Goal: Task Accomplishment & Management: Manage account settings

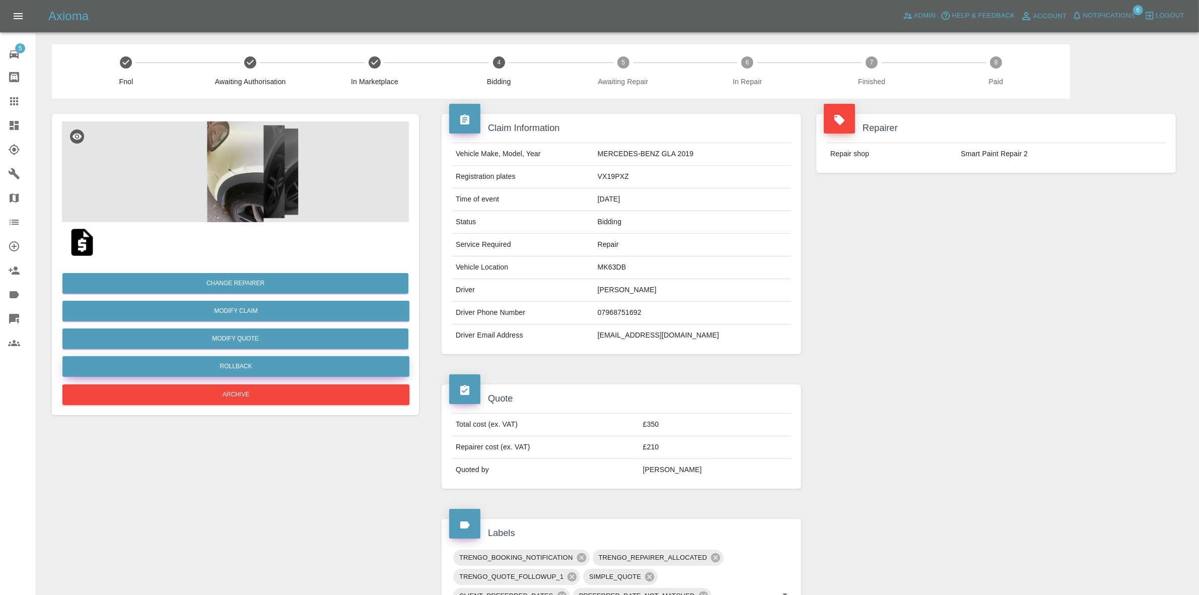
click at [252, 366] on button "Rollback" at bounding box center [235, 366] width 347 height 21
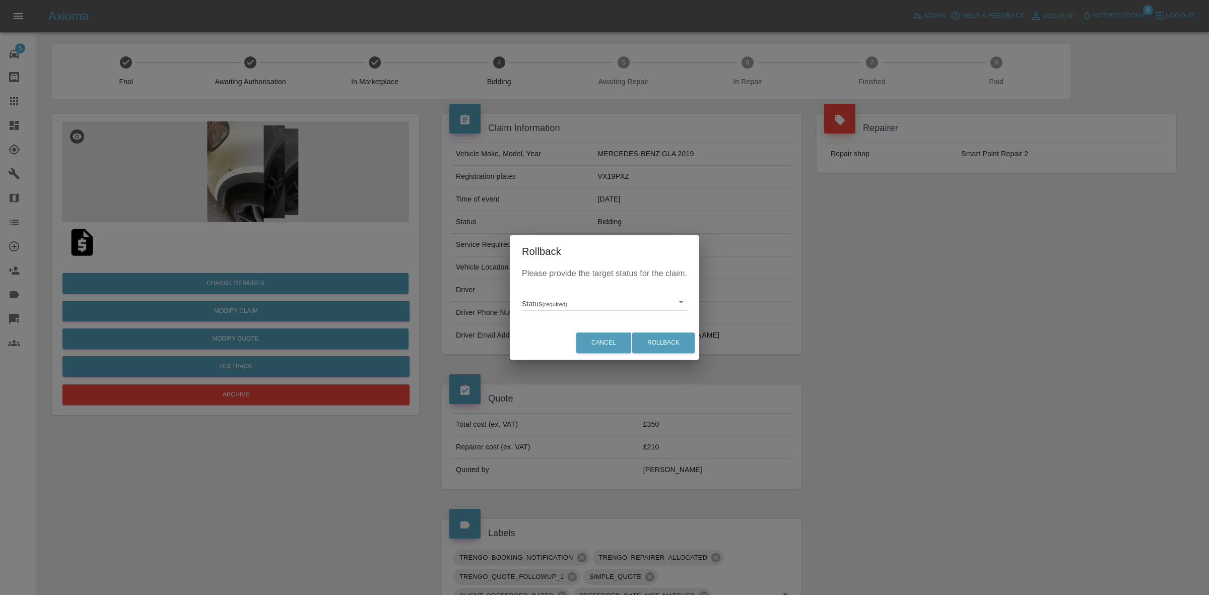
click at [569, 301] on body "Axioma Admin Help & Feedback Account Notifications 6 Logout 5 Repair home Bodys…" at bounding box center [604, 563] width 1209 height 1127
click at [582, 342] on li "In Marketplace" at bounding box center [604, 347] width 160 height 23
type input "in-marketplace"
click at [669, 342] on button "Rollback" at bounding box center [663, 342] width 62 height 21
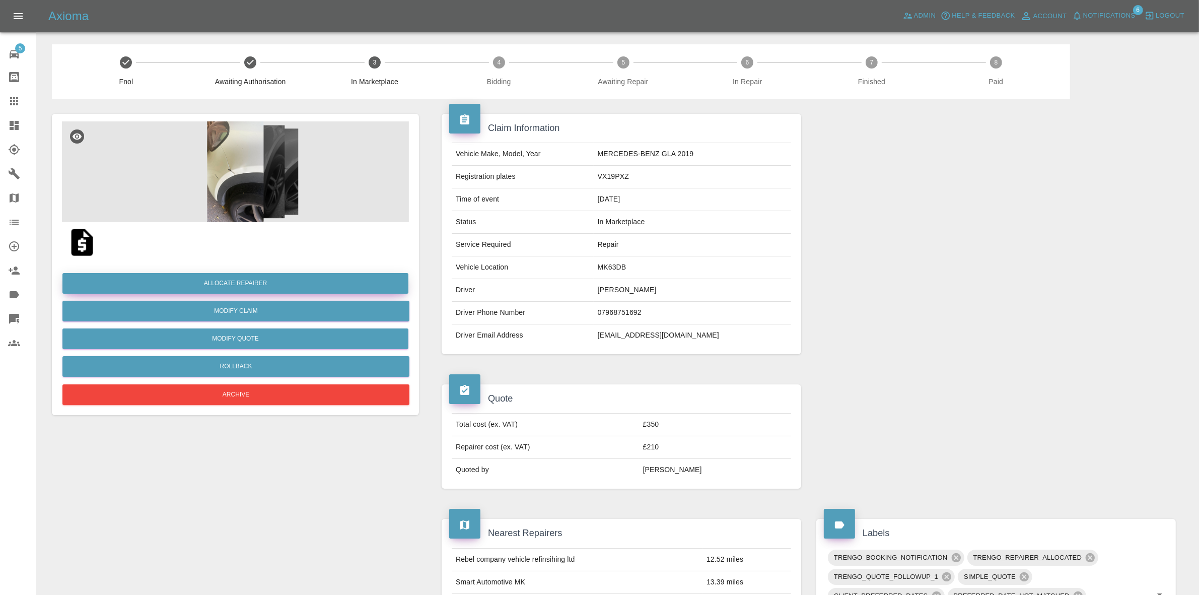
click at [258, 275] on button "Allocate Repairer" at bounding box center [235, 283] width 346 height 21
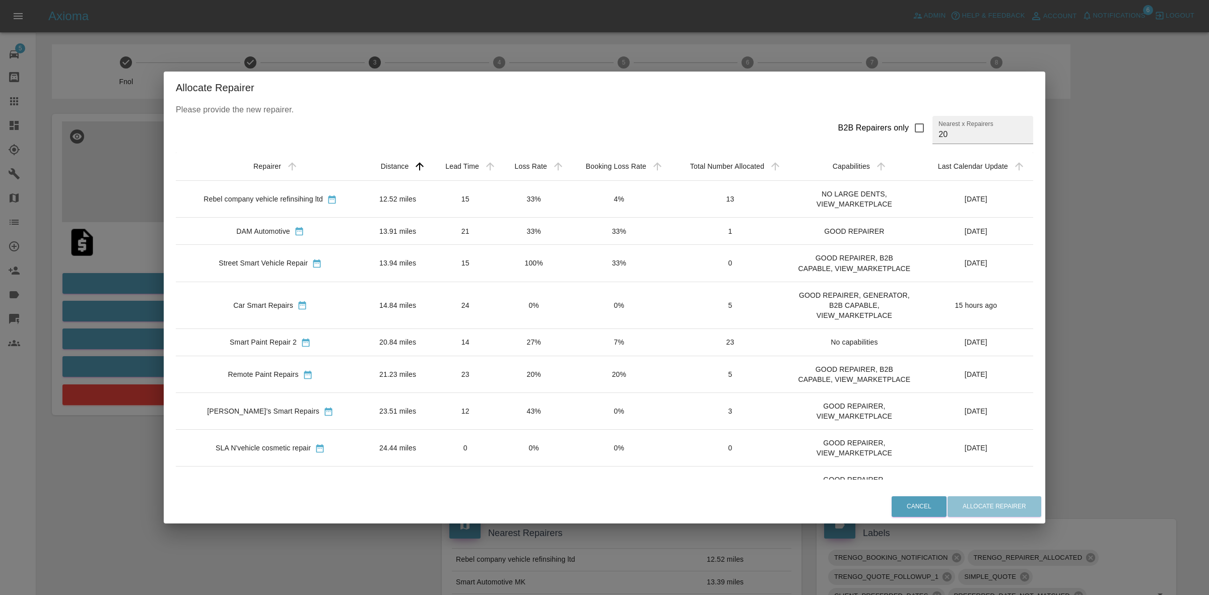
click at [510, 194] on td "33%" at bounding box center [534, 199] width 68 height 37
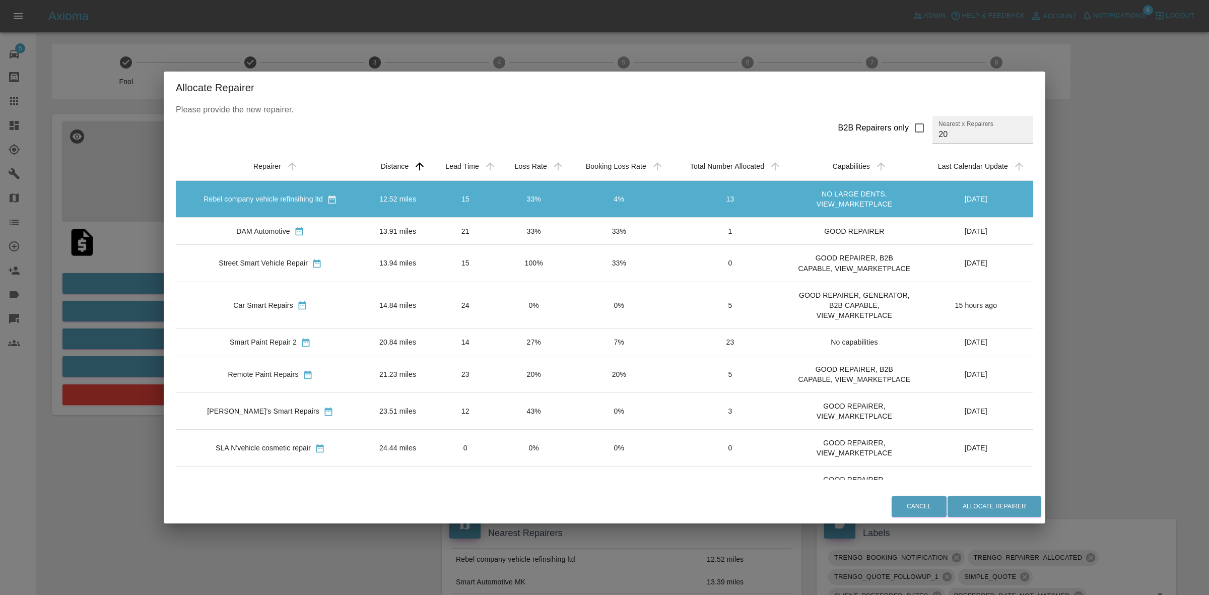
click at [525, 232] on td "33%" at bounding box center [534, 231] width 68 height 27
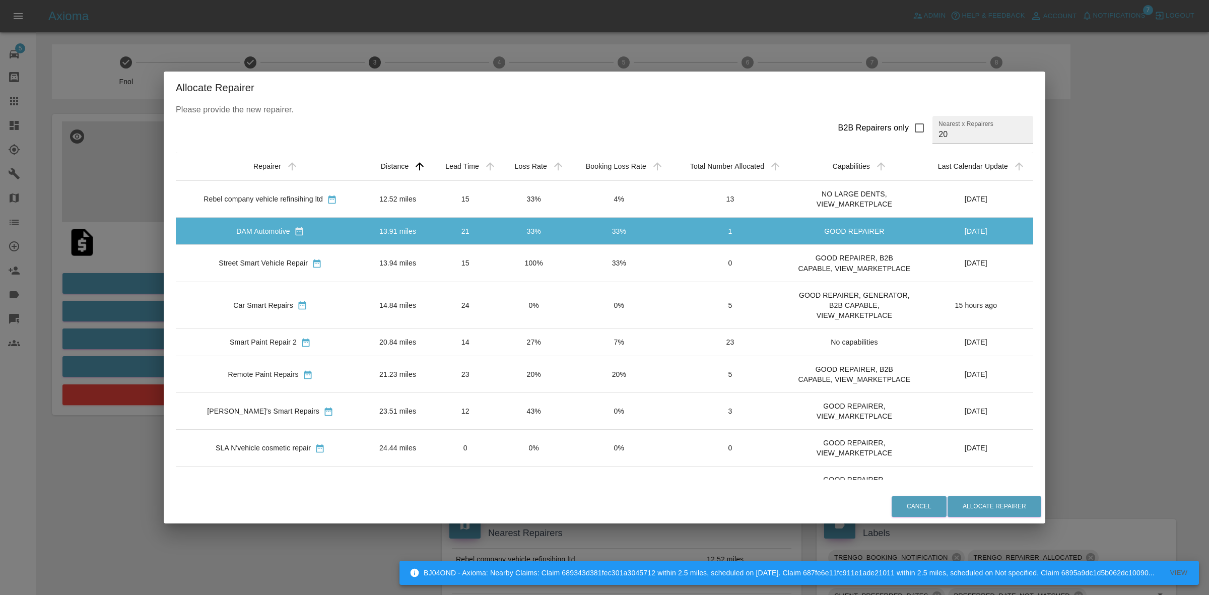
click at [500, 303] on td "0%" at bounding box center [534, 305] width 68 height 47
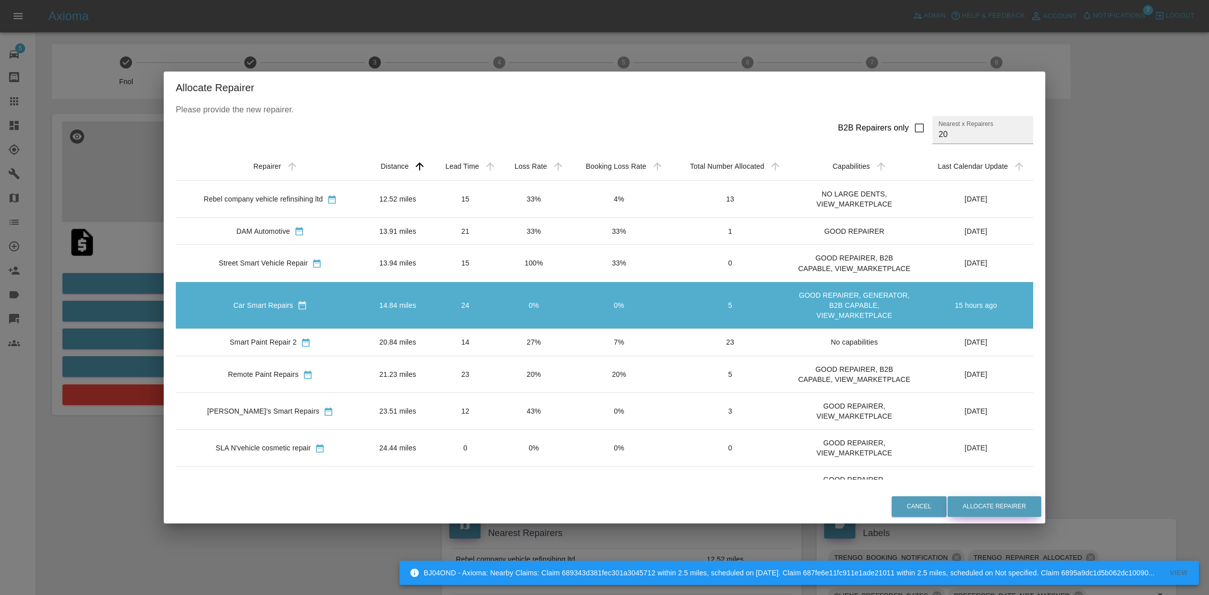
drag, startPoint x: 983, startPoint y: 501, endPoint x: 965, endPoint y: 509, distance: 20.3
click at [984, 502] on button "Allocate Repairer" at bounding box center [994, 506] width 94 height 21
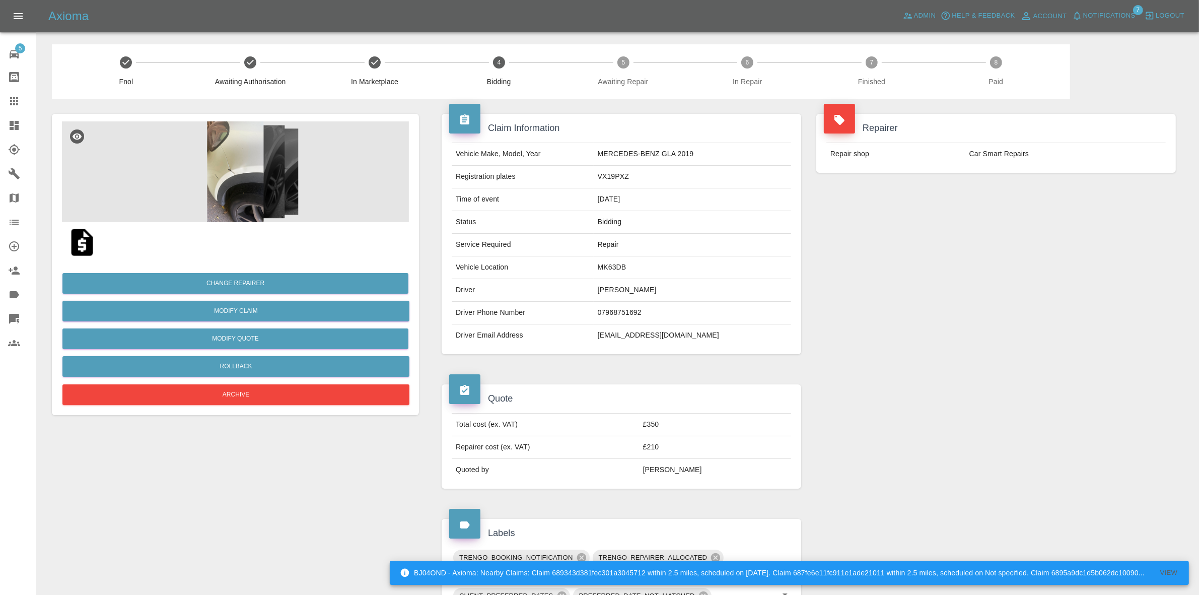
click at [947, 154] on td "Repair shop" at bounding box center [896, 154] width 139 height 22
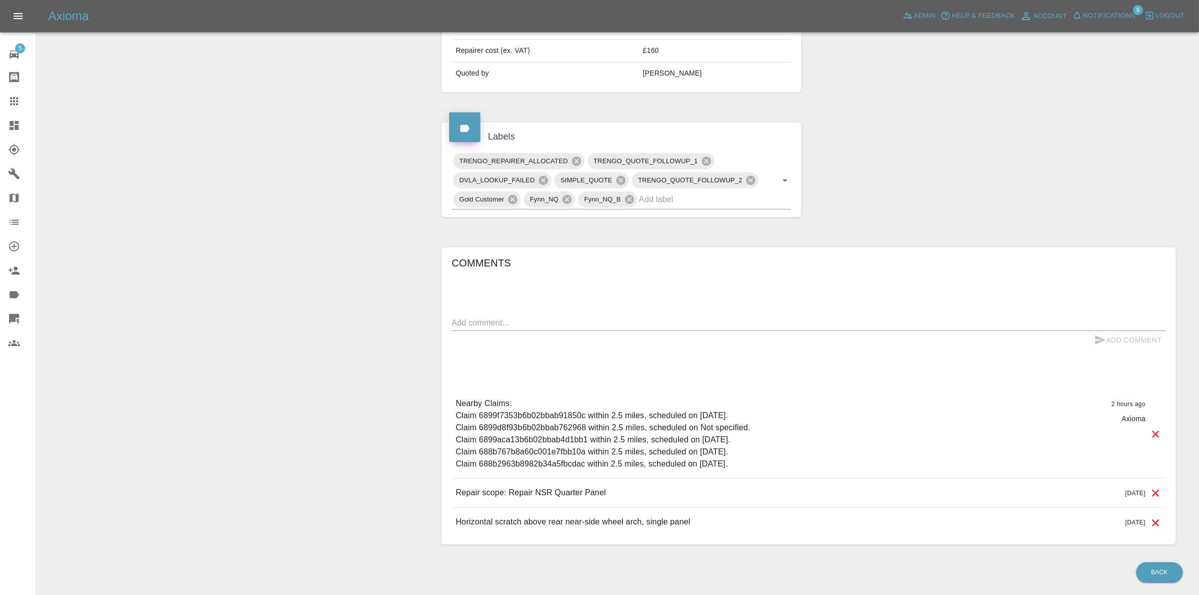
scroll to position [429, 0]
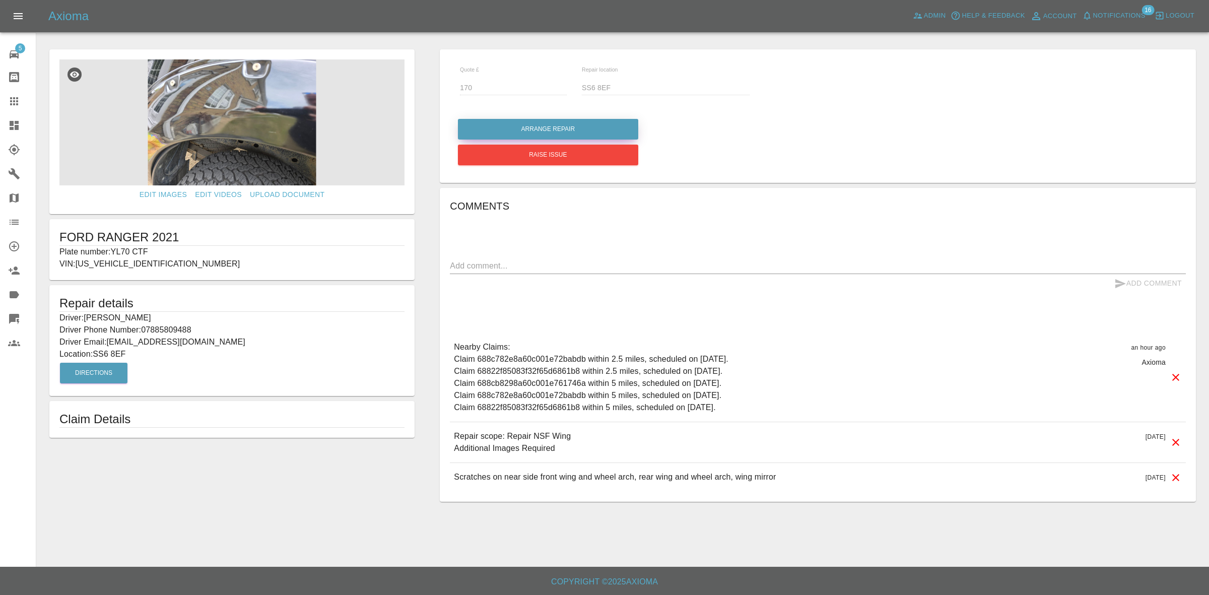
click at [558, 132] on button "Arrange Repair" at bounding box center [548, 129] width 180 height 21
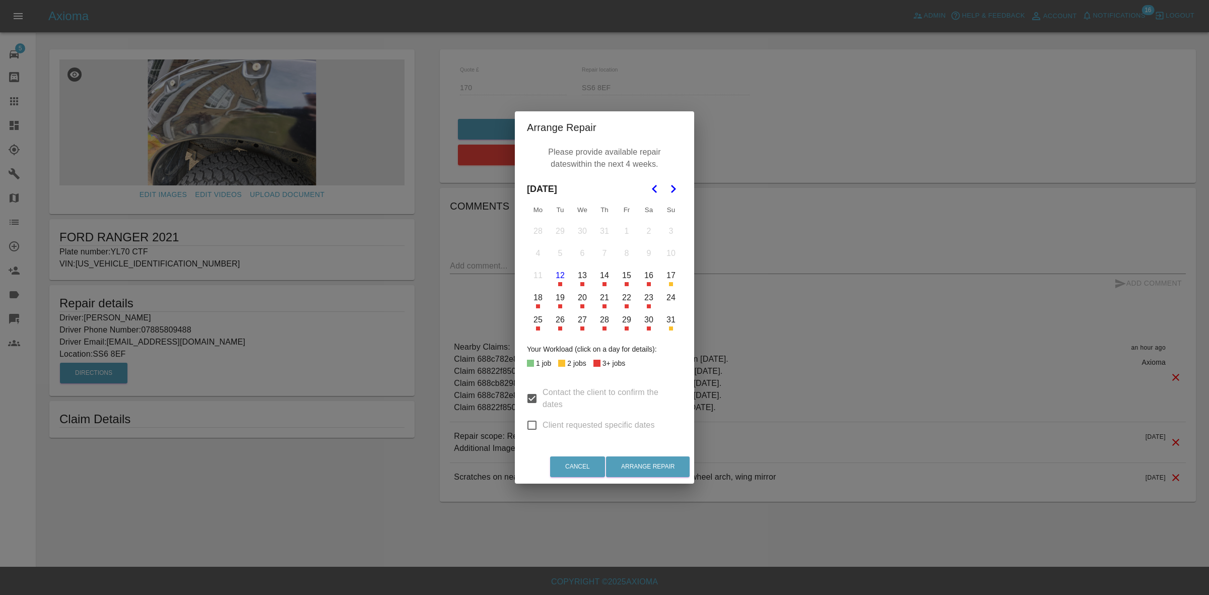
click at [532, 434] on input "Client requested specific dates" at bounding box center [531, 425] width 21 height 21
checkbox input "true"
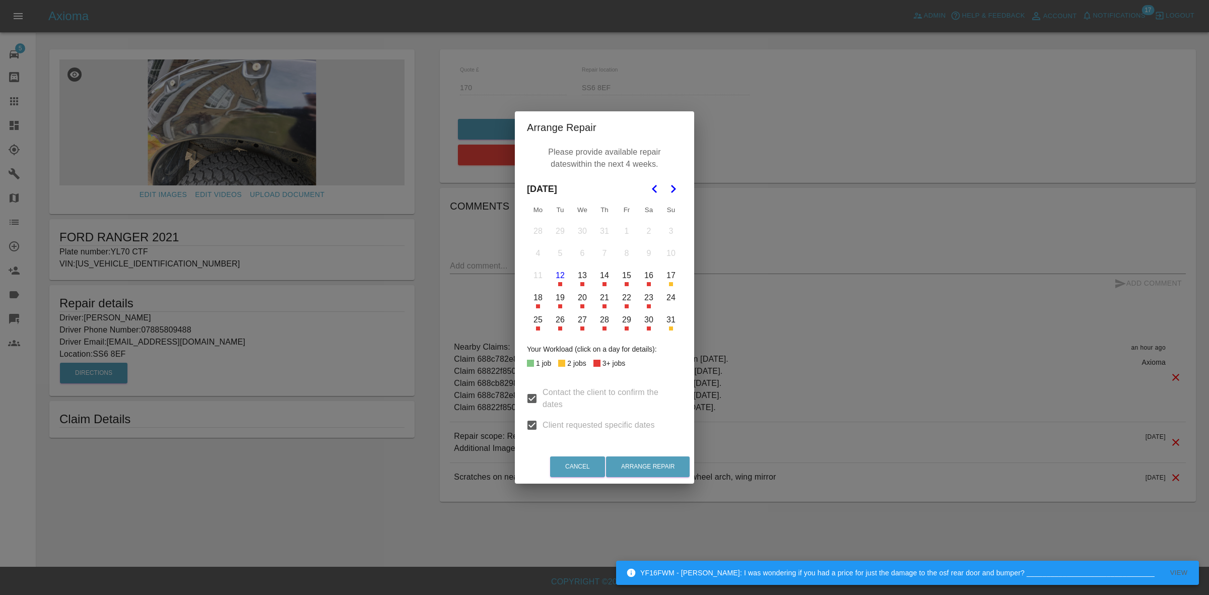
click at [564, 300] on button "19" at bounding box center [560, 297] width 21 height 21
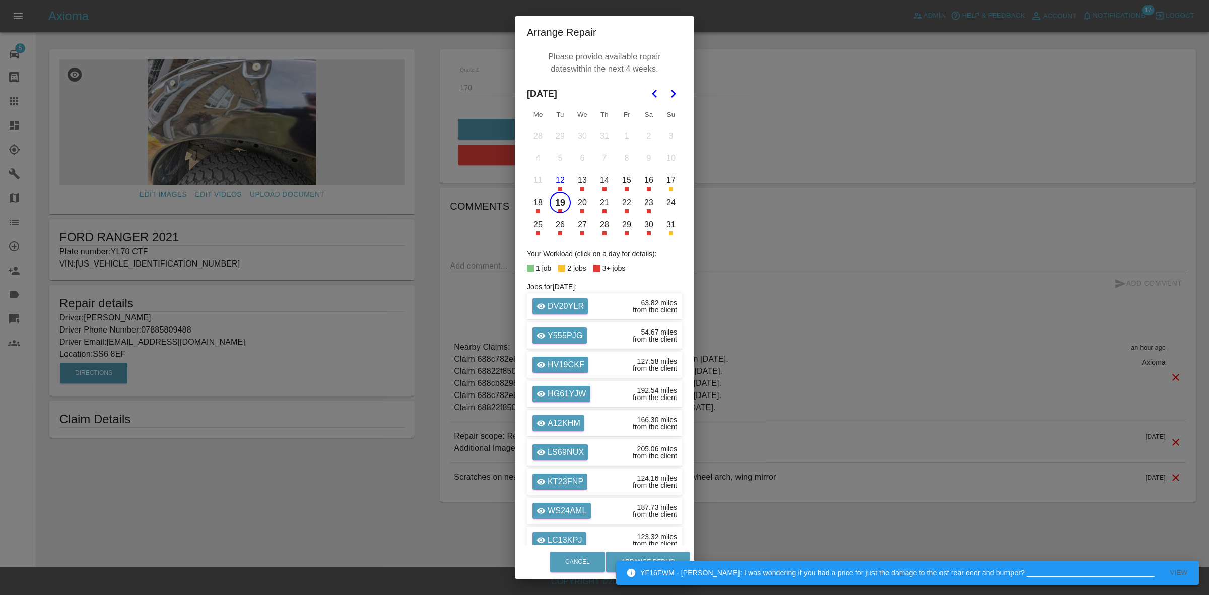
click at [577, 198] on button "20" at bounding box center [582, 202] width 21 height 21
click at [646, 556] on button "Arrange Repair" at bounding box center [648, 562] width 84 height 21
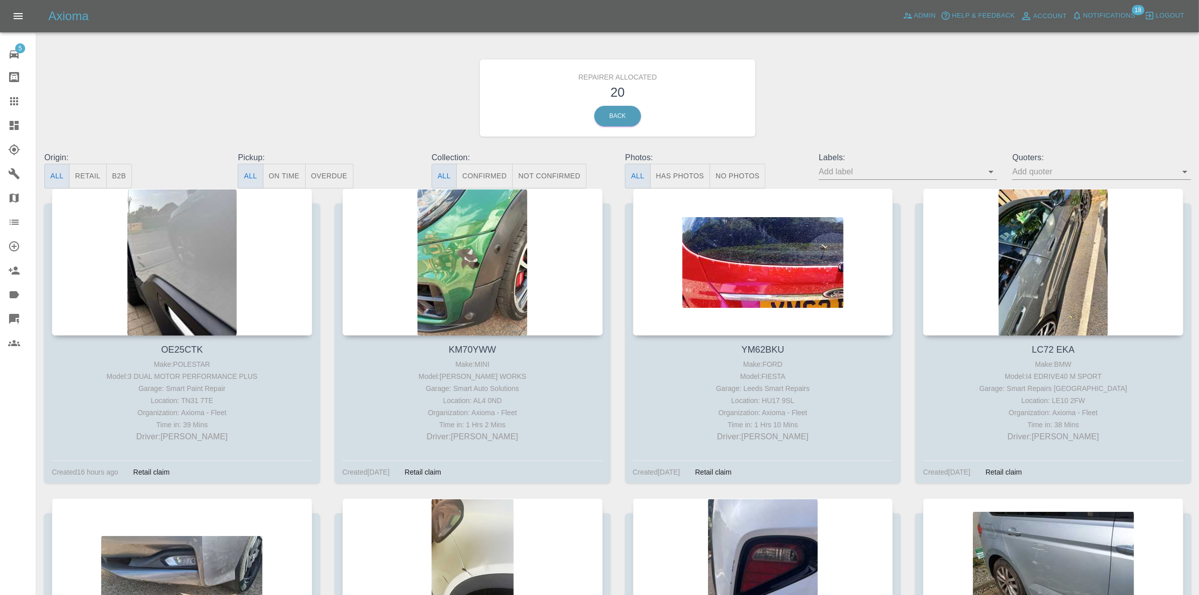
click at [1109, 11] on span "Notifications" at bounding box center [1109, 16] width 52 height 12
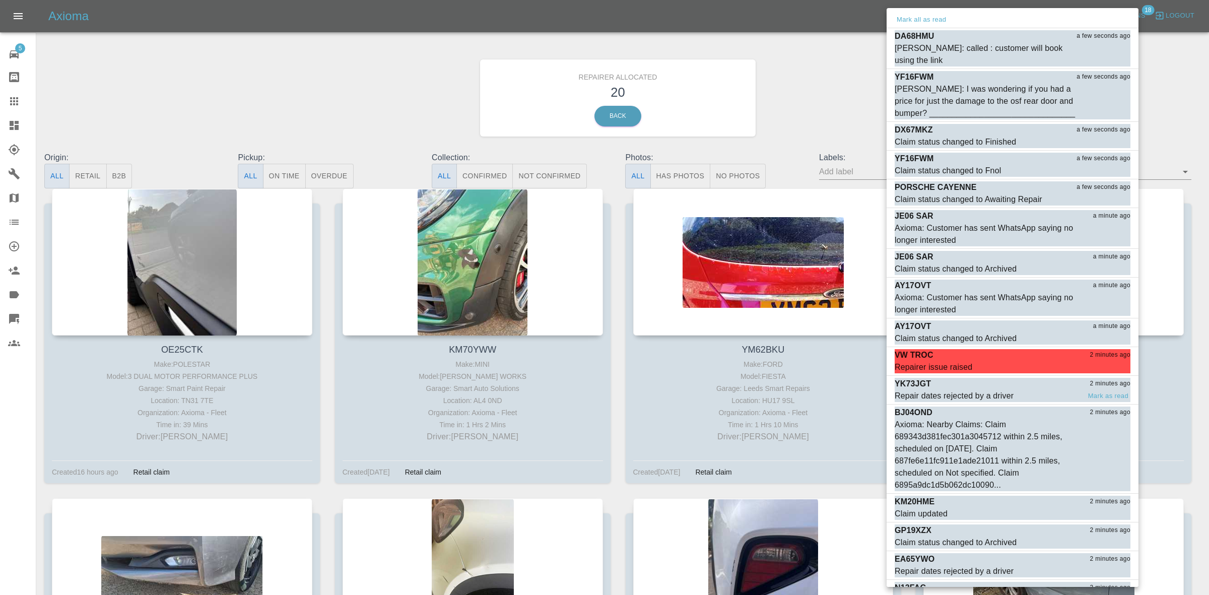
click at [975, 390] on div "Repair dates rejected by a driver" at bounding box center [954, 396] width 119 height 12
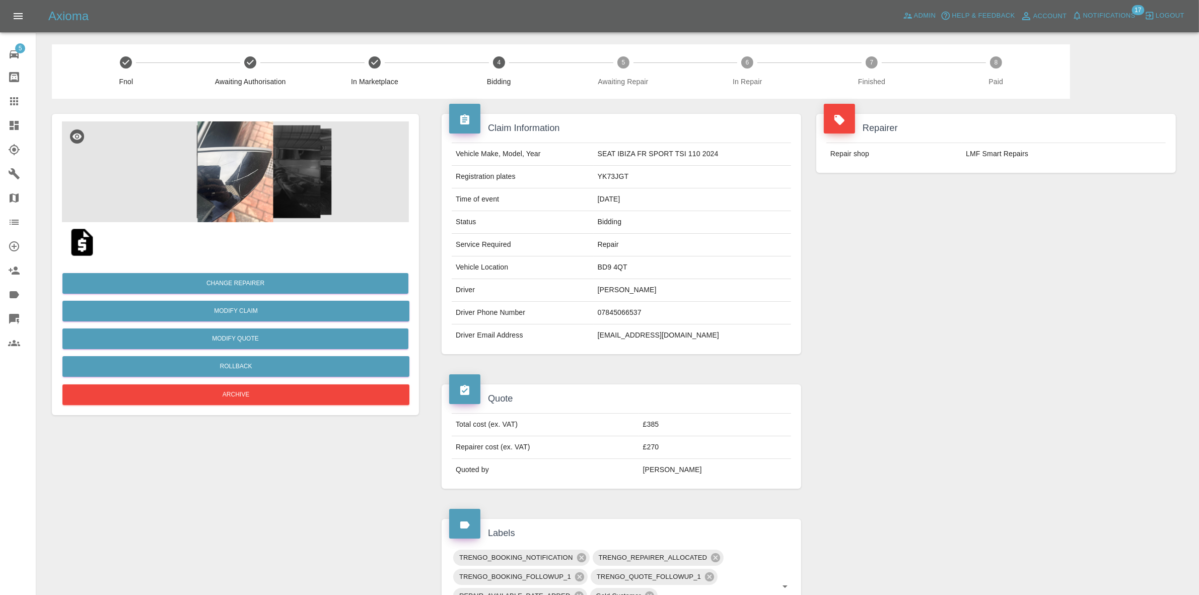
scroll to position [504, 0]
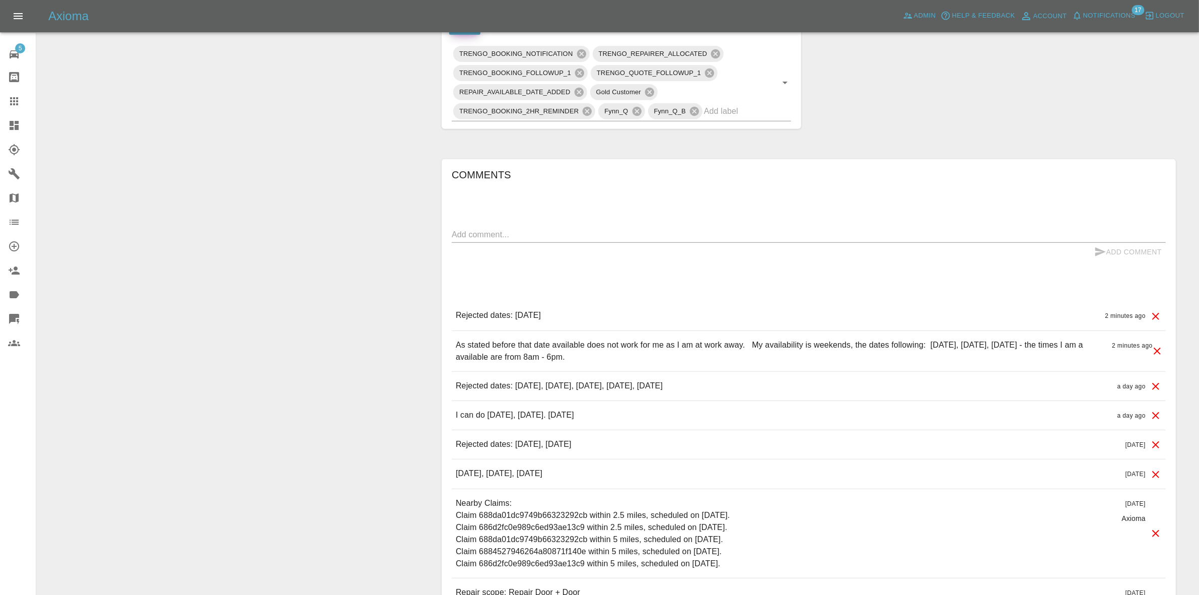
drag, startPoint x: 434, startPoint y: 417, endPoint x: 746, endPoint y: 424, distance: 311.9
click at [746, 424] on div "Comments x Add Comment Rejected dates: August 14th 2025 2 minutes ago Rejected …" at bounding box center [809, 419] width 750 height 551
click at [746, 424] on div "I can do 17/08/2025, 23/08/25. 14/08/25 a day ago" at bounding box center [809, 415] width 714 height 29
drag, startPoint x: 419, startPoint y: 389, endPoint x: 878, endPoint y: 389, distance: 459.4
click at [878, 389] on div "Change Repairer Modify Claim Modify Quote Rollback Archive Claim Information Ve…" at bounding box center [617, 145] width 1147 height 1100
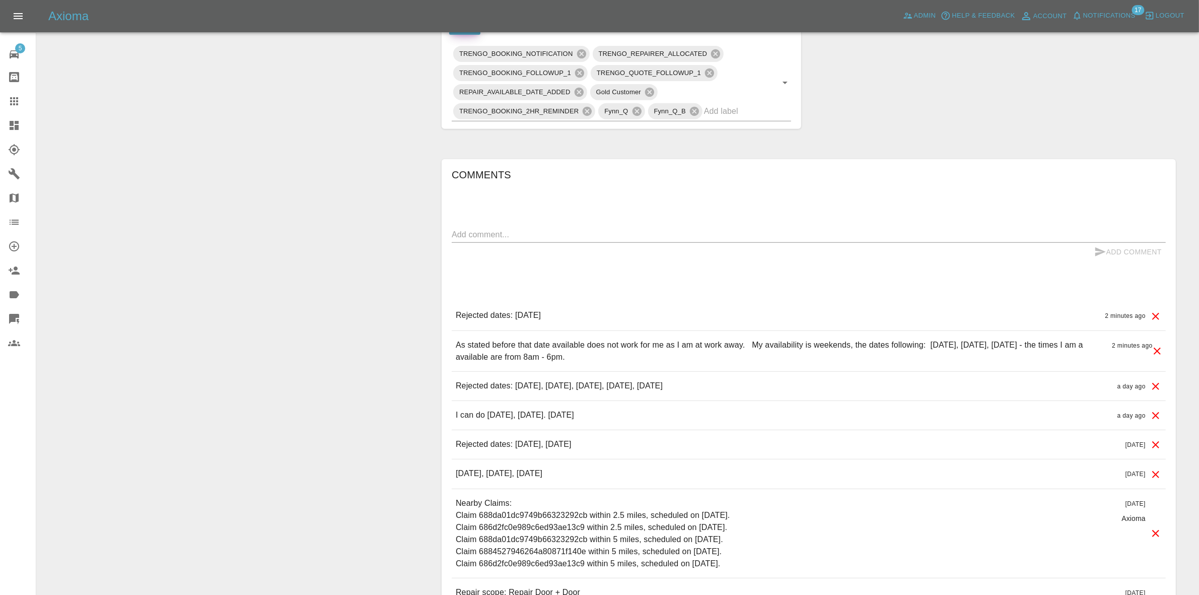
click at [878, 389] on div "Rejected dates: August 16th 2025, August 18th 2025, August 19th 2025, August 20…" at bounding box center [809, 386] width 714 height 29
click at [832, 427] on div "I can do 17/08/2025, 23/08/25. 14/08/25 a day ago" at bounding box center [809, 415] width 714 height 29
click at [842, 413] on div "I can do 17/08/2025, 23/08/25. 14/08/25 a day ago" at bounding box center [809, 415] width 714 height 29
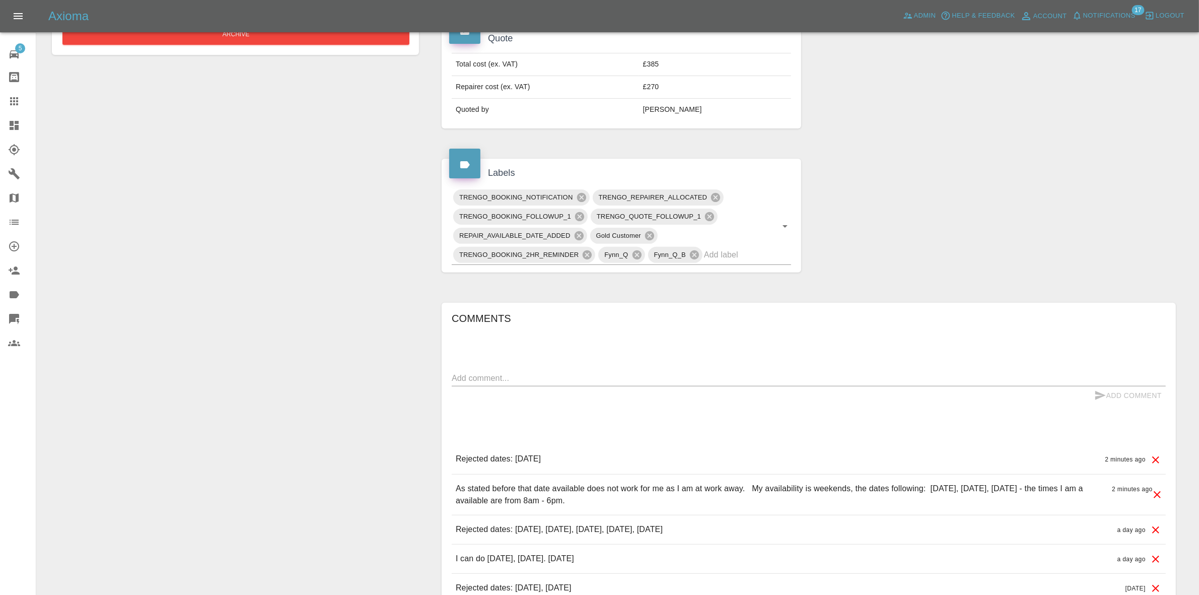
scroll to position [567, 0]
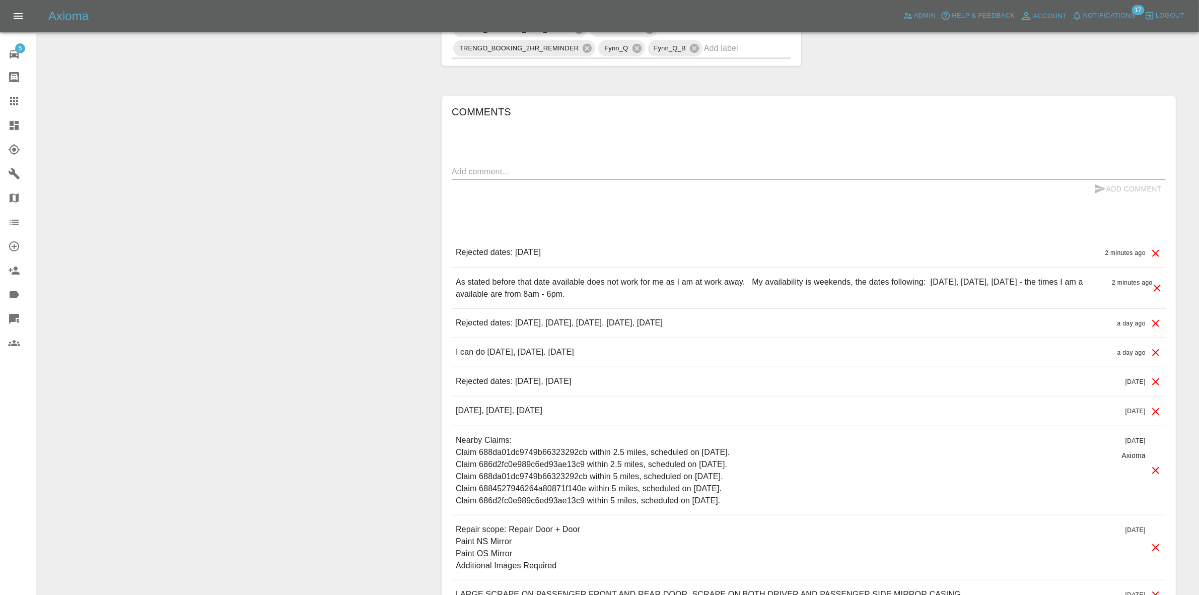
click at [1088, 114] on h6 "Comments" at bounding box center [809, 112] width 714 height 16
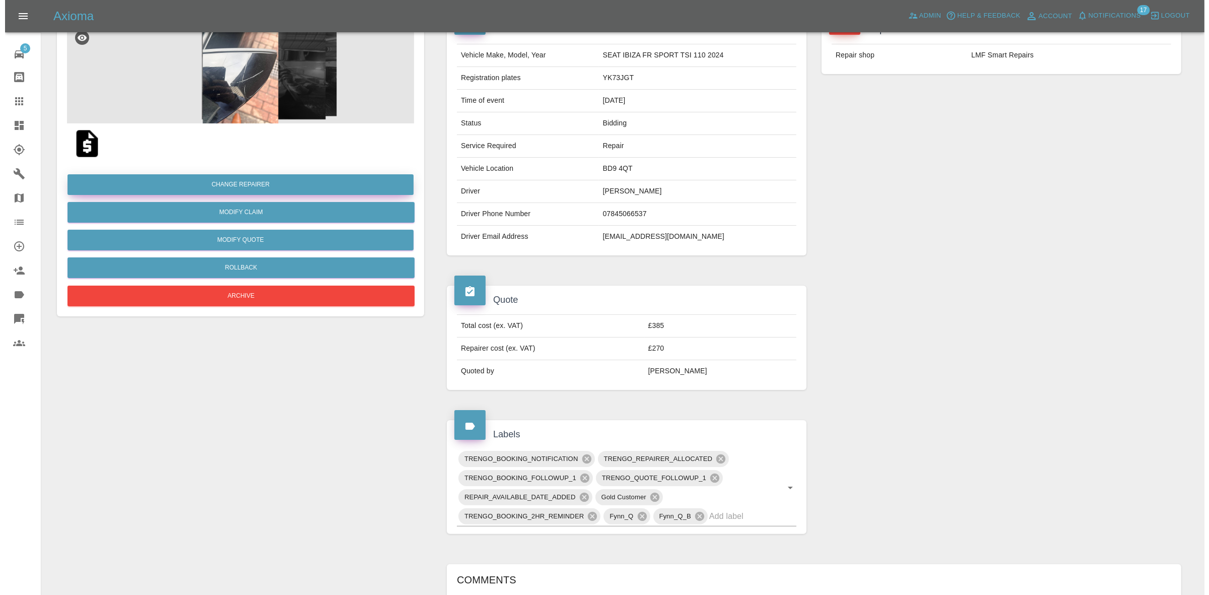
scroll to position [0, 0]
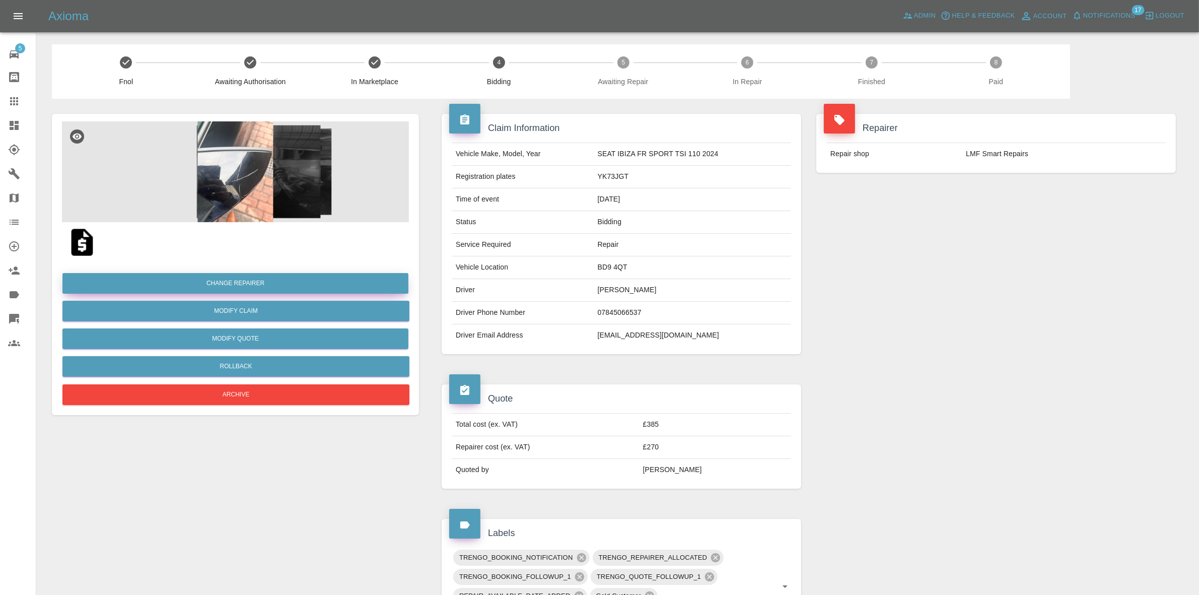
click at [238, 285] on button "Change Repairer" at bounding box center [235, 283] width 346 height 21
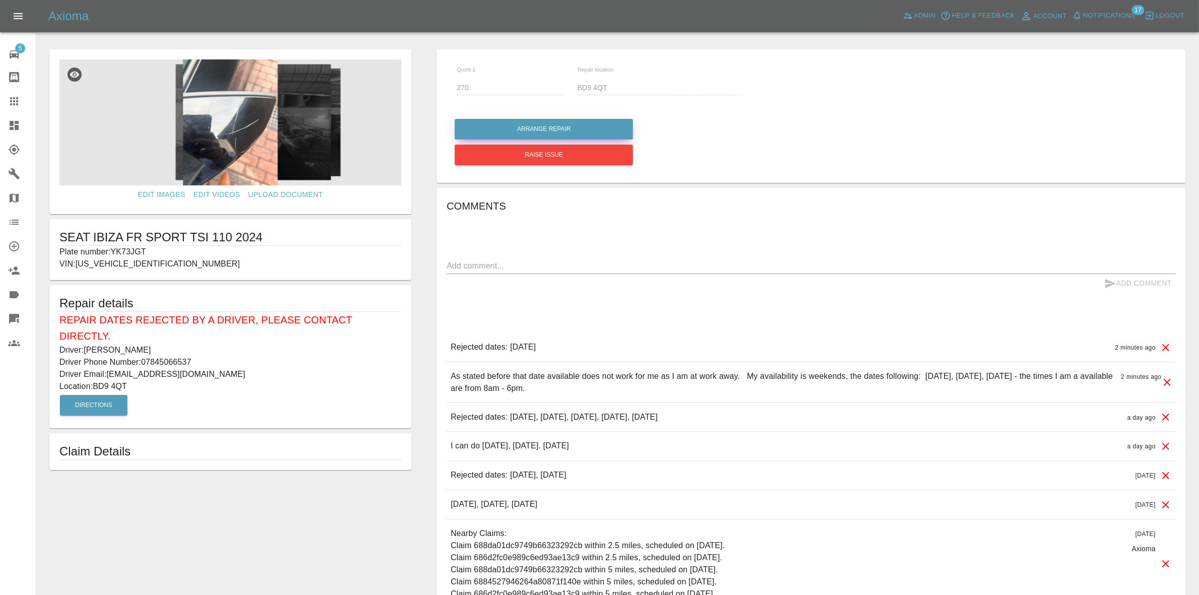
click at [554, 126] on button "Arrange Repair" at bounding box center [544, 129] width 178 height 21
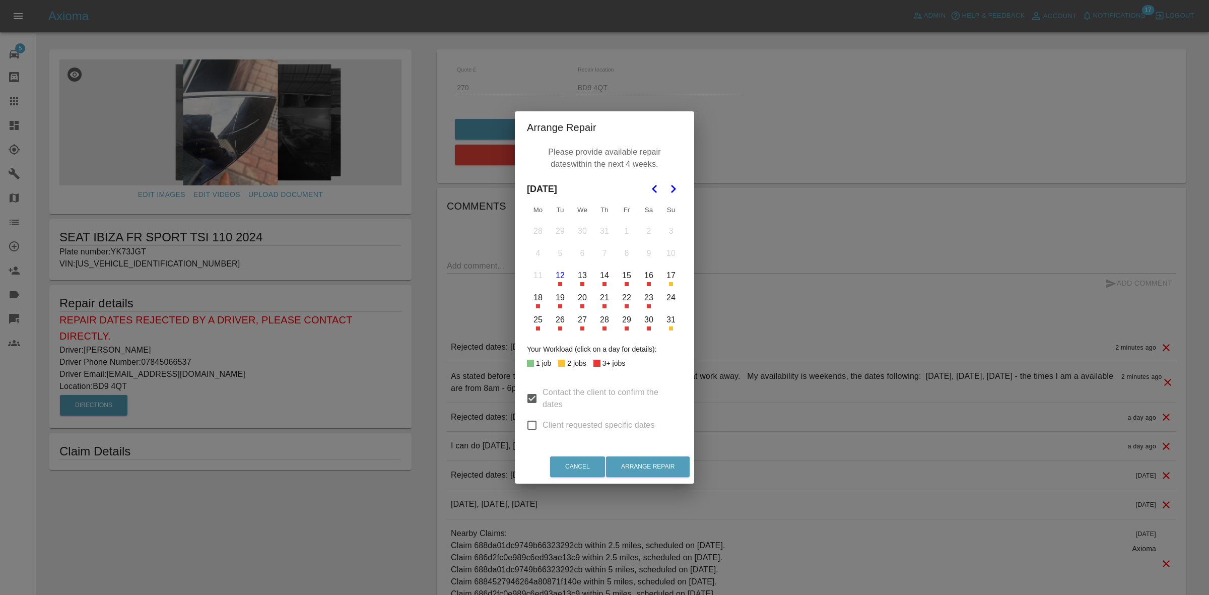
click at [531, 430] on input "Client requested specific dates" at bounding box center [531, 425] width 21 height 21
checkbox input "true"
click at [646, 275] on button "16" at bounding box center [648, 275] width 21 height 21
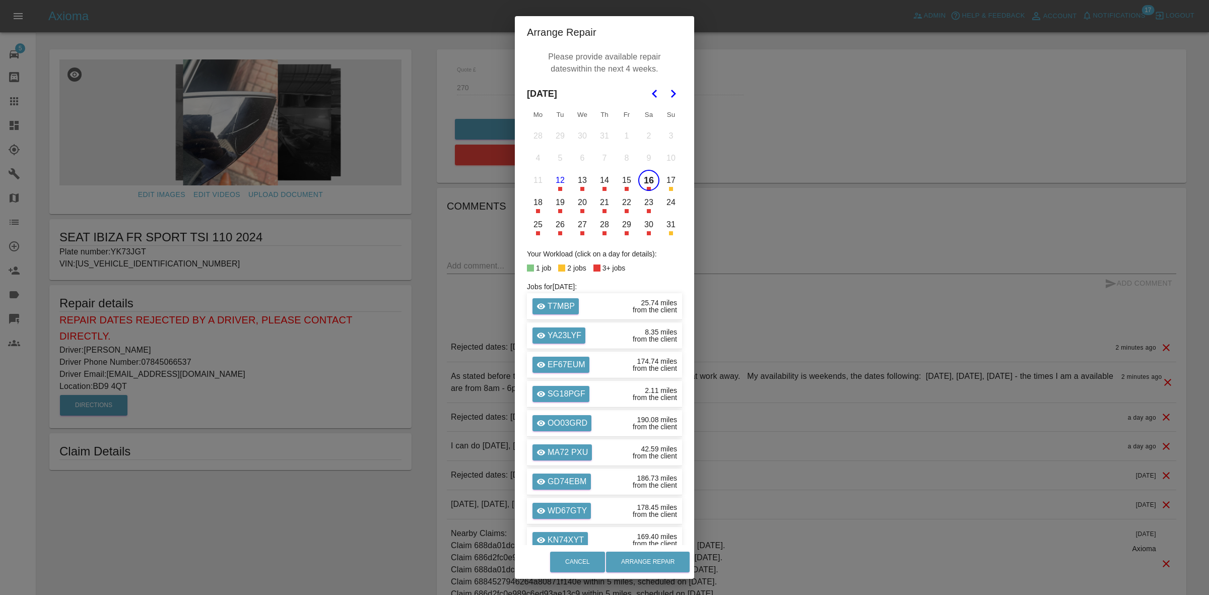
click at [809, 343] on div "Arrange Repair Please provide available repair dates within the next 4 weeks. A…" at bounding box center [604, 297] width 1209 height 595
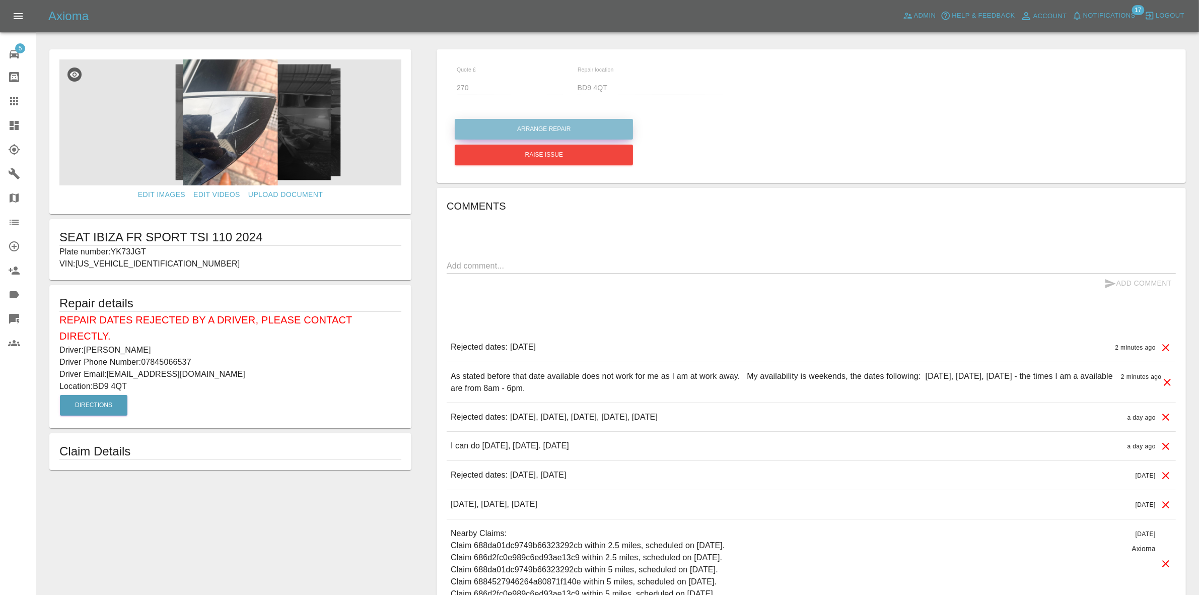
click at [550, 127] on button "Arrange Repair" at bounding box center [544, 129] width 178 height 21
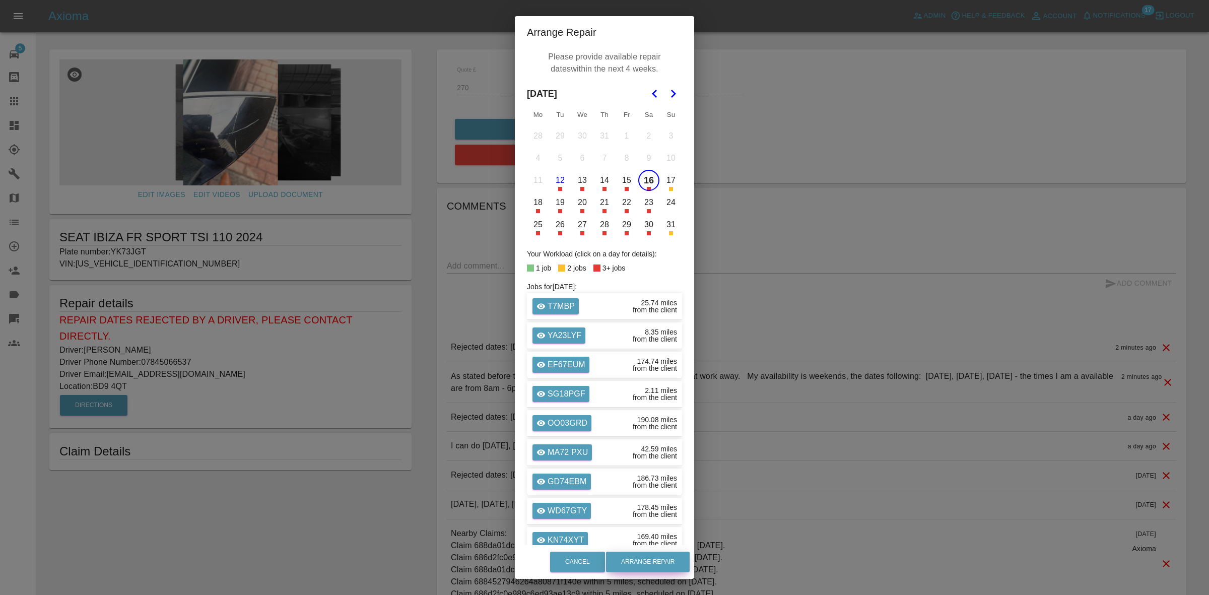
click at [655, 565] on button "Arrange Repair" at bounding box center [648, 562] width 84 height 21
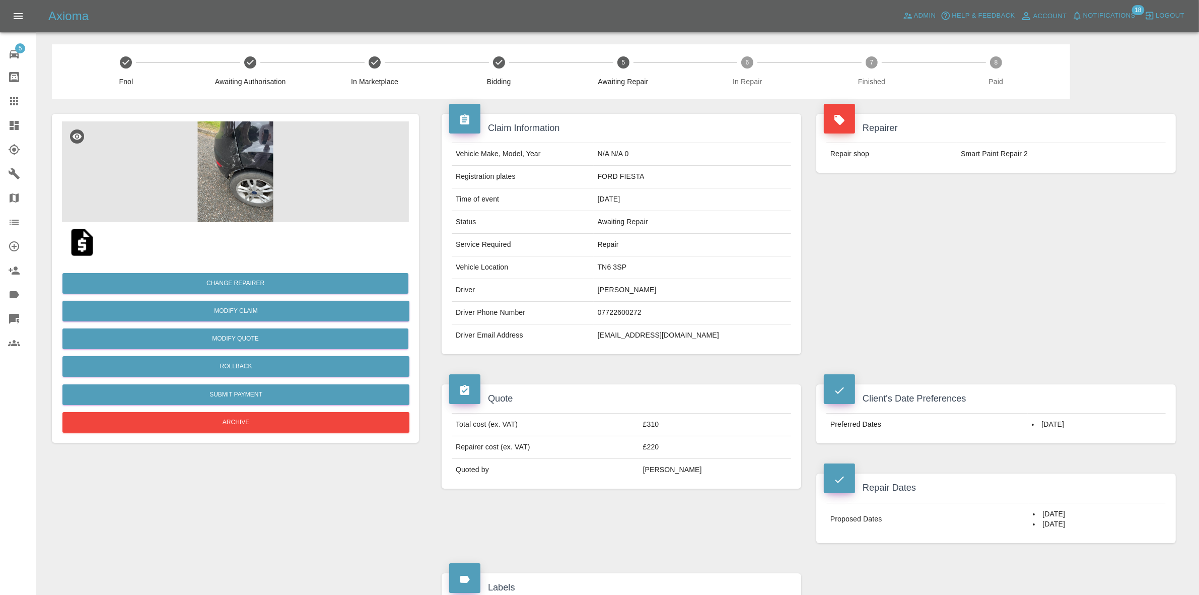
click at [1109, 21] on span "Notifications" at bounding box center [1109, 16] width 52 height 12
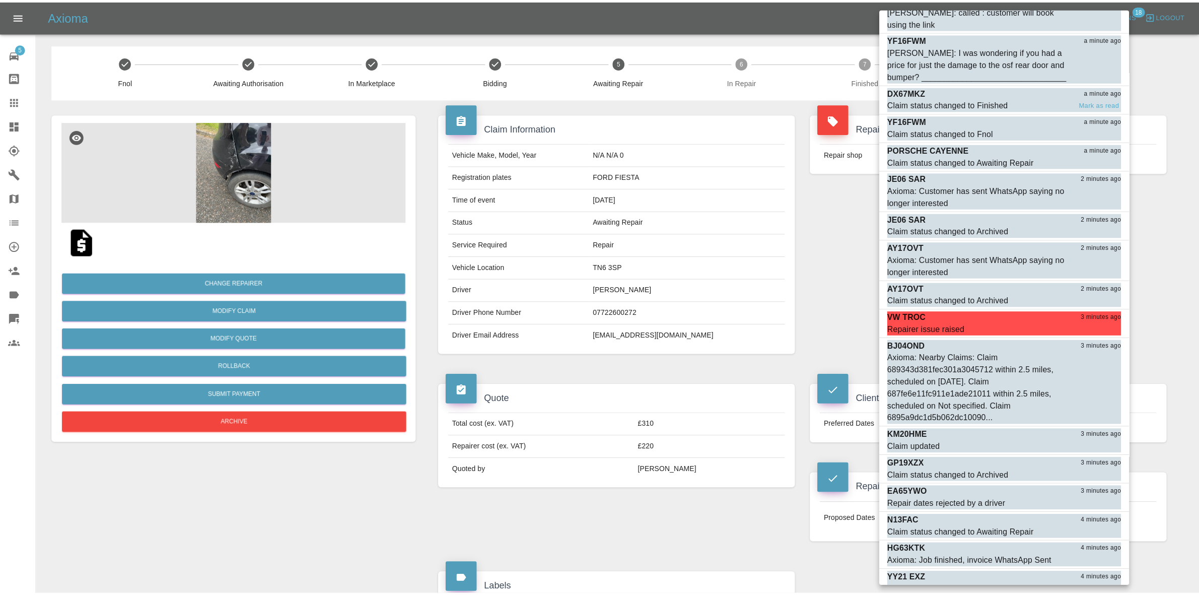
scroll to position [72, 0]
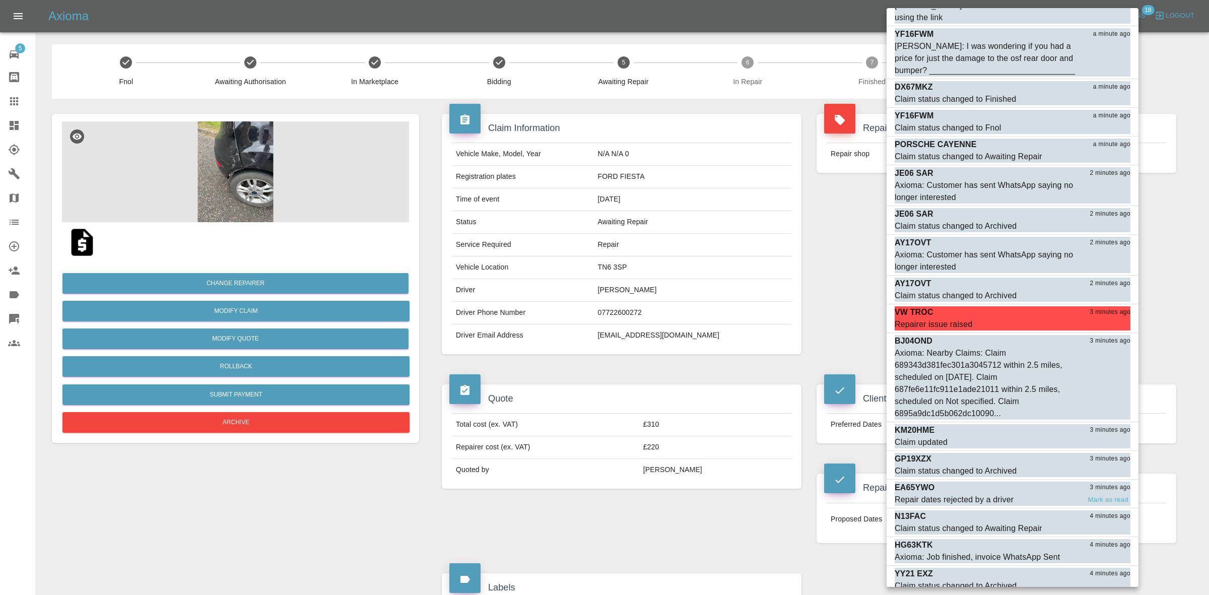
click at [1001, 482] on div "EA65YWO 3 minutes ago" at bounding box center [1013, 488] width 236 height 12
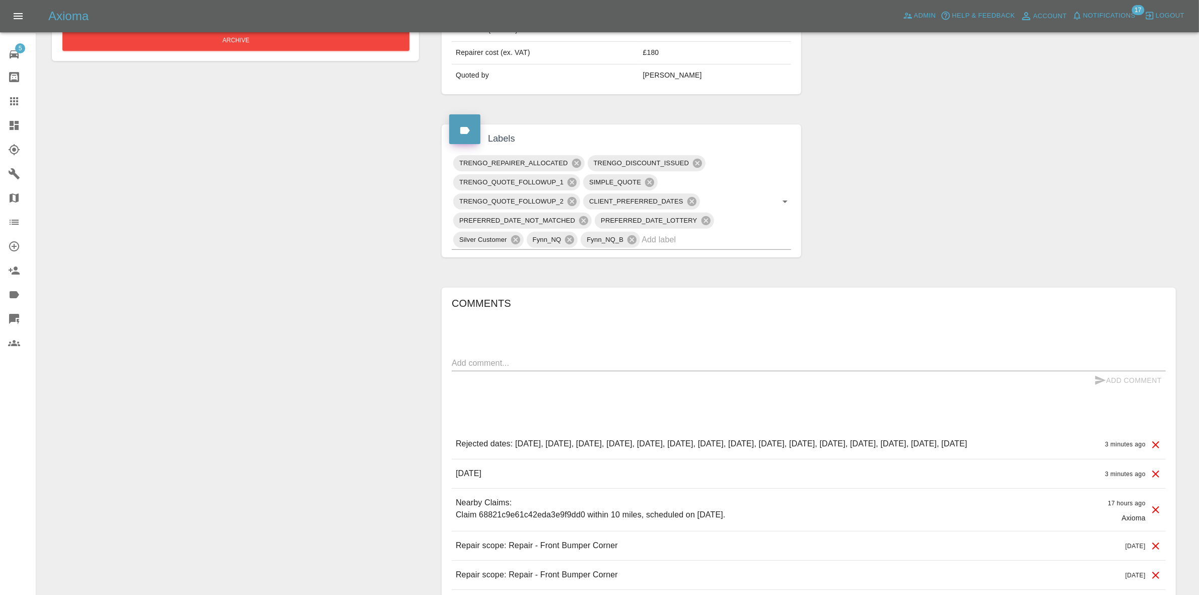
scroll to position [504, 0]
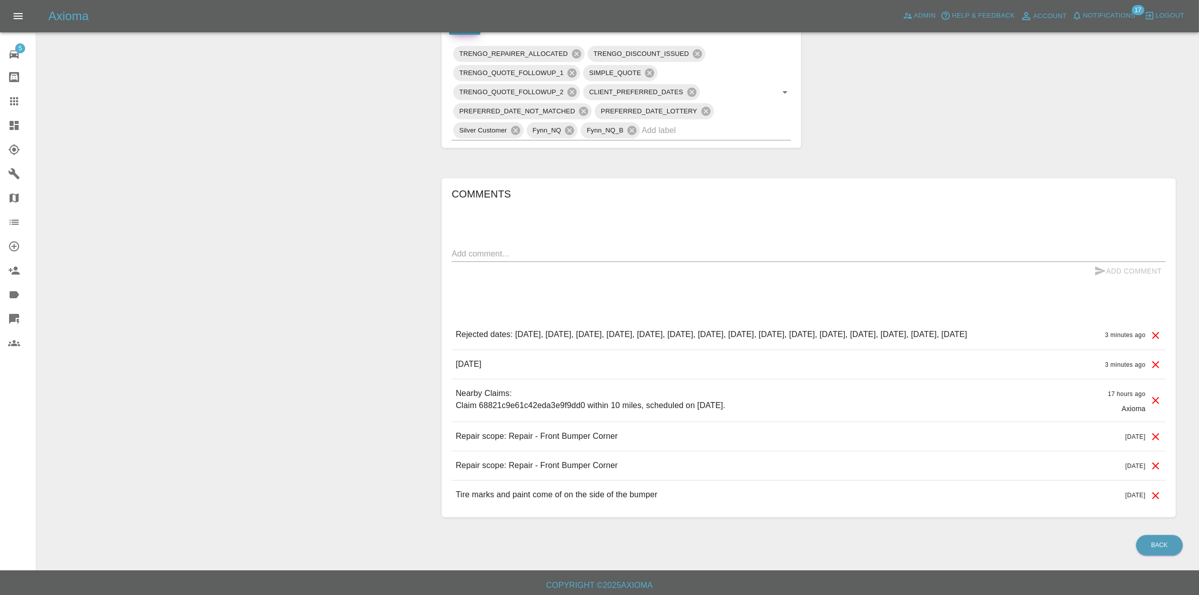
drag, startPoint x: 1004, startPoint y: 143, endPoint x: 417, endPoint y: 34, distance: 597.2
click at [1004, 143] on div "Claim Information Vehicle Make, Model, Year BMW 216 2015 Registration plates EA…" at bounding box center [809, 63] width 750 height 937
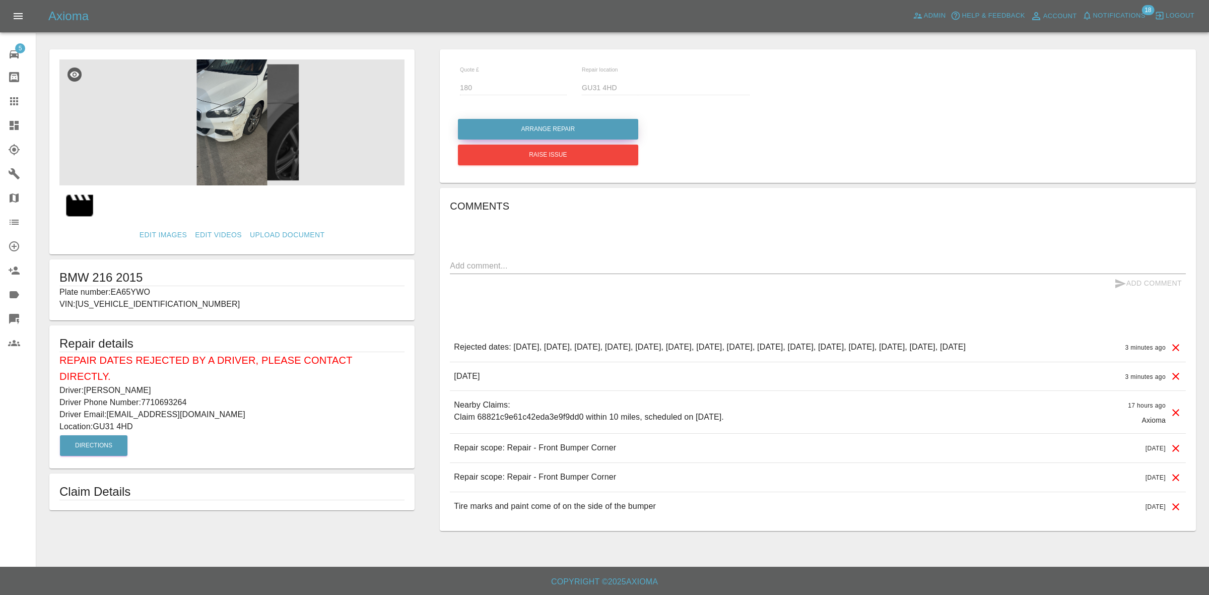
click at [524, 130] on button "Arrange Repair" at bounding box center [548, 129] width 180 height 21
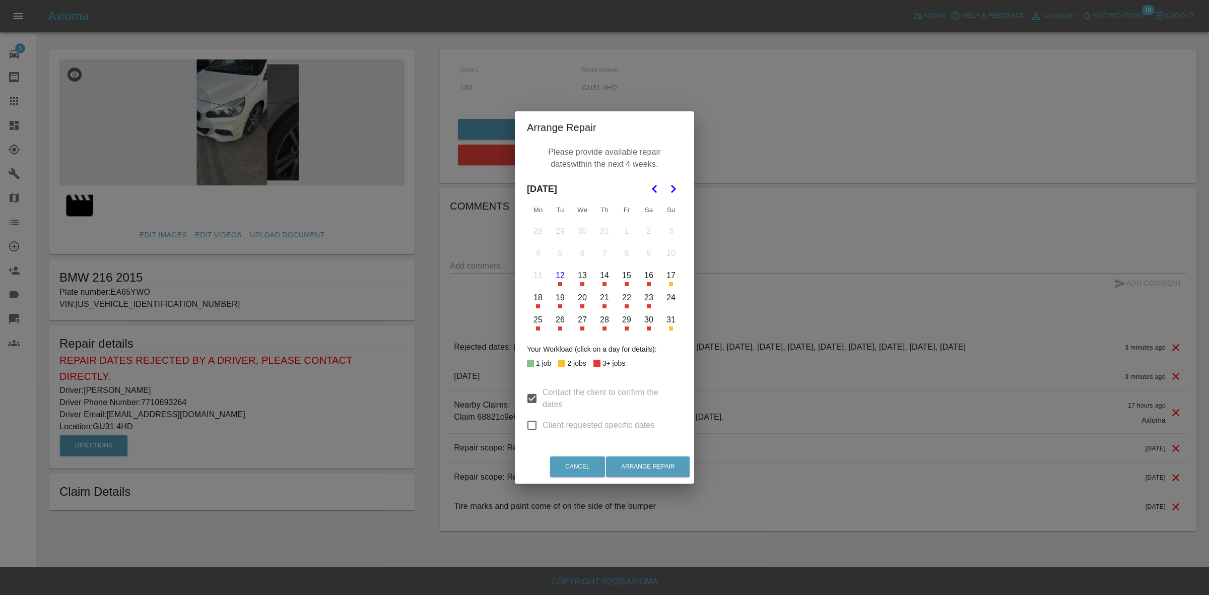
click at [524, 432] on input "Client requested specific dates" at bounding box center [531, 425] width 21 height 21
checkbox input "true"
click at [628, 331] on div "Please provide available repair dates within the next 4 weeks. [DATE] Mo Tu We …" at bounding box center [604, 297] width 179 height 306
click at [623, 323] on button "29" at bounding box center [626, 319] width 21 height 21
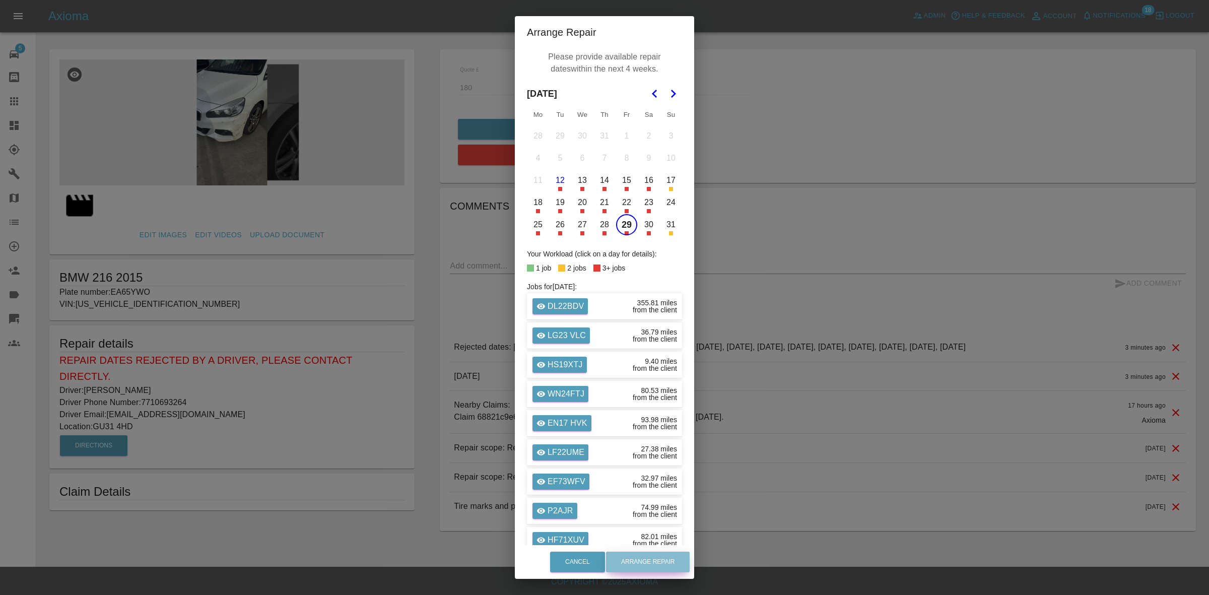
click at [651, 555] on button "Arrange Repair" at bounding box center [648, 562] width 84 height 21
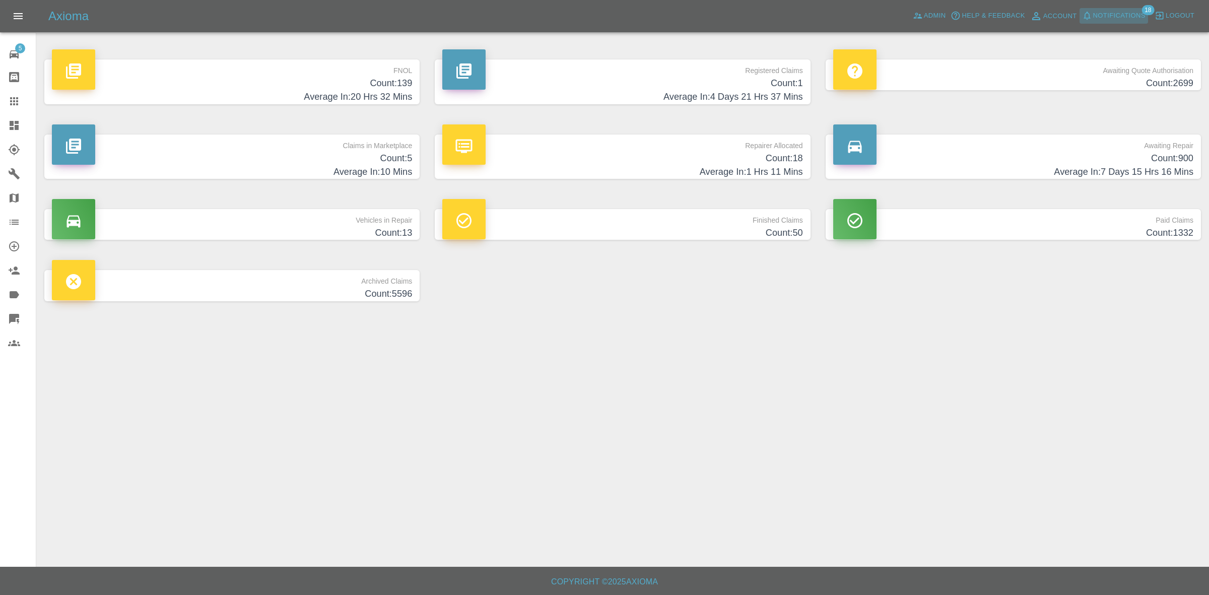
click at [1114, 16] on span "Notifications" at bounding box center [1119, 16] width 52 height 12
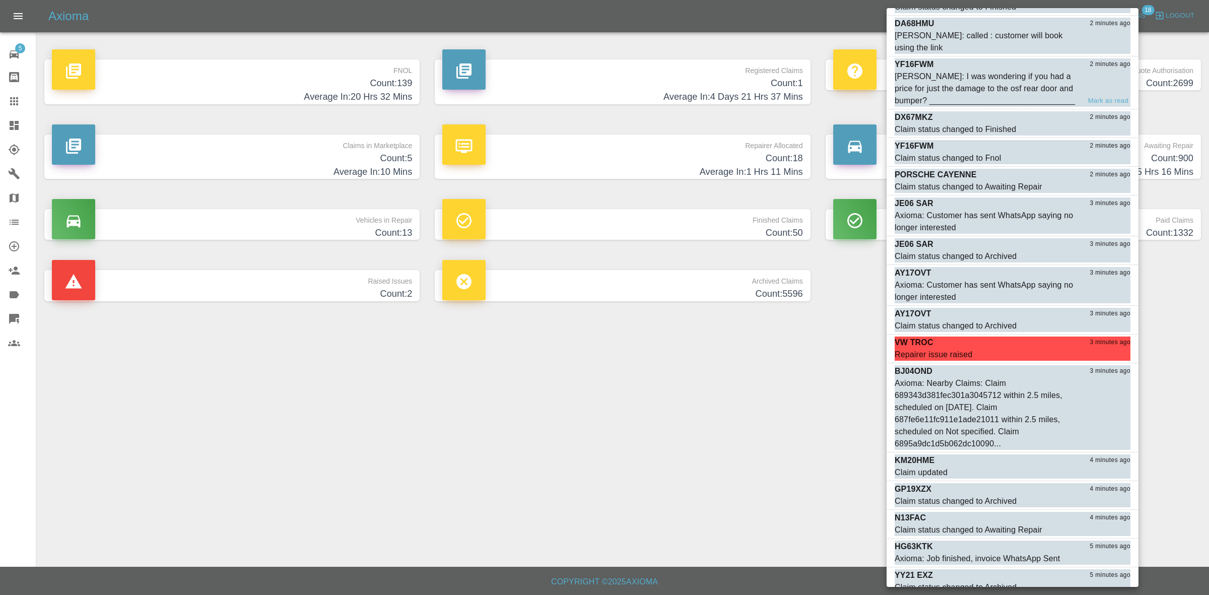
scroll to position [84, 0]
click at [971, 334] on div "VW TROC 3 minutes ago" at bounding box center [1013, 340] width 236 height 12
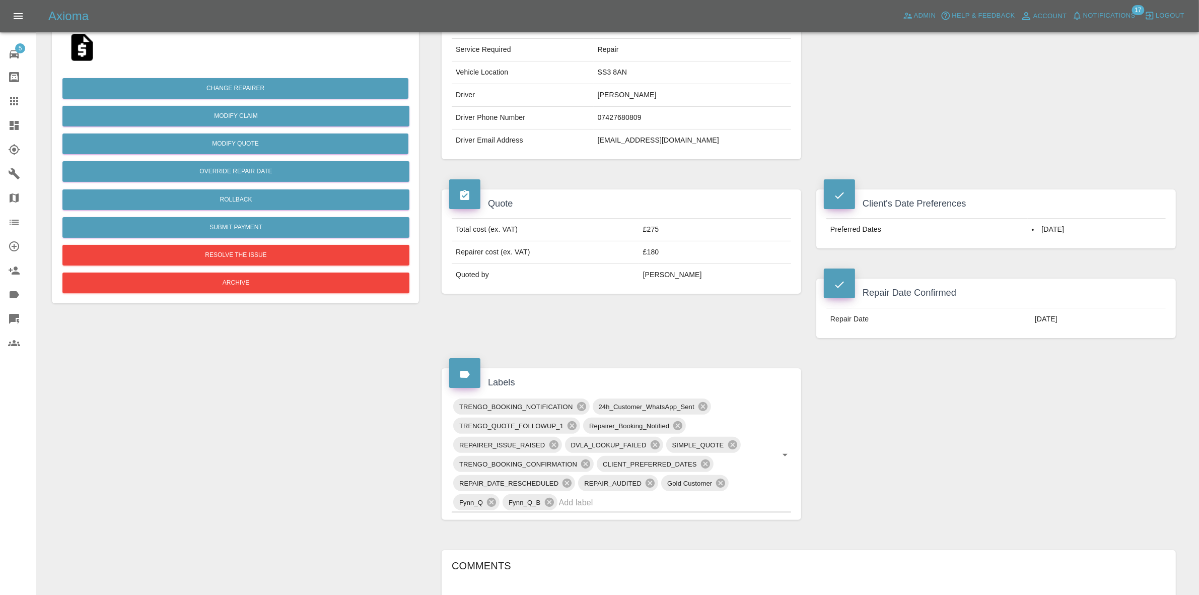
scroll to position [63, 0]
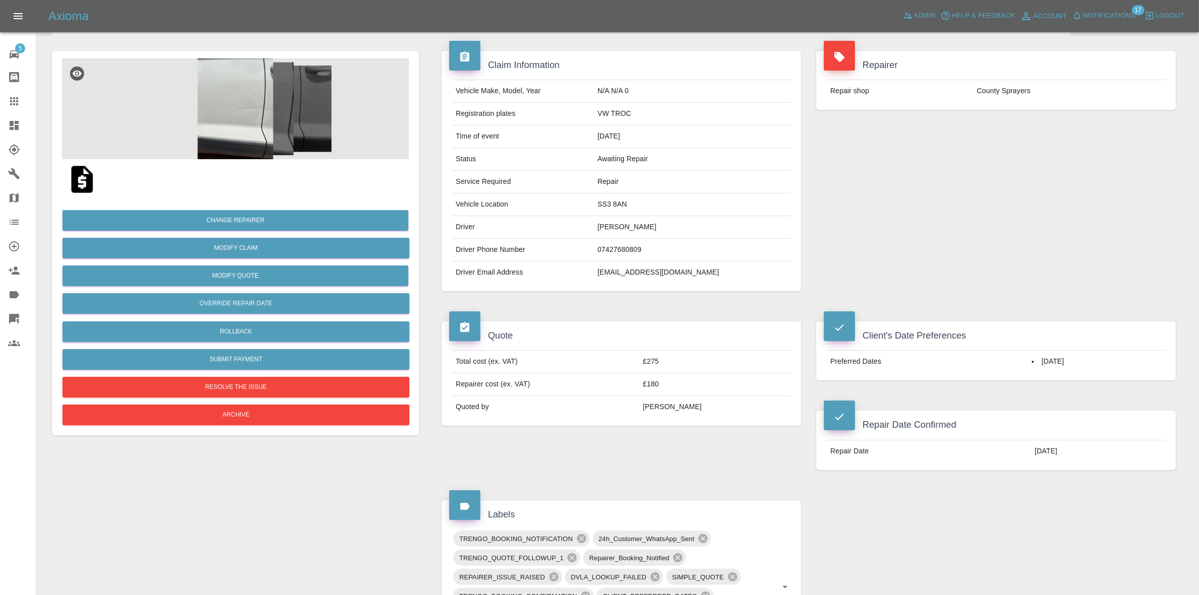
click at [0, 117] on link "Dashboard" at bounding box center [18, 125] width 36 height 24
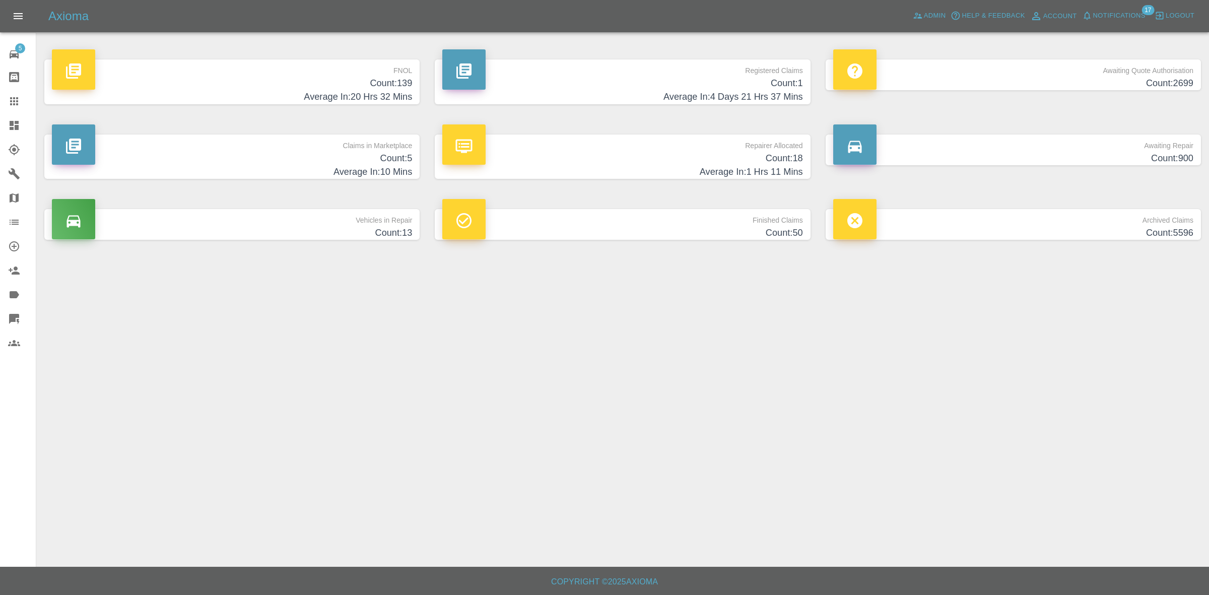
click at [1116, 19] on span "Notifications" at bounding box center [1119, 16] width 52 height 12
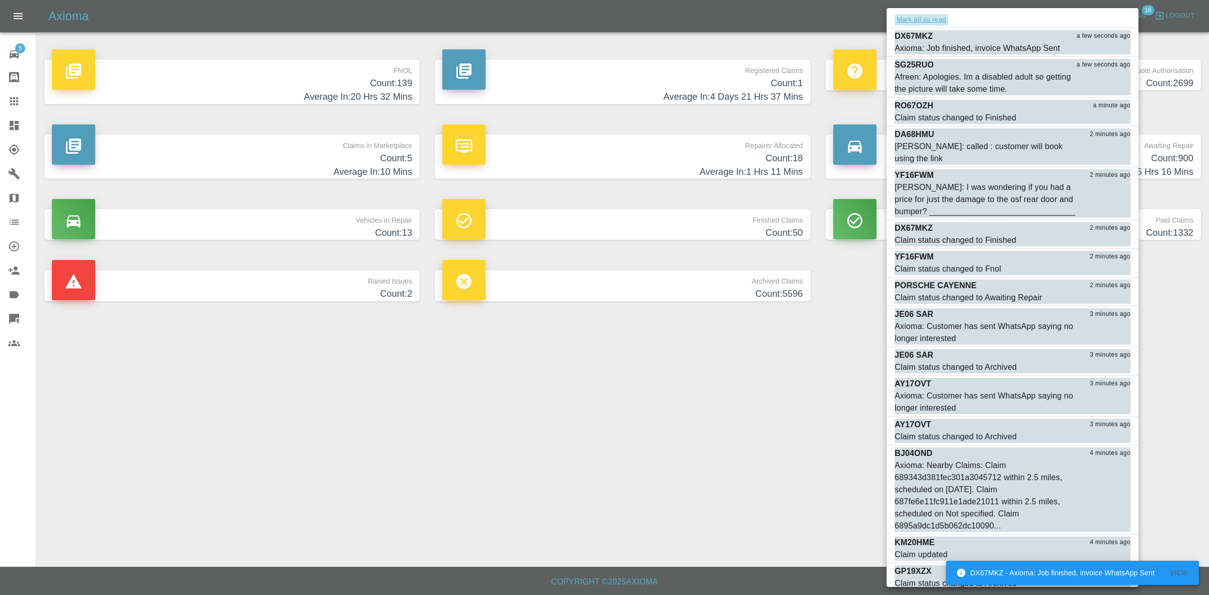
click at [919, 21] on button "Mark all as read" at bounding box center [921, 20] width 53 height 12
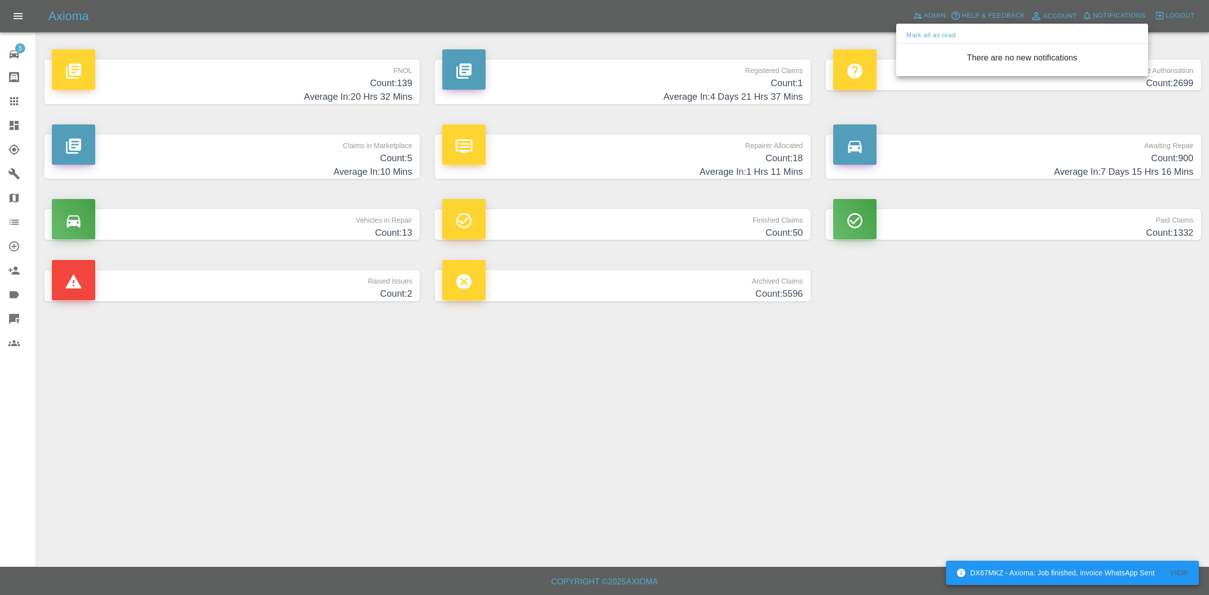
drag, startPoint x: 916, startPoint y: 396, endPoint x: 797, endPoint y: 270, distance: 172.5
click at [914, 403] on div at bounding box center [604, 297] width 1209 height 595
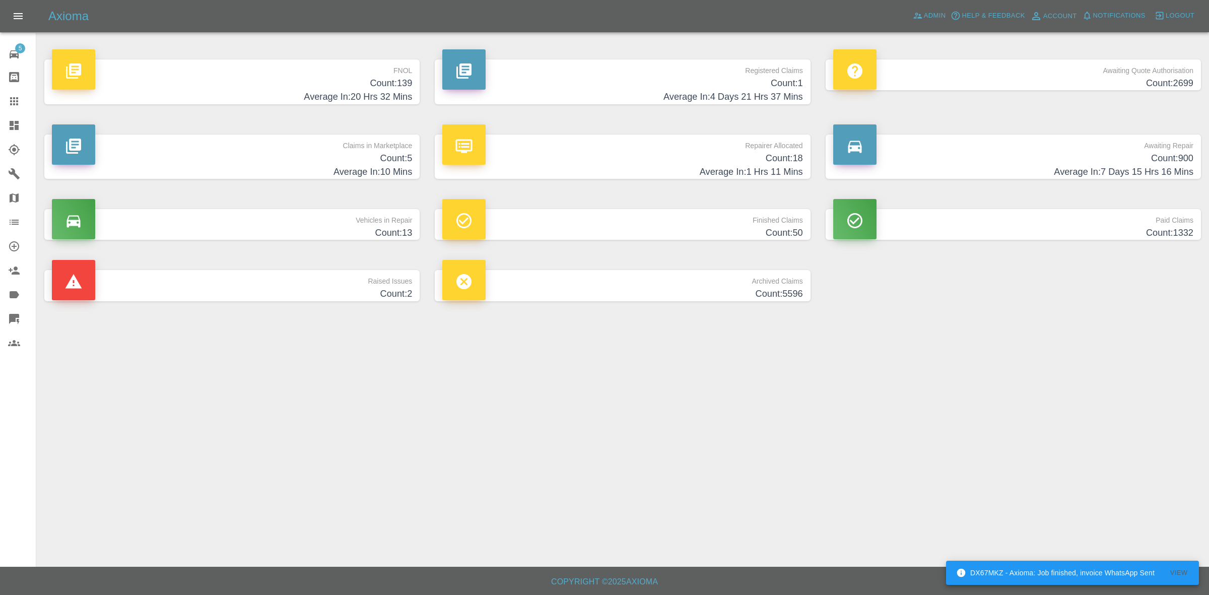
click at [702, 162] on h4 "Count: 18" at bounding box center [622, 159] width 360 height 14
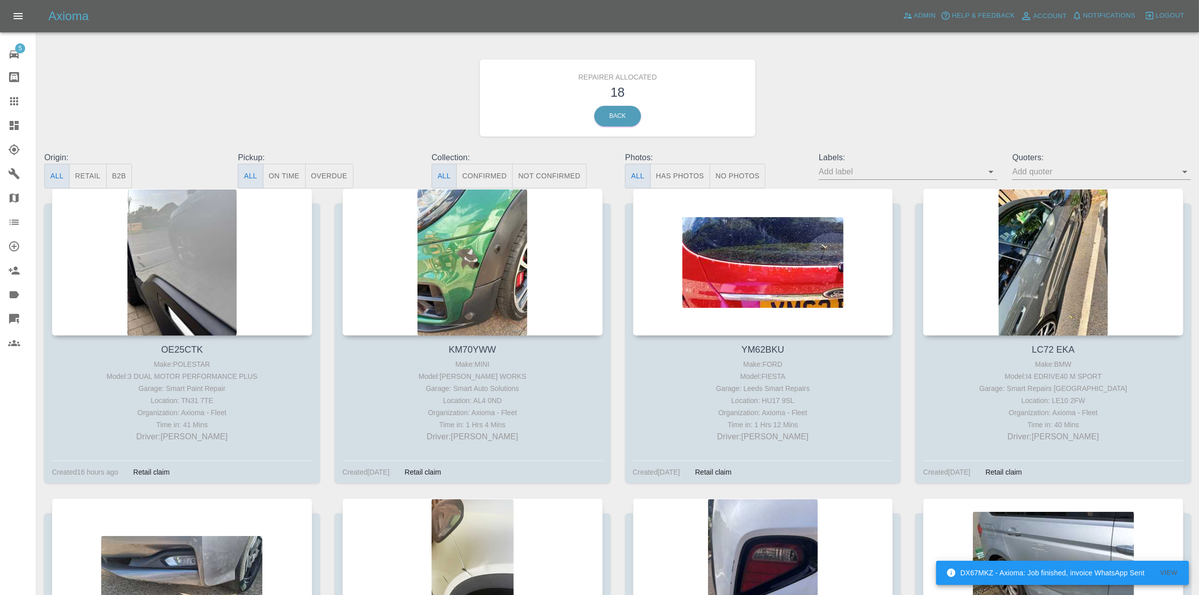
click at [84, 171] on button "Retail" at bounding box center [87, 176] width 37 height 25
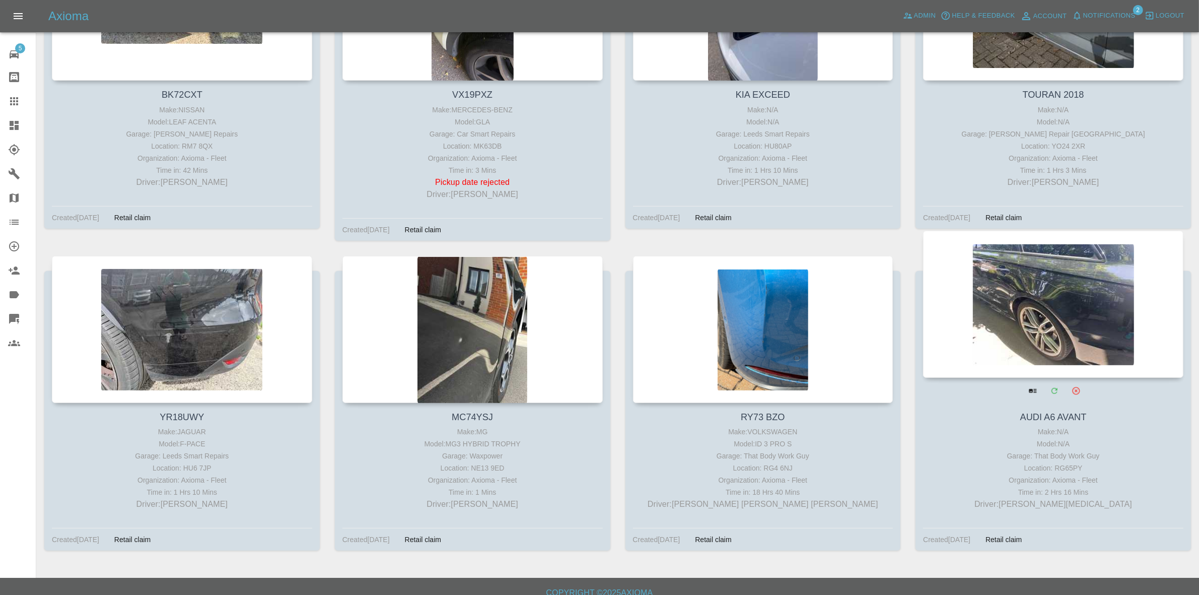
scroll to position [576, 0]
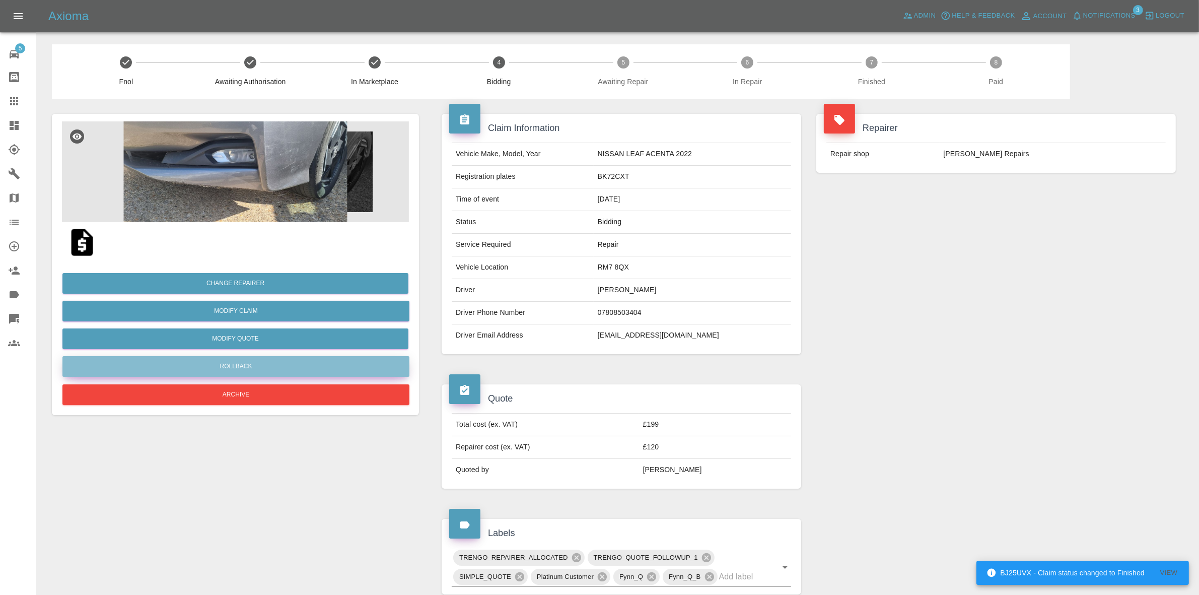
click at [254, 358] on button "Rollback" at bounding box center [235, 366] width 347 height 21
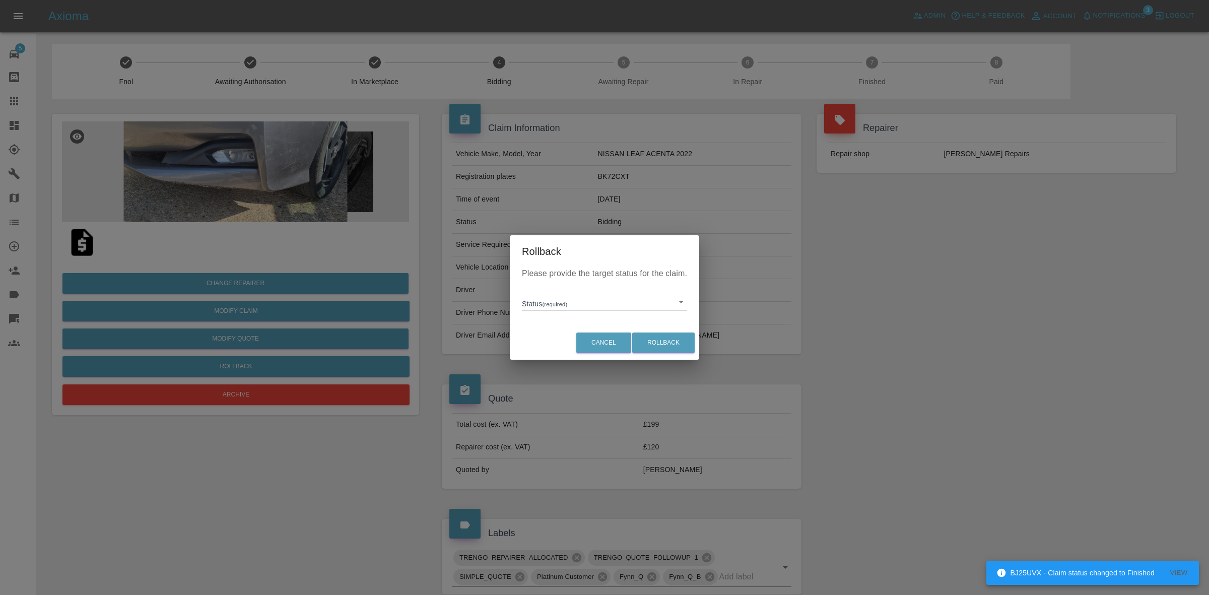
click at [559, 299] on body "BJ25UVX - Claim status changed to Finished View Axioma Admin Help & Feedback Ac…" at bounding box center [604, 501] width 1209 height 1003
click at [578, 352] on li "In Marketplace" at bounding box center [604, 347] width 160 height 23
type input "in-marketplace"
drag, startPoint x: 652, startPoint y: 343, endPoint x: 618, endPoint y: 341, distance: 34.8
click at [652, 343] on button "Rollback" at bounding box center [663, 342] width 62 height 21
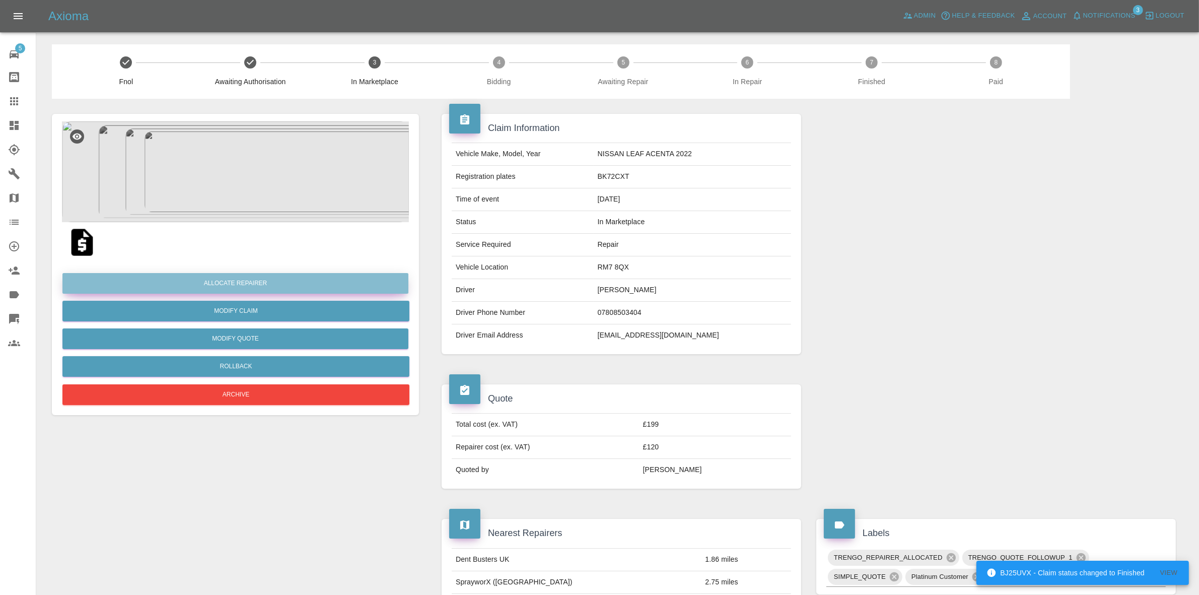
click at [201, 288] on button "Allocate Repairer" at bounding box center [235, 283] width 346 height 21
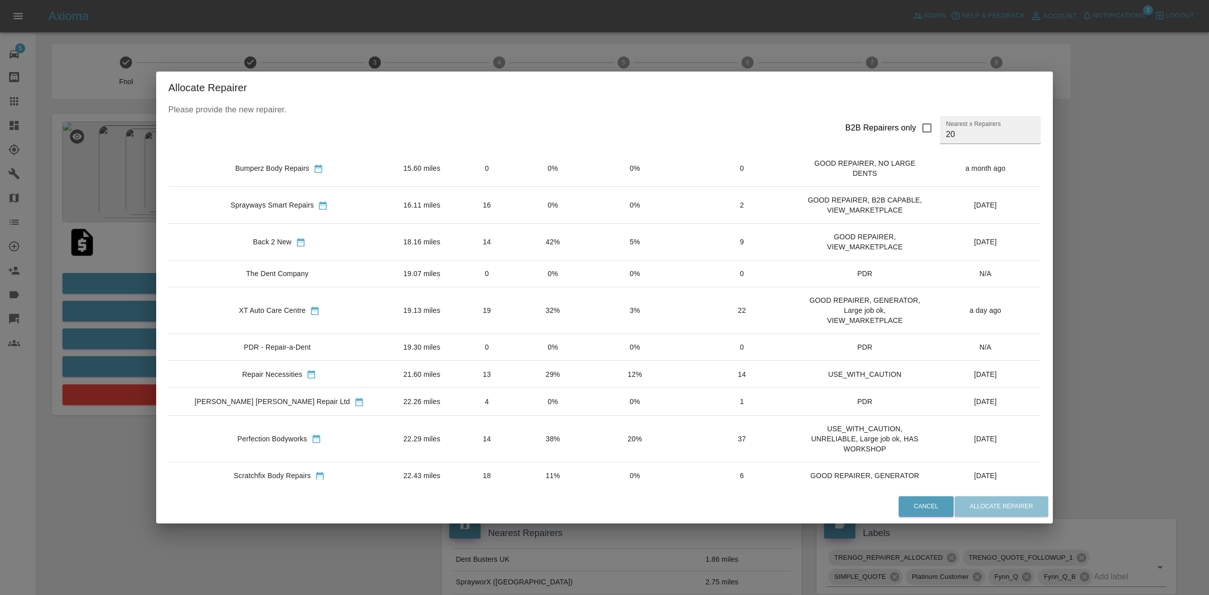
scroll to position [412, 0]
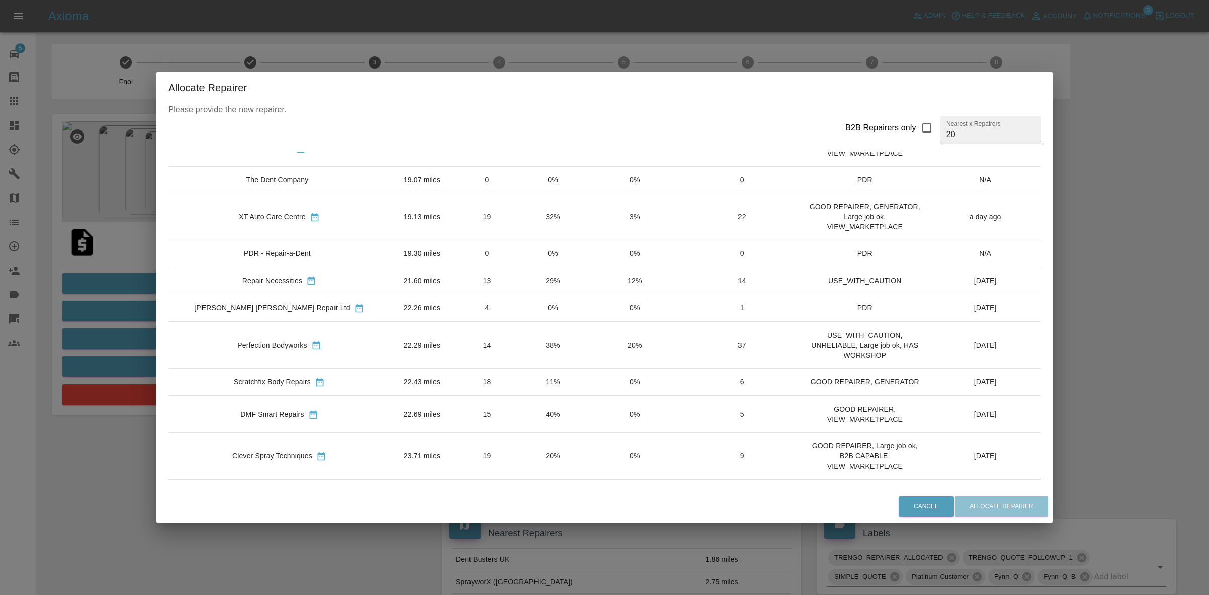
click at [940, 134] on input "20" at bounding box center [990, 130] width 101 height 28
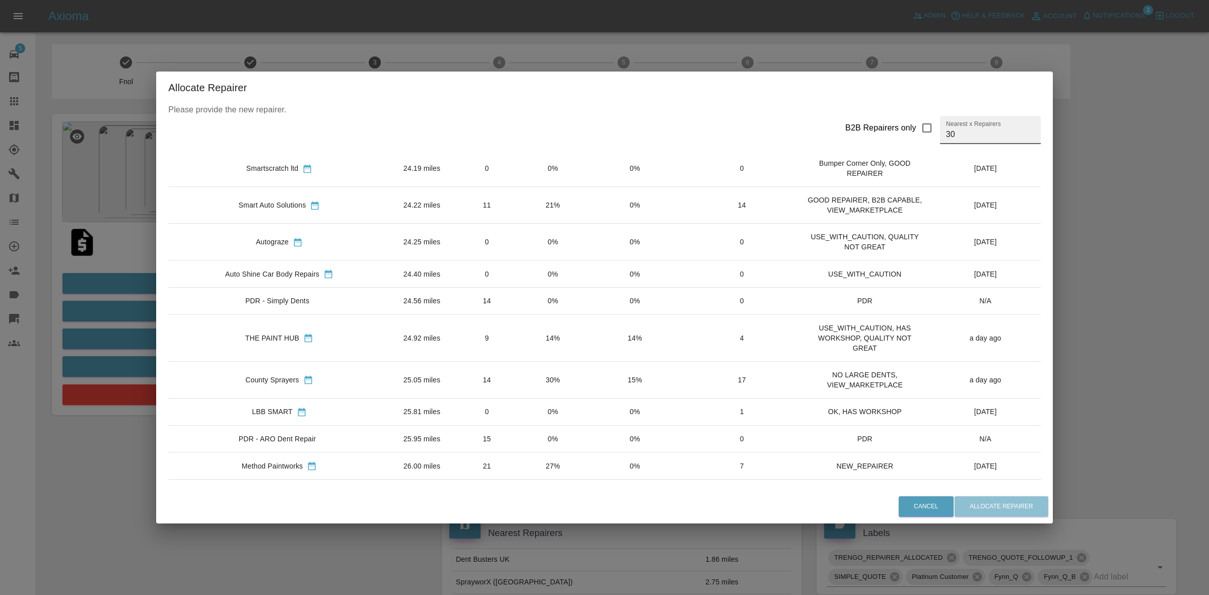
scroll to position [753, 0]
click at [948, 131] on input "30" at bounding box center [990, 130] width 101 height 28
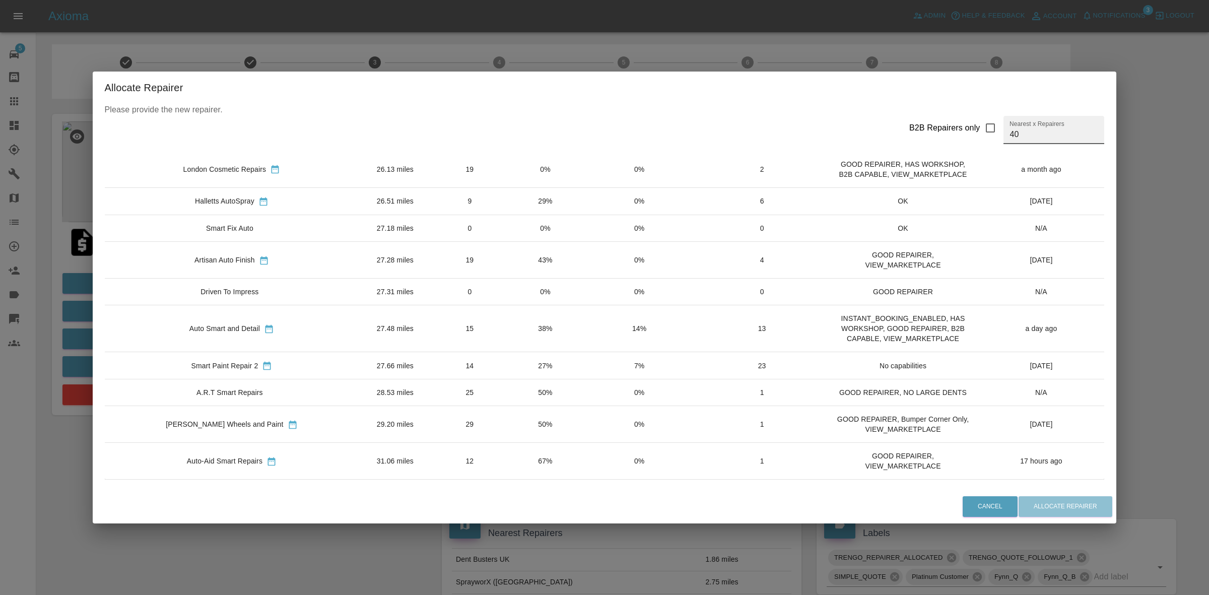
scroll to position [1023, 0]
type input "40"
click at [508, 189] on td "29%" at bounding box center [545, 200] width 75 height 27
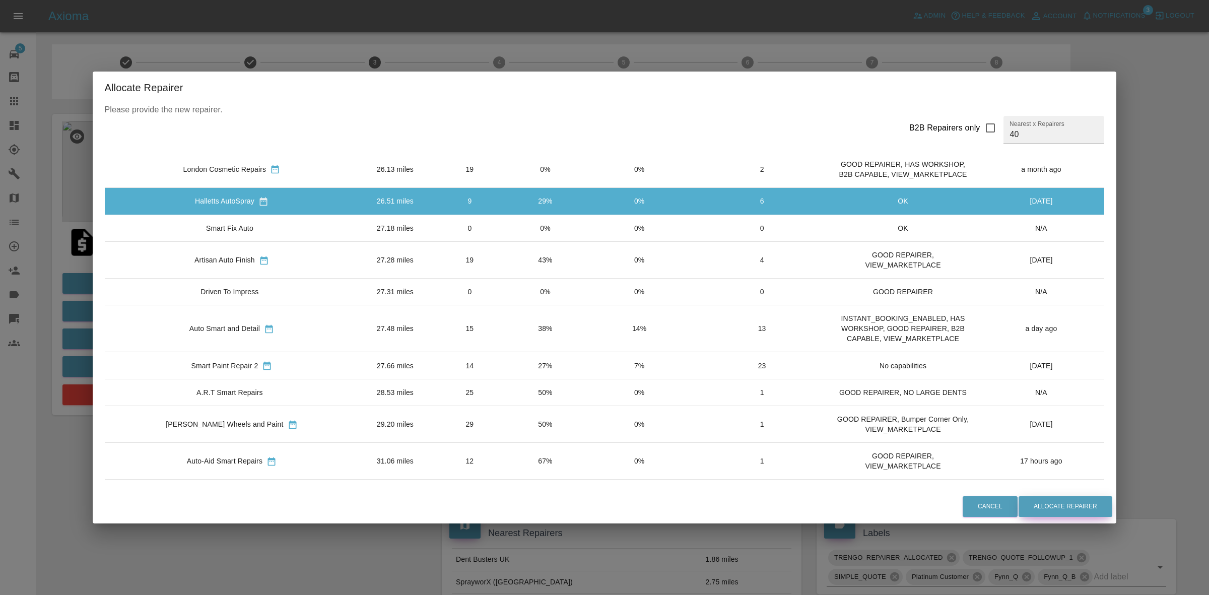
click at [1019, 502] on button "Allocate Repairer" at bounding box center [1065, 506] width 94 height 21
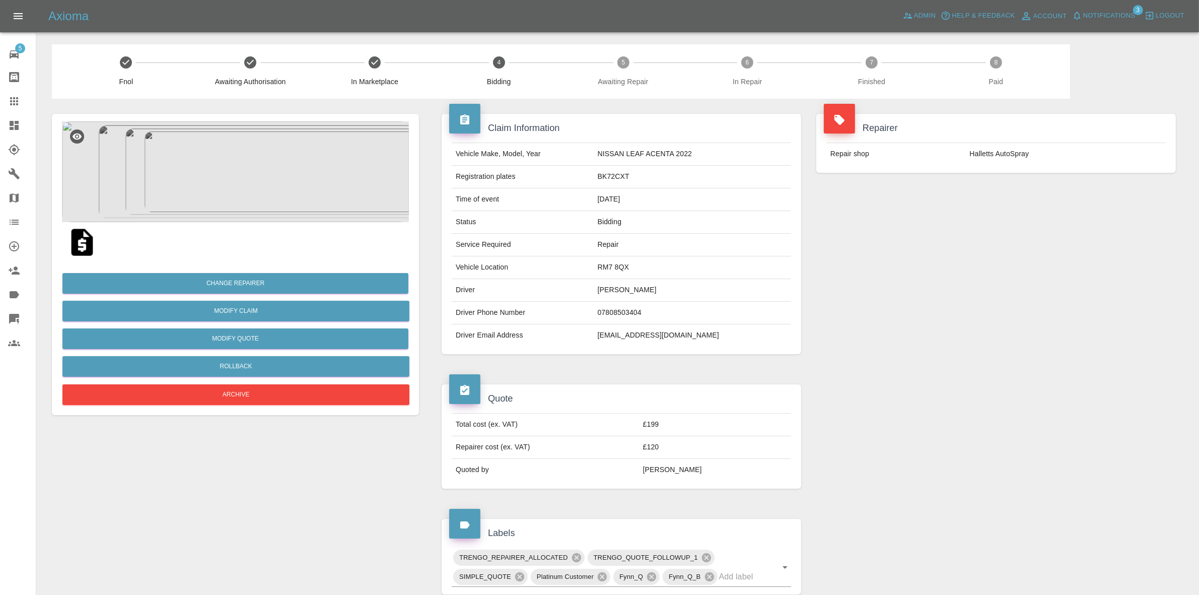
click at [969, 208] on div "Repairer Repair shop Halletts AutoSpray" at bounding box center [996, 234] width 375 height 270
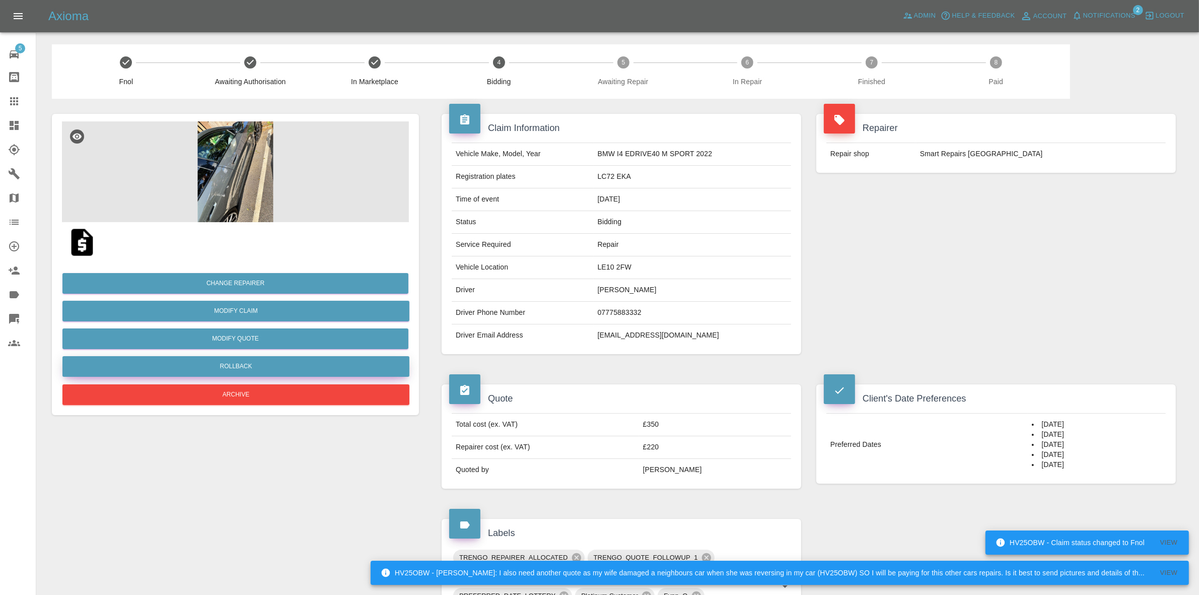
click at [225, 367] on button "Rollback" at bounding box center [235, 366] width 347 height 21
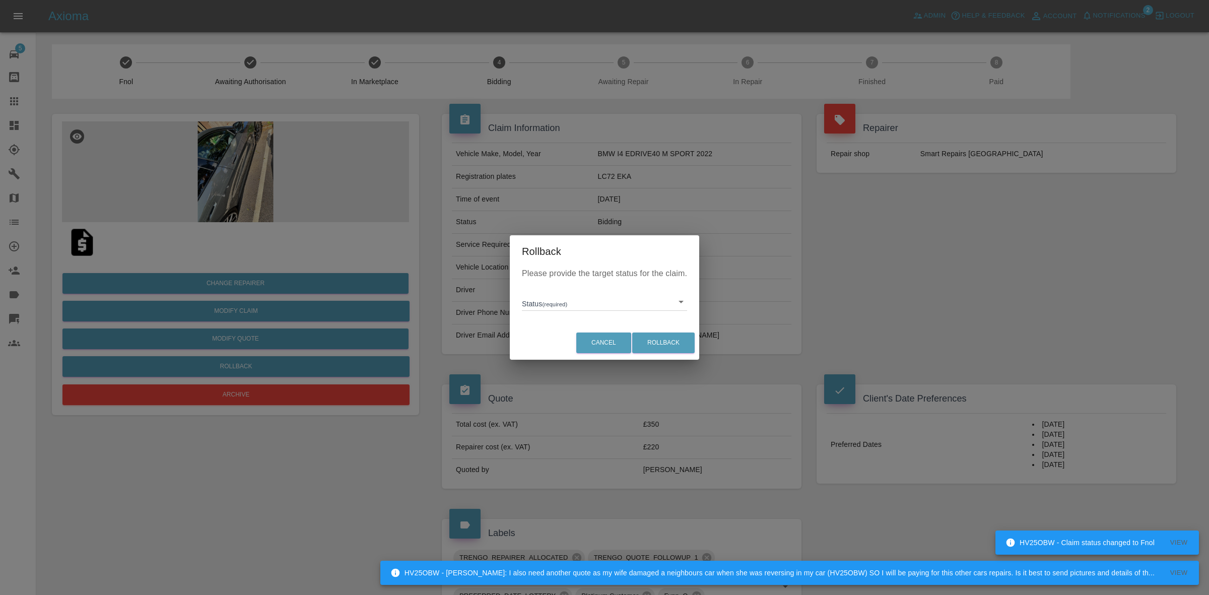
click at [451, 310] on div "Rollback Please provide the target status for the claim. Status (required) ​ Ca…" at bounding box center [604, 297] width 1209 height 595
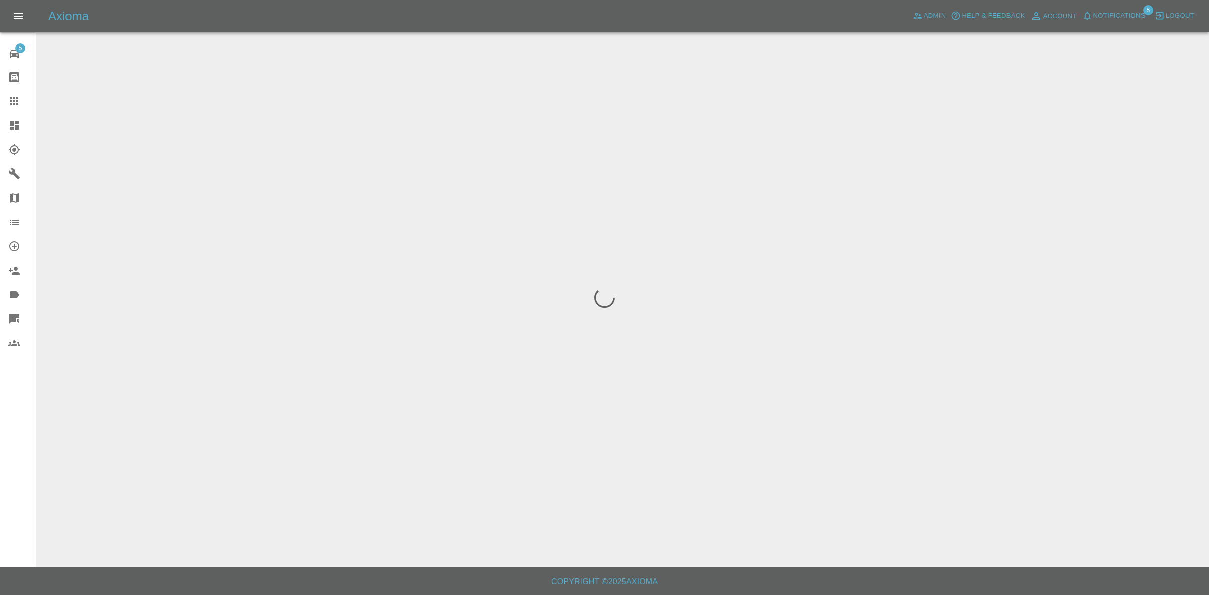
click at [1112, 14] on span "Notifications" at bounding box center [1119, 16] width 52 height 12
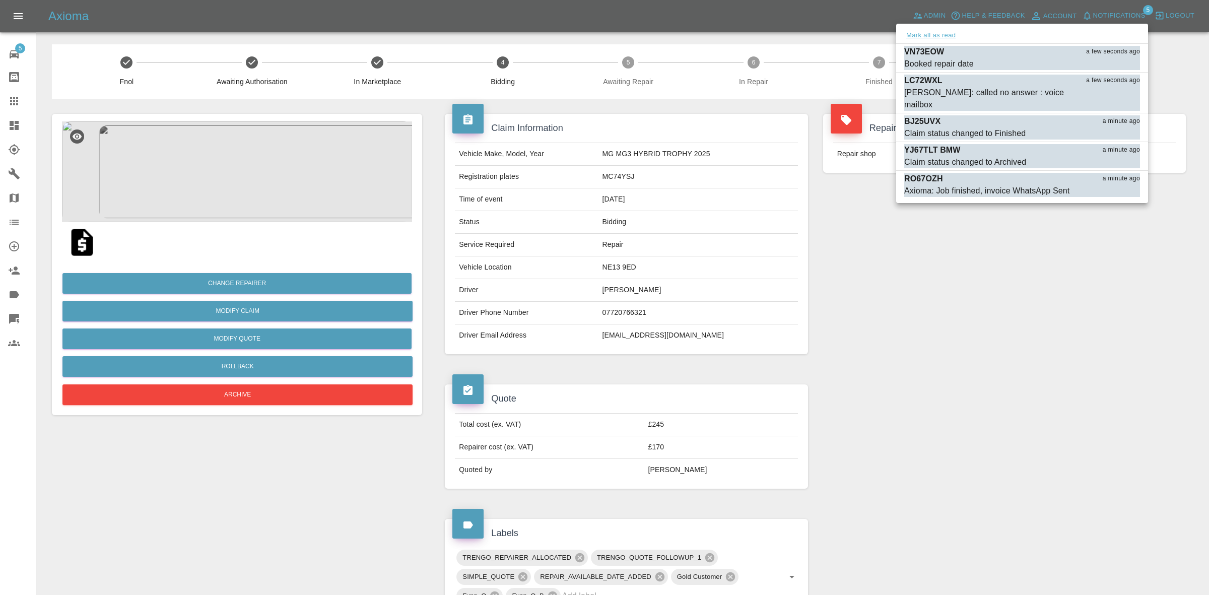
click at [935, 33] on button "Mark all as read" at bounding box center [930, 36] width 53 height 12
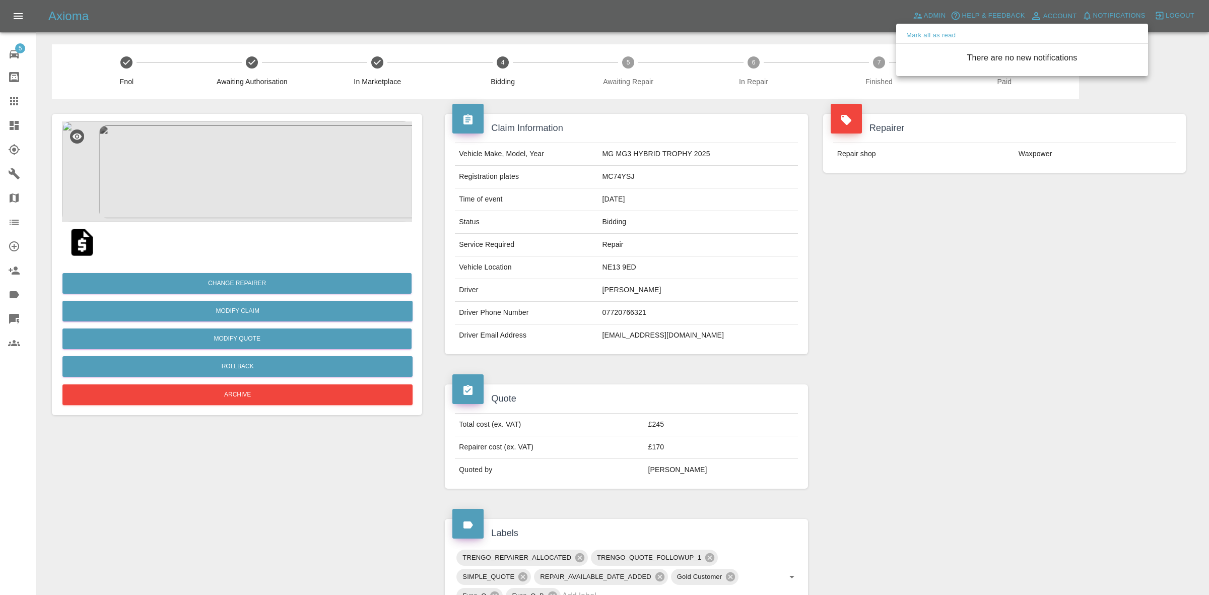
click at [985, 376] on div at bounding box center [604, 297] width 1209 height 595
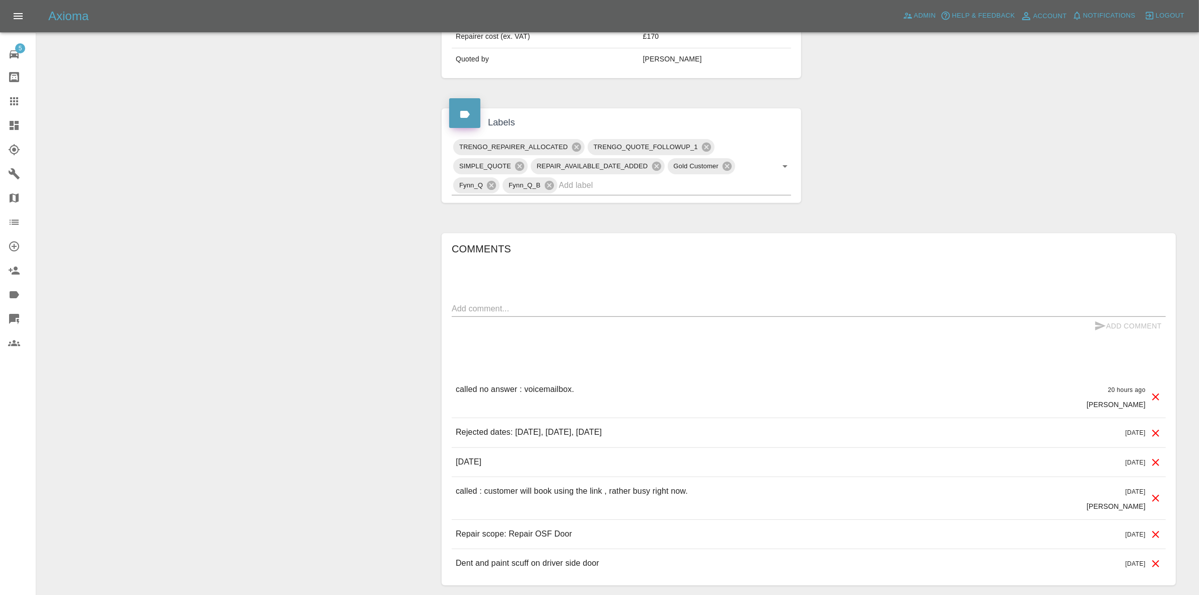
scroll to position [485, 0]
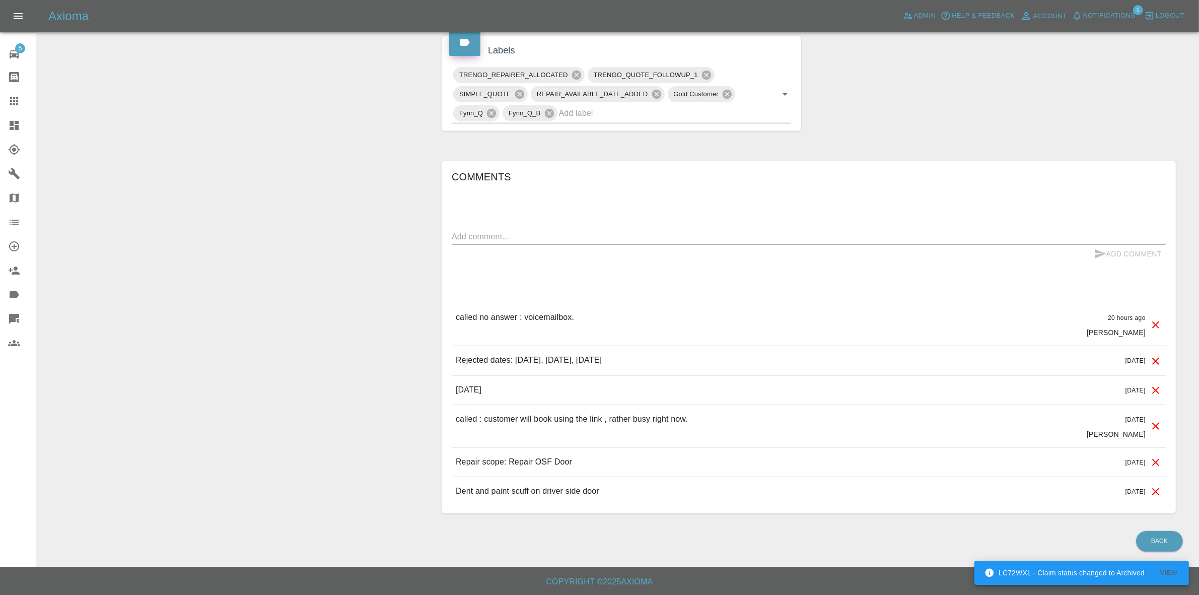
click at [972, 126] on div "Claim Information Vehicle Make, Model, Year MG MG3 HYBRID TROPHY 2025 Registrat…" at bounding box center [809, 72] width 750 height 912
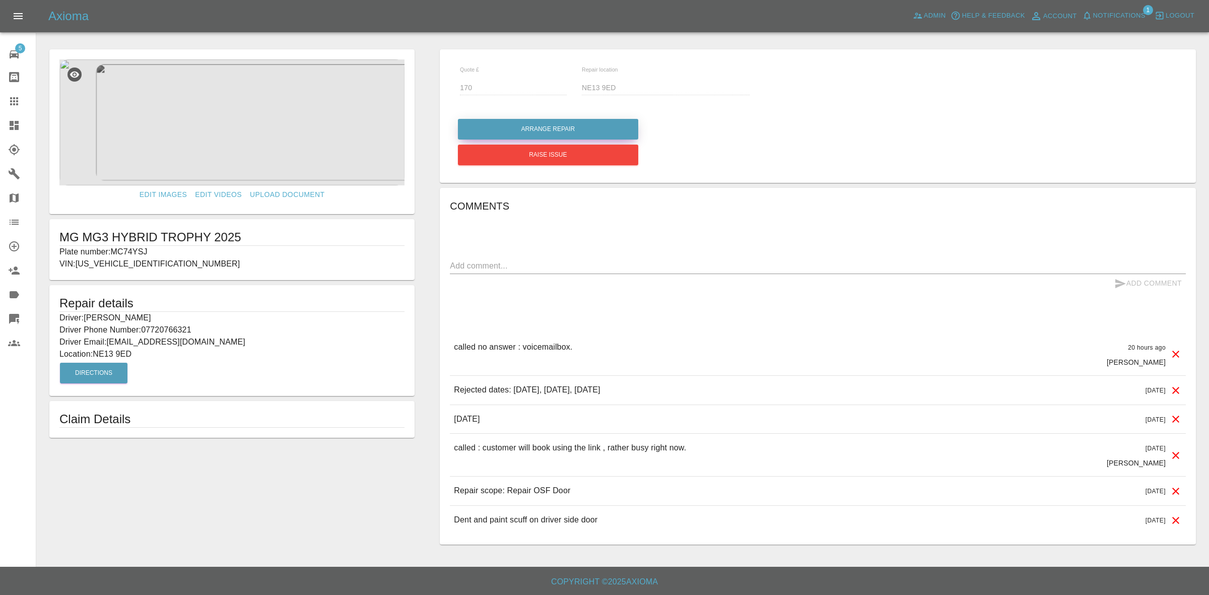
click at [533, 129] on button "Arrange Repair" at bounding box center [548, 129] width 180 height 21
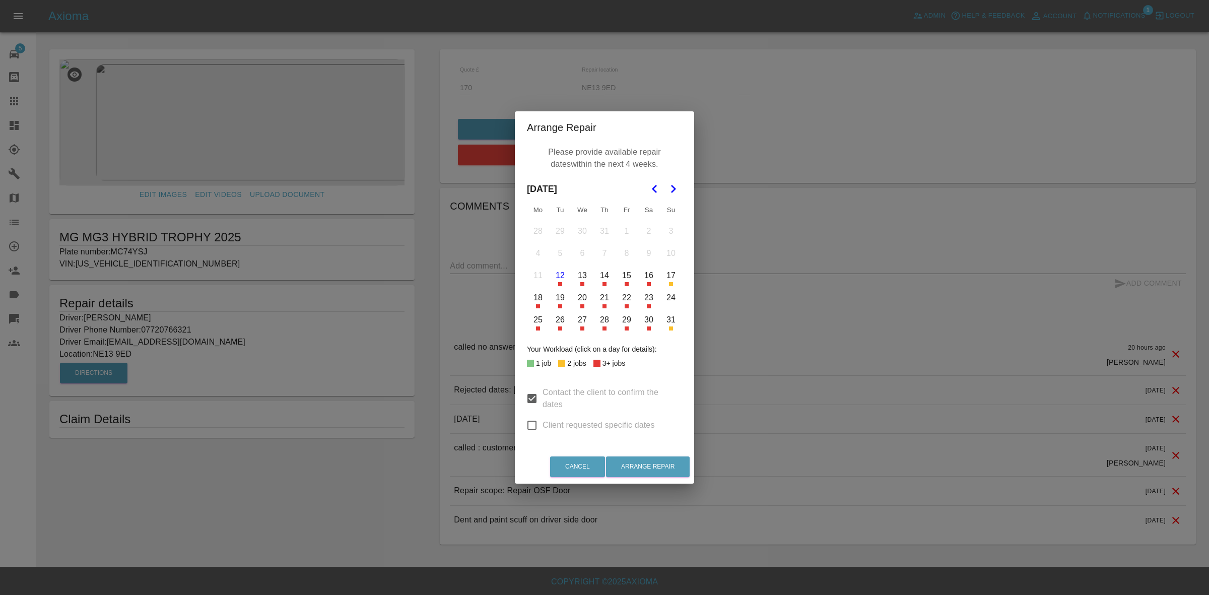
click at [530, 437] on div "Contact the client to confirm the dates Client requested specific dates" at bounding box center [604, 407] width 155 height 63
click at [525, 418] on input "Client requested specific dates" at bounding box center [531, 425] width 21 height 21
checkbox input "true"
click at [630, 316] on button "29" at bounding box center [626, 319] width 21 height 21
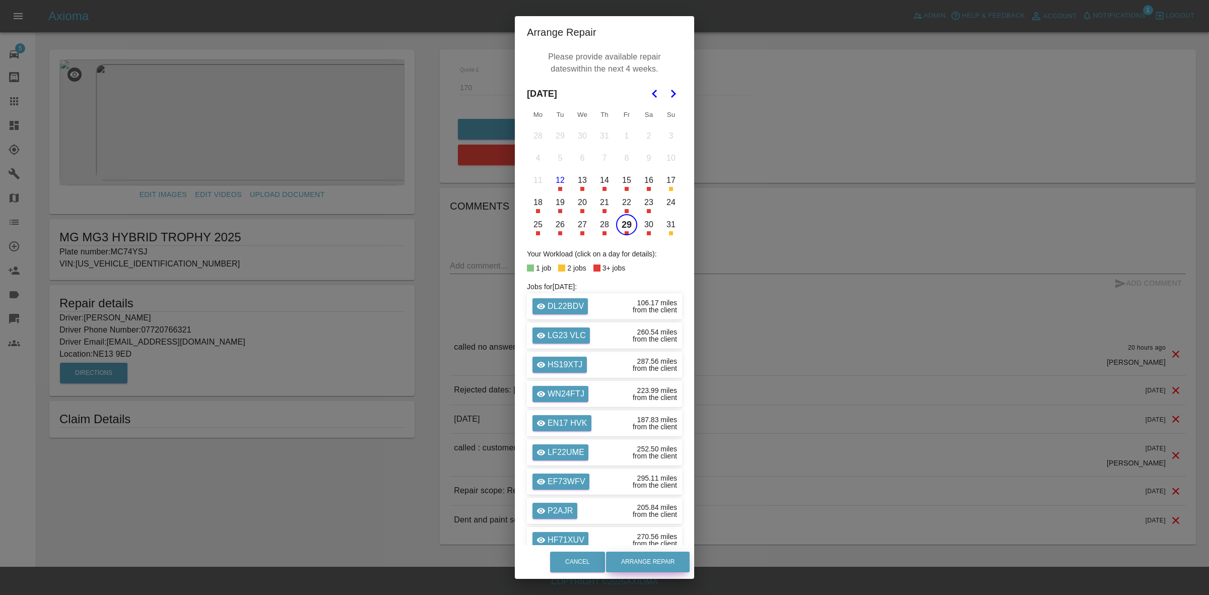
click at [651, 557] on button "Arrange Repair" at bounding box center [648, 562] width 84 height 21
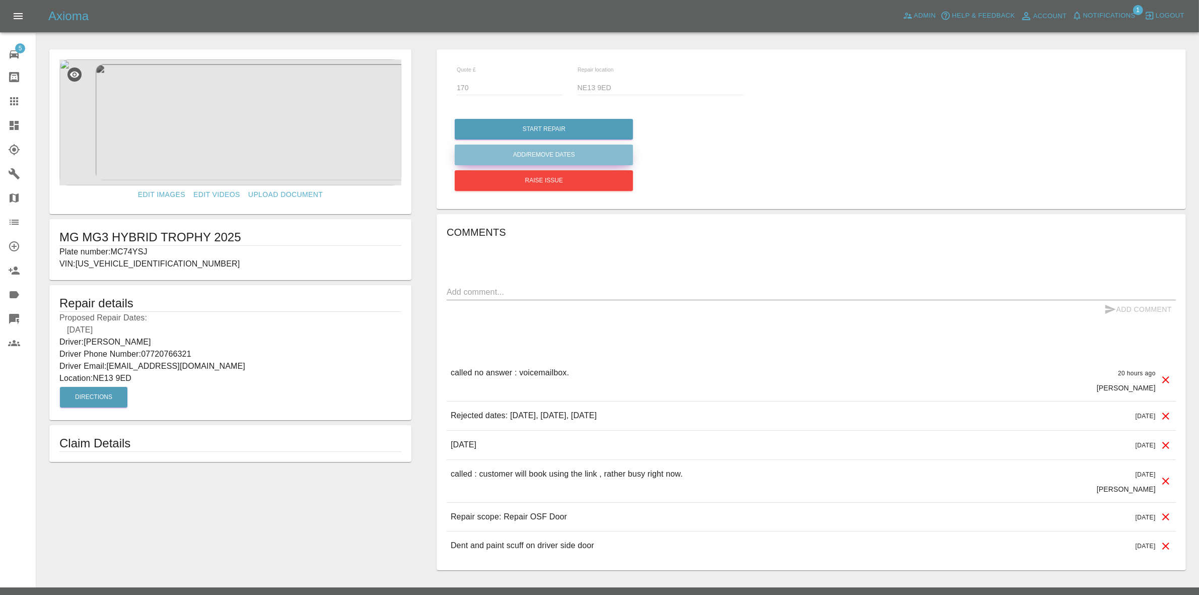
click at [547, 140] on button "Add/Remove Dates" at bounding box center [544, 129] width 178 height 21
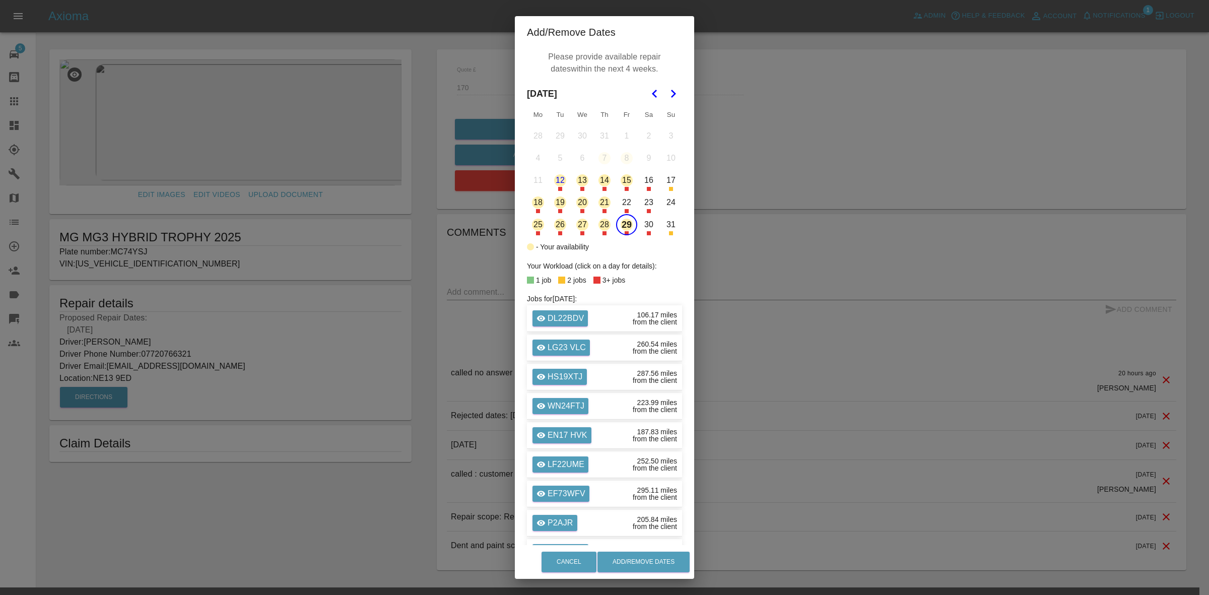
click at [621, 233] on button "29" at bounding box center [626, 224] width 21 height 21
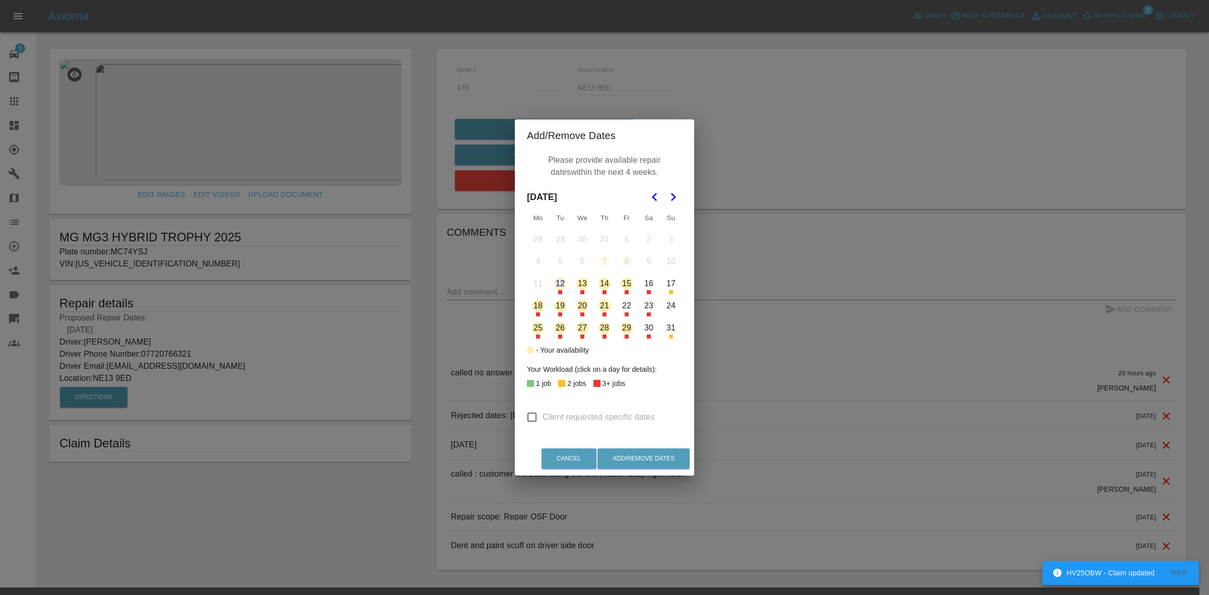
click at [539, 325] on button "25" at bounding box center [537, 327] width 21 height 21
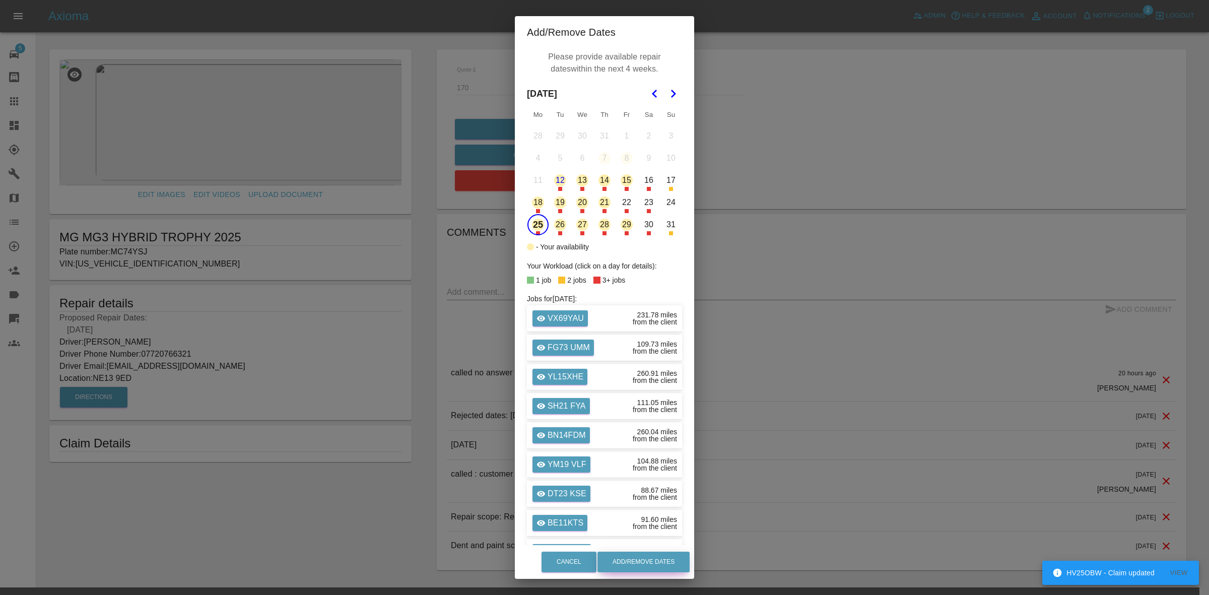
click at [657, 562] on button "Add/Remove Dates" at bounding box center [643, 562] width 92 height 21
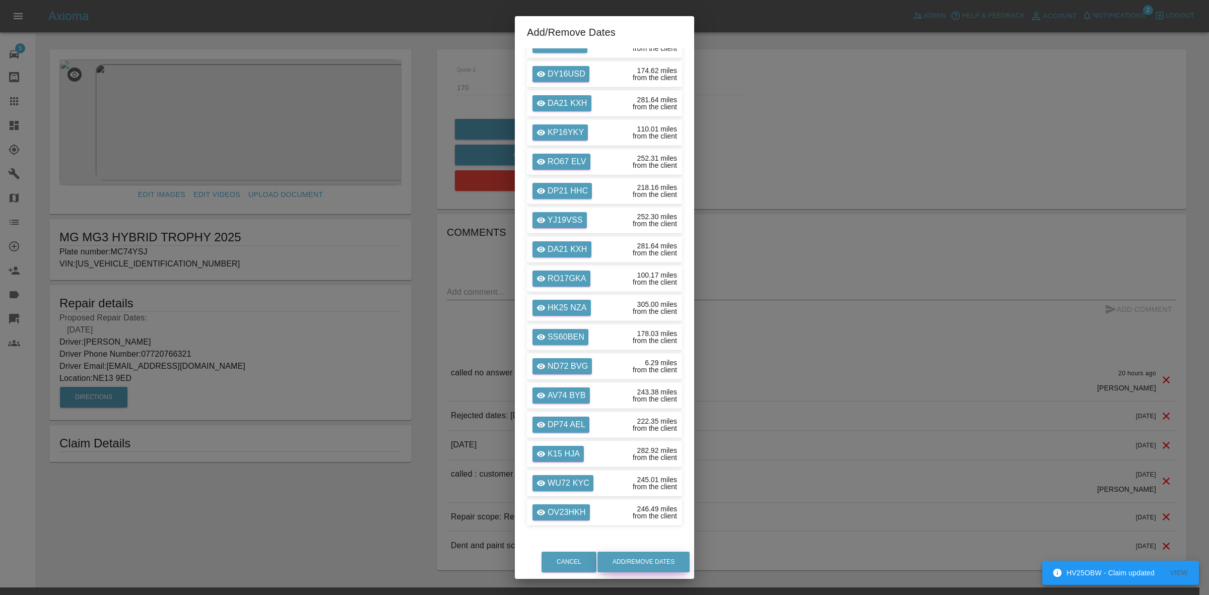
scroll to position [611, 0]
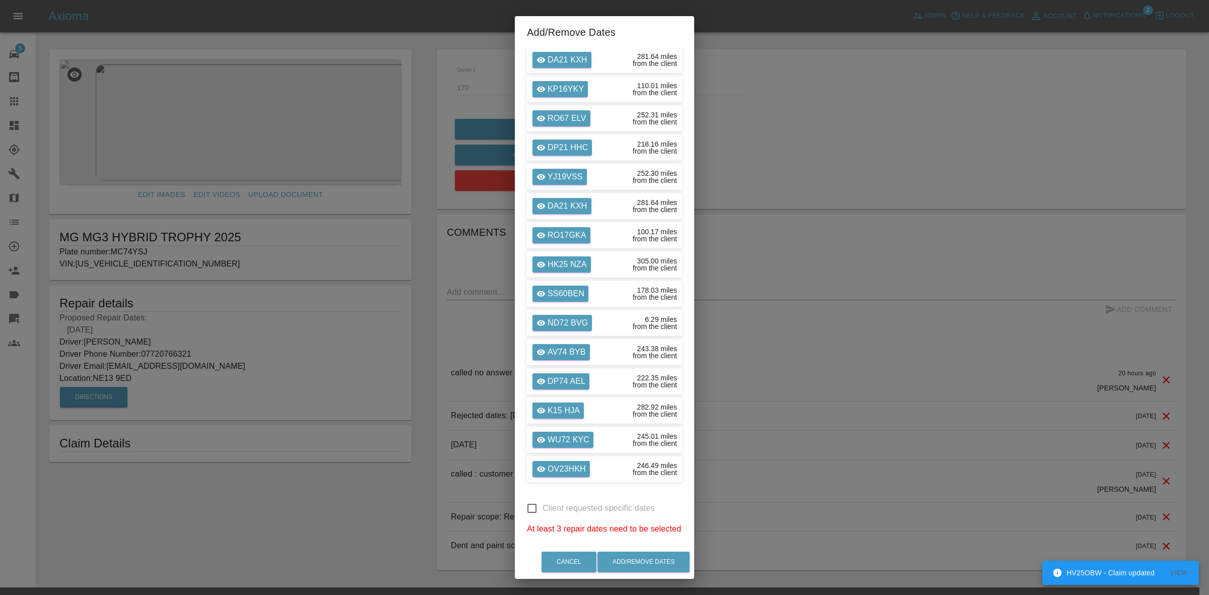
click at [531, 510] on input "Client requested specific dates" at bounding box center [531, 508] width 21 height 21
checkbox input "true"
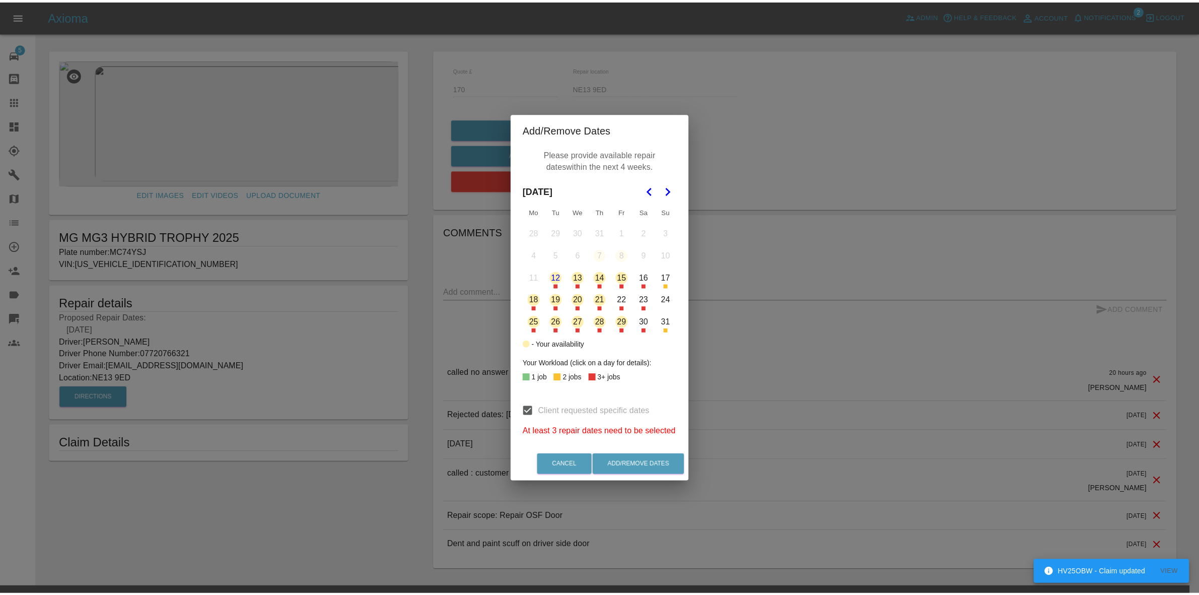
scroll to position [0, 0]
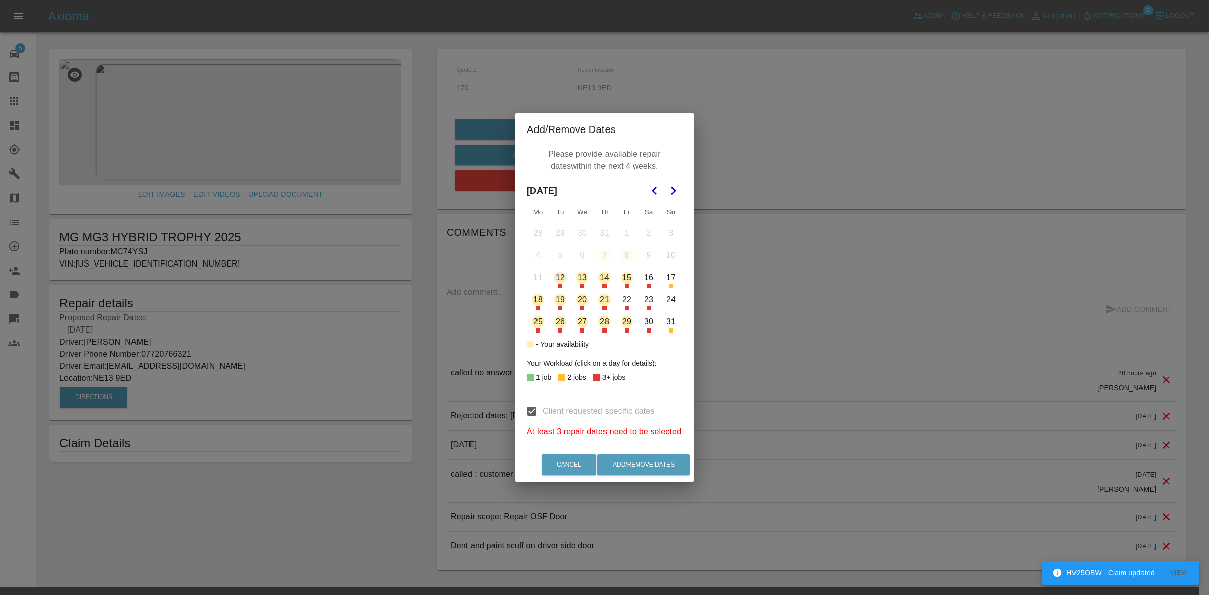
click at [532, 316] on button "25" at bounding box center [537, 321] width 21 height 21
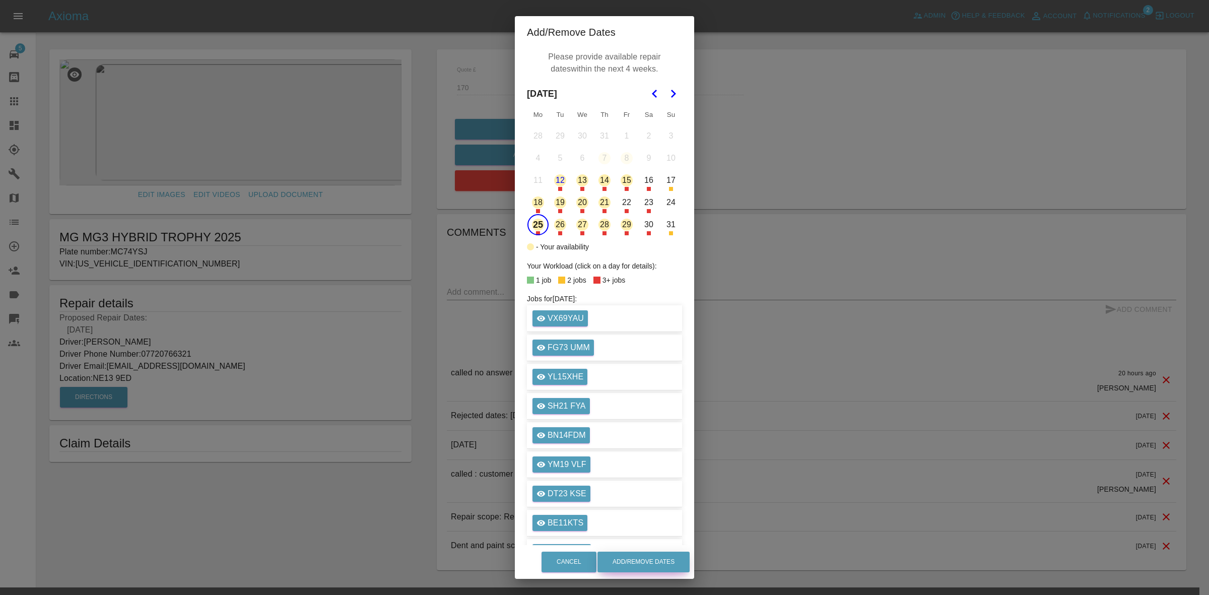
click at [675, 566] on button "Add/Remove Dates" at bounding box center [643, 562] width 92 height 21
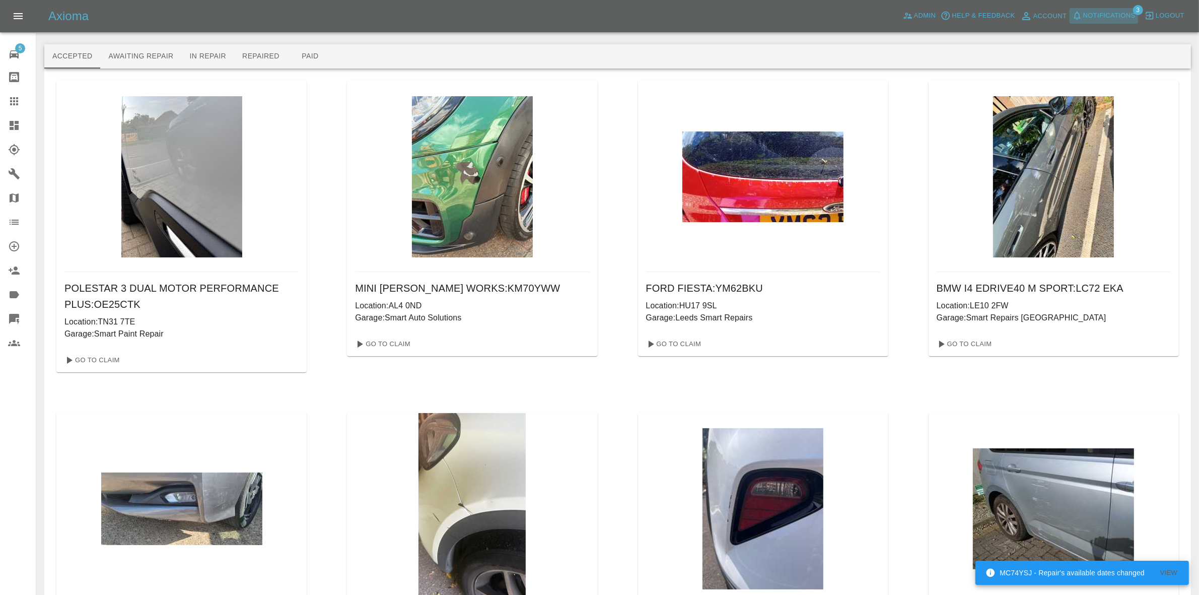
click at [1113, 13] on span "Notifications" at bounding box center [1109, 16] width 52 height 12
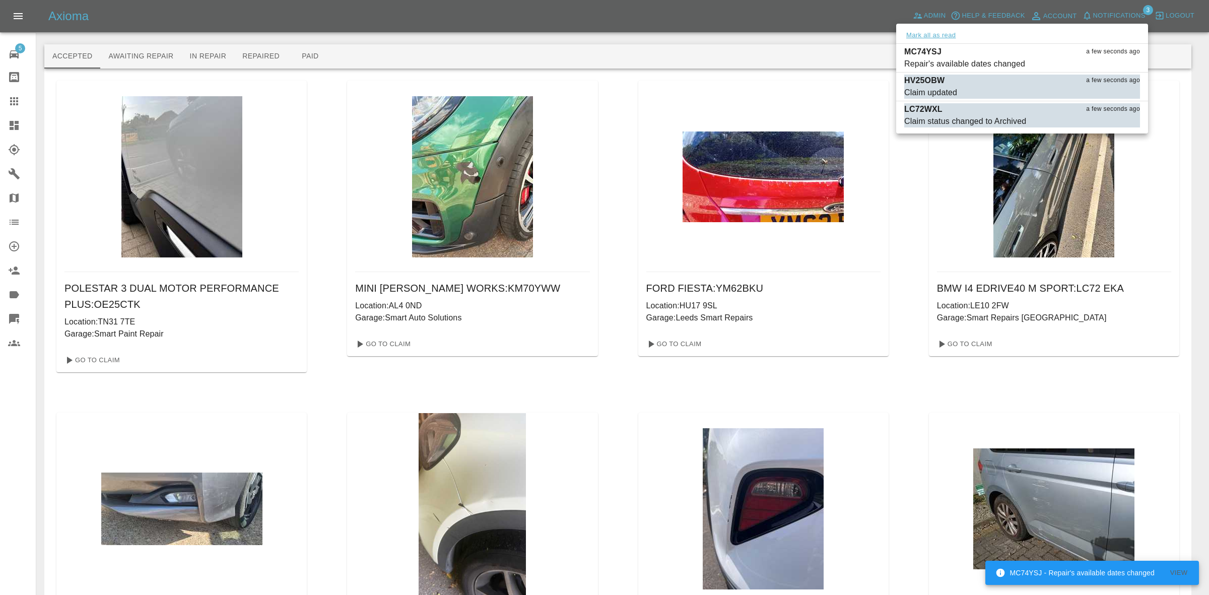
click at [941, 31] on button "Mark all as read" at bounding box center [930, 36] width 53 height 12
click at [893, 172] on div at bounding box center [604, 297] width 1209 height 595
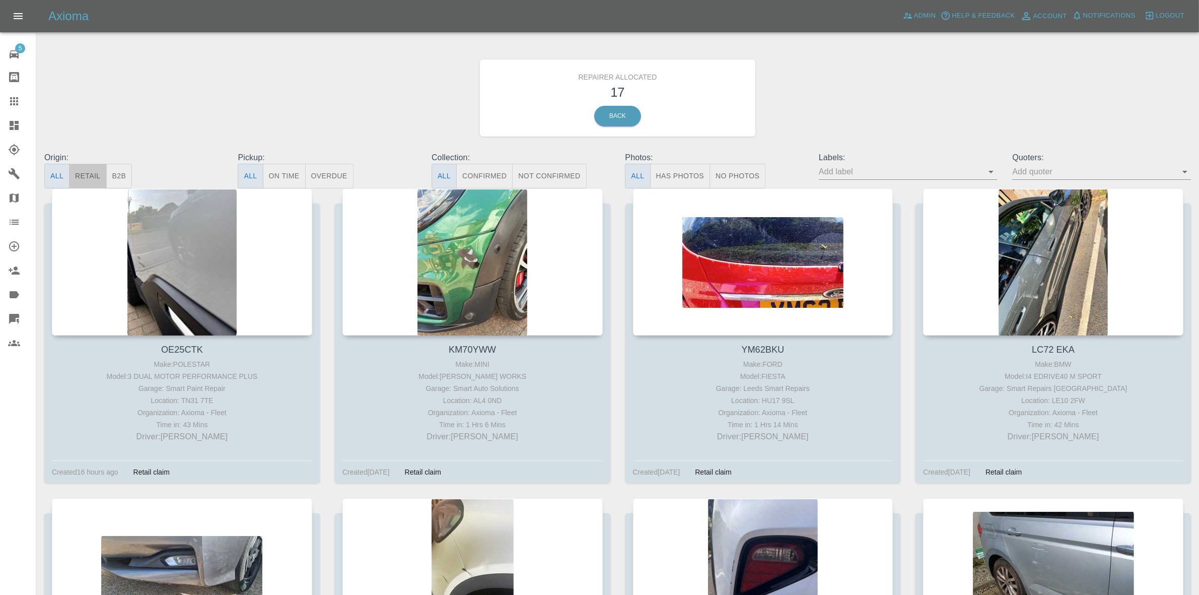
click at [81, 177] on button "Retail" at bounding box center [87, 176] width 37 height 25
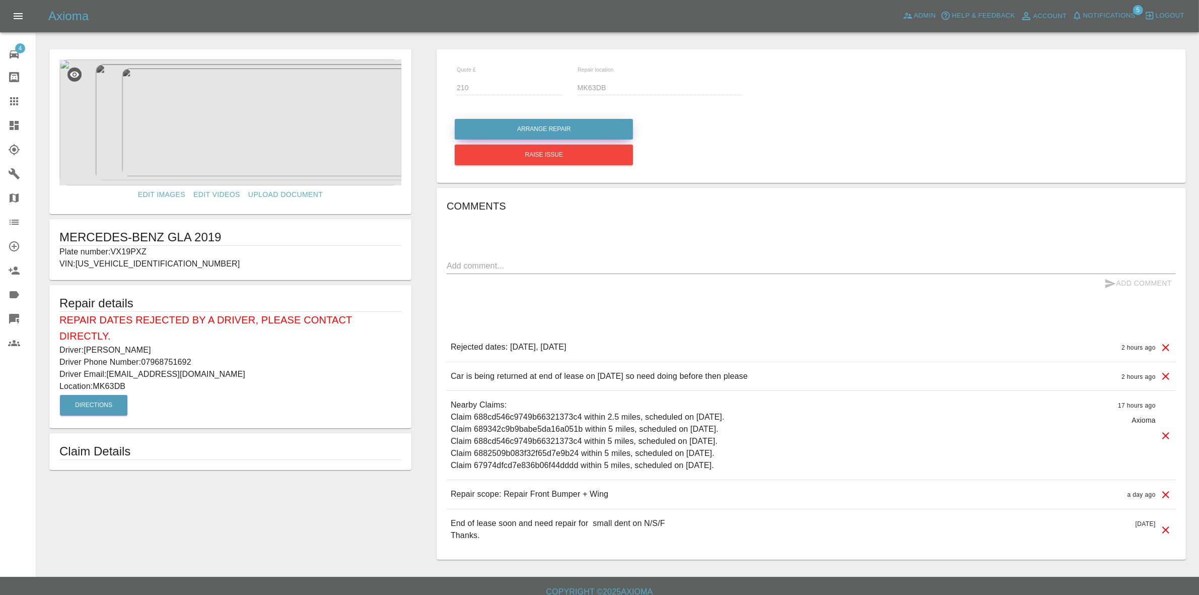
click at [511, 126] on button "Arrange Repair" at bounding box center [544, 129] width 178 height 21
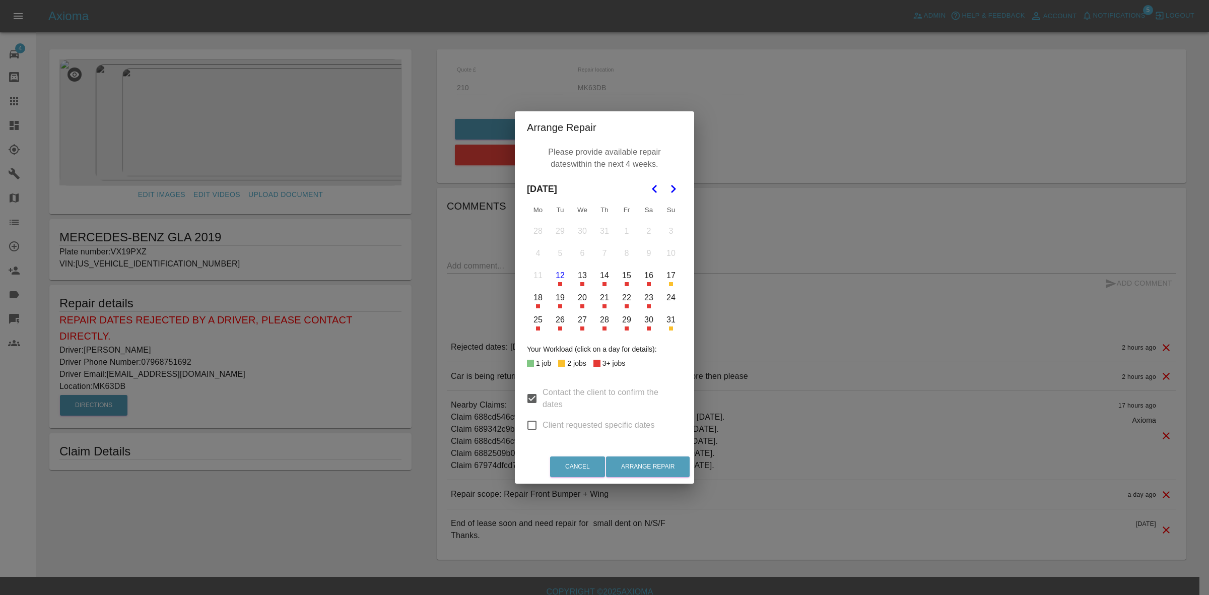
click at [535, 429] on input "Client requested specific dates" at bounding box center [531, 425] width 21 height 21
checkbox input "true"
click at [603, 298] on button "21" at bounding box center [604, 297] width 21 height 21
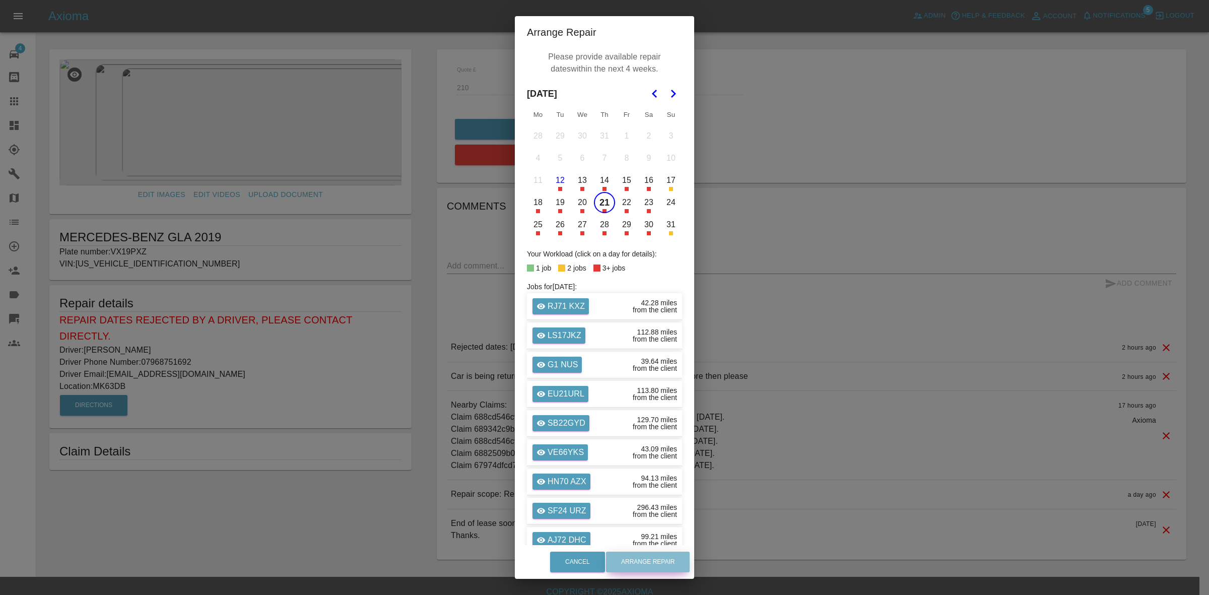
click at [661, 556] on button "Arrange Repair" at bounding box center [648, 562] width 84 height 21
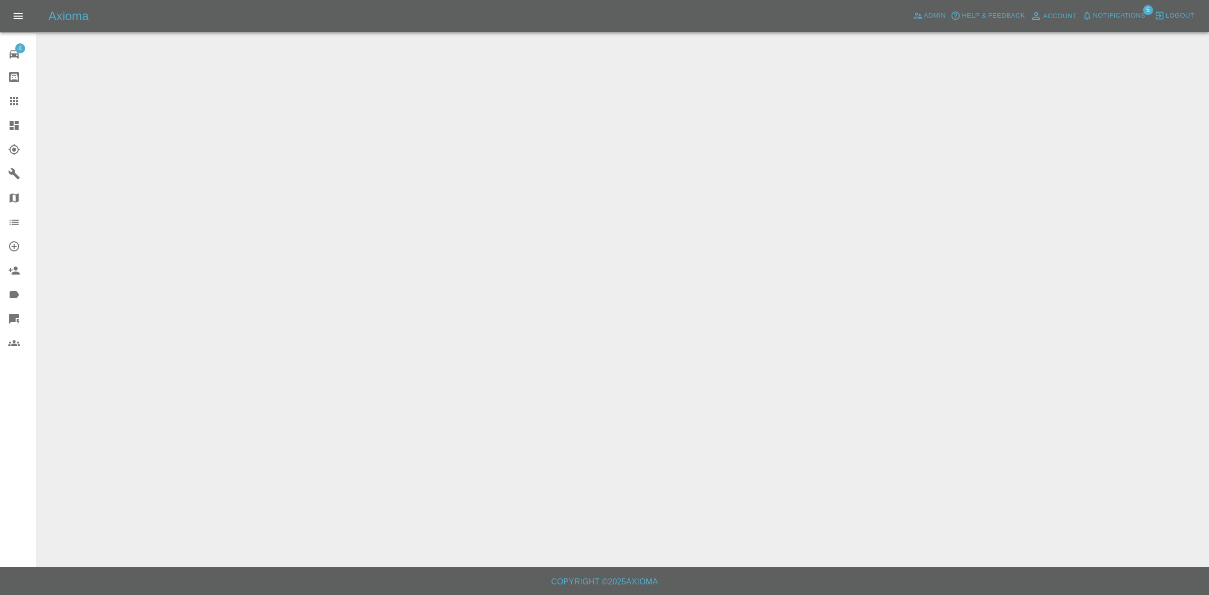
click at [1125, 14] on span "Notifications" at bounding box center [1119, 16] width 52 height 12
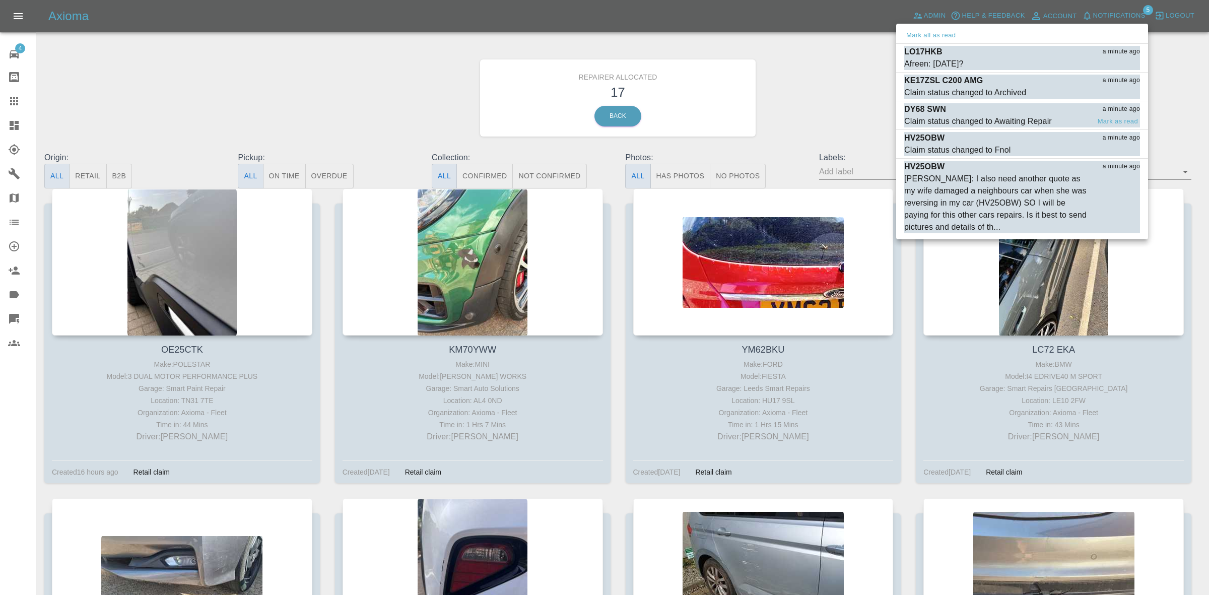
click at [1003, 116] on div "Claim status changed to Awaiting Repair" at bounding box center [978, 121] width 148 height 12
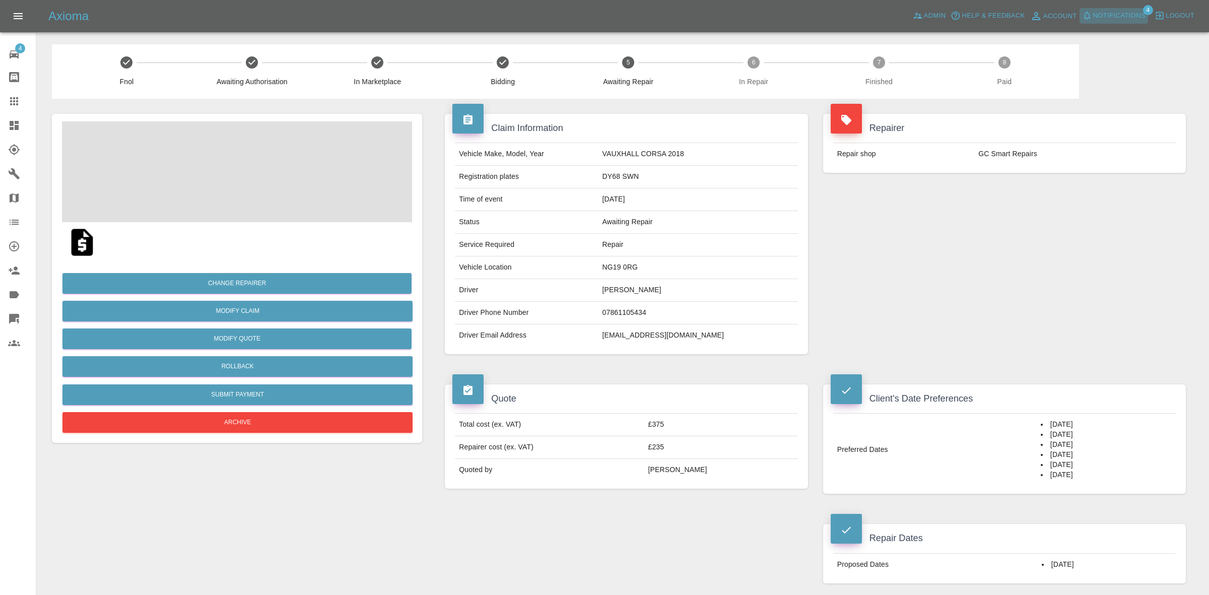
click at [1116, 14] on span "Notifications" at bounding box center [1119, 16] width 52 height 12
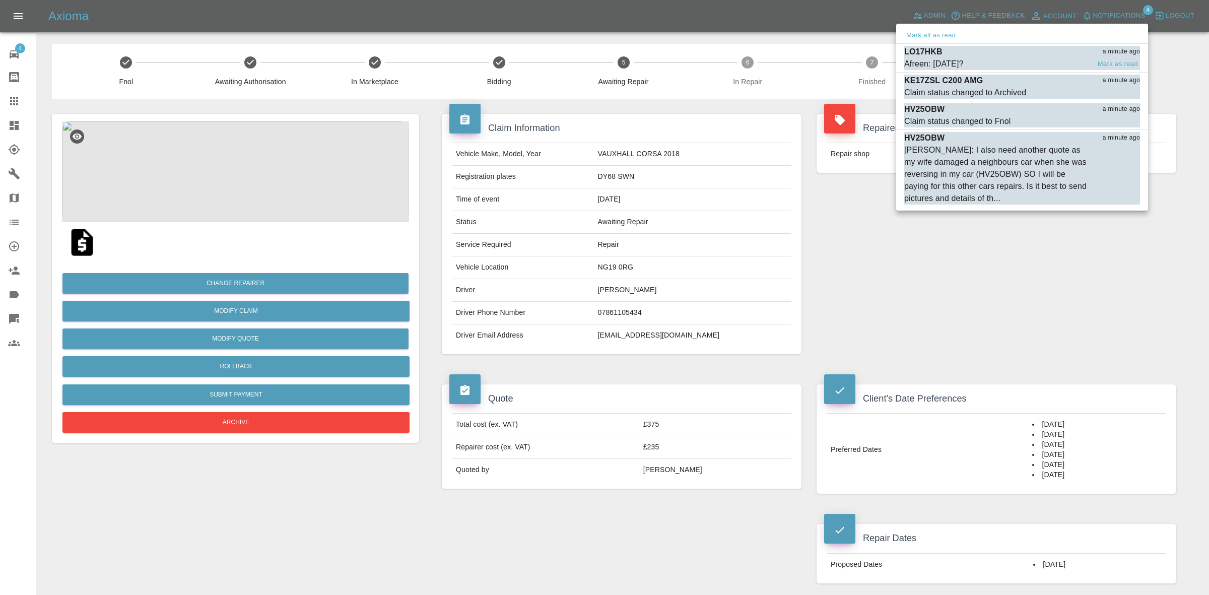
click at [991, 59] on span "Afreen: 29th August?" at bounding box center [996, 64] width 185 height 12
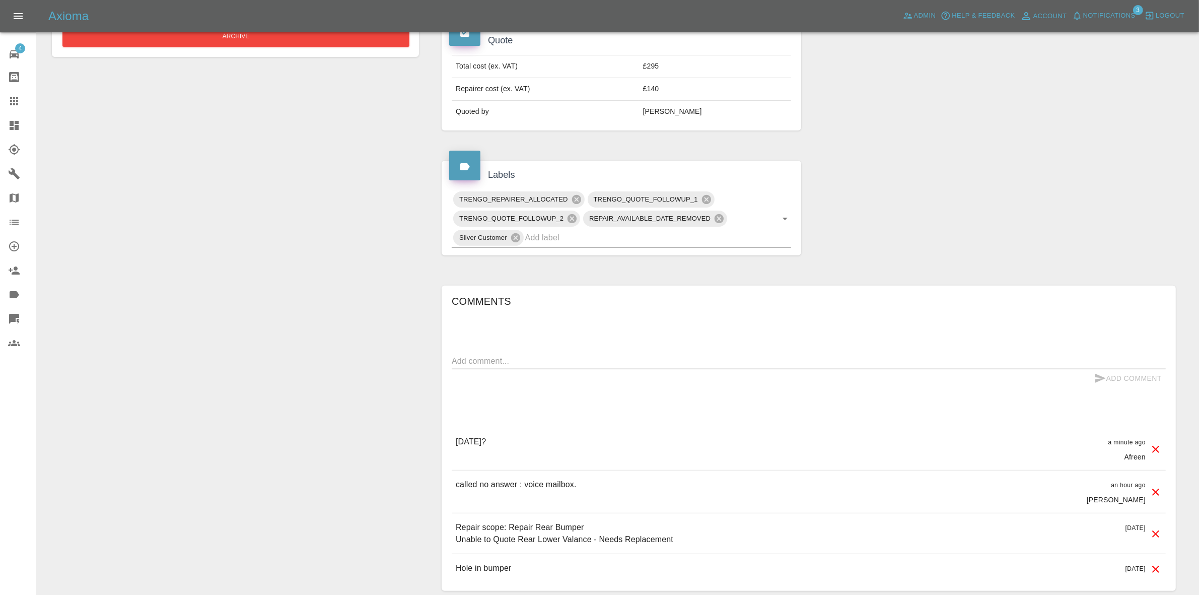
scroll to position [437, 0]
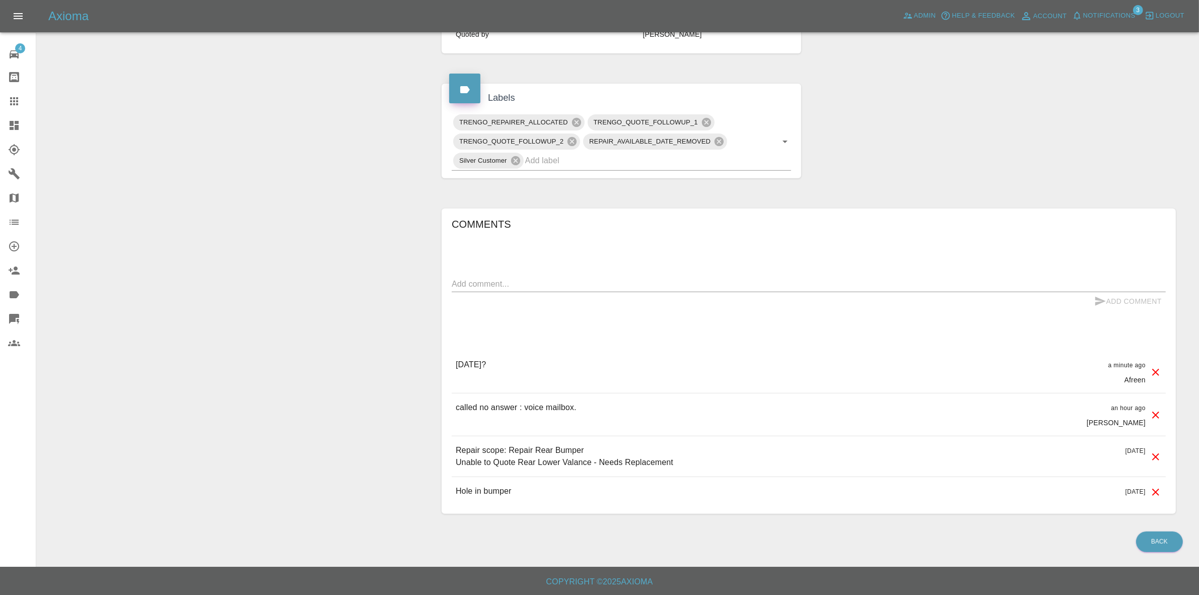
click at [956, 159] on div "Claim Information Vehicle Make, Model, Year MERCEDES-BENZ CLA 2017 Registration…" at bounding box center [809, 96] width 750 height 865
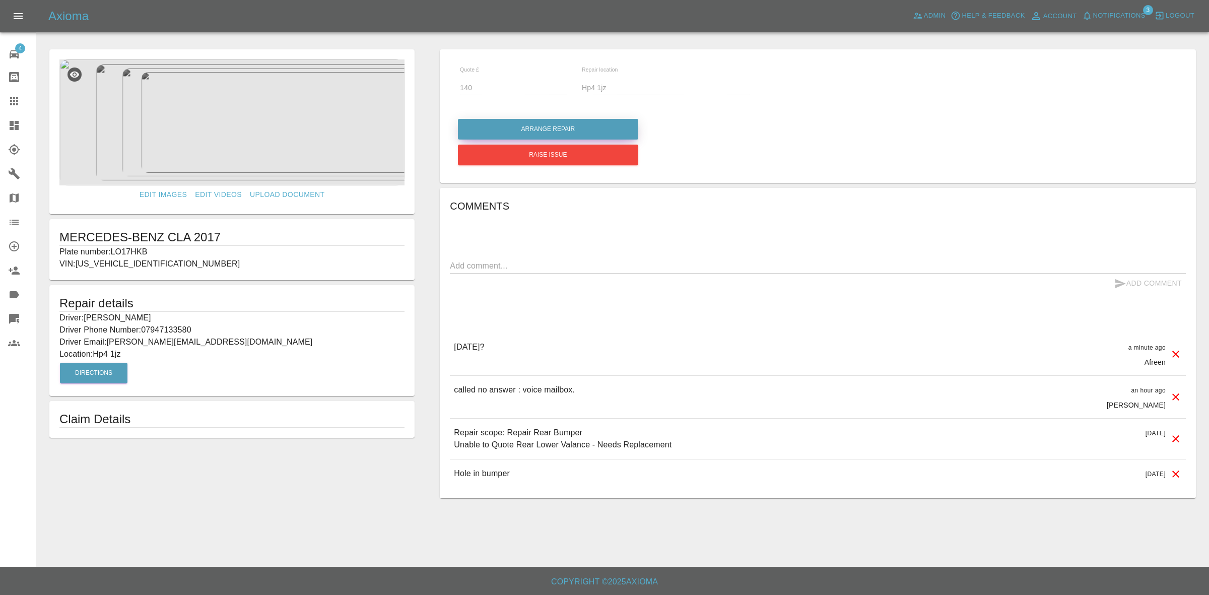
click at [535, 127] on button "Arrange Repair" at bounding box center [548, 129] width 180 height 21
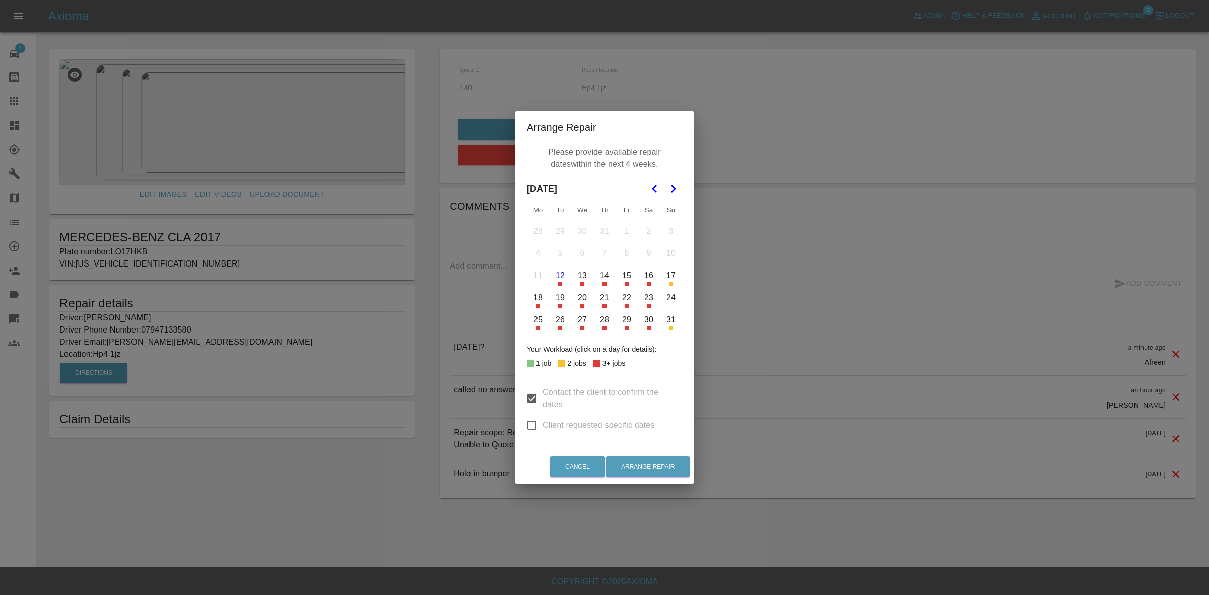
click at [532, 428] on input "Client requested specific dates" at bounding box center [531, 425] width 21 height 21
checkbox input "true"
click at [629, 318] on button "29" at bounding box center [626, 319] width 21 height 21
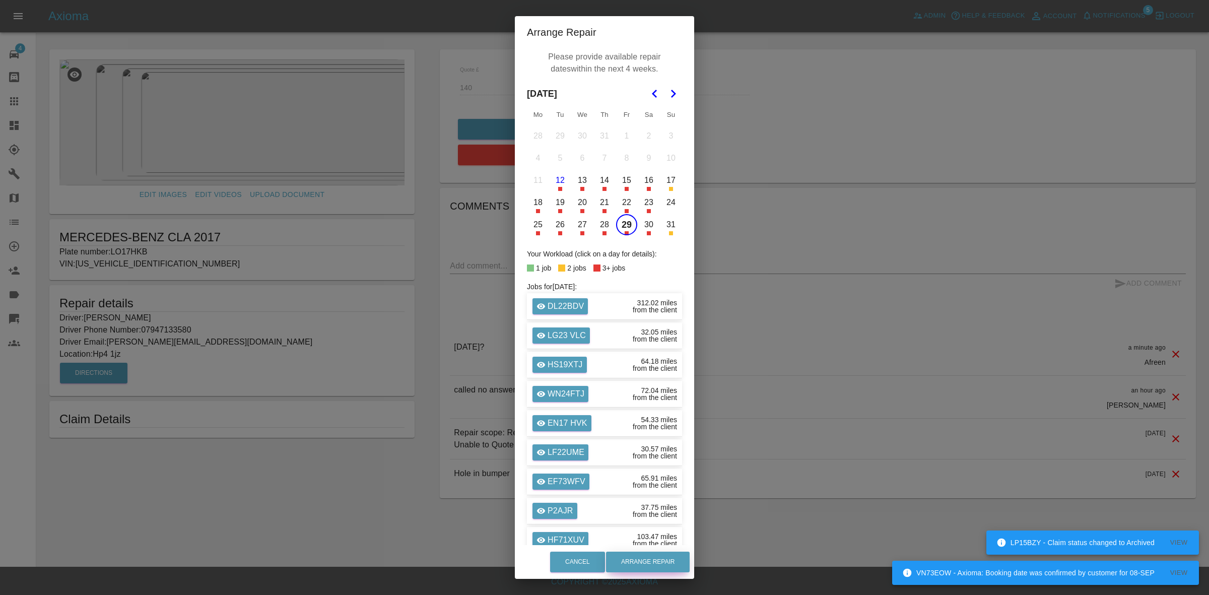
click at [650, 555] on button "Arrange Repair" at bounding box center [648, 562] width 84 height 21
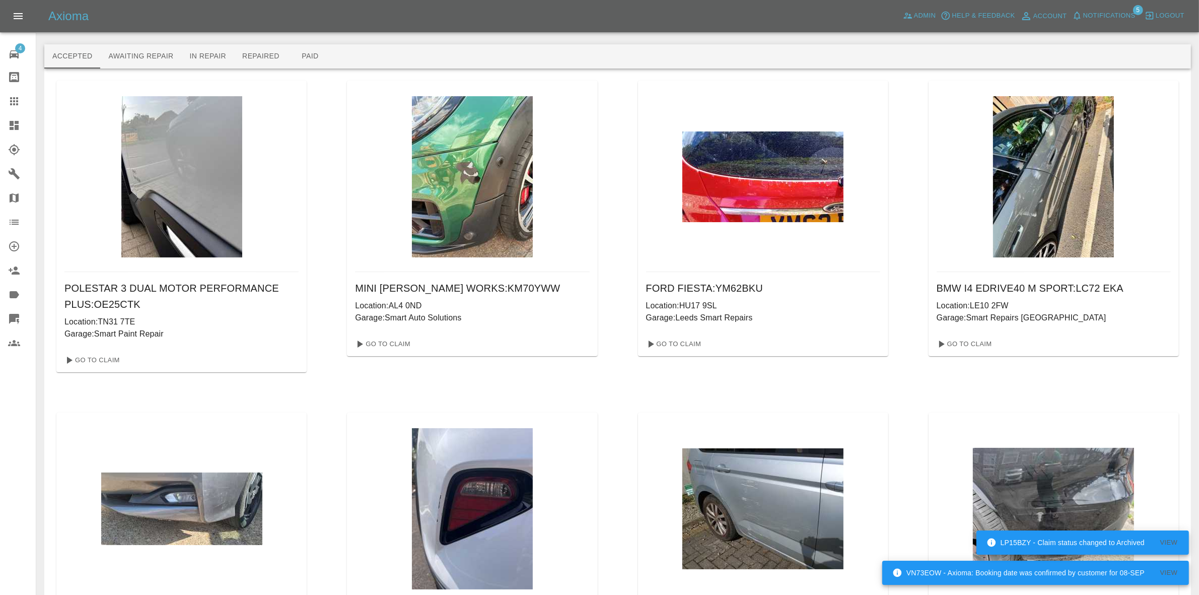
click at [0, 118] on link "Dashboard" at bounding box center [18, 125] width 36 height 24
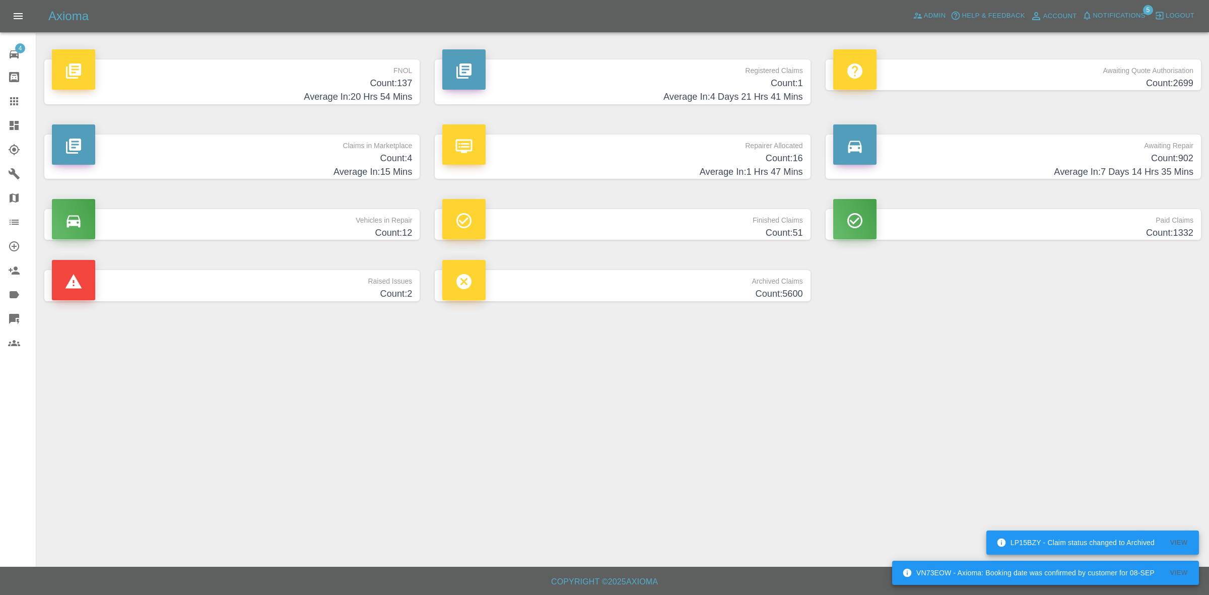
click at [572, 166] on h4 "Average In: 1 Hrs 47 Mins" at bounding box center [622, 172] width 360 height 14
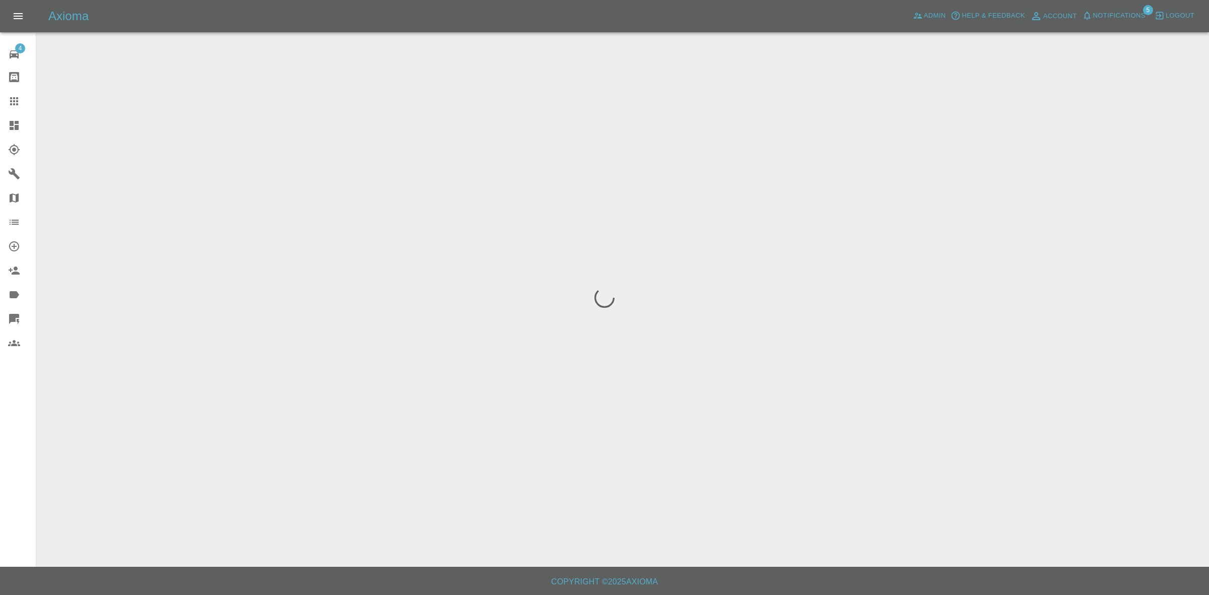
click at [1119, 16] on span "Notifications" at bounding box center [1119, 16] width 52 height 12
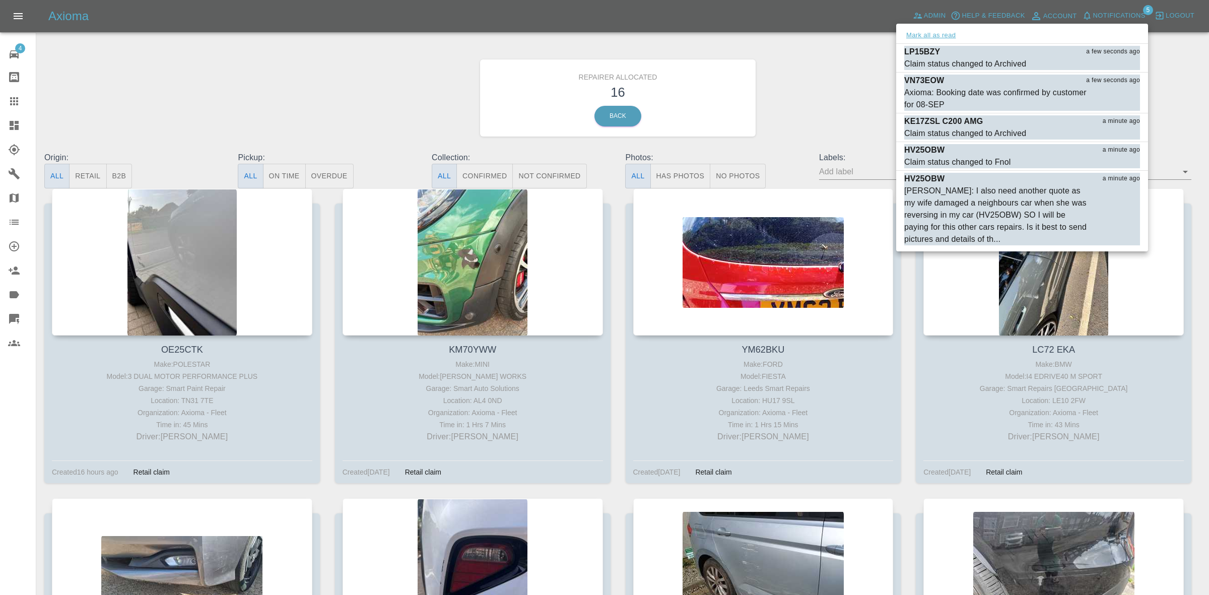
click at [933, 37] on button "Mark all as read" at bounding box center [930, 36] width 53 height 12
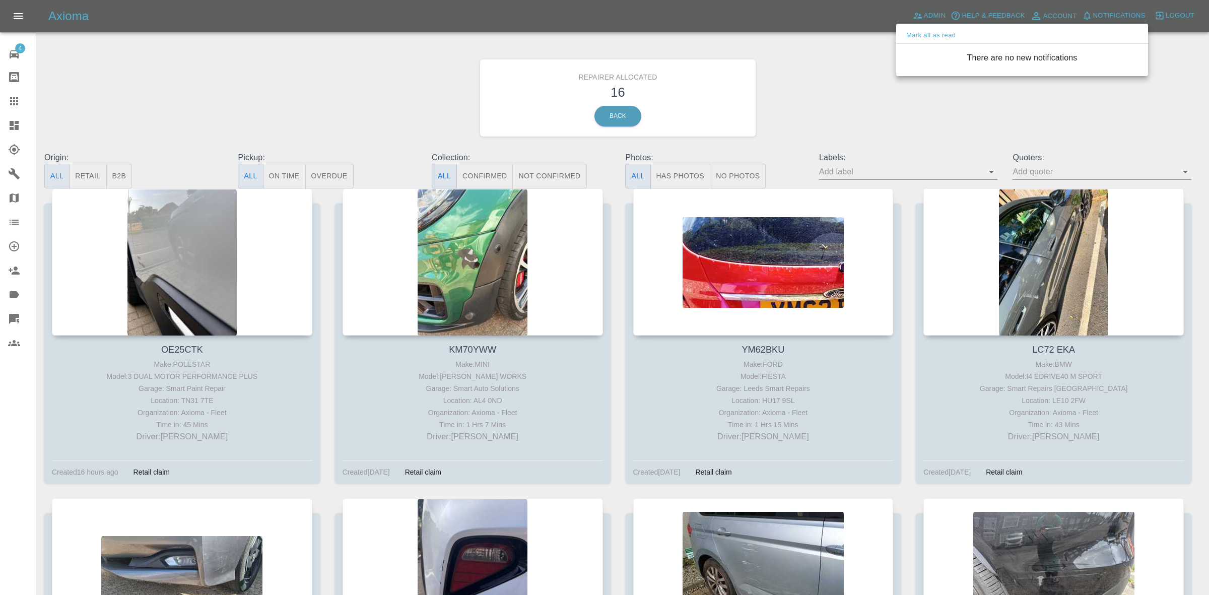
click at [819, 92] on div at bounding box center [604, 297] width 1209 height 595
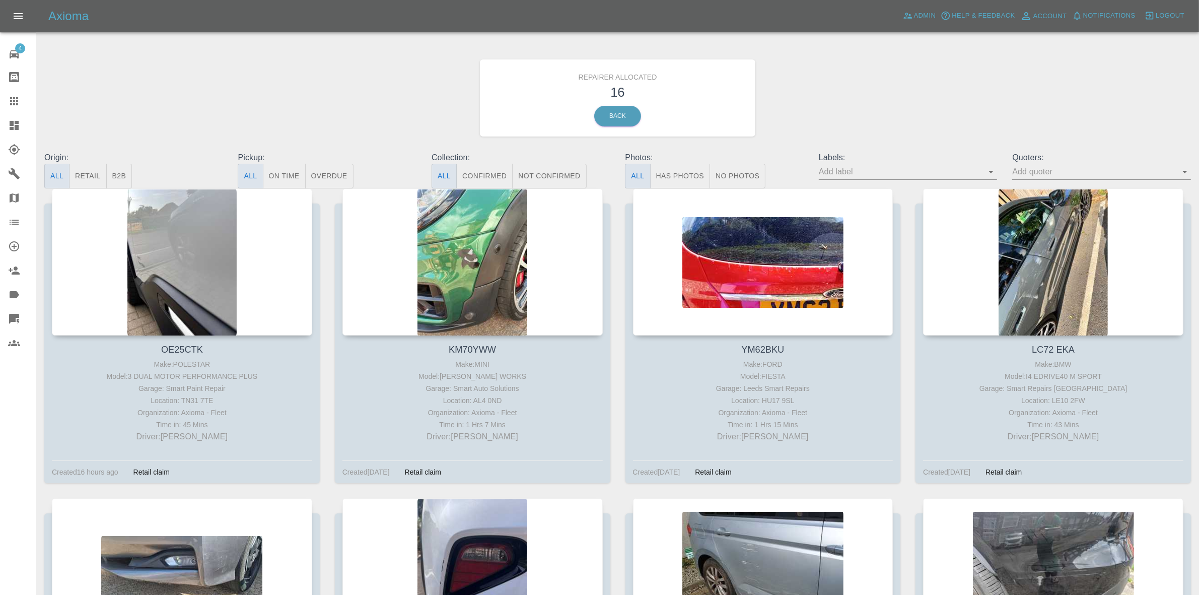
click at [91, 166] on button "Retail" at bounding box center [87, 176] width 37 height 25
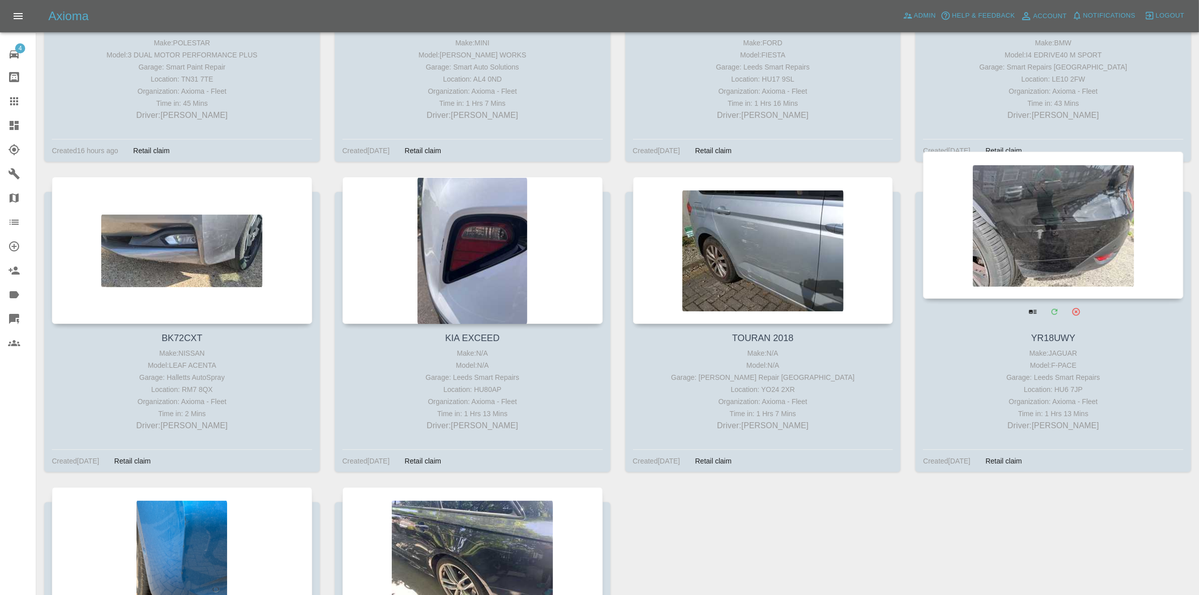
scroll to position [564, 0]
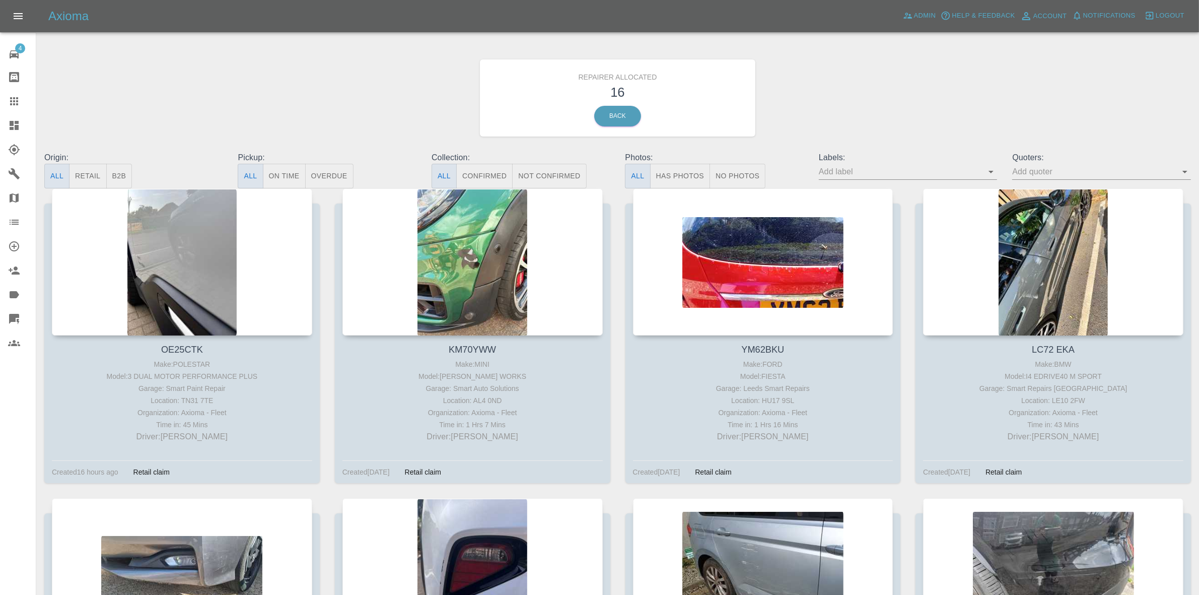
click at [9, 121] on icon at bounding box center [14, 125] width 12 height 12
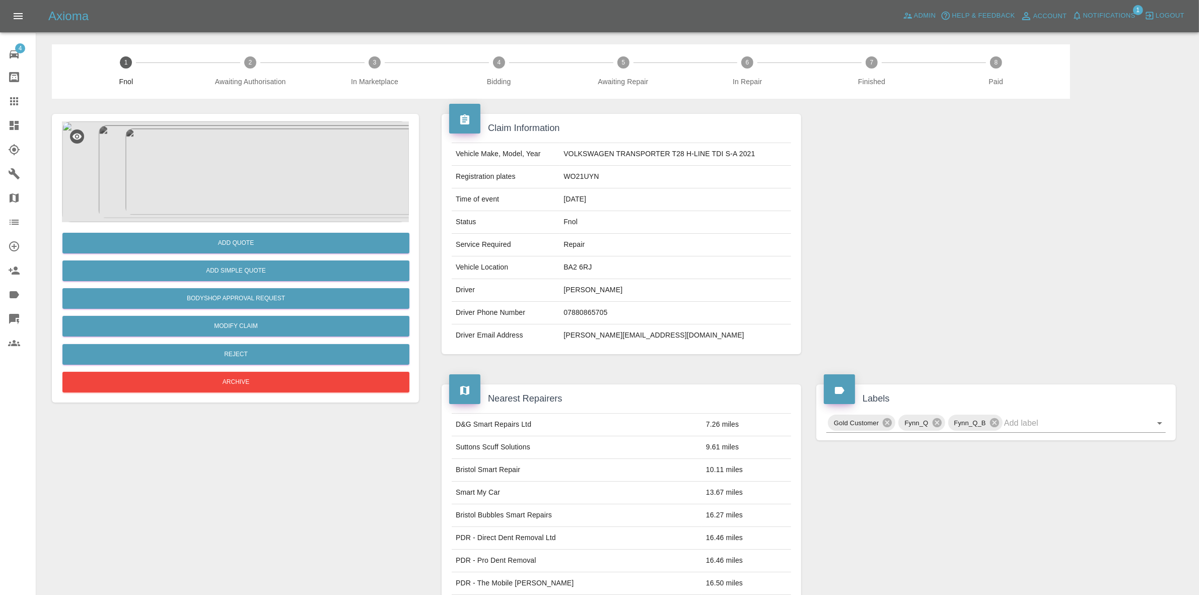
click at [1107, 16] on span "Notifications" at bounding box center [1109, 16] width 52 height 12
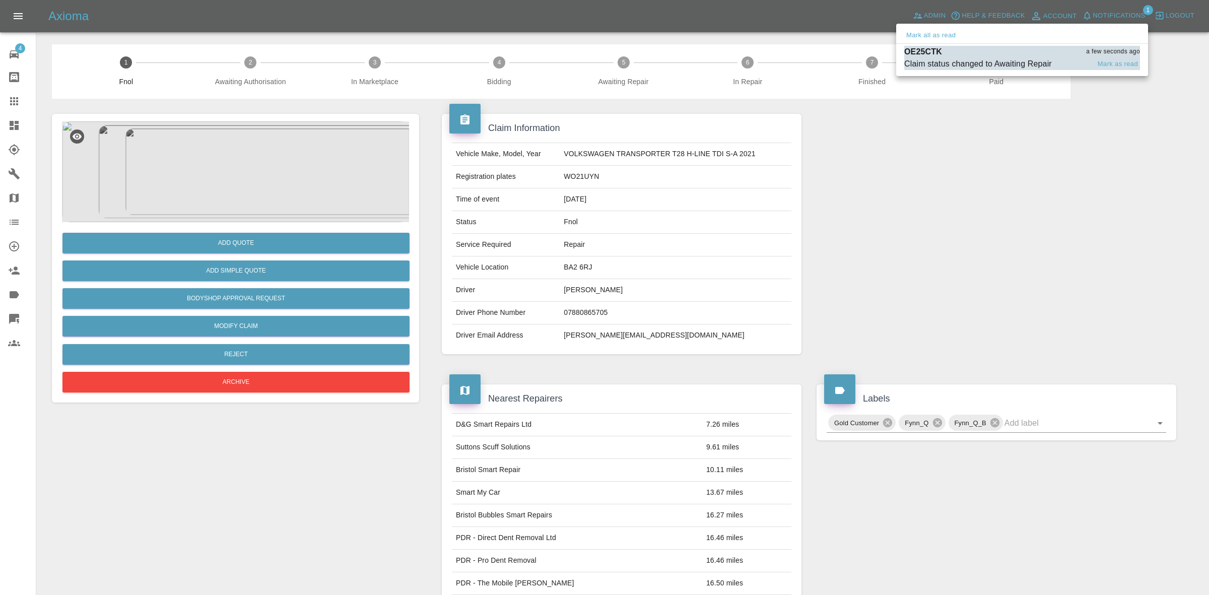
click at [957, 59] on div "Claim status changed to Awaiting Repair" at bounding box center [978, 64] width 148 height 12
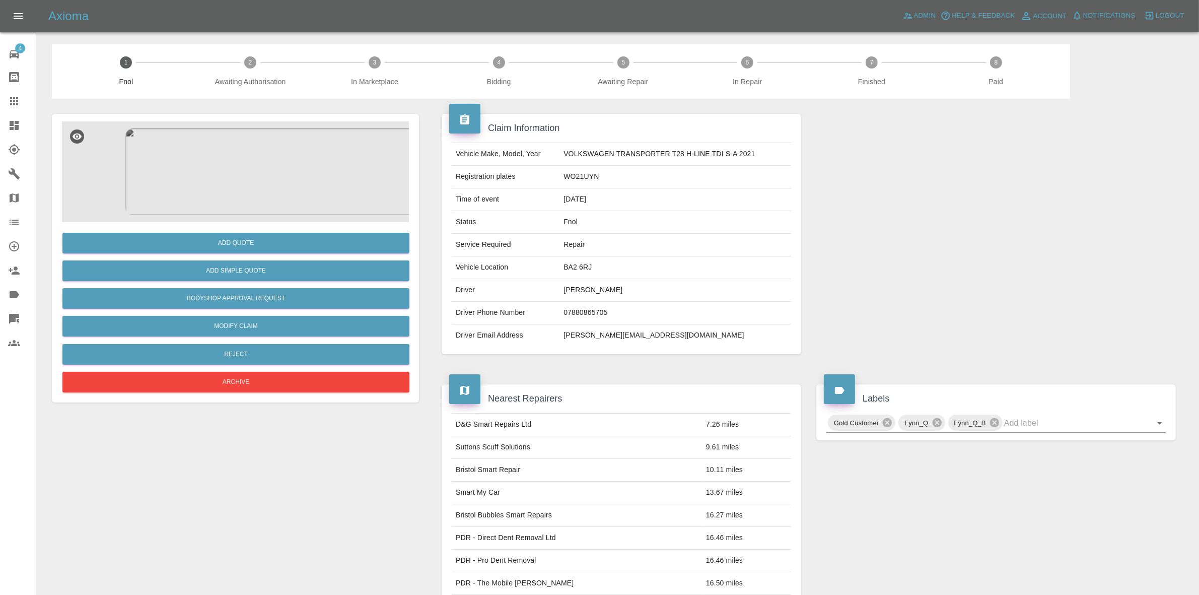
click at [249, 186] on img at bounding box center [235, 171] width 347 height 101
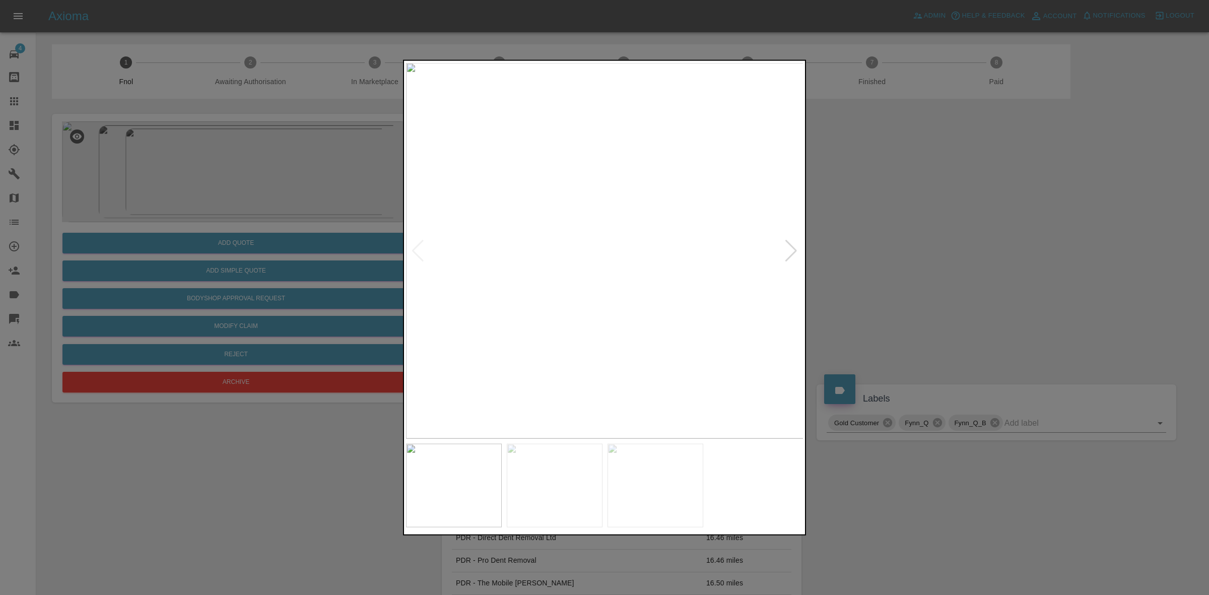
click at [793, 243] on div at bounding box center [791, 250] width 14 height 22
click at [793, 243] on img at bounding box center [605, 250] width 398 height 376
click at [414, 244] on div at bounding box center [418, 250] width 14 height 22
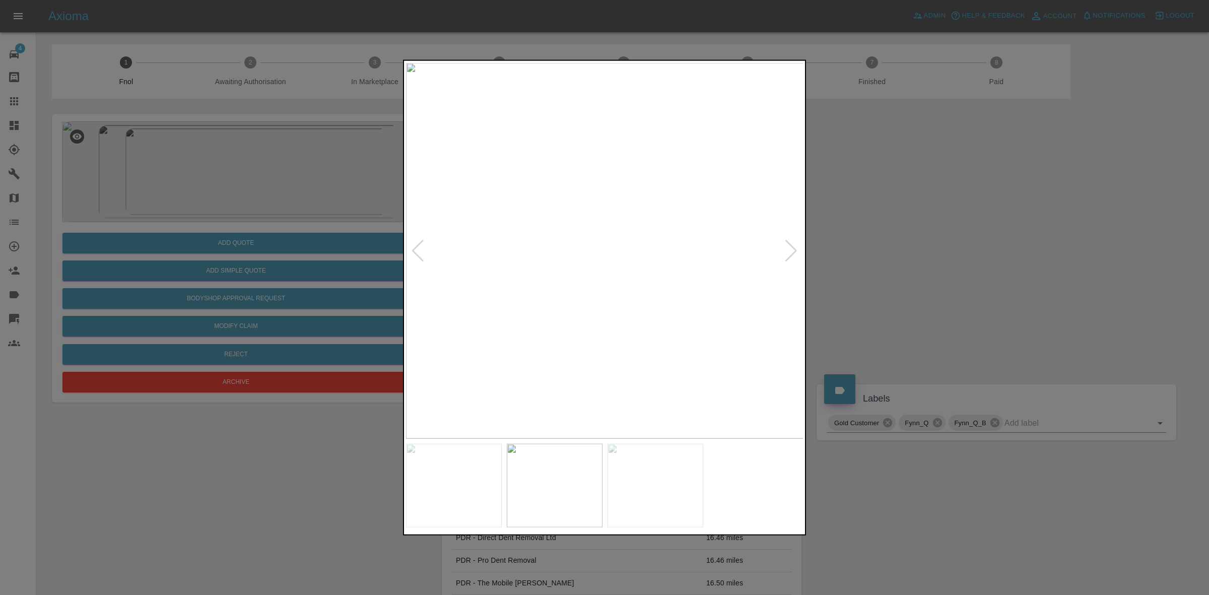
click at [414, 244] on div at bounding box center [418, 250] width 14 height 22
click at [414, 244] on img at bounding box center [605, 250] width 398 height 376
click at [904, 275] on div at bounding box center [604, 297] width 1209 height 595
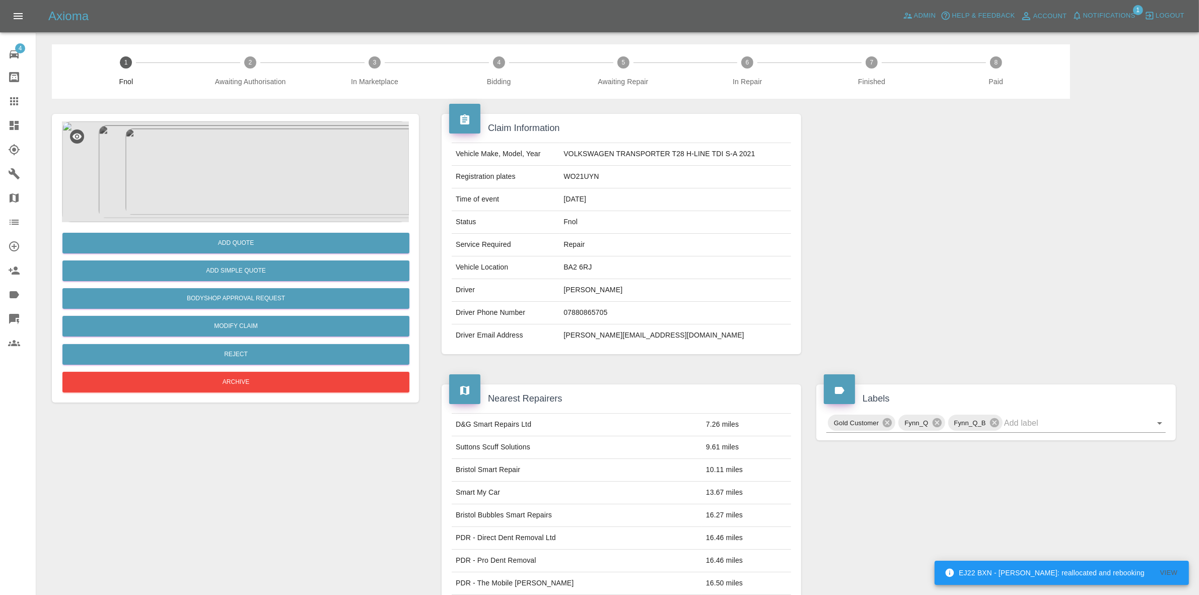
click at [1085, 16] on span "Notifications" at bounding box center [1109, 16] width 52 height 12
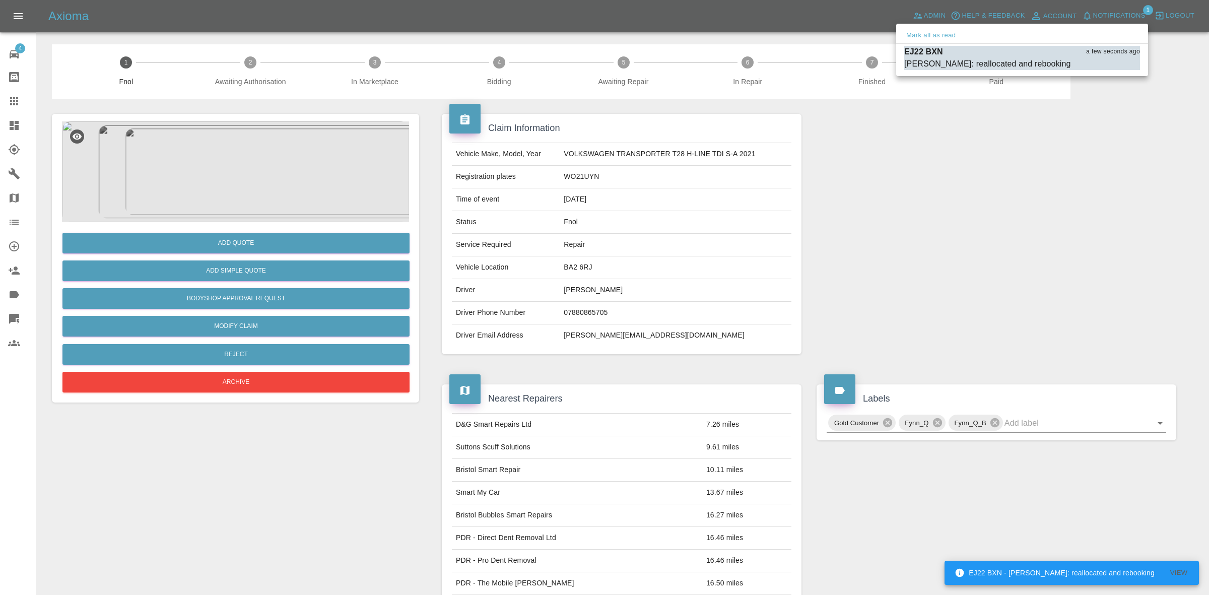
click at [522, 114] on div at bounding box center [604, 297] width 1209 height 595
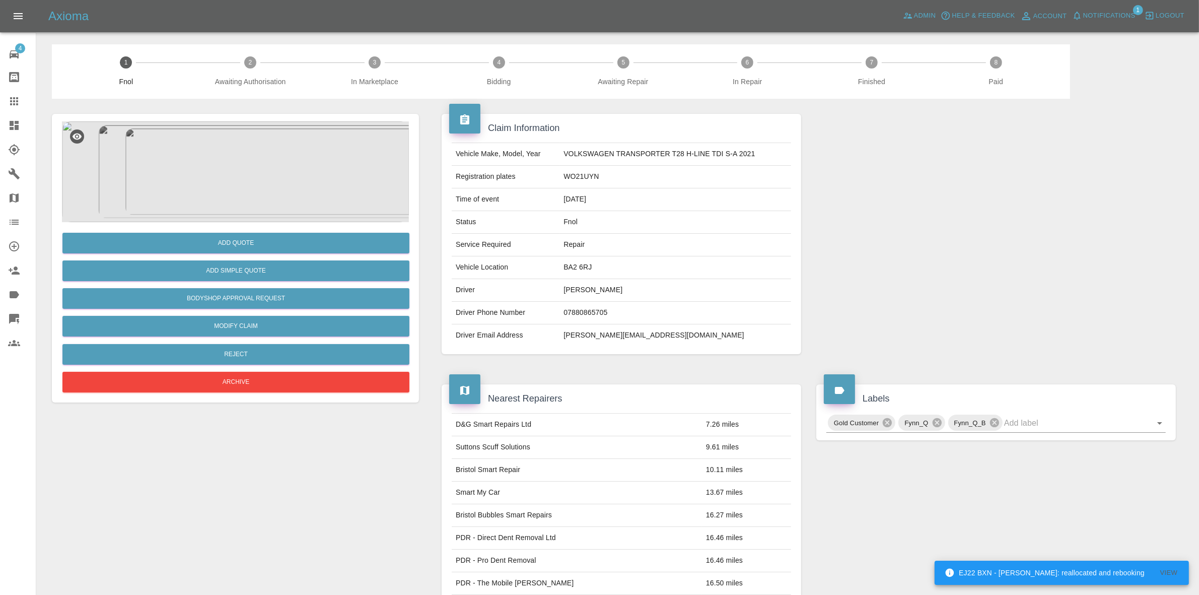
click at [276, 163] on img at bounding box center [235, 171] width 347 height 101
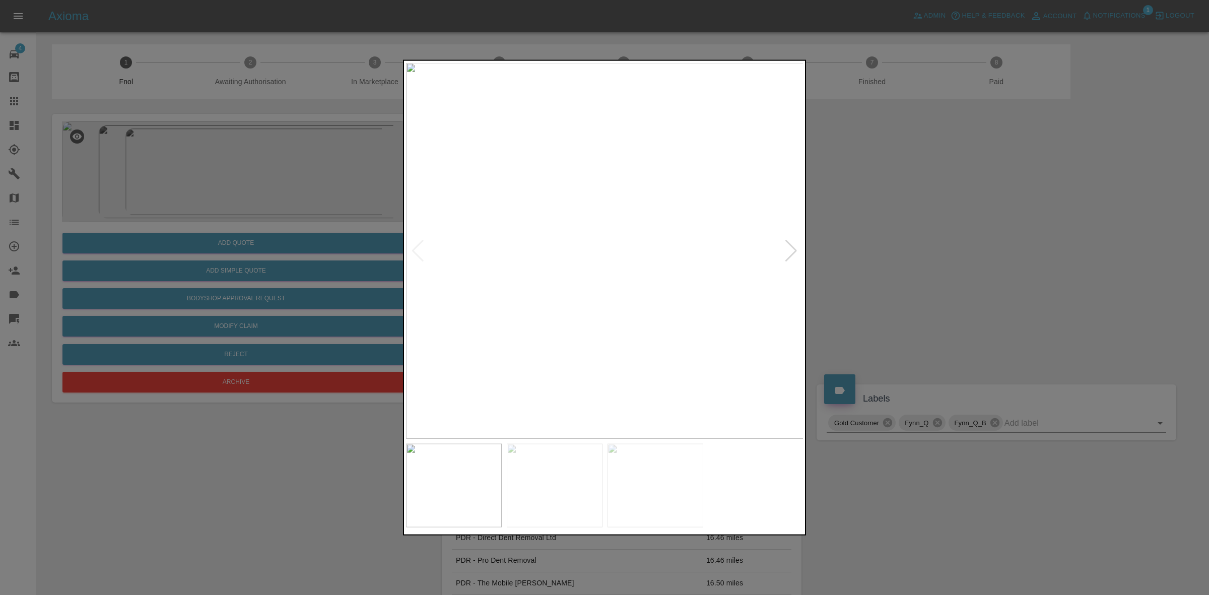
click at [788, 251] on div at bounding box center [791, 250] width 14 height 22
click at [788, 251] on img at bounding box center [605, 250] width 398 height 376
click at [953, 265] on div at bounding box center [604, 297] width 1209 height 595
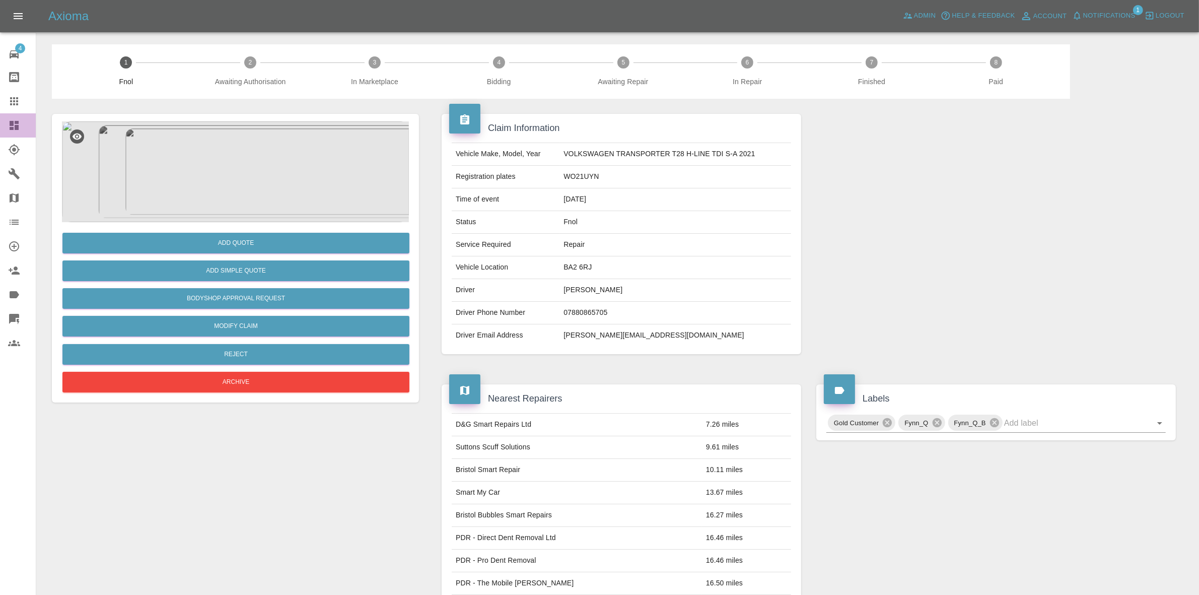
click at [0, 127] on link "Dashboard" at bounding box center [18, 125] width 36 height 24
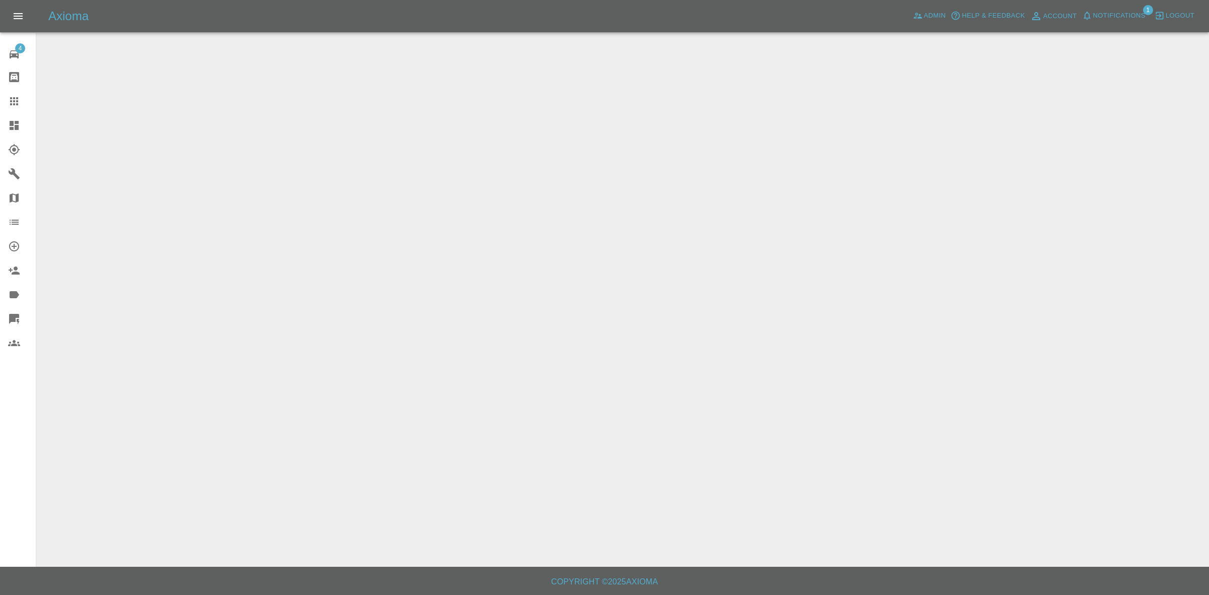
click at [1131, 18] on span "Notifications" at bounding box center [1119, 16] width 52 height 12
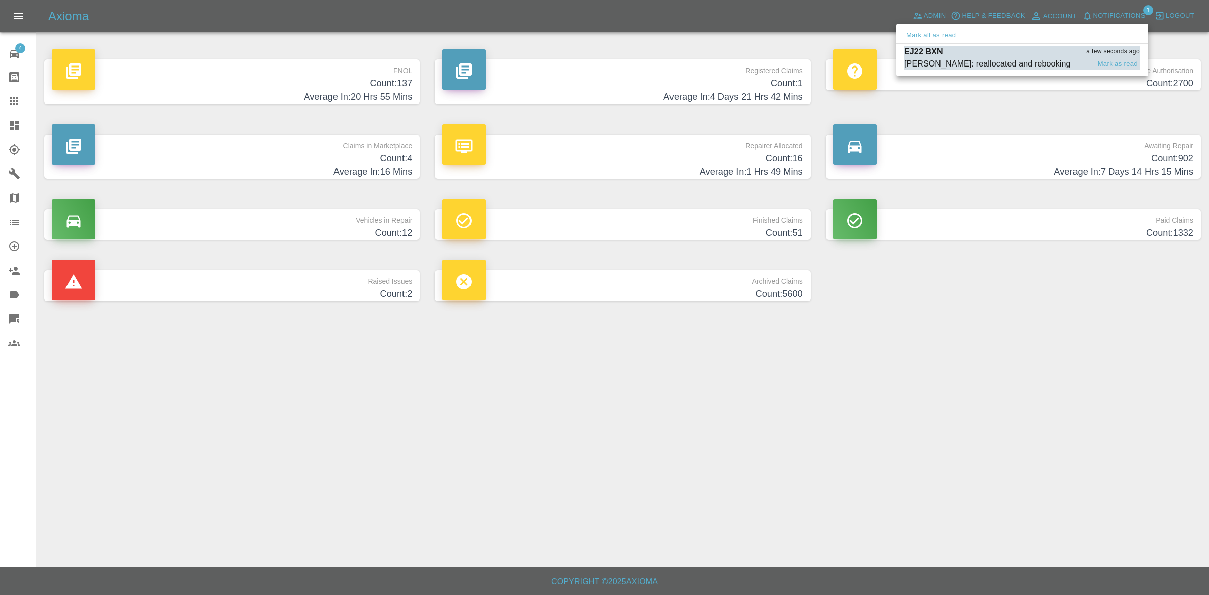
click at [956, 59] on div "[PERSON_NAME]: reallocated and rebooking" at bounding box center [987, 64] width 167 height 12
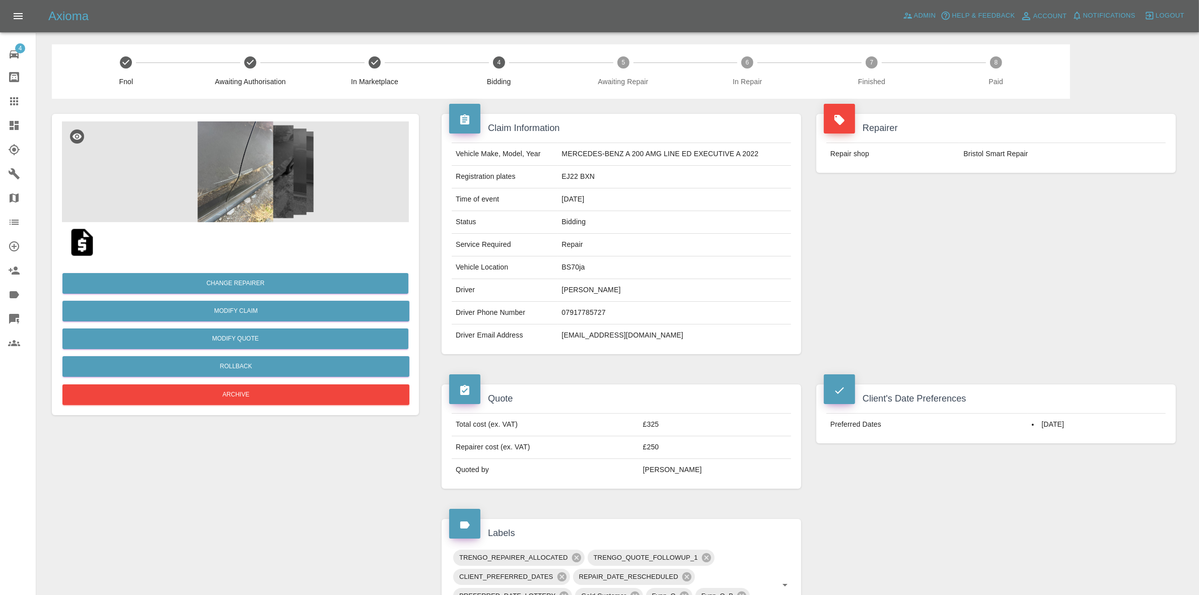
drag, startPoint x: 1041, startPoint y: 264, endPoint x: 474, endPoint y: 97, distance: 591.4
click at [1041, 264] on div "Repairer Repair shop Bristol Smart Repair" at bounding box center [996, 234] width 375 height 270
click at [0, 121] on link "Dashboard" at bounding box center [18, 125] width 36 height 24
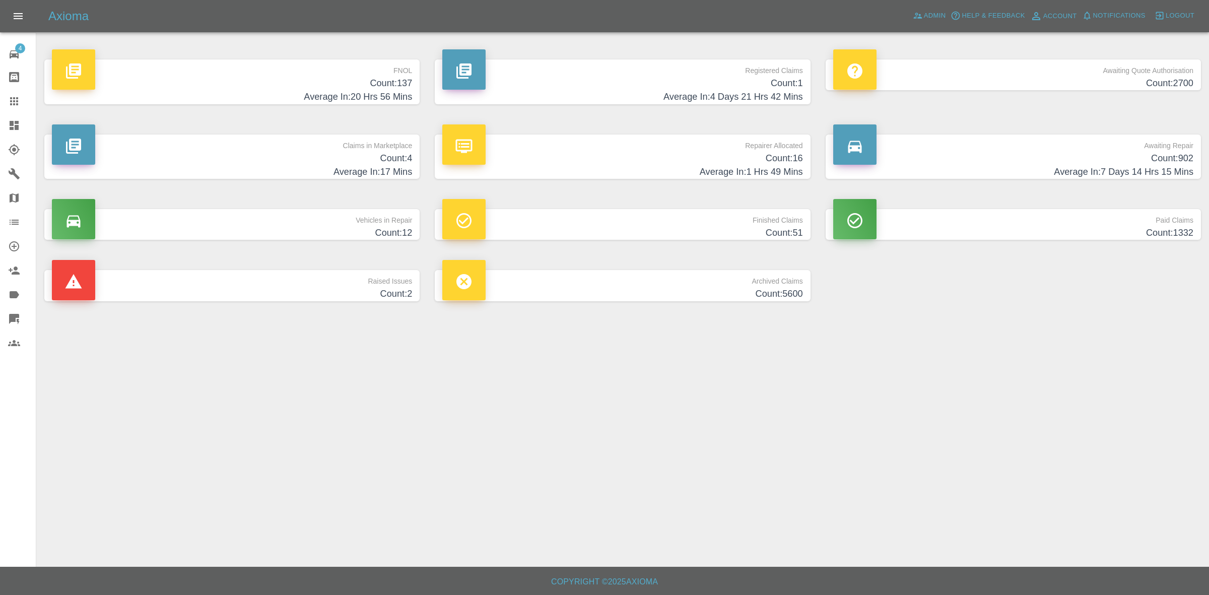
click at [627, 155] on h4 "Count: 16" at bounding box center [622, 159] width 360 height 14
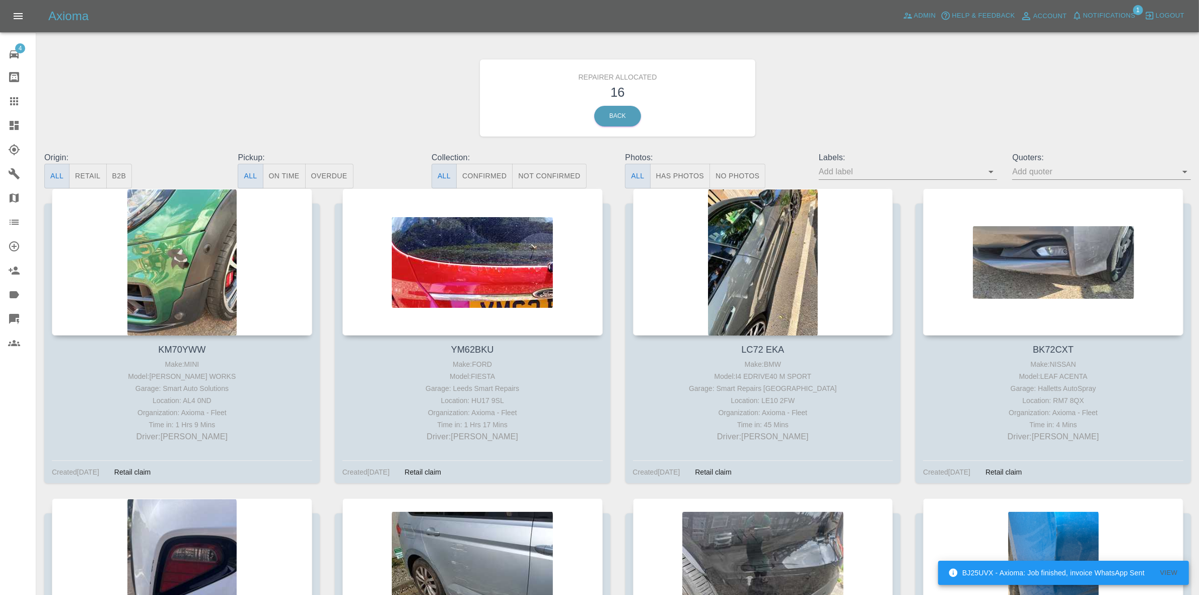
click at [88, 171] on button "Retail" at bounding box center [87, 176] width 37 height 25
click at [1116, 16] on span "Notifications" at bounding box center [1109, 16] width 52 height 12
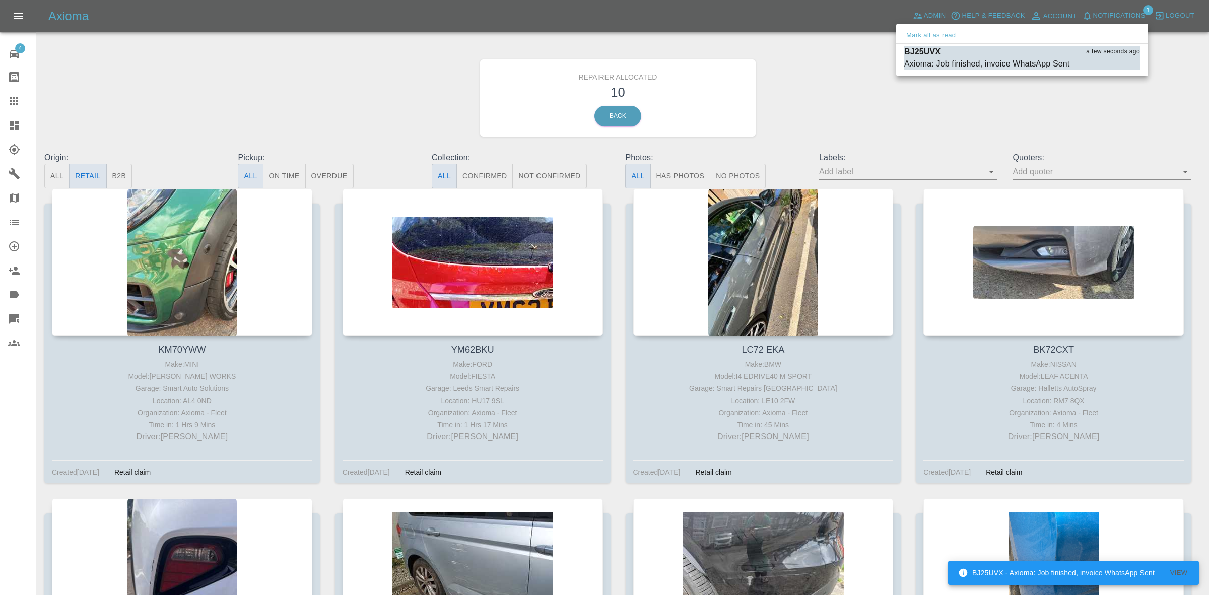
click at [945, 30] on button "Mark all as read" at bounding box center [930, 36] width 53 height 12
drag, startPoint x: 927, startPoint y: 117, endPoint x: 760, endPoint y: 124, distance: 167.4
click at [926, 119] on div at bounding box center [604, 297] width 1209 height 595
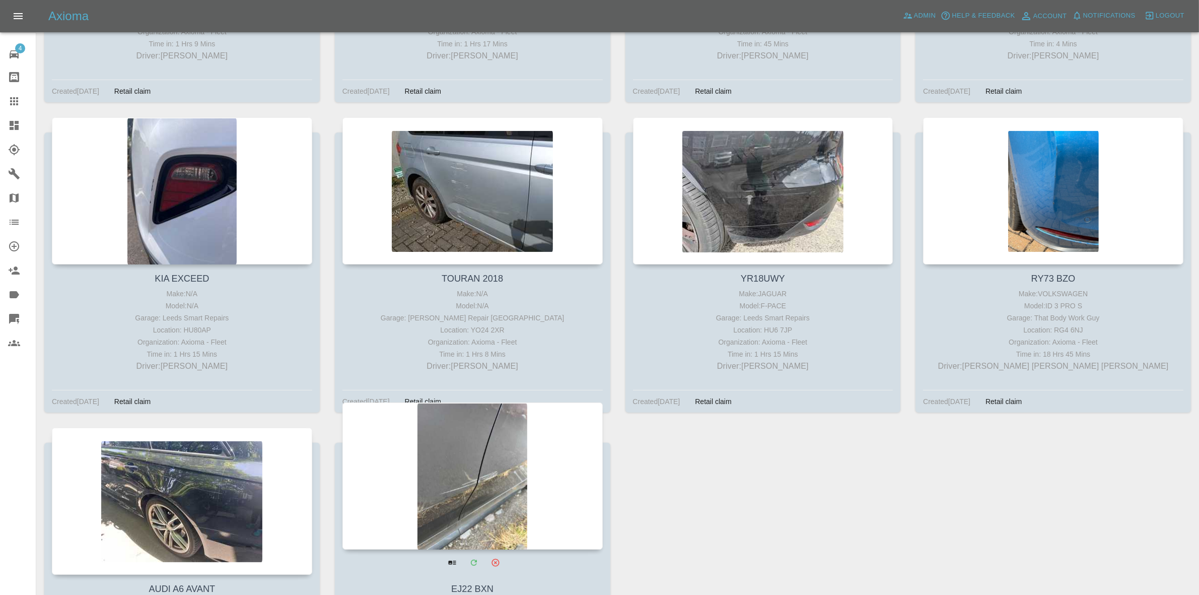
scroll to position [576, 0]
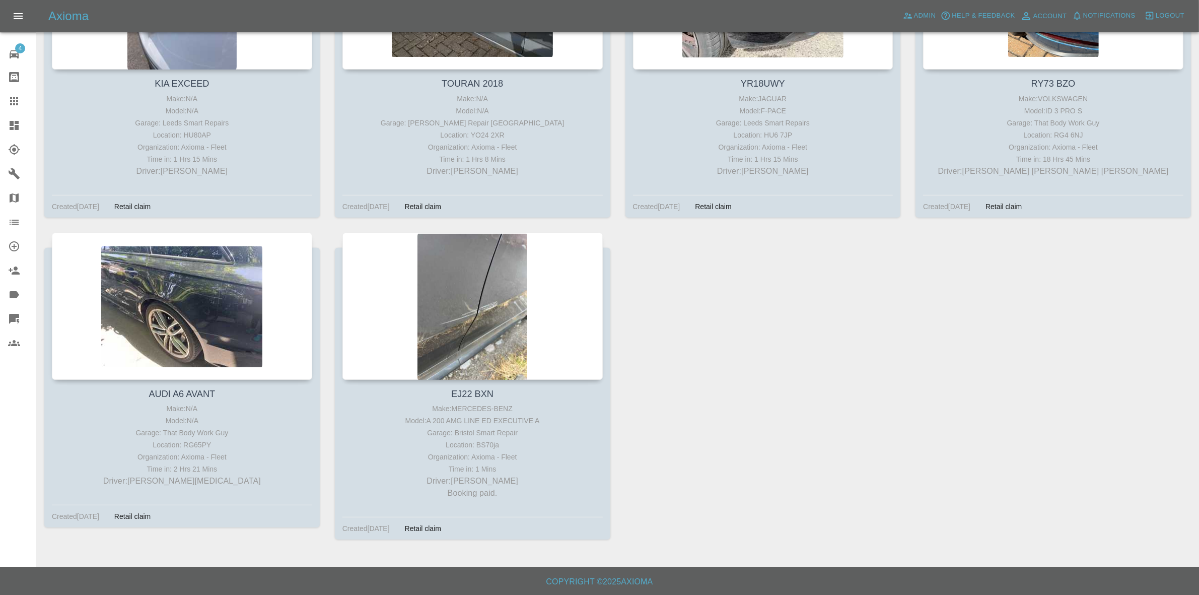
click at [0, 121] on link "Dashboard" at bounding box center [18, 125] width 36 height 24
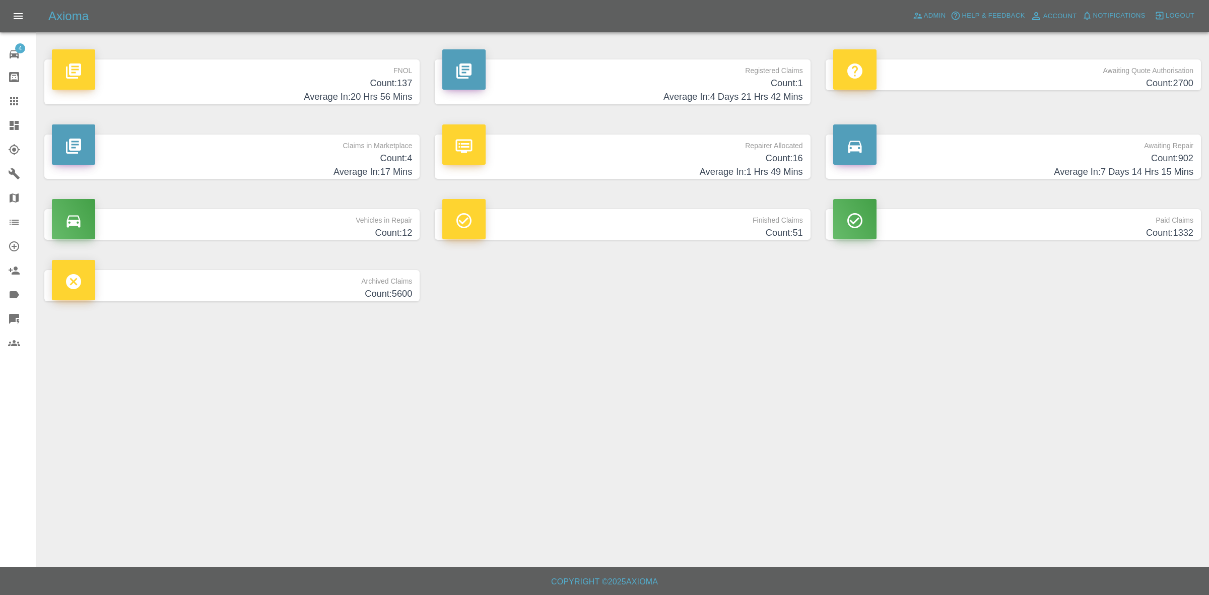
click at [308, 170] on h4 "Average In: 17 Mins" at bounding box center [232, 172] width 360 height 14
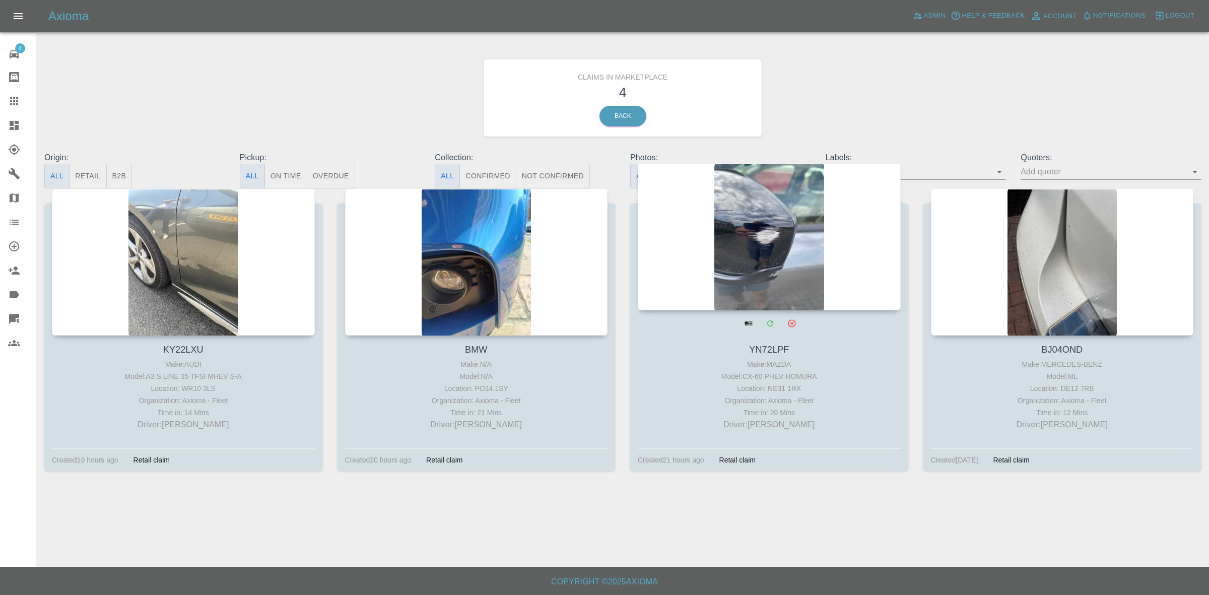
drag, startPoint x: 758, startPoint y: 246, endPoint x: 983, endPoint y: 261, distance: 225.2
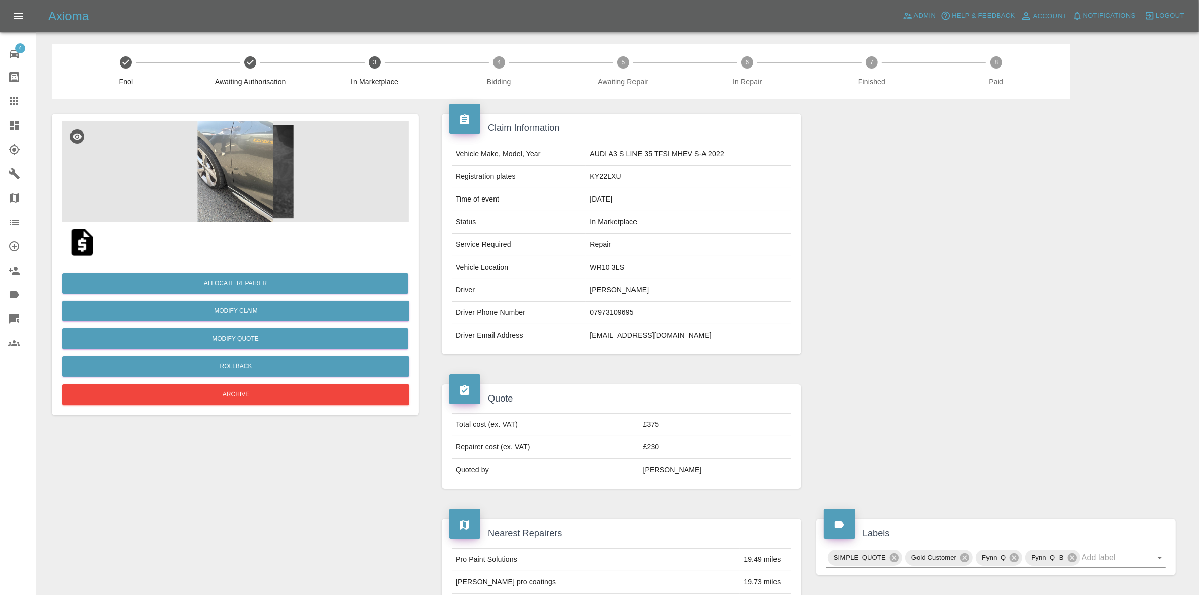
click at [215, 142] on img at bounding box center [235, 171] width 347 height 101
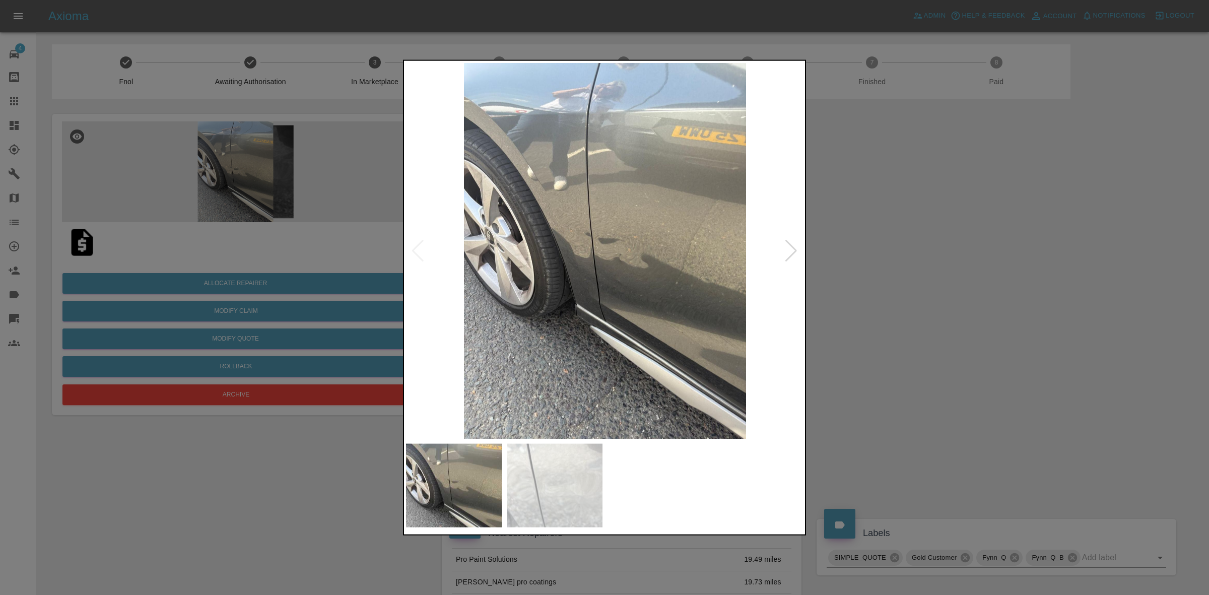
click at [319, 268] on div at bounding box center [604, 297] width 1209 height 595
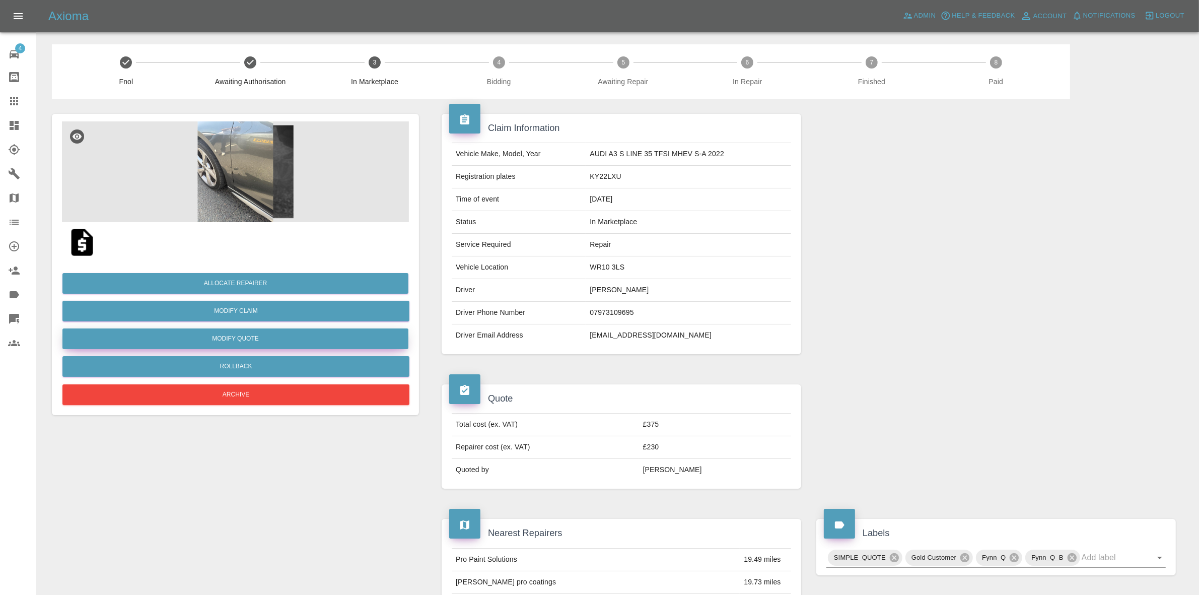
click at [218, 329] on button "Modify Quote" at bounding box center [235, 338] width 346 height 21
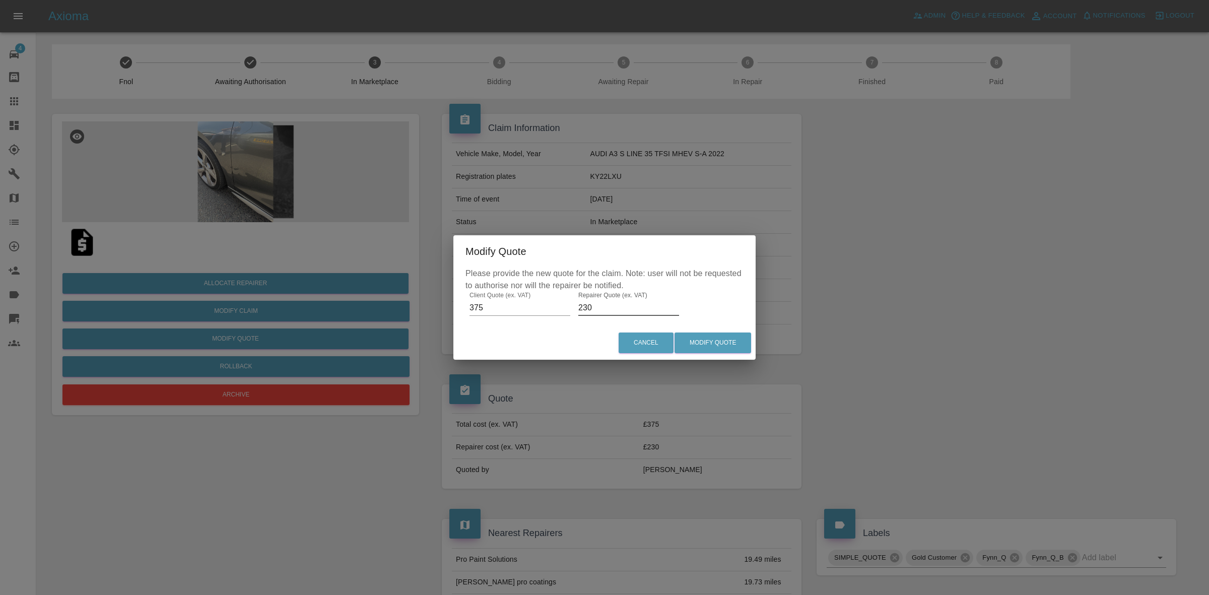
click at [605, 305] on input "230" at bounding box center [628, 308] width 101 height 16
type input "260"
click at [737, 354] on div "Cancel Modify Quote" at bounding box center [604, 343] width 302 height 34
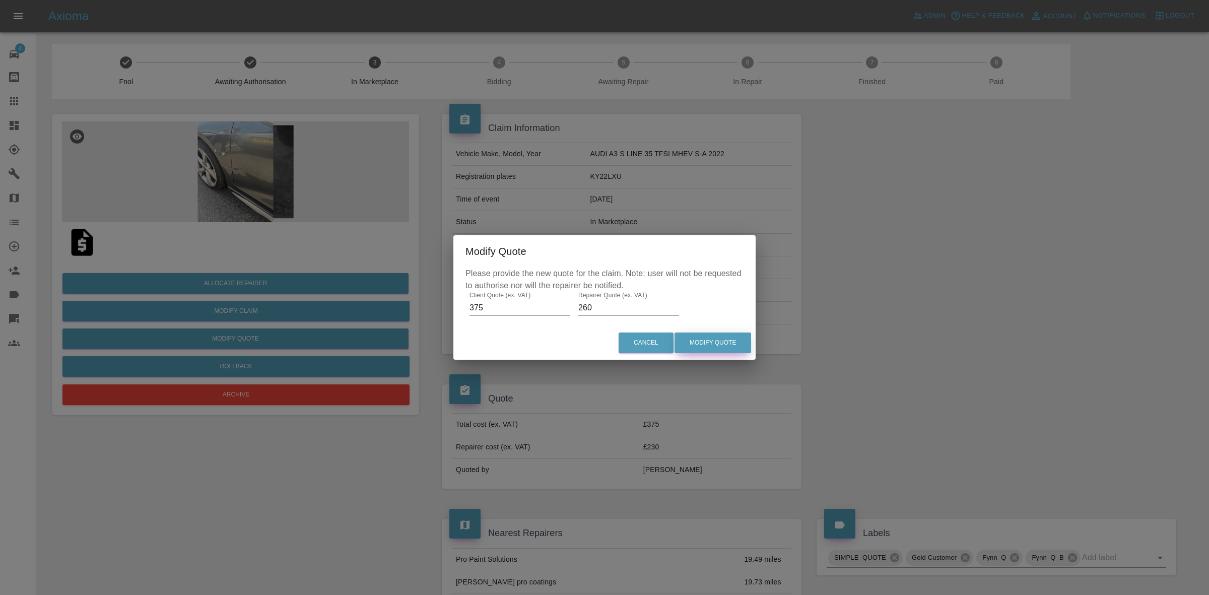
click at [693, 336] on button "Modify Quote" at bounding box center [712, 342] width 77 height 21
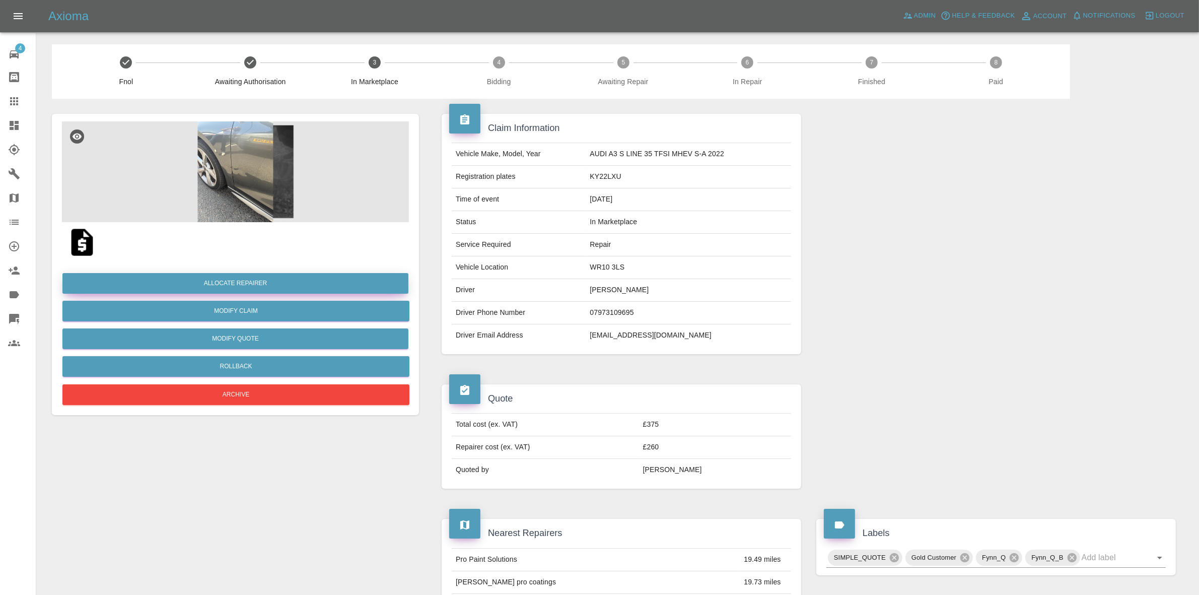
click at [235, 286] on button "Allocate Repairer" at bounding box center [235, 283] width 346 height 21
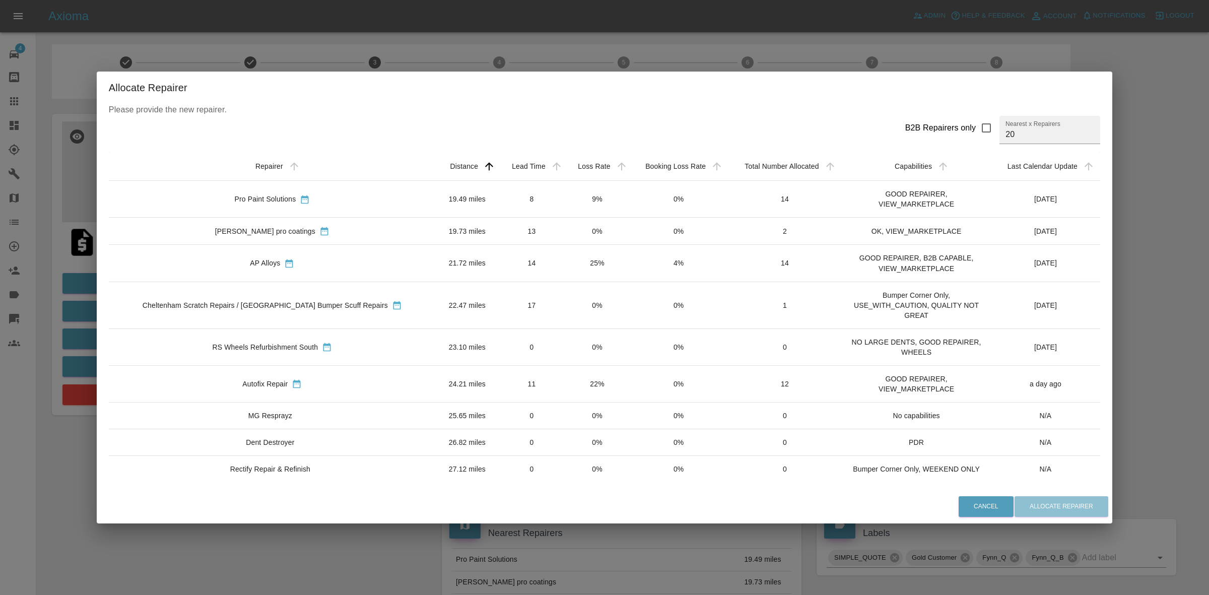
click at [528, 208] on td "8" at bounding box center [532, 199] width 66 height 37
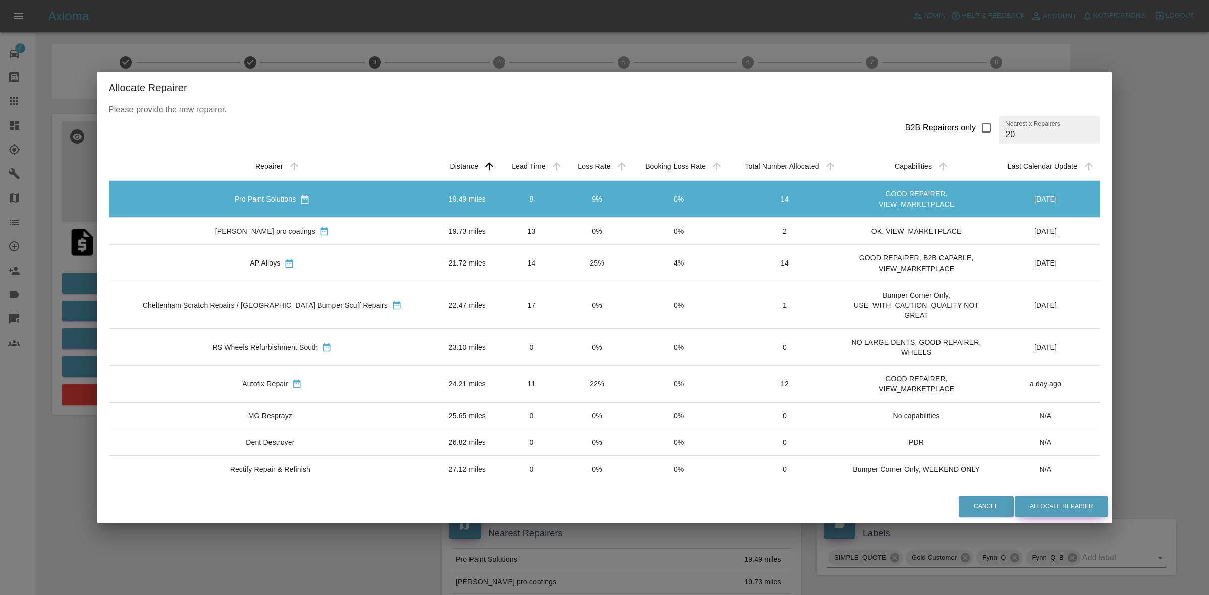
click at [1025, 502] on button "Allocate Repairer" at bounding box center [1061, 506] width 94 height 21
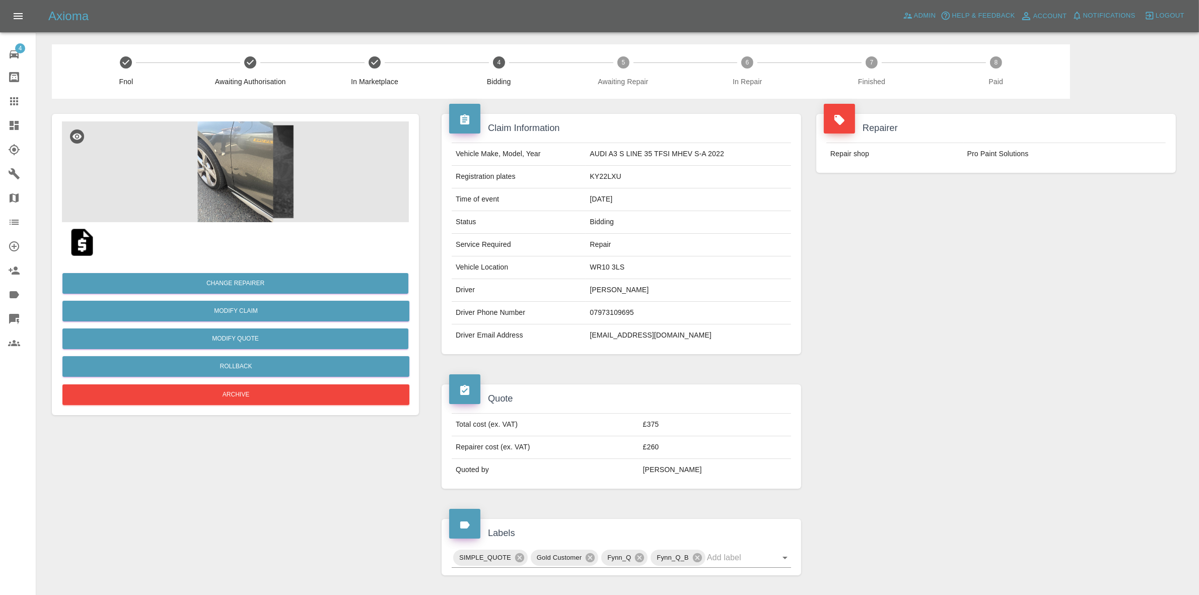
click at [1069, 254] on div "Repairer Repair shop Pro Paint Solutions" at bounding box center [996, 234] width 375 height 270
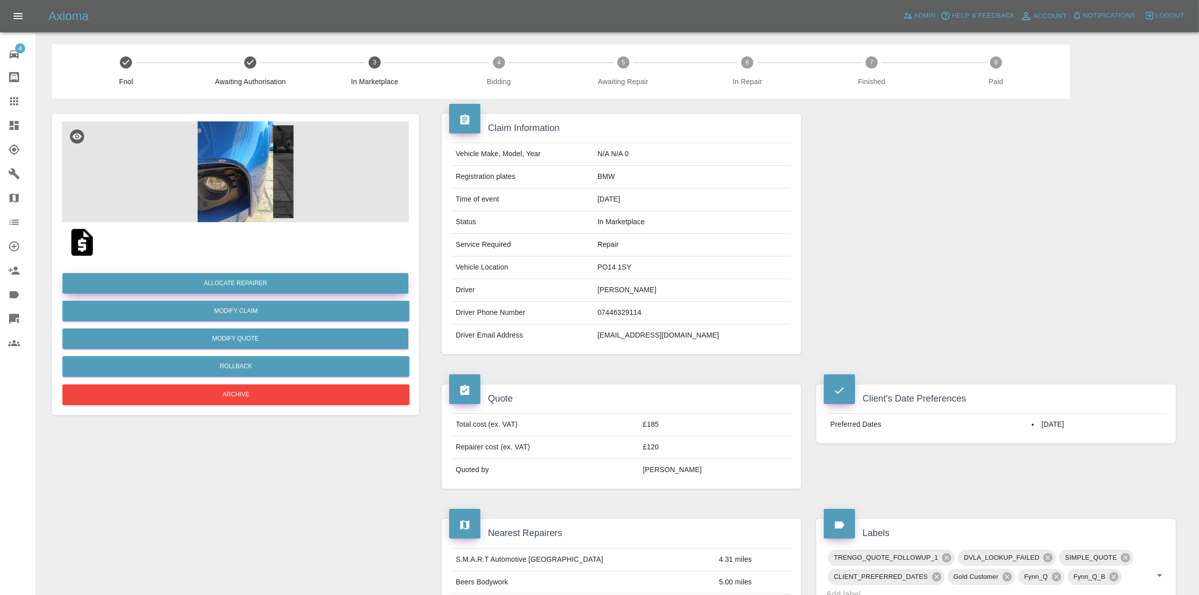
click at [248, 280] on button "Allocate Repairer" at bounding box center [235, 283] width 346 height 21
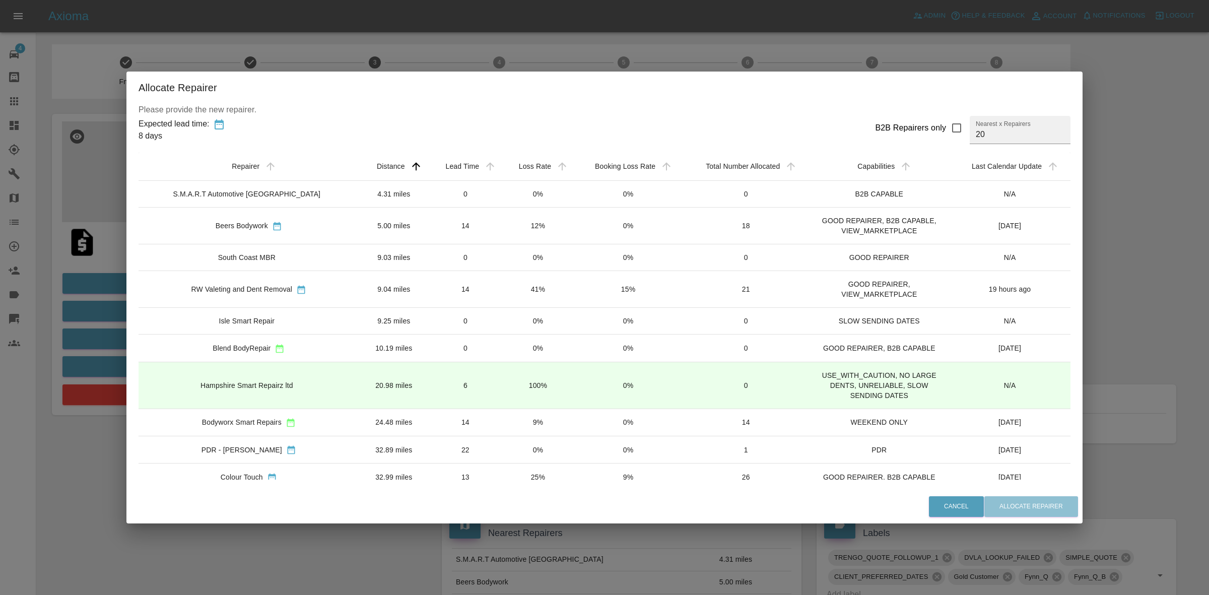
click at [471, 232] on td "14" at bounding box center [466, 226] width 74 height 37
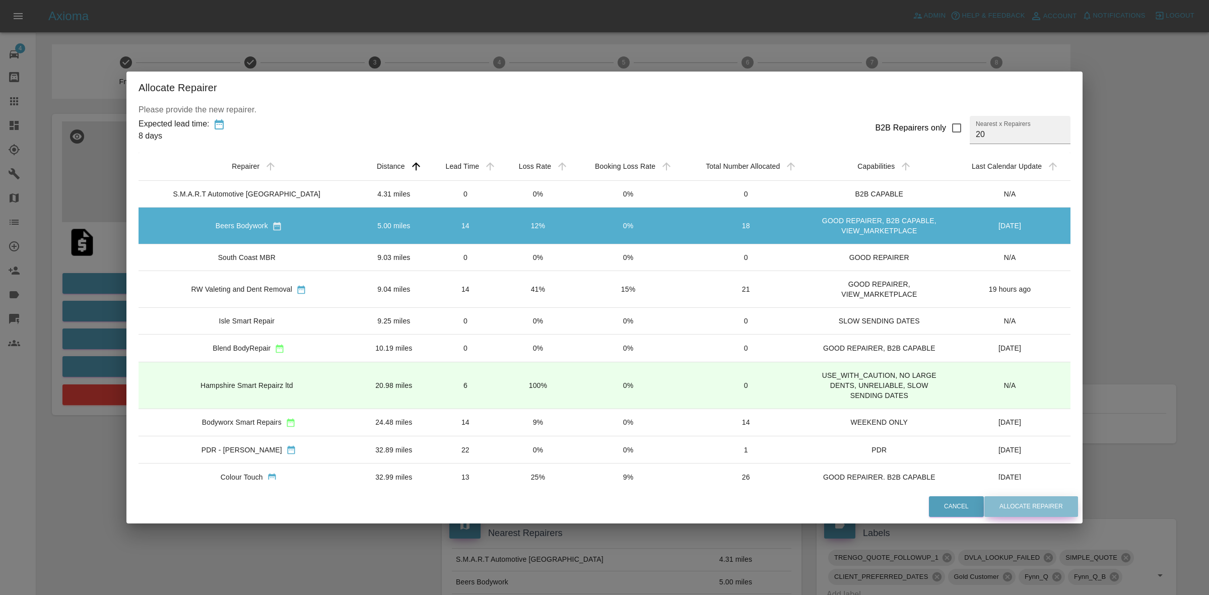
click at [1014, 507] on button "Allocate Repairer" at bounding box center [1031, 506] width 94 height 21
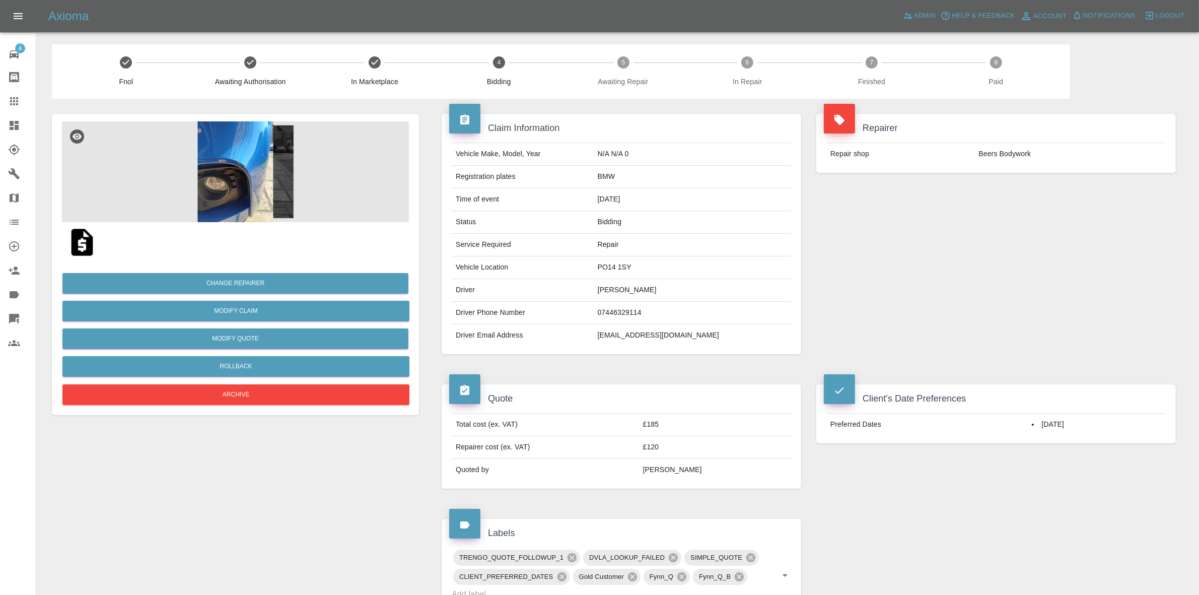
click at [1029, 240] on div "Repairer Repair shop Beers Bodywork" at bounding box center [996, 234] width 375 height 270
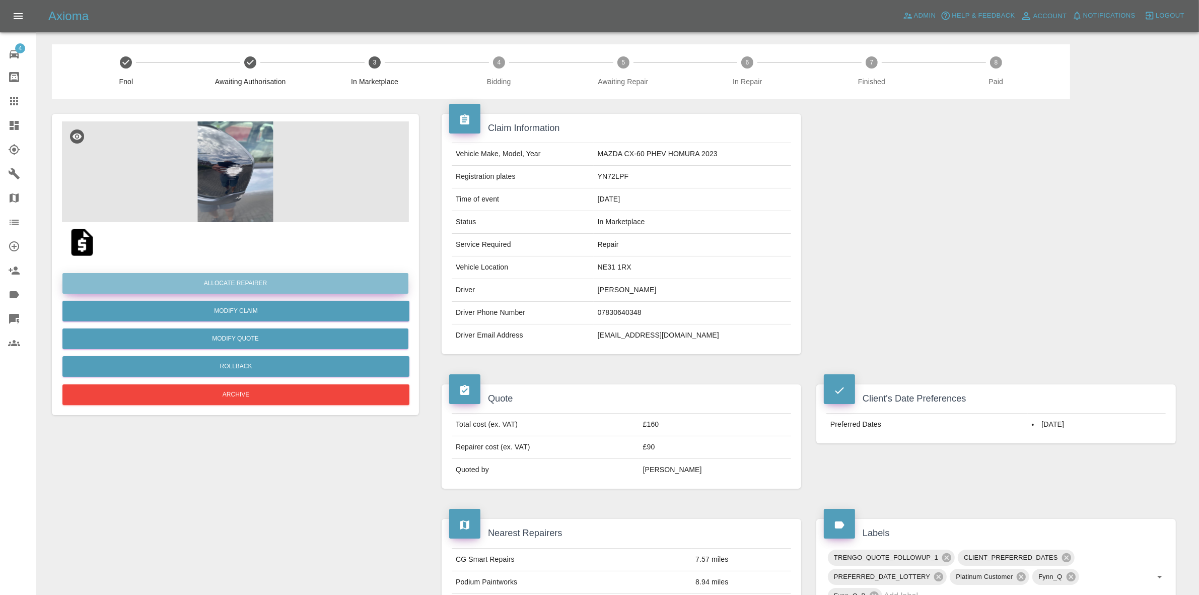
click at [239, 278] on button "Allocate Repairer" at bounding box center [235, 283] width 346 height 21
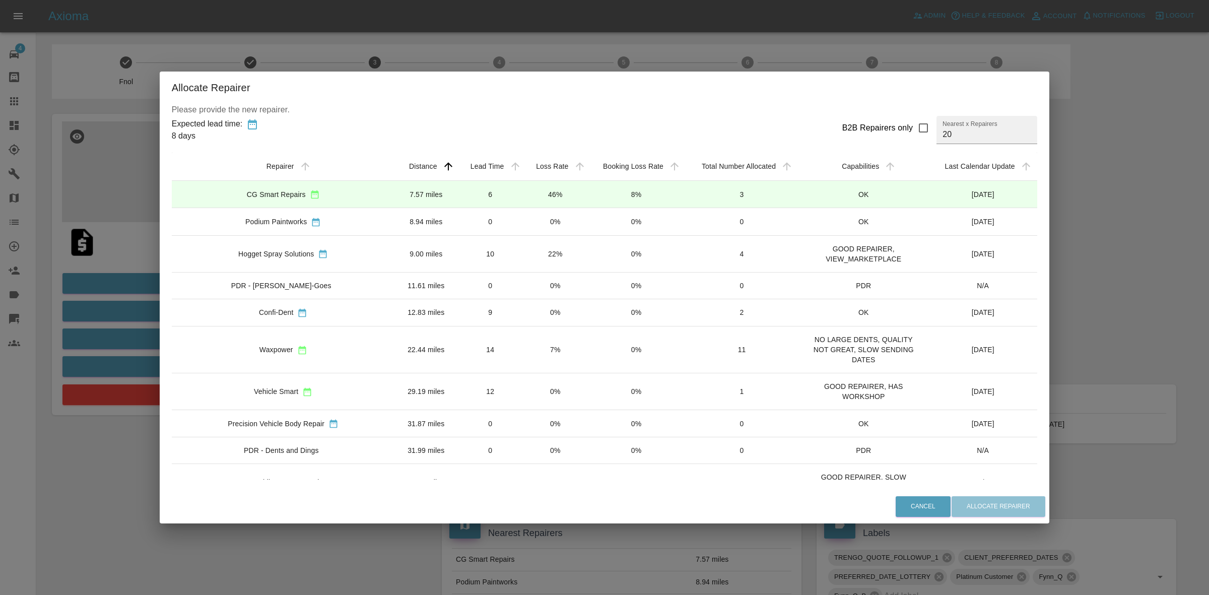
click at [523, 190] on td "46%" at bounding box center [555, 194] width 64 height 27
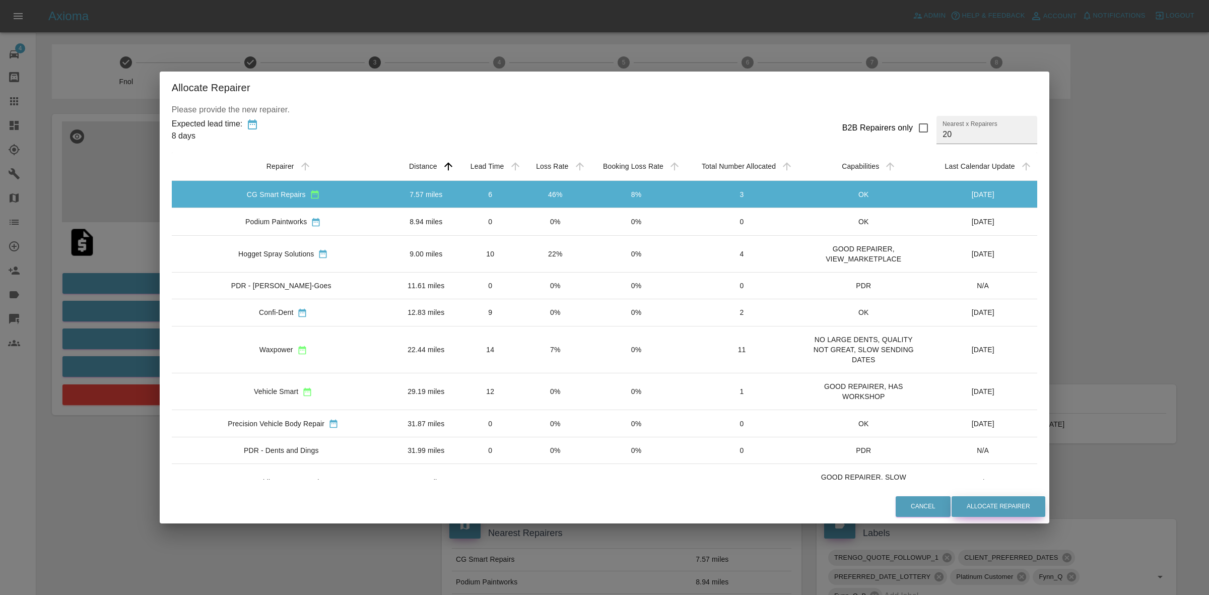
click at [978, 505] on button "Allocate Repairer" at bounding box center [998, 506] width 94 height 21
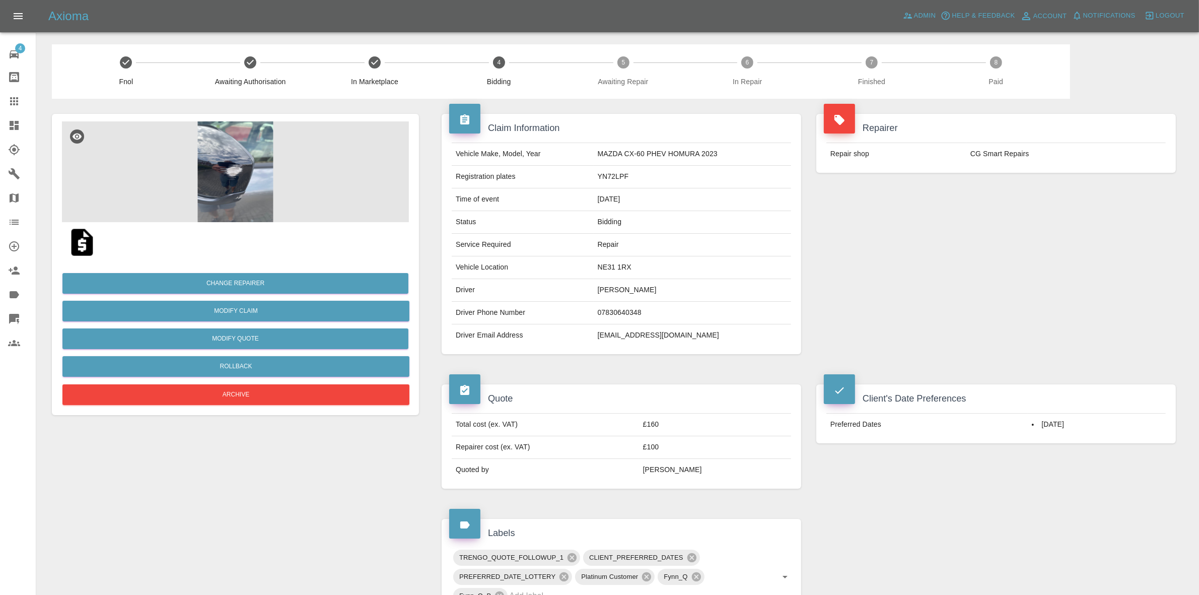
click at [1100, 244] on div "Repairer Repair shop CG Smart Repairs" at bounding box center [996, 234] width 375 height 270
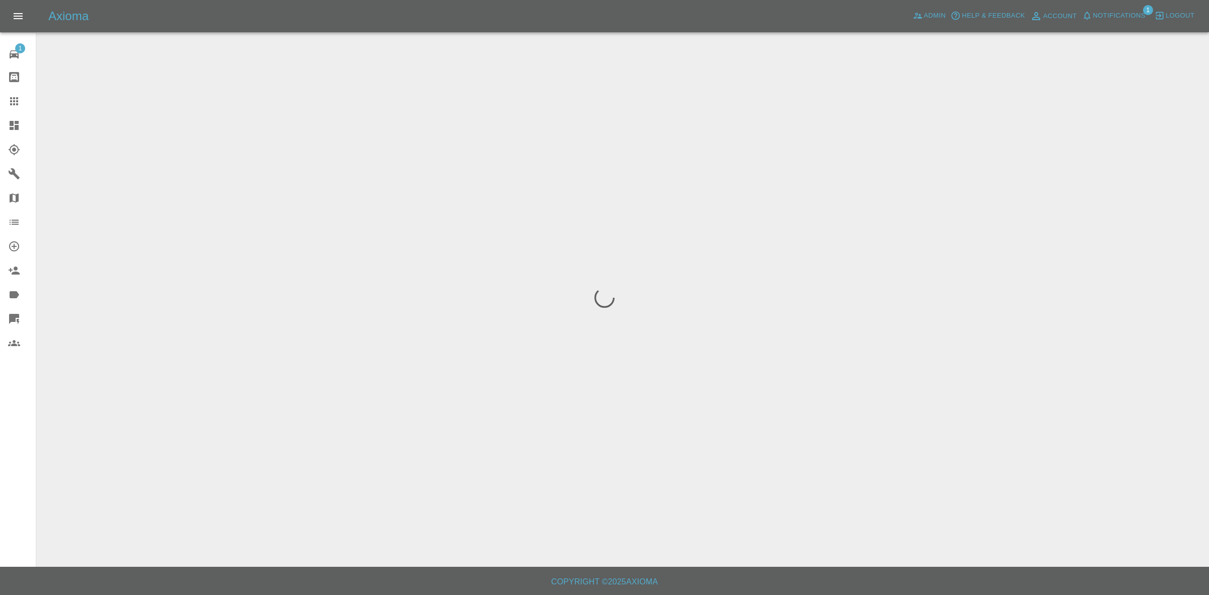
click at [1116, 20] on span "Notifications" at bounding box center [1119, 16] width 52 height 12
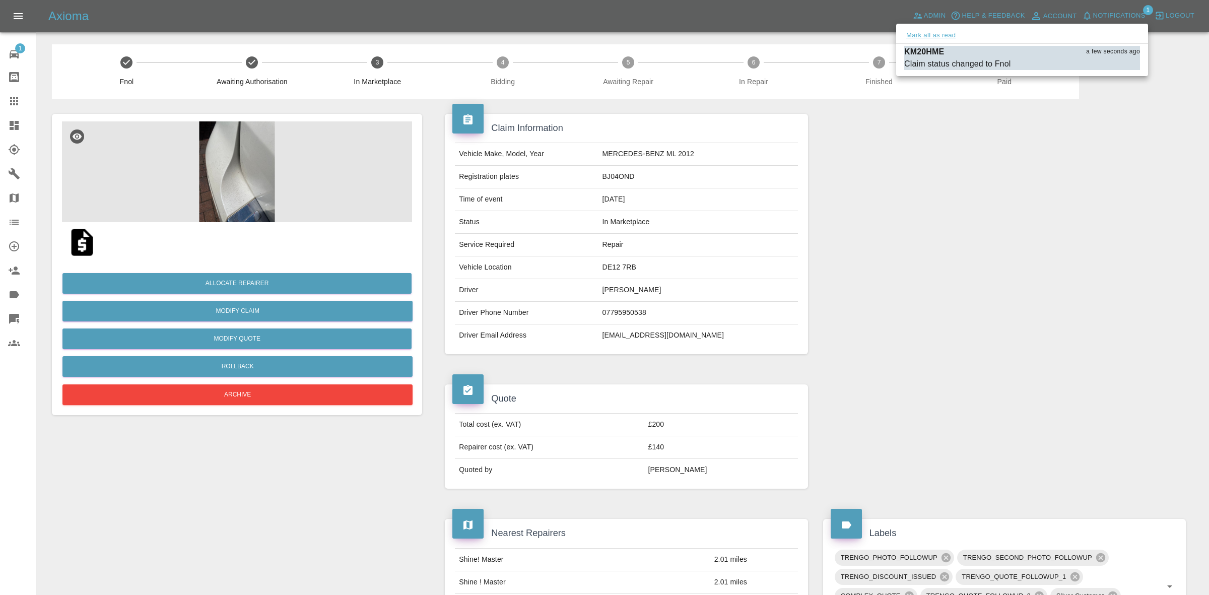
drag, startPoint x: 938, startPoint y: 31, endPoint x: 1008, endPoint y: 219, distance: 201.1
click at [937, 32] on button "Mark all as read" at bounding box center [930, 36] width 53 height 12
drag, startPoint x: 1008, startPoint y: 219, endPoint x: 663, endPoint y: 197, distance: 346.2
click at [1001, 228] on div at bounding box center [604, 297] width 1209 height 595
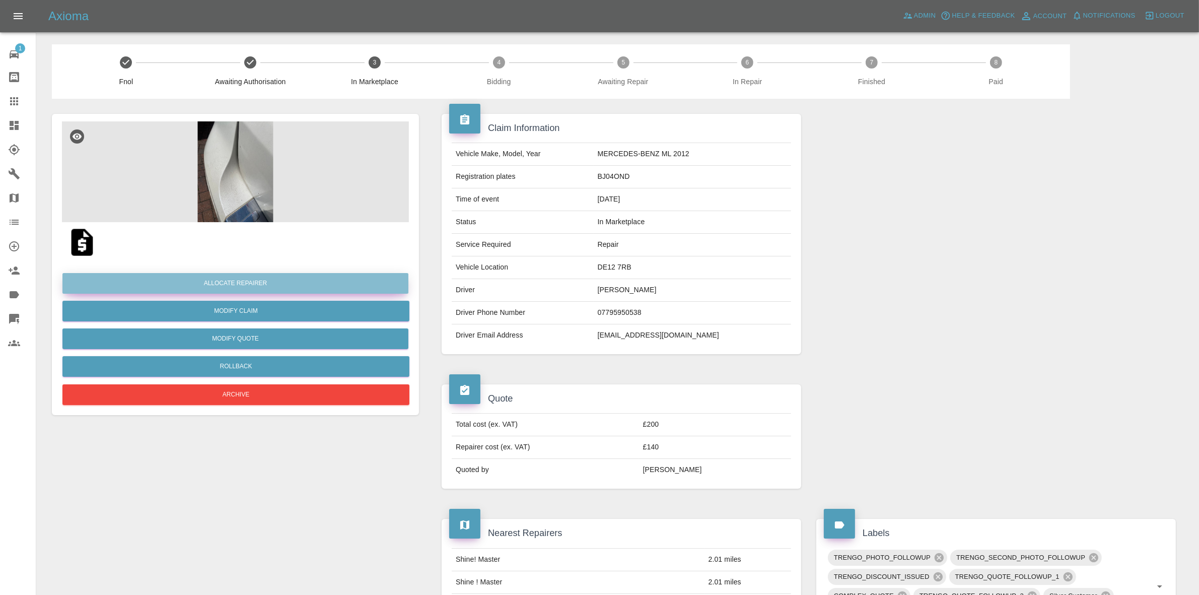
click at [242, 281] on button "Allocate Repairer" at bounding box center [235, 283] width 346 height 21
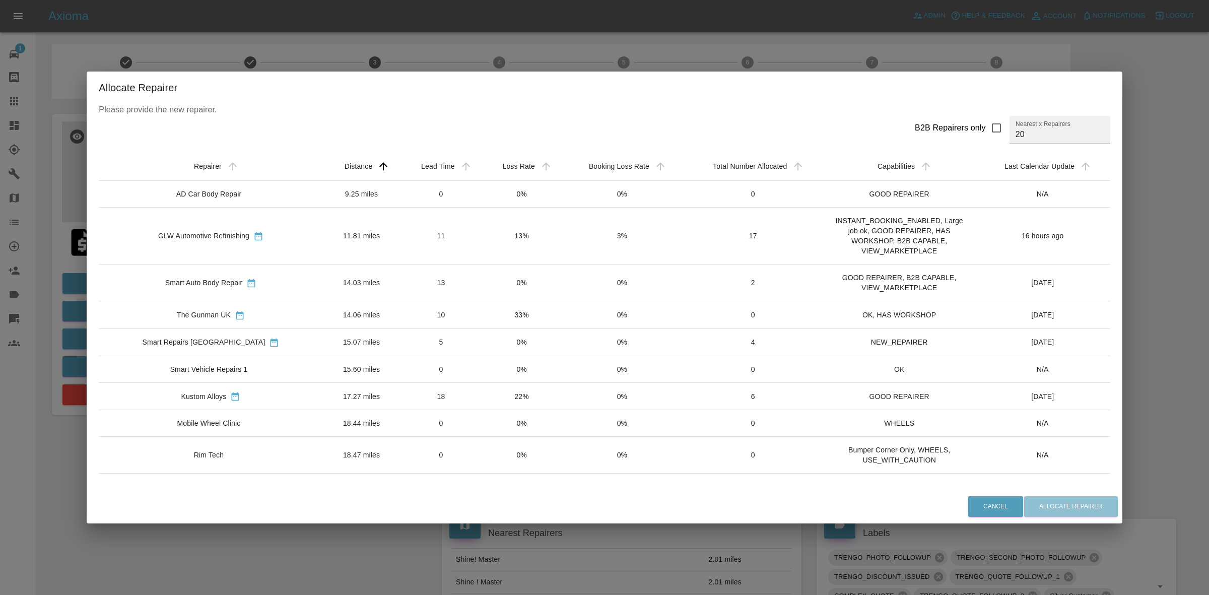
click at [482, 332] on td "0%" at bounding box center [522, 341] width 80 height 27
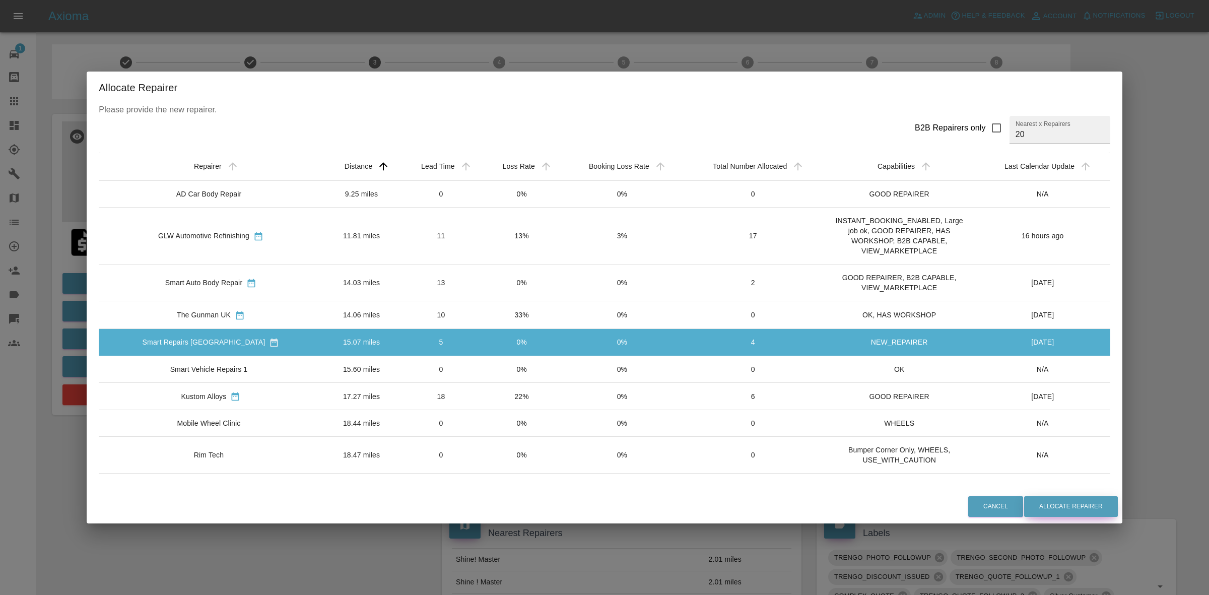
click at [1075, 504] on button "Allocate Repairer" at bounding box center [1071, 506] width 94 height 21
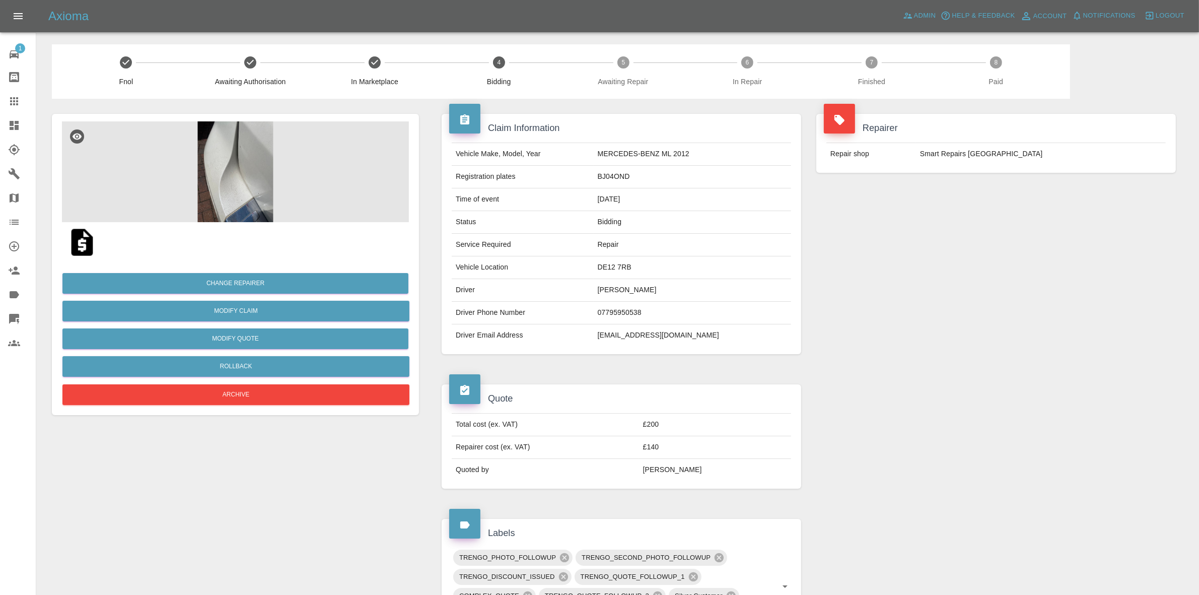
click at [323, 213] on img at bounding box center [235, 171] width 347 height 101
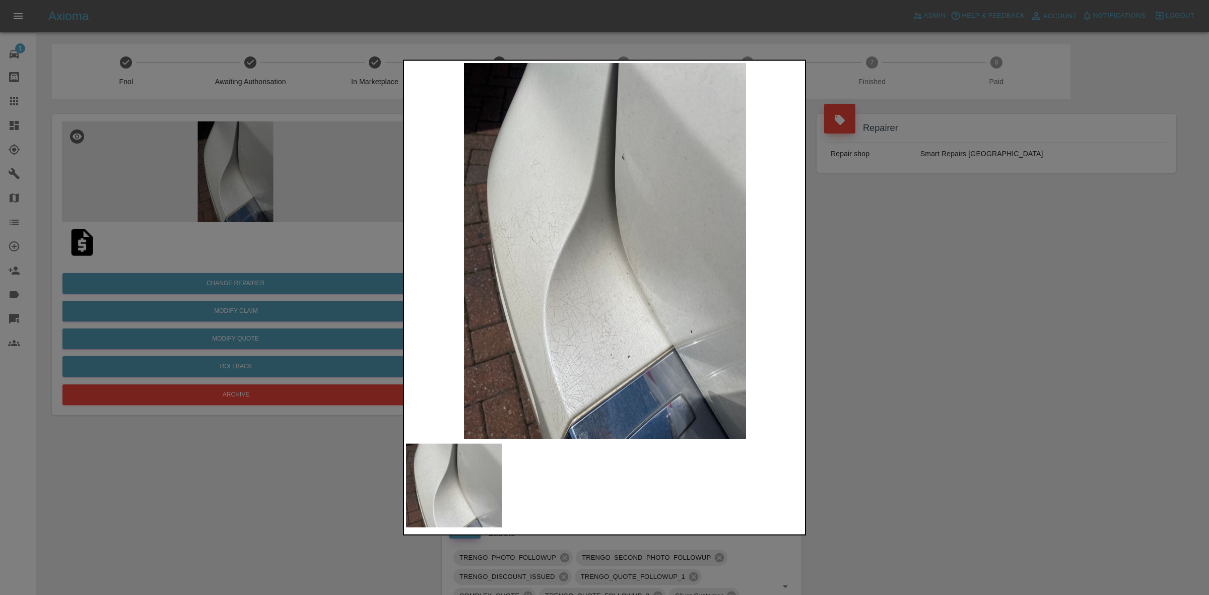
click at [874, 314] on div at bounding box center [604, 297] width 1209 height 595
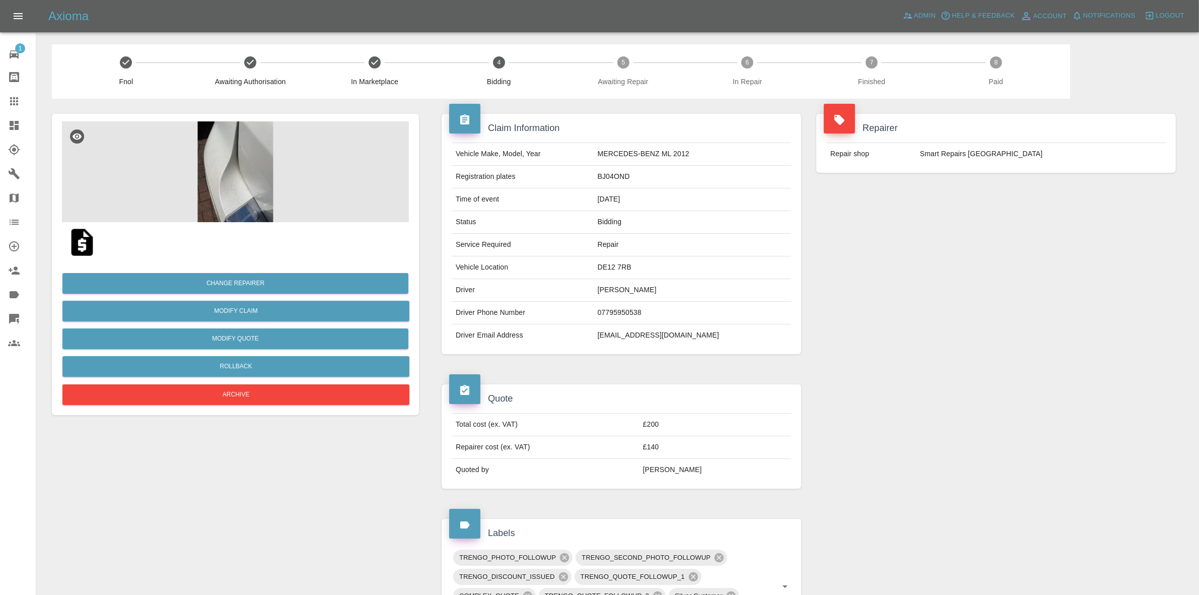
click at [1032, 218] on div "Repairer Repair shop Smart Repairs Midlands" at bounding box center [996, 234] width 375 height 270
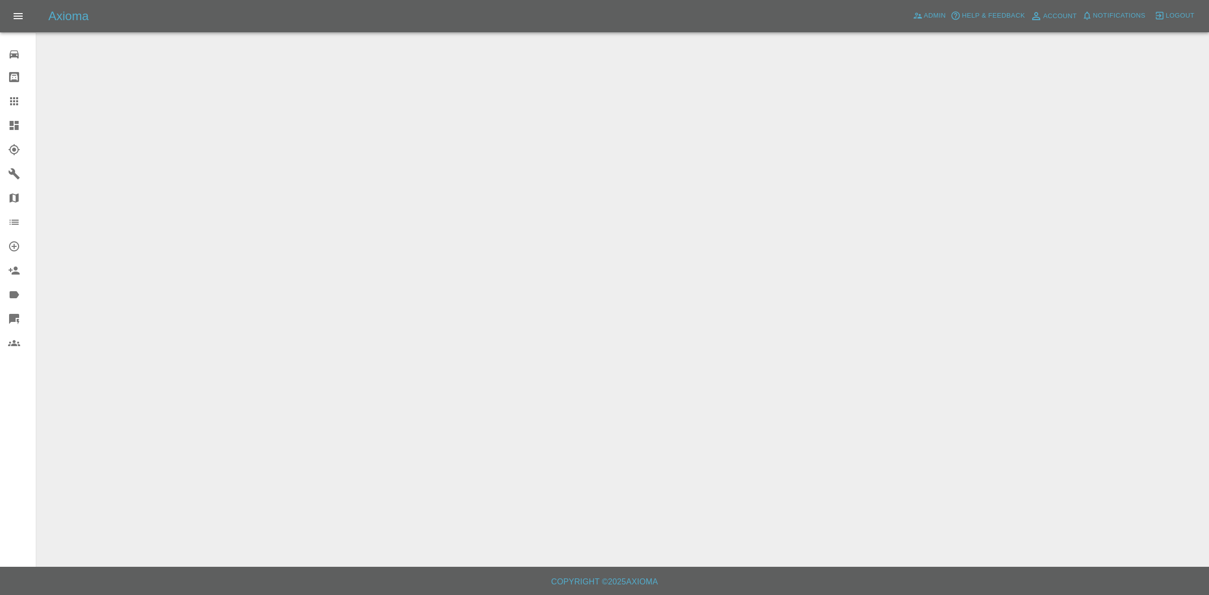
click at [0, 121] on link "Dashboard" at bounding box center [18, 125] width 36 height 24
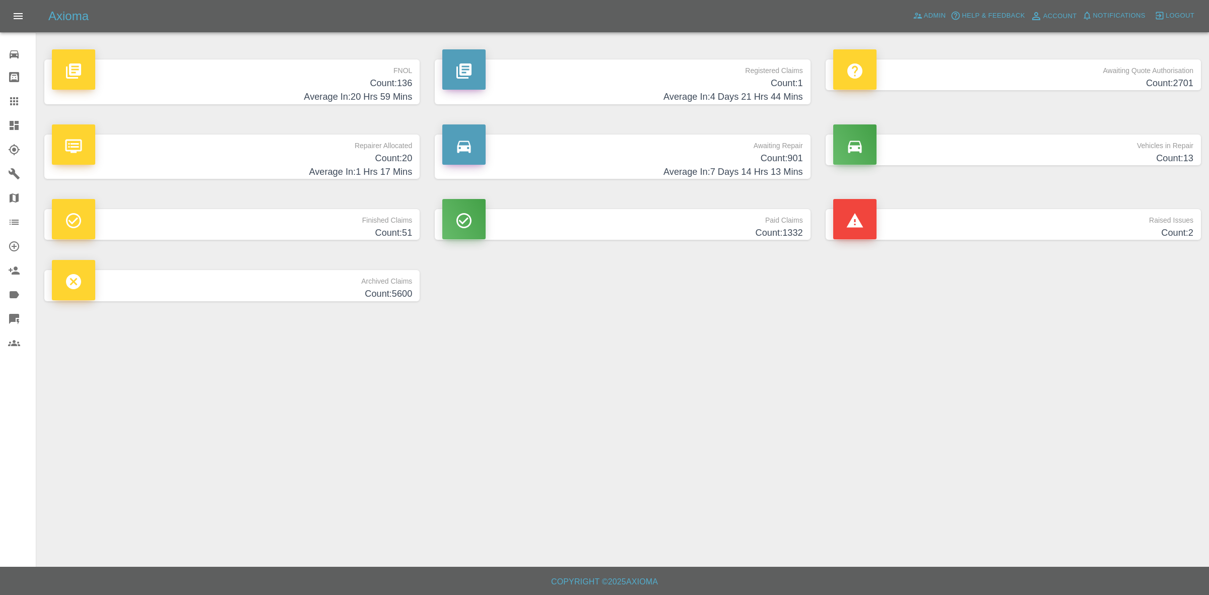
click at [303, 160] on h4 "Count: 20" at bounding box center [232, 159] width 360 height 14
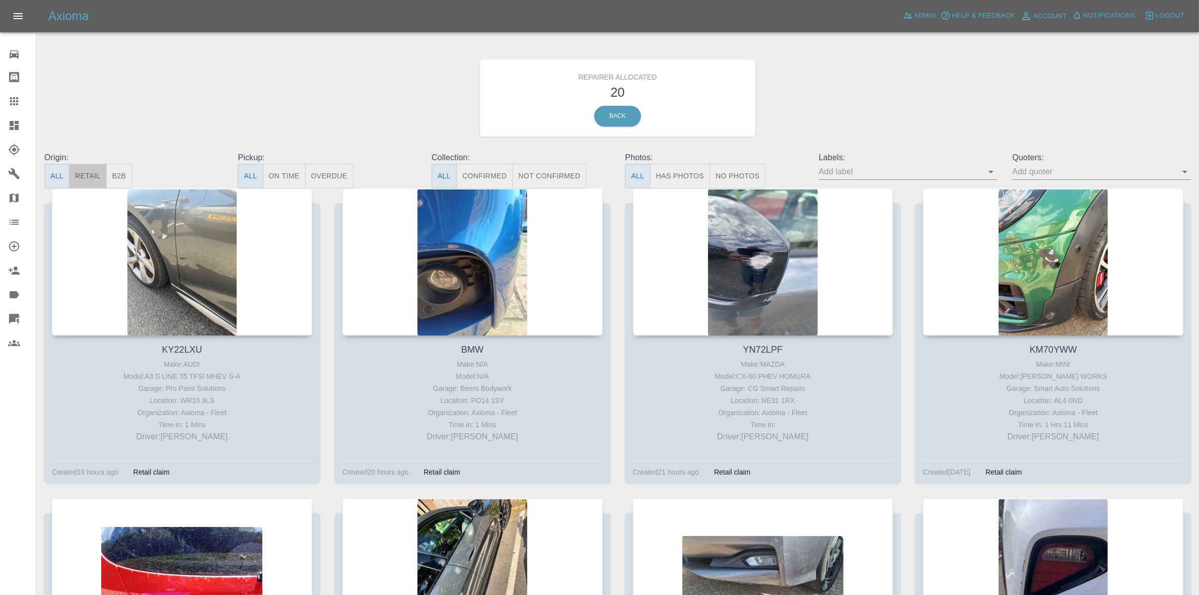
click at [92, 176] on button "Retail" at bounding box center [87, 176] width 37 height 25
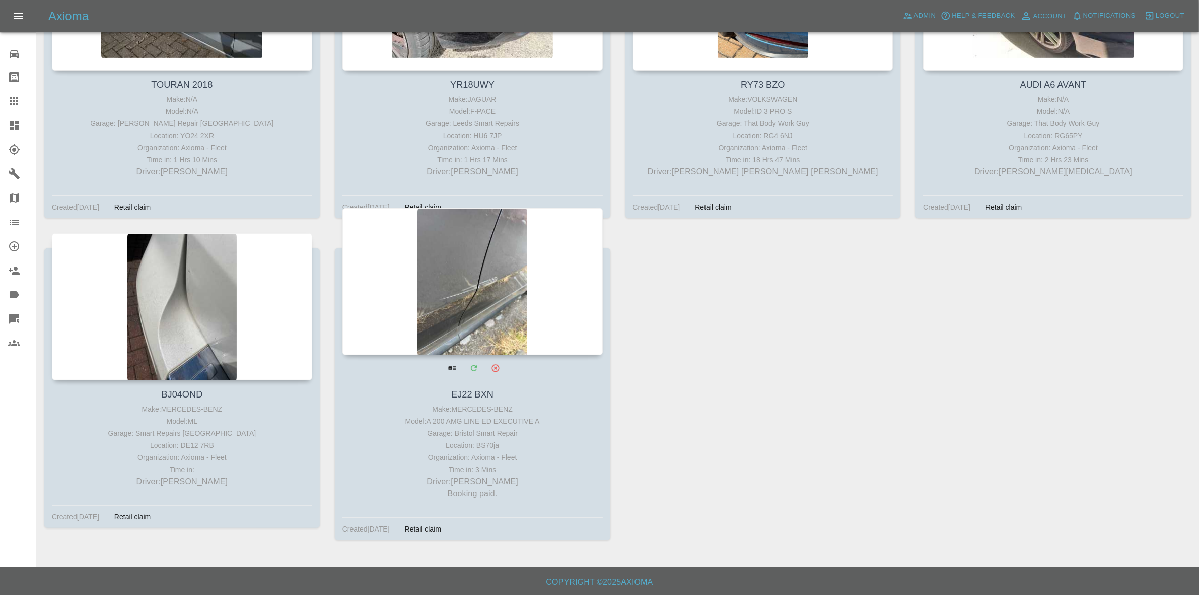
scroll to position [886, 0]
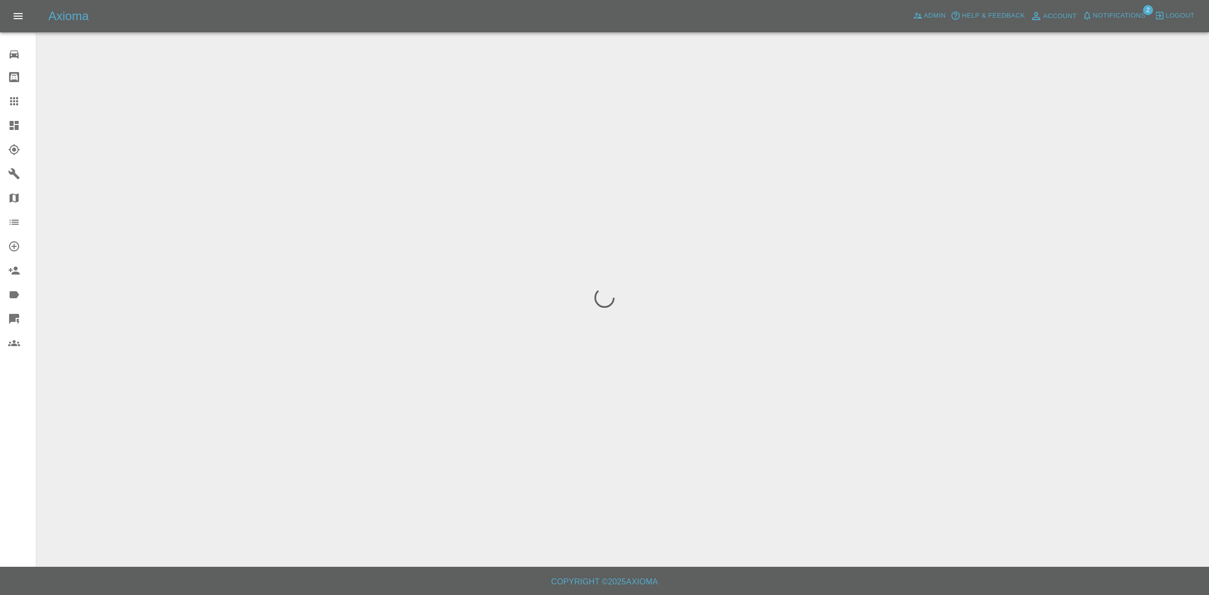
click at [1113, 6] on div "Axioma Admin Help & Feedback Account Notifications 2 Logout" at bounding box center [604, 16] width 1209 height 32
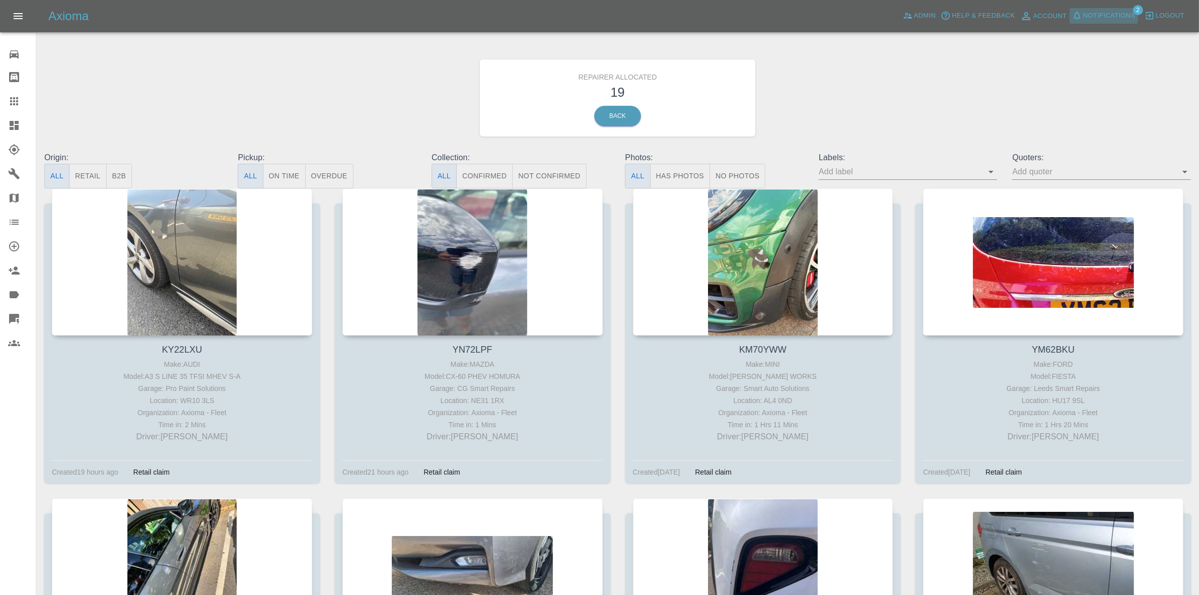
click at [1083, 18] on span "Notifications" at bounding box center [1109, 16] width 52 height 12
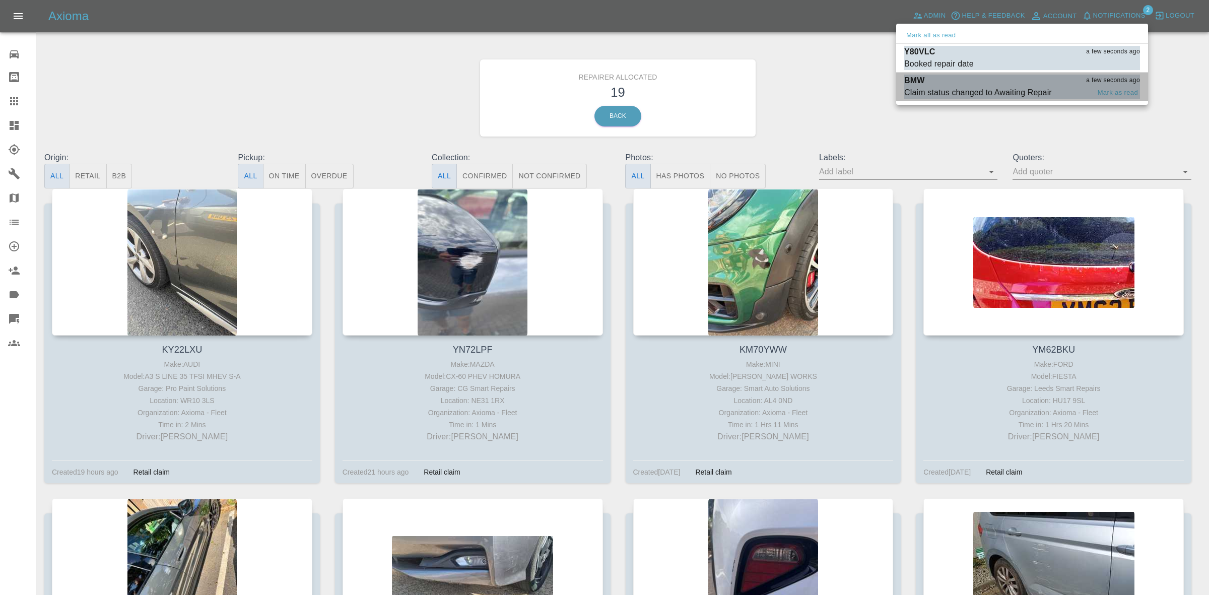
click at [992, 80] on div "BMW a few seconds ago" at bounding box center [1022, 81] width 236 height 12
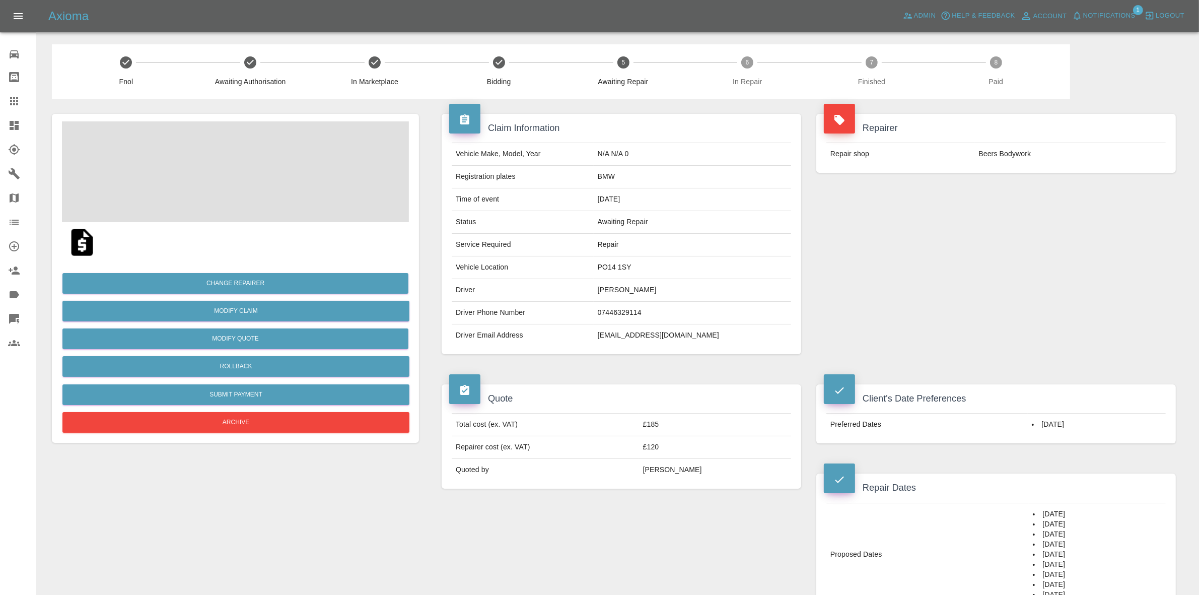
click at [1109, 18] on span "Notifications" at bounding box center [1109, 16] width 52 height 12
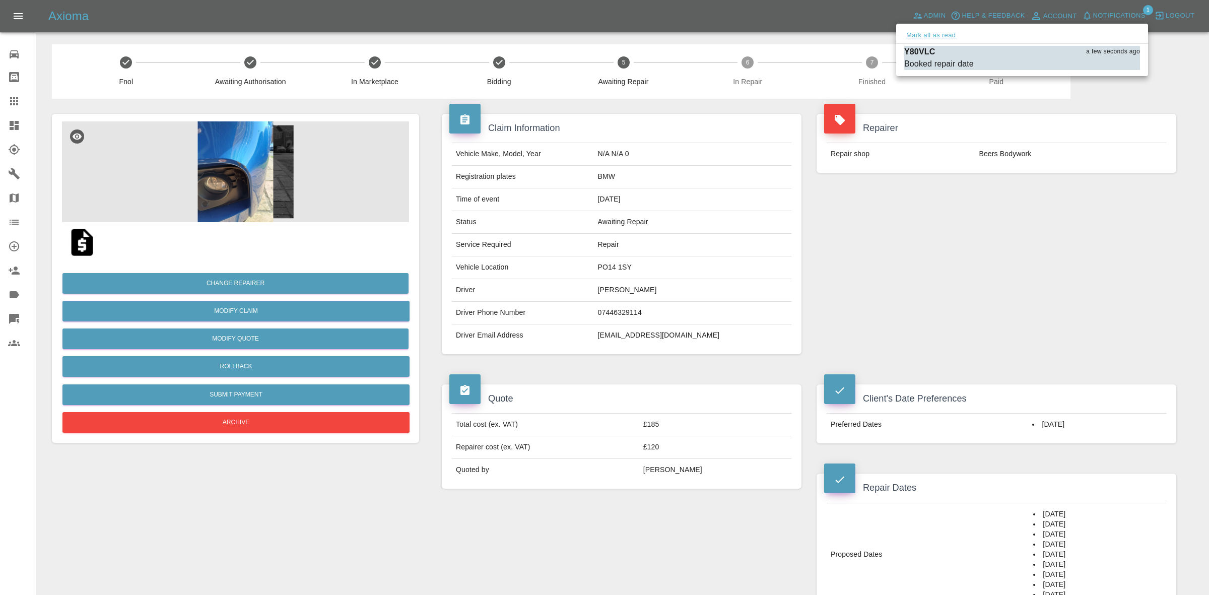
click at [932, 38] on button "Mark all as read" at bounding box center [930, 36] width 53 height 12
click at [957, 121] on div at bounding box center [604, 297] width 1209 height 595
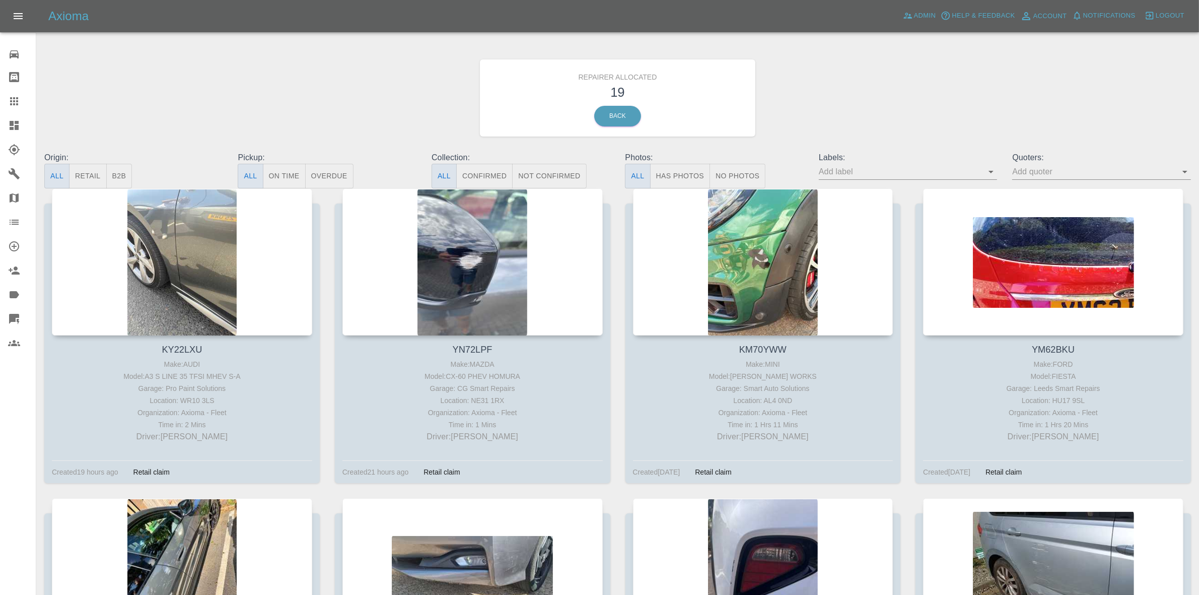
click at [91, 174] on button "Retail" at bounding box center [87, 176] width 37 height 25
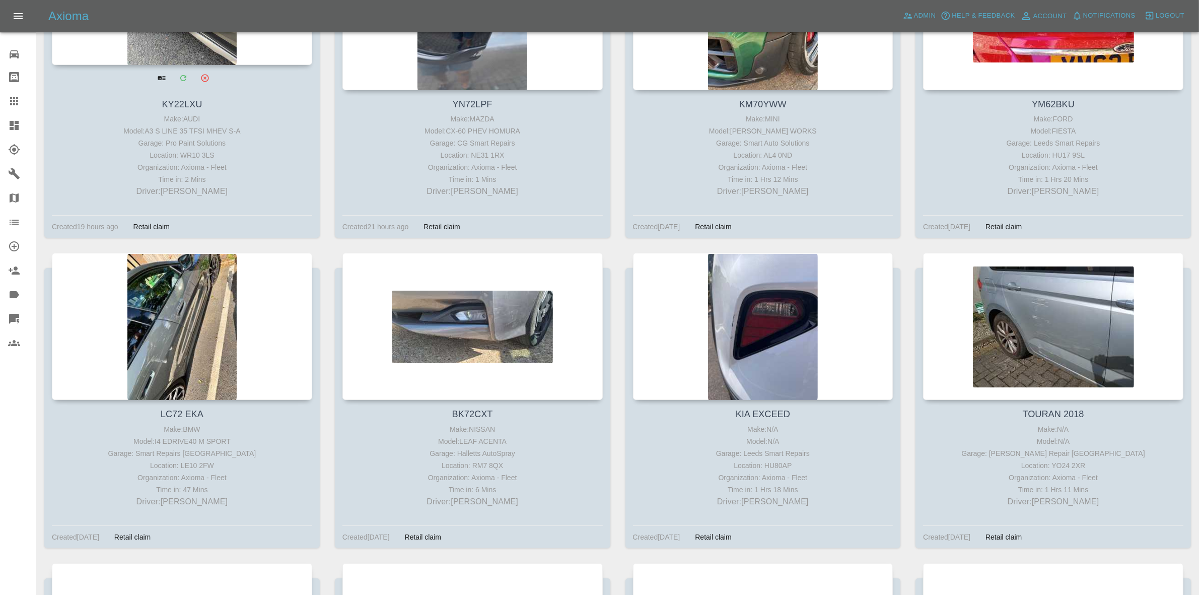
scroll to position [252, 0]
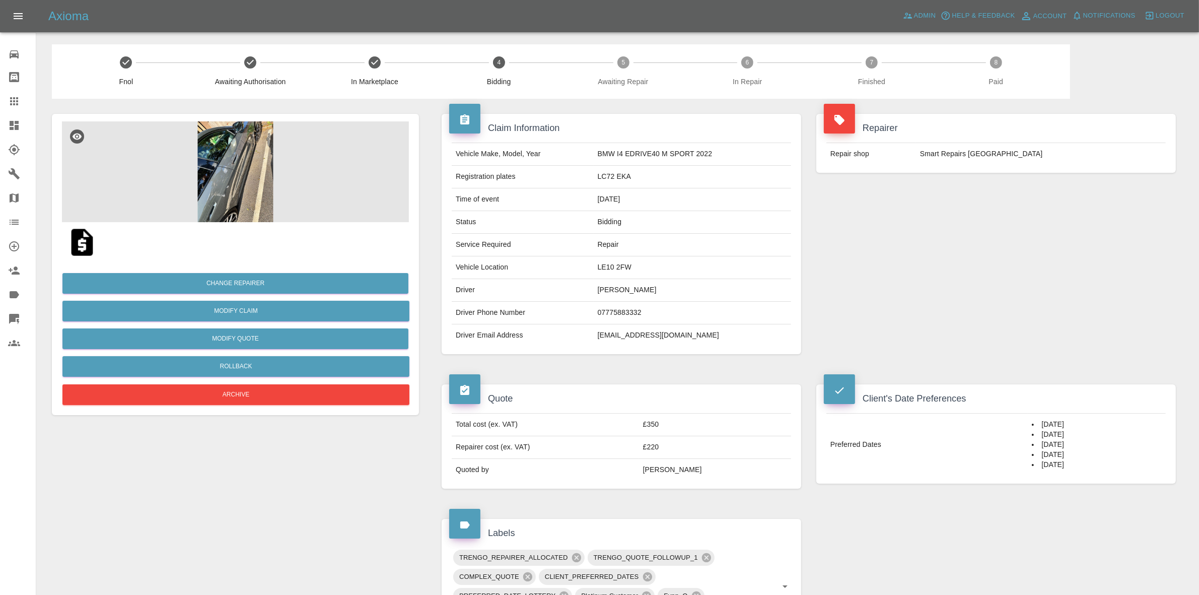
click at [223, 381] on div "Change Repairer Modify Claim Modify Quote Rollback Archive" at bounding box center [235, 334] width 347 height 145
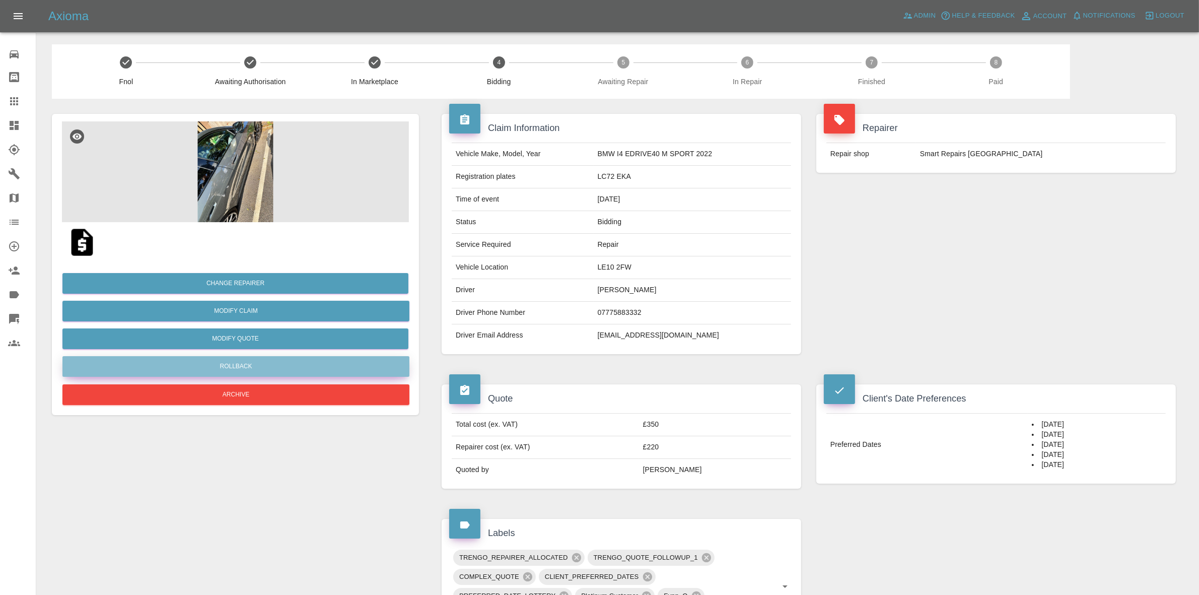
click at [248, 371] on button "Rollback" at bounding box center [235, 366] width 347 height 21
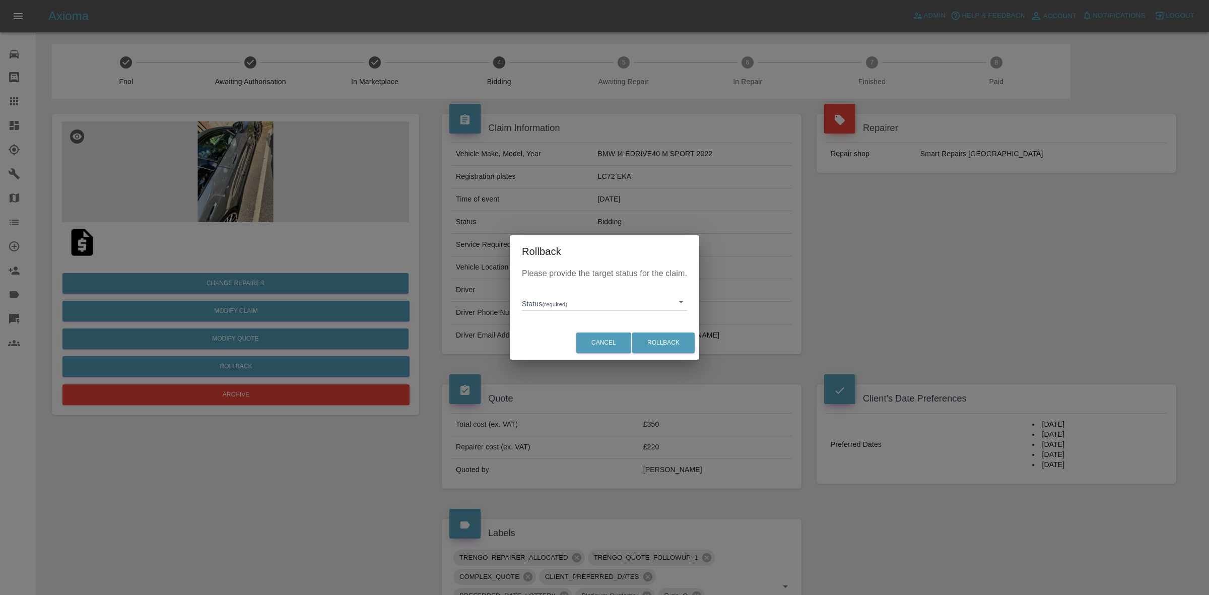
click at [557, 299] on body "Axioma Admin Help & Feedback Account Notifications 0 Logout Repair home Bodysho…" at bounding box center [604, 520] width 1209 height 1041
drag, startPoint x: 590, startPoint y: 348, endPoint x: 640, endPoint y: 348, distance: 49.9
click at [593, 350] on li "In Marketplace" at bounding box center [604, 347] width 160 height 23
type input "in-marketplace"
click at [658, 337] on button "Rollback" at bounding box center [663, 342] width 62 height 21
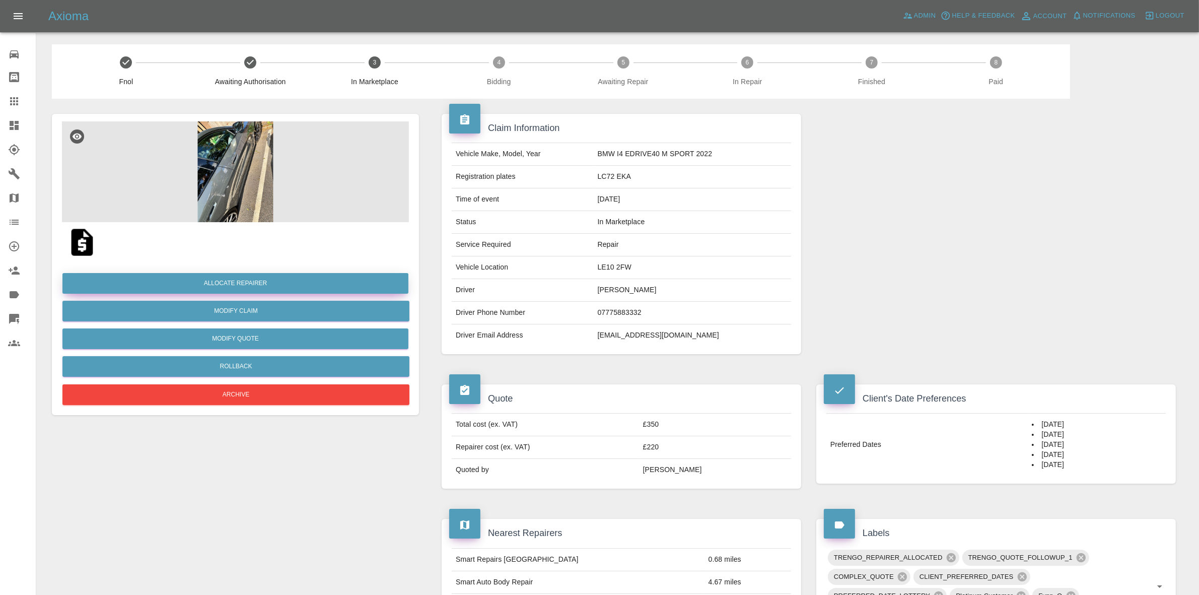
click at [253, 281] on button "Allocate Repairer" at bounding box center [235, 283] width 346 height 21
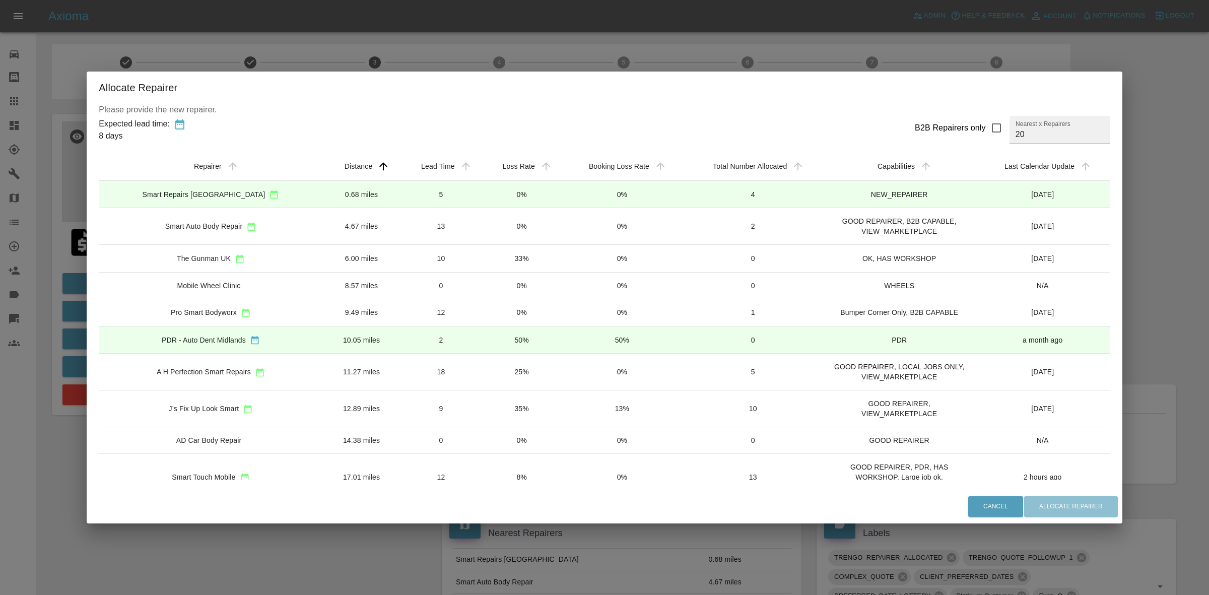
click at [482, 211] on td "0%" at bounding box center [522, 226] width 80 height 37
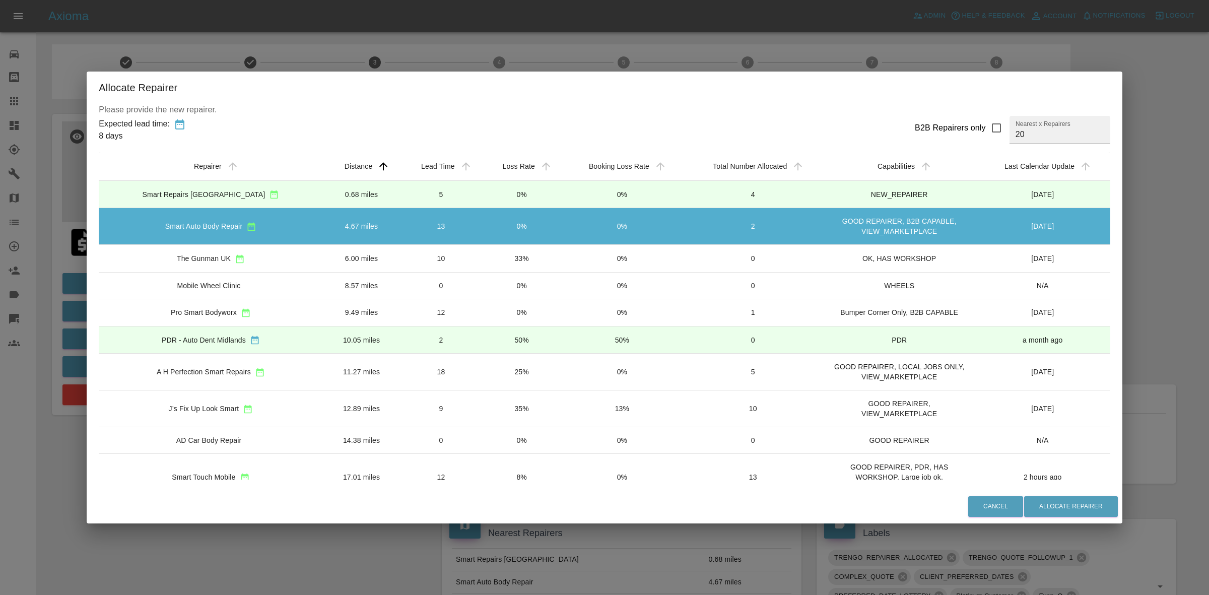
click at [485, 259] on td "33%" at bounding box center [522, 258] width 80 height 27
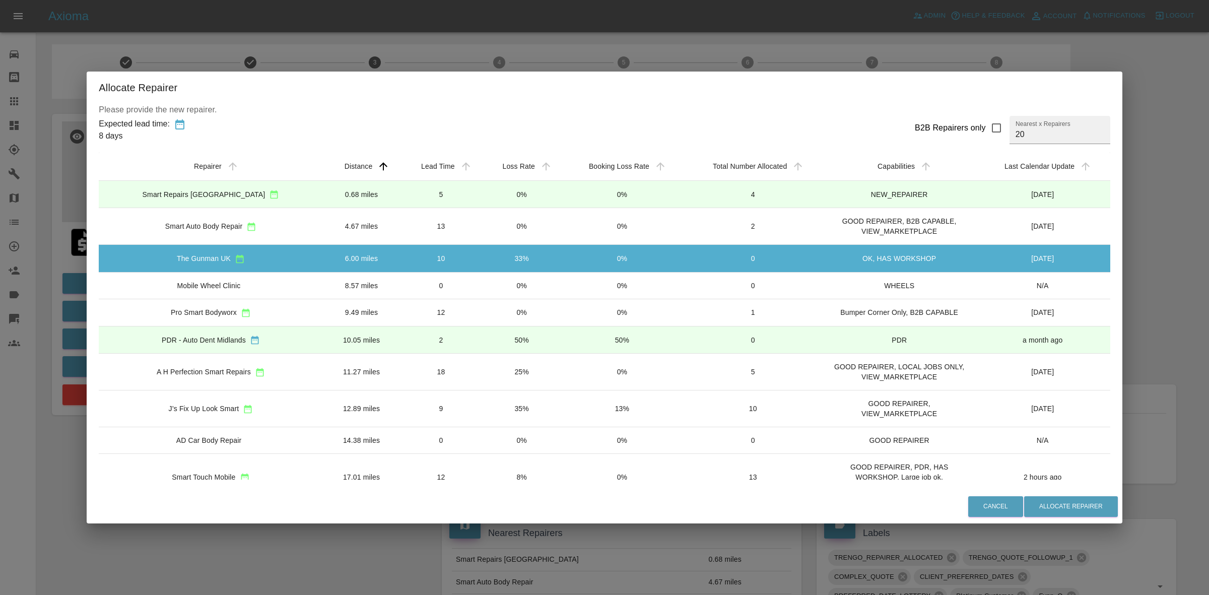
click at [484, 296] on td "0%" at bounding box center [522, 285] width 80 height 27
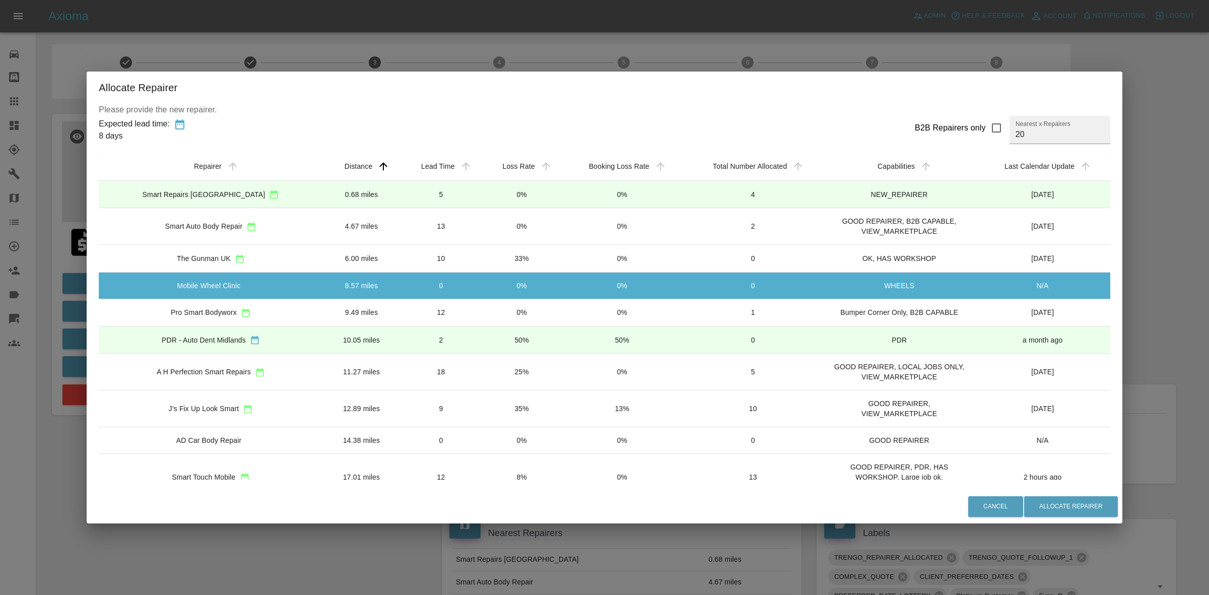
click at [482, 328] on td "50%" at bounding box center [522, 339] width 80 height 27
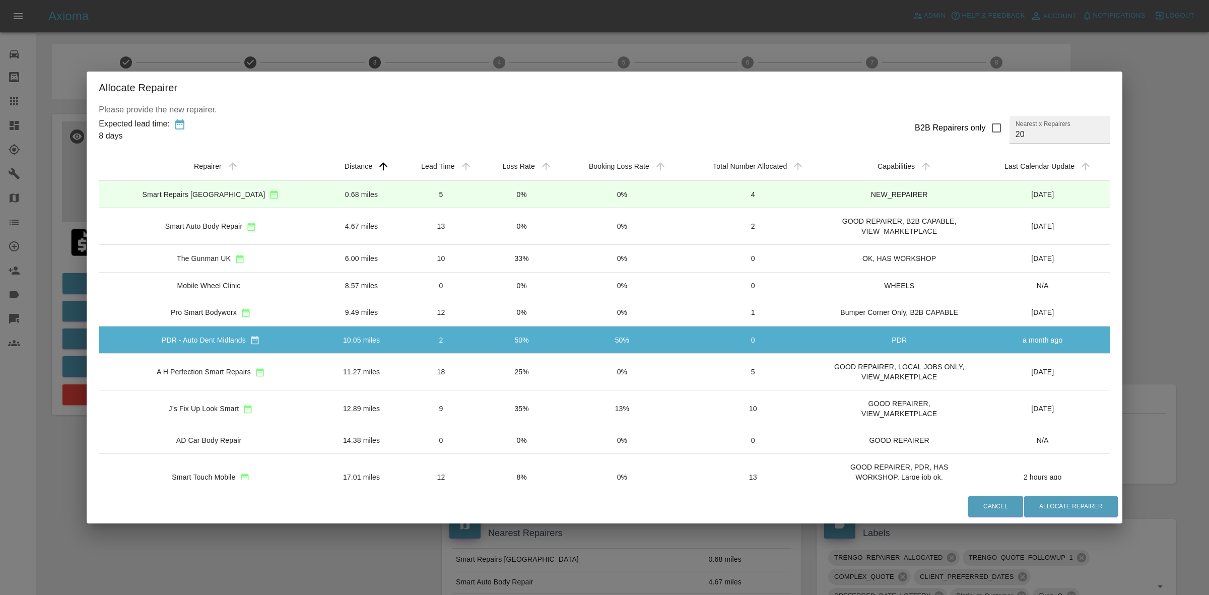
click at [482, 358] on td "25%" at bounding box center [522, 372] width 80 height 37
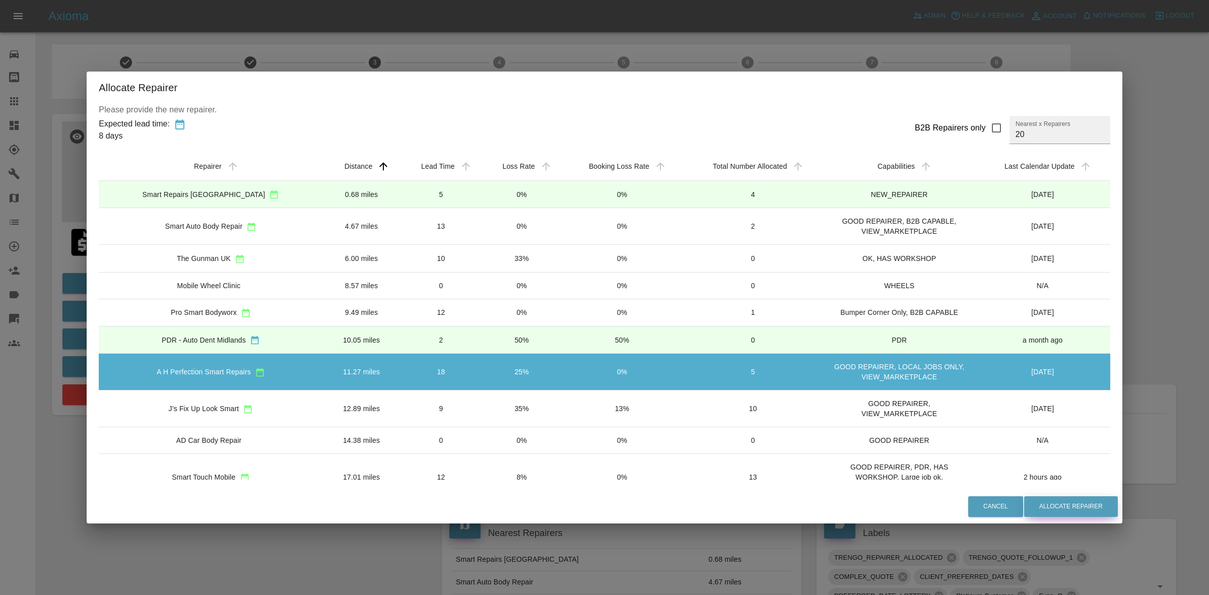
click at [1036, 510] on button "Allocate Repairer" at bounding box center [1071, 506] width 94 height 21
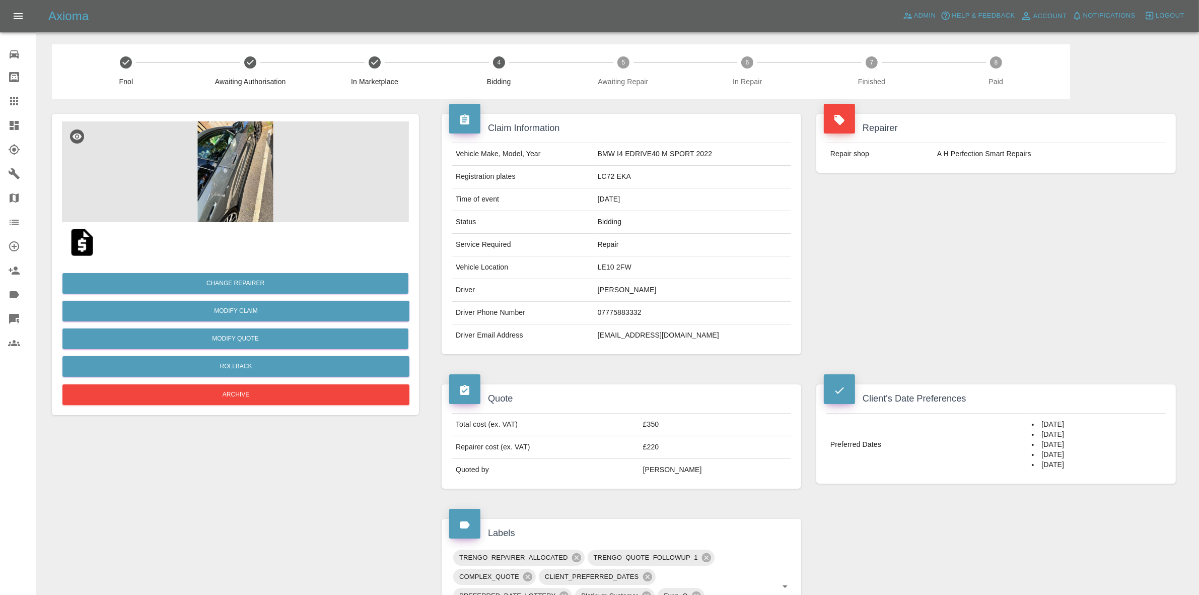
click at [1116, 218] on div "Repairer Repair shop A H Perfection Smart Repairs" at bounding box center [996, 234] width 375 height 270
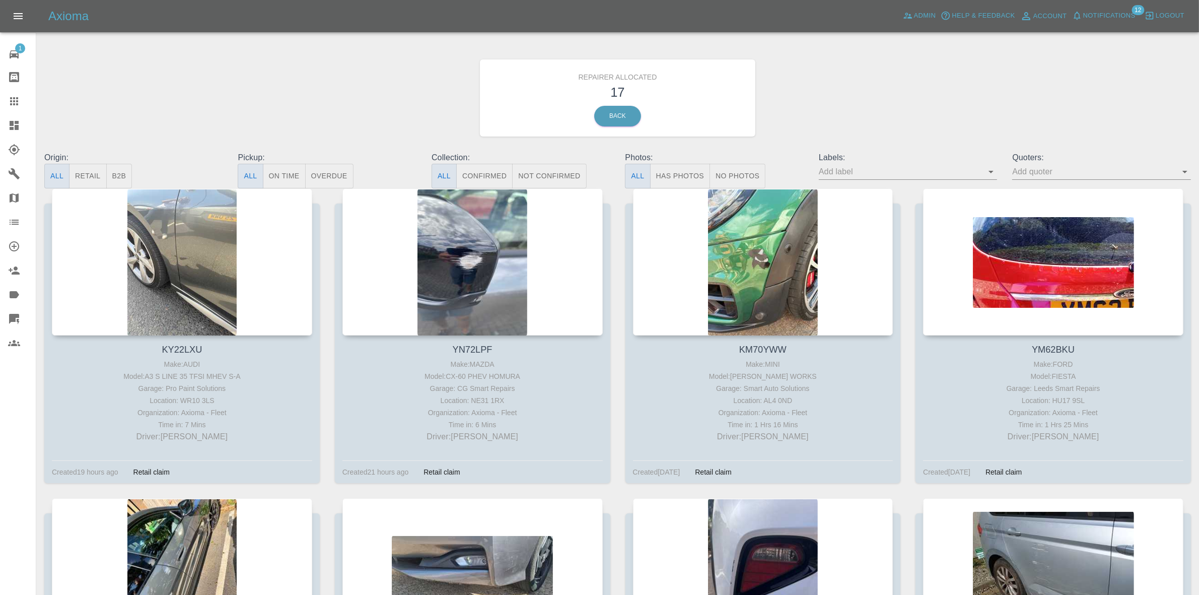
click at [1088, 21] on span "Notifications" at bounding box center [1109, 16] width 52 height 12
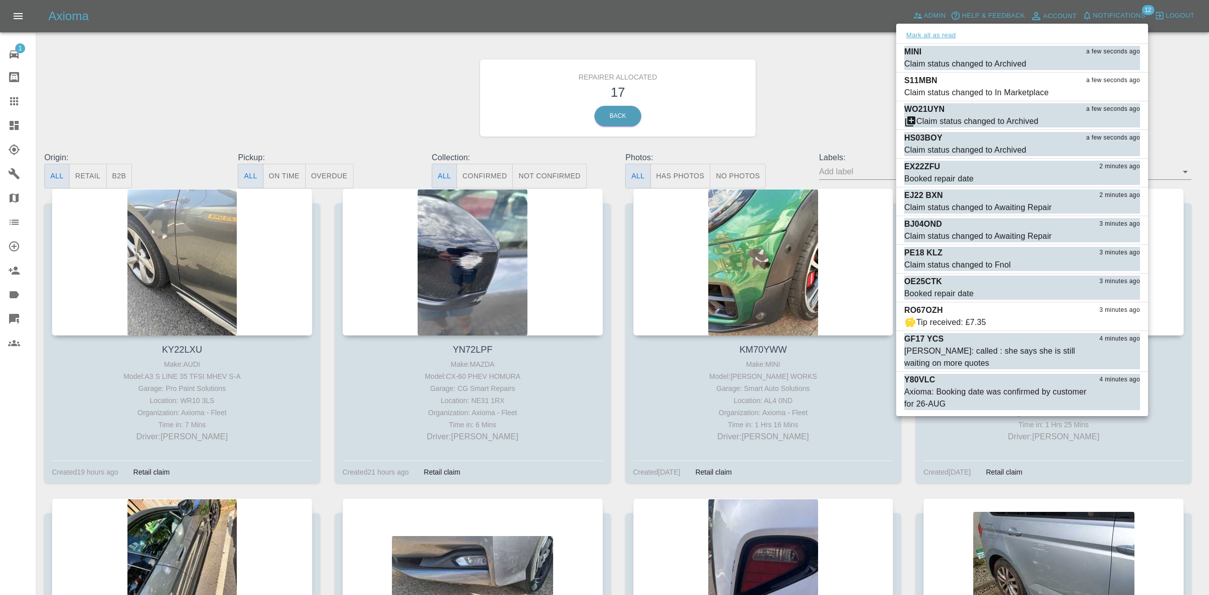
click at [934, 36] on button "Mark all as read" at bounding box center [930, 36] width 53 height 12
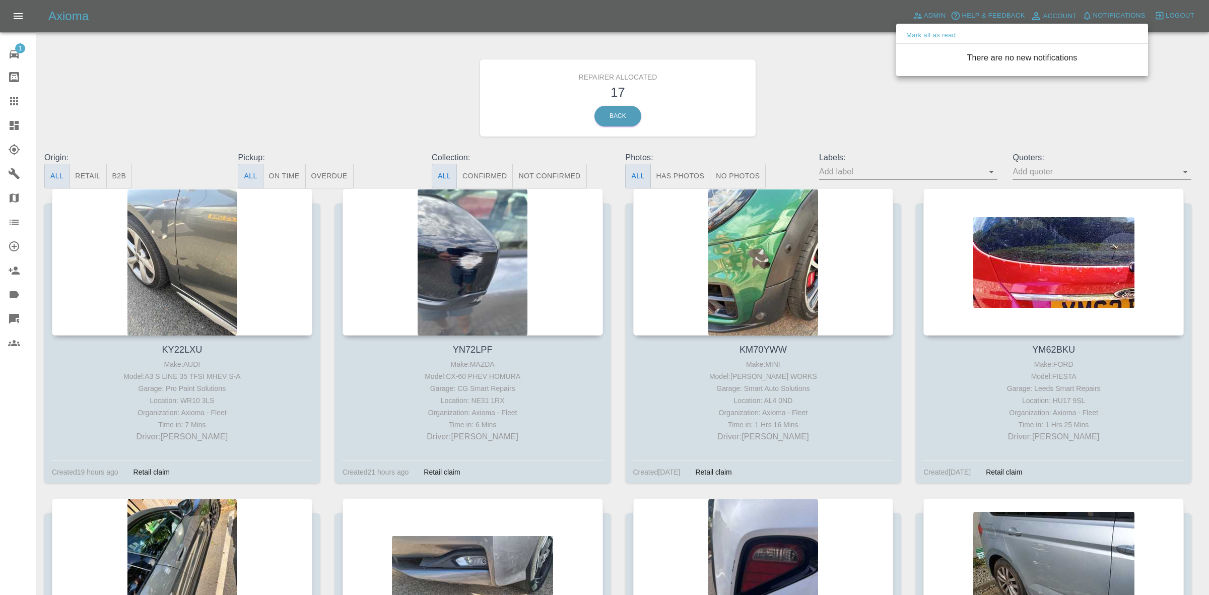
click at [866, 121] on div at bounding box center [604, 297] width 1209 height 595
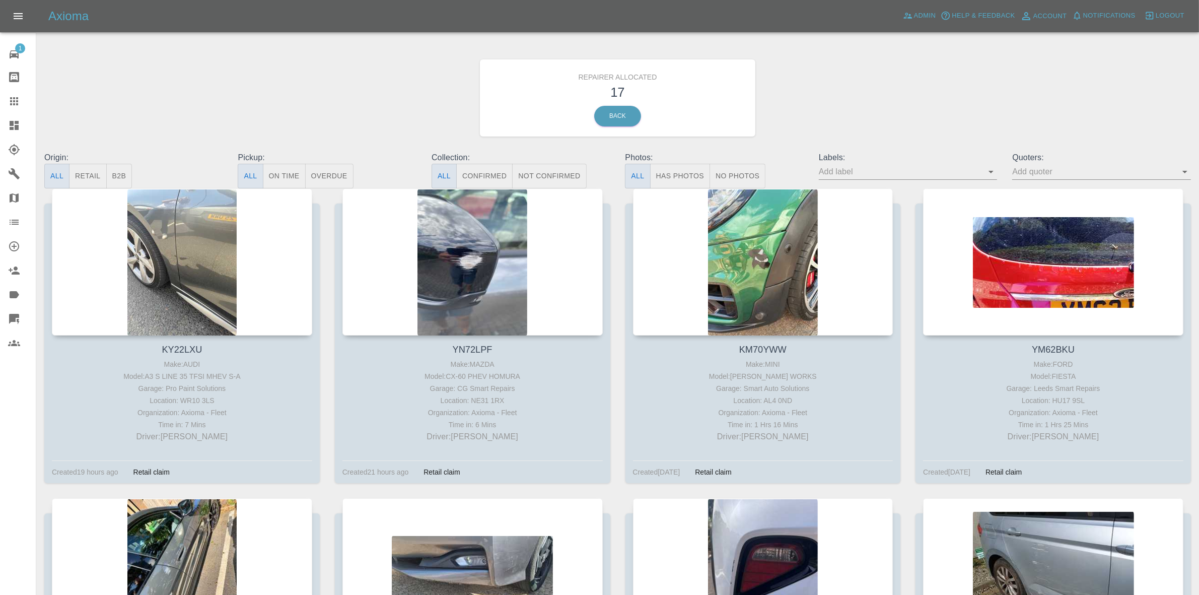
click at [91, 178] on button "Retail" at bounding box center [87, 176] width 37 height 25
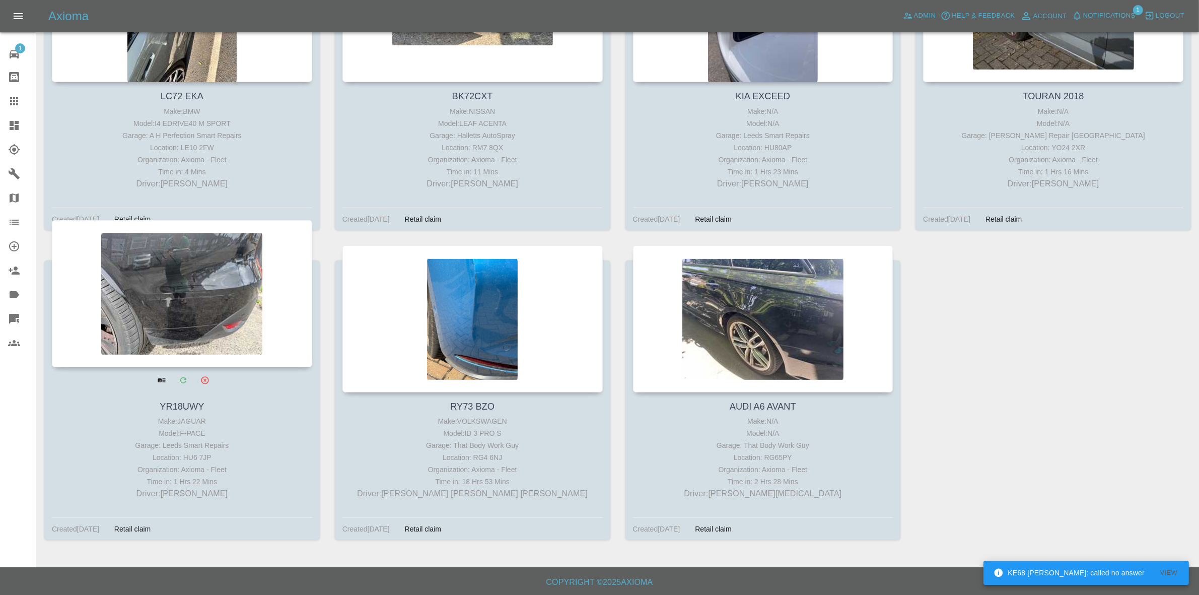
scroll to position [564, 0]
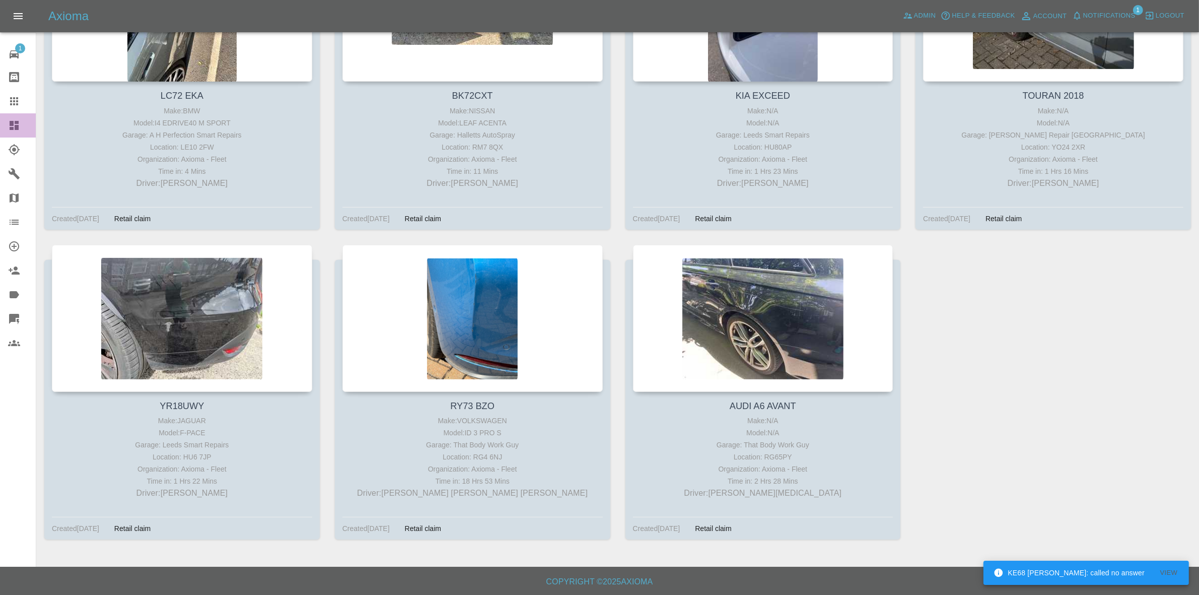
click at [0, 127] on link "Dashboard" at bounding box center [18, 125] width 36 height 24
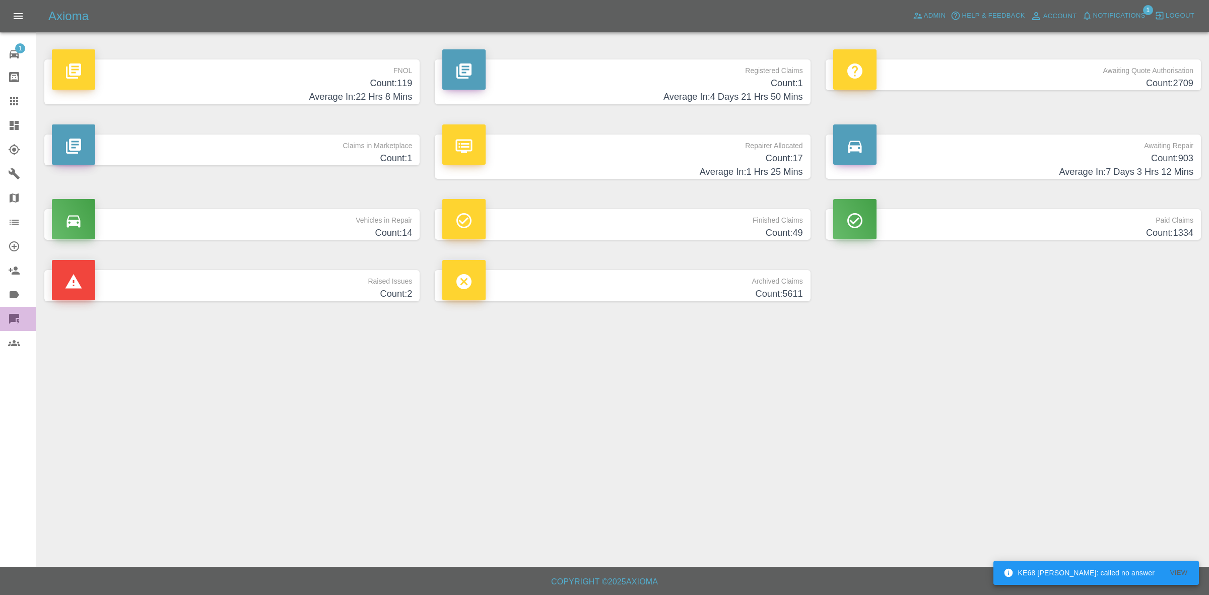
click at [0, 315] on link "Quick Quote" at bounding box center [18, 319] width 36 height 24
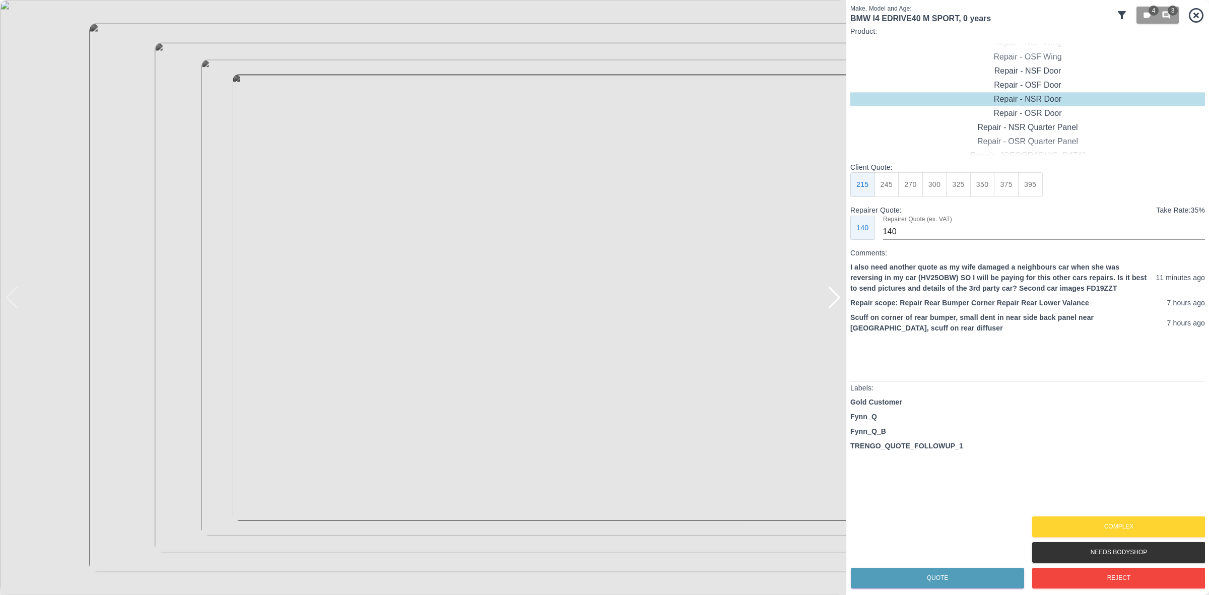
click at [834, 300] on div at bounding box center [835, 298] width 14 height 22
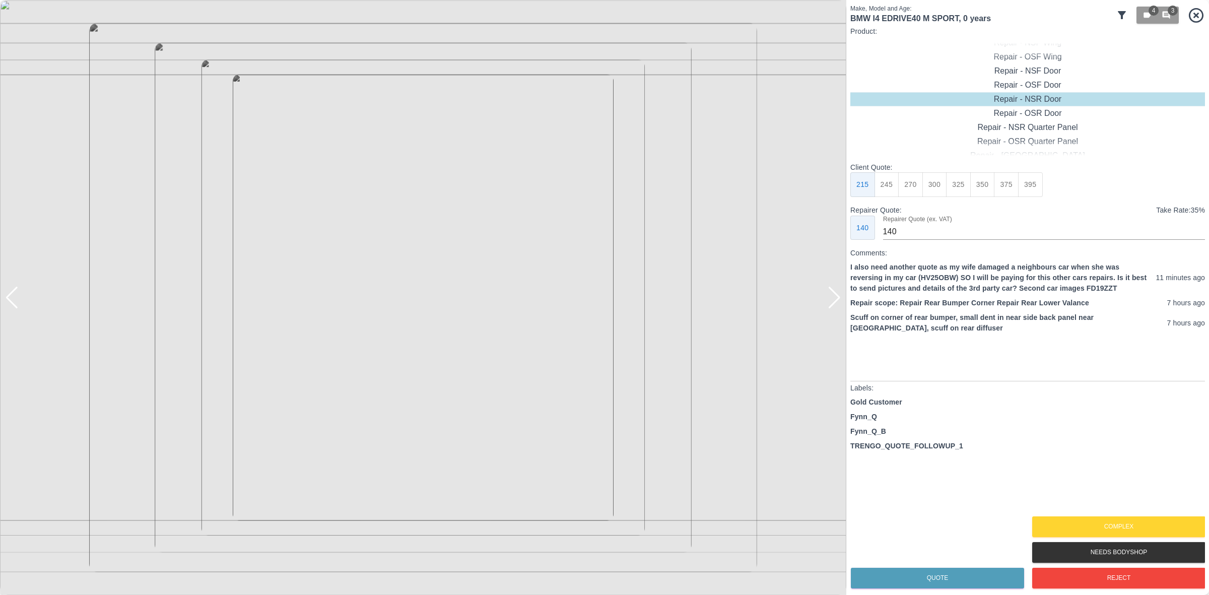
click at [834, 300] on div at bounding box center [835, 298] width 14 height 22
click at [1100, 530] on button "Complex" at bounding box center [1118, 526] width 173 height 21
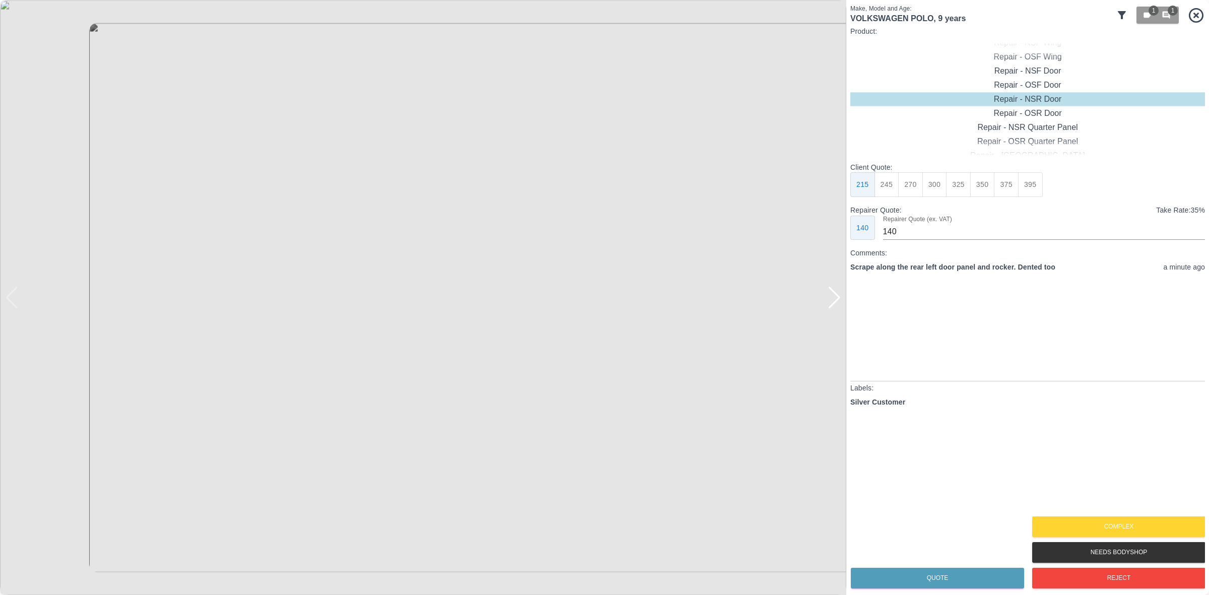
click at [842, 292] on img at bounding box center [423, 297] width 846 height 595
click at [835, 301] on div at bounding box center [835, 298] width 14 height 22
click at [835, 301] on img at bounding box center [423, 297] width 846 height 595
click at [1091, 520] on button "Complex" at bounding box center [1118, 526] width 173 height 21
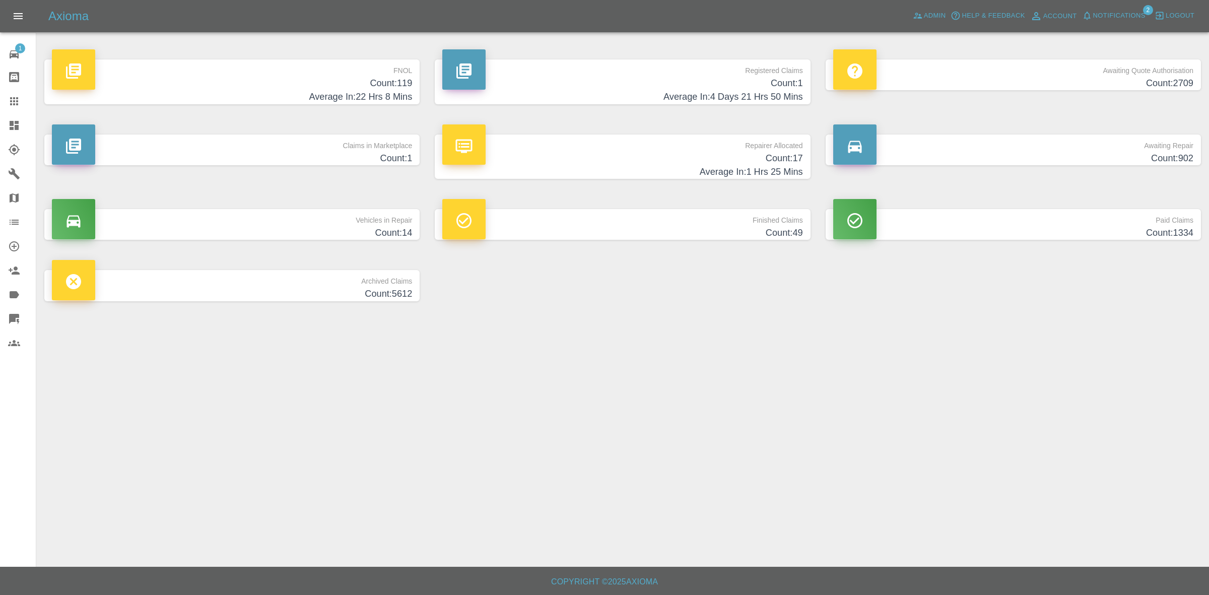
click at [1135, 13] on span "Notifications" at bounding box center [1119, 16] width 52 height 12
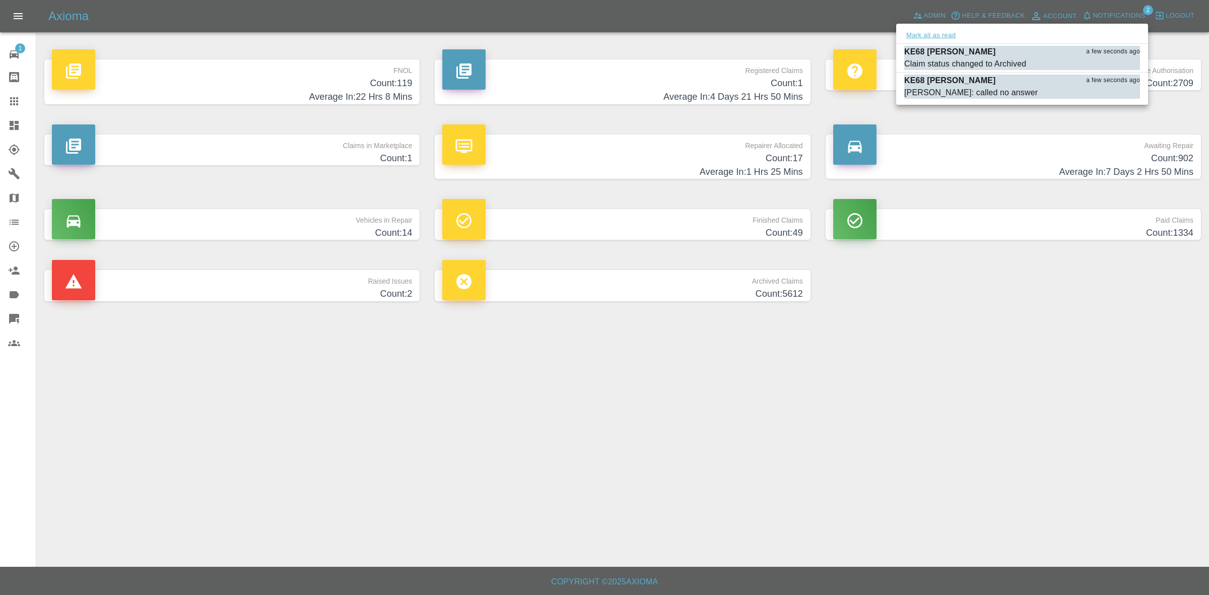
drag, startPoint x: 928, startPoint y: 35, endPoint x: 930, endPoint y: 41, distance: 6.1
click at [927, 37] on button "Mark all as read" at bounding box center [930, 36] width 53 height 12
drag, startPoint x: 1208, startPoint y: 435, endPoint x: 1186, endPoint y: 435, distance: 21.7
click at [1208, 436] on div at bounding box center [604, 297] width 1209 height 595
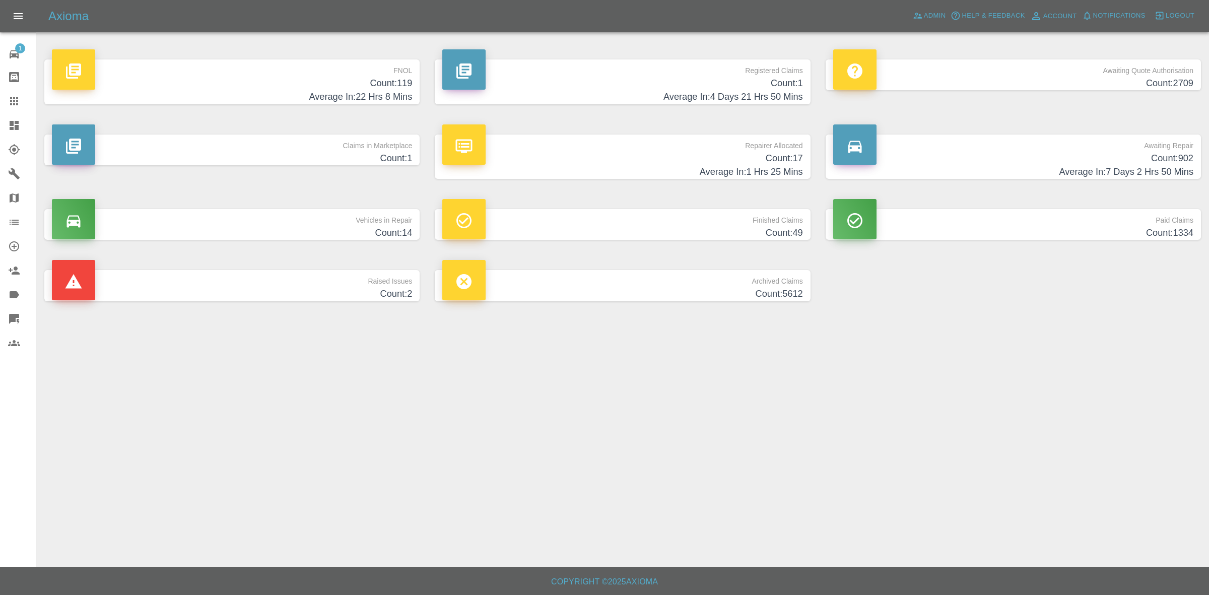
click at [315, 97] on h4 "Average In: 22 Hrs 8 Mins" at bounding box center [232, 97] width 360 height 14
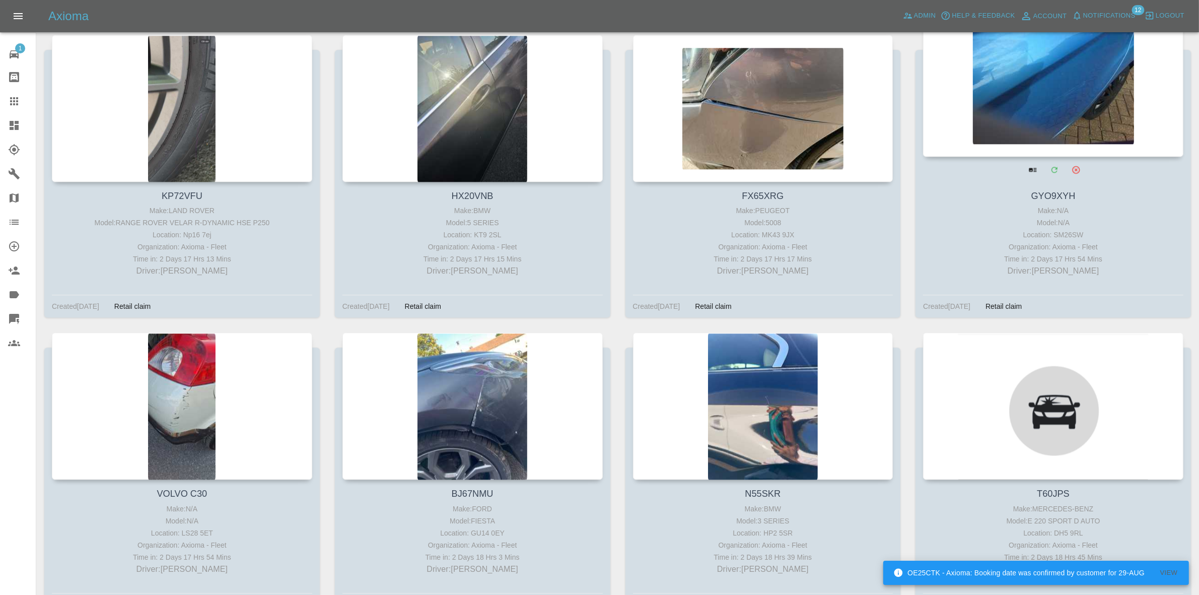
scroll to position [8132, 0]
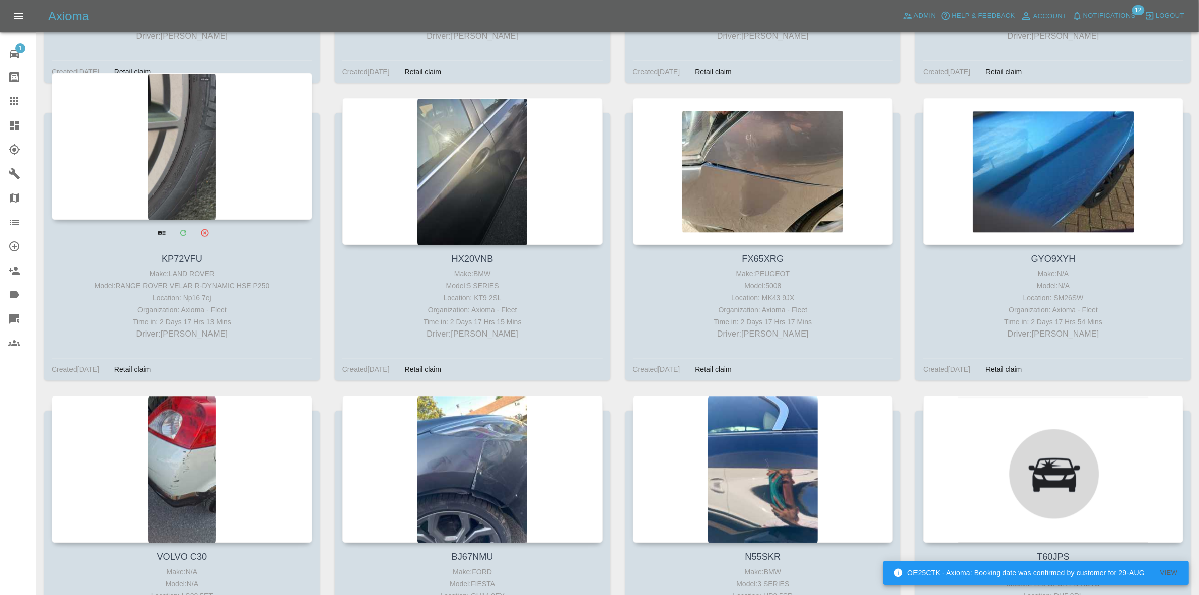
drag, startPoint x: 511, startPoint y: 156, endPoint x: 252, endPoint y: 160, distance: 259.4
drag, startPoint x: 244, startPoint y: 160, endPoint x: 247, endPoint y: 155, distance: 5.6
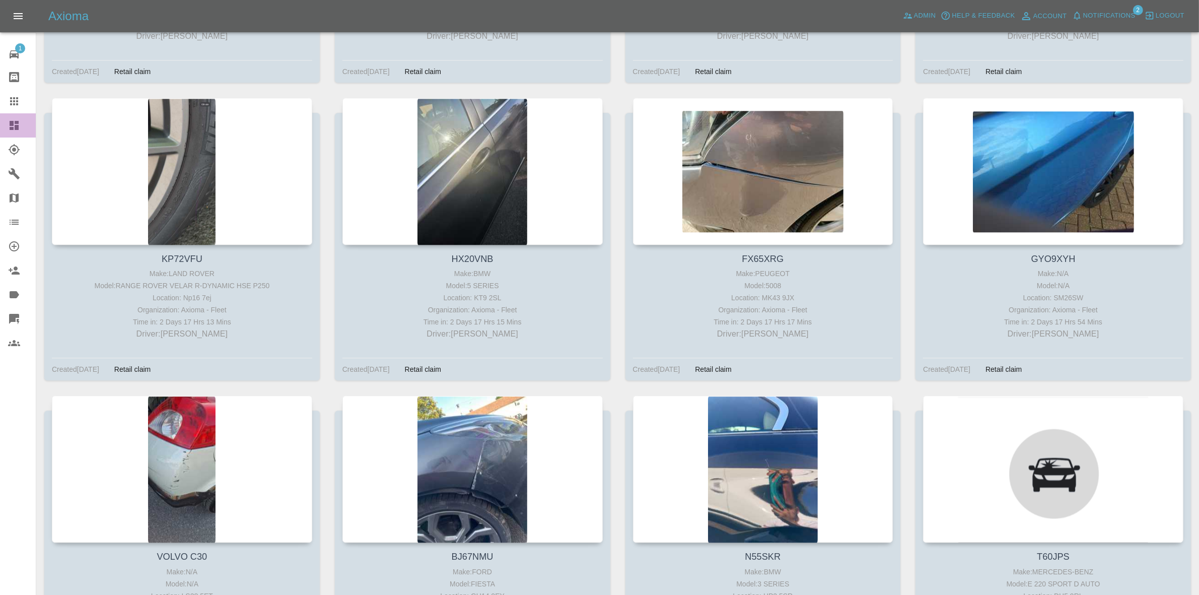
click at [1, 125] on link "Dashboard" at bounding box center [18, 125] width 36 height 24
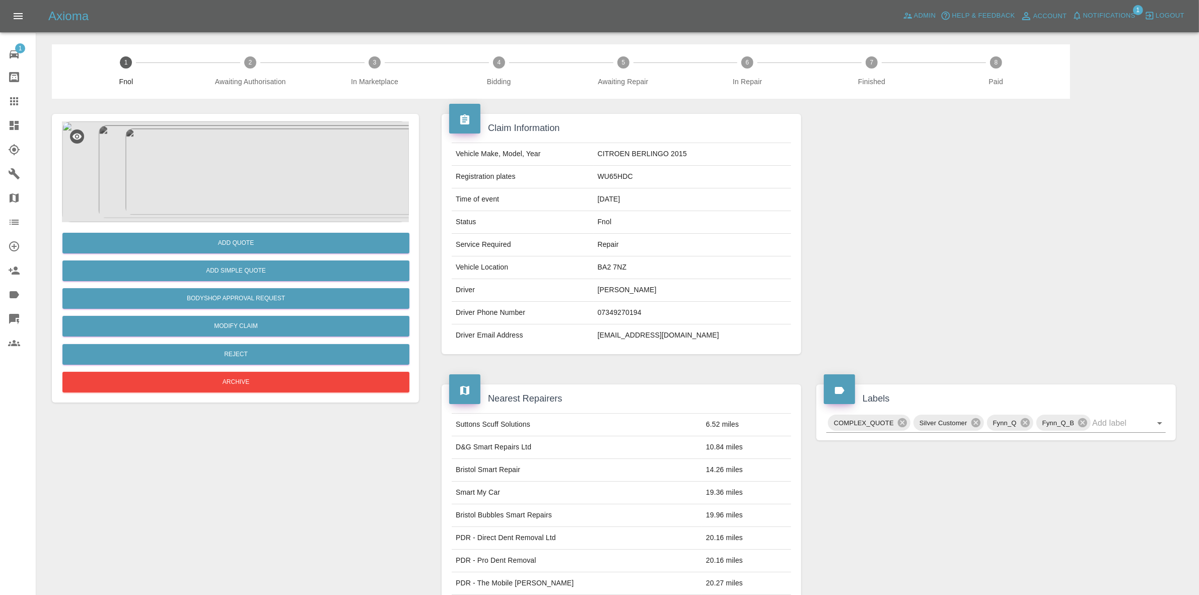
click at [304, 179] on img at bounding box center [235, 171] width 347 height 101
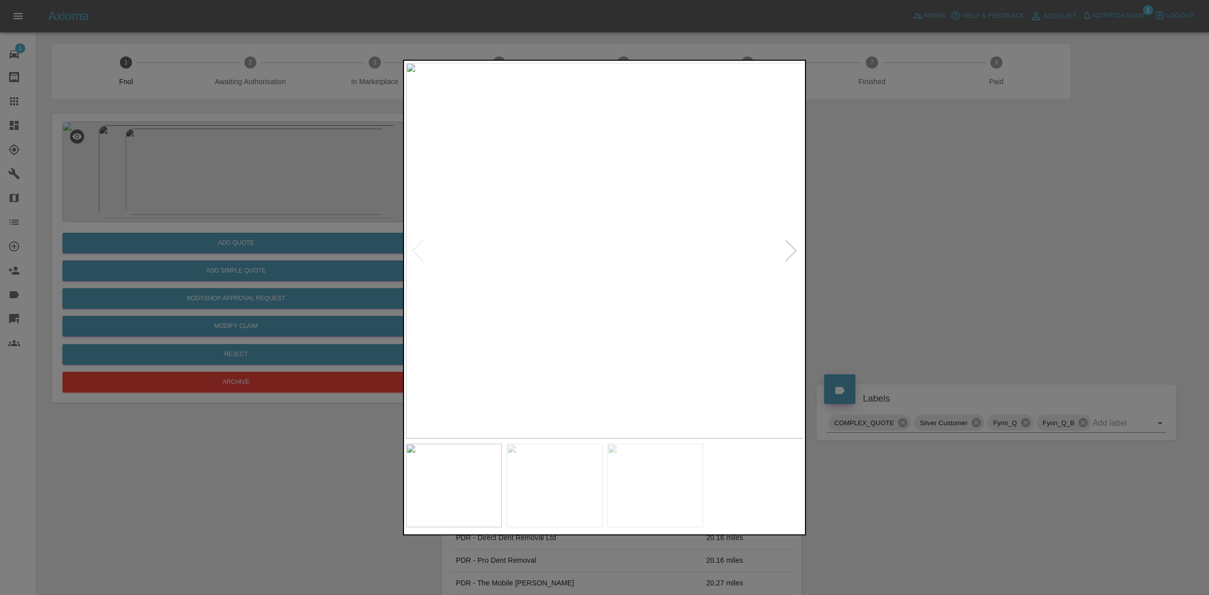
click at [787, 245] on div at bounding box center [791, 250] width 14 height 22
click at [787, 245] on img at bounding box center [605, 250] width 398 height 376
click at [947, 245] on div at bounding box center [604, 297] width 1209 height 595
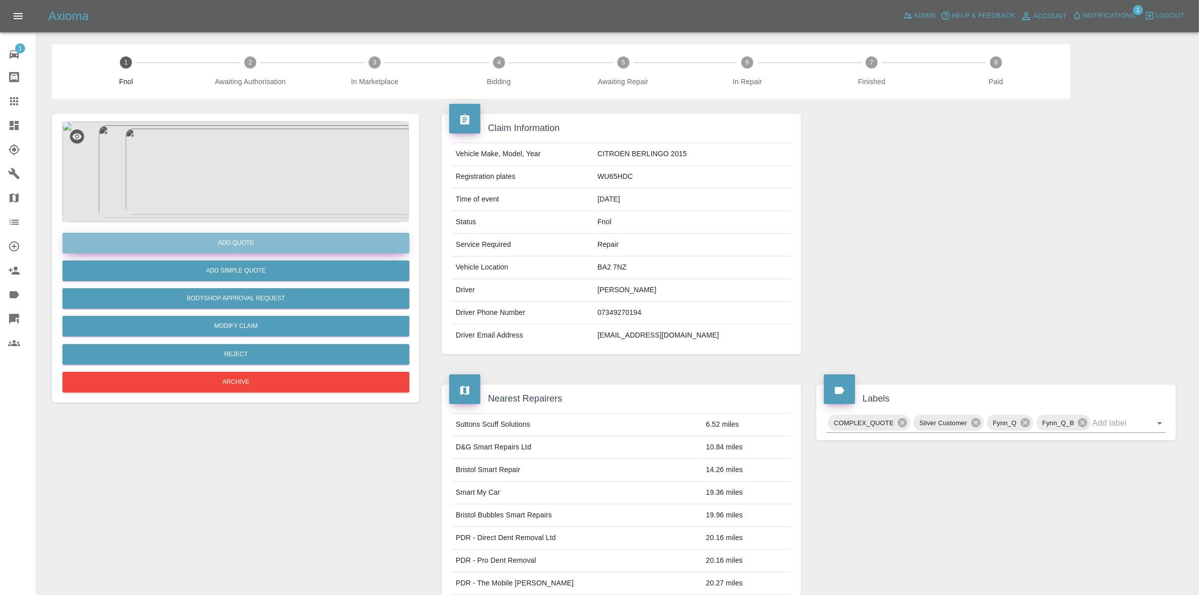
click at [253, 240] on button "Add Quote" at bounding box center [235, 243] width 347 height 21
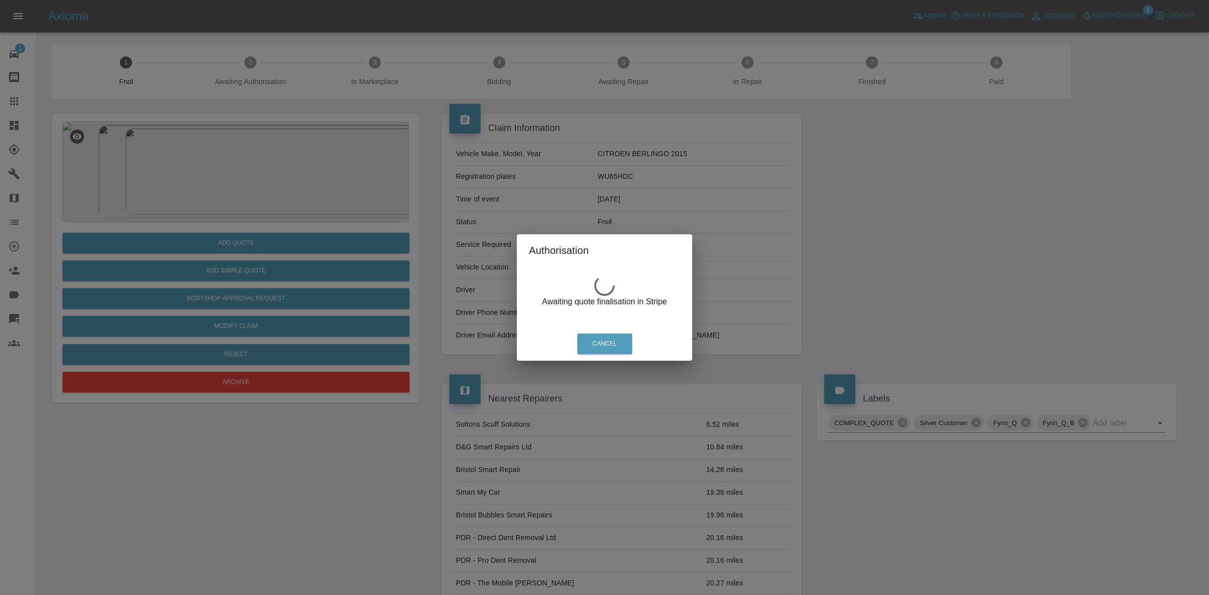
click at [284, 151] on div "Authorisation Awaiting quote finalisation in Stripe Cancel" at bounding box center [604, 297] width 1209 height 595
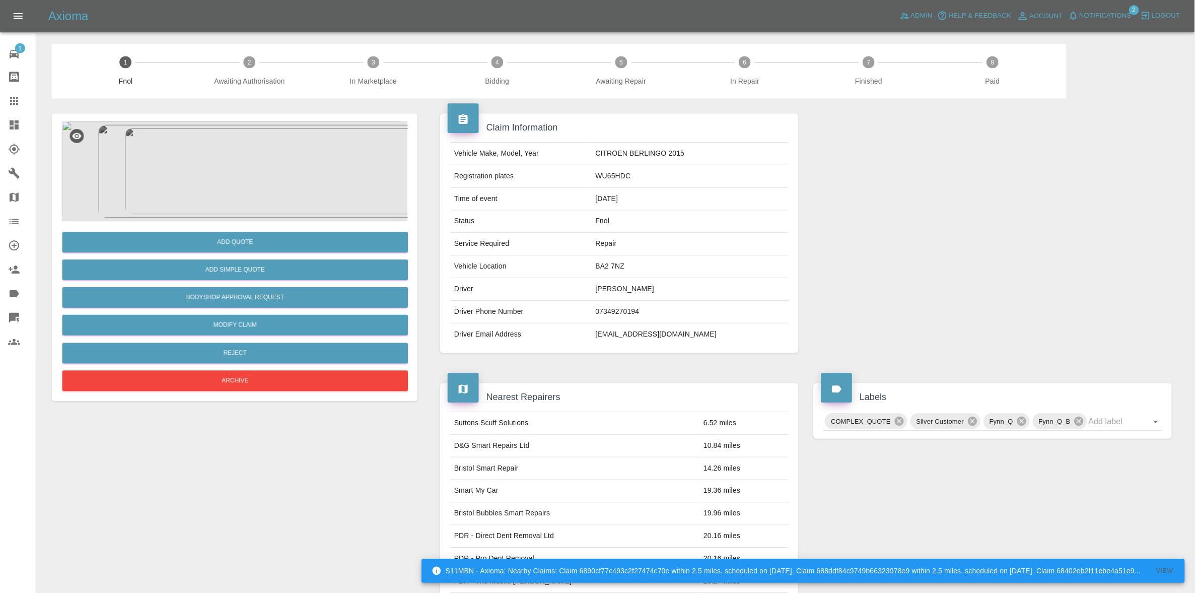
click at [238, 185] on img at bounding box center [235, 171] width 347 height 101
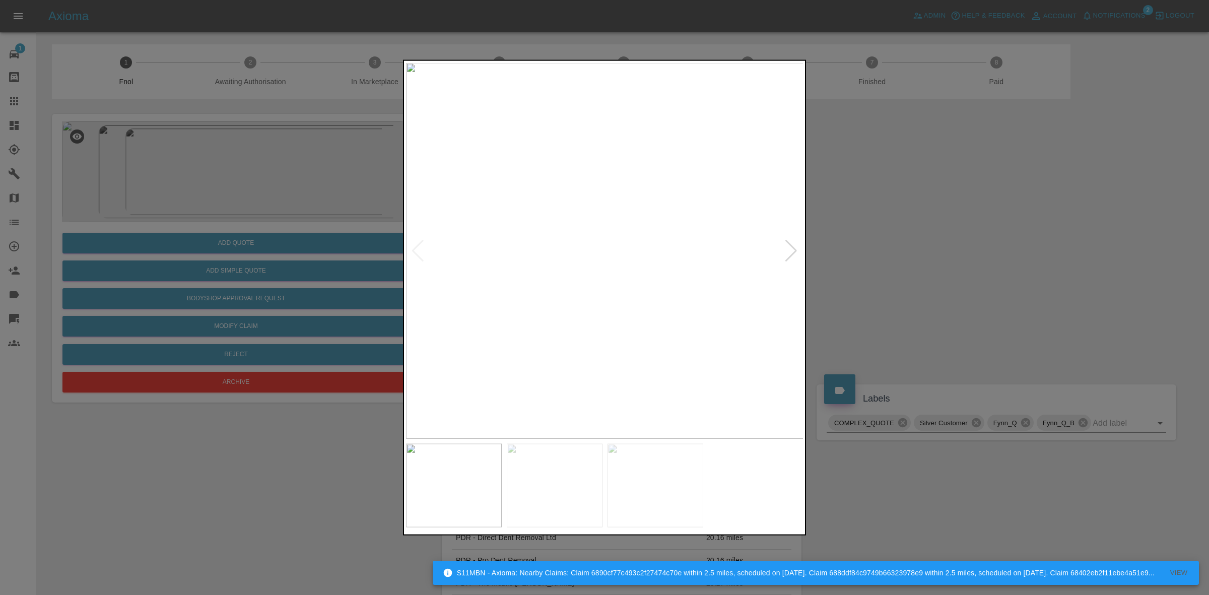
click at [797, 245] on div at bounding box center [791, 250] width 14 height 22
click at [791, 243] on div at bounding box center [791, 250] width 14 height 22
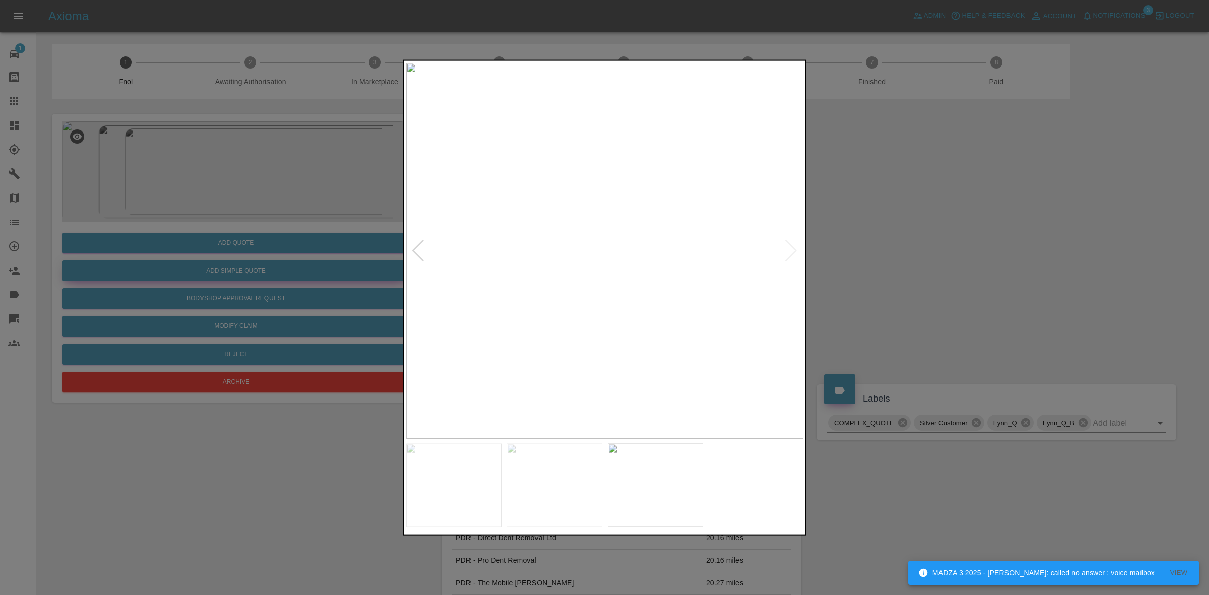
click at [308, 275] on div at bounding box center [604, 297] width 1209 height 595
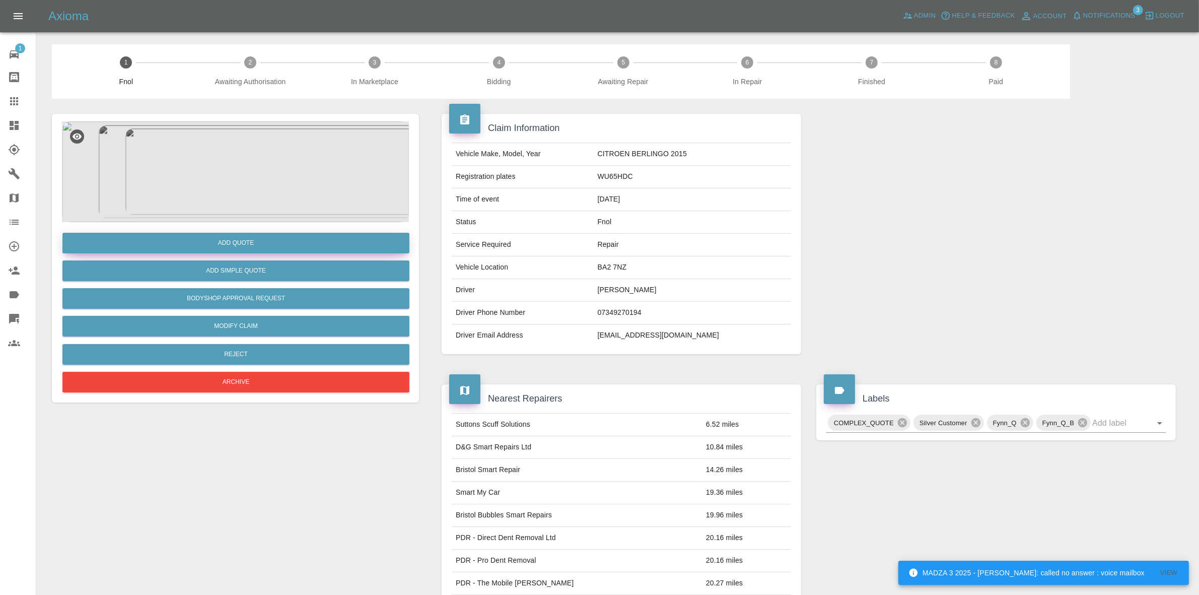
click at [259, 240] on button "Add Quote" at bounding box center [235, 243] width 347 height 21
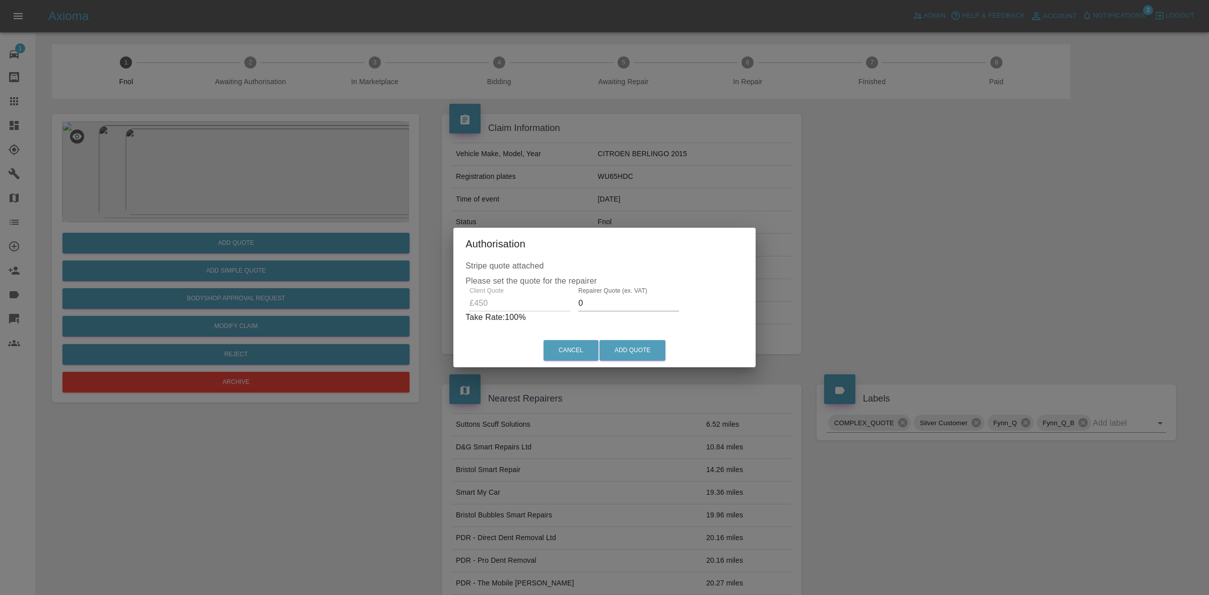
click at [634, 299] on input "0" at bounding box center [628, 303] width 101 height 16
type input "300"
click at [623, 359] on button "Add Quote" at bounding box center [632, 350] width 66 height 21
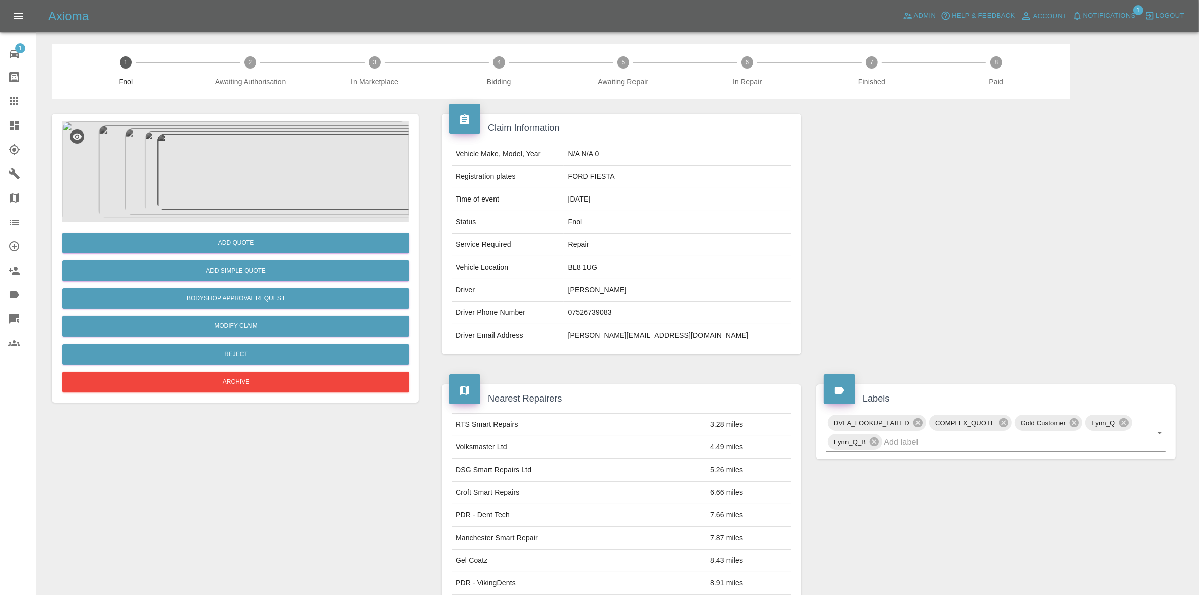
click at [1094, 16] on span "Notifications" at bounding box center [1109, 16] width 52 height 12
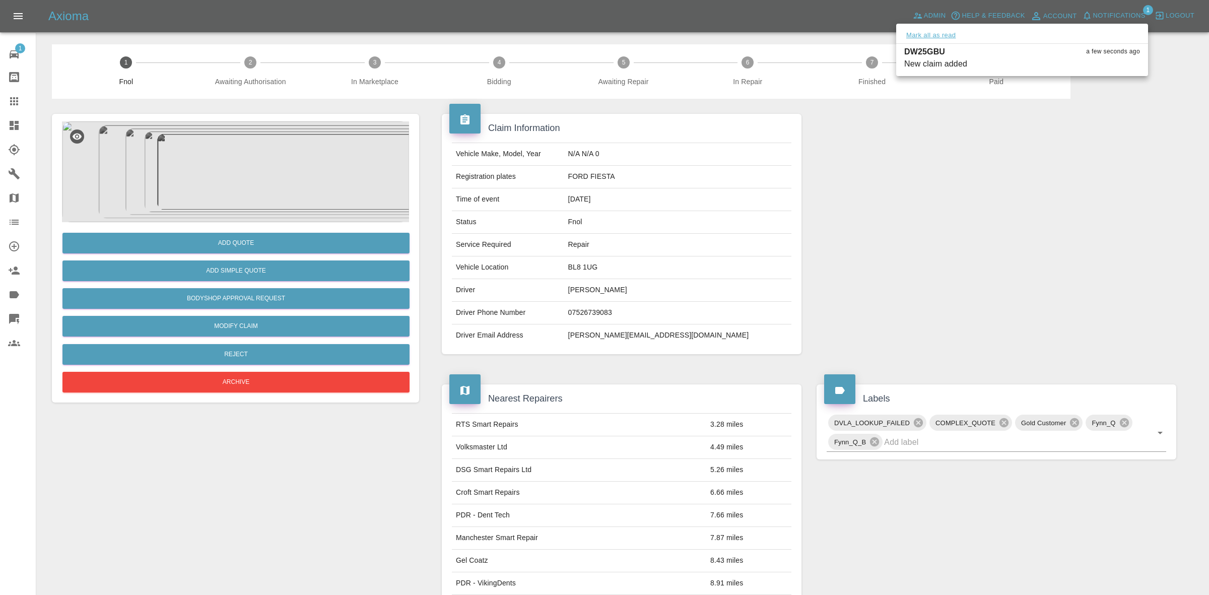
click at [944, 30] on button "Mark all as read" at bounding box center [930, 36] width 53 height 12
click at [1015, 160] on div at bounding box center [604, 297] width 1209 height 595
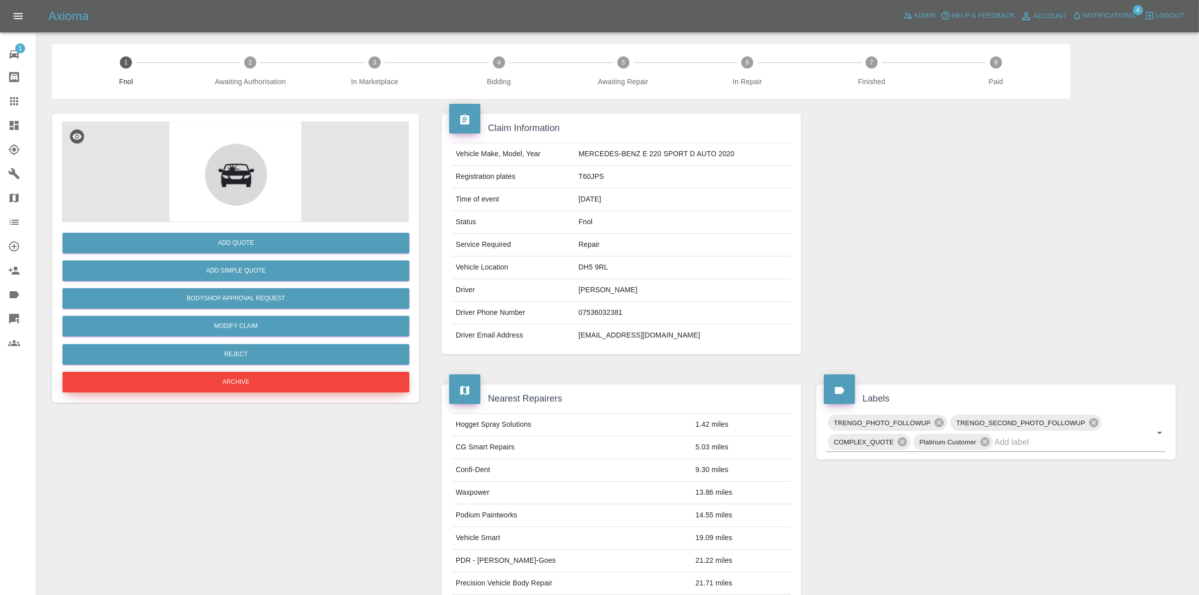
click at [252, 376] on button "Archive" at bounding box center [235, 382] width 347 height 21
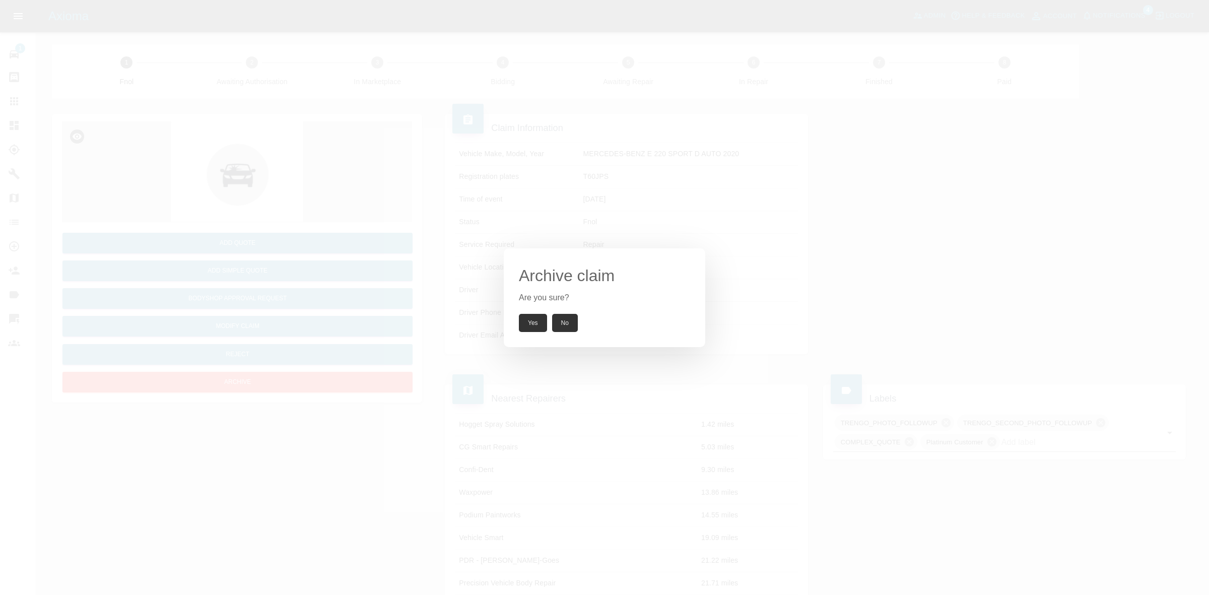
click at [539, 328] on button "Yes" at bounding box center [533, 323] width 28 height 18
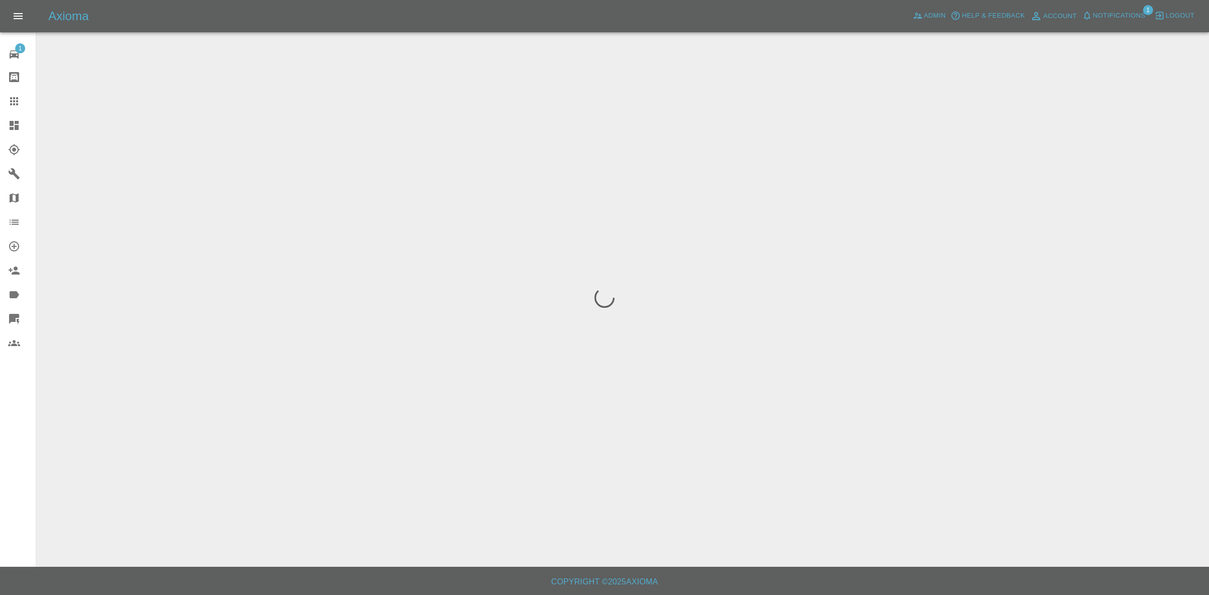
click at [1101, 13] on span "Notifications" at bounding box center [1119, 16] width 52 height 12
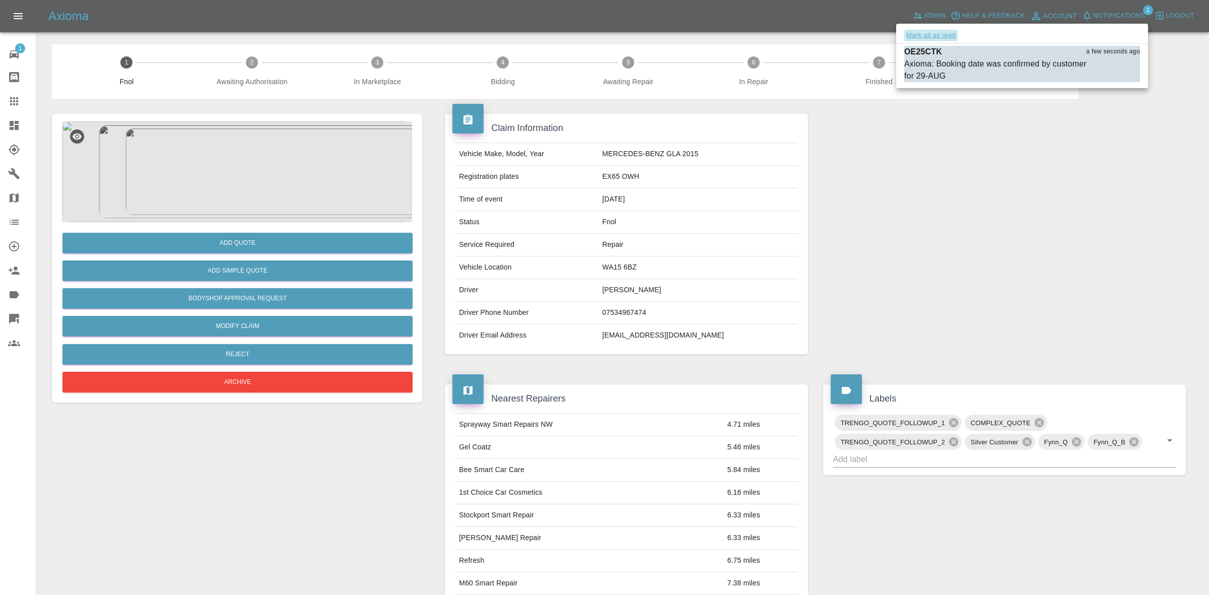
click at [925, 34] on button "Mark all as read" at bounding box center [930, 36] width 53 height 12
click at [958, 254] on div at bounding box center [604, 297] width 1209 height 595
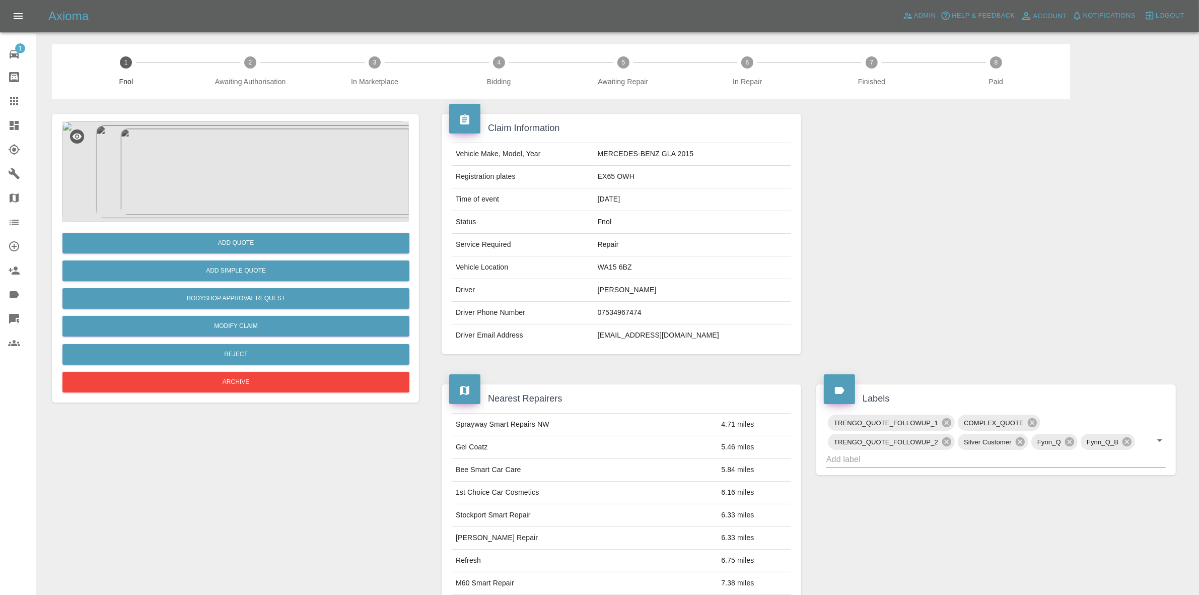
click at [890, 204] on div at bounding box center [996, 234] width 375 height 270
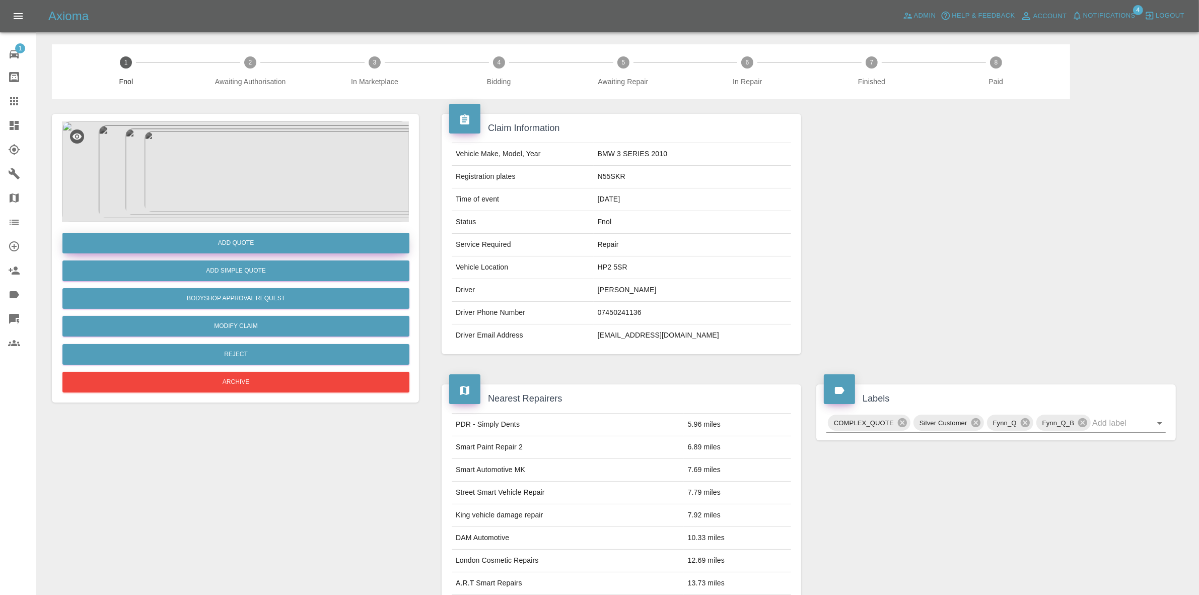
click at [284, 233] on button "Add Quote" at bounding box center [235, 243] width 347 height 21
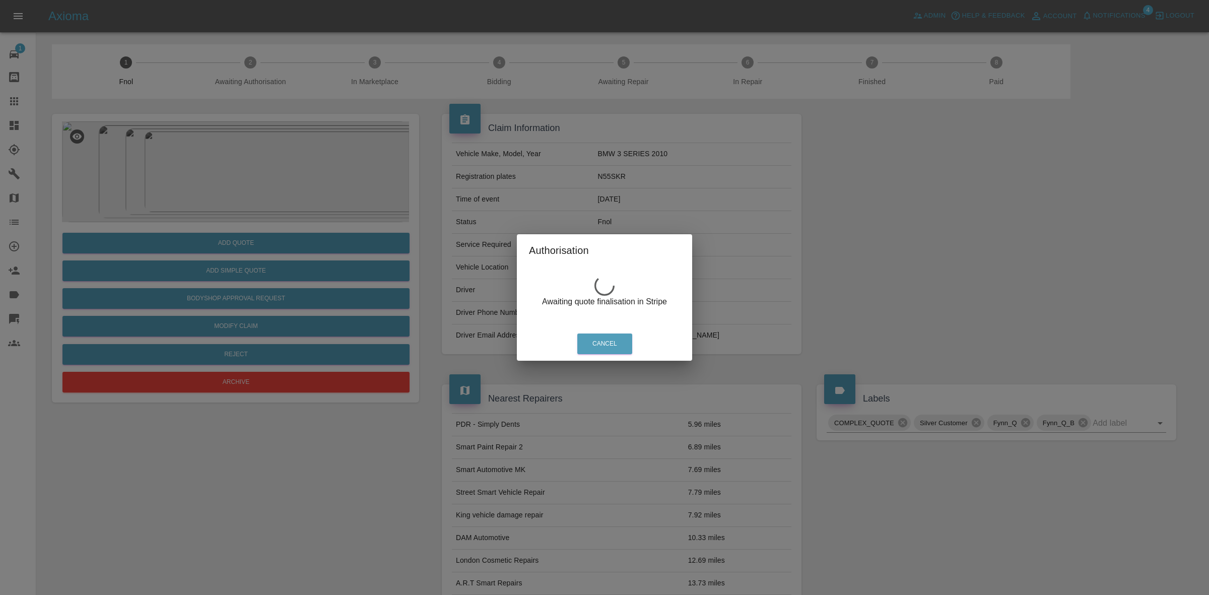
click at [365, 151] on div "Authorisation Awaiting quote finalisation in Stripe Cancel" at bounding box center [604, 297] width 1209 height 595
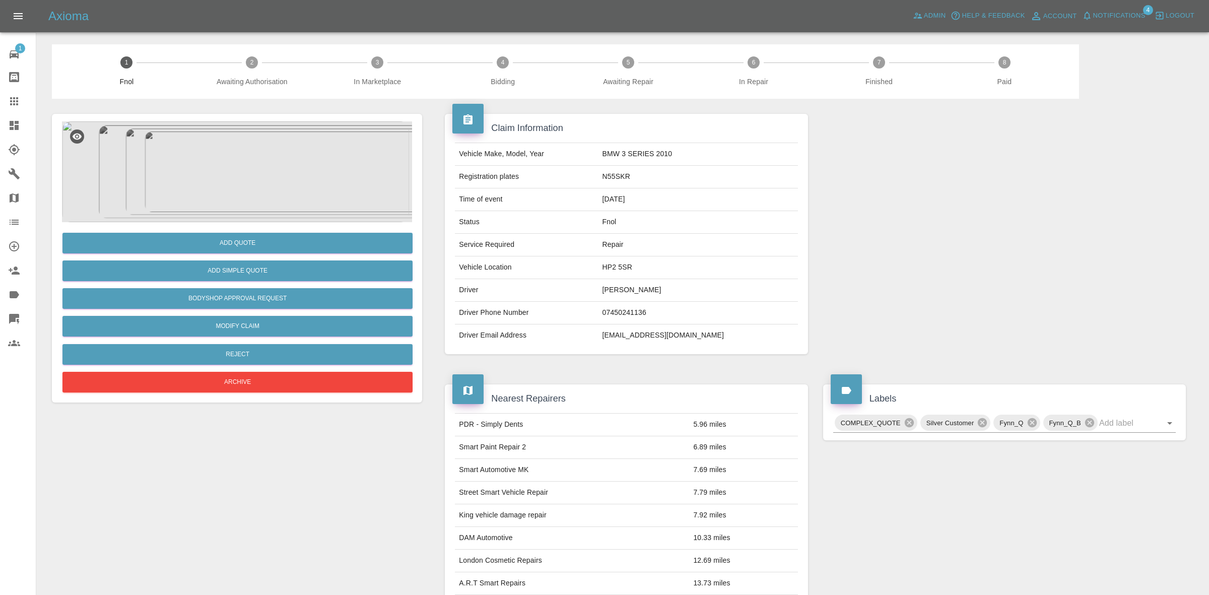
click at [300, 164] on img at bounding box center [235, 171] width 347 height 101
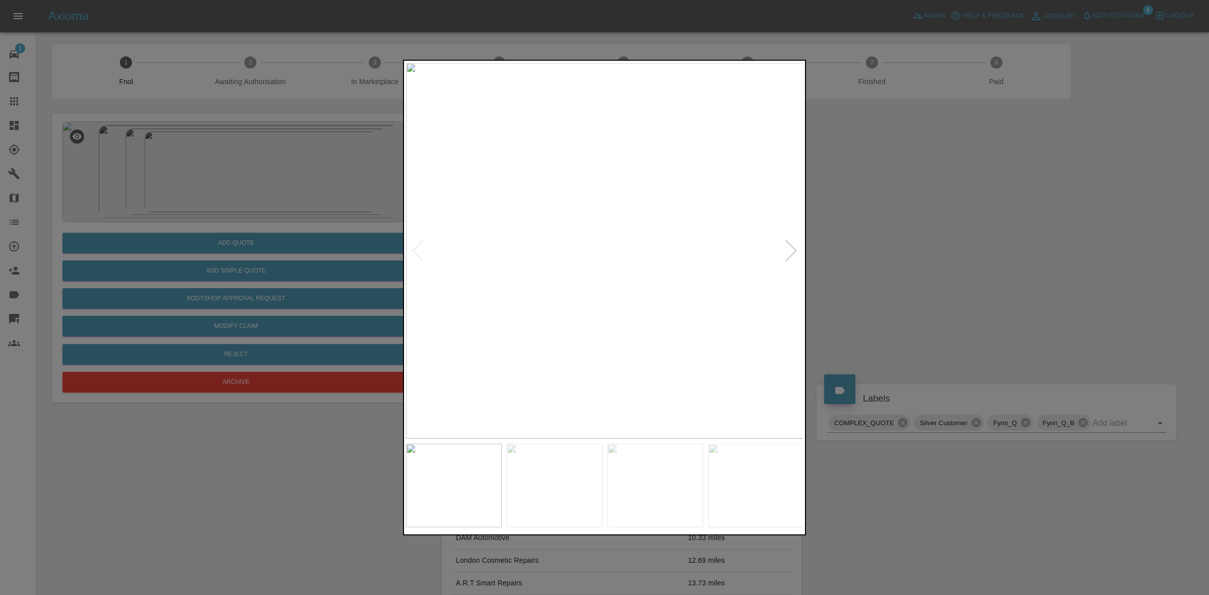
click at [792, 252] on div at bounding box center [791, 250] width 14 height 22
click at [792, 252] on img at bounding box center [605, 250] width 398 height 376
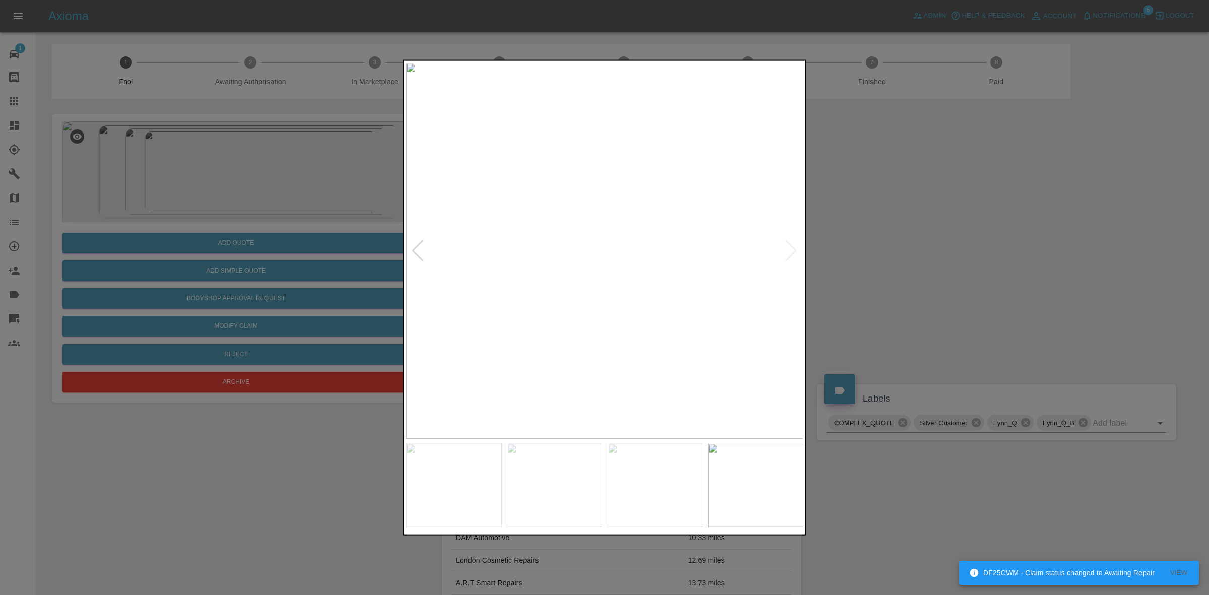
click at [792, 252] on img at bounding box center [605, 250] width 398 height 376
click at [582, 272] on img at bounding box center [207, 245] width 1194 height 1128
click at [1106, 230] on div at bounding box center [604, 297] width 1209 height 595
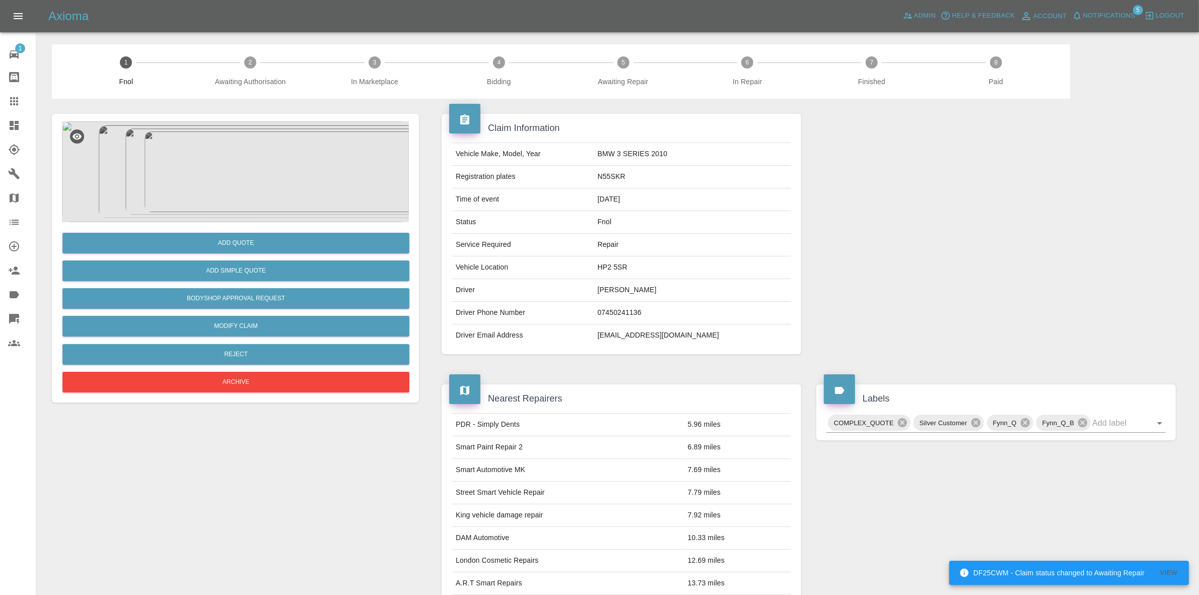
click at [1117, 10] on span "Notifications" at bounding box center [1109, 16] width 52 height 12
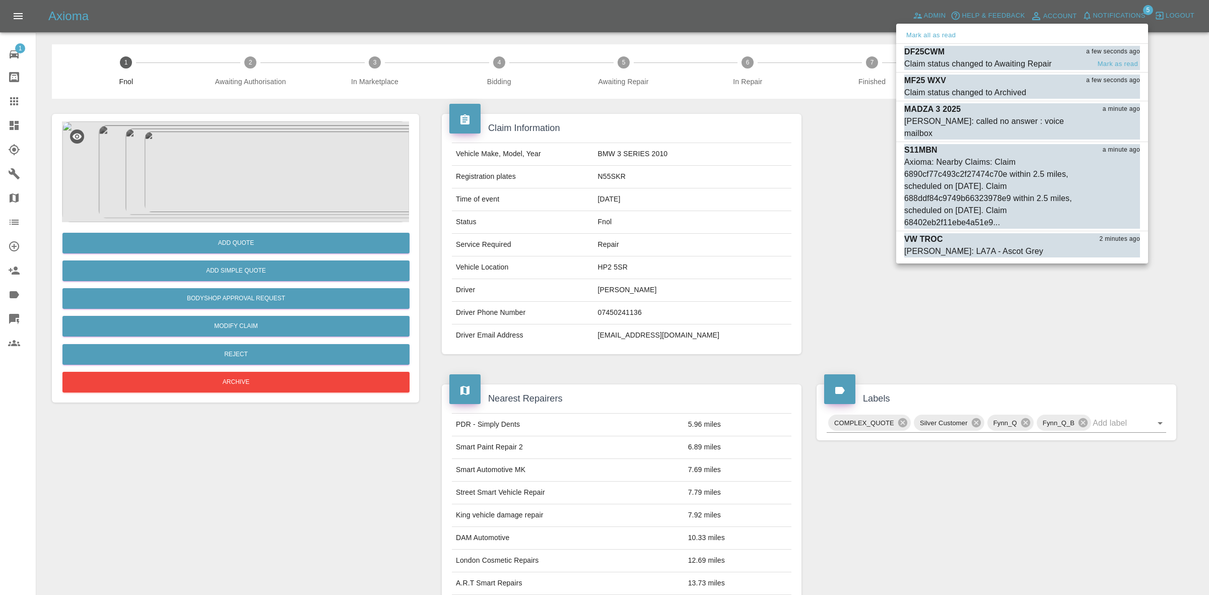
click at [1001, 51] on div "DF25CWM a few seconds ago" at bounding box center [1022, 52] width 236 height 12
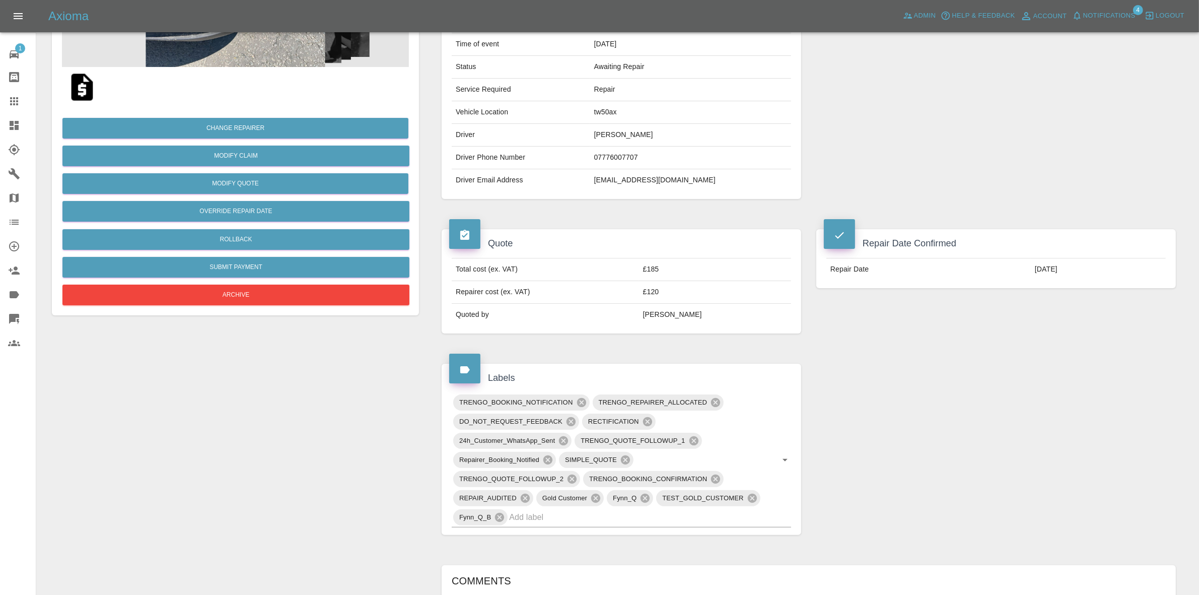
scroll to position [63, 0]
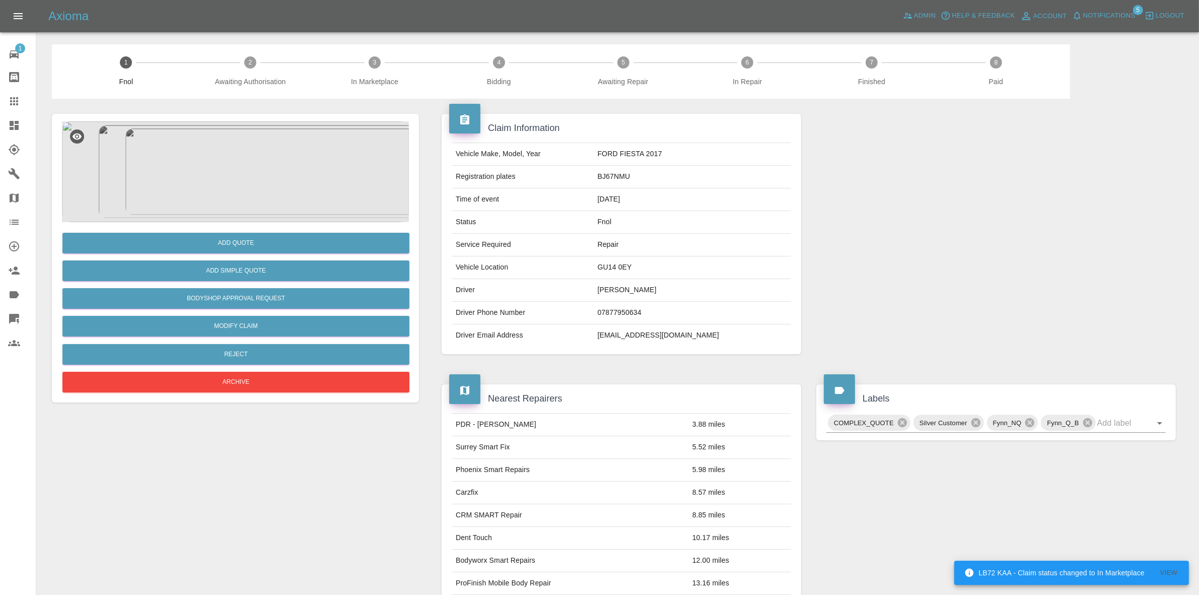
click at [298, 174] on img at bounding box center [235, 171] width 347 height 101
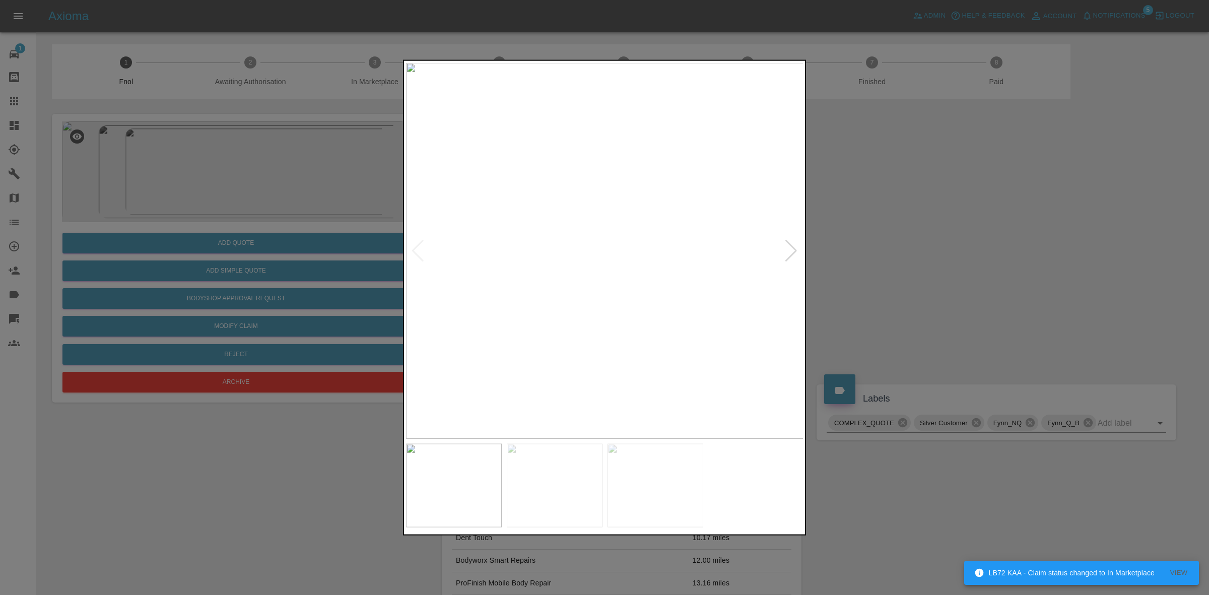
click at [786, 249] on div at bounding box center [791, 250] width 14 height 22
click at [786, 249] on img at bounding box center [605, 250] width 398 height 376
click at [410, 248] on img at bounding box center [605, 250] width 398 height 376
click at [418, 246] on div at bounding box center [418, 250] width 14 height 22
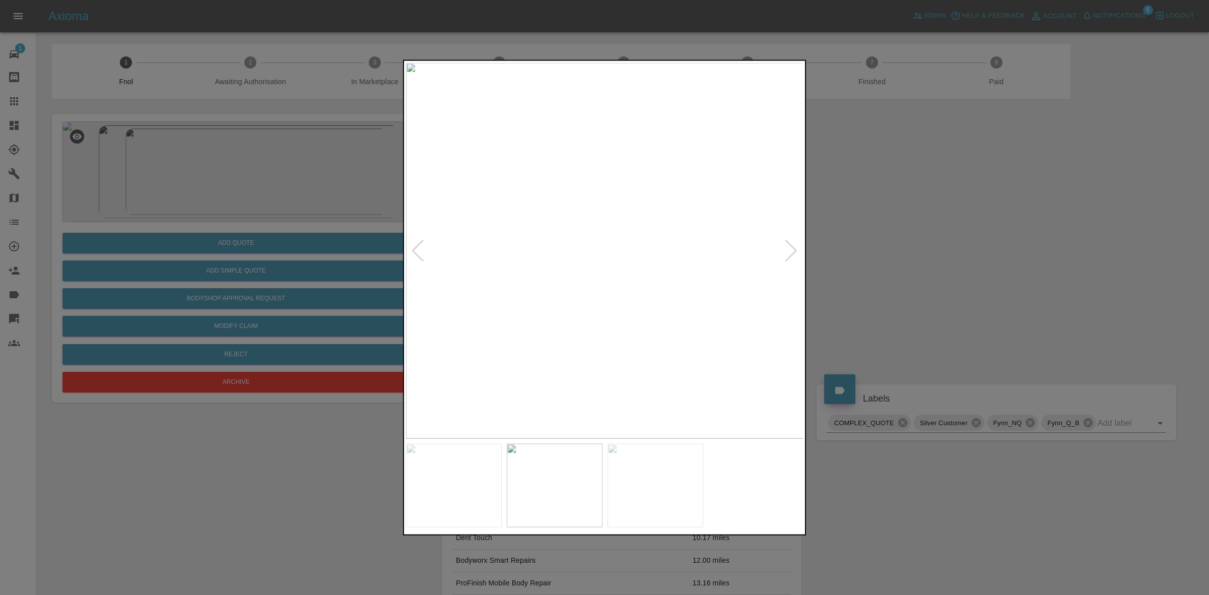
click at [415, 250] on div at bounding box center [418, 250] width 14 height 22
click at [640, 271] on img at bounding box center [605, 250] width 398 height 376
click at [628, 354] on img at bounding box center [488, 272] width 1194 height 1128
click at [622, 383] on img at bounding box center [491, 311] width 1194 height 1128
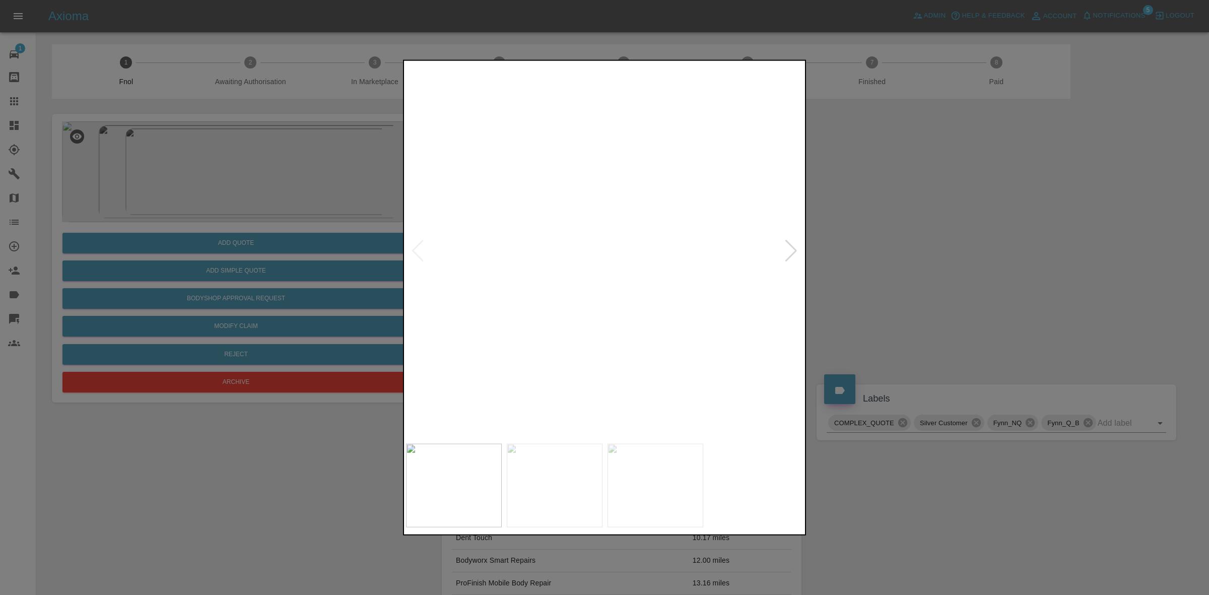
click at [637, 177] on img at bounding box center [481, 408] width 1194 height 1128
click at [836, 253] on div at bounding box center [604, 297] width 1209 height 595
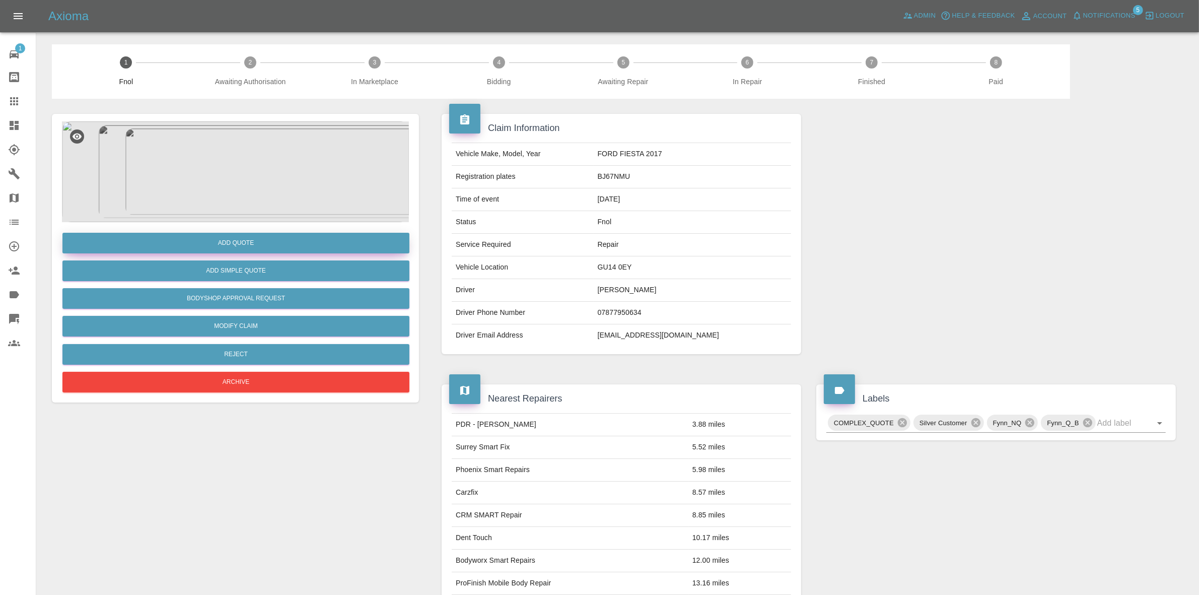
click at [234, 245] on button "Add Quote" at bounding box center [235, 243] width 347 height 21
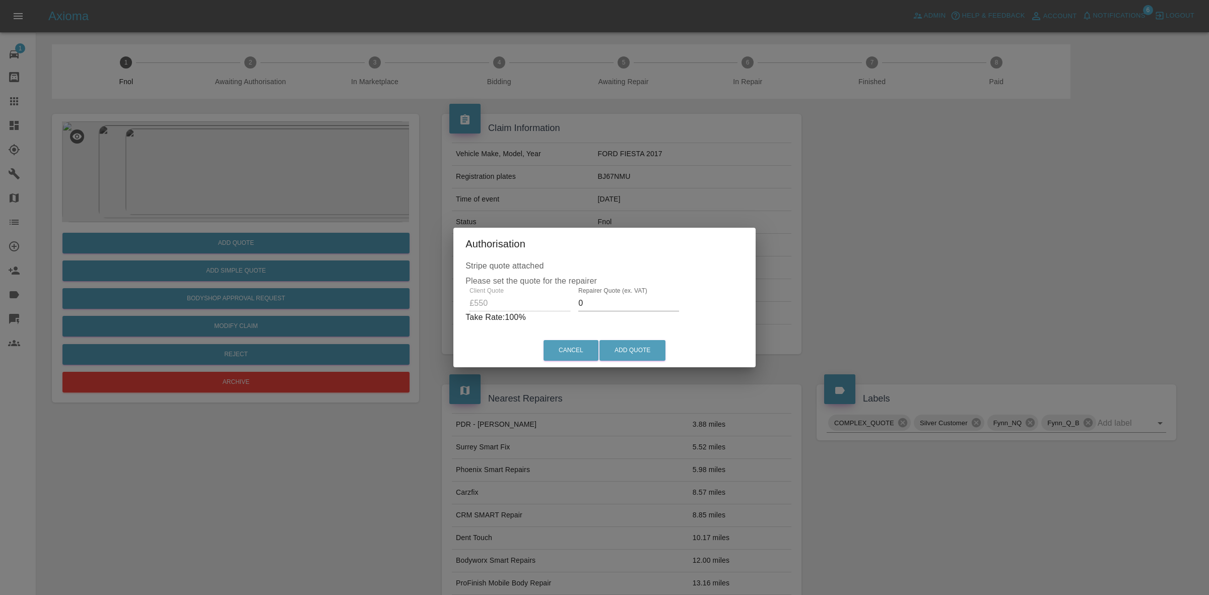
click at [616, 300] on input "0" at bounding box center [628, 303] width 101 height 16
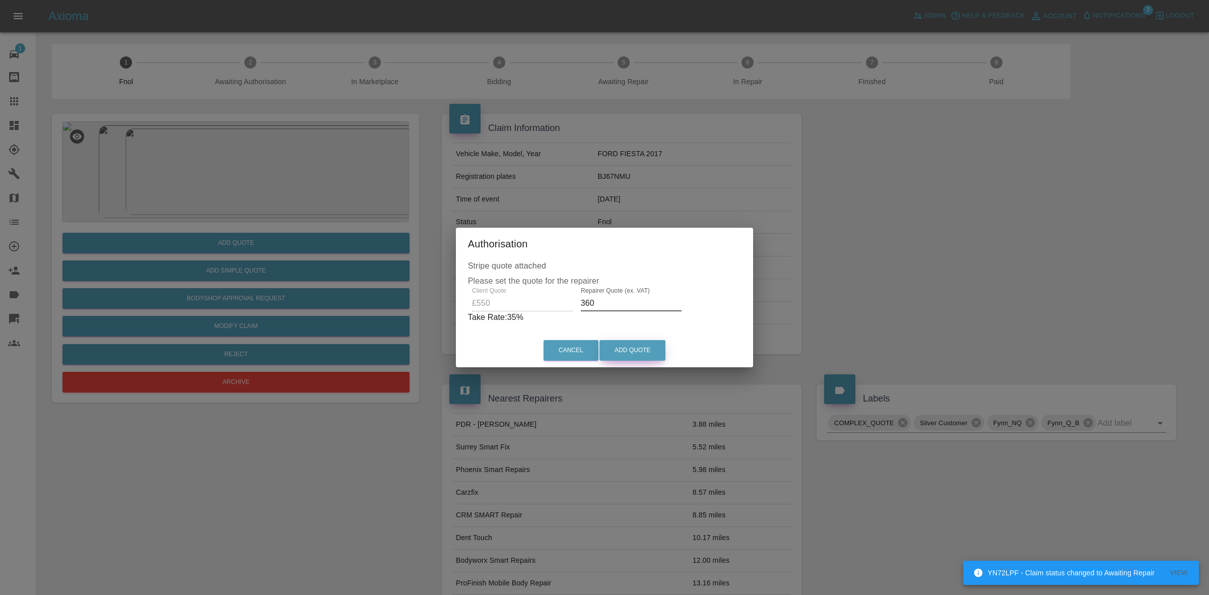
type input "360"
drag, startPoint x: 638, startPoint y: 343, endPoint x: 639, endPoint y: 351, distance: 7.6
click at [640, 351] on button "Add Quote" at bounding box center [632, 350] width 66 height 21
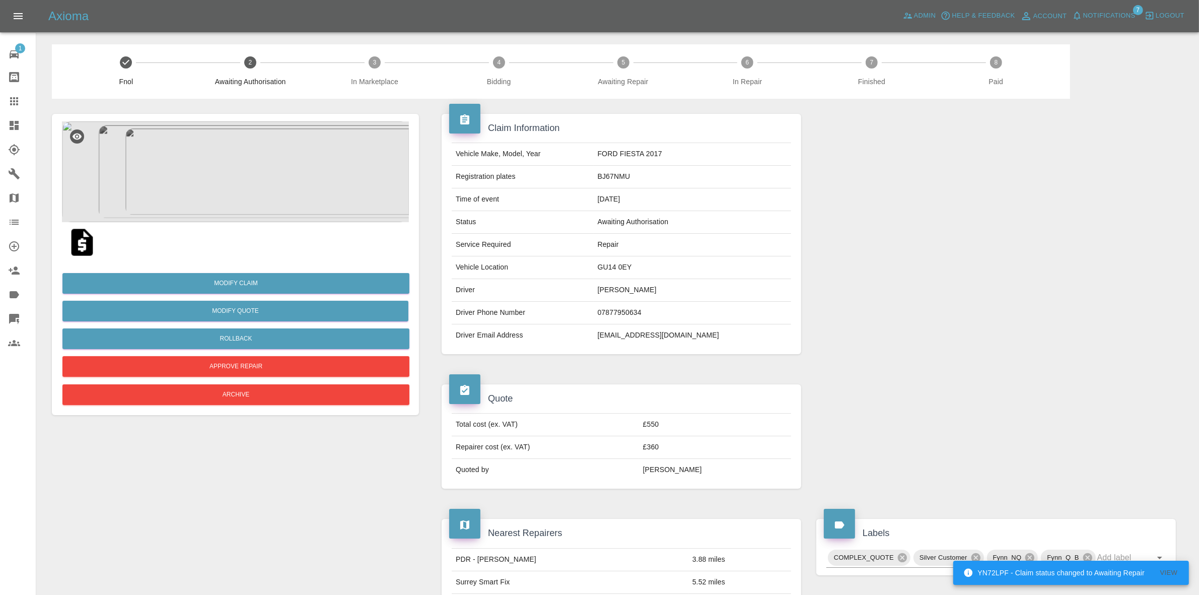
click at [1115, 15] on span "Notifications" at bounding box center [1109, 16] width 52 height 12
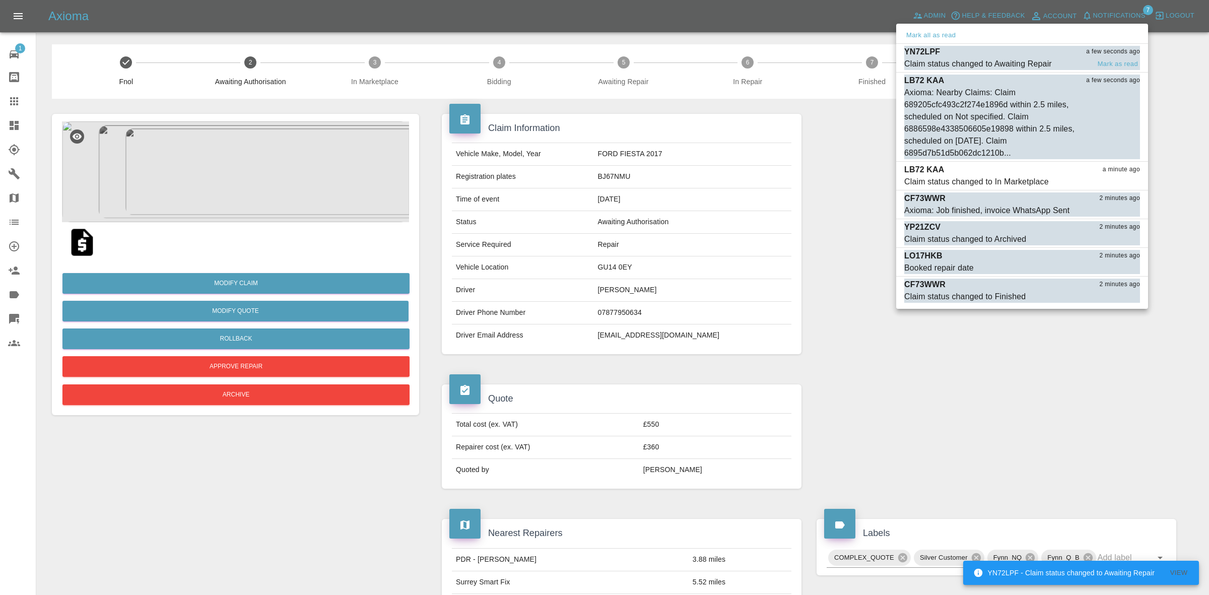
click at [972, 60] on div "Claim status changed to Awaiting Repair" at bounding box center [978, 64] width 148 height 12
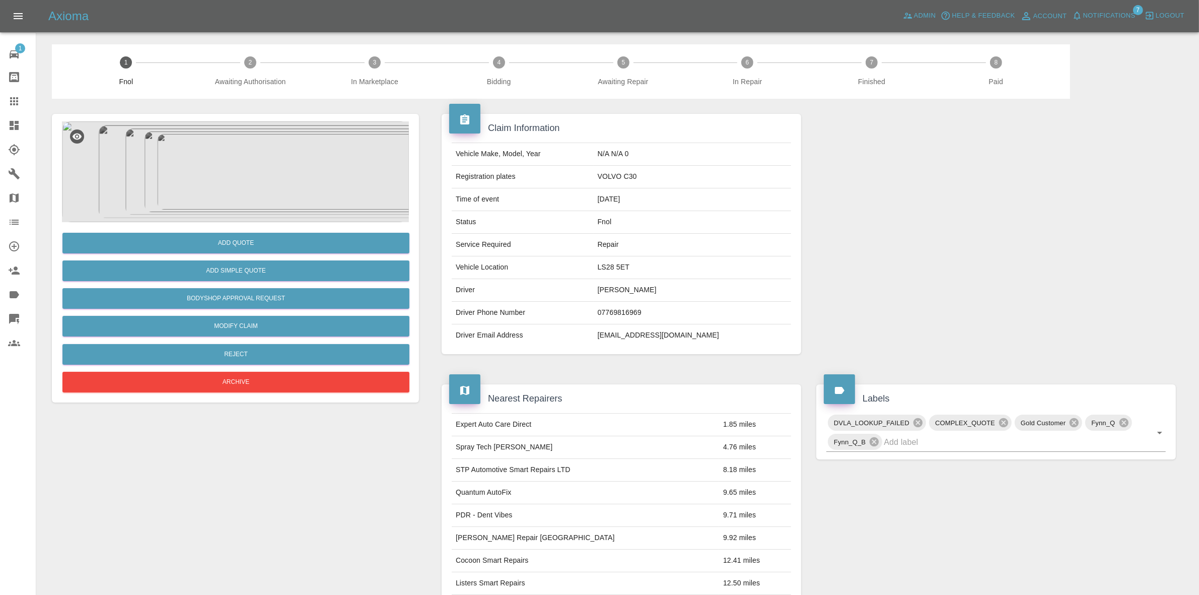
click at [168, 177] on img at bounding box center [235, 171] width 347 height 101
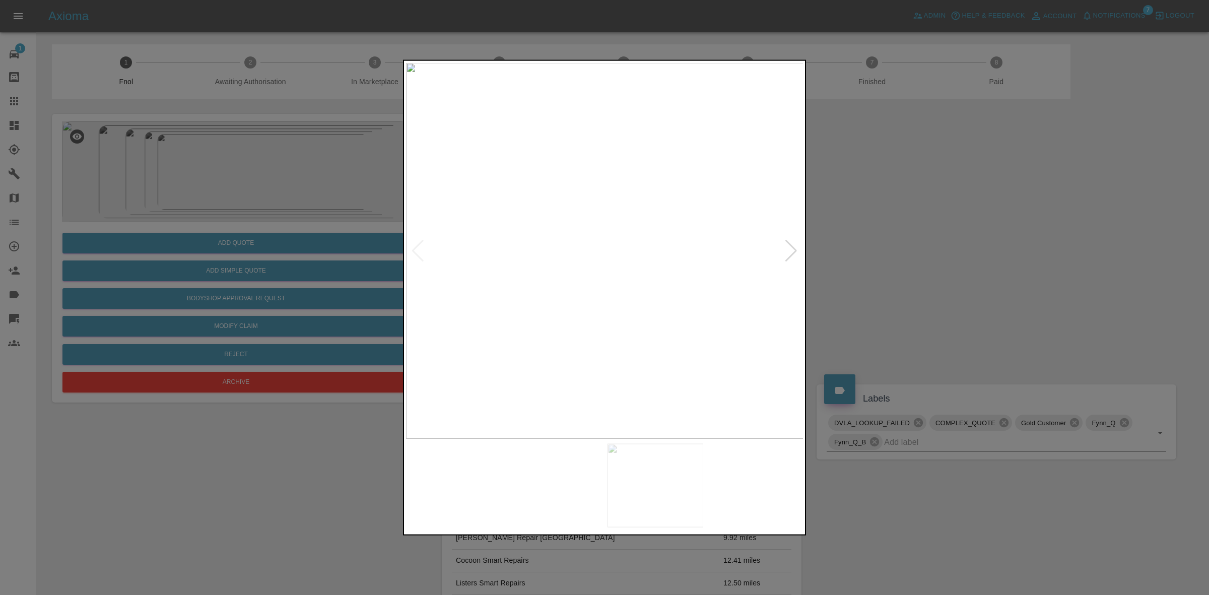
click at [621, 262] on img at bounding box center [605, 250] width 398 height 376
click at [591, 283] on img at bounding box center [554, 276] width 1194 height 1128
click at [614, 208] on img at bounding box center [551, 317] width 1194 height 1128
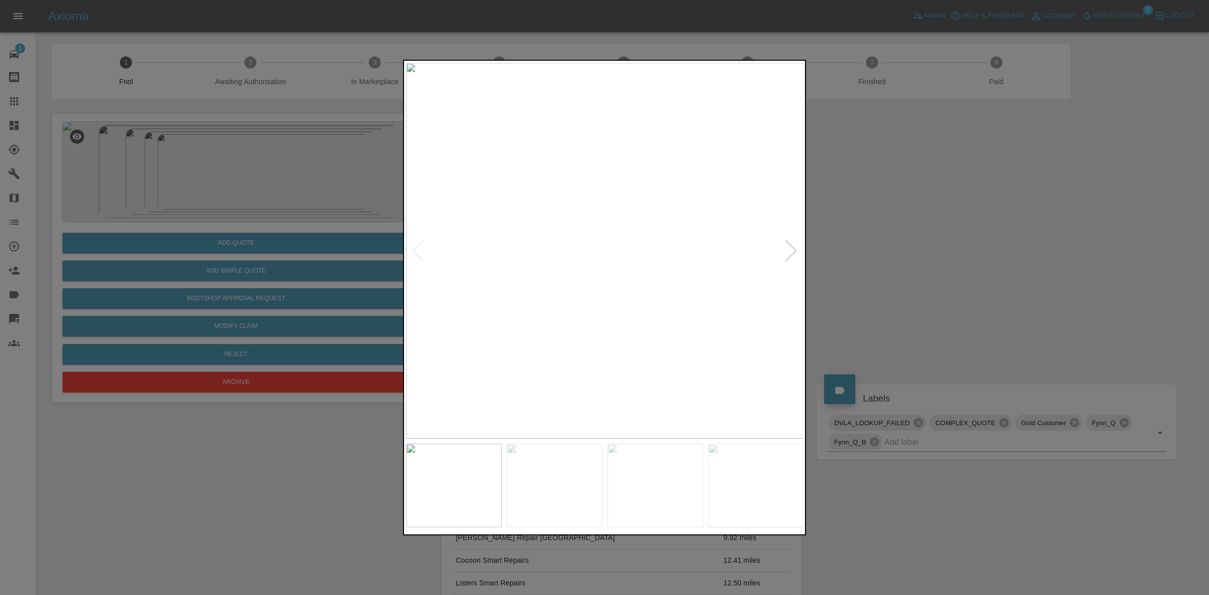
click at [794, 243] on div at bounding box center [791, 250] width 14 height 22
click at [794, 243] on img at bounding box center [605, 250] width 398 height 376
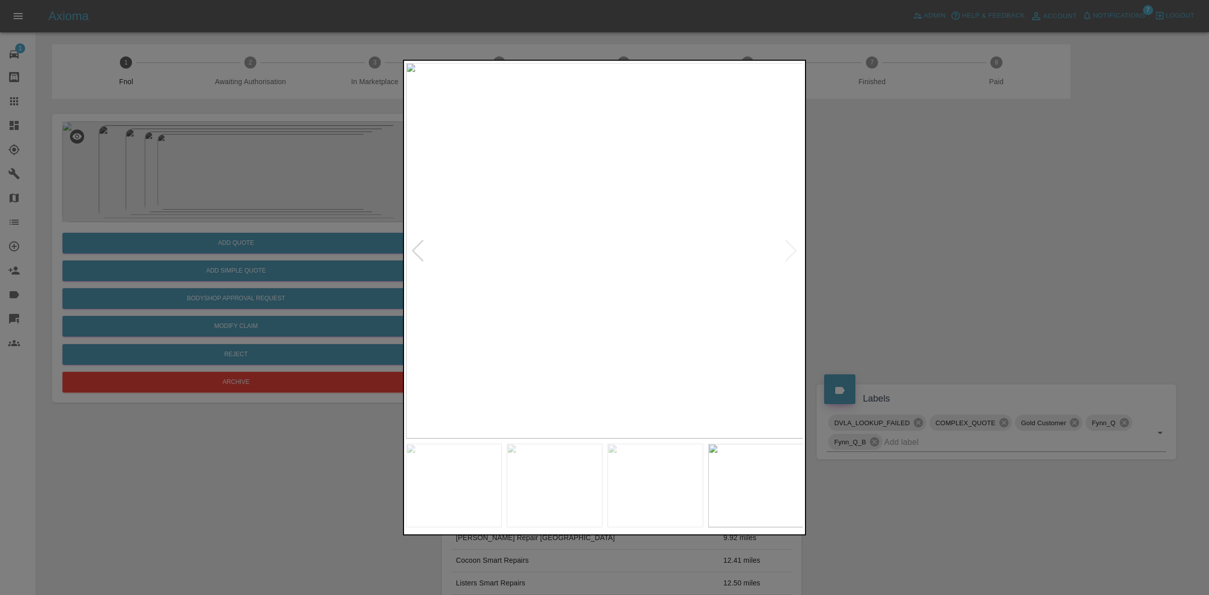
click at [794, 243] on img at bounding box center [605, 250] width 398 height 376
click at [610, 248] on img at bounding box center [605, 250] width 398 height 376
click at [547, 336] on img at bounding box center [506, 354] width 1194 height 1128
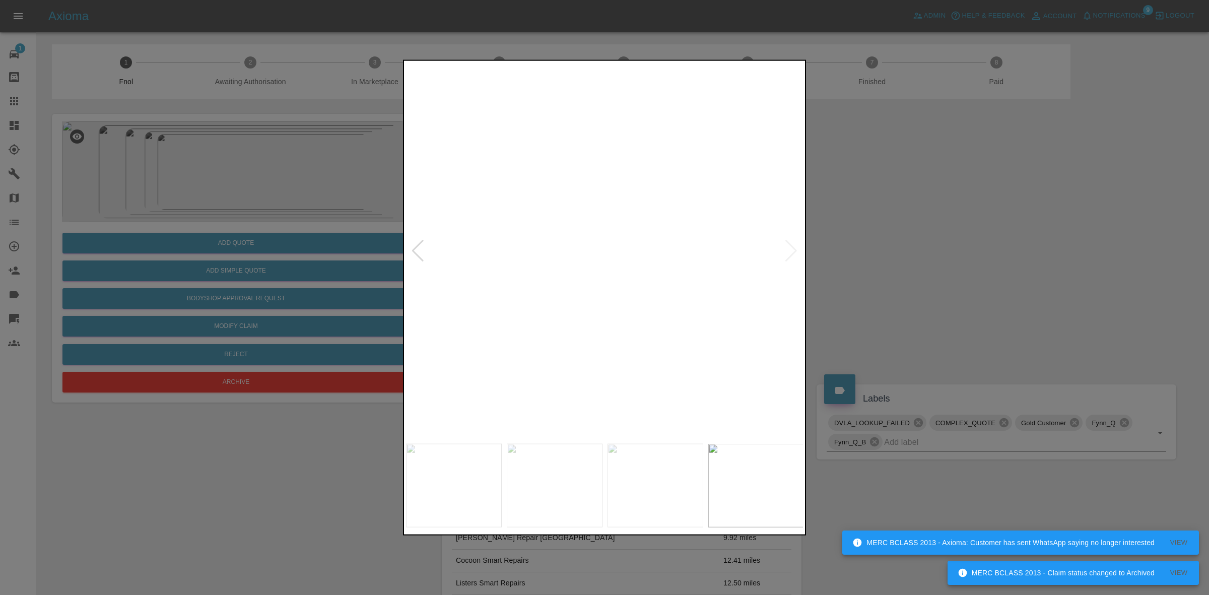
click at [547, 336] on img at bounding box center [506, 368] width 1194 height 1128
click at [419, 247] on div at bounding box center [418, 250] width 14 height 22
click at [658, 271] on img at bounding box center [605, 250] width 398 height 376
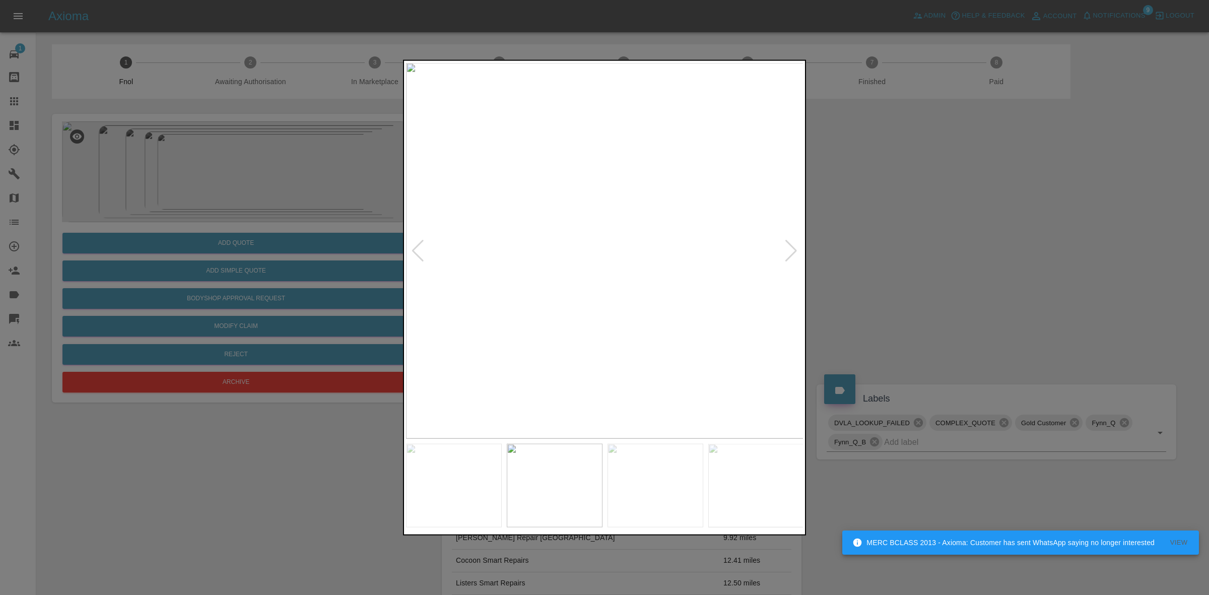
click at [658, 271] on img at bounding box center [605, 250] width 398 height 376
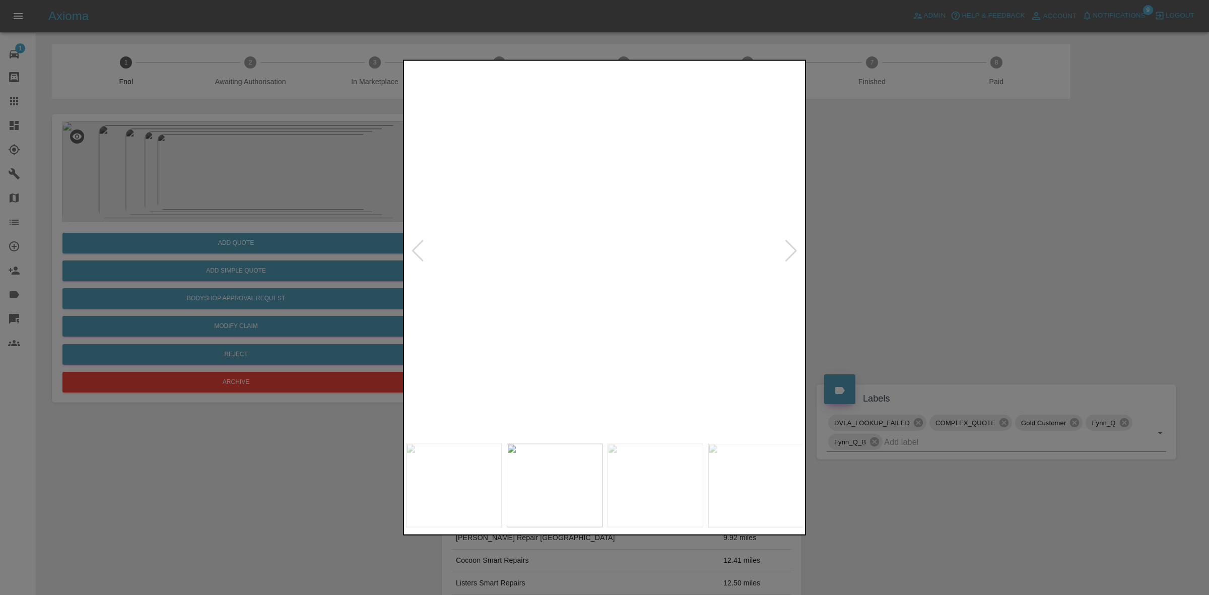
click at [581, 214] on img at bounding box center [504, 81] width 1194 height 1128
click at [603, 245] on img at bounding box center [515, 101] width 1194 height 1128
click at [573, 206] on img at bounding box center [542, 121] width 1194 height 1128
click at [829, 290] on div at bounding box center [604, 297] width 1209 height 595
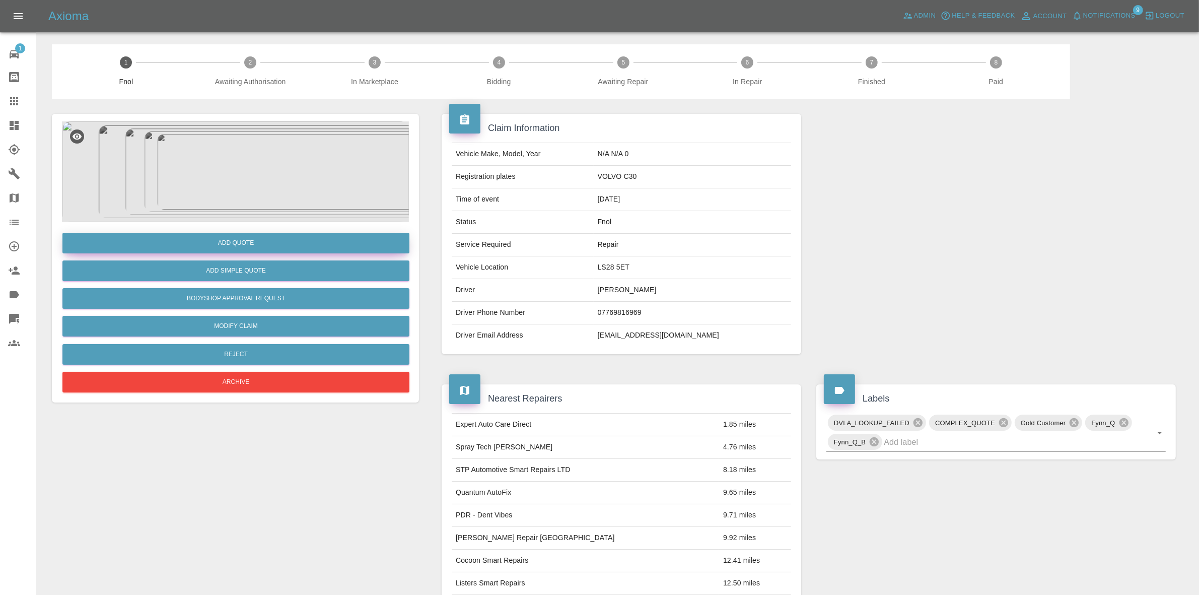
click at [253, 234] on button "Add Quote" at bounding box center [235, 243] width 347 height 21
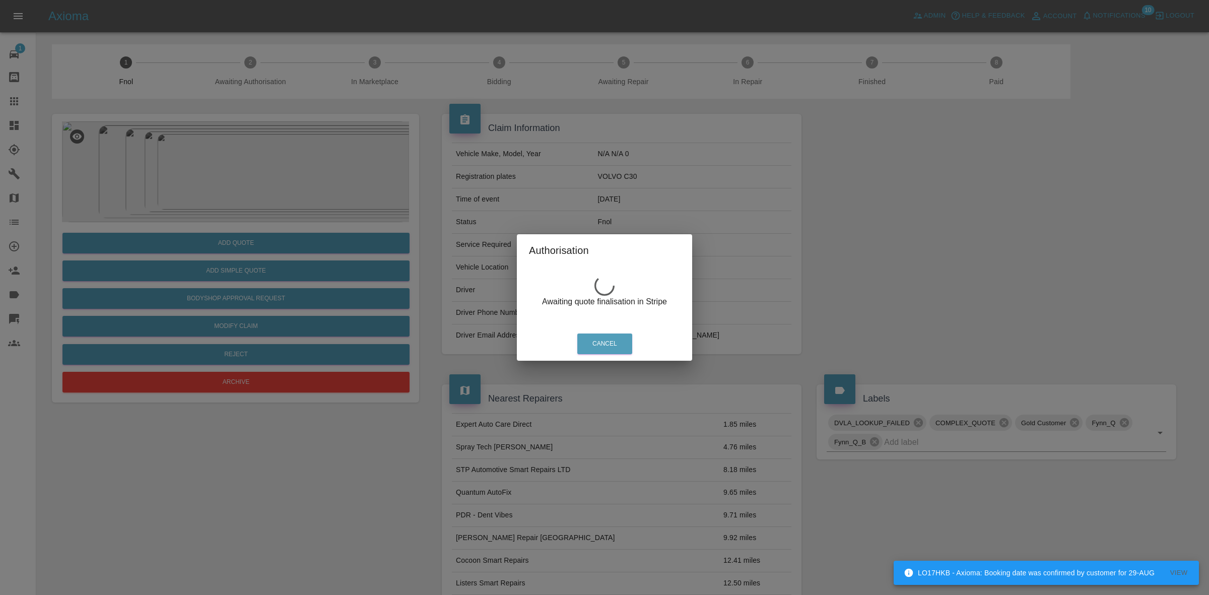
click at [335, 169] on div "Authorisation Awaiting quote finalisation in Stripe Cancel" at bounding box center [604, 297] width 1209 height 595
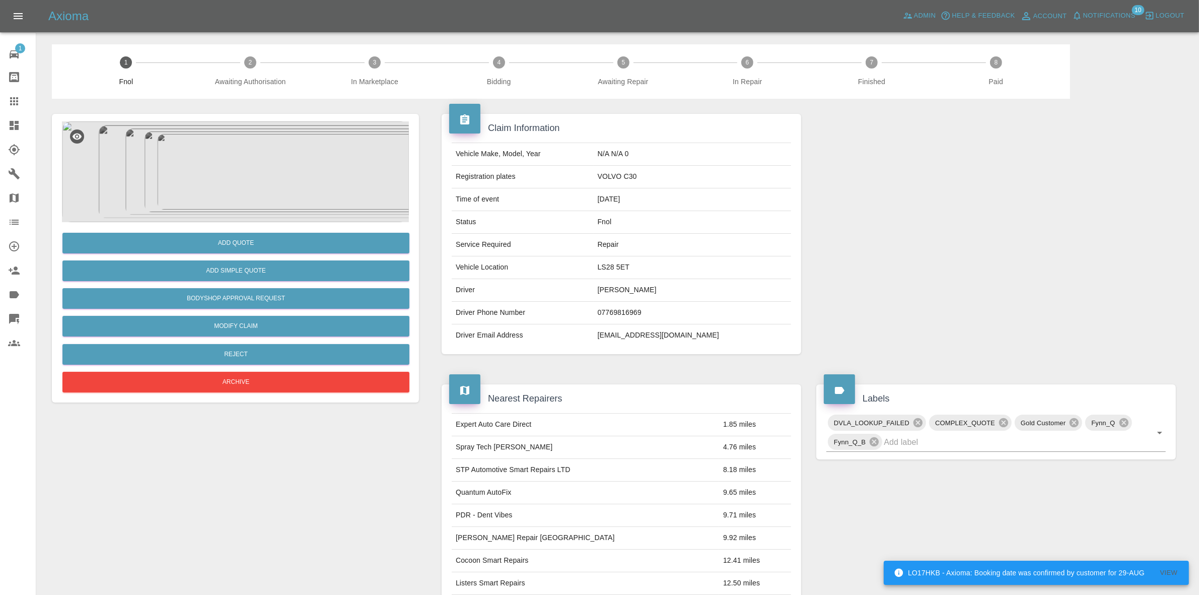
click at [276, 180] on img at bounding box center [235, 171] width 347 height 101
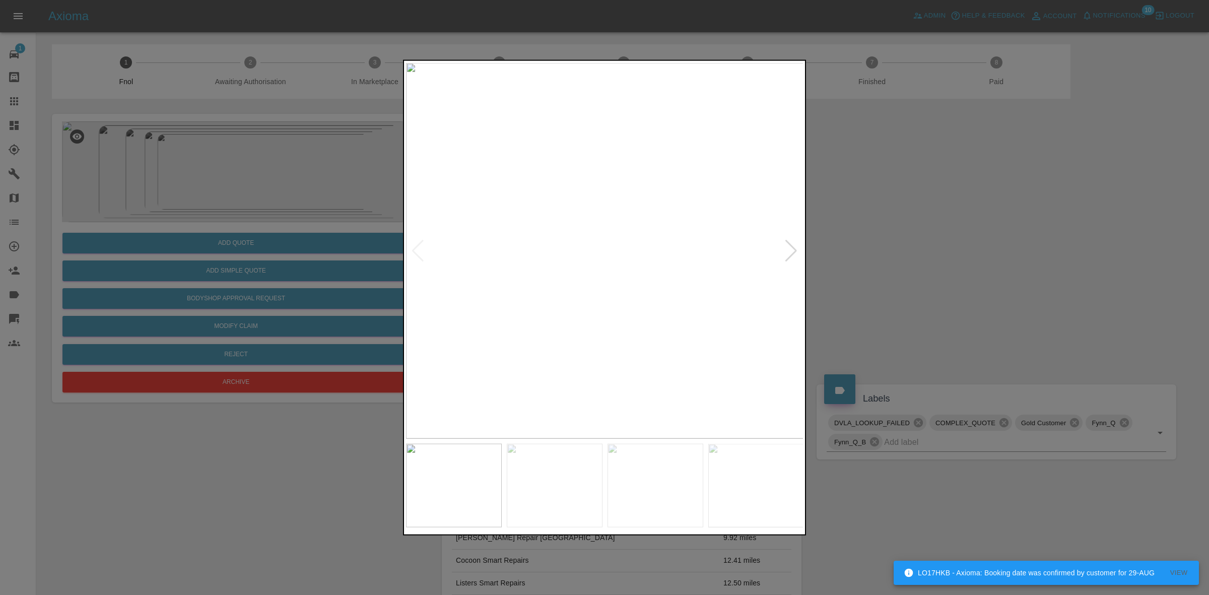
click at [797, 252] on div at bounding box center [791, 250] width 14 height 22
click at [794, 249] on div at bounding box center [791, 250] width 14 height 22
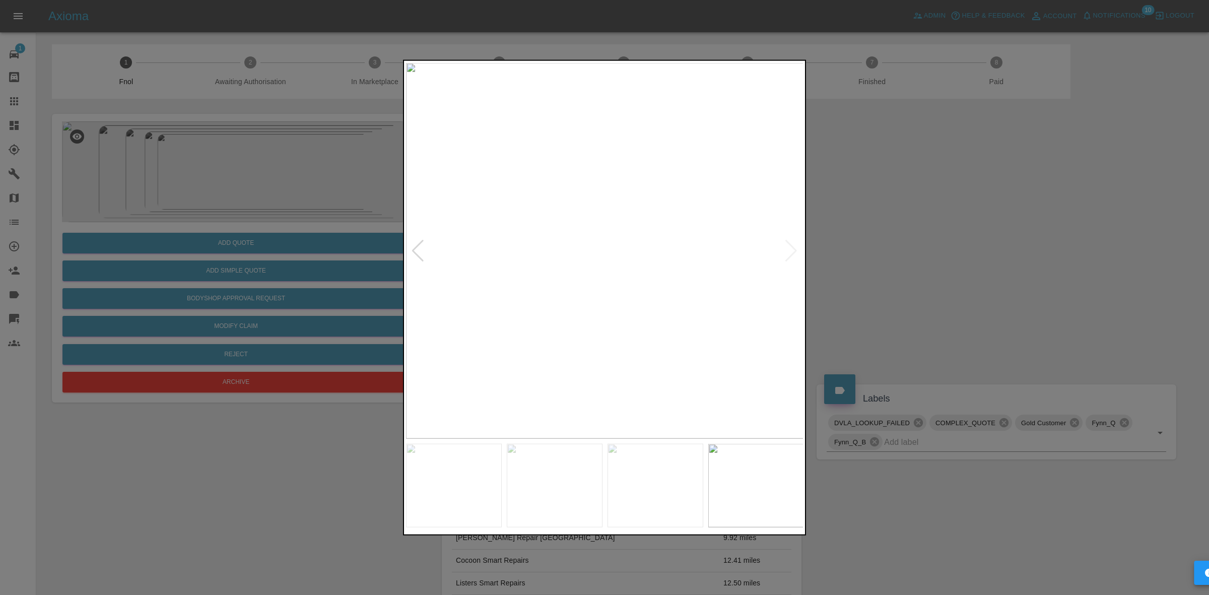
click at [794, 249] on img at bounding box center [605, 250] width 398 height 376
click at [794, 249] on img at bounding box center [207, 254] width 1194 height 1128
click at [638, 232] on img at bounding box center [605, 250] width 398 height 376
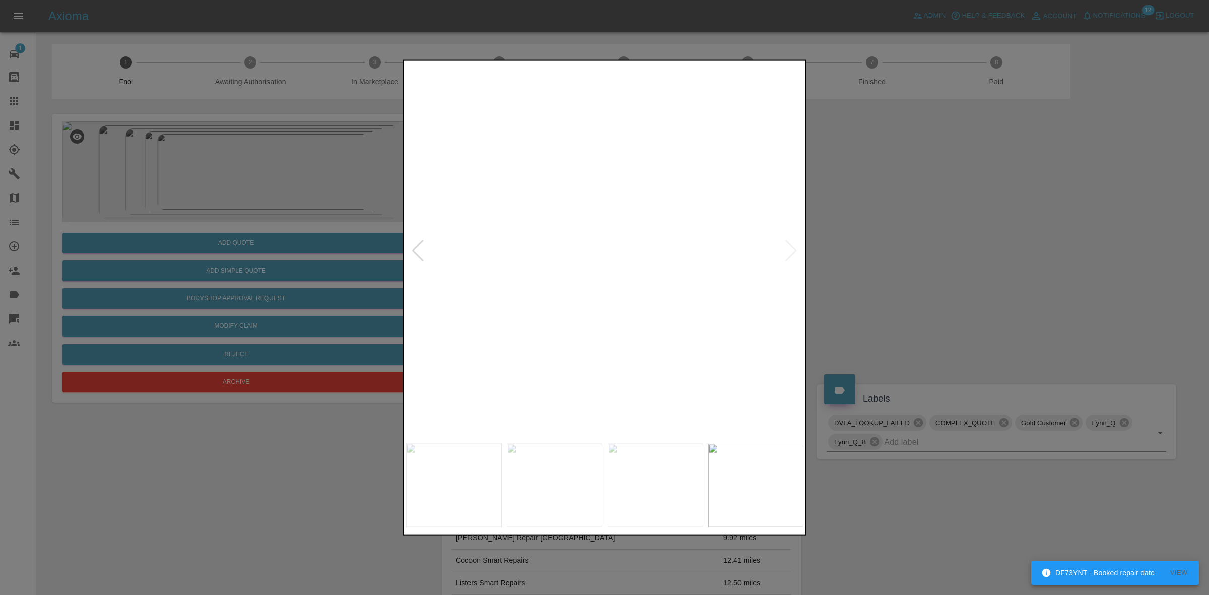
click at [638, 232] on img at bounding box center [503, 305] width 1194 height 1128
click at [149, 344] on div at bounding box center [604, 297] width 1209 height 595
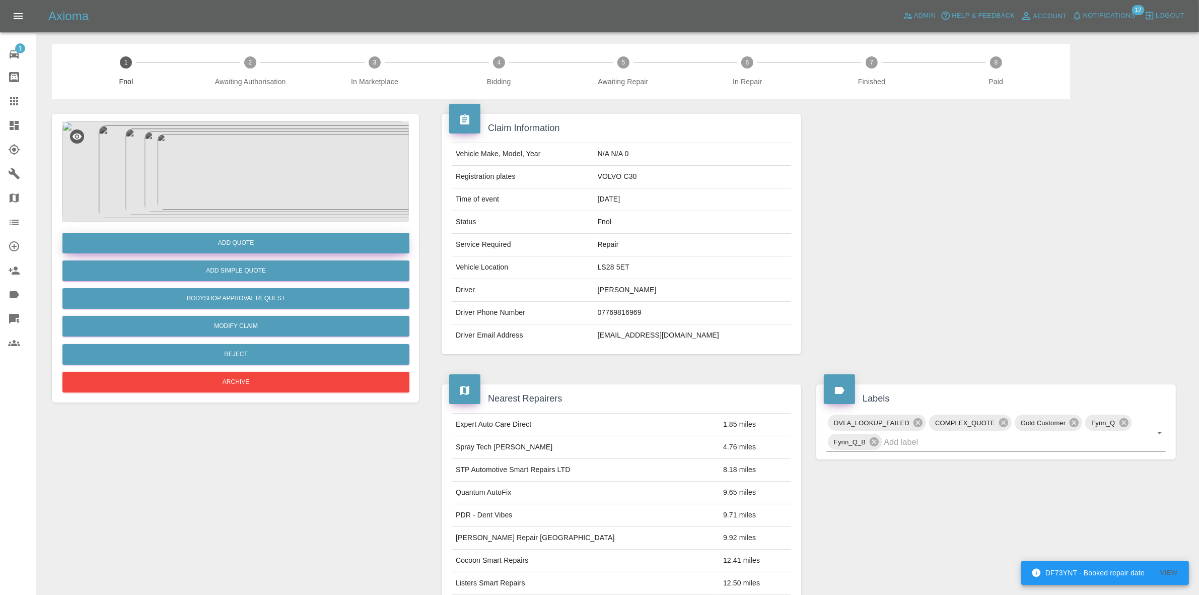
click at [208, 238] on button "Add Quote" at bounding box center [235, 243] width 347 height 21
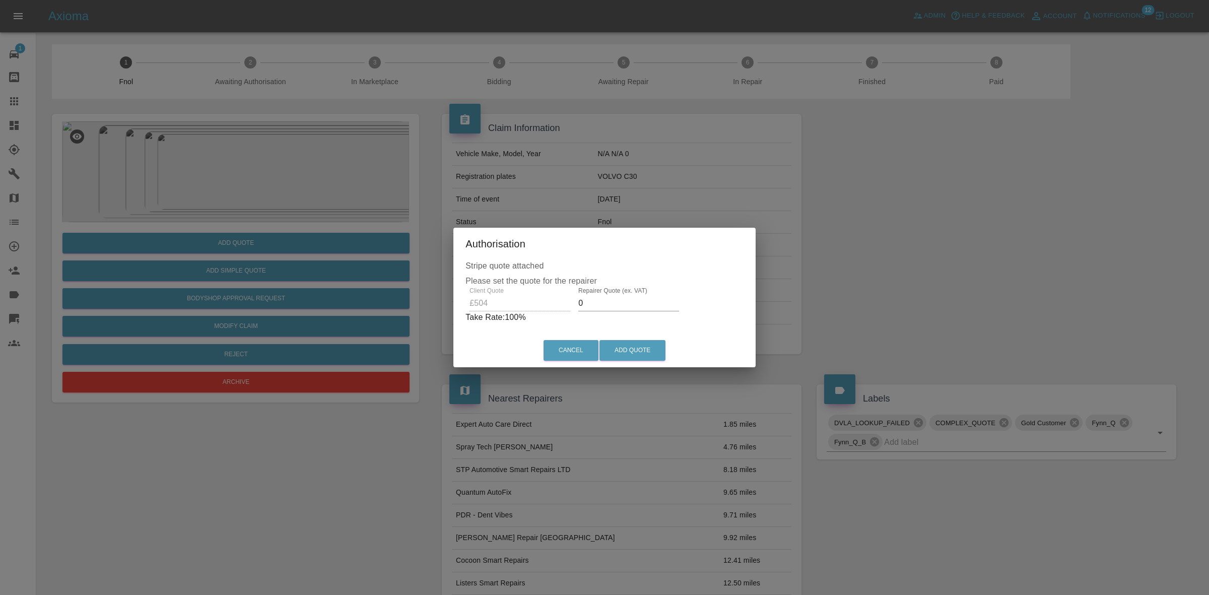
click at [619, 308] on input "0" at bounding box center [628, 303] width 101 height 16
type input "320"
click at [620, 356] on button "Add Quote" at bounding box center [632, 350] width 66 height 21
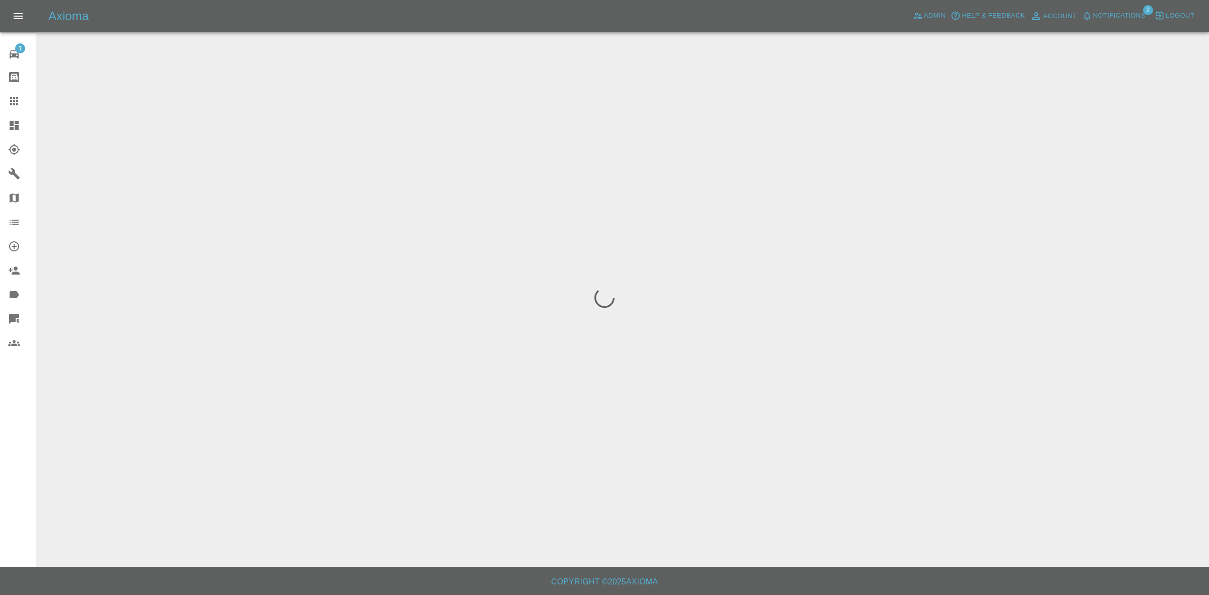
click at [1085, 16] on icon "button" at bounding box center [1087, 16] width 10 height 10
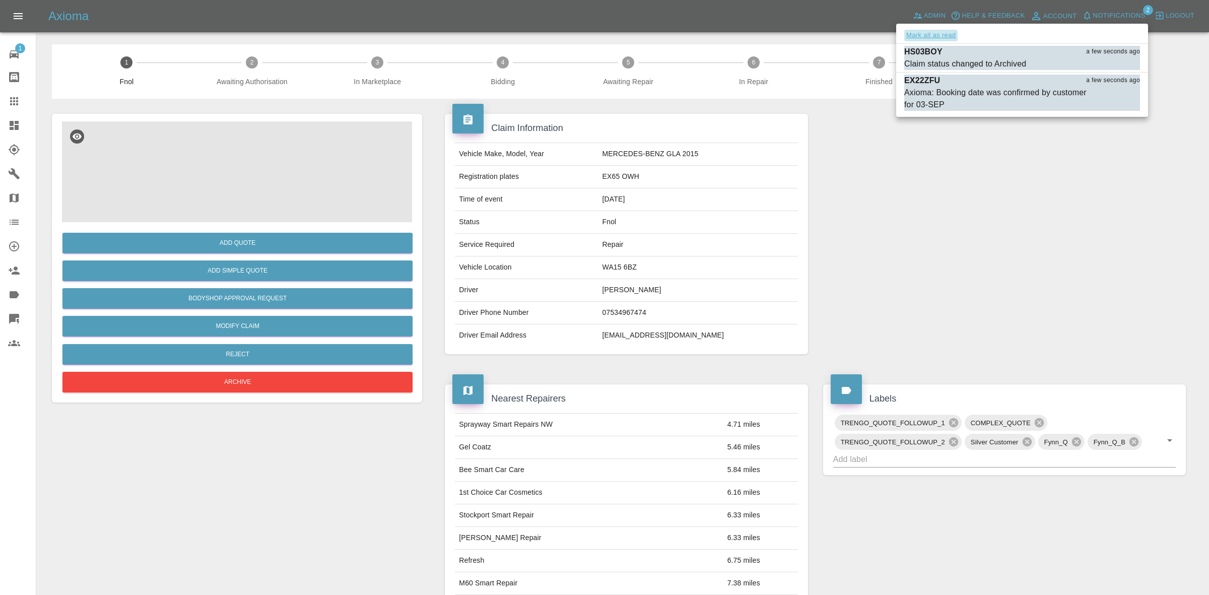
drag, startPoint x: 941, startPoint y: 32, endPoint x: 1044, endPoint y: 332, distance: 317.9
click at [940, 34] on button "Mark all as read" at bounding box center [930, 36] width 53 height 12
click at [1044, 332] on div at bounding box center [604, 297] width 1209 height 595
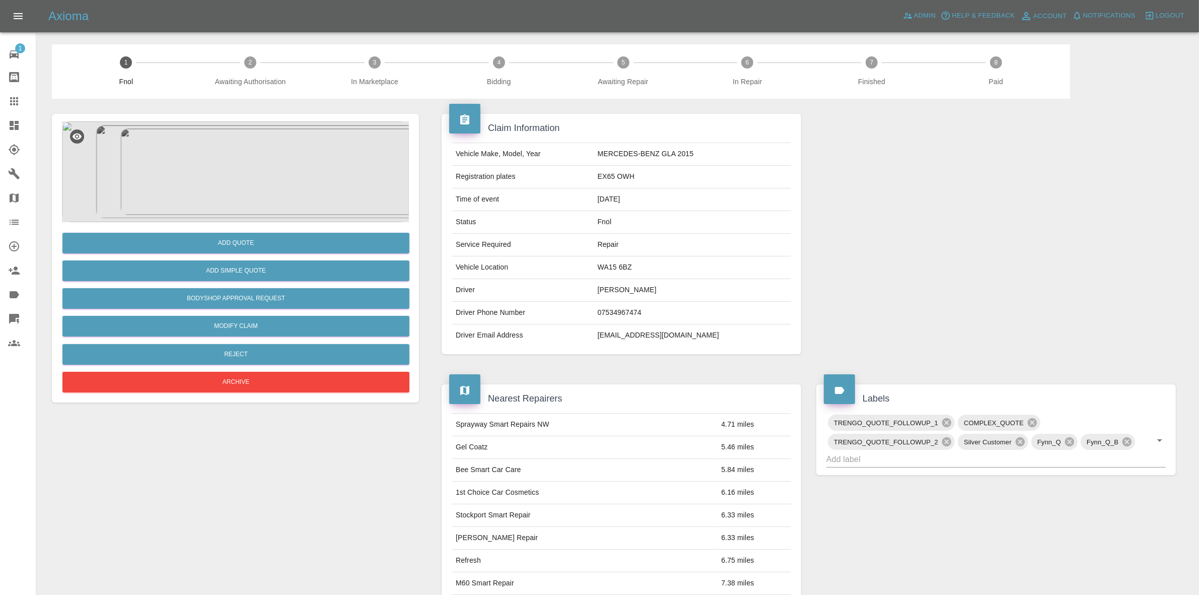
click at [290, 178] on img at bounding box center [235, 171] width 347 height 101
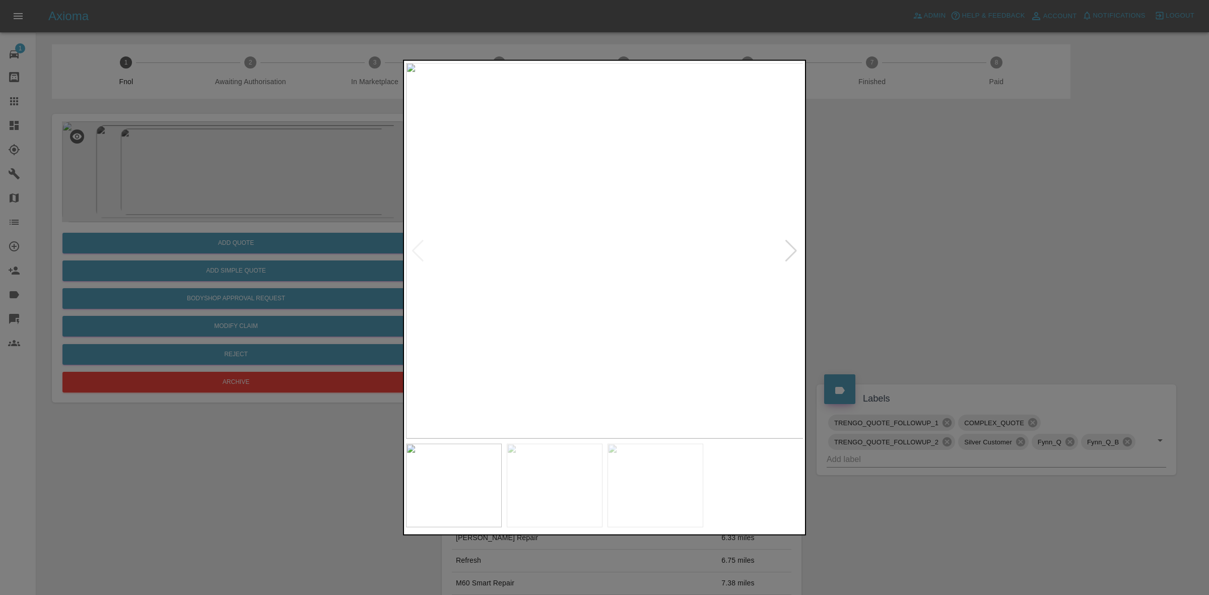
click at [783, 247] on img at bounding box center [605, 250] width 398 height 376
click at [786, 247] on div at bounding box center [791, 250] width 14 height 22
click at [786, 247] on img at bounding box center [605, 250] width 398 height 376
click at [888, 263] on div at bounding box center [604, 297] width 1209 height 595
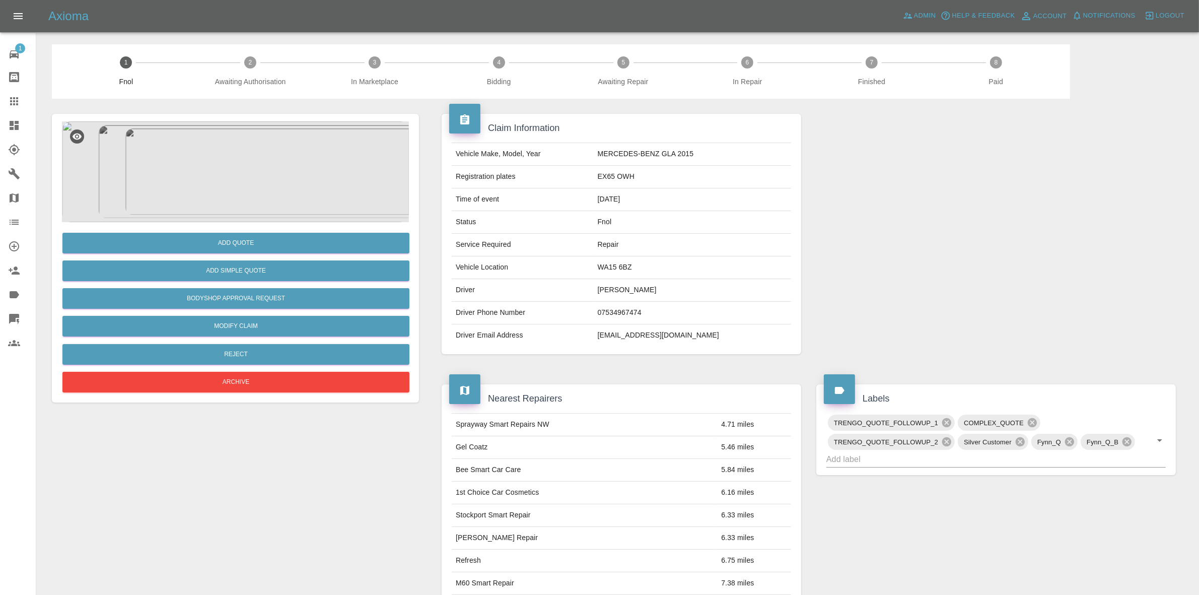
click at [325, 177] on img at bounding box center [235, 171] width 347 height 101
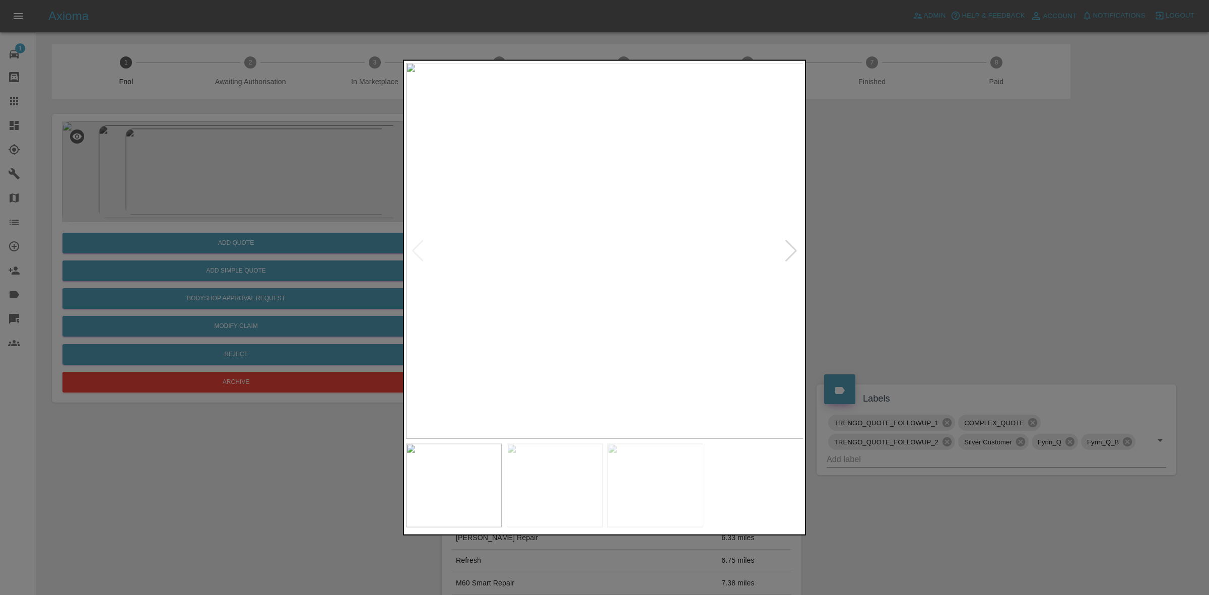
click at [931, 272] on div at bounding box center [604, 297] width 1209 height 595
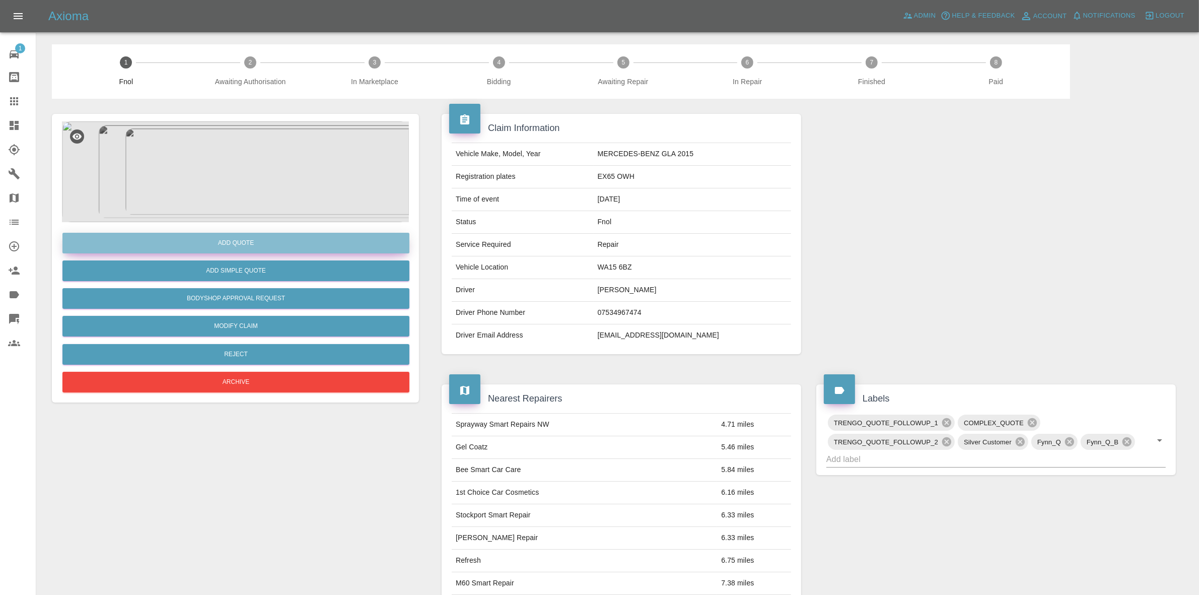
click at [265, 243] on button "Add Quote" at bounding box center [235, 243] width 347 height 21
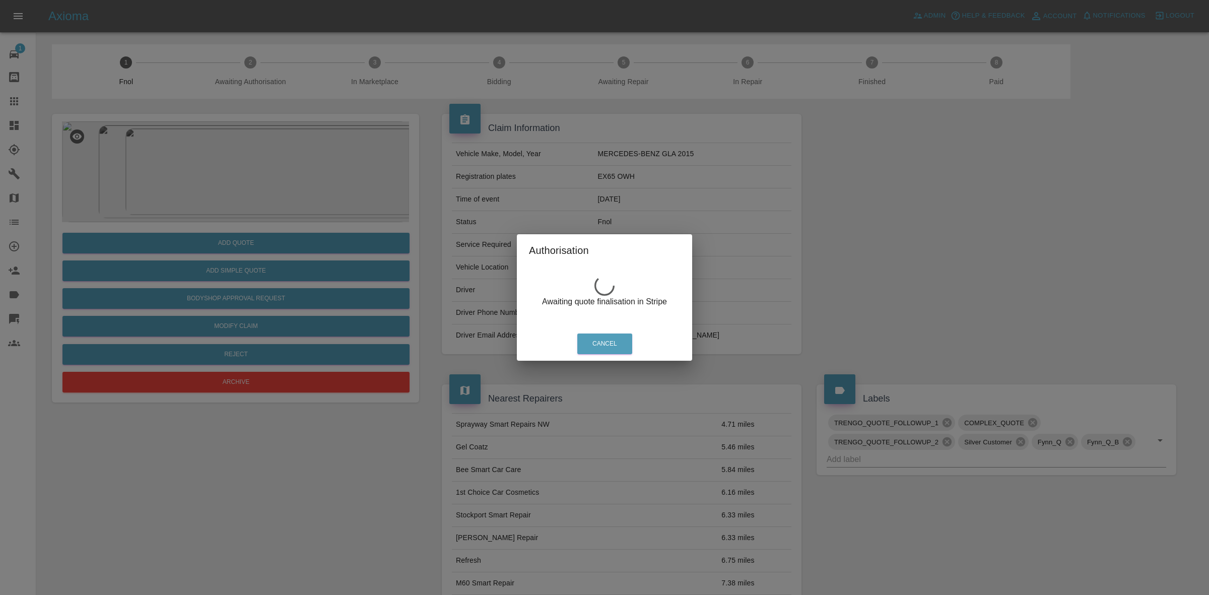
click at [359, 150] on div "Authorisation Awaiting quote finalisation in Stripe Cancel" at bounding box center [604, 297] width 1209 height 595
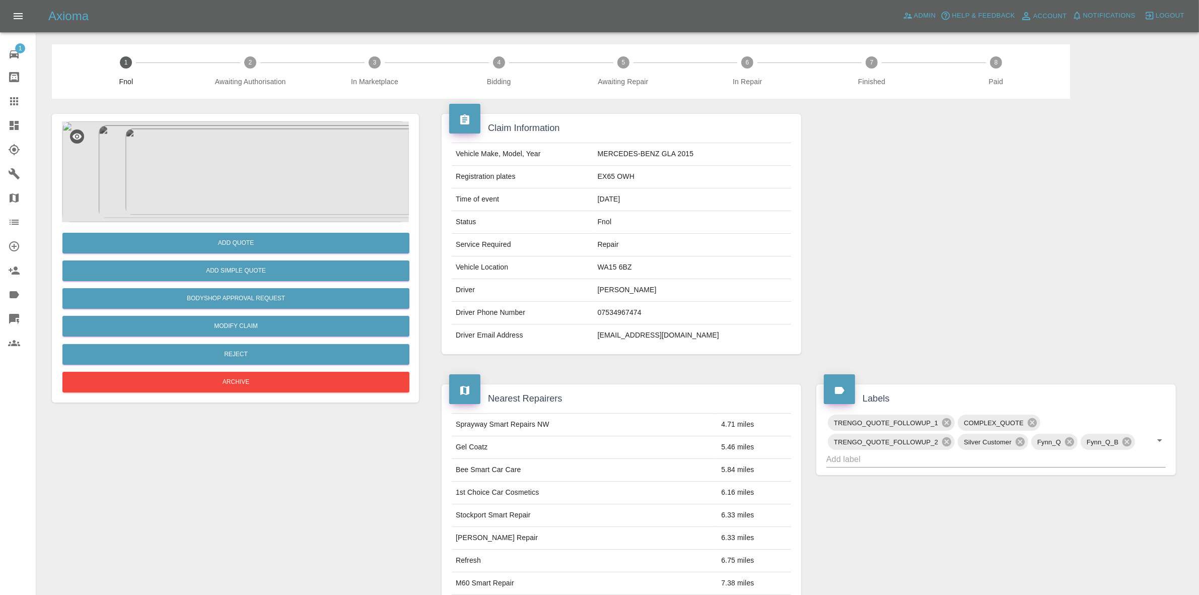
click at [635, 320] on td "07534967474" at bounding box center [692, 313] width 197 height 23
click at [636, 332] on td "claremacka@msn.com" at bounding box center [692, 335] width 197 height 22
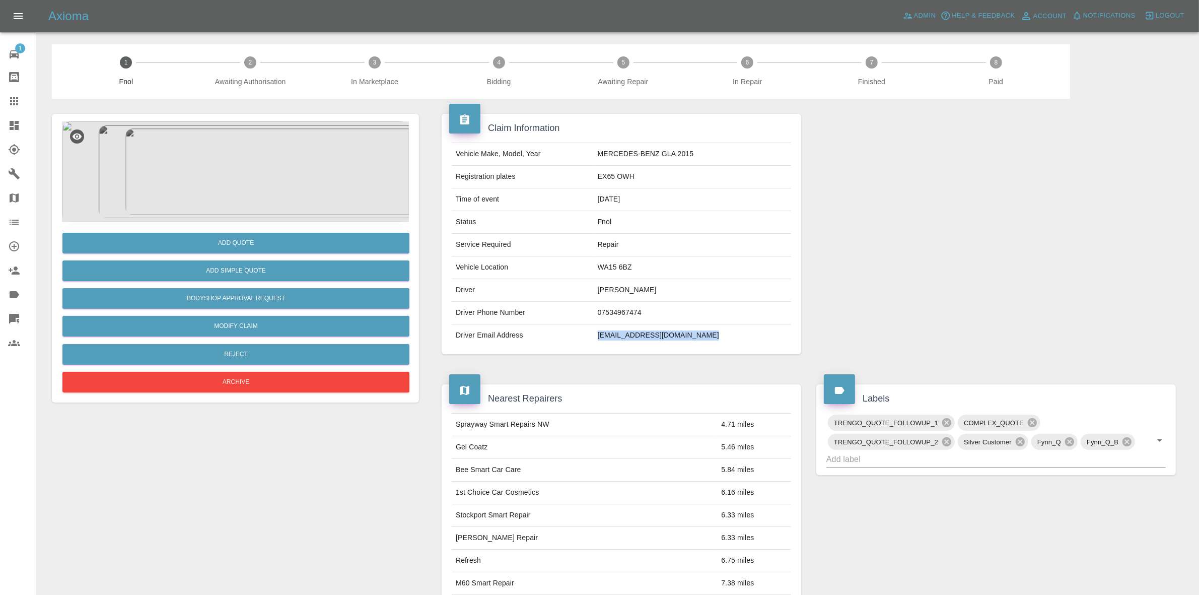
copy td "claremacka@msn.com"
click at [191, 240] on button "Add Quote" at bounding box center [235, 243] width 347 height 21
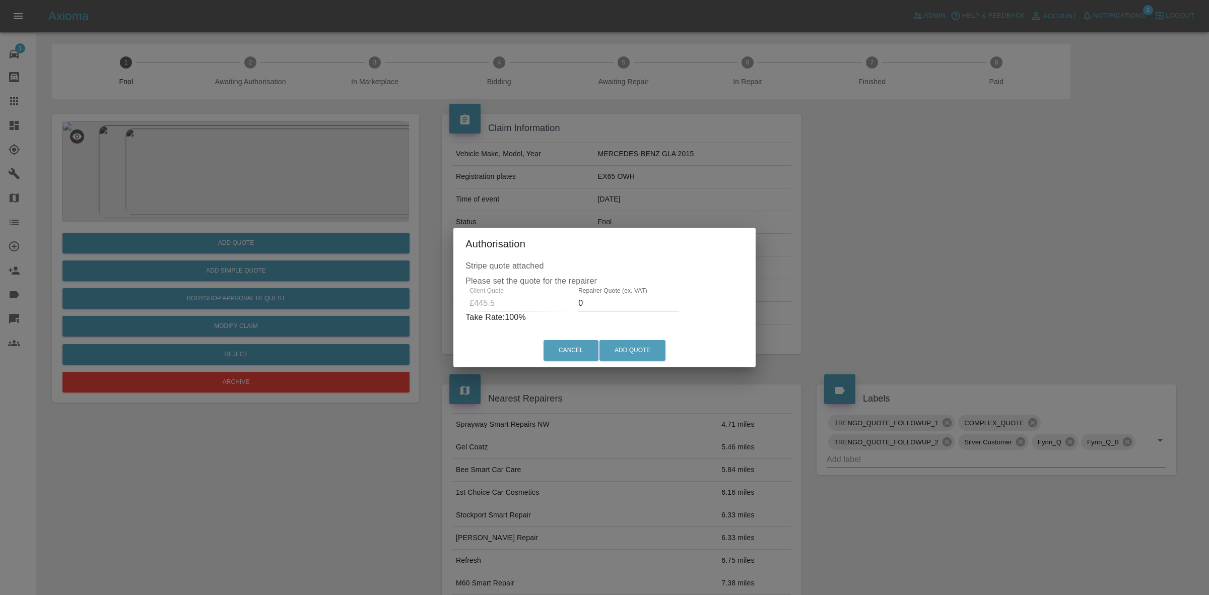
click at [616, 294] on label "Repairer Quote (ex. VAT)" at bounding box center [612, 290] width 69 height 9
click at [616, 295] on input "0" at bounding box center [628, 303] width 101 height 16
type input "280"
click at [627, 356] on button "Add Quote" at bounding box center [632, 350] width 66 height 21
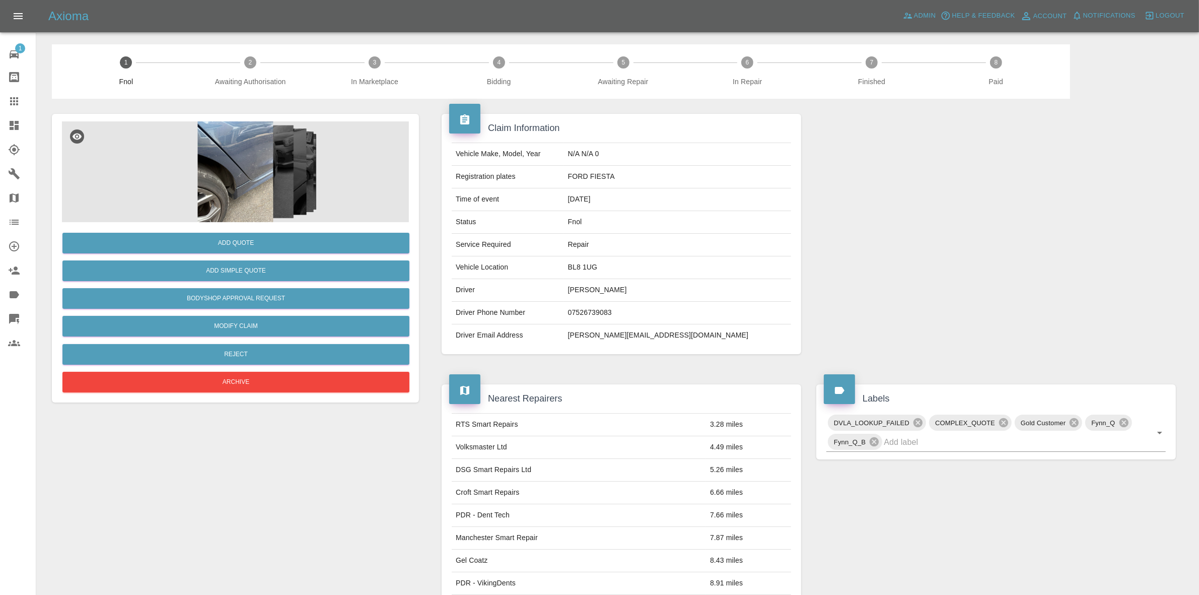
click at [272, 166] on img at bounding box center [235, 171] width 347 height 101
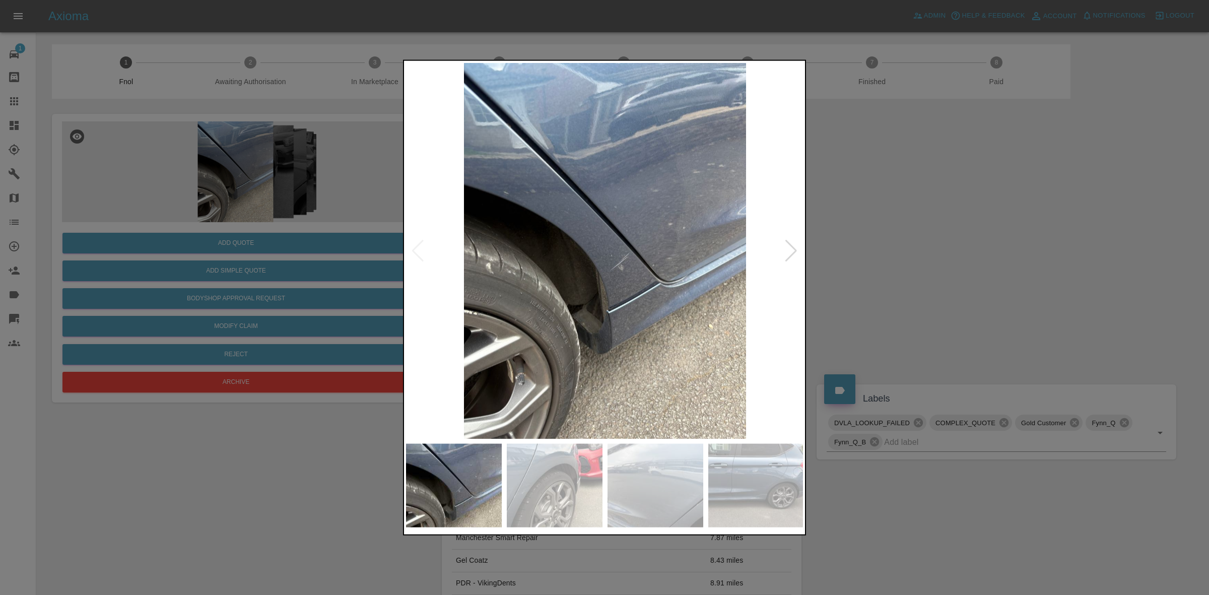
click at [782, 252] on img at bounding box center [605, 250] width 398 height 376
click at [785, 250] on div at bounding box center [791, 250] width 14 height 22
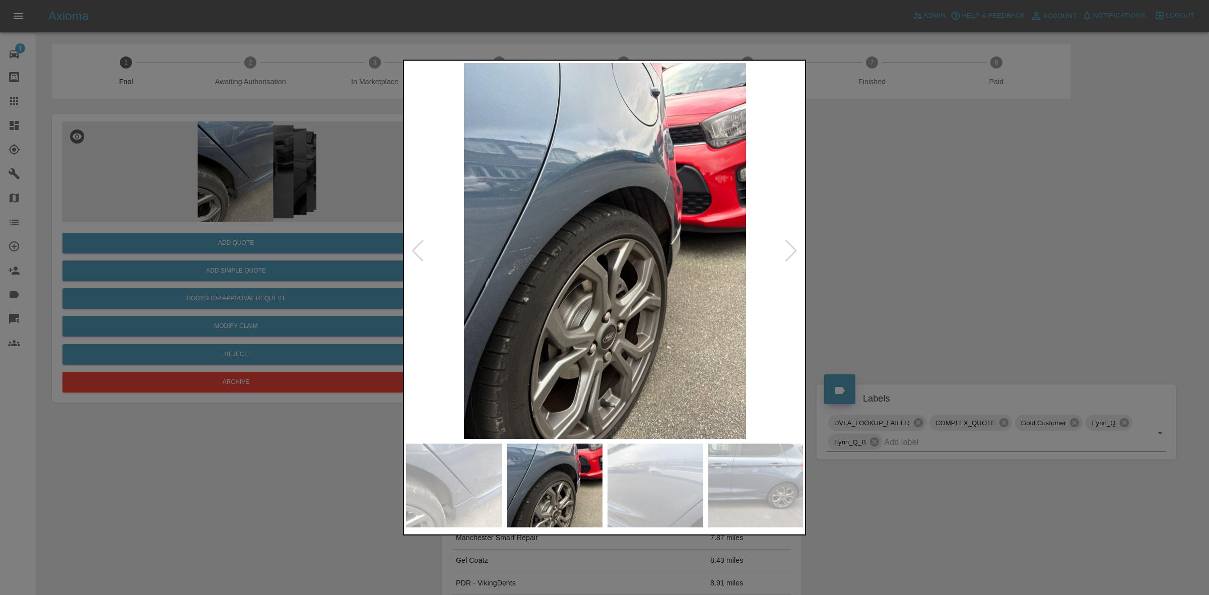
click at [785, 250] on div at bounding box center [791, 250] width 14 height 22
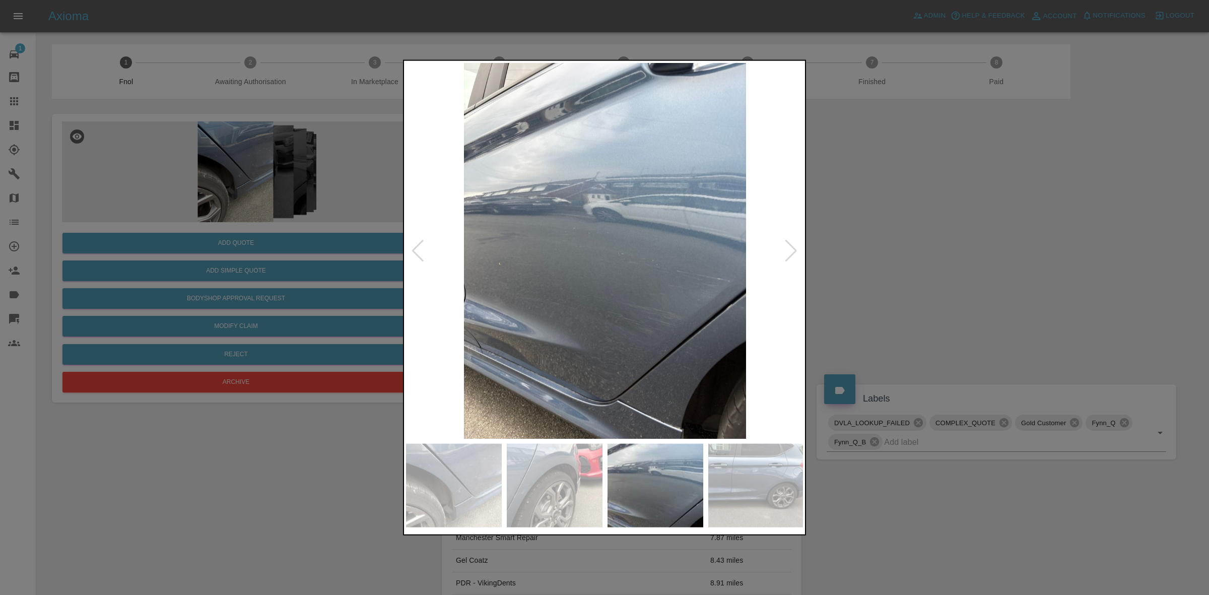
click at [785, 250] on div at bounding box center [791, 250] width 14 height 22
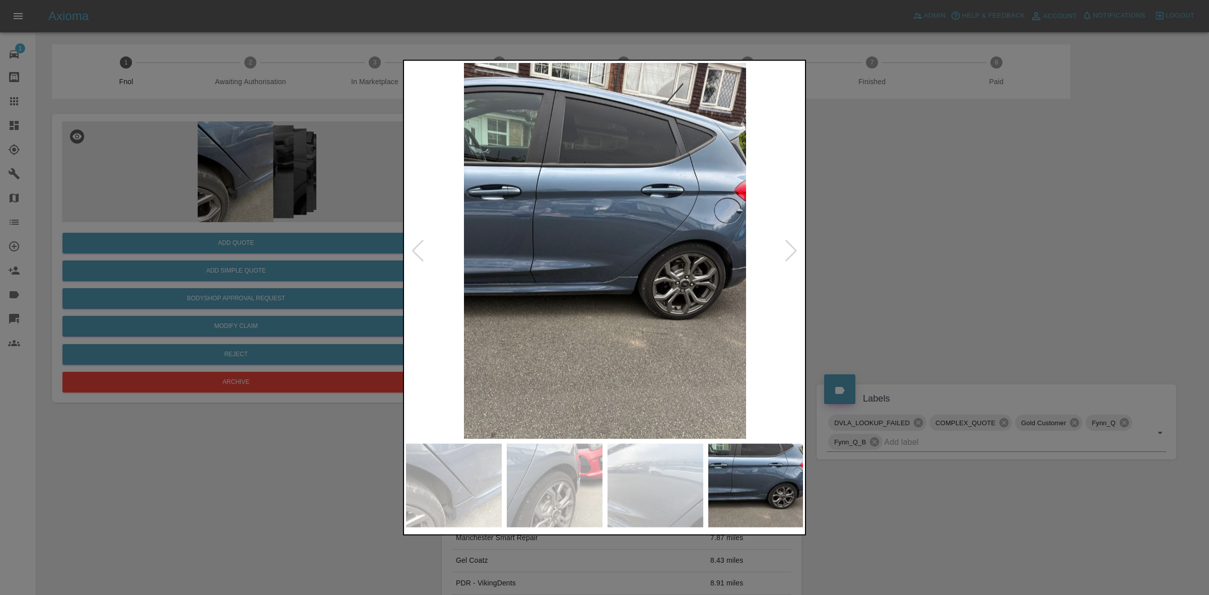
click at [893, 271] on div at bounding box center [604, 297] width 1209 height 595
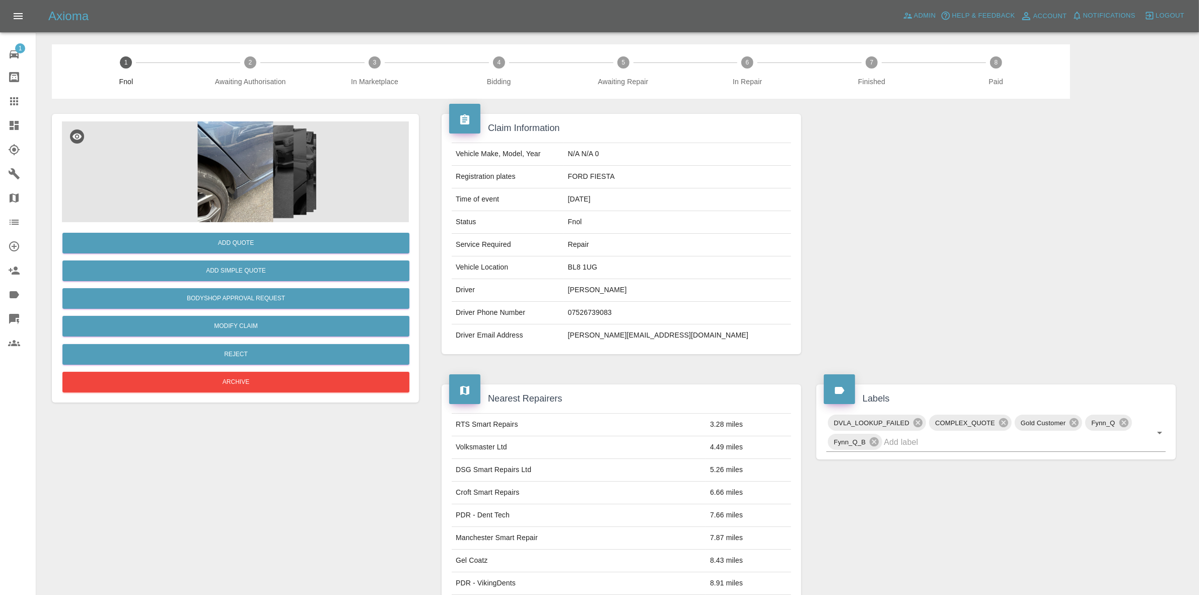
click at [641, 343] on td "jessica.jolley93@gmail.com" at bounding box center [677, 335] width 227 height 22
copy td "jessica.jolley93@gmail.com"
click at [0, 124] on link "Dashboard" at bounding box center [18, 125] width 36 height 24
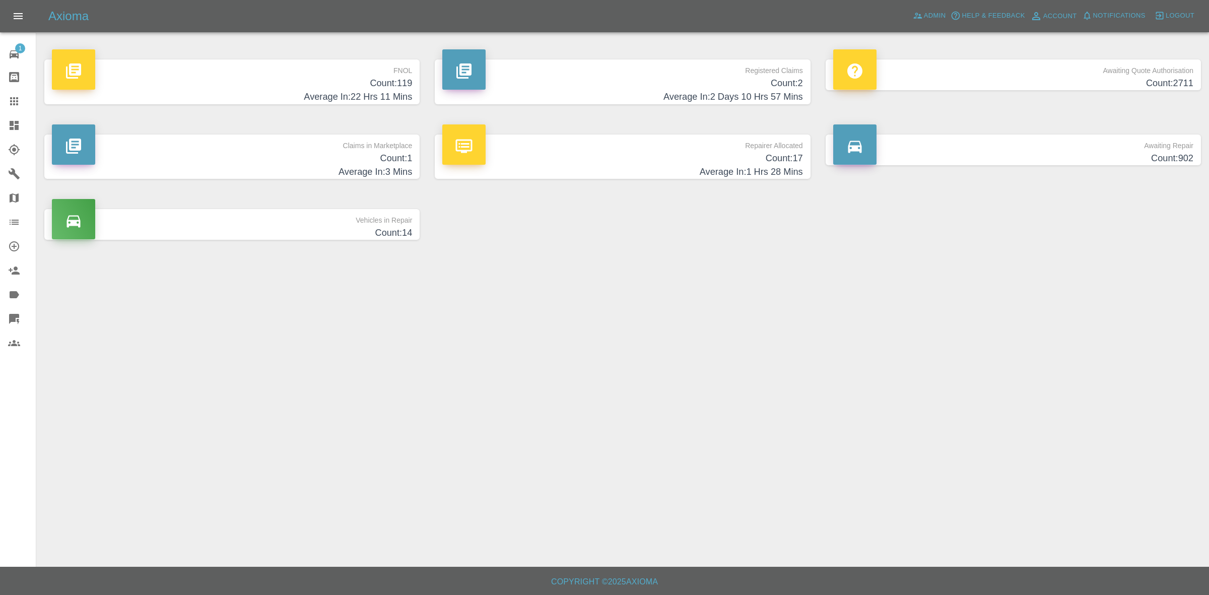
click at [0, 105] on link "Claims" at bounding box center [18, 101] width 36 height 24
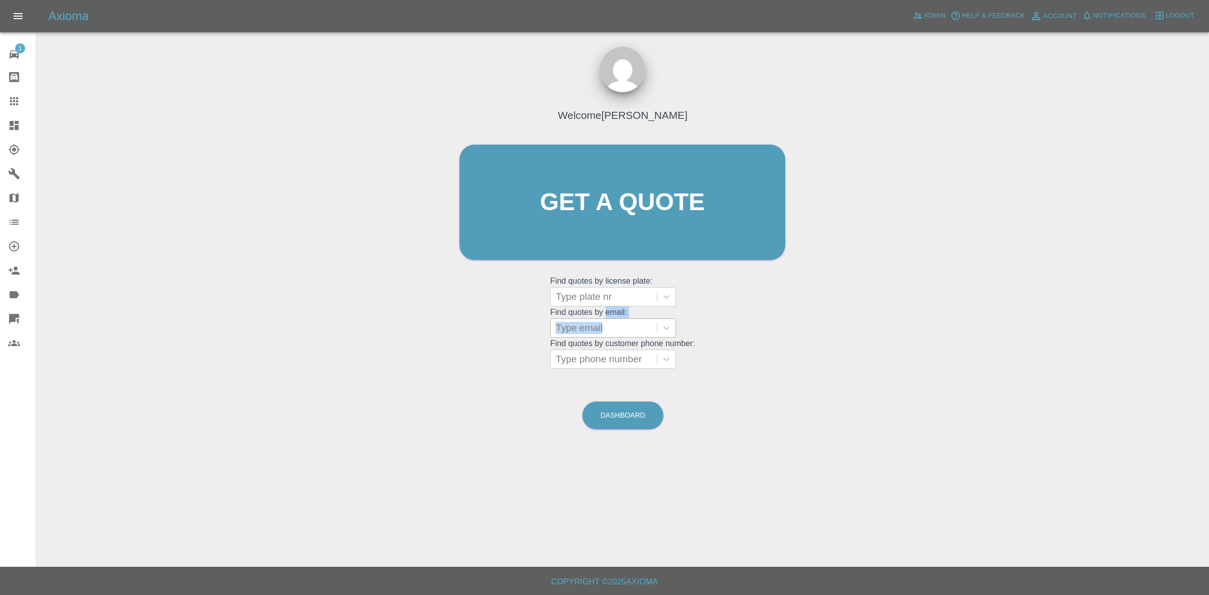
drag, startPoint x: 604, startPoint y: 317, endPoint x: 608, endPoint y: 324, distance: 7.7
click at [606, 320] on grid "Find quotes by email: Type email" at bounding box center [622, 323] width 145 height 30
click at [611, 328] on div at bounding box center [604, 328] width 96 height 14
paste input "jessica.jolley93@gmail.com"
type input "jessica.jolley93@gmail.com"
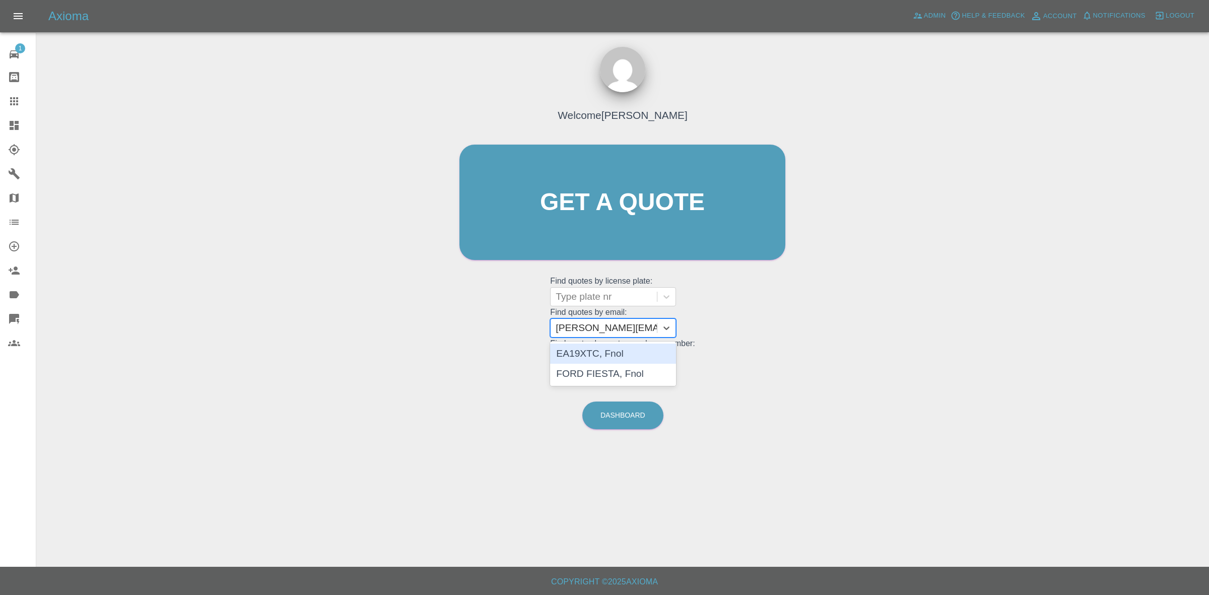
scroll to position [0, 16]
click at [615, 369] on div "FORD FIESTA, Fnol" at bounding box center [613, 374] width 126 height 20
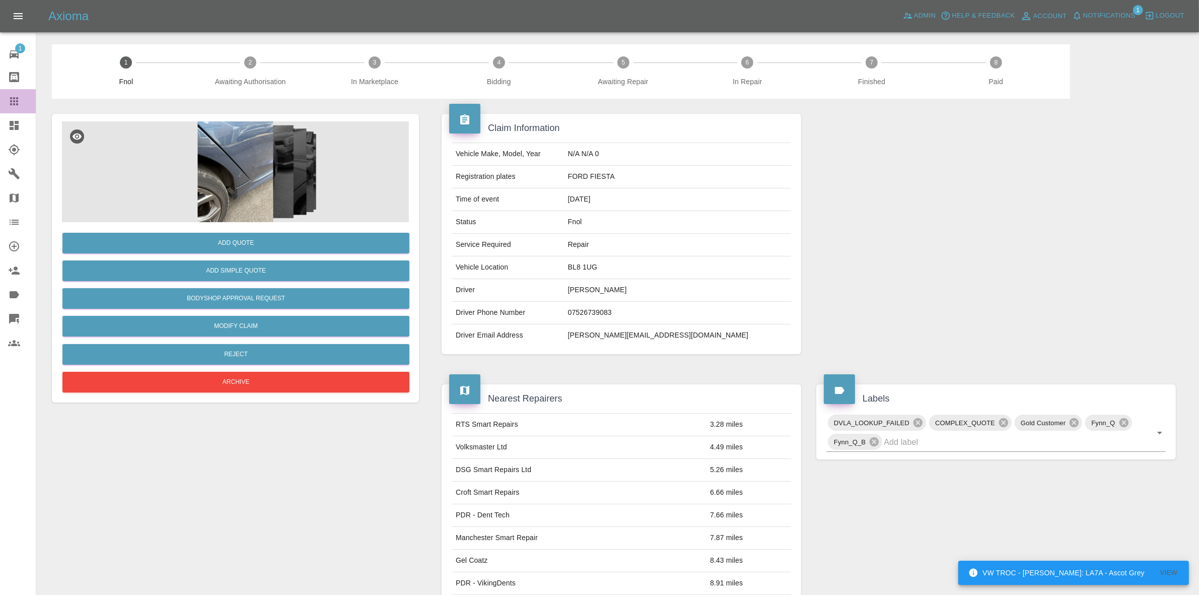
click at [2, 98] on link "Claims" at bounding box center [18, 101] width 36 height 24
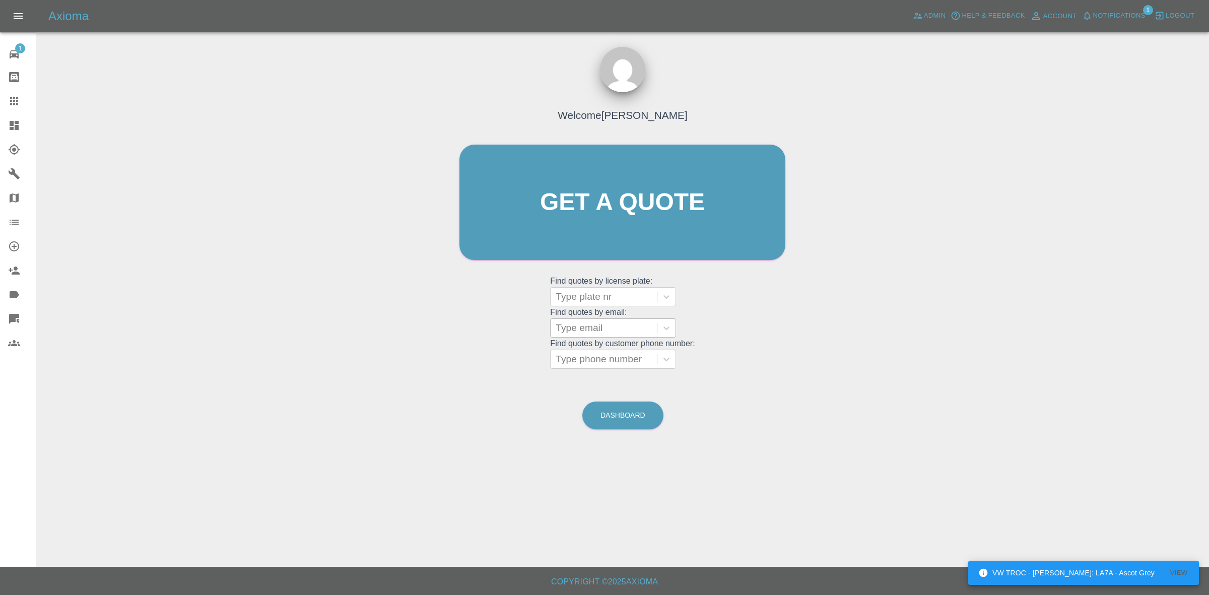
click at [616, 330] on div at bounding box center [604, 328] width 96 height 14
paste input "jessica.jolley93@gmail.com"
type input "jessica.jolley93@gmail.com"
click at [624, 358] on div "EA19XTC, Fnol" at bounding box center [613, 354] width 126 height 20
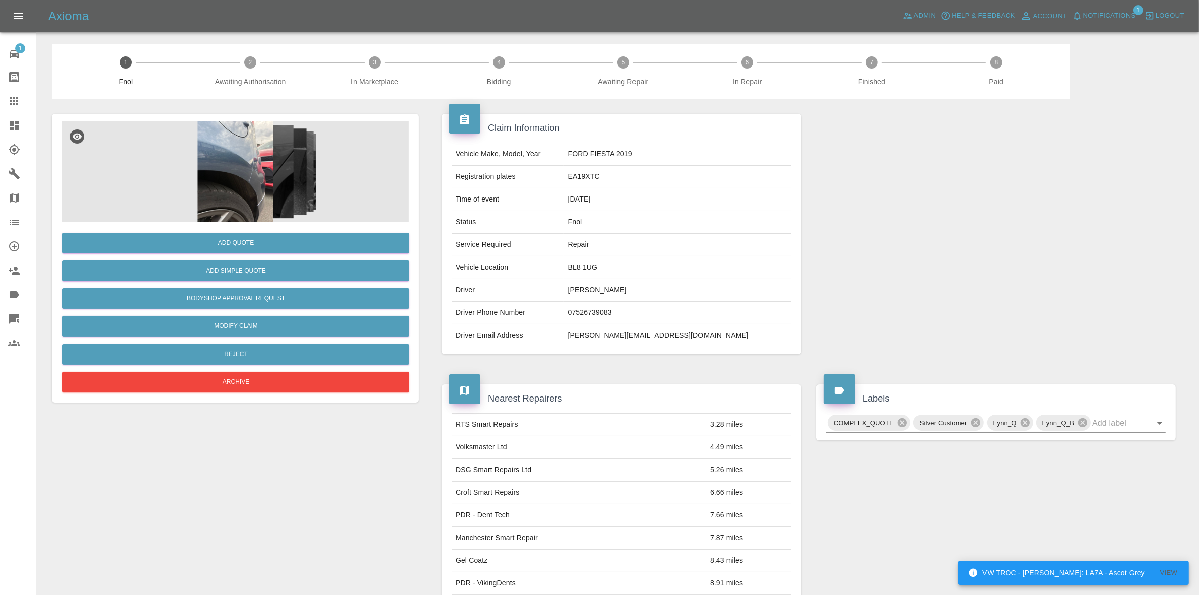
click at [243, 162] on img at bounding box center [235, 171] width 347 height 101
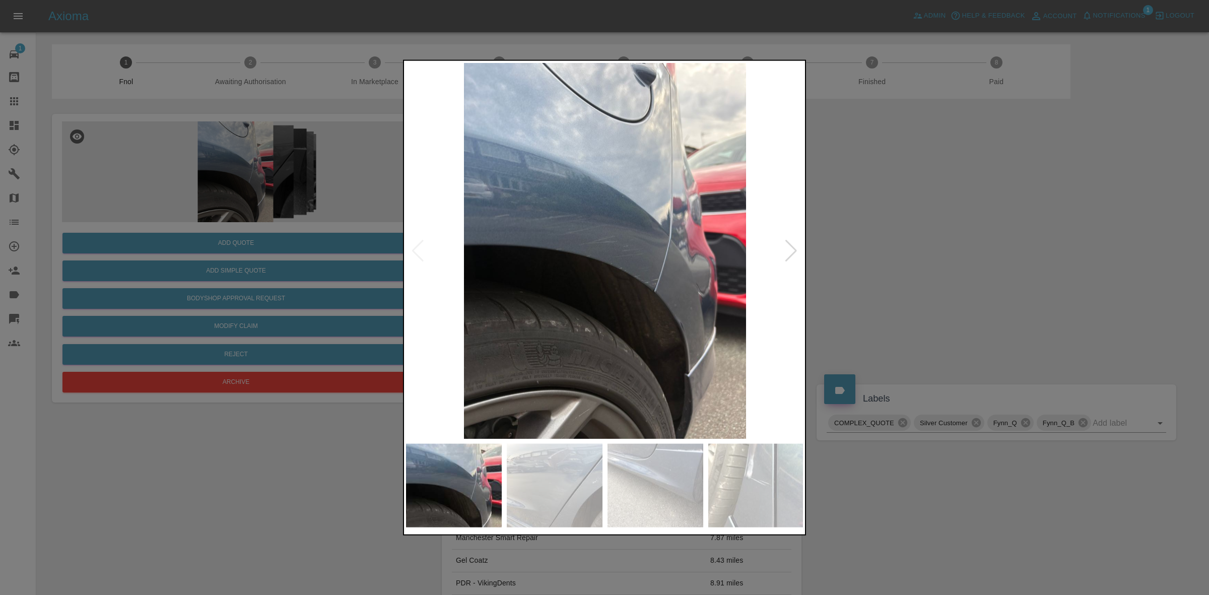
click at [791, 246] on div at bounding box center [791, 250] width 14 height 22
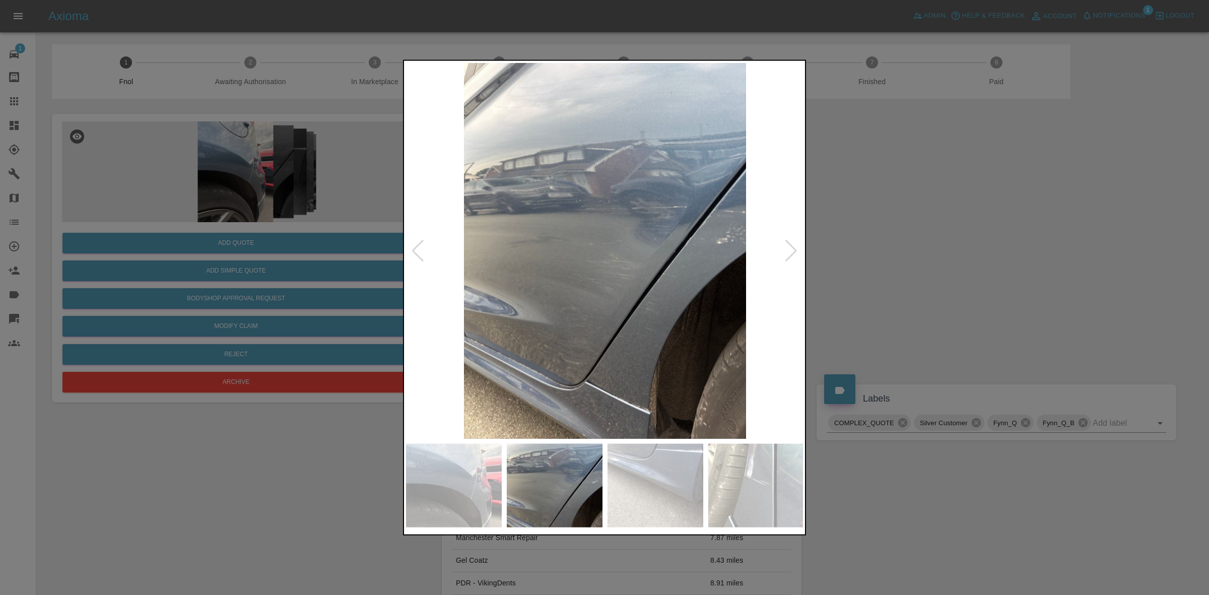
click at [791, 246] on div at bounding box center [791, 250] width 14 height 22
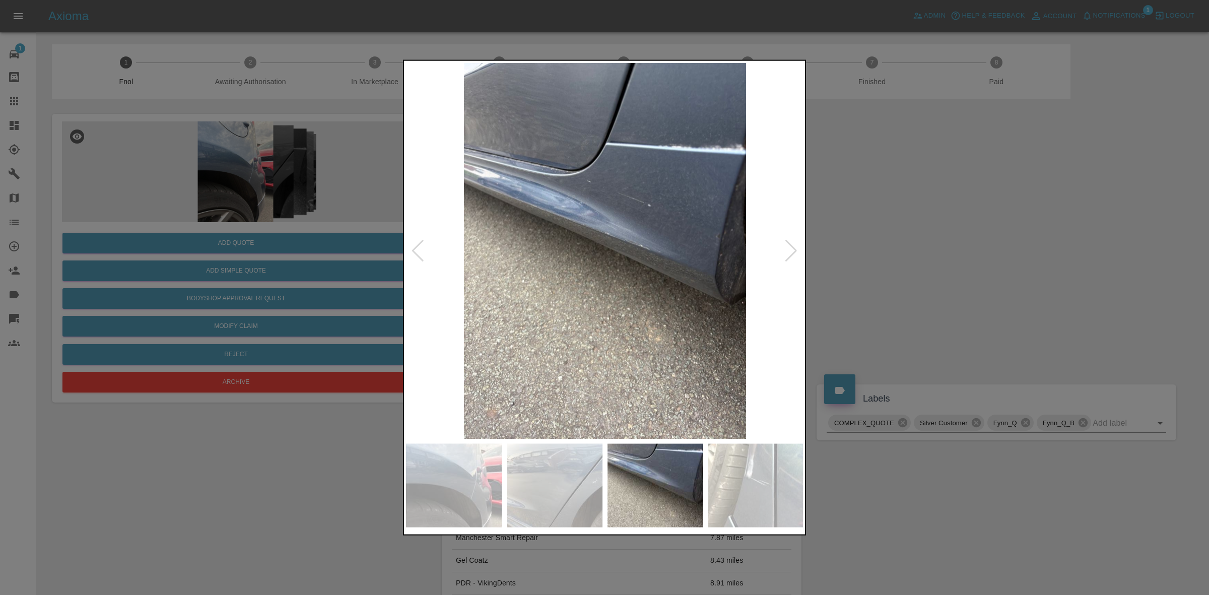
click at [791, 246] on div at bounding box center [791, 250] width 14 height 22
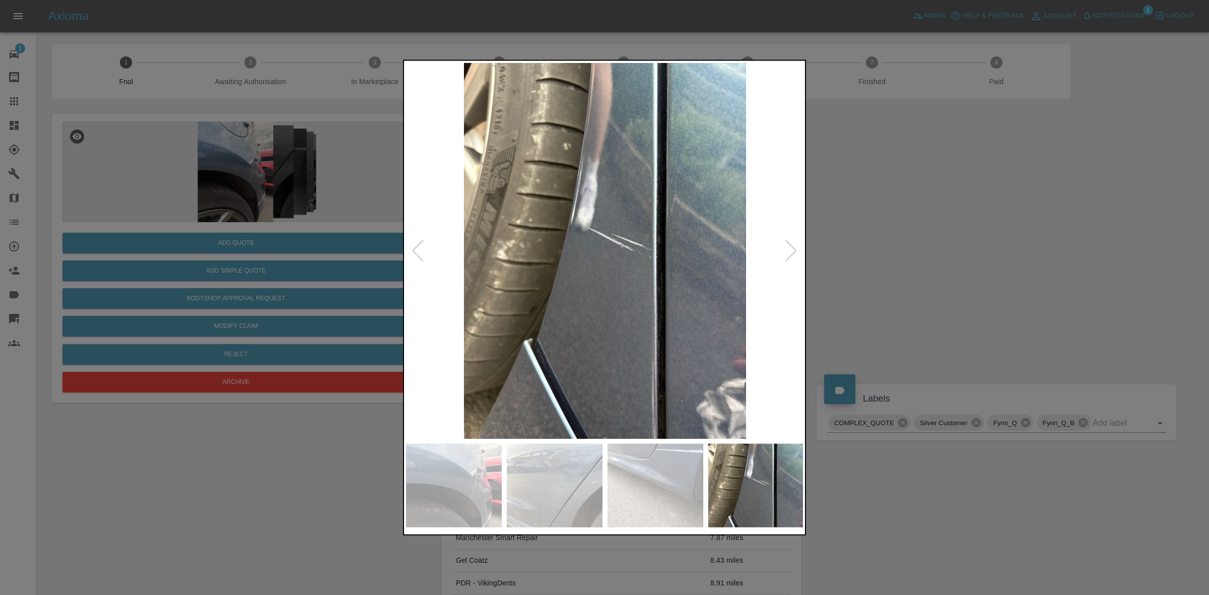
click at [791, 246] on div at bounding box center [791, 250] width 14 height 22
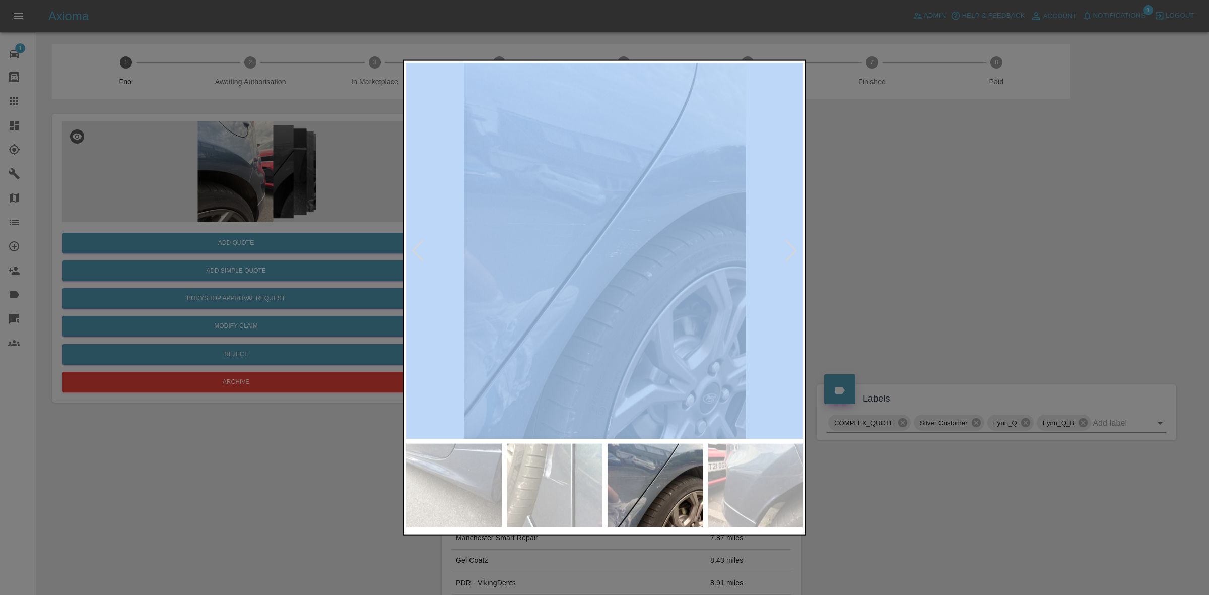
click at [791, 246] on div at bounding box center [791, 250] width 14 height 22
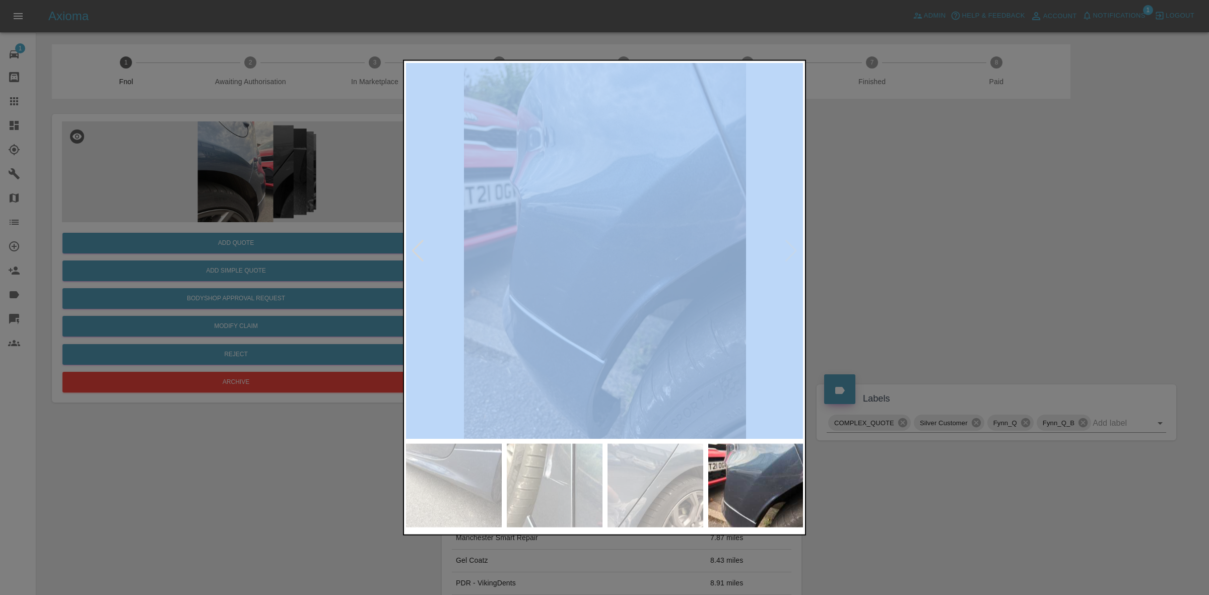
click at [791, 246] on img at bounding box center [605, 250] width 398 height 376
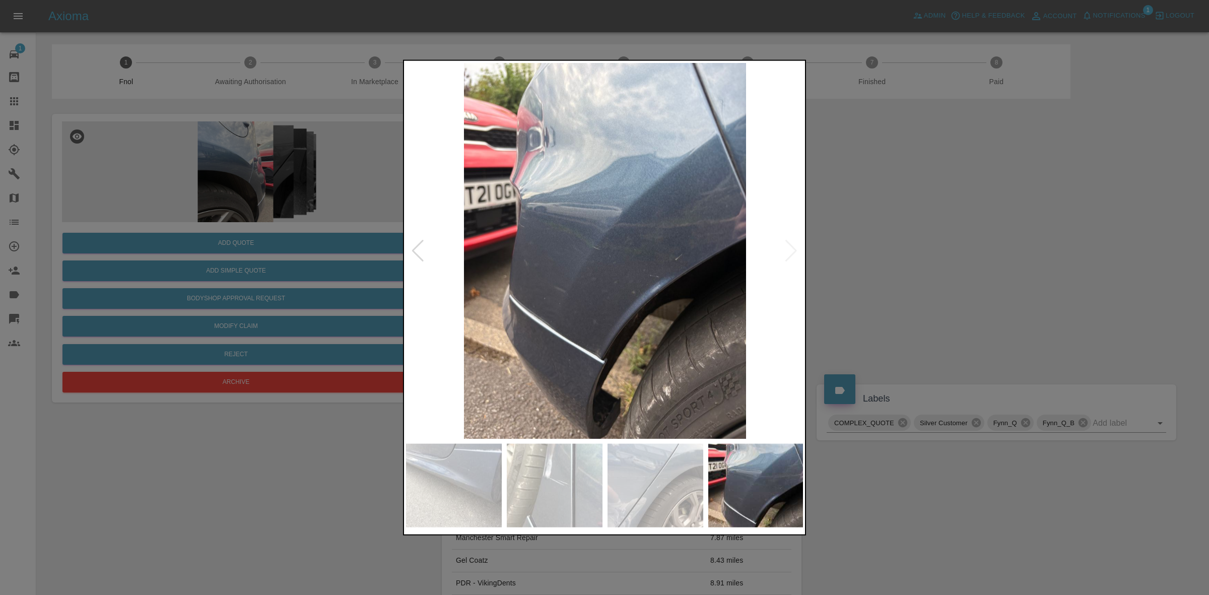
drag, startPoint x: 970, startPoint y: 306, endPoint x: 897, endPoint y: 261, distance: 86.1
click at [980, 310] on div at bounding box center [604, 297] width 1209 height 595
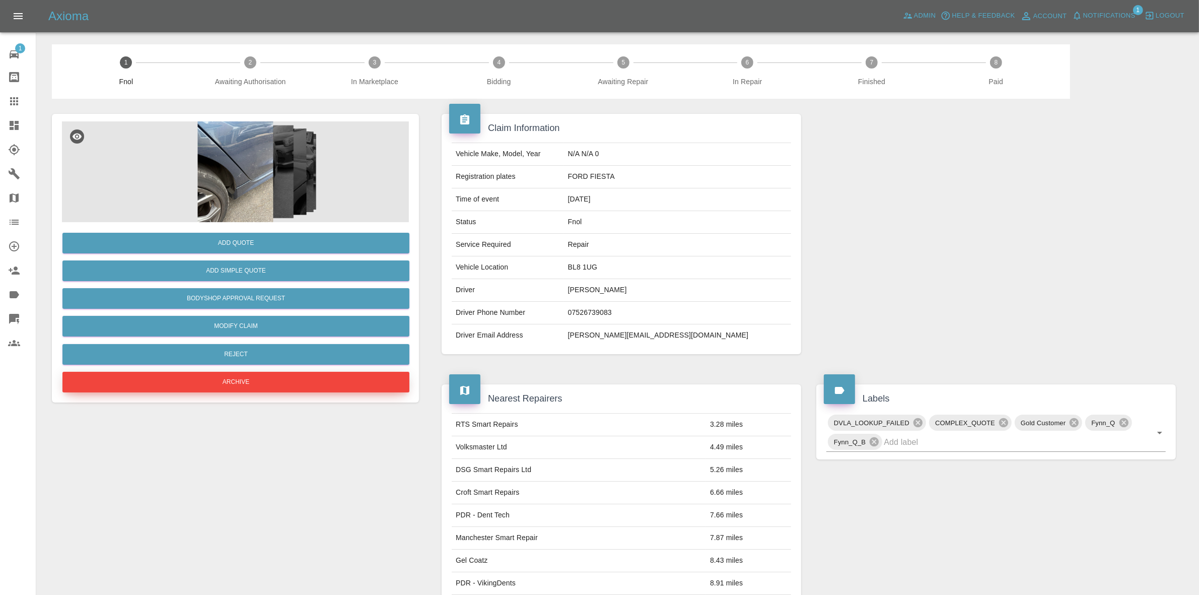
click at [315, 374] on button "Archive" at bounding box center [235, 382] width 347 height 21
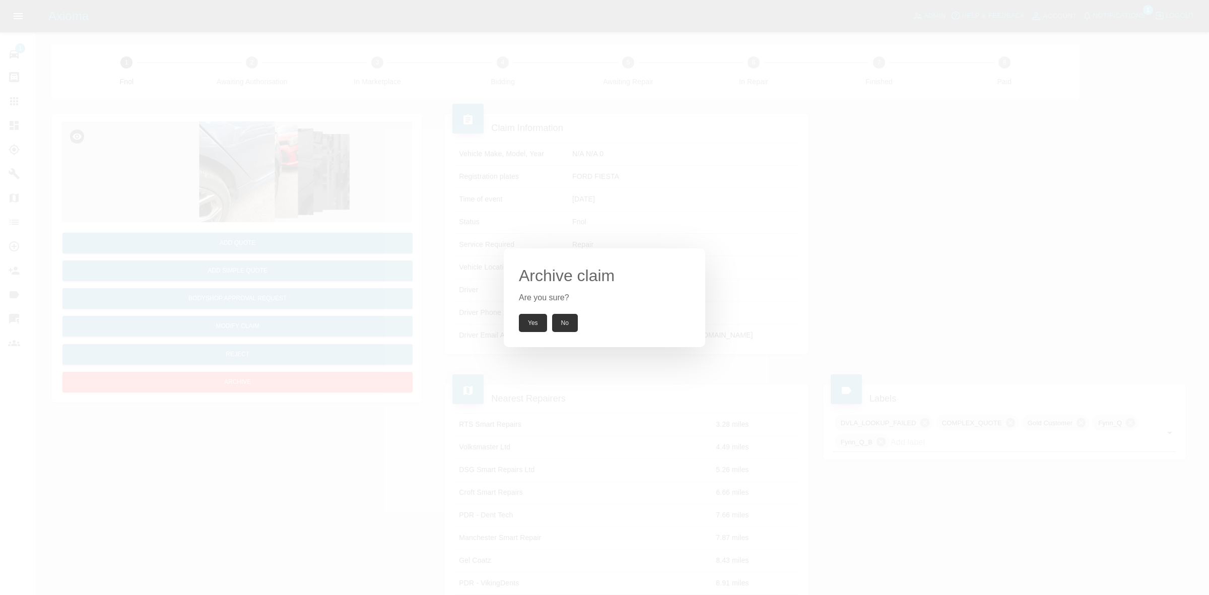
click at [527, 304] on div "Archive claim Are you sure? Yes No" at bounding box center [604, 297] width 201 height 99
click at [531, 325] on button "Yes" at bounding box center [533, 323] width 28 height 18
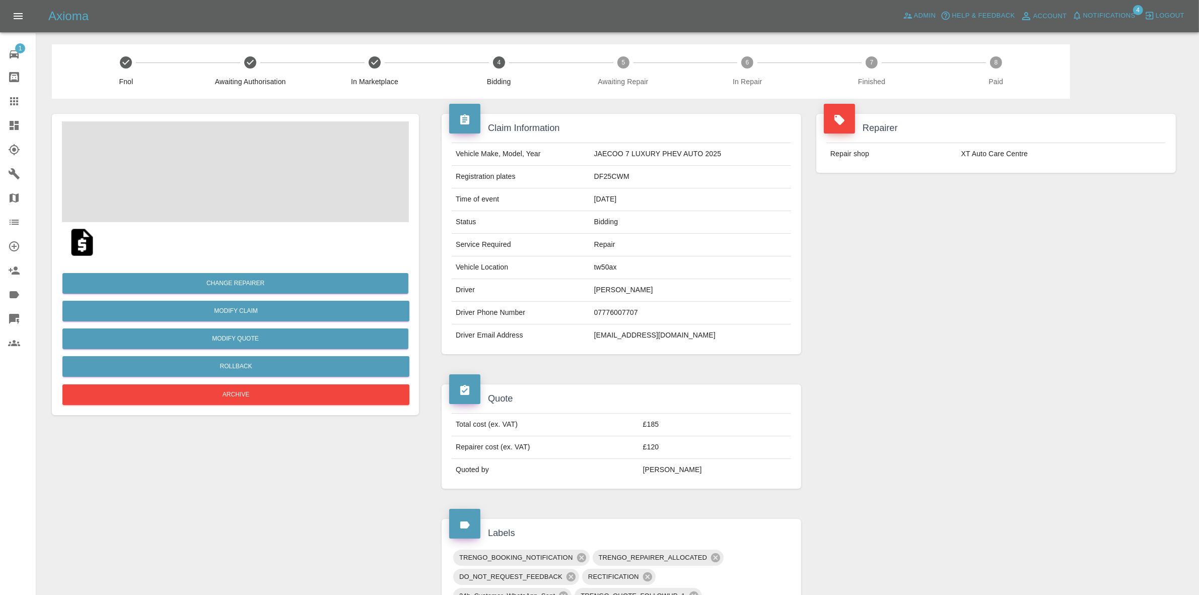
click at [261, 179] on span at bounding box center [235, 171] width 347 height 101
click at [241, 177] on img at bounding box center [235, 171] width 347 height 101
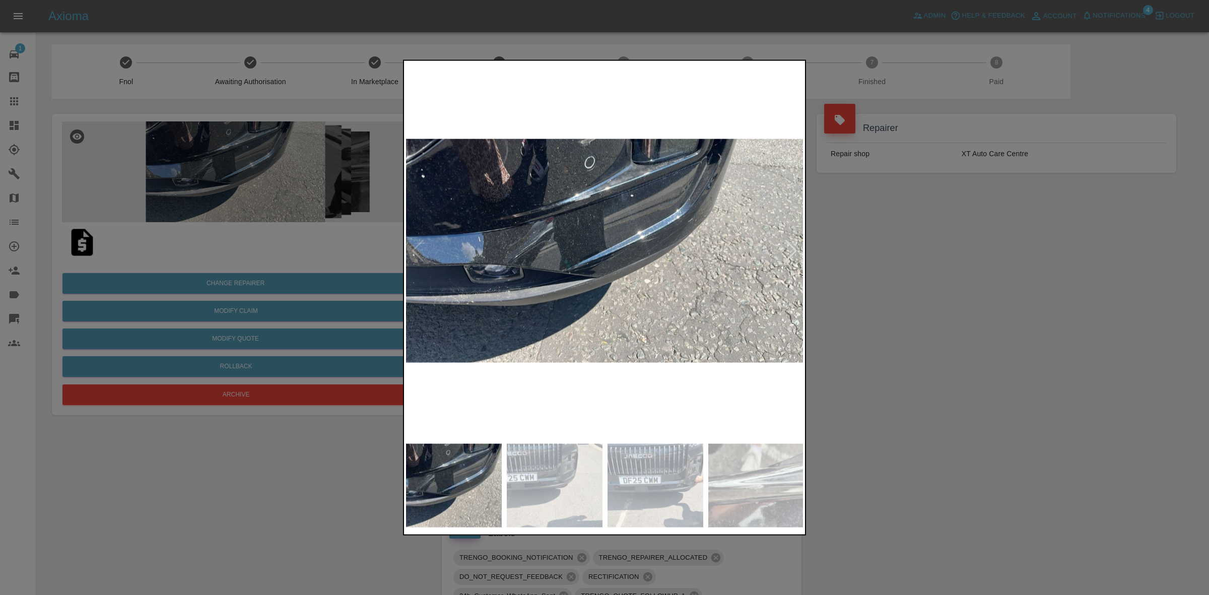
click at [796, 249] on div at bounding box center [791, 250] width 14 height 22
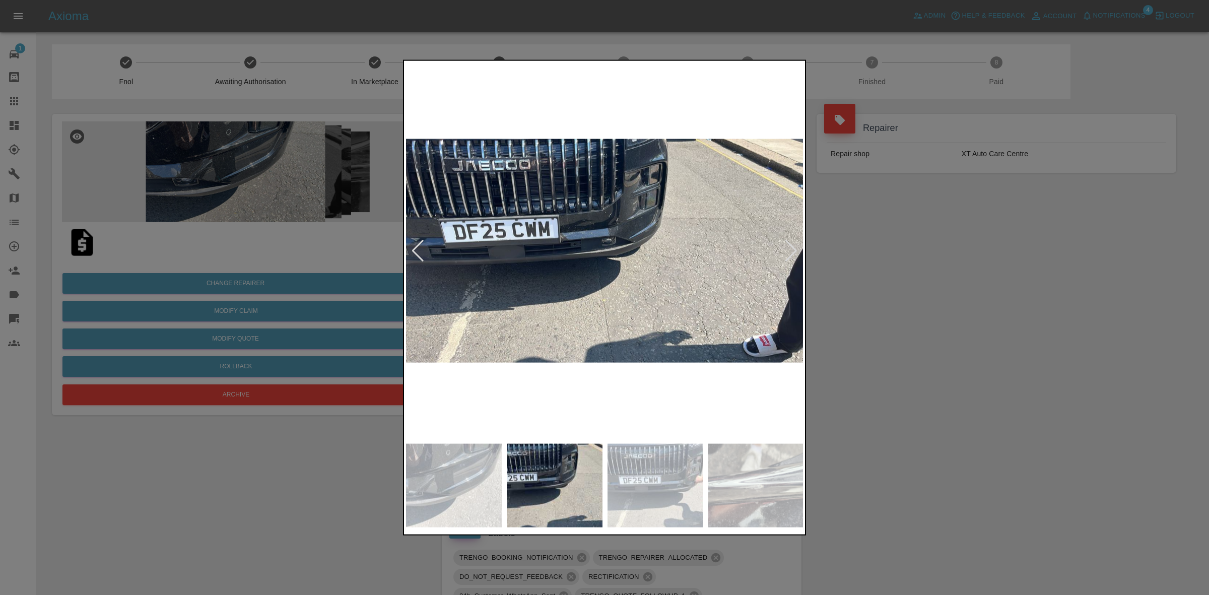
click at [796, 249] on div at bounding box center [791, 250] width 14 height 22
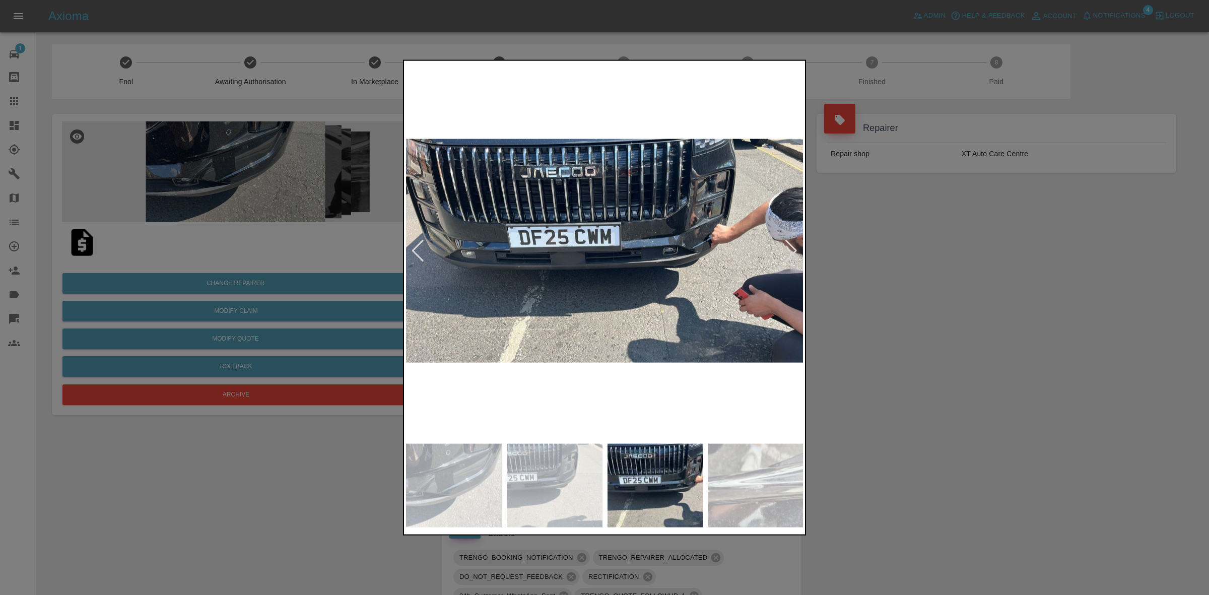
click at [796, 249] on div at bounding box center [791, 250] width 14 height 22
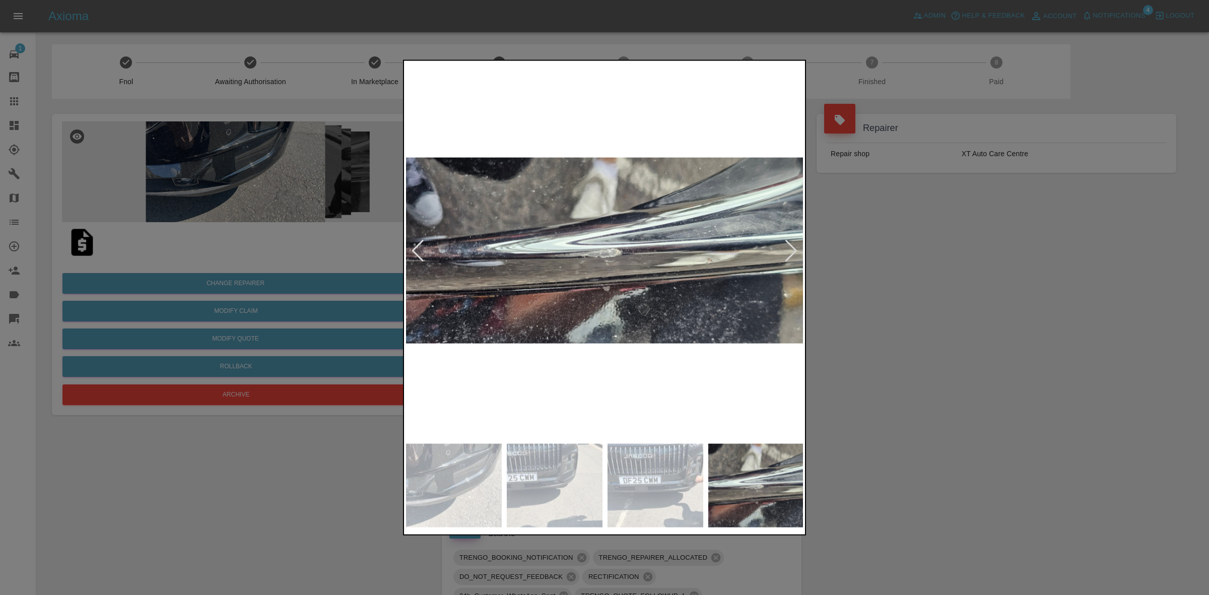
click at [796, 249] on div at bounding box center [791, 250] width 14 height 22
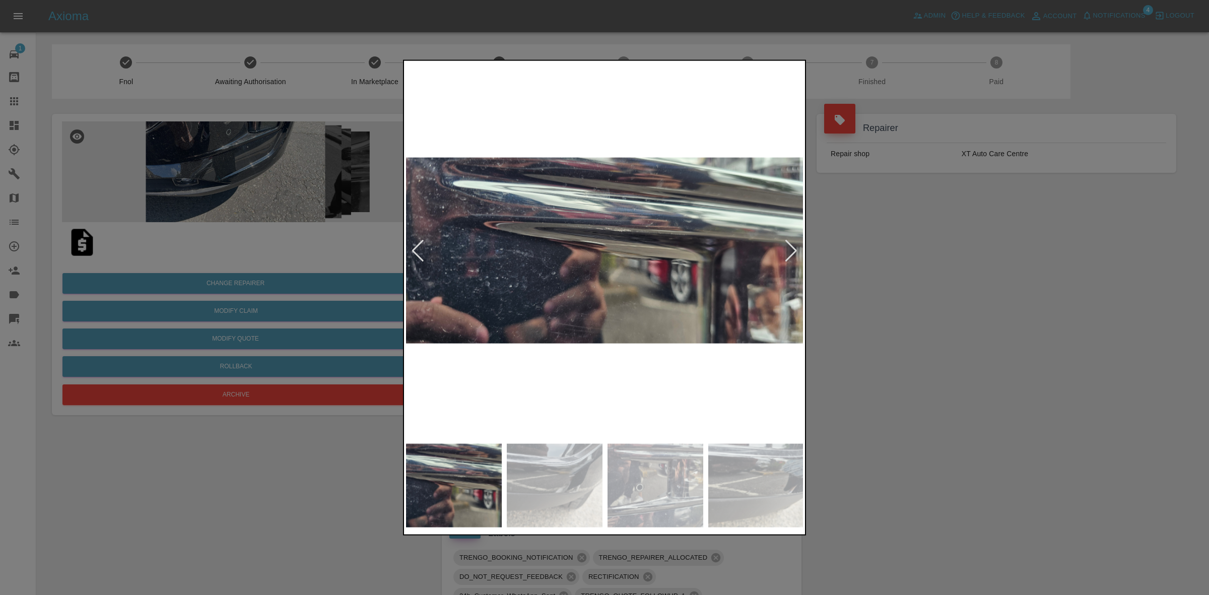
click at [796, 249] on div at bounding box center [791, 250] width 14 height 22
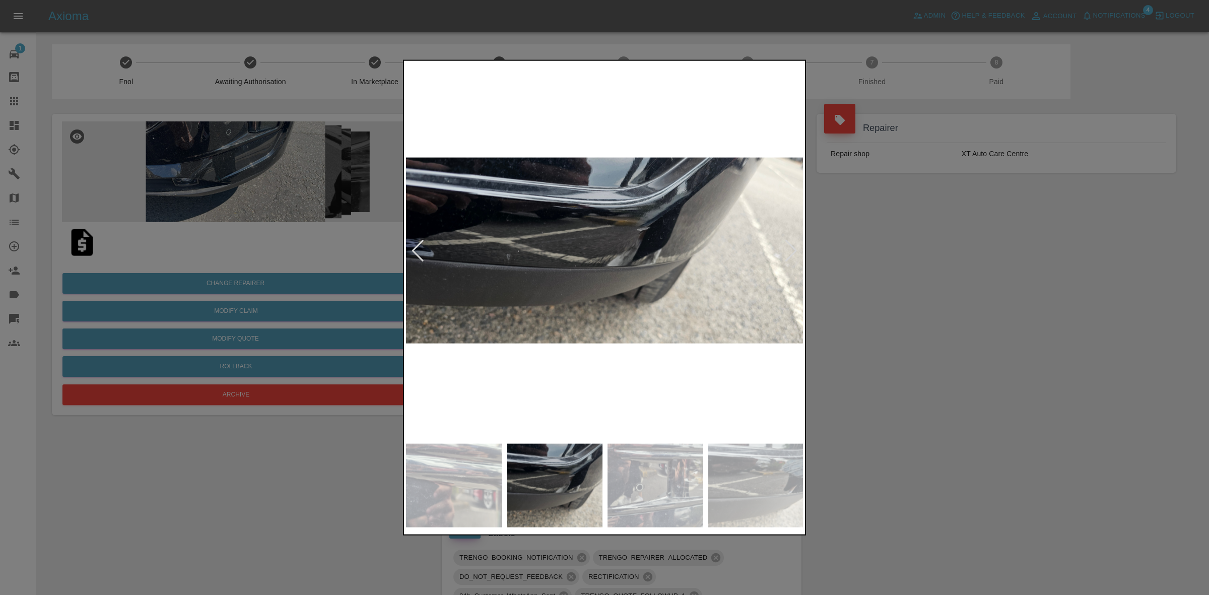
click at [796, 249] on div at bounding box center [791, 250] width 14 height 22
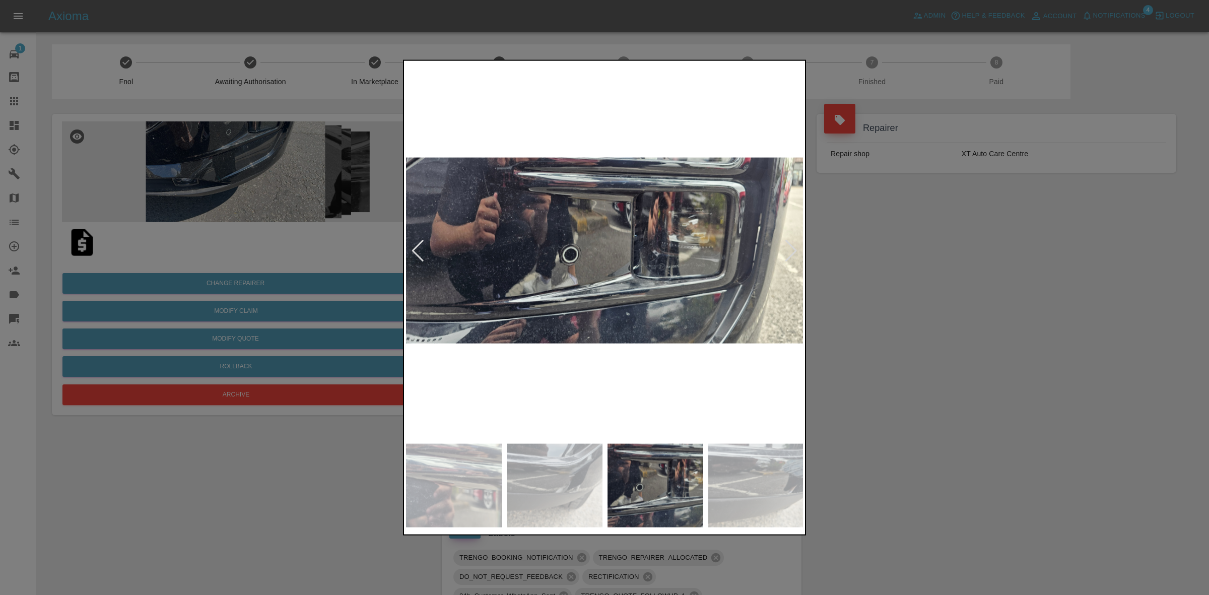
click at [796, 249] on div at bounding box center [791, 250] width 14 height 22
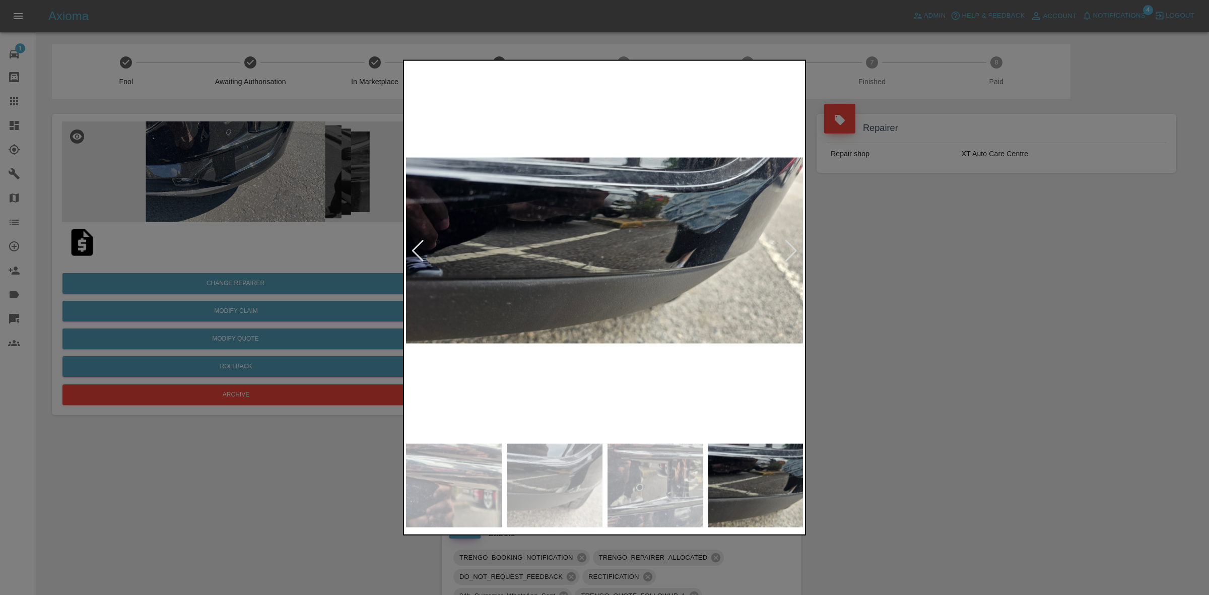
click at [796, 249] on div at bounding box center [791, 250] width 14 height 22
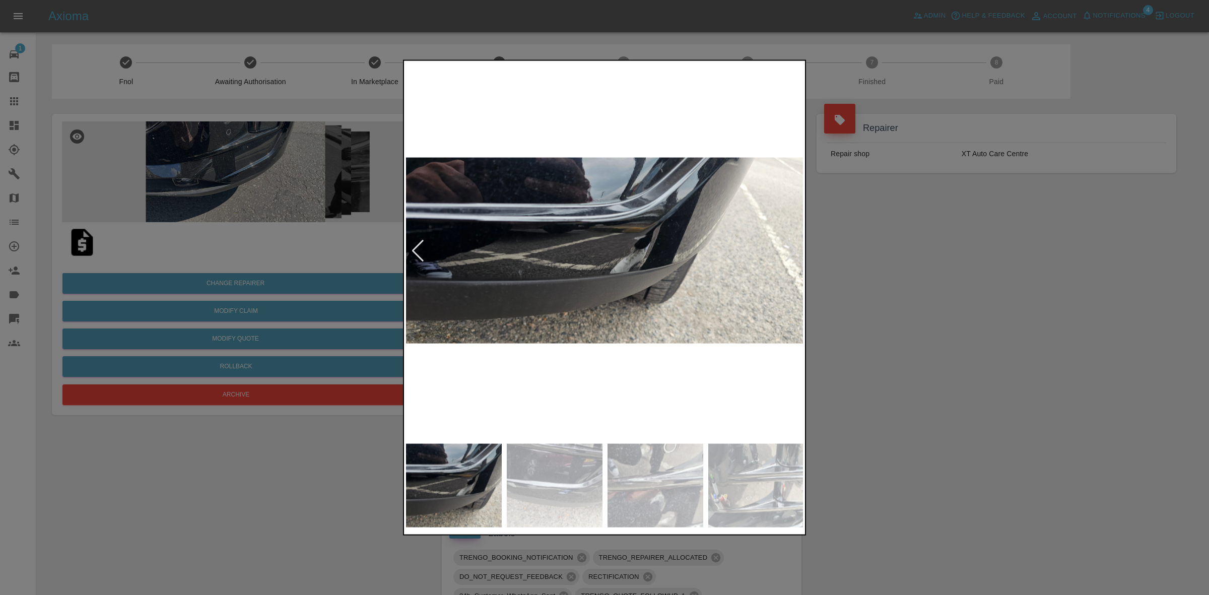
click at [796, 249] on div at bounding box center [791, 250] width 14 height 22
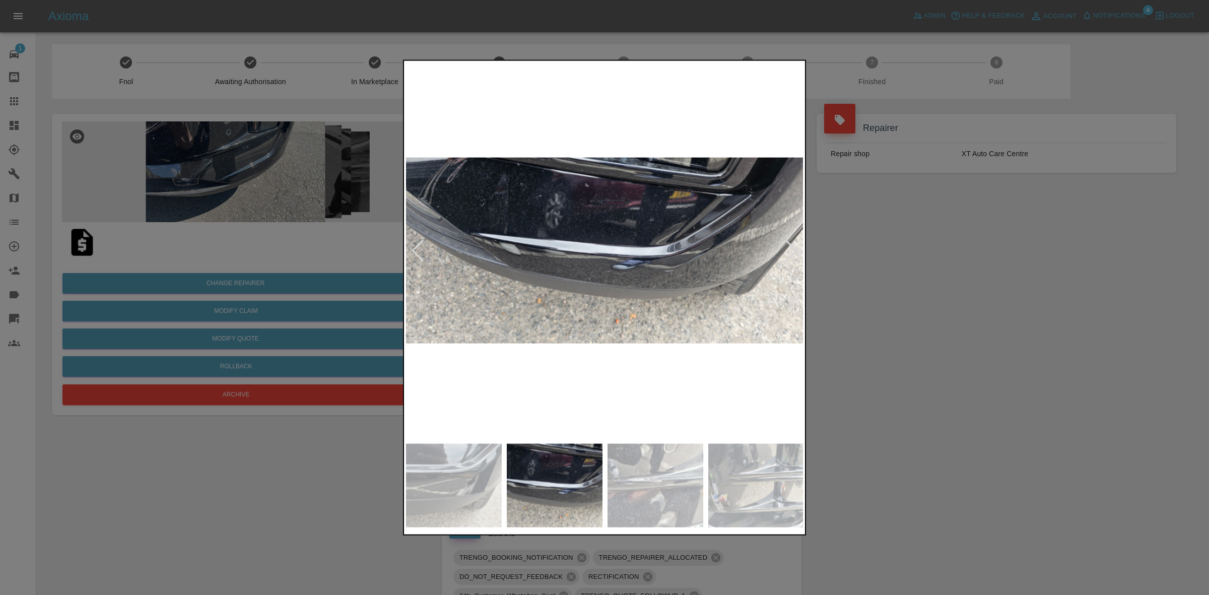
click at [796, 249] on div at bounding box center [791, 250] width 14 height 22
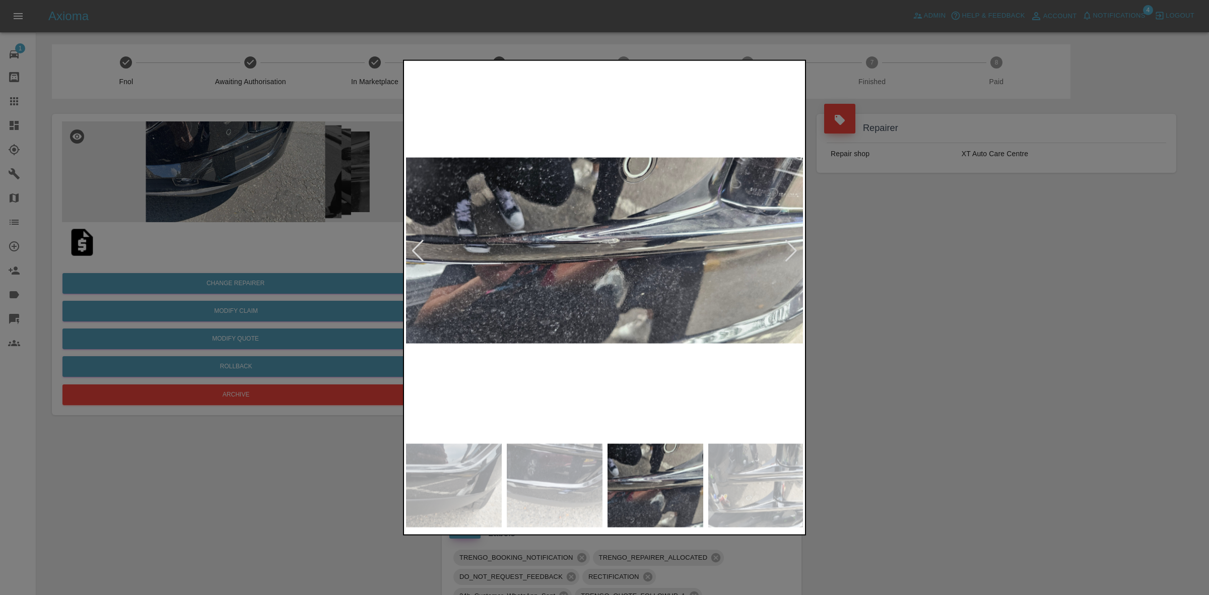
click at [796, 249] on div at bounding box center [791, 250] width 14 height 22
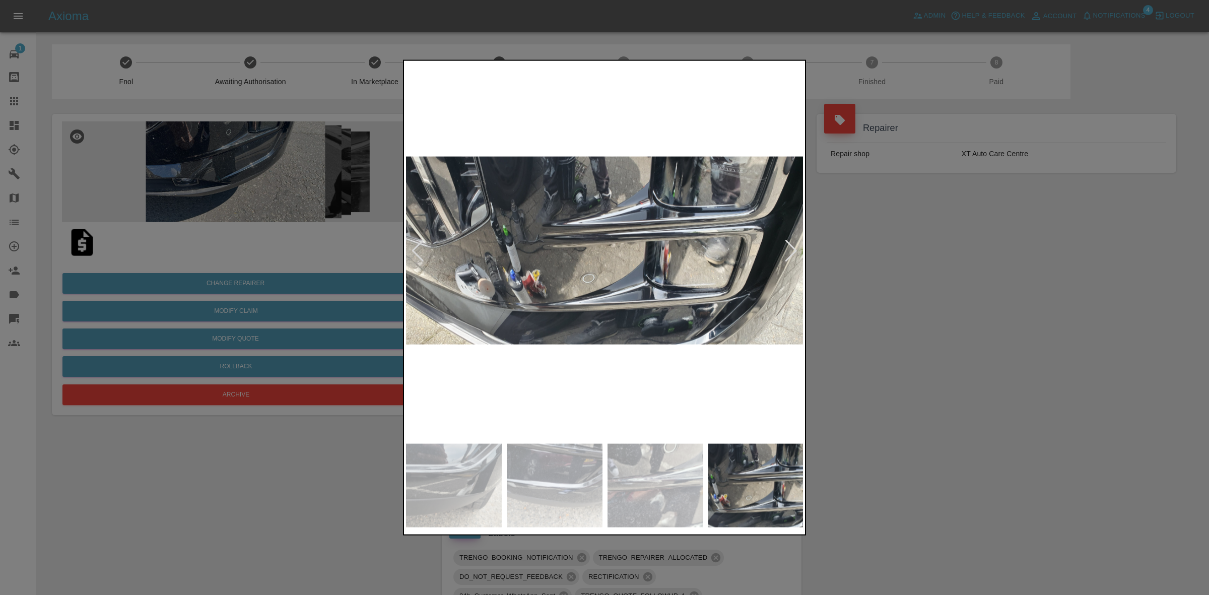
click at [796, 249] on div at bounding box center [791, 250] width 14 height 22
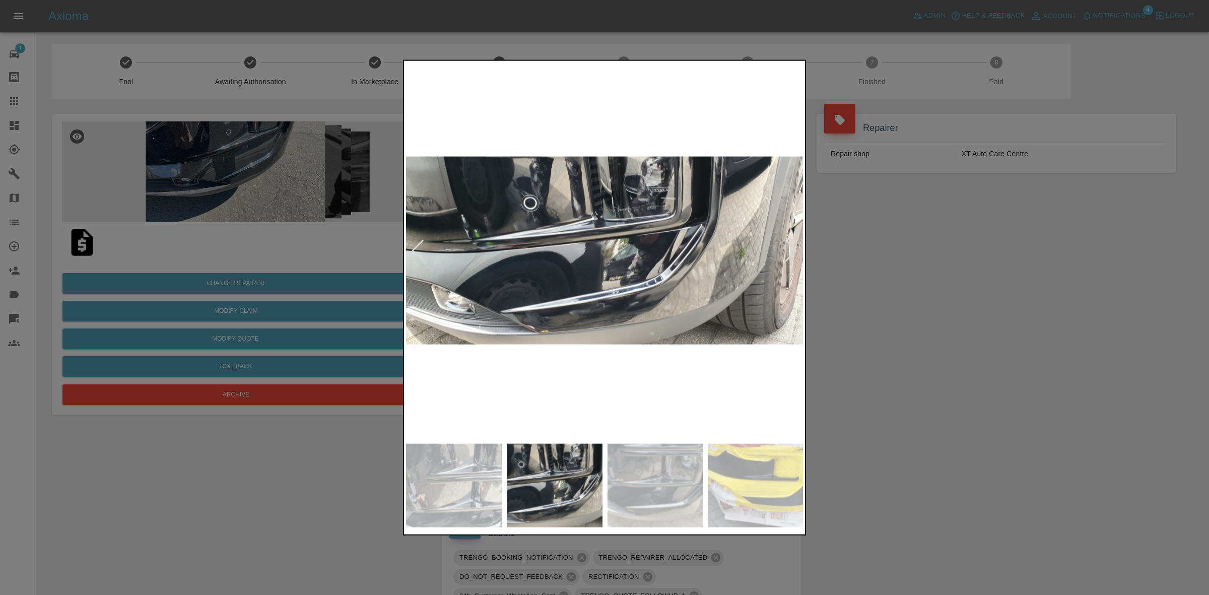
click at [796, 249] on div at bounding box center [791, 250] width 14 height 22
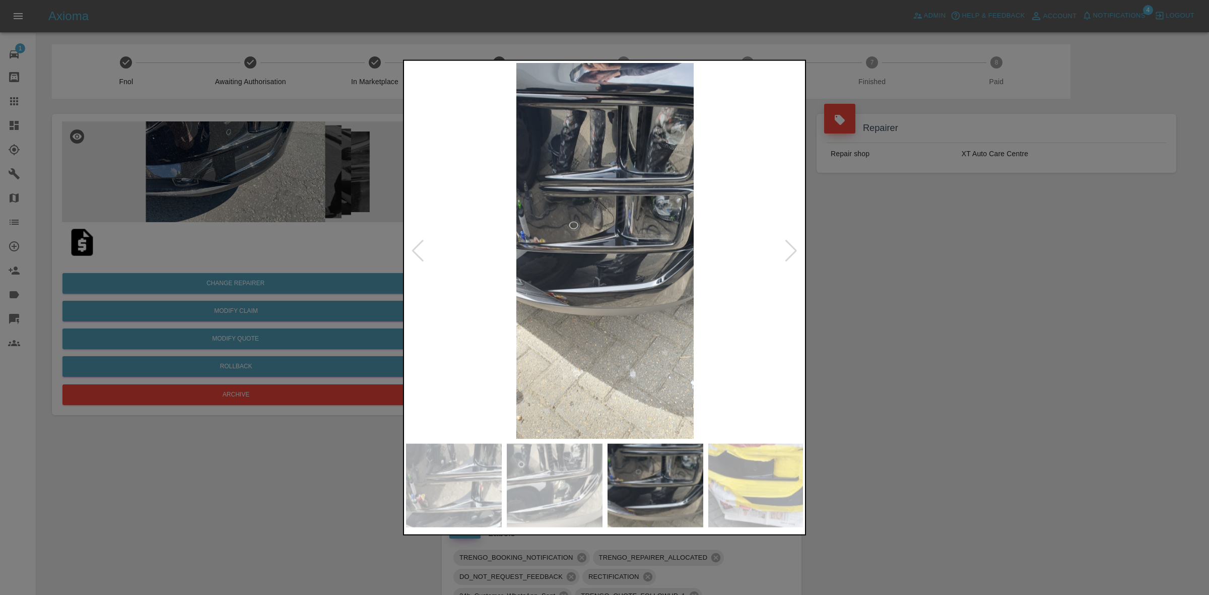
click at [796, 249] on div at bounding box center [791, 250] width 14 height 22
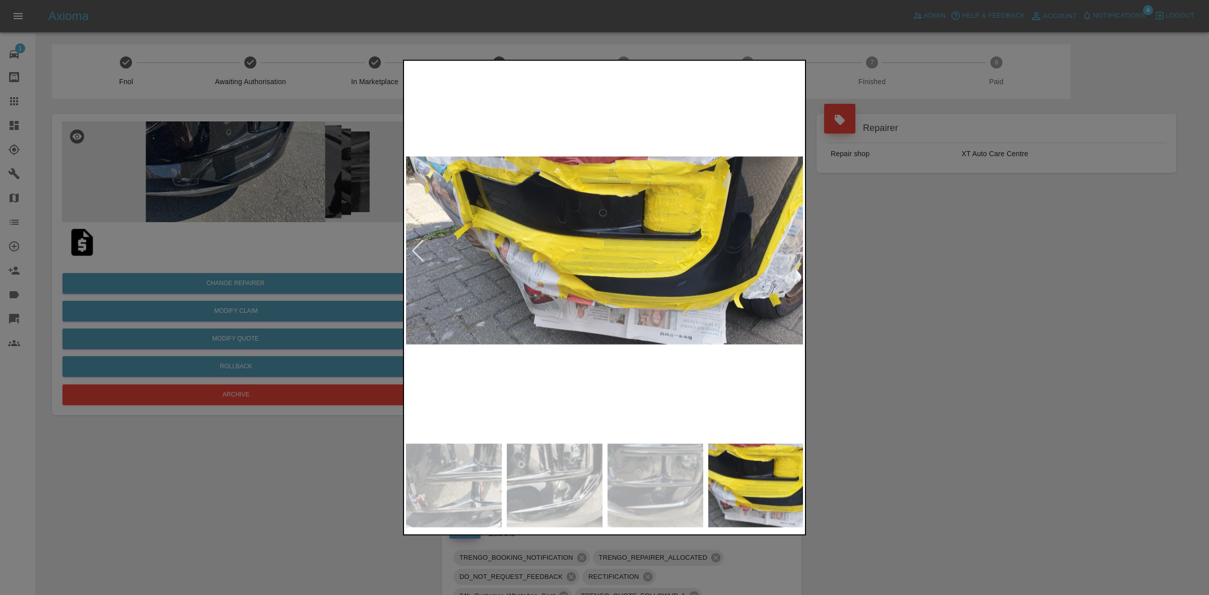
click at [796, 249] on img at bounding box center [605, 250] width 398 height 376
click at [792, 248] on img at bounding box center [605, 250] width 398 height 376
click at [865, 255] on div at bounding box center [604, 297] width 1209 height 595
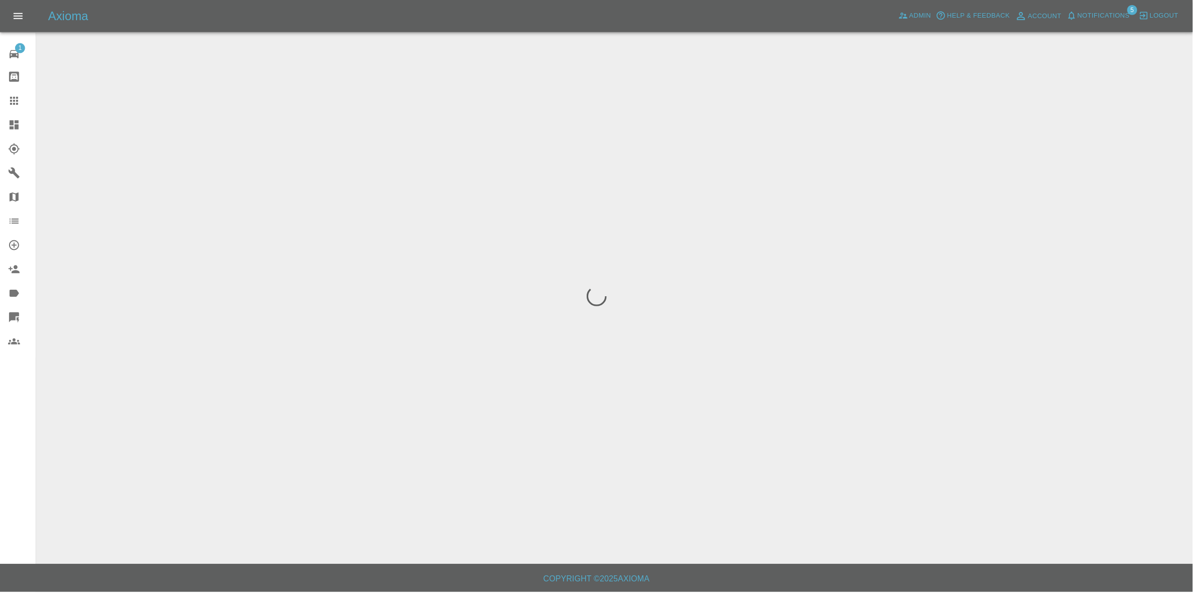
click at [1096, 17] on span "Notifications" at bounding box center [1109, 16] width 52 height 12
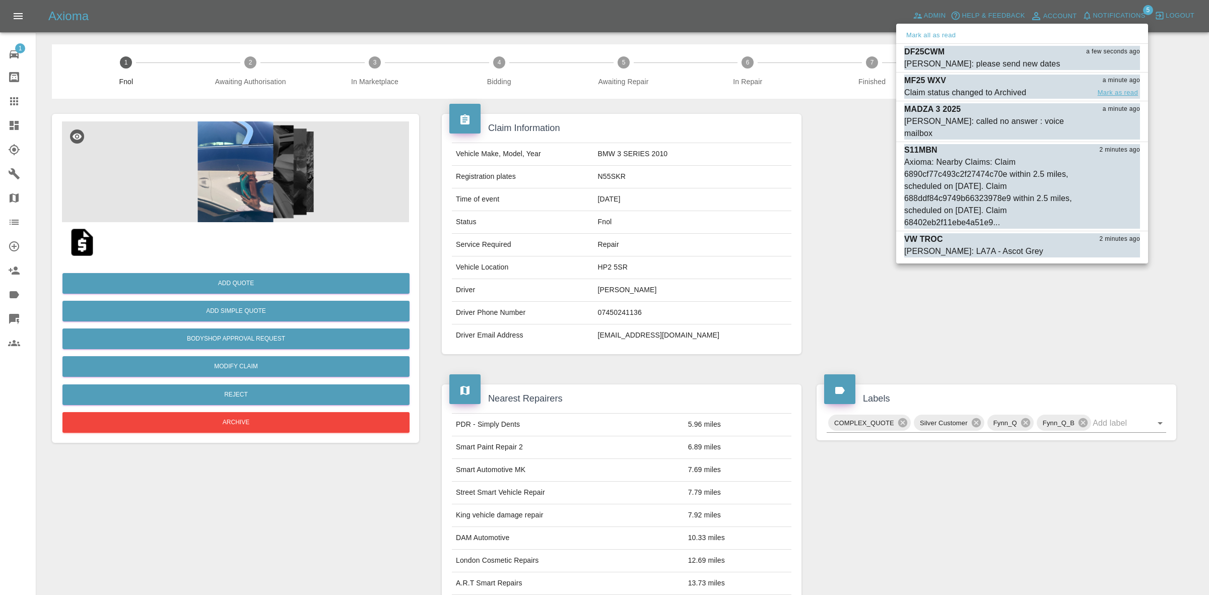
click at [1111, 89] on button "Mark as read" at bounding box center [1118, 93] width 44 height 12
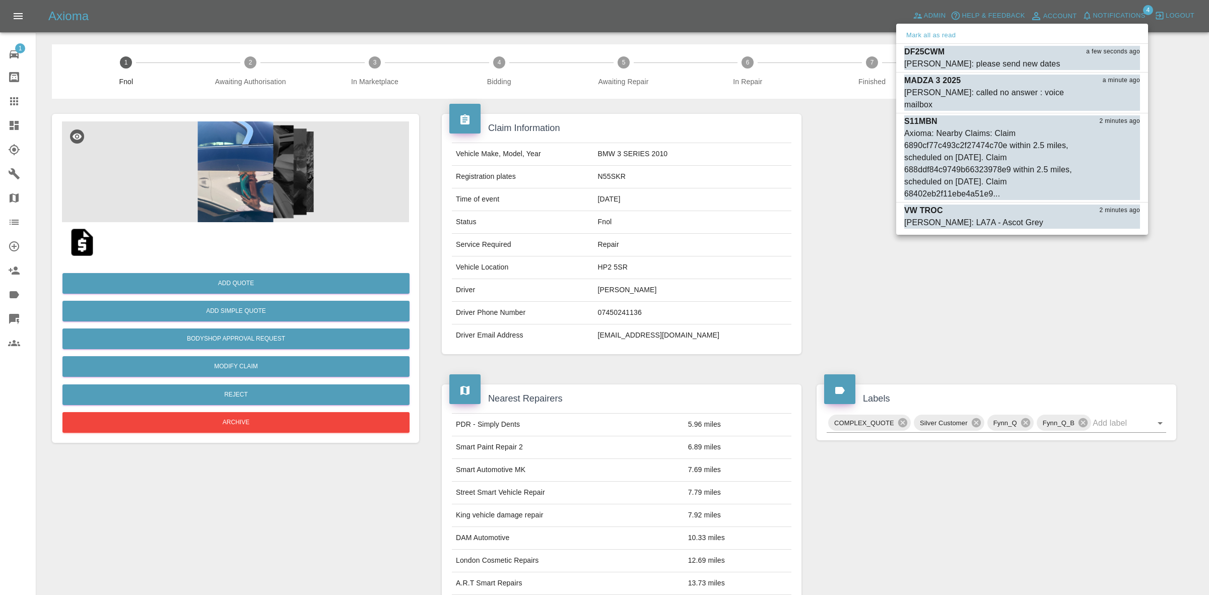
click at [1111, 99] on button "Mark as read" at bounding box center [1118, 105] width 44 height 12
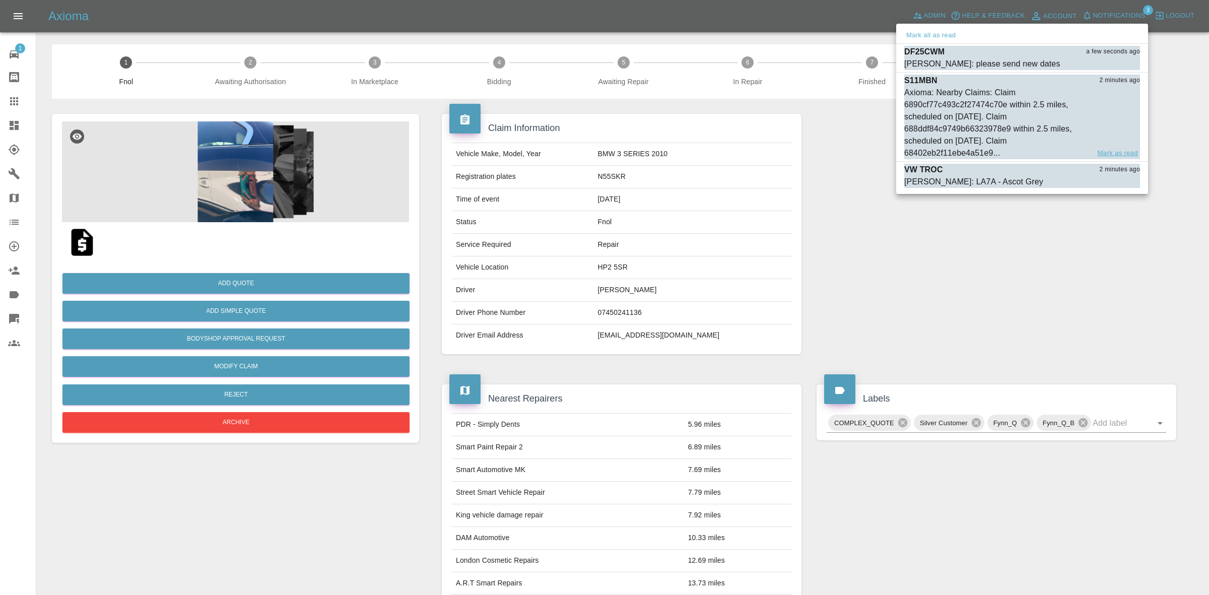
click at [1113, 149] on button "Mark as read" at bounding box center [1118, 154] width 44 height 12
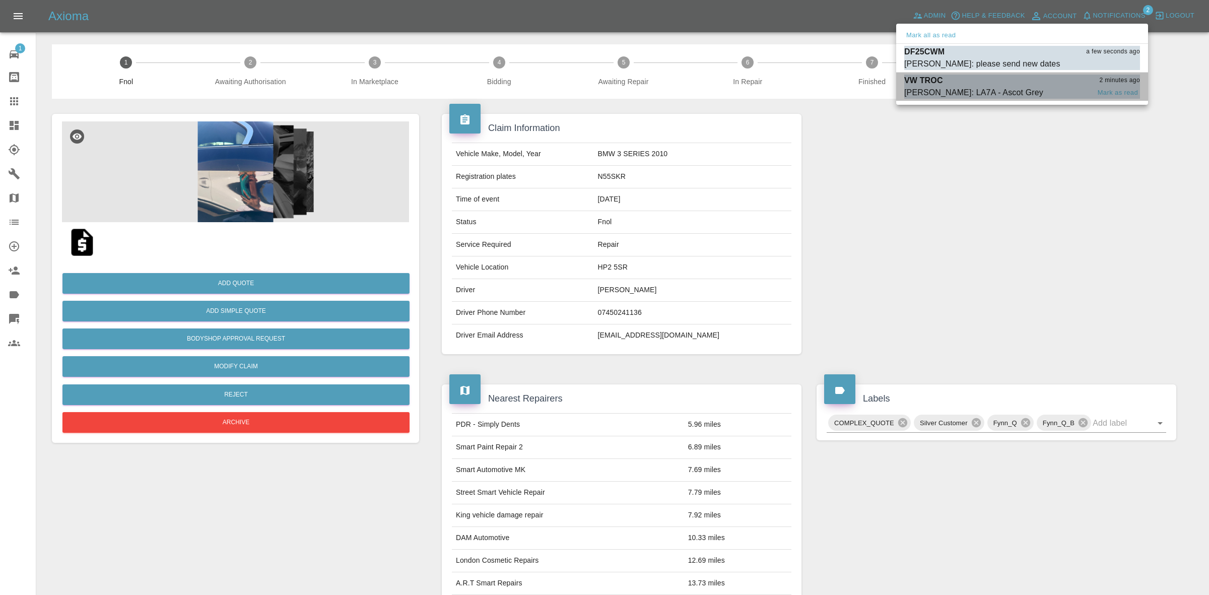
click at [982, 87] on div "Carl Ainsworth: LA7A - Ascot Grey" at bounding box center [973, 93] width 139 height 12
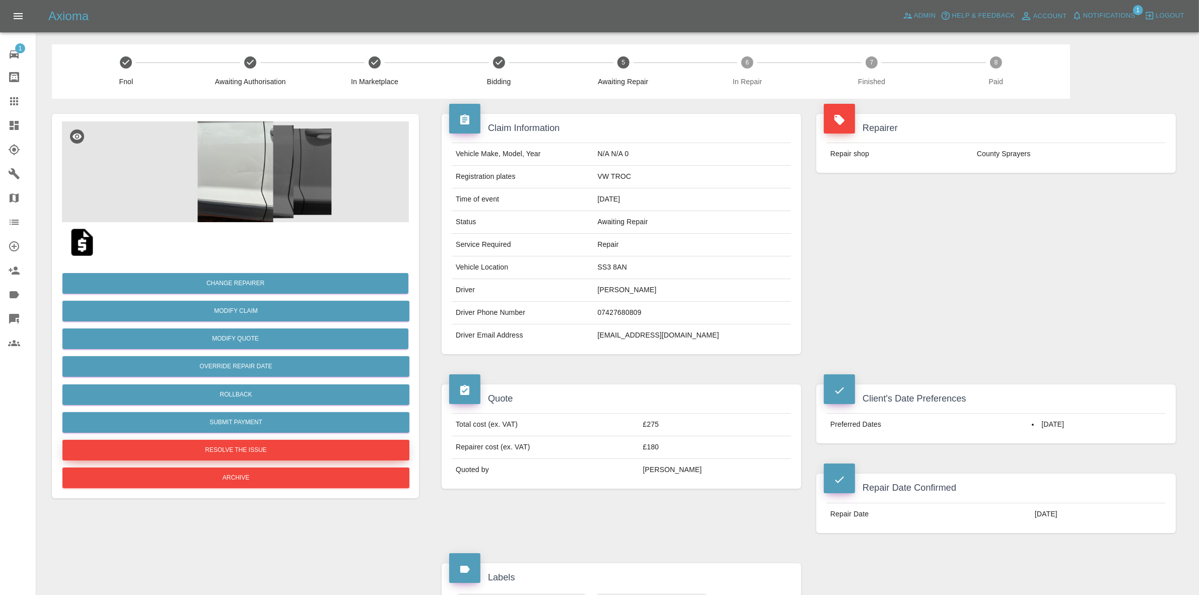
click at [275, 448] on button "Resolve the issue" at bounding box center [235, 450] width 347 height 21
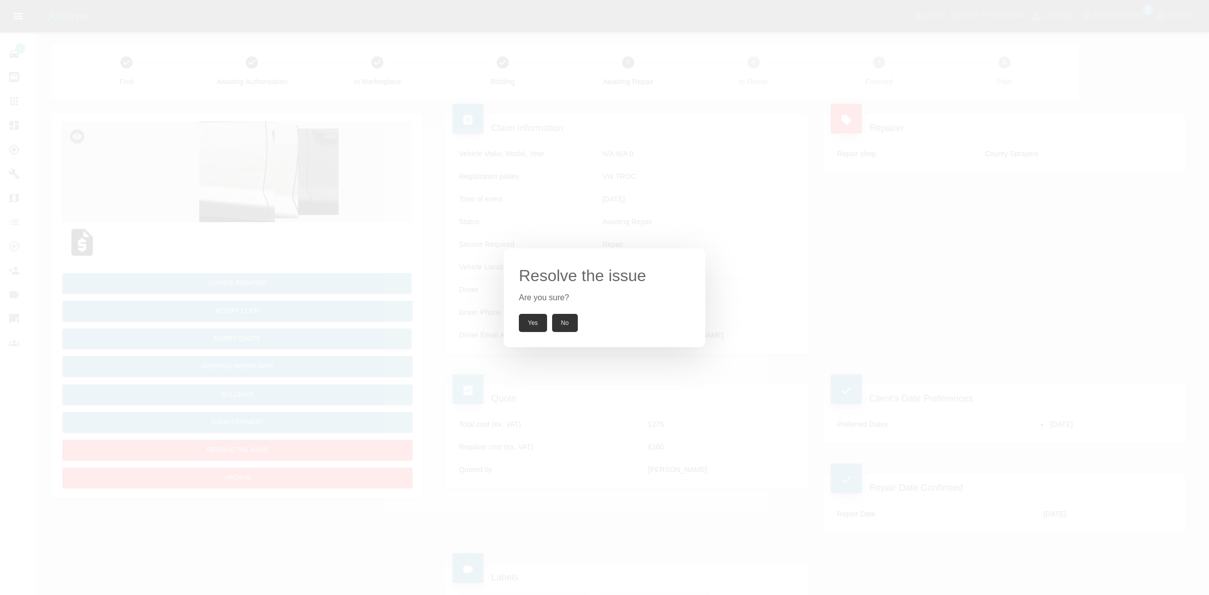
click at [530, 321] on button "Yes" at bounding box center [533, 323] width 28 height 18
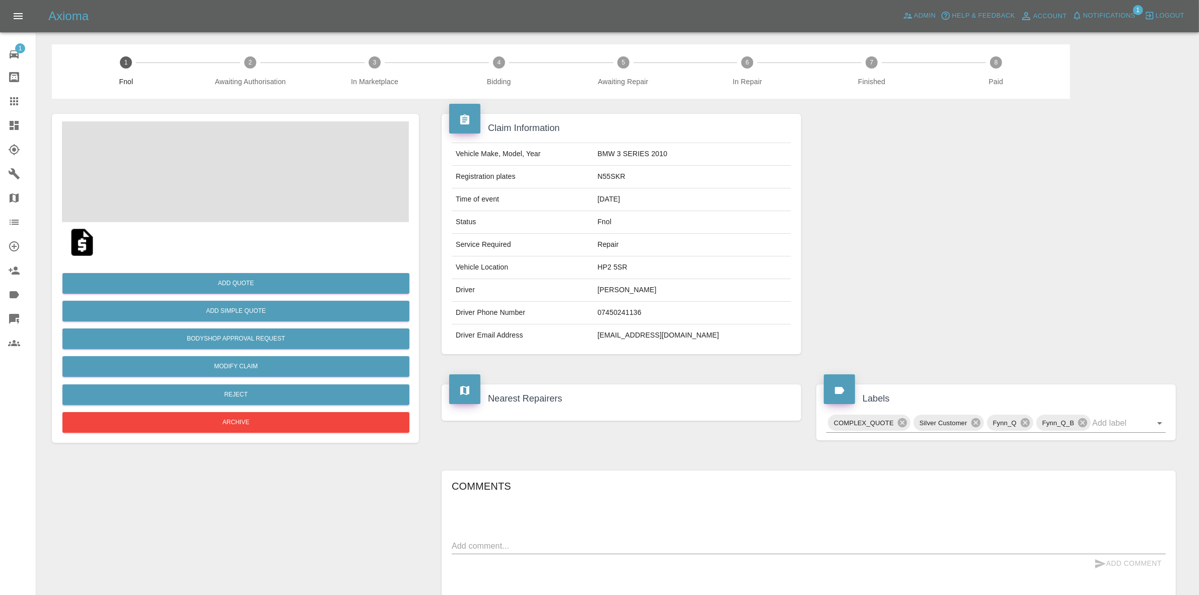
click at [1097, 15] on span "Notifications" at bounding box center [1109, 16] width 52 height 12
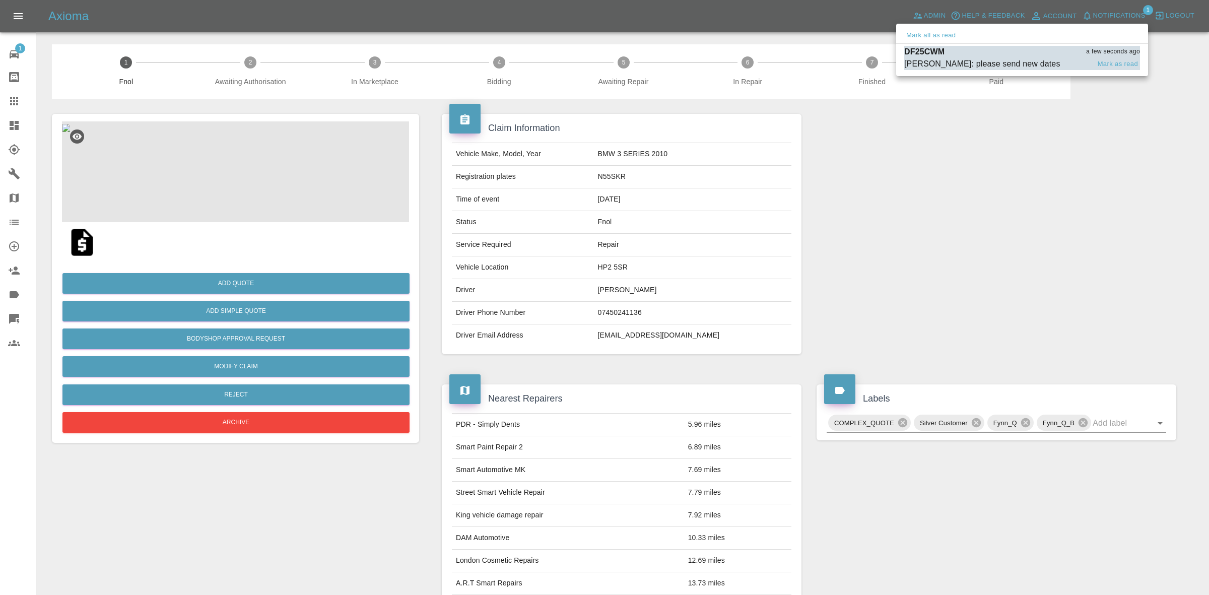
click at [990, 56] on div "DF25CWM a few seconds ago" at bounding box center [1022, 52] width 236 height 12
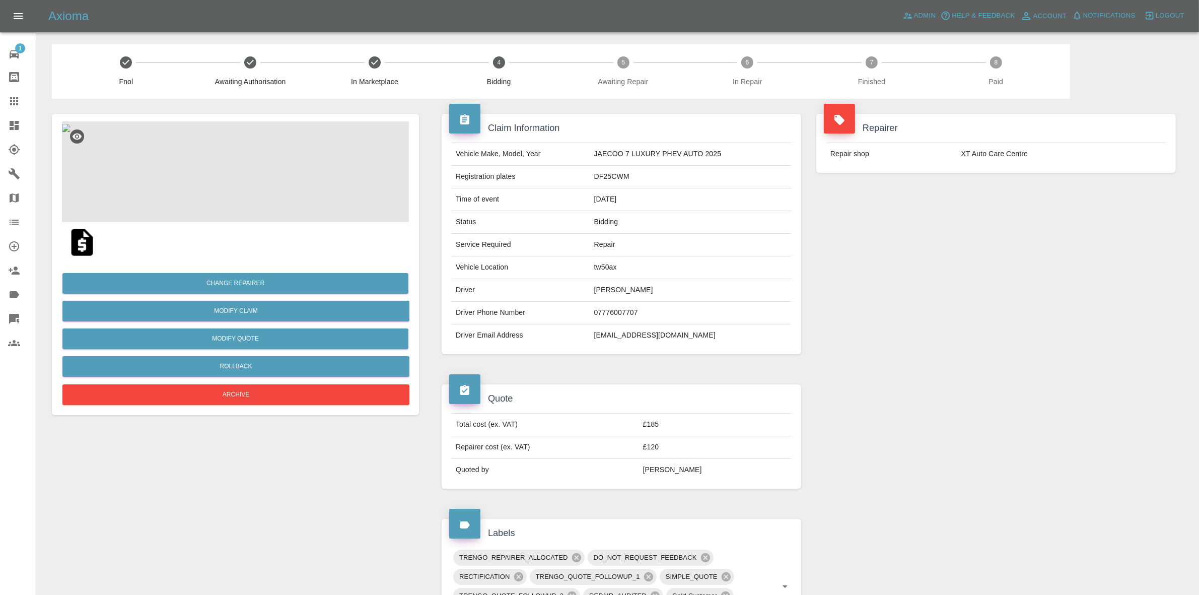
click at [970, 218] on div "Repairer Repair shop XT Auto Care Centre" at bounding box center [996, 234] width 375 height 270
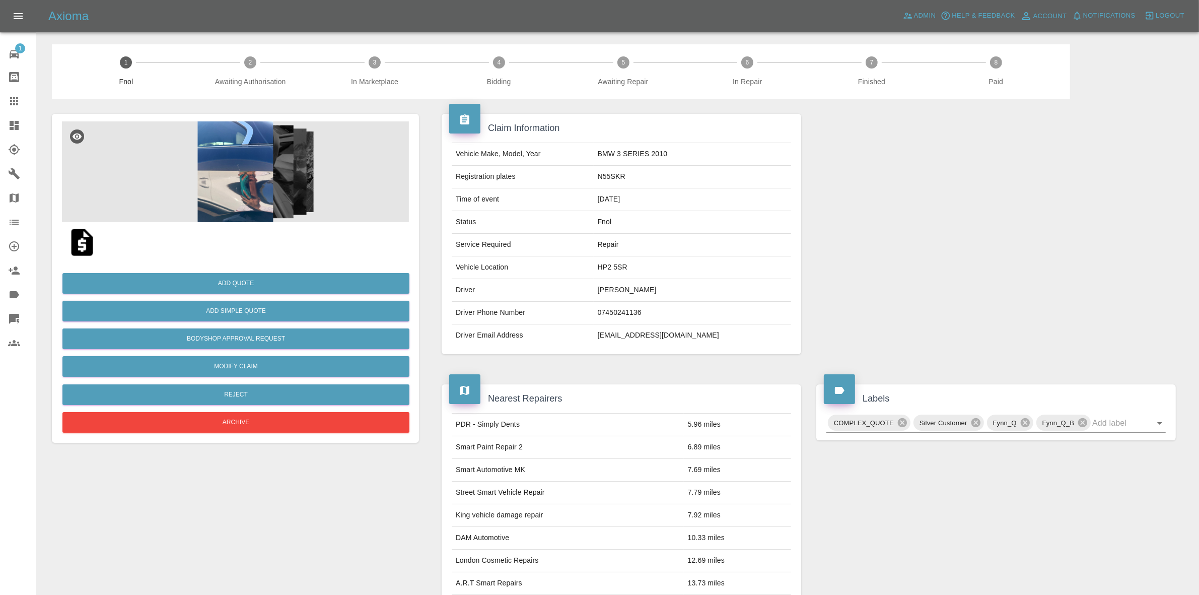
click at [317, 192] on img at bounding box center [235, 171] width 347 height 101
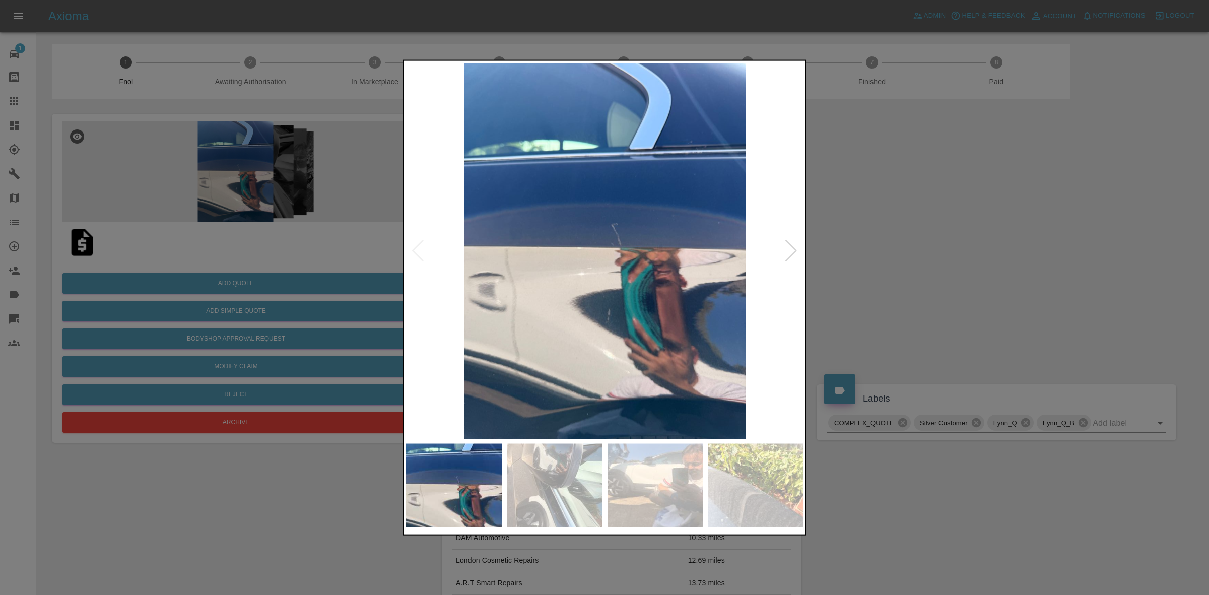
click at [787, 248] on div at bounding box center [791, 250] width 14 height 22
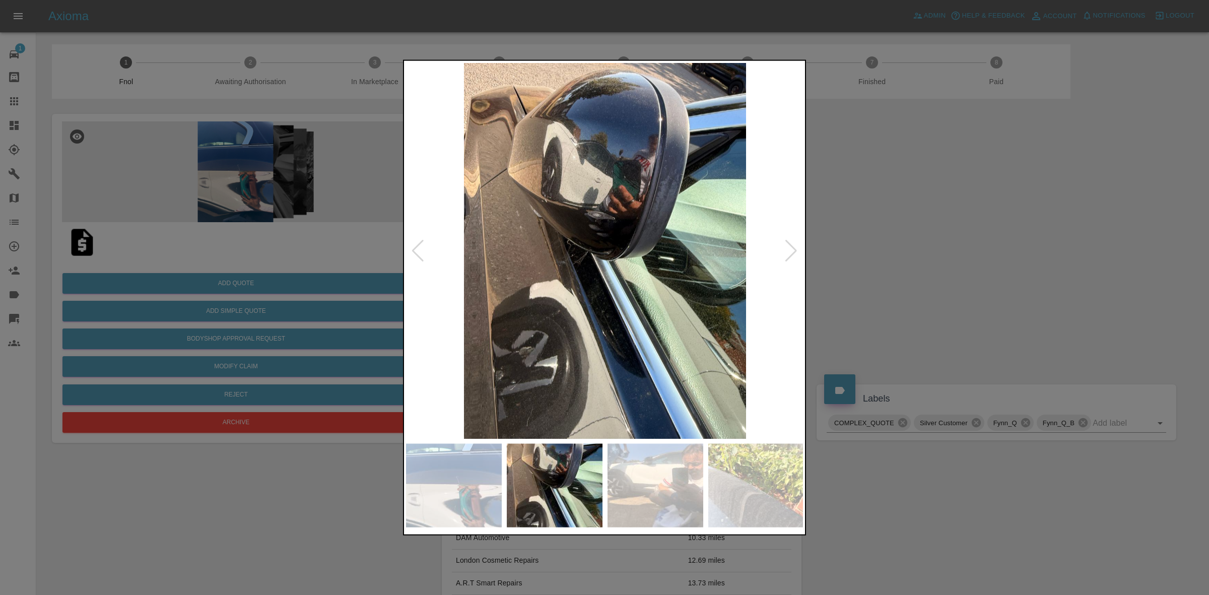
click at [787, 248] on div at bounding box center [791, 250] width 14 height 22
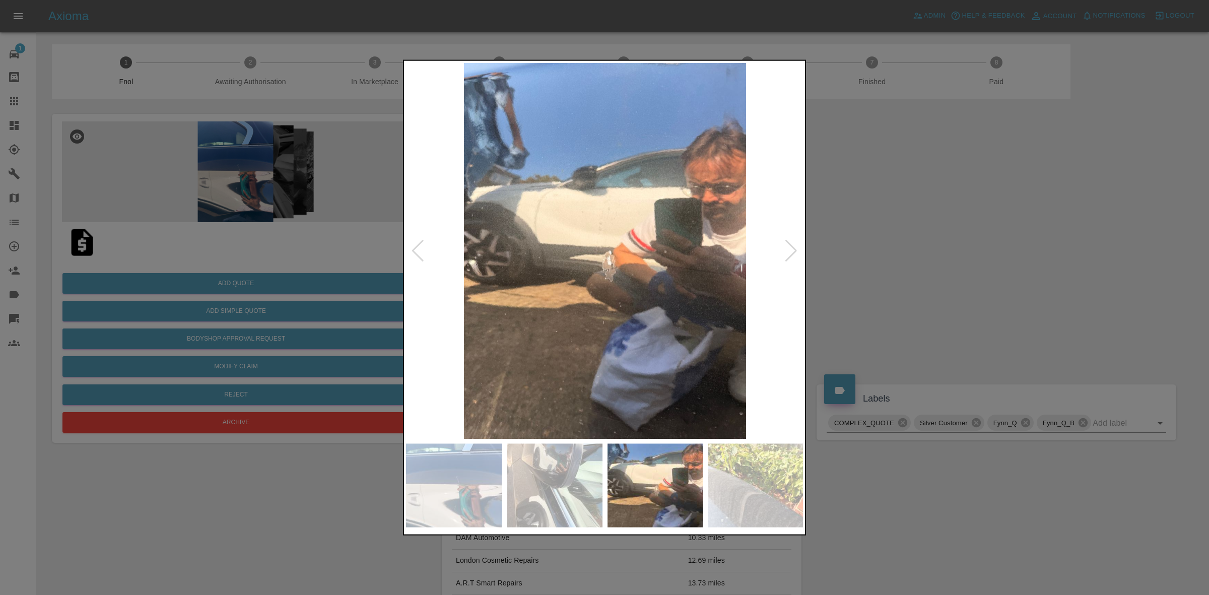
click at [787, 248] on div at bounding box center [791, 250] width 14 height 22
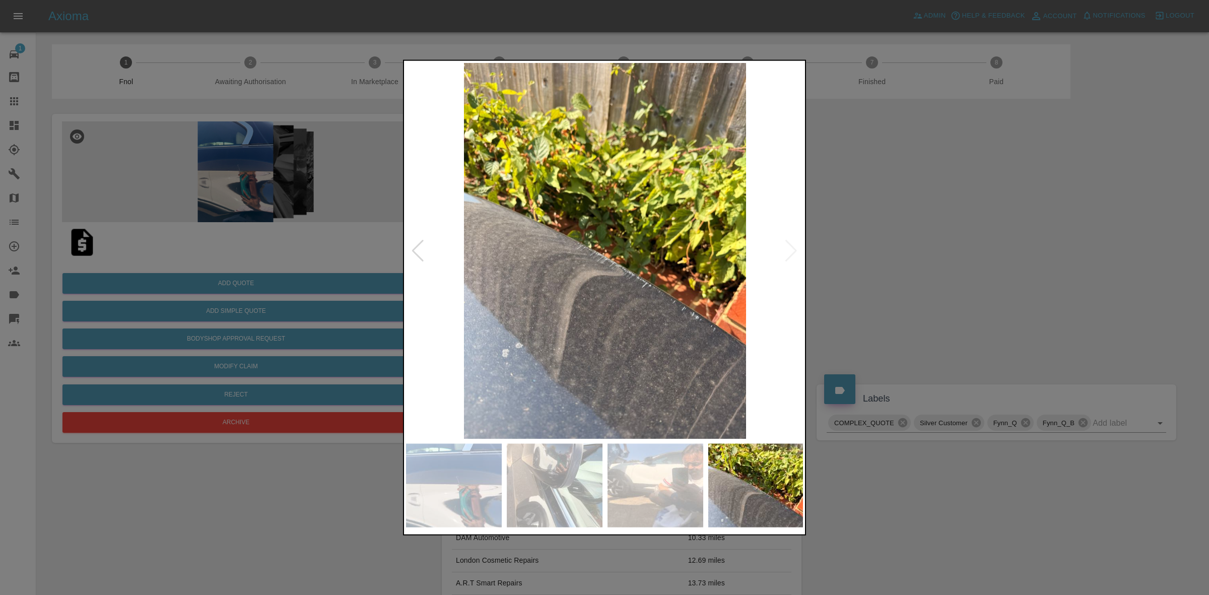
click at [787, 248] on img at bounding box center [605, 250] width 398 height 376
click at [305, 220] on div at bounding box center [604, 297] width 1209 height 595
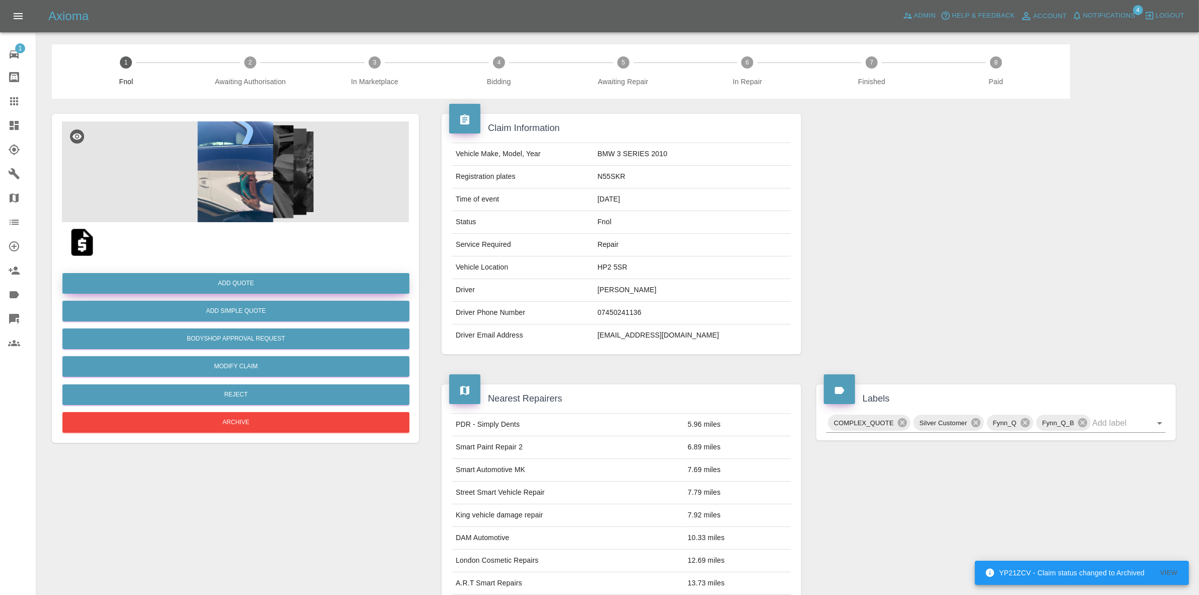
click at [231, 275] on button "Add Quote" at bounding box center [235, 283] width 347 height 21
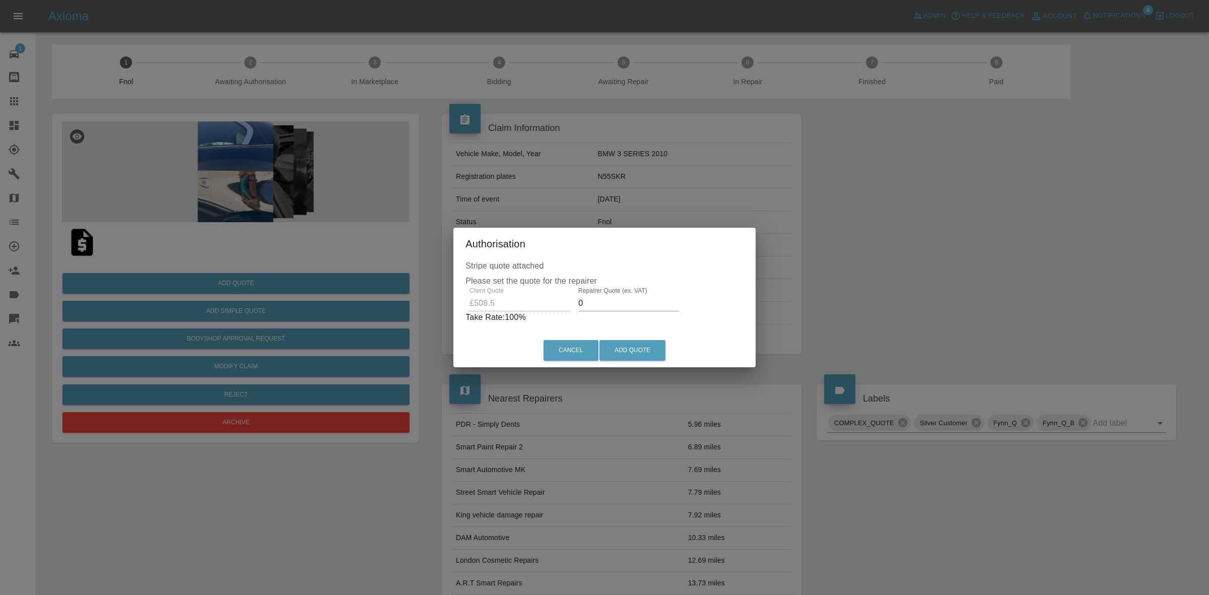
click at [612, 304] on input "0" at bounding box center [628, 303] width 101 height 16
type input "340"
click at [628, 346] on button "Add Quote" at bounding box center [632, 350] width 66 height 21
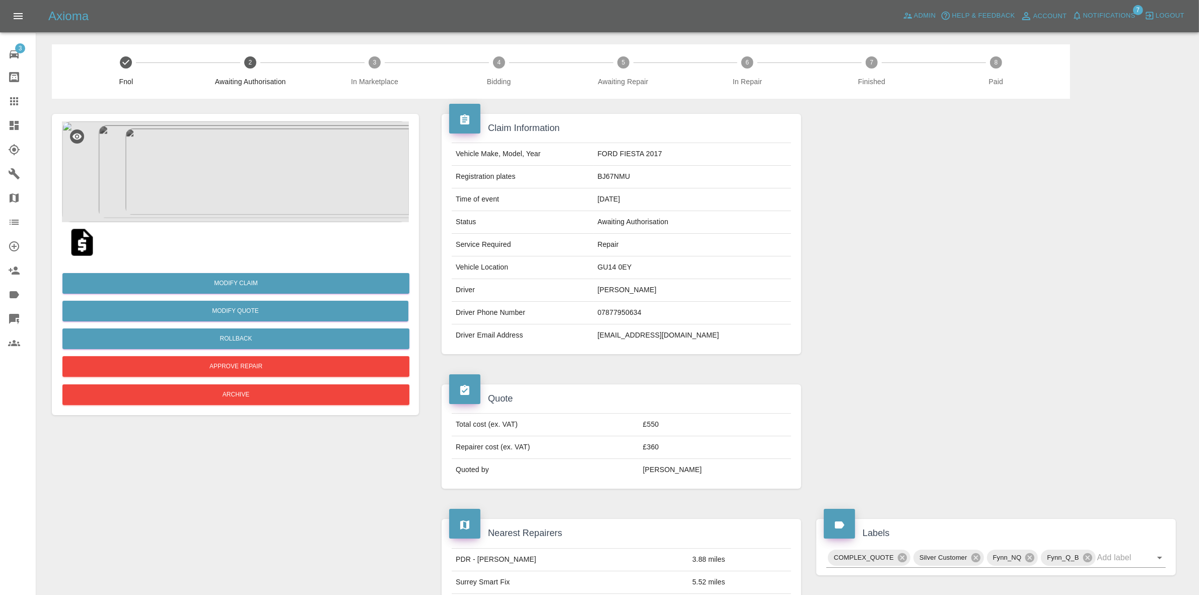
click at [1112, 18] on span "Notifications" at bounding box center [1109, 16] width 52 height 12
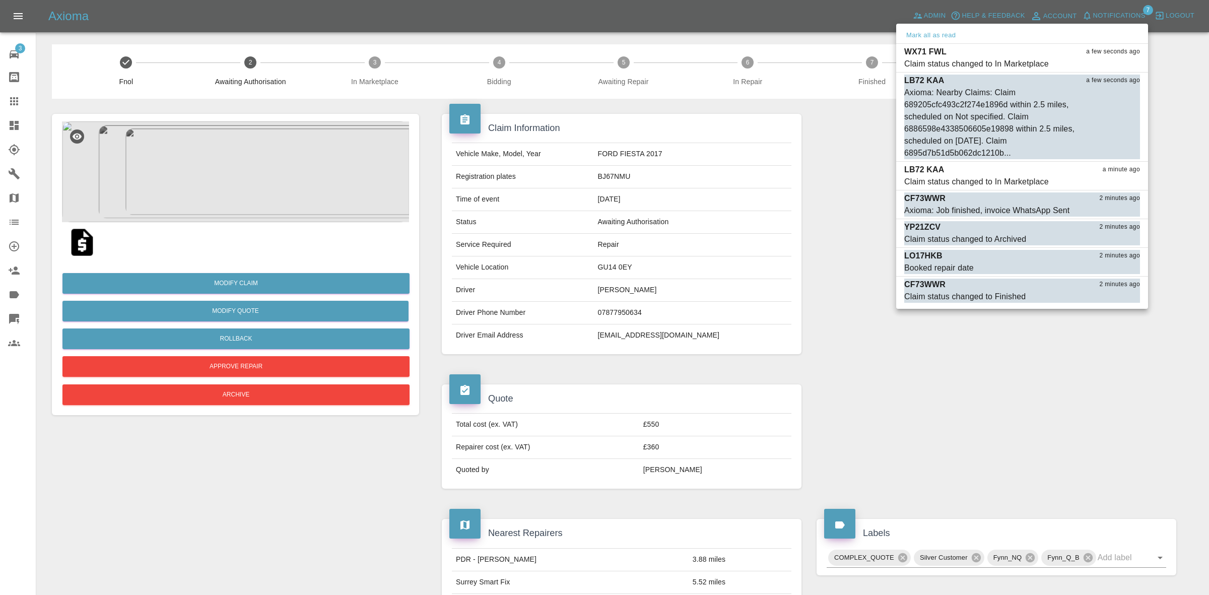
click at [694, 217] on div at bounding box center [604, 297] width 1209 height 595
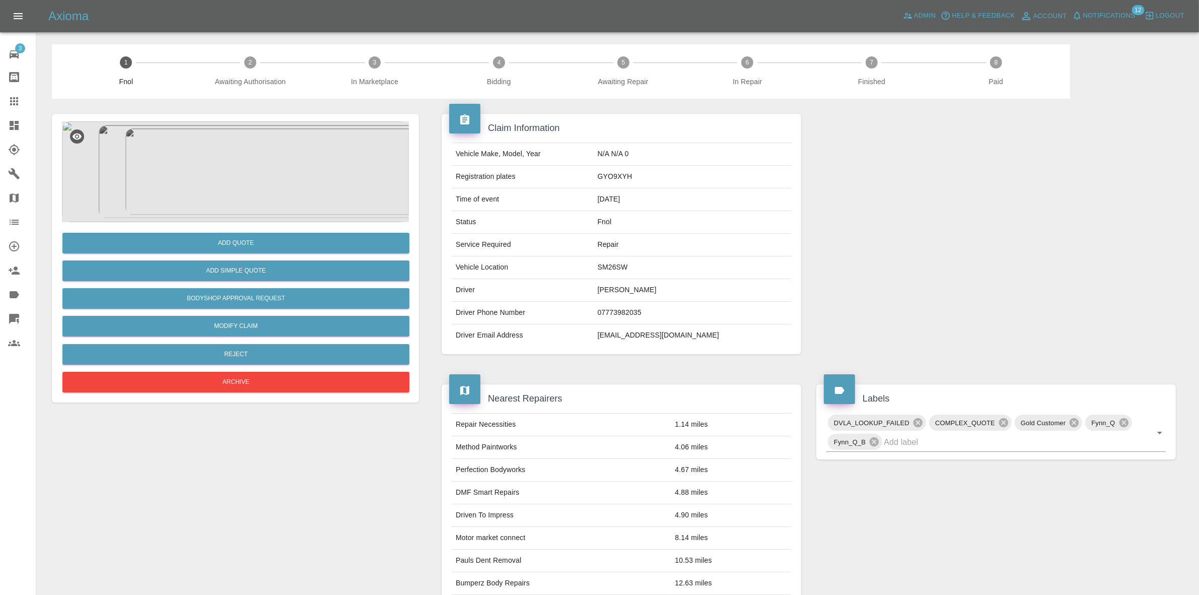
click at [1111, 19] on span "Notifications" at bounding box center [1109, 16] width 52 height 12
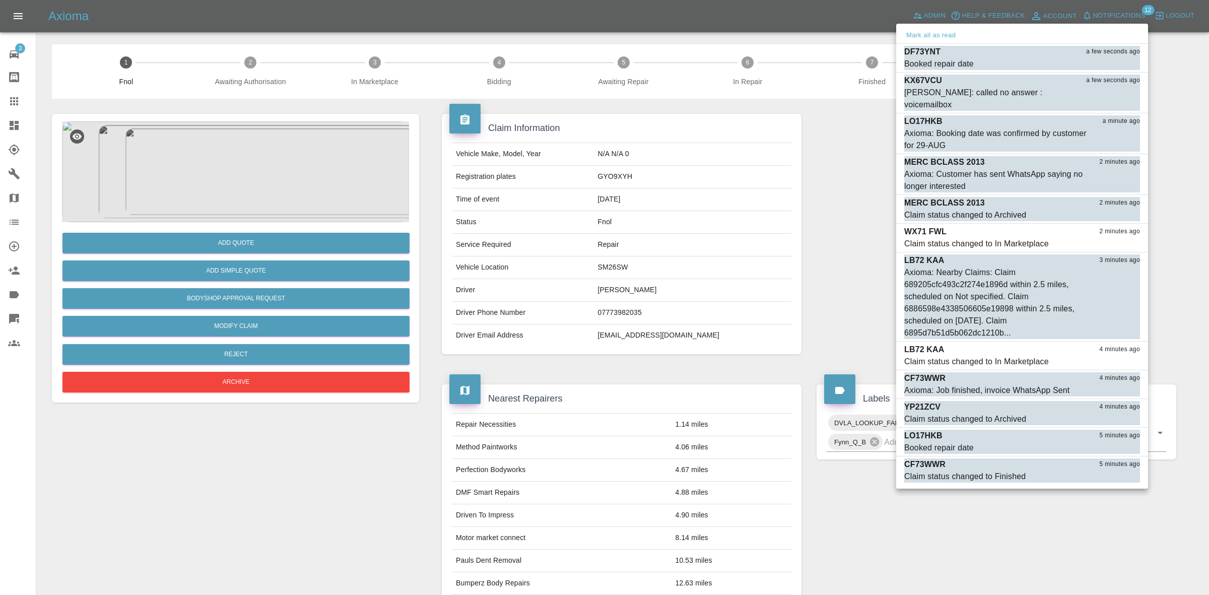
drag, startPoint x: 778, startPoint y: 200, endPoint x: 756, endPoint y: 222, distance: 31.3
click at [778, 205] on div at bounding box center [604, 297] width 1209 height 595
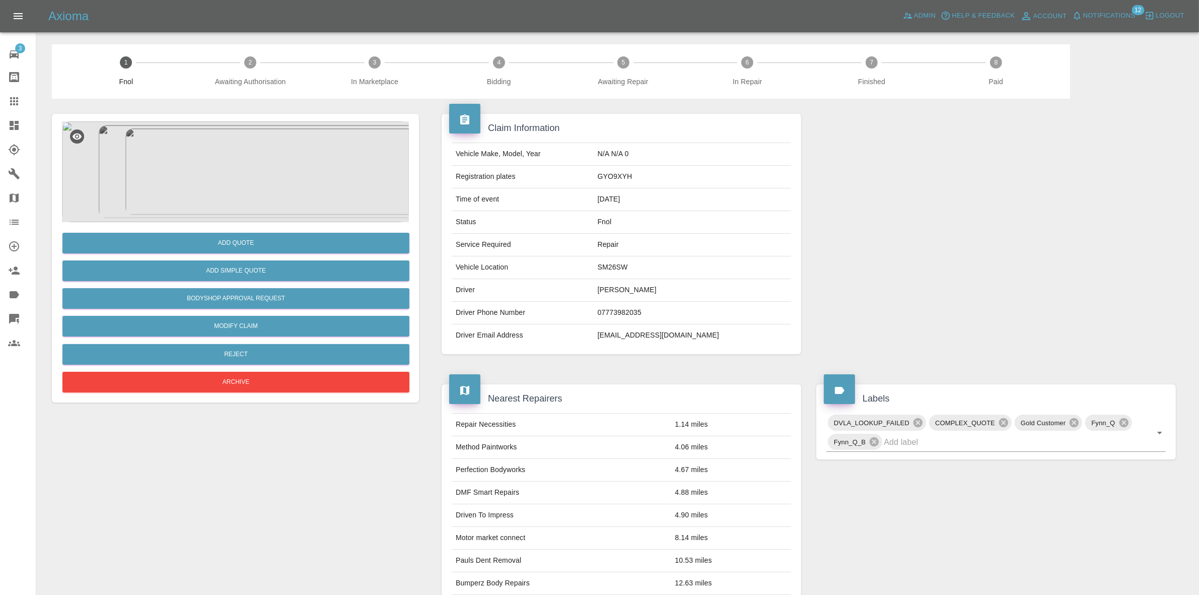
click at [270, 161] on img at bounding box center [235, 171] width 347 height 101
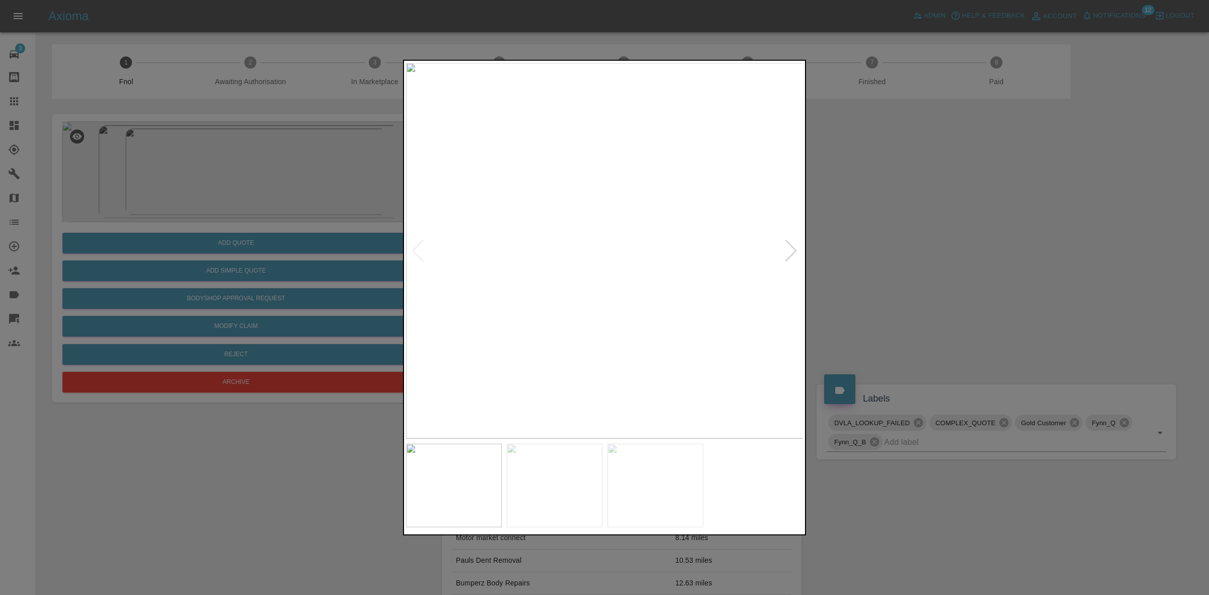
click at [792, 247] on div at bounding box center [791, 250] width 14 height 22
click at [792, 247] on img at bounding box center [605, 250] width 398 height 376
click at [303, 253] on div at bounding box center [604, 297] width 1209 height 595
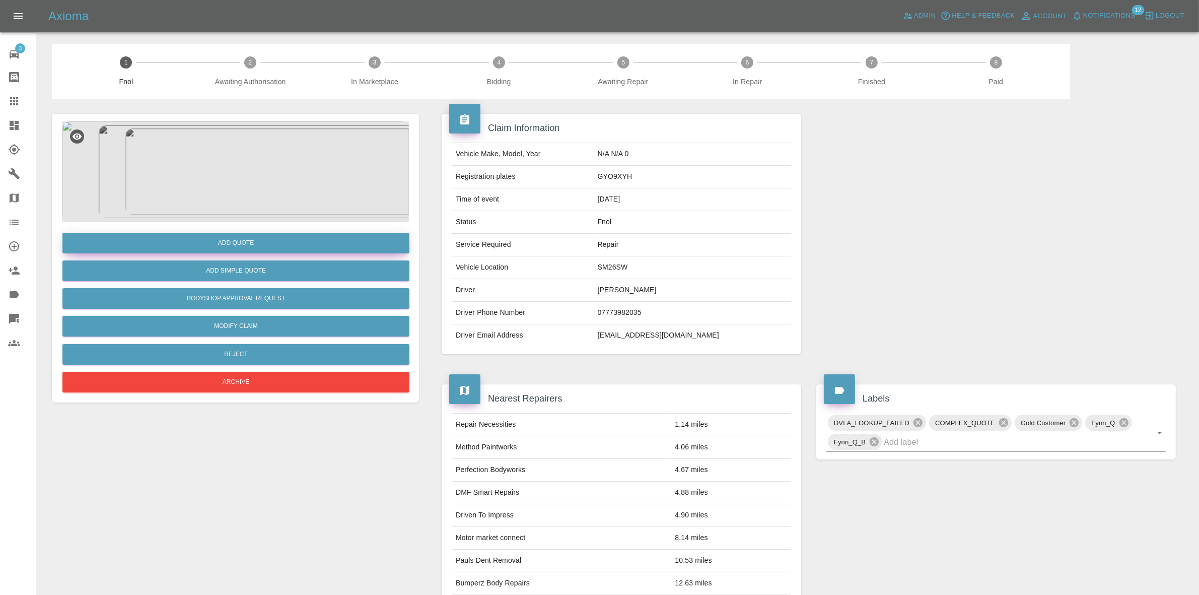
click at [231, 244] on button "Add Quote" at bounding box center [235, 243] width 347 height 21
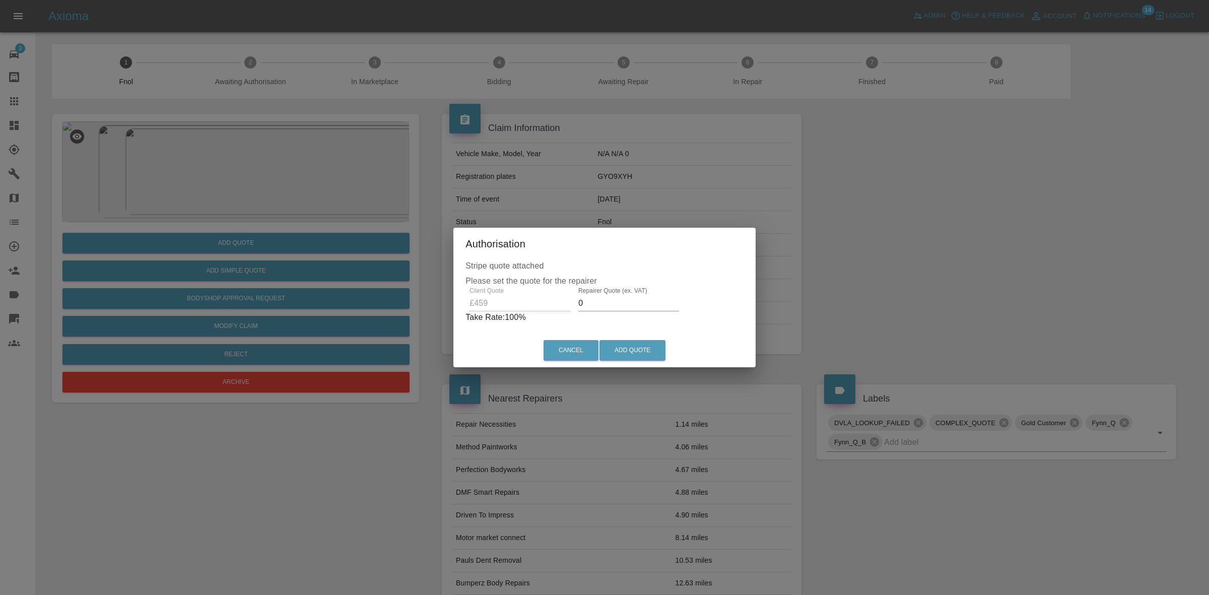
click at [602, 297] on input "0" at bounding box center [628, 303] width 101 height 16
type input "320"
click at [630, 355] on button "Add Quote" at bounding box center [632, 350] width 66 height 21
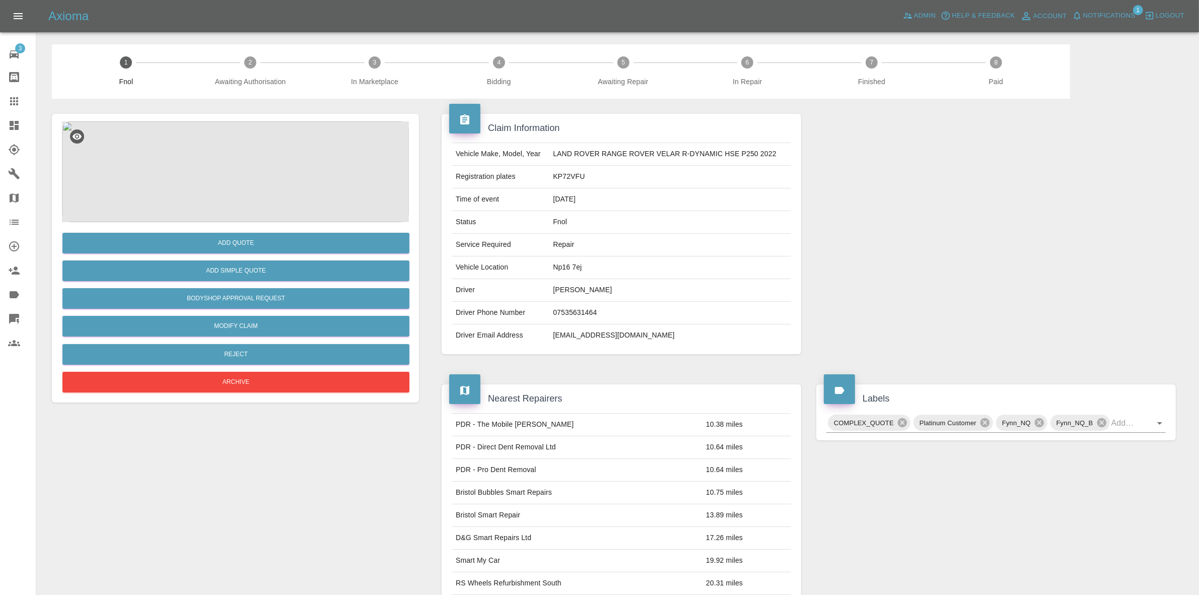
click at [290, 148] on img at bounding box center [235, 171] width 347 height 101
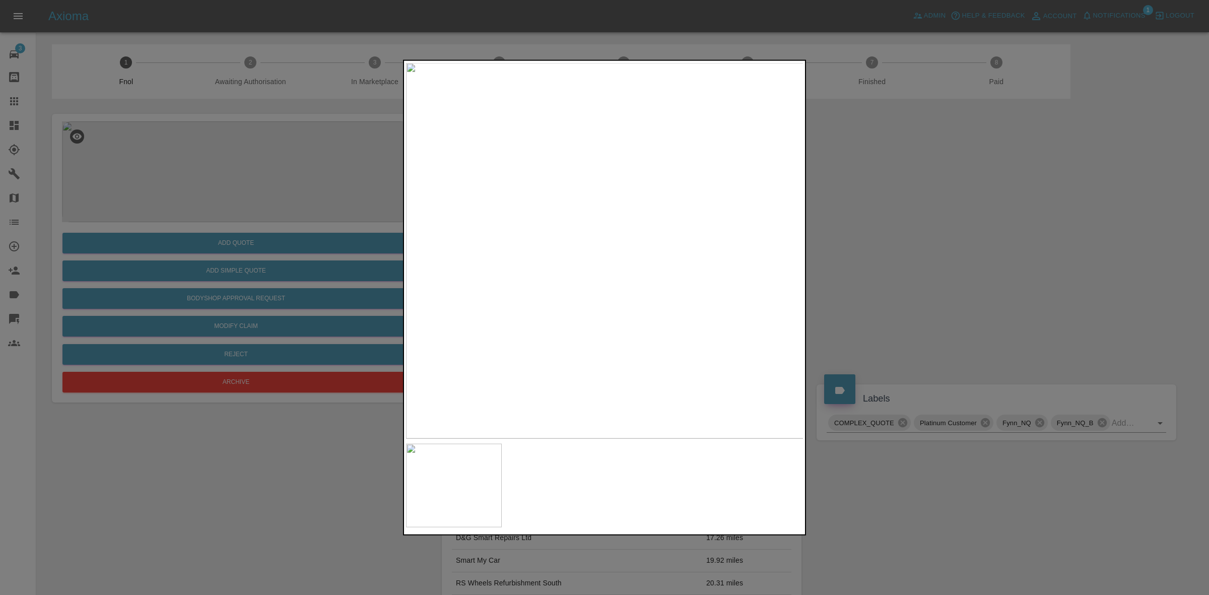
click at [855, 268] on div at bounding box center [604, 297] width 1209 height 595
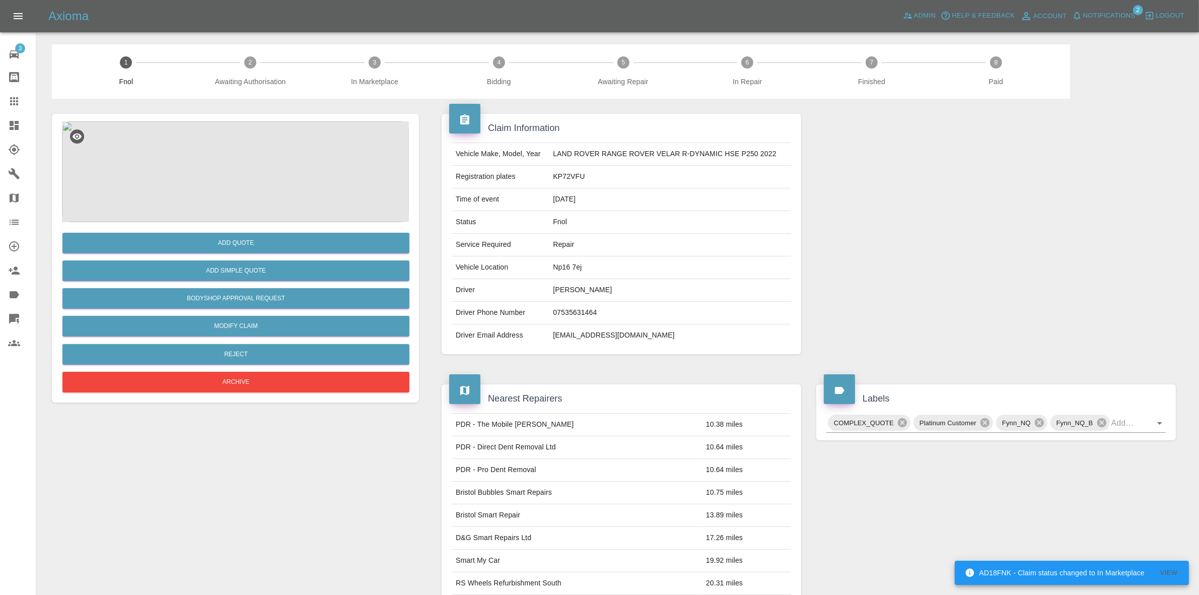
click at [255, 174] on img at bounding box center [235, 171] width 347 height 101
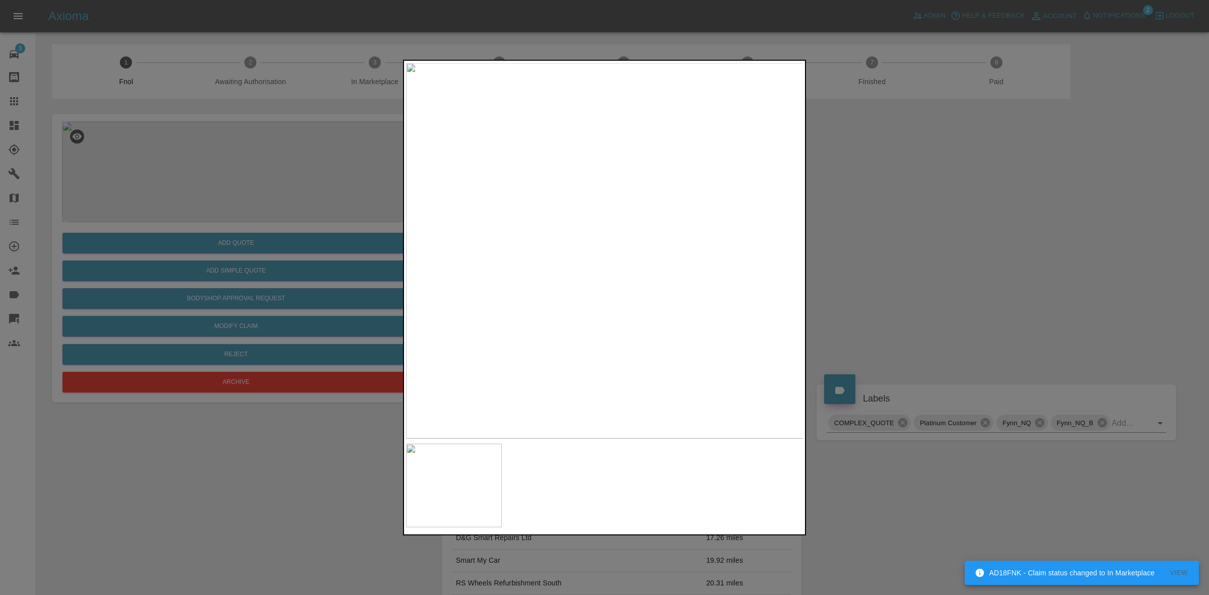
click at [245, 212] on div at bounding box center [604, 297] width 1209 height 595
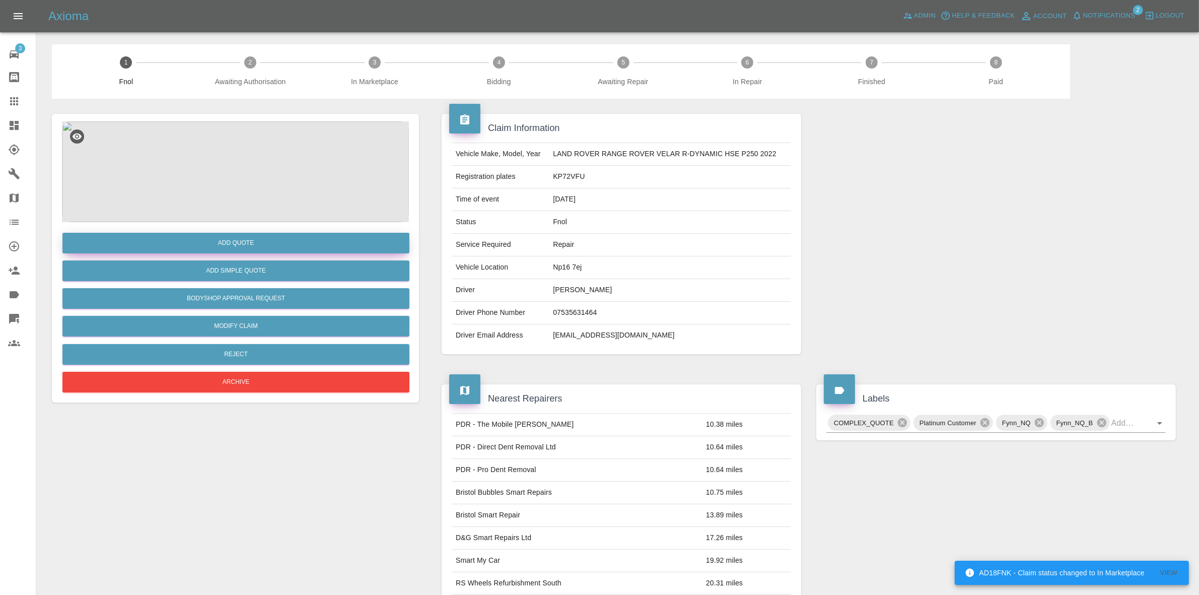
click at [235, 244] on button "Add Quote" at bounding box center [235, 243] width 347 height 21
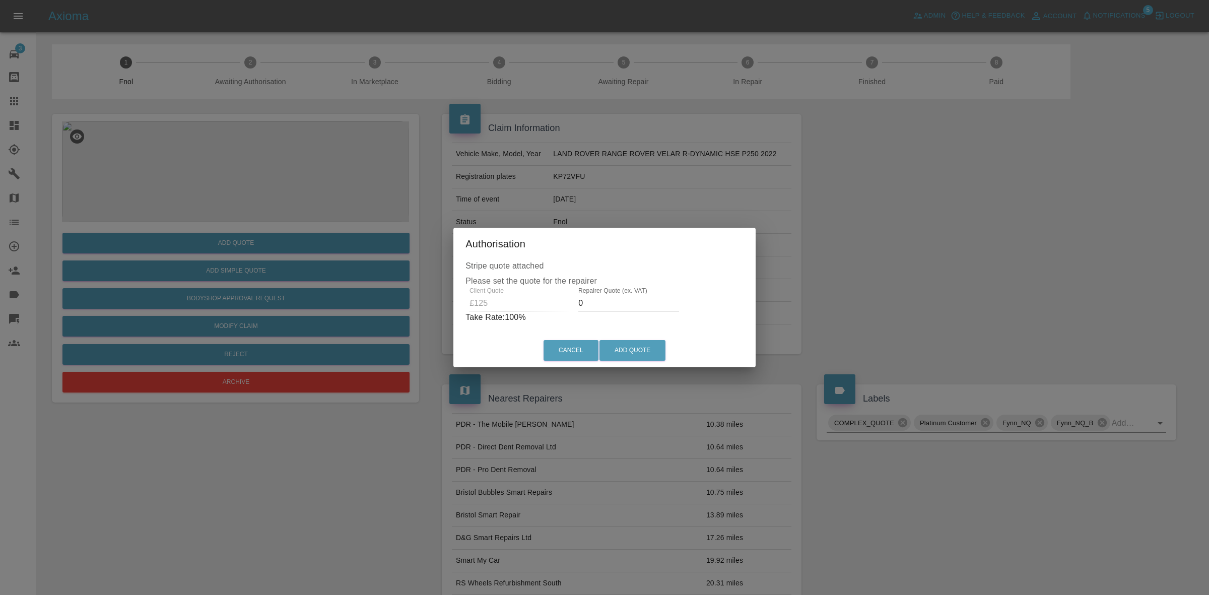
click at [603, 303] on input "0" at bounding box center [628, 303] width 101 height 16
type input "75"
click at [627, 351] on button "Add Quote" at bounding box center [632, 350] width 66 height 21
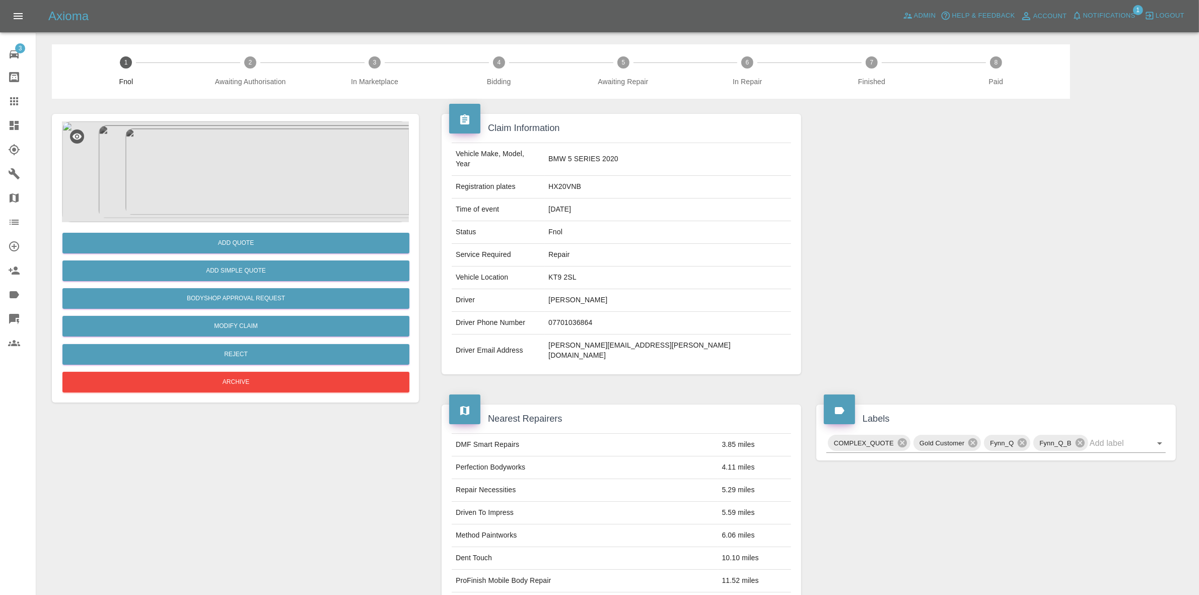
click at [261, 215] on img at bounding box center [235, 171] width 347 height 101
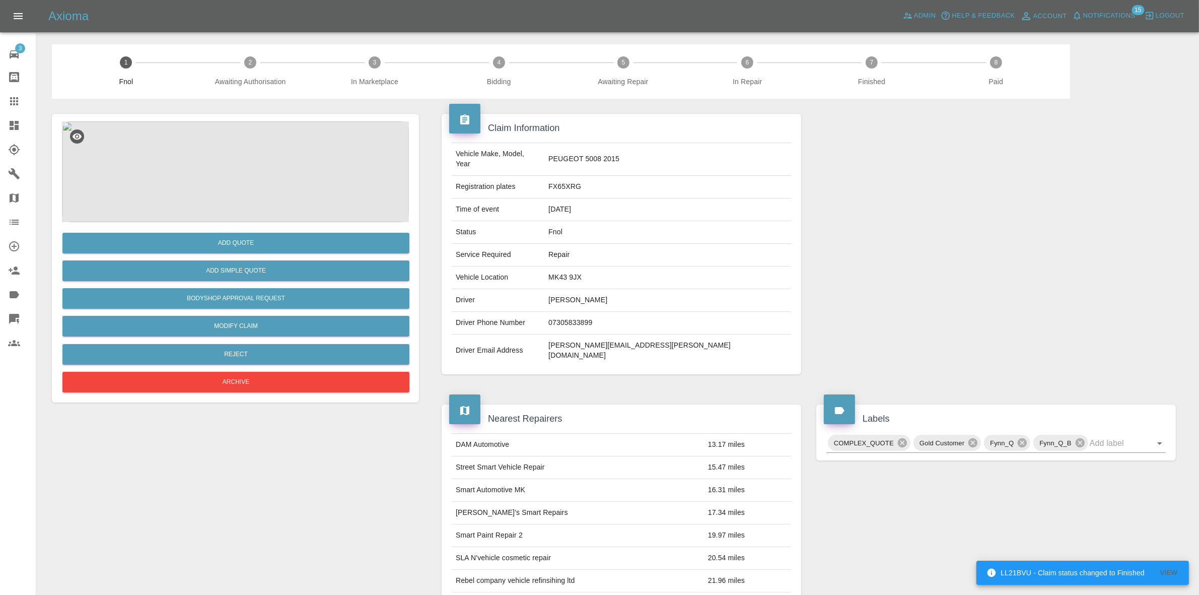
click at [292, 184] on img at bounding box center [235, 171] width 347 height 101
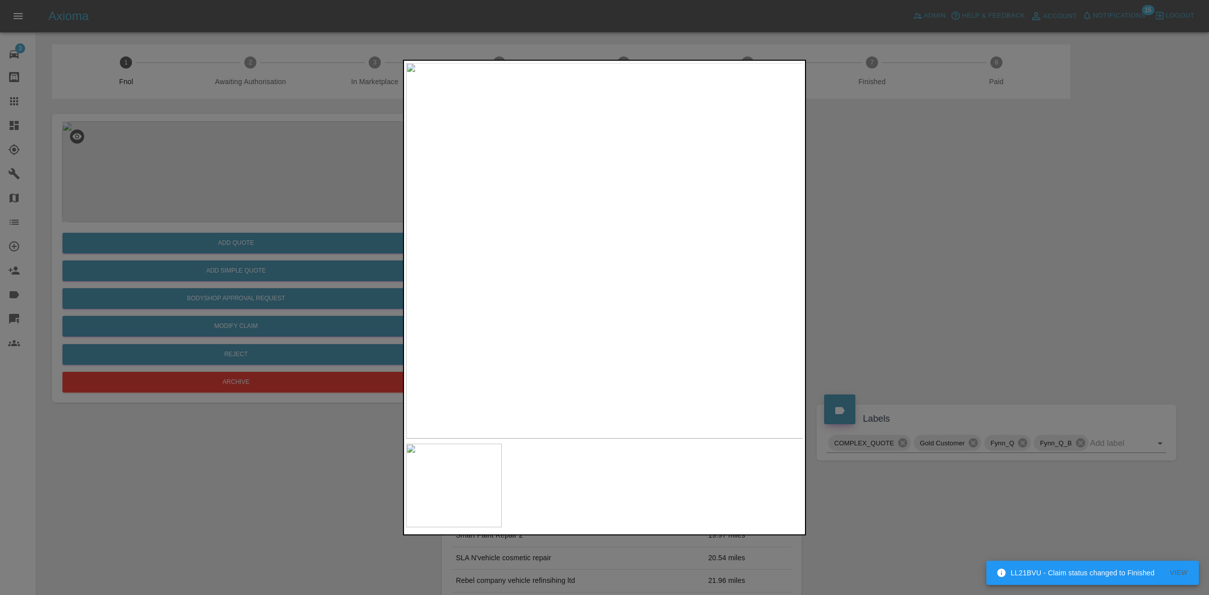
click at [578, 279] on img at bounding box center [605, 250] width 398 height 376
click at [444, 246] on img at bounding box center [506, 160] width 1194 height 1128
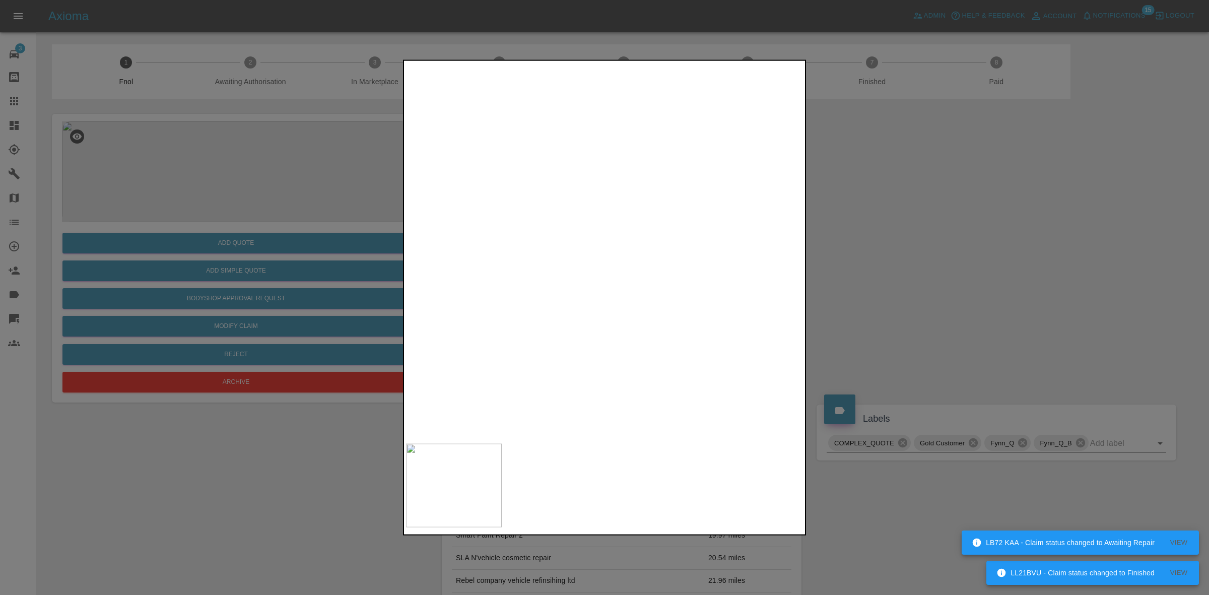
click at [464, 262] on img at bounding box center [407, 151] width 1194 height 1128
click at [788, 281] on img at bounding box center [328, 117] width 1194 height 1128
click at [680, 272] on img at bounding box center [747, 167] width 1194 height 1128
click at [693, 268] on img at bounding box center [969, 179] width 1194 height 1128
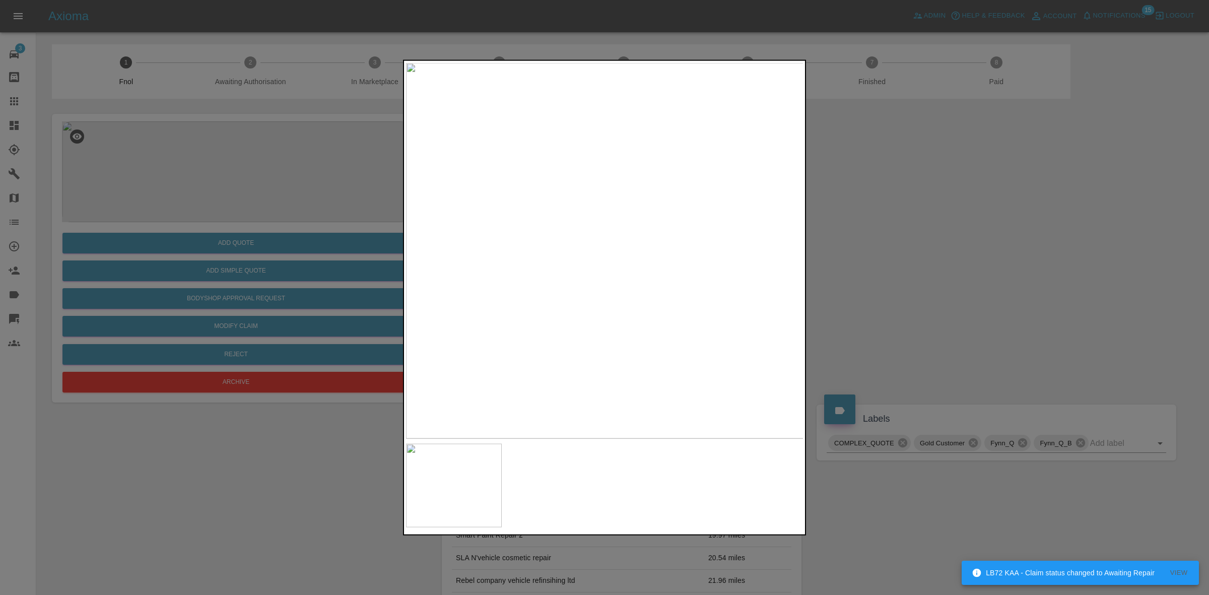
click at [946, 309] on div at bounding box center [604, 297] width 1209 height 595
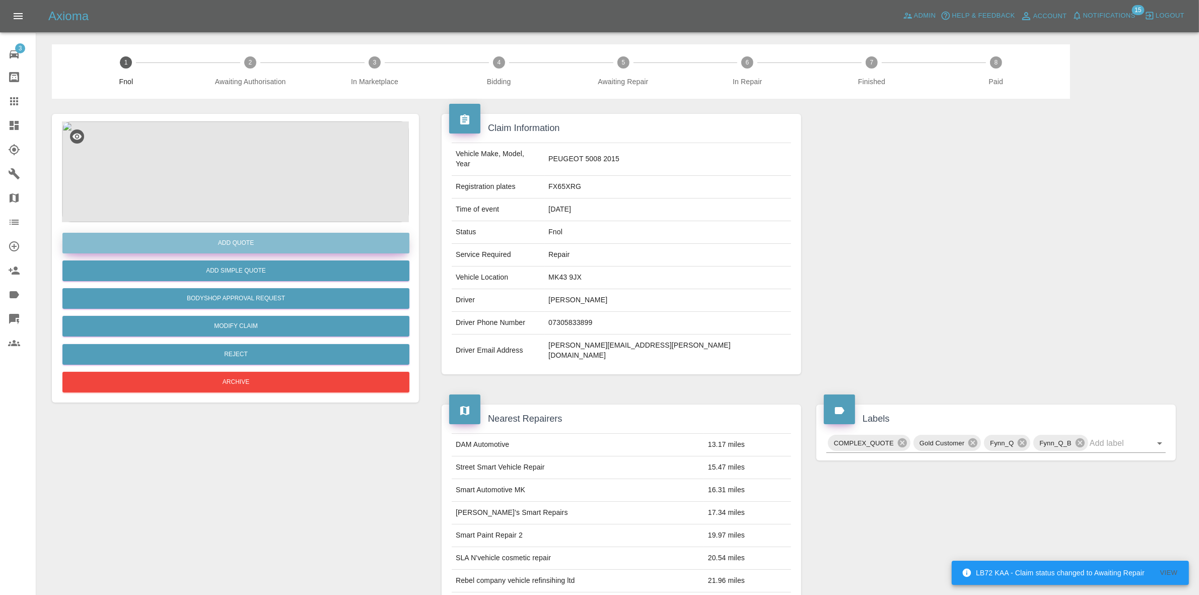
click at [240, 243] on button "Add Quote" at bounding box center [235, 243] width 347 height 21
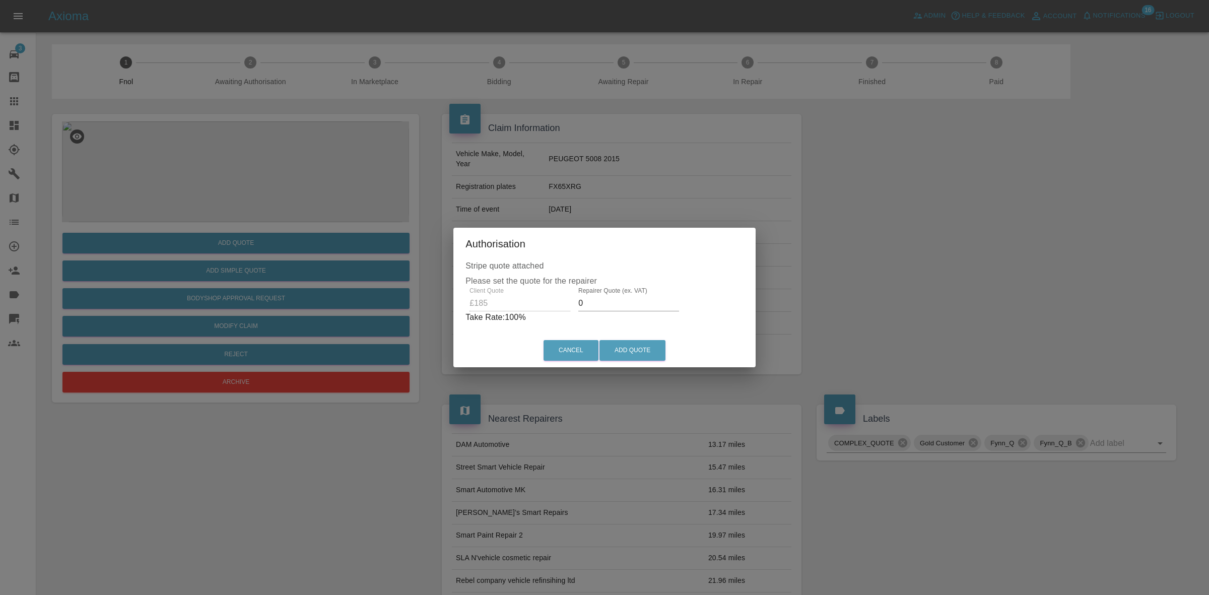
click at [596, 300] on input "0" at bounding box center [628, 303] width 101 height 16
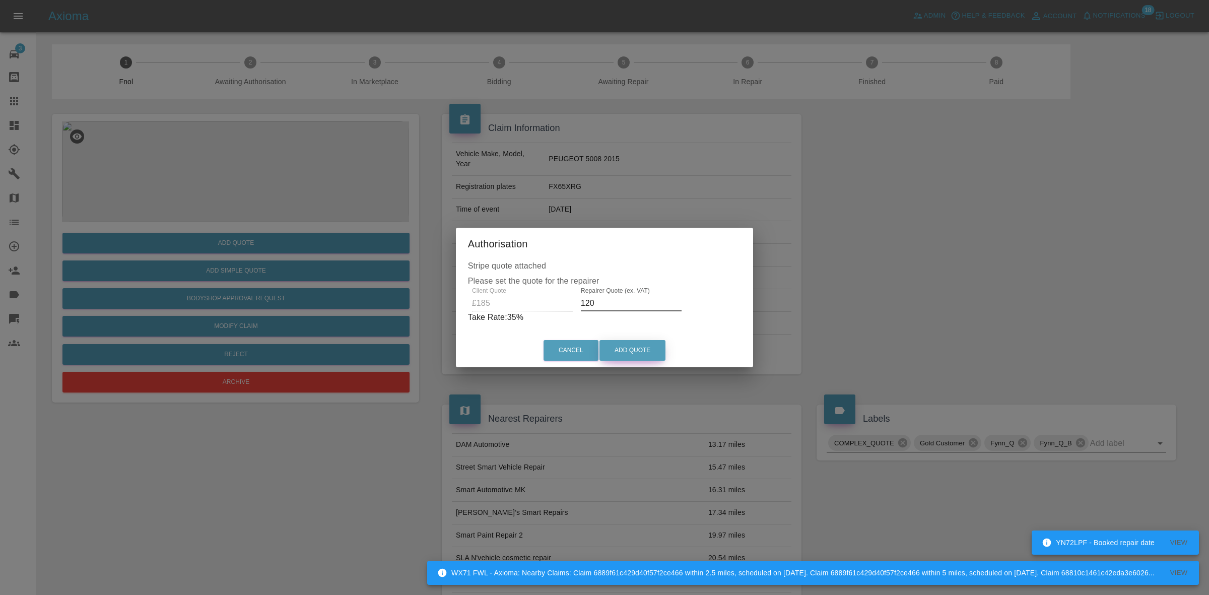
type input "120"
click at [638, 347] on button "Add Quote" at bounding box center [632, 350] width 66 height 21
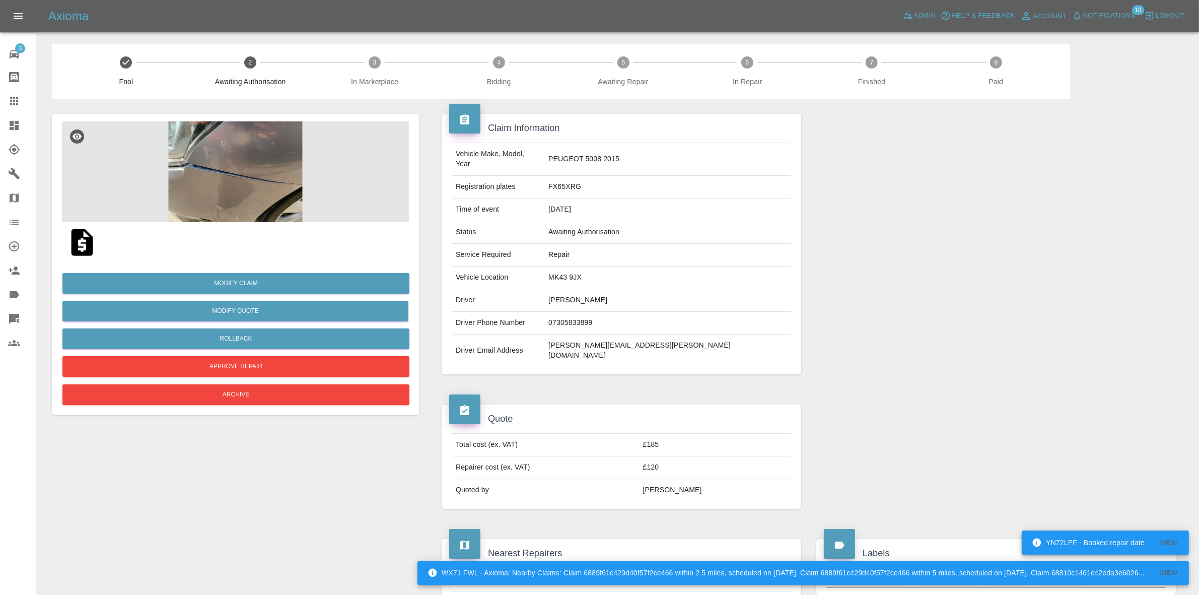
click at [1114, 23] on button "Notifications" at bounding box center [1104, 16] width 69 height 16
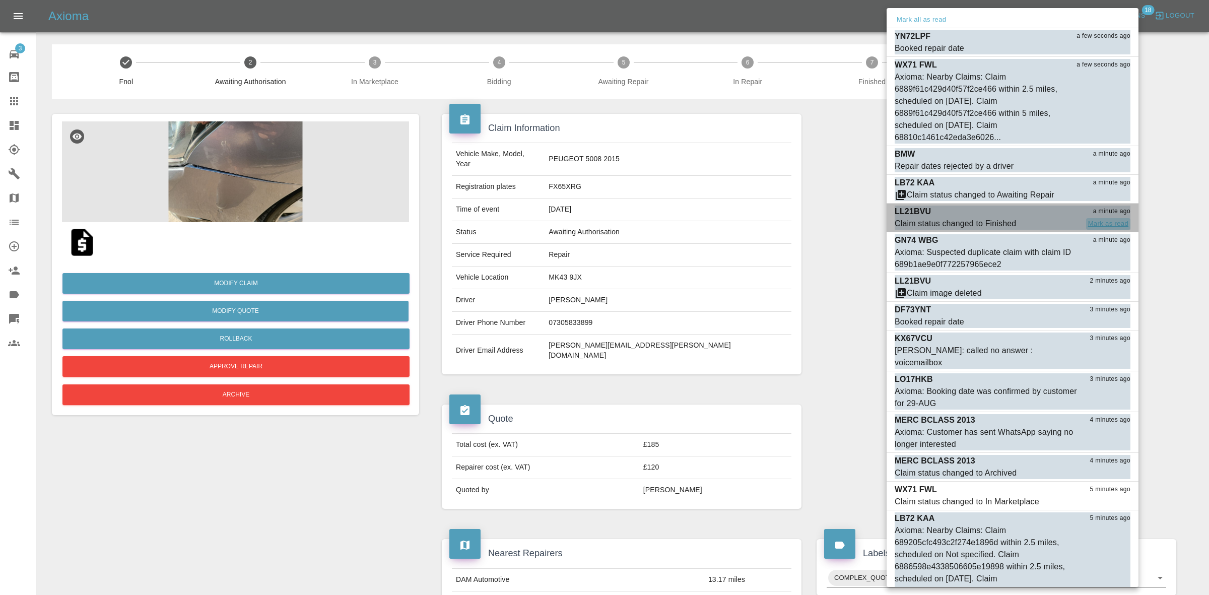
click at [1107, 224] on button "Mark as read" at bounding box center [1108, 224] width 44 height 12
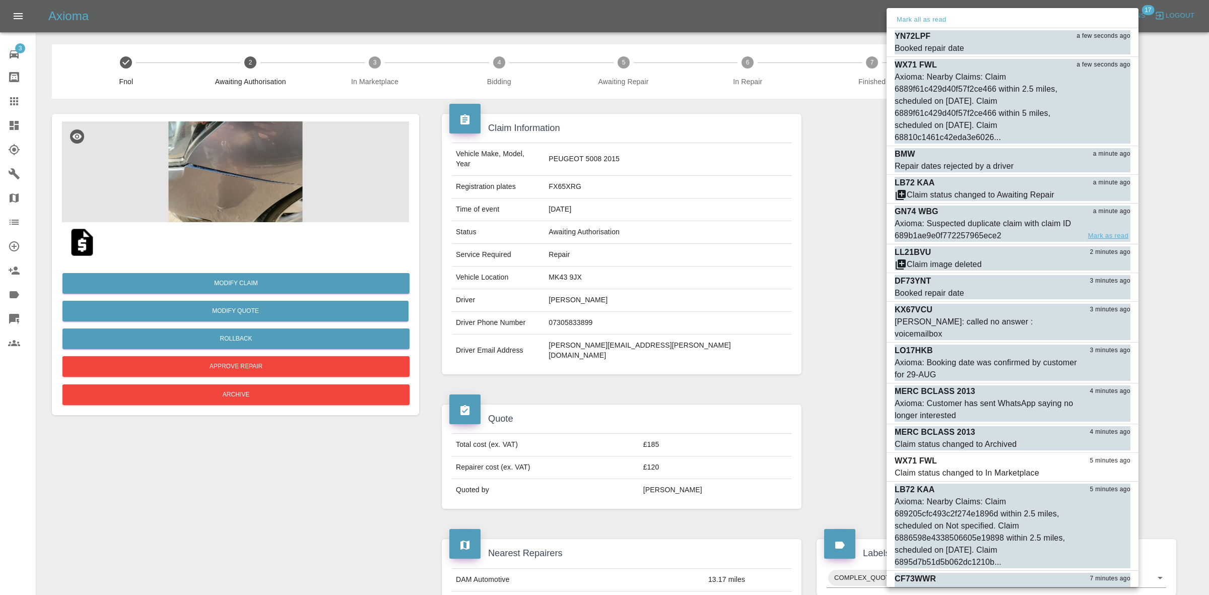
click at [1112, 232] on button "Mark as read" at bounding box center [1108, 236] width 44 height 12
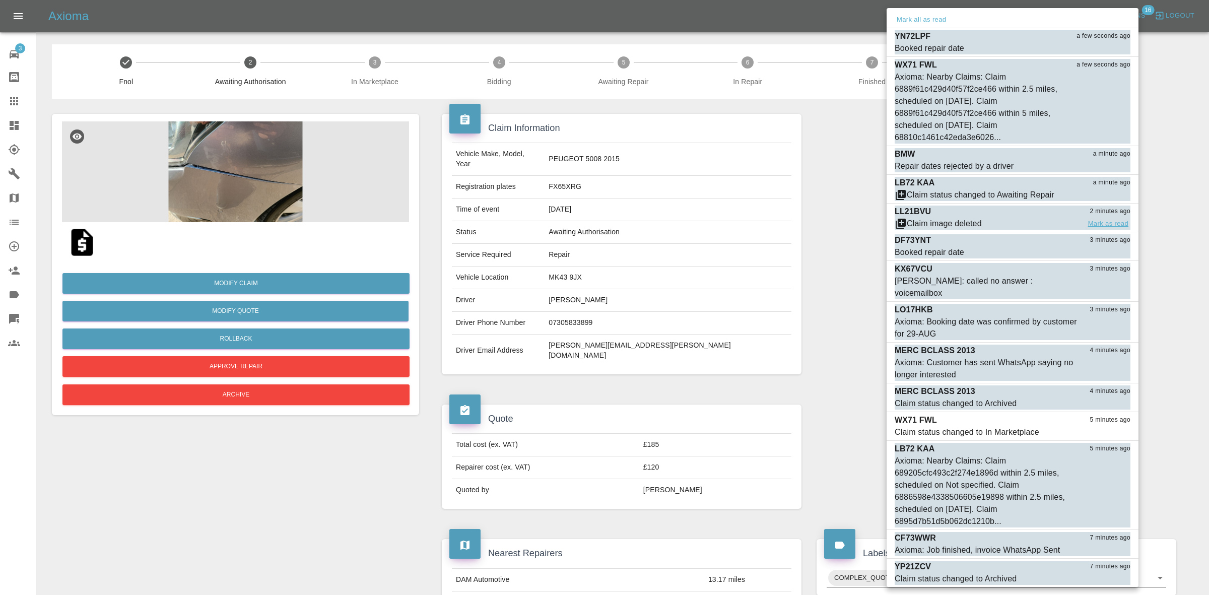
click at [1114, 223] on button "Mark as read" at bounding box center [1108, 224] width 44 height 12
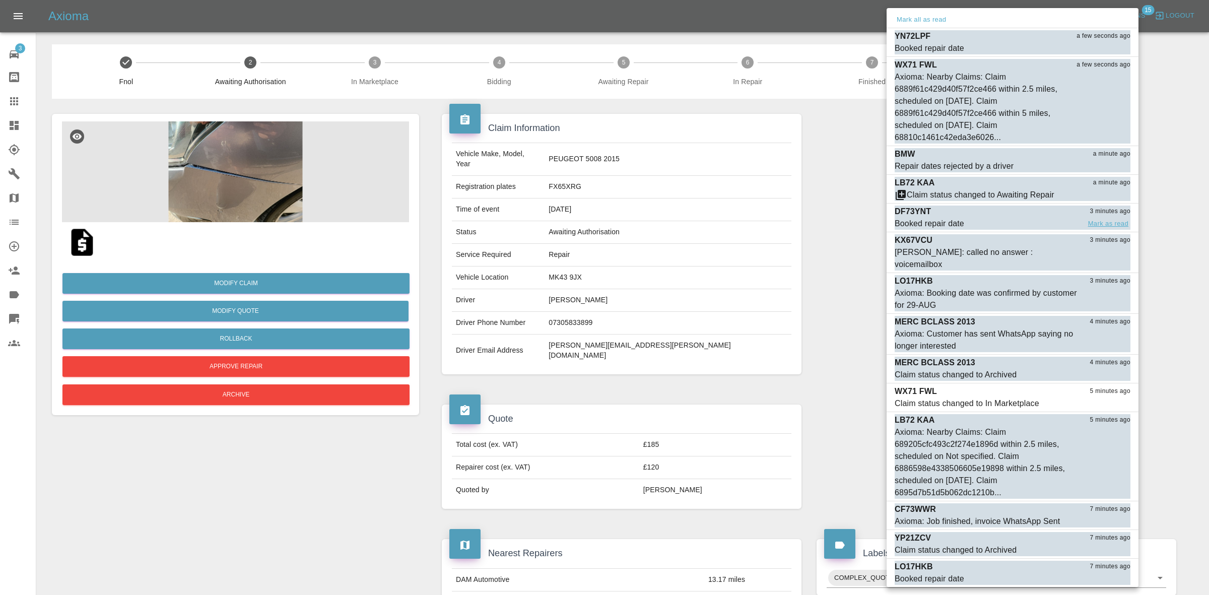
click at [1112, 223] on button "Mark as read" at bounding box center [1108, 224] width 44 height 12
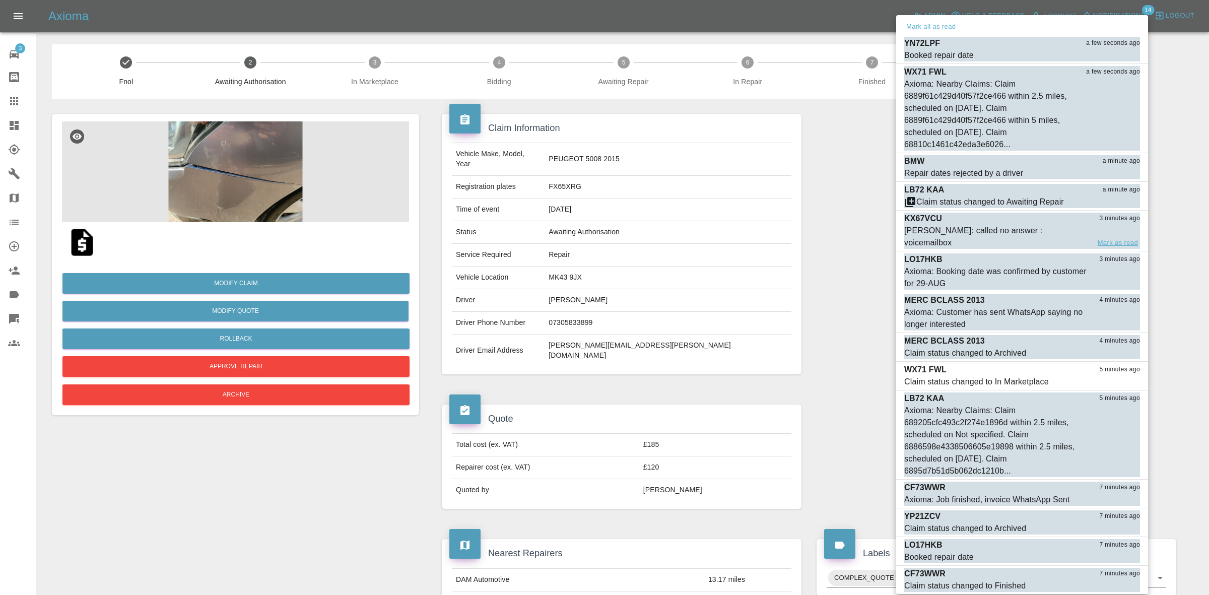
click at [1114, 237] on button "Mark as read" at bounding box center [1118, 243] width 44 height 12
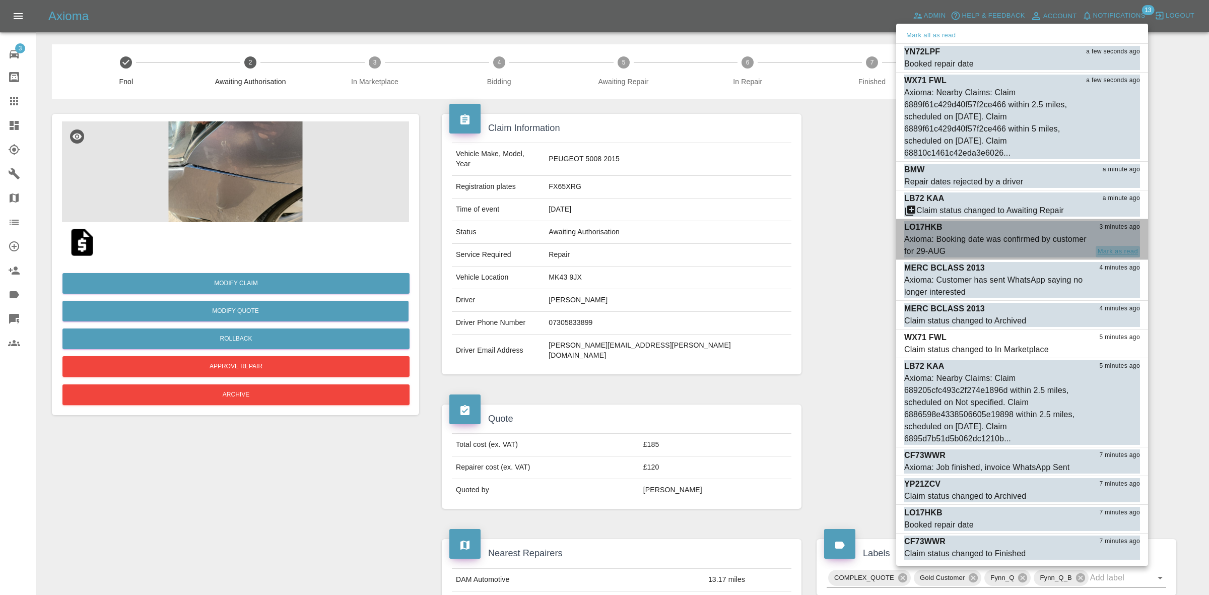
click at [1112, 248] on button "Mark as read" at bounding box center [1118, 252] width 44 height 12
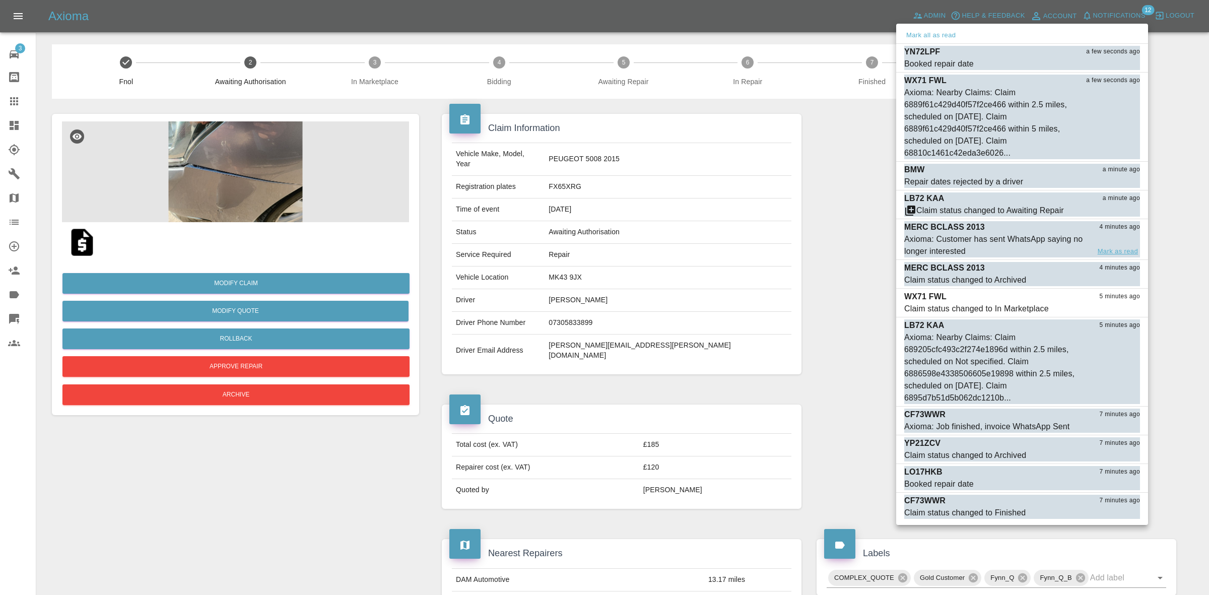
click at [1117, 250] on button "Mark as read" at bounding box center [1118, 252] width 44 height 12
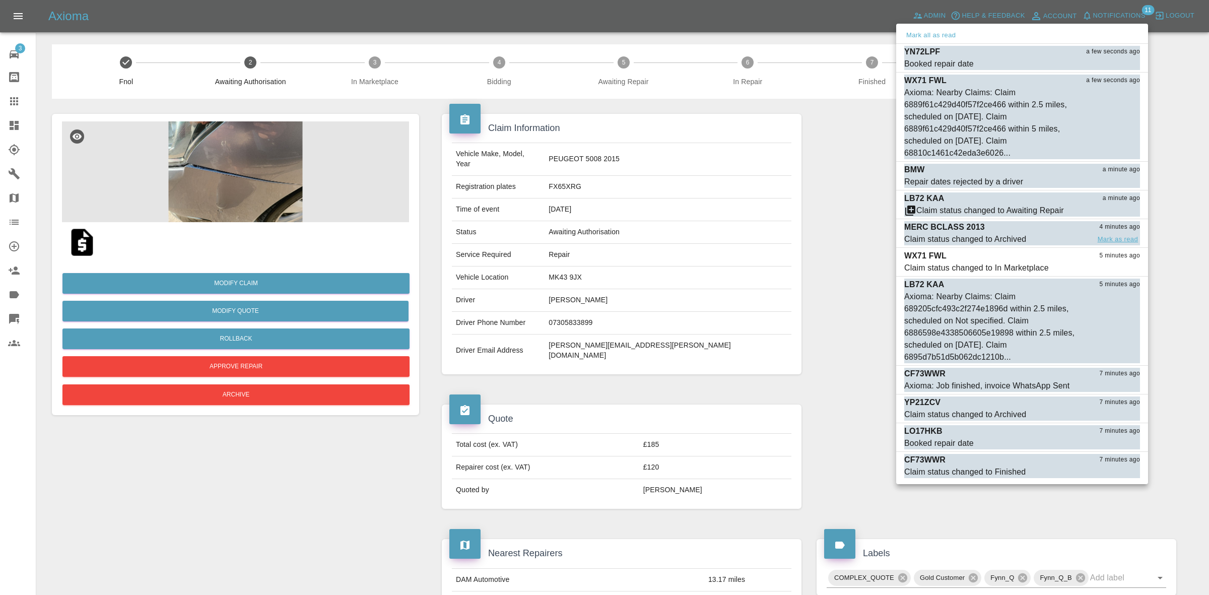
click at [1115, 239] on button "Mark as read" at bounding box center [1118, 240] width 44 height 12
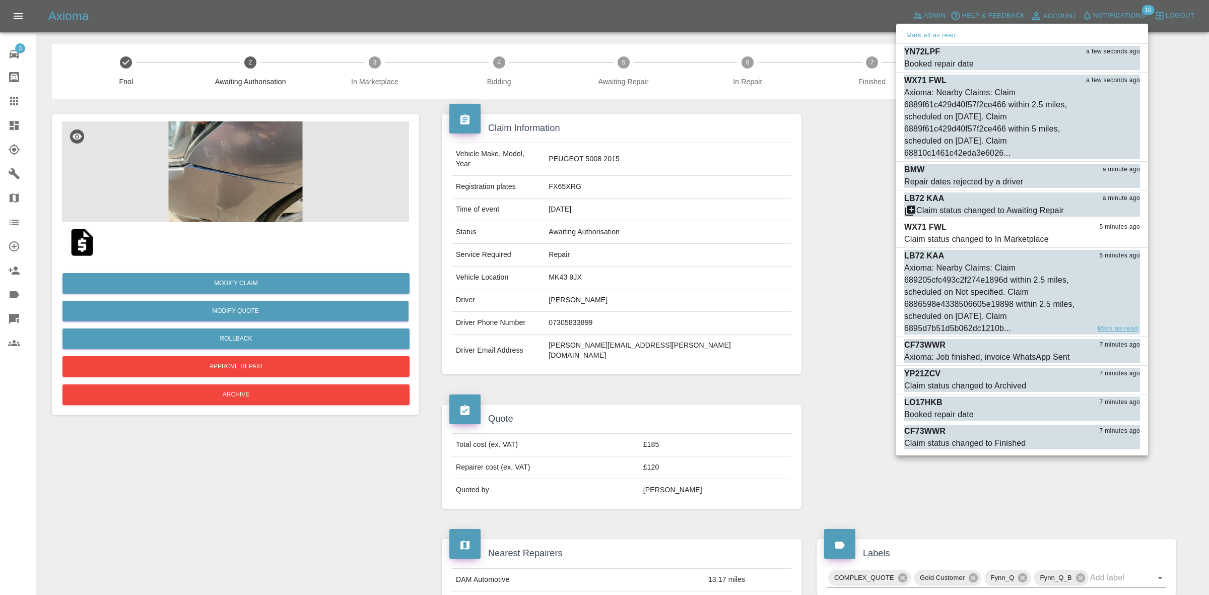
click at [1115, 325] on button "Mark as read" at bounding box center [1118, 329] width 44 height 12
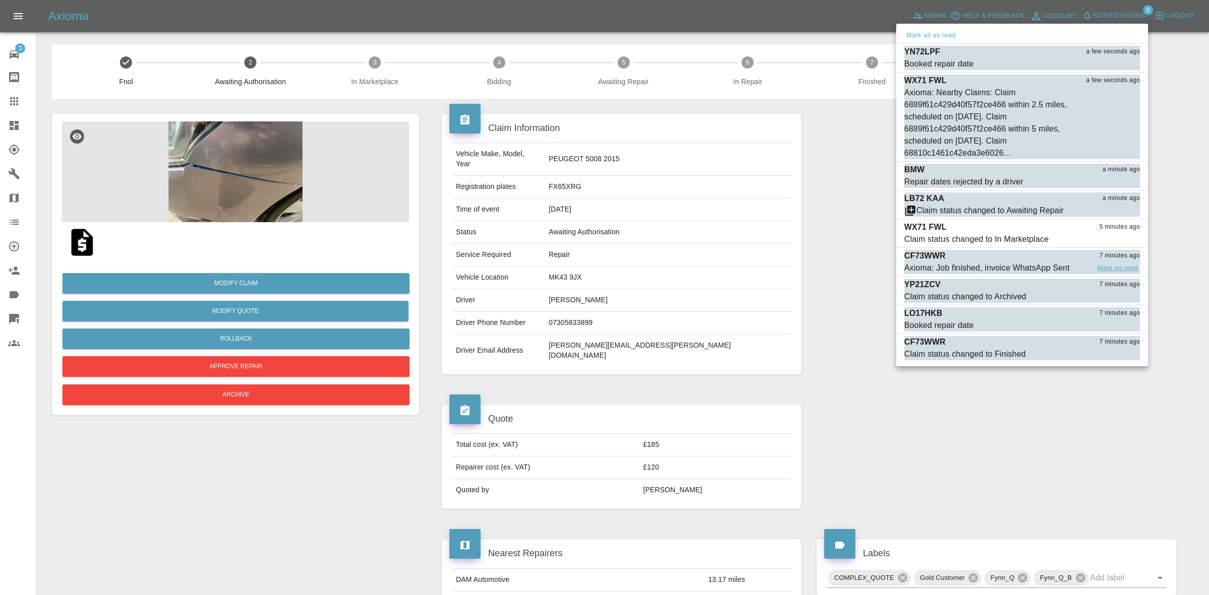
click at [1107, 267] on button "Mark as read" at bounding box center [1118, 268] width 44 height 12
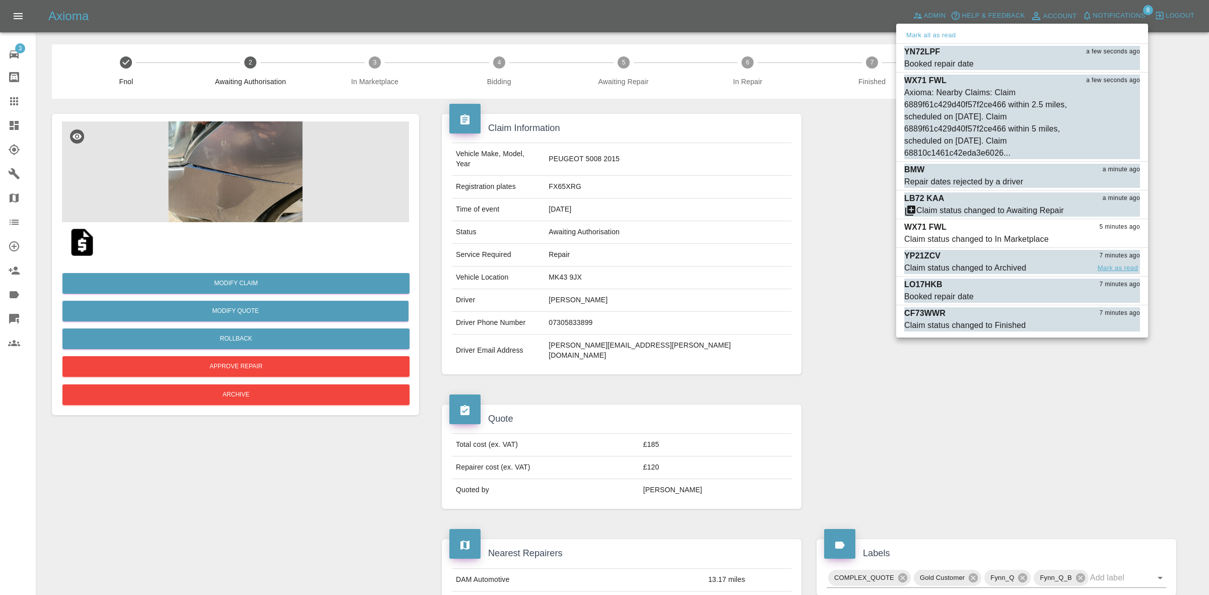
click at [1117, 272] on button "Mark as read" at bounding box center [1118, 268] width 44 height 12
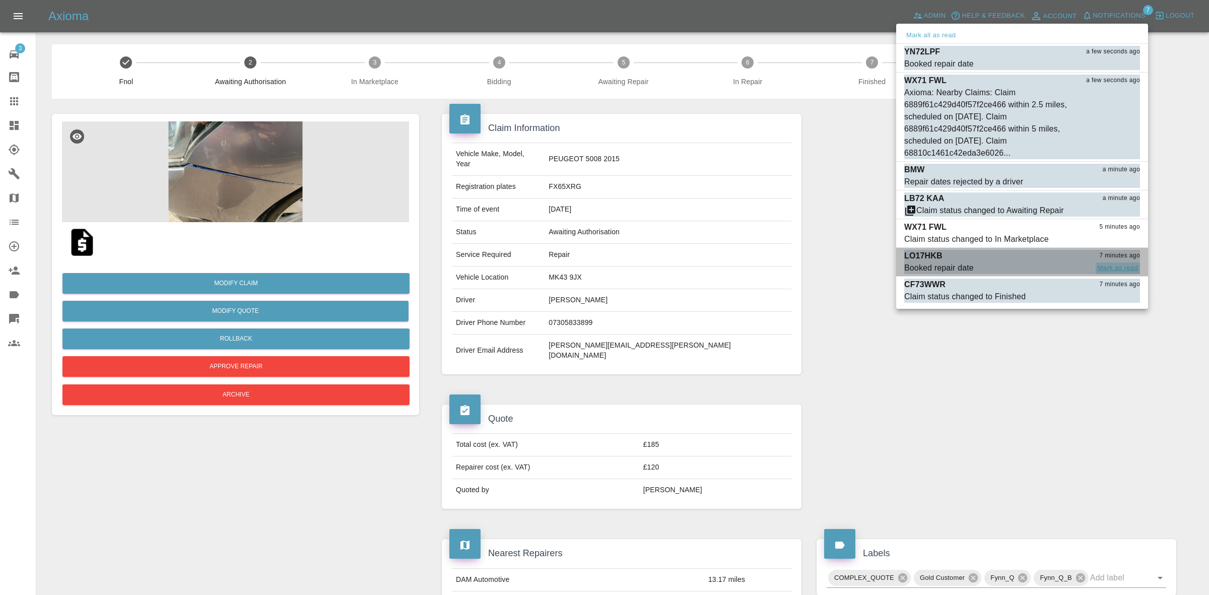
click at [1117, 269] on button "Mark as read" at bounding box center [1118, 268] width 44 height 12
click at [1119, 272] on button "Mark as read" at bounding box center [1118, 268] width 44 height 12
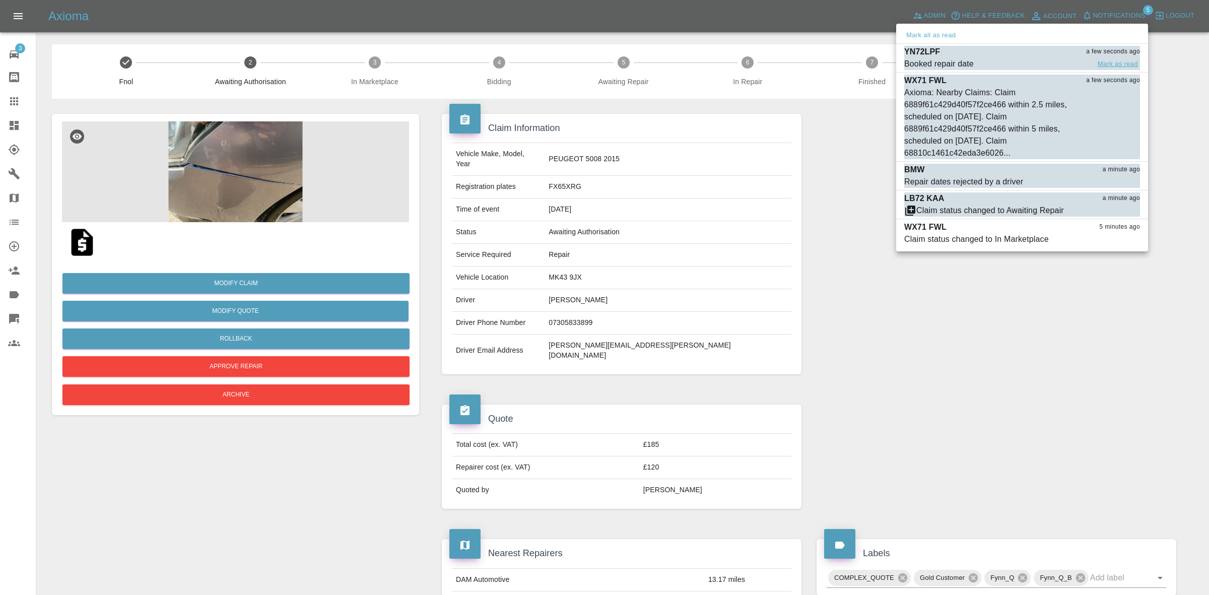
click at [1114, 68] on button "Mark as read" at bounding box center [1118, 64] width 44 height 12
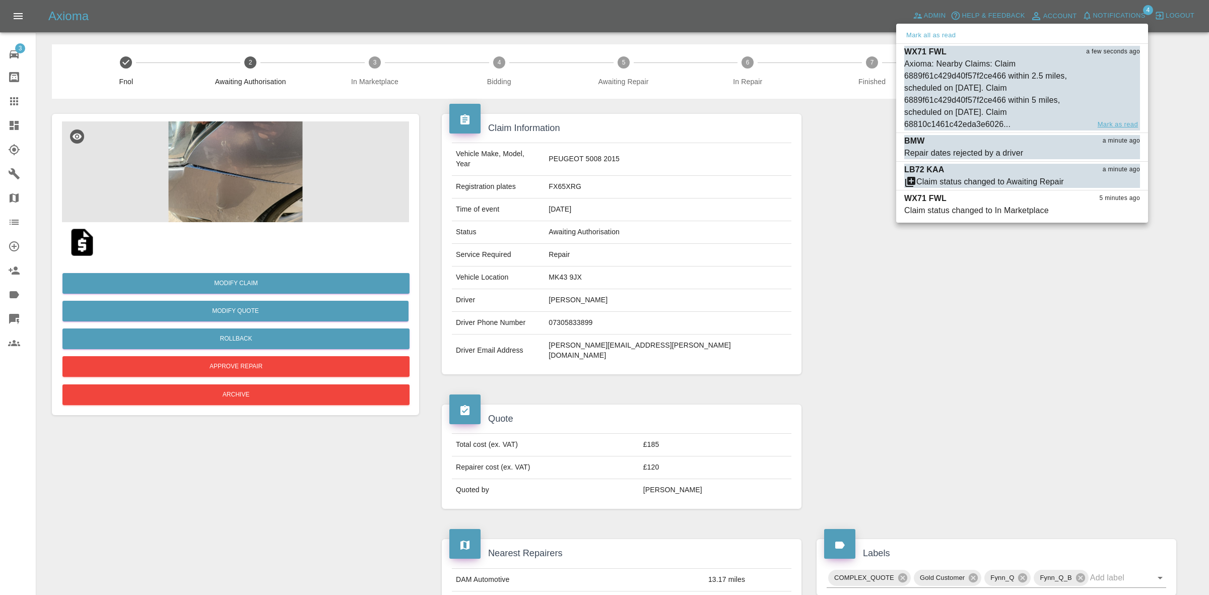
click at [1114, 122] on button "Mark as read" at bounding box center [1118, 125] width 44 height 12
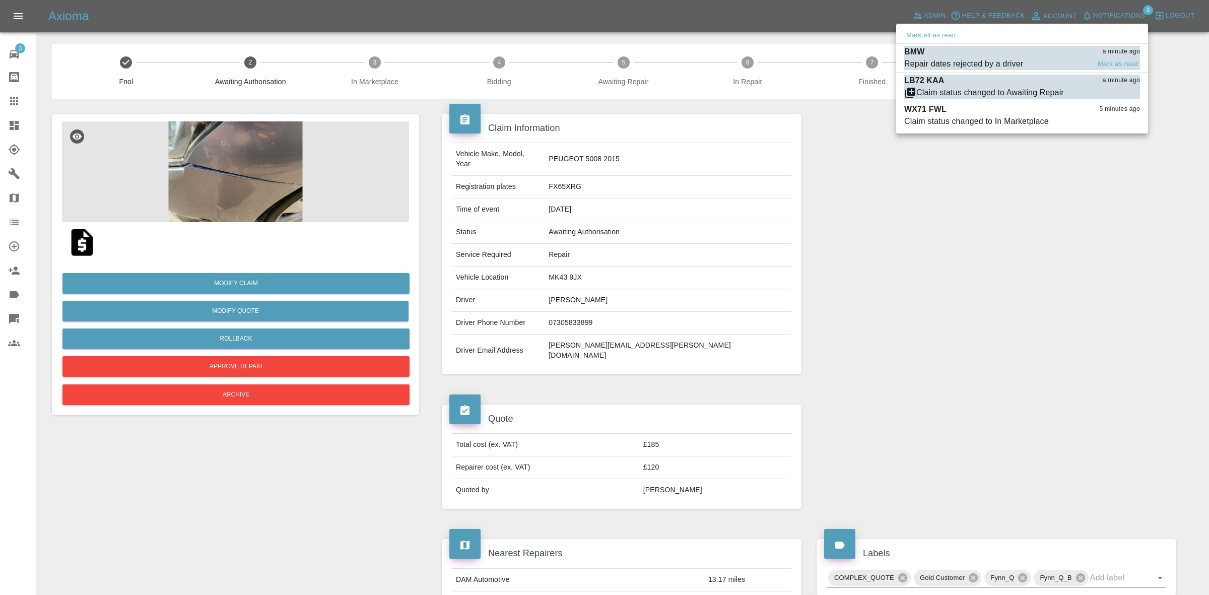
click at [1008, 60] on div "Repair dates rejected by a driver" at bounding box center [963, 64] width 119 height 12
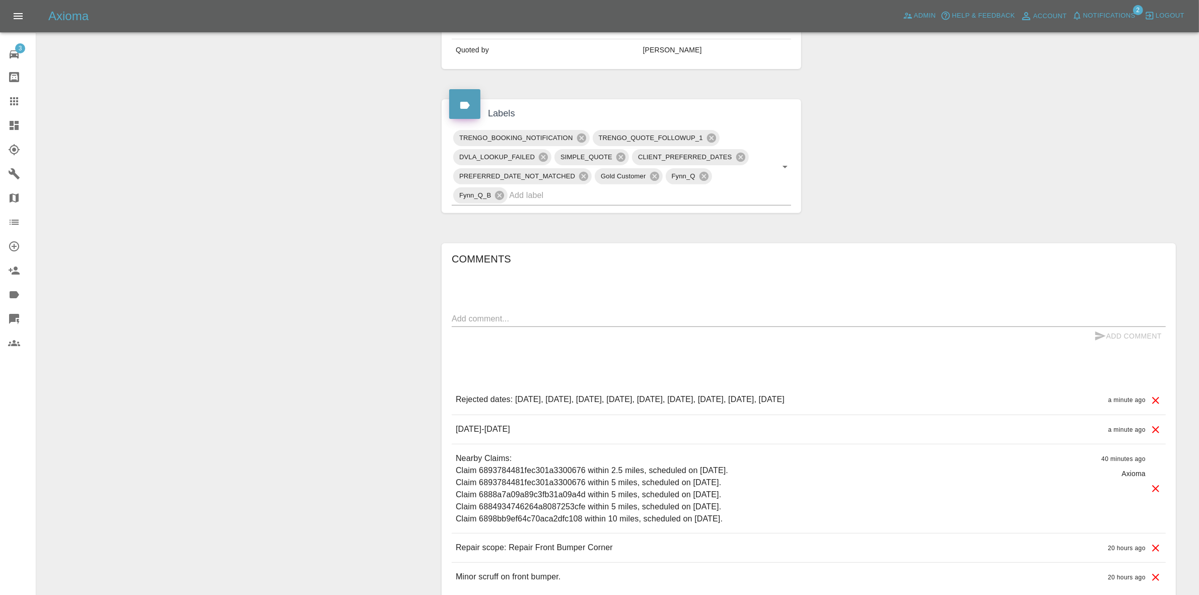
scroll to position [504, 0]
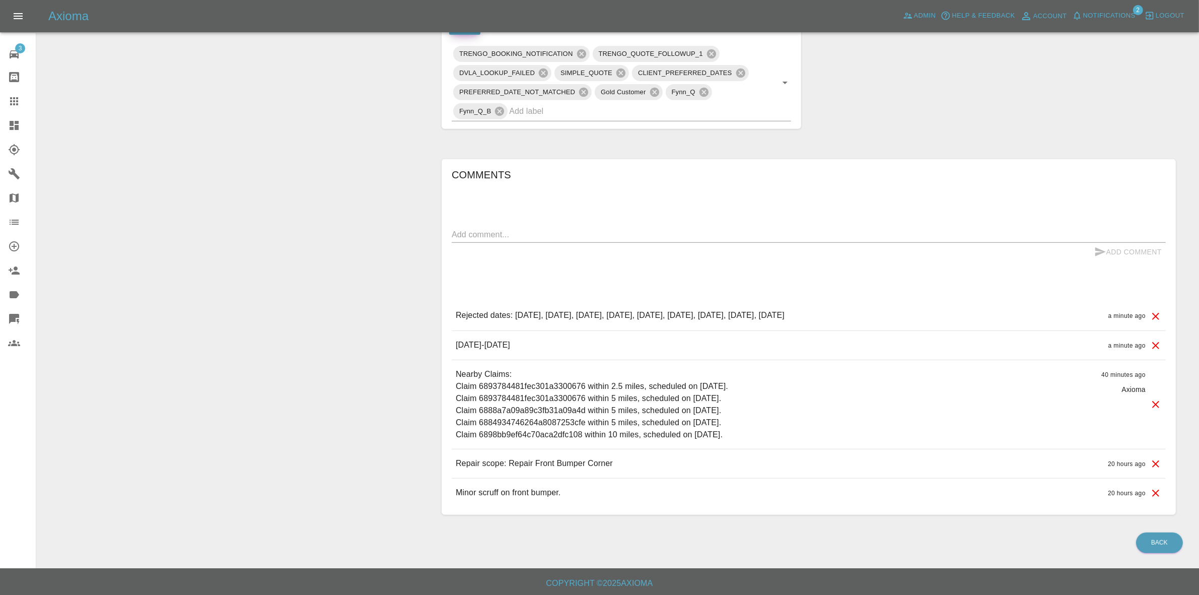
click at [971, 119] on div "Claim Information Vehicle Make, Model, Year N/A N/A 0 Registration plates BMW T…" at bounding box center [809, 62] width 750 height 935
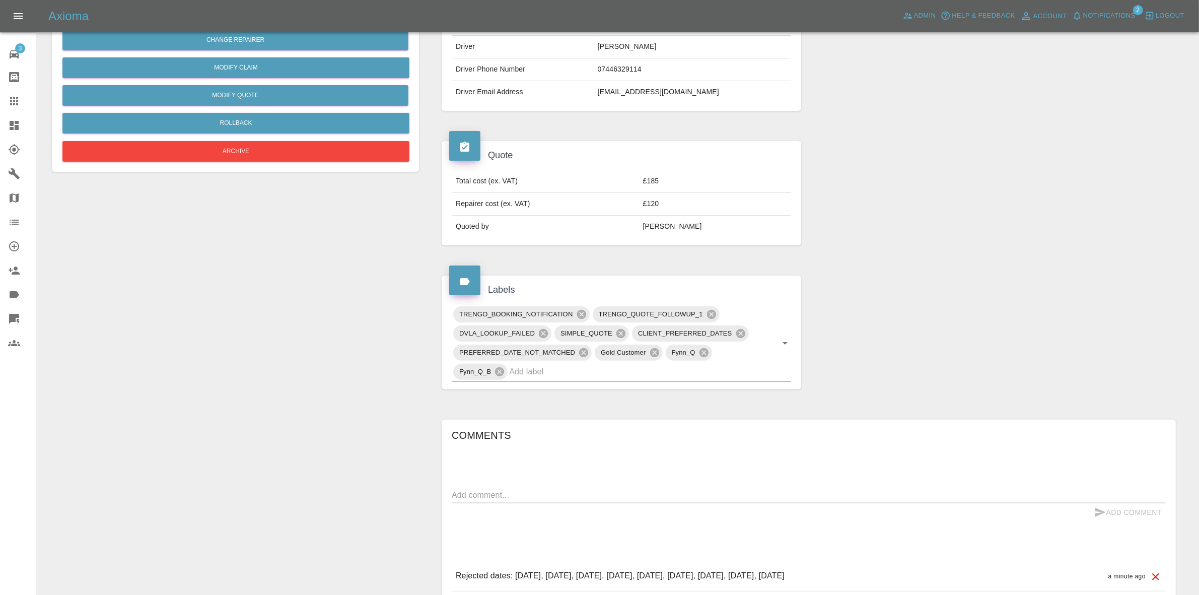
scroll to position [0, 0]
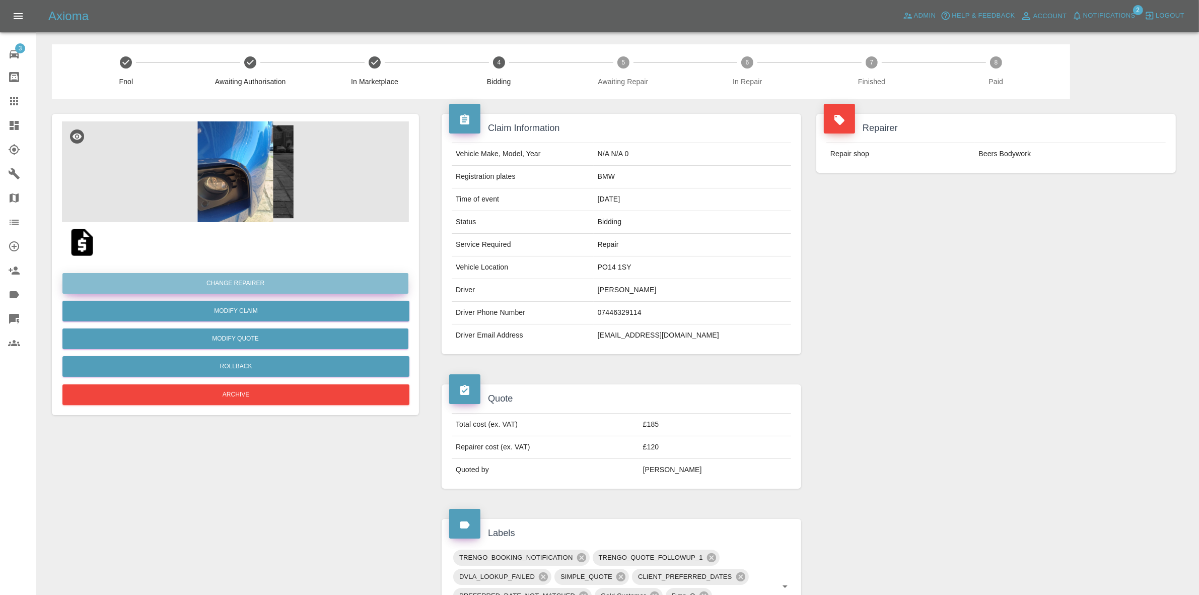
click at [246, 276] on button "Change Repairer" at bounding box center [235, 283] width 346 height 21
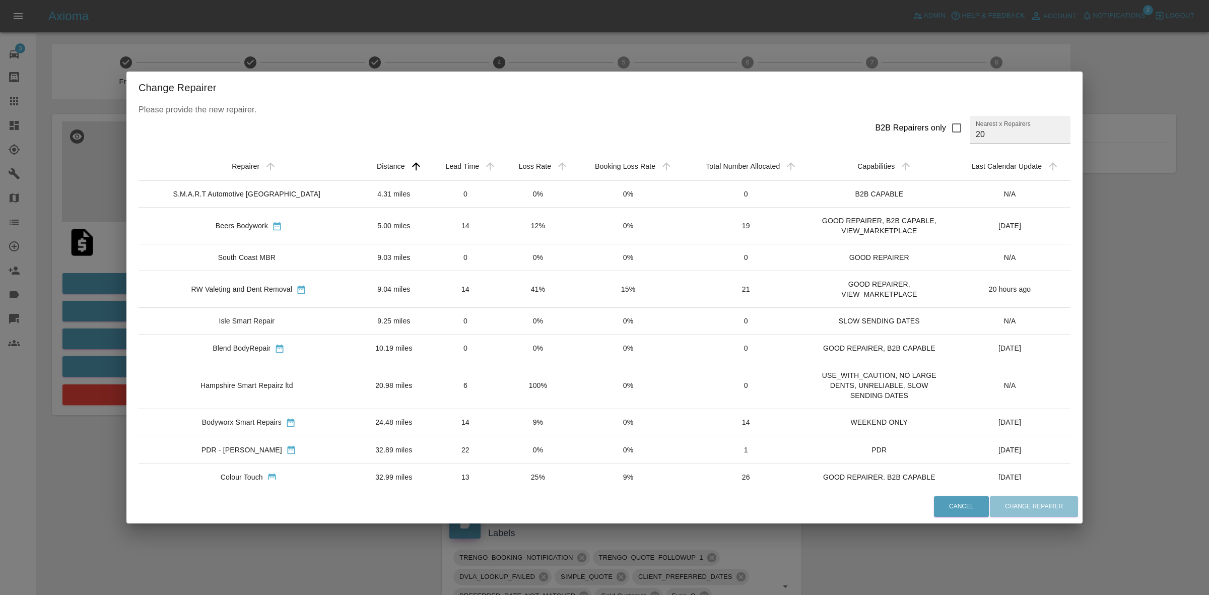
click at [441, 296] on td "14" at bounding box center [466, 289] width 74 height 37
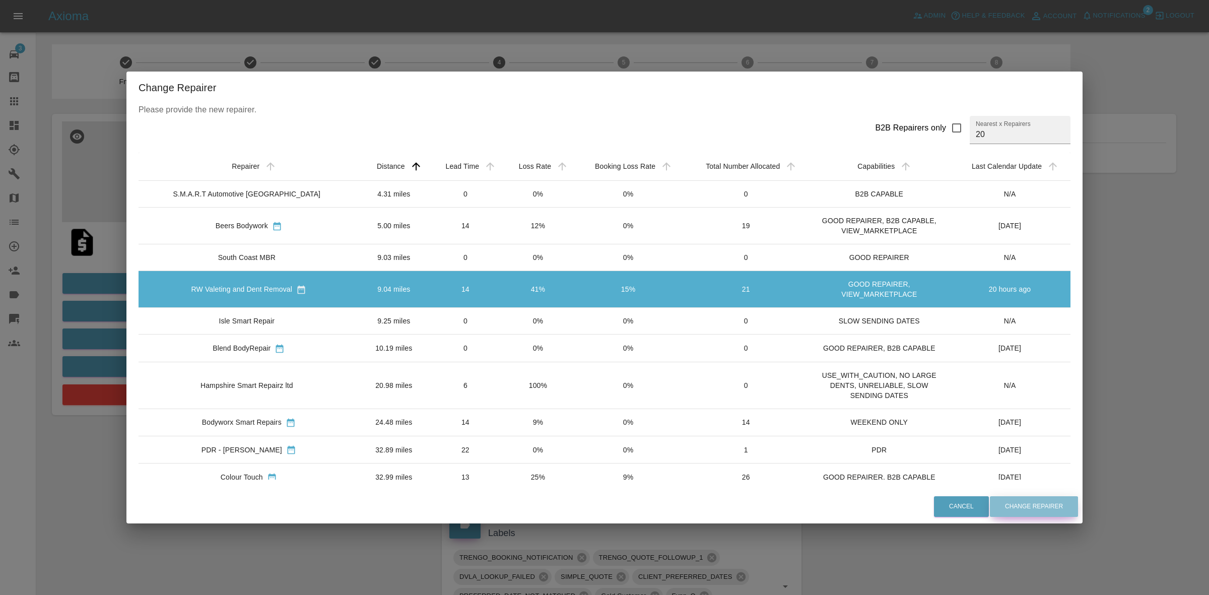
click at [998, 504] on button "Change Repairer" at bounding box center [1034, 506] width 88 height 21
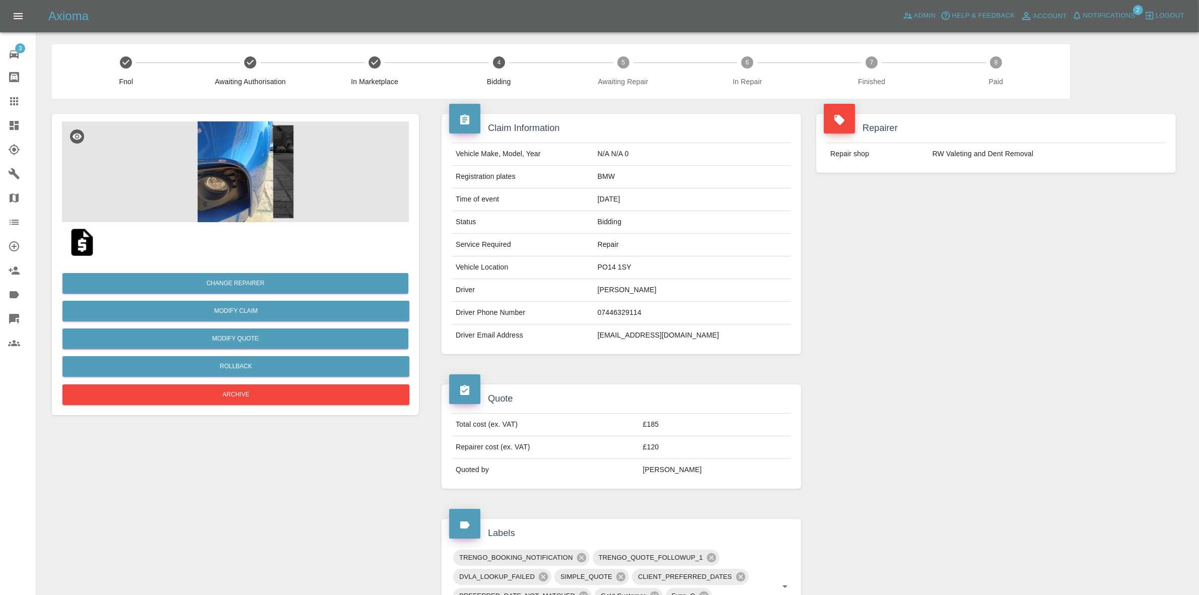
click at [988, 229] on div "Repairer Repair shop RW Valeting and Dent Removal" at bounding box center [996, 234] width 375 height 270
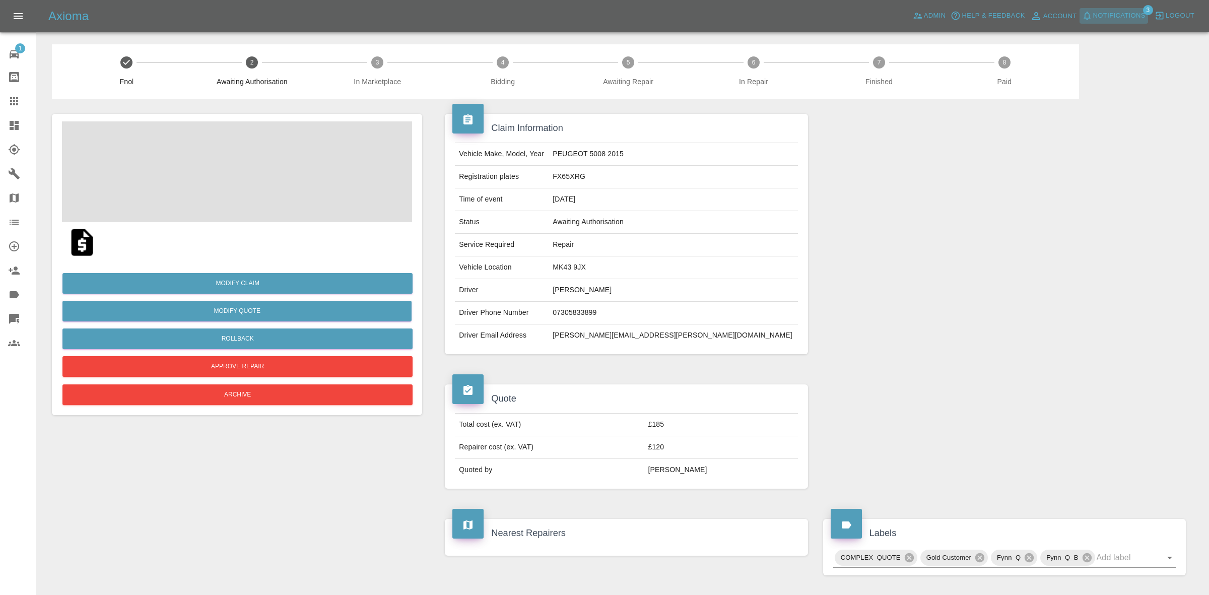
click at [1108, 16] on span "Notifications" at bounding box center [1119, 16] width 52 height 12
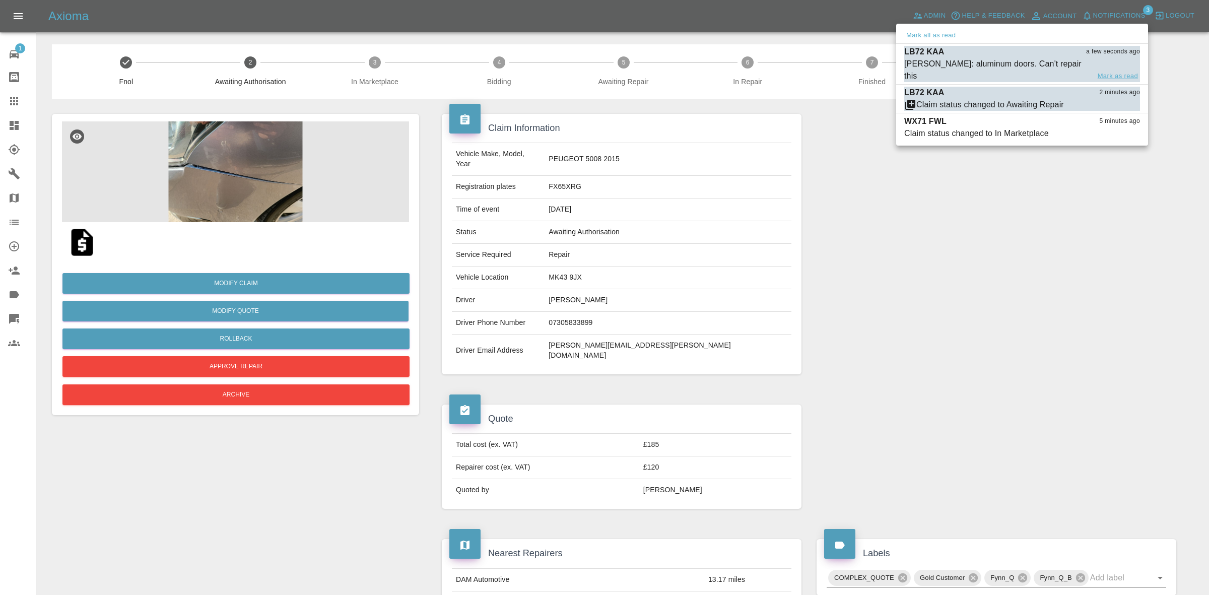
click at [1112, 71] on button "Mark as read" at bounding box center [1118, 77] width 44 height 12
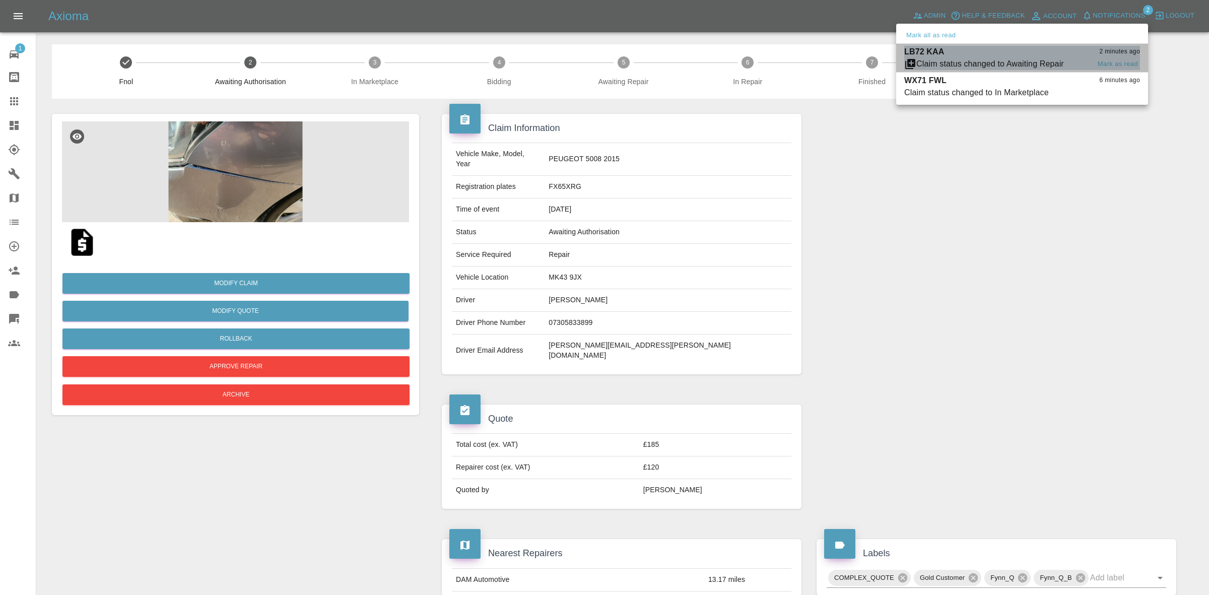
click at [1017, 54] on div "LB72 KAA 2 minutes ago" at bounding box center [1022, 52] width 236 height 12
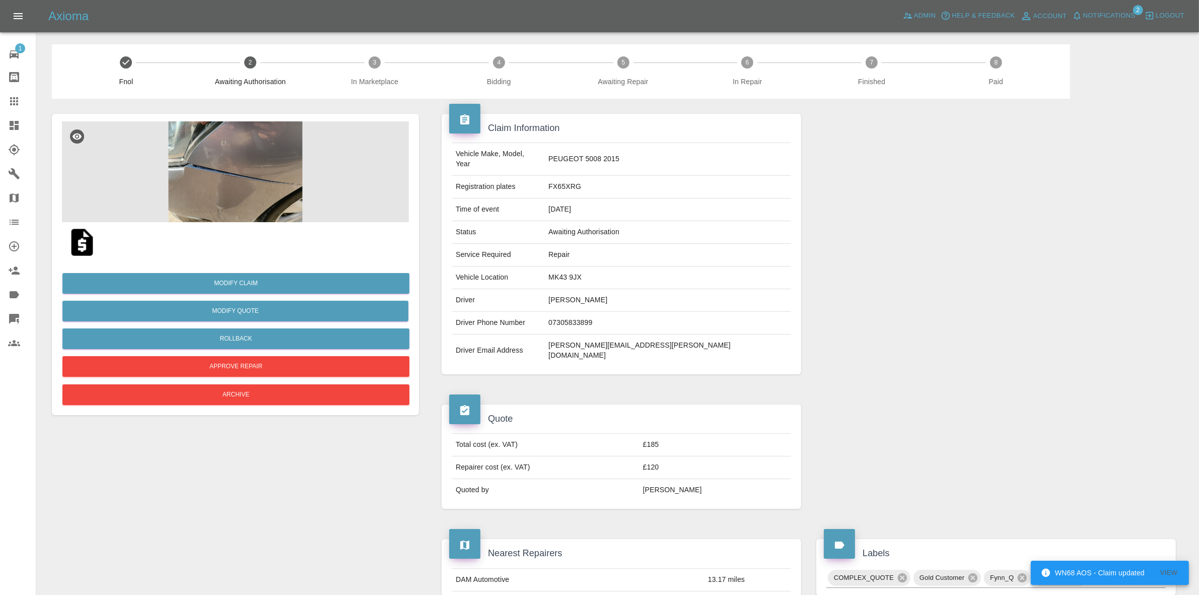
click at [1101, 21] on span "Notifications" at bounding box center [1109, 16] width 52 height 12
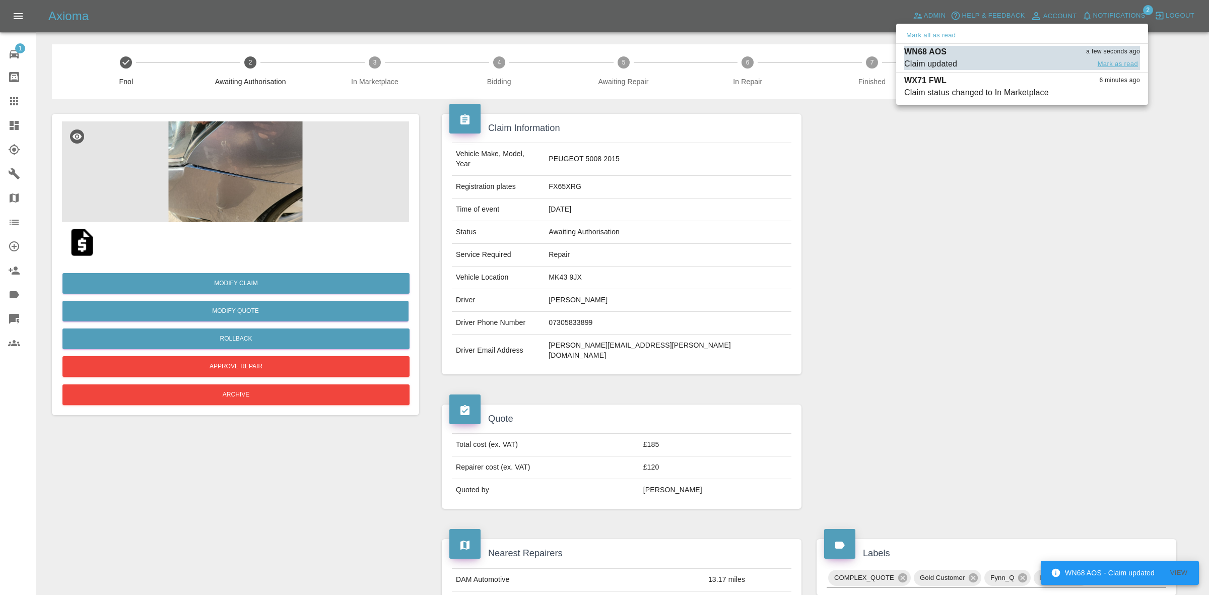
click at [1117, 66] on button "Mark as read" at bounding box center [1118, 64] width 44 height 12
click at [1003, 73] on li "WX71 FWL 6 minutes ago Claim status changed to In Marketplace Mark as read" at bounding box center [1022, 87] width 252 height 28
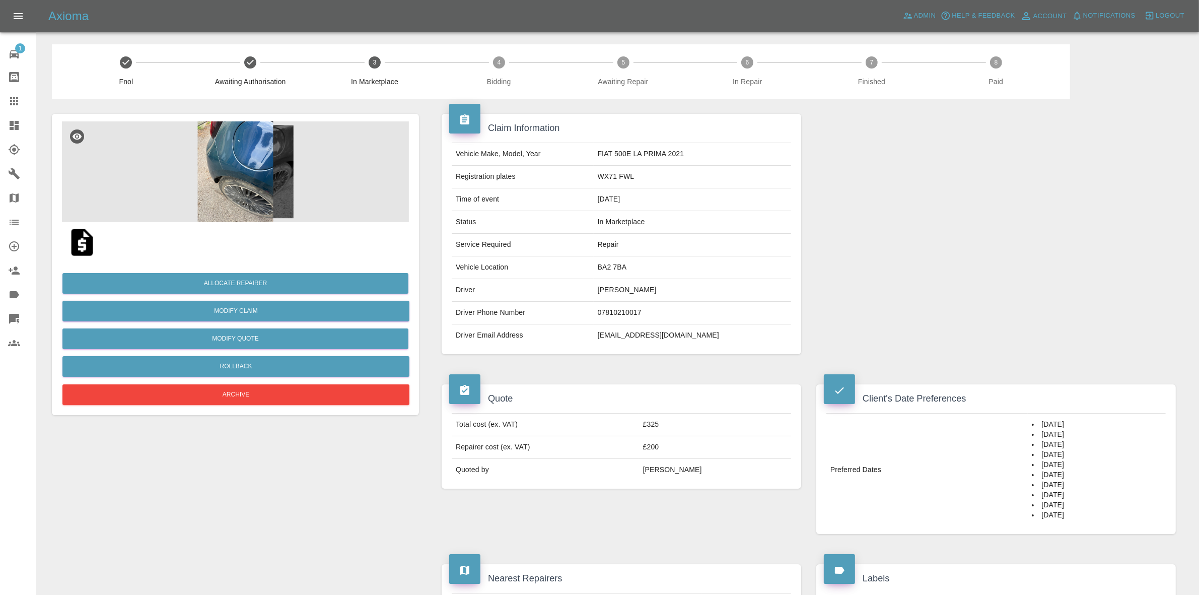
click at [230, 164] on img at bounding box center [235, 171] width 347 height 101
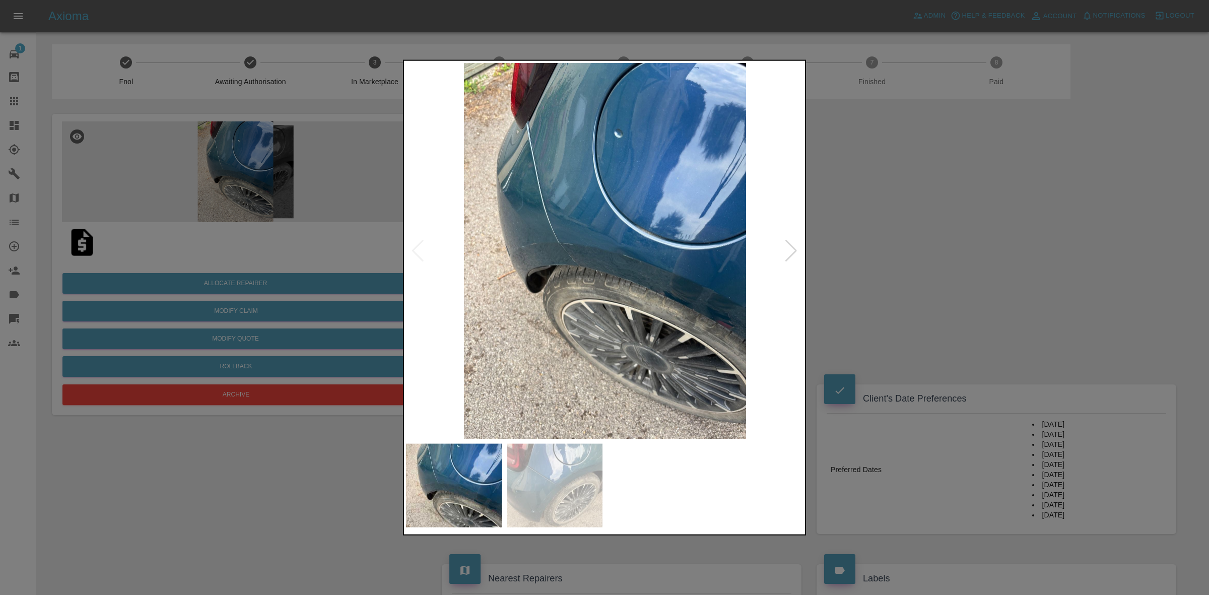
click at [879, 260] on div at bounding box center [604, 297] width 1209 height 595
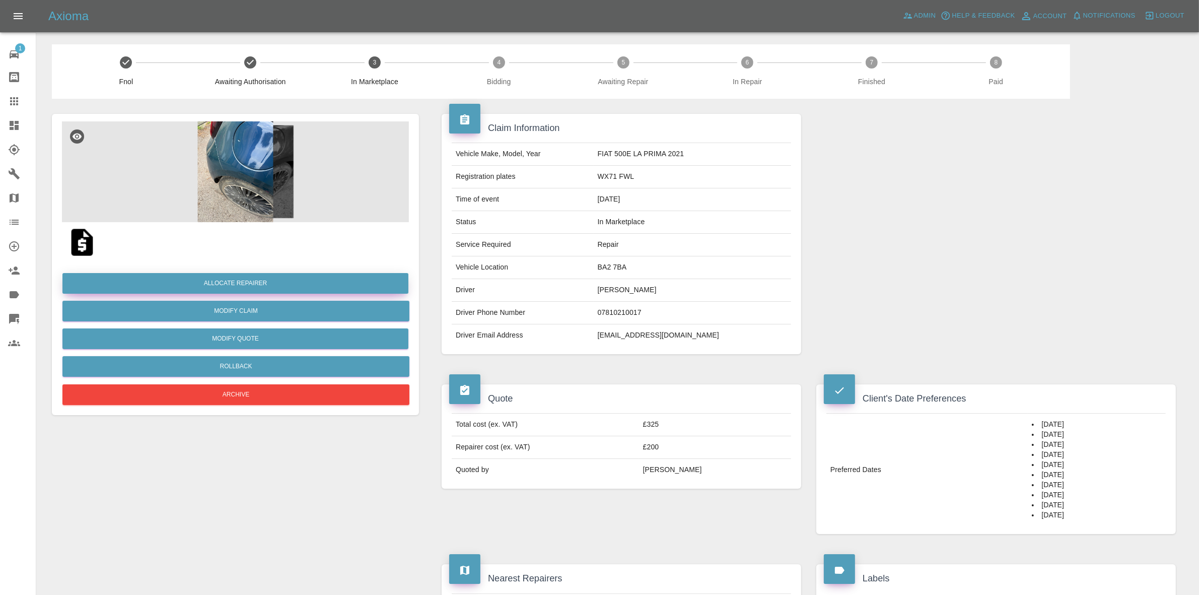
click at [258, 275] on button "Allocate Repairer" at bounding box center [235, 283] width 346 height 21
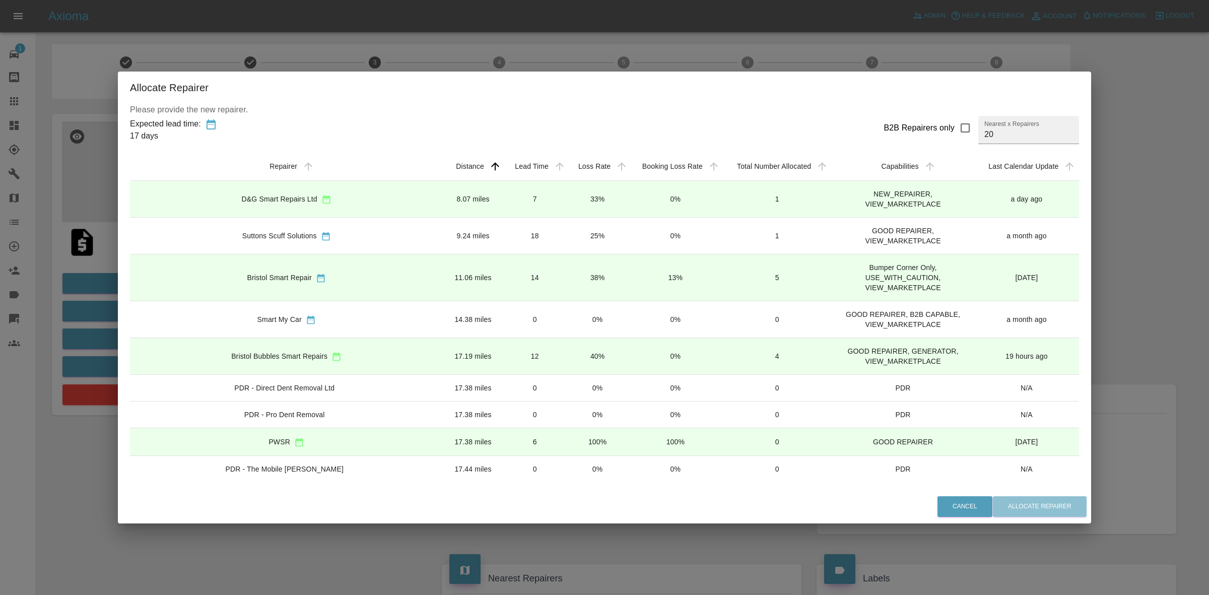
click at [532, 204] on td "7" at bounding box center [534, 199] width 63 height 37
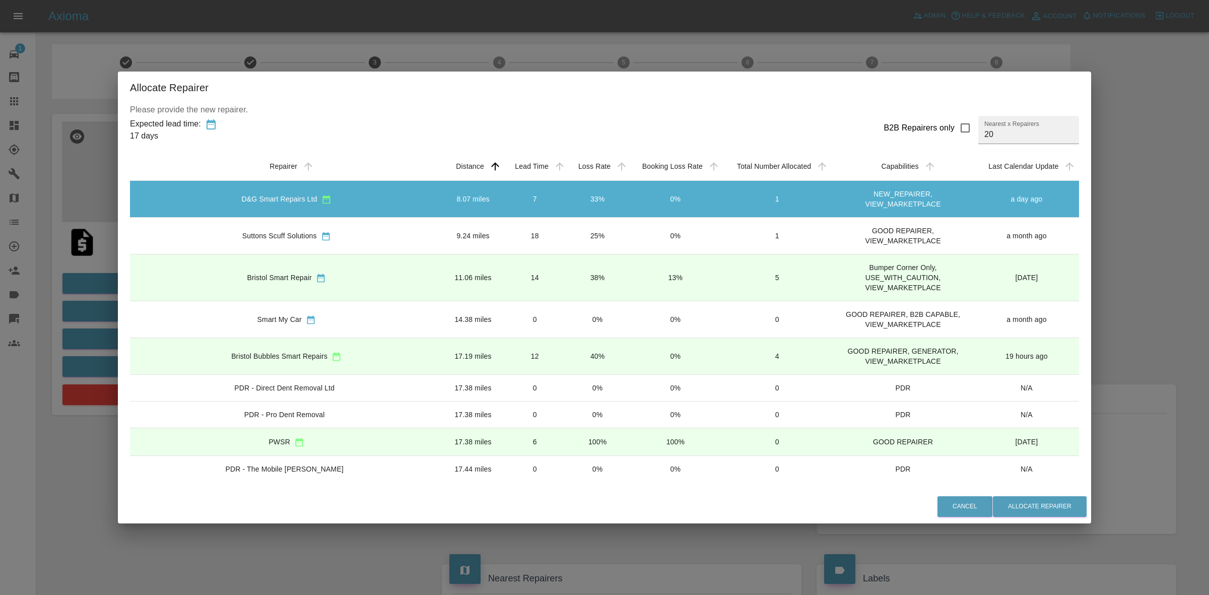
click at [1038, 495] on div "Cancel Allocate Repairer" at bounding box center [604, 507] width 973 height 34
click at [1005, 507] on button "Allocate Repairer" at bounding box center [1040, 506] width 94 height 21
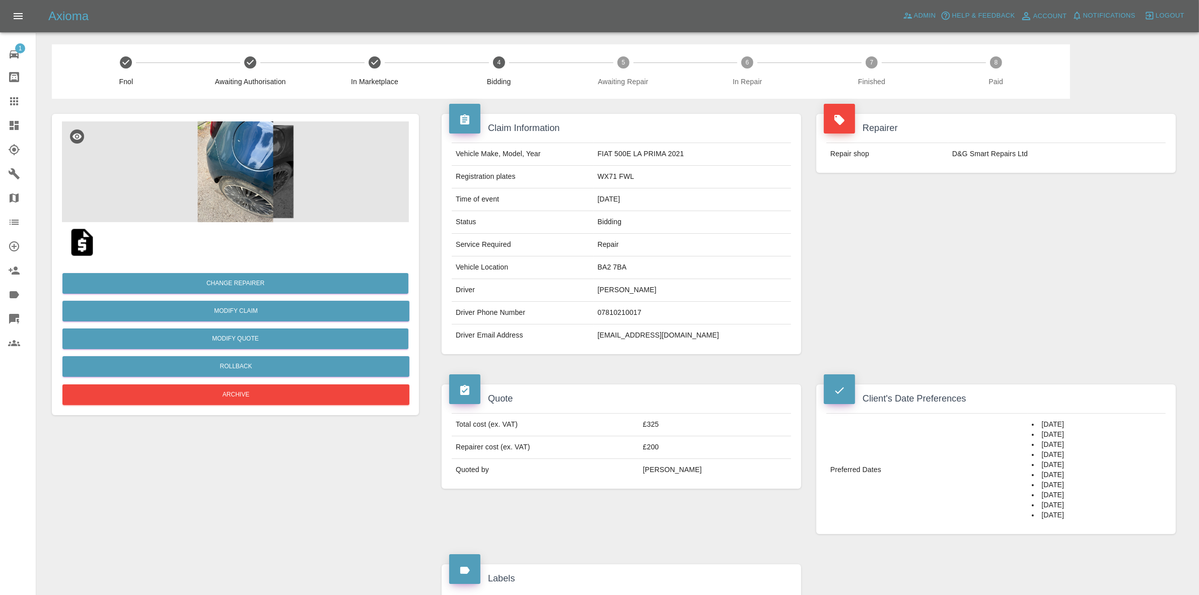
click at [1024, 190] on div "Repairer Repair shop D&G Smart Repairs Ltd" at bounding box center [996, 234] width 375 height 270
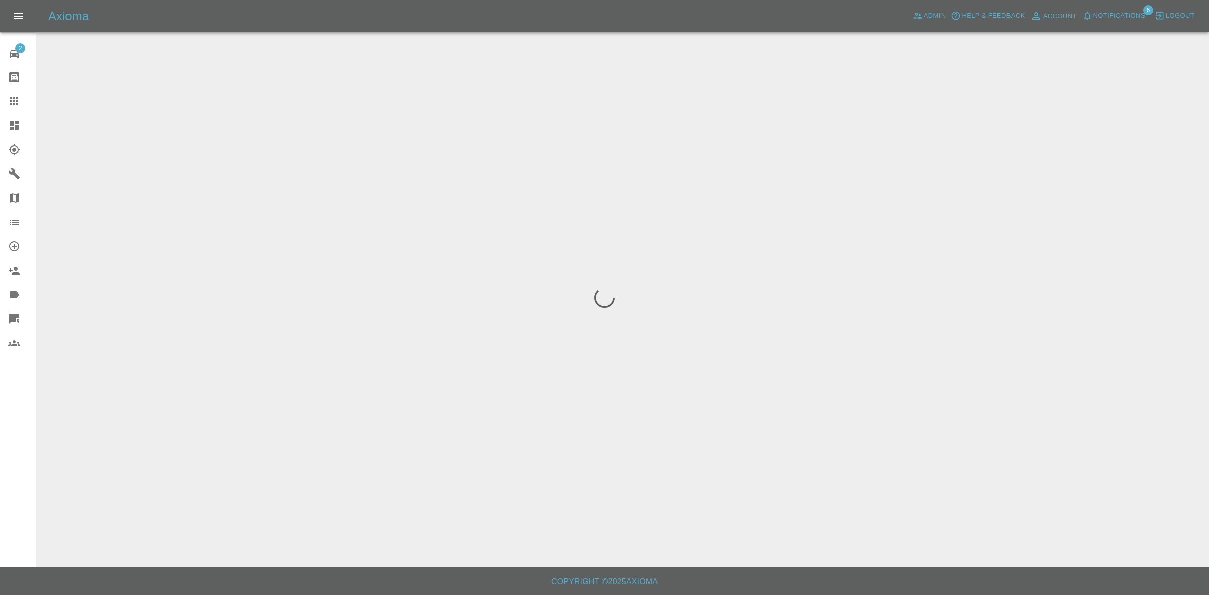
click at [1103, 16] on span "Notifications" at bounding box center [1119, 16] width 52 height 12
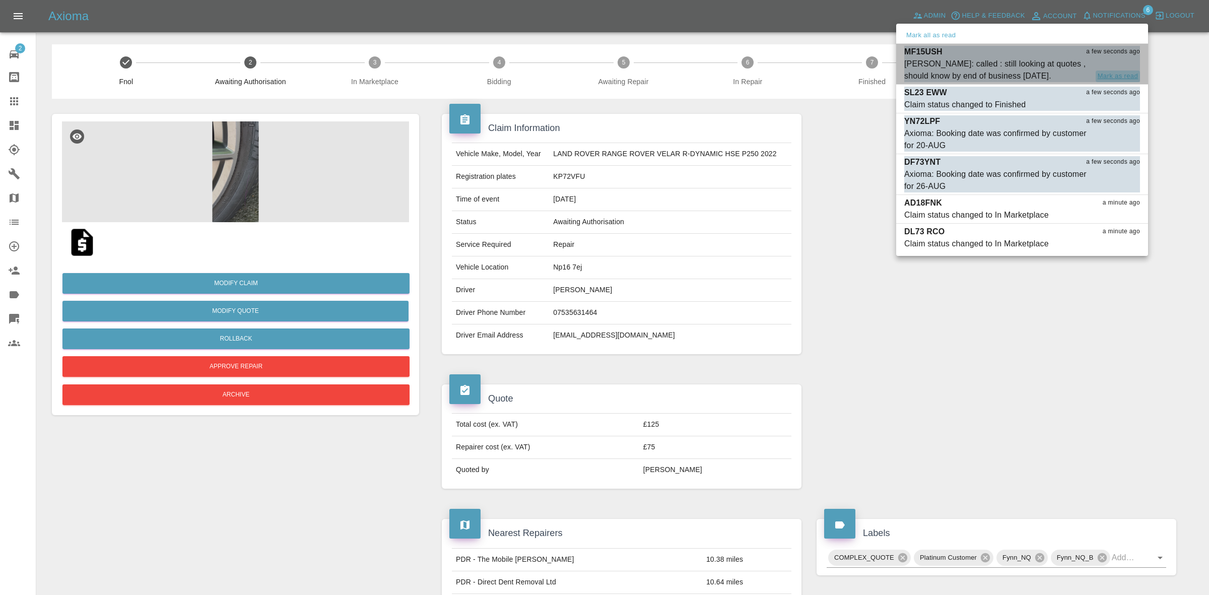
click at [1099, 72] on button "Mark as read" at bounding box center [1118, 77] width 44 height 12
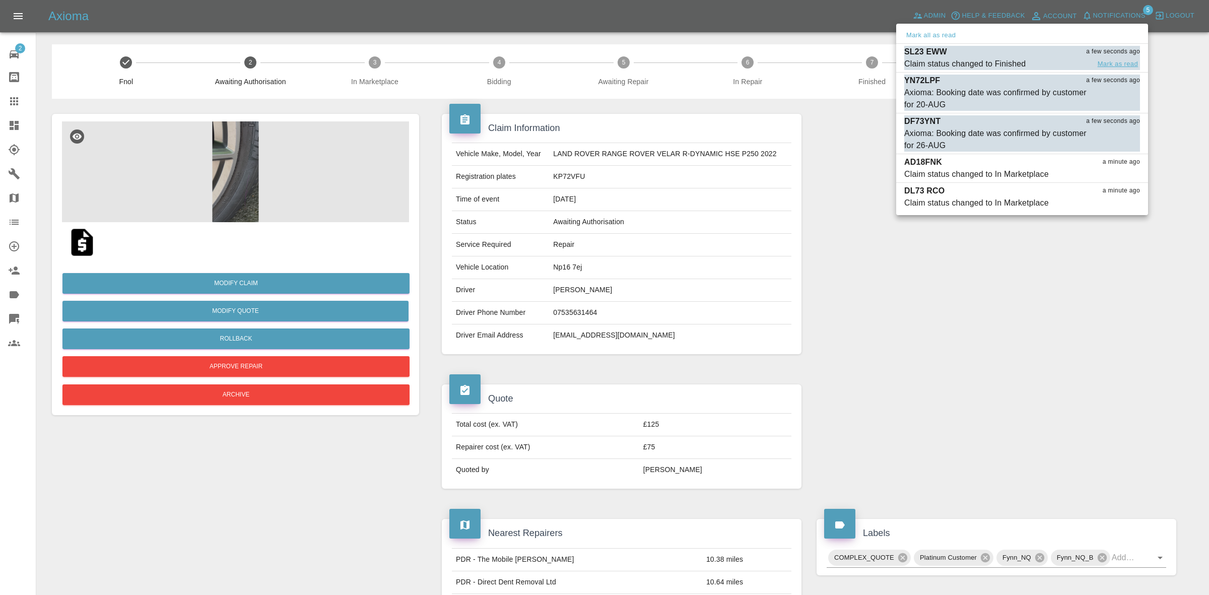
click at [1107, 60] on button "Mark as read" at bounding box center [1118, 64] width 44 height 12
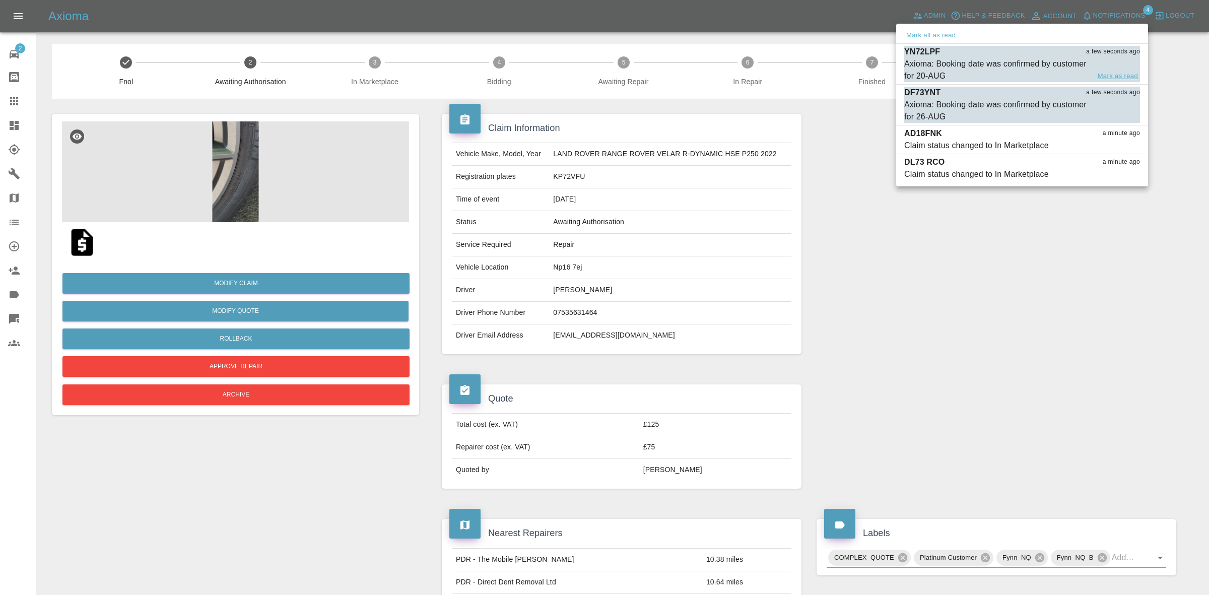
click at [1110, 77] on button "Mark as read" at bounding box center [1118, 77] width 44 height 12
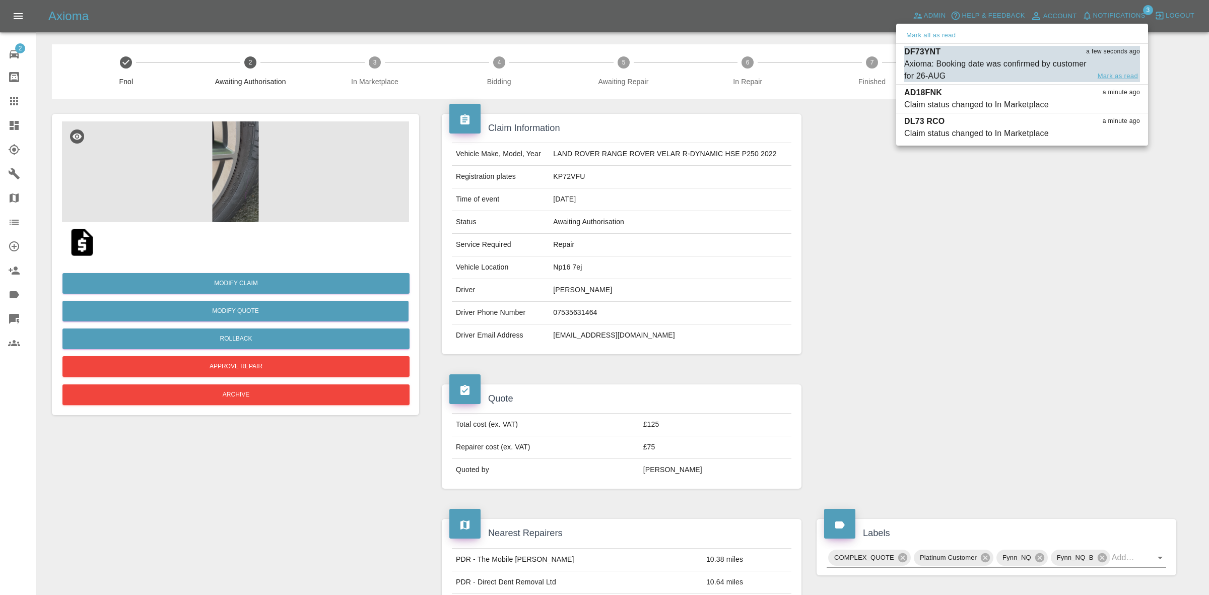
click at [1110, 74] on button "Mark as read" at bounding box center [1118, 77] width 44 height 12
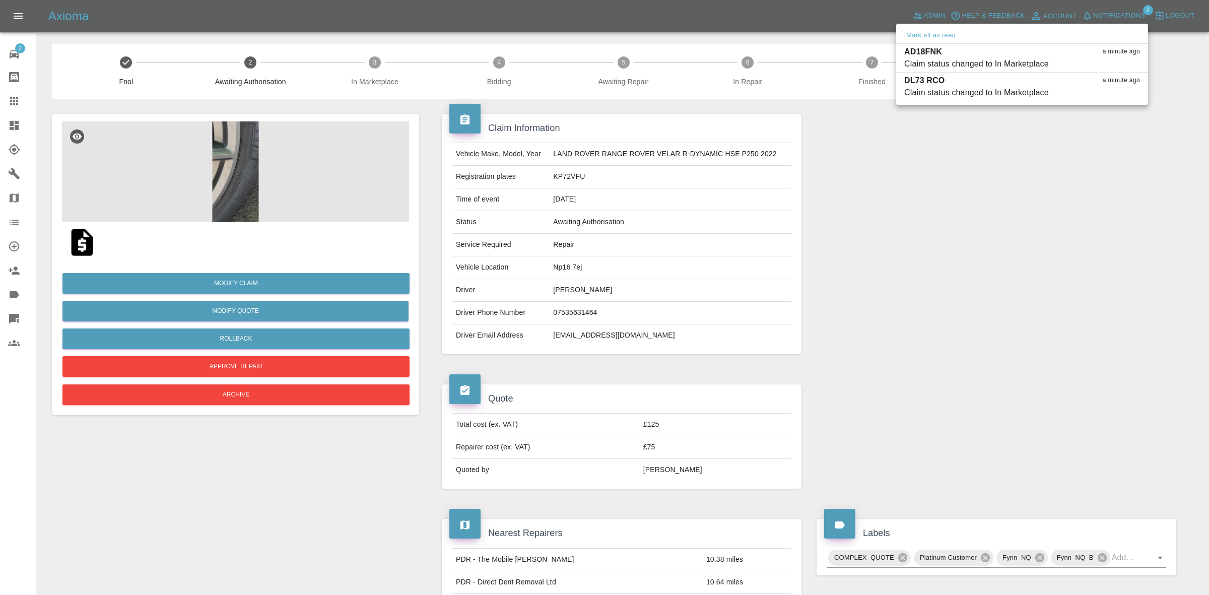
drag, startPoint x: 1088, startPoint y: 210, endPoint x: 773, endPoint y: 150, distance: 321.0
click at [1087, 250] on div at bounding box center [604, 297] width 1209 height 595
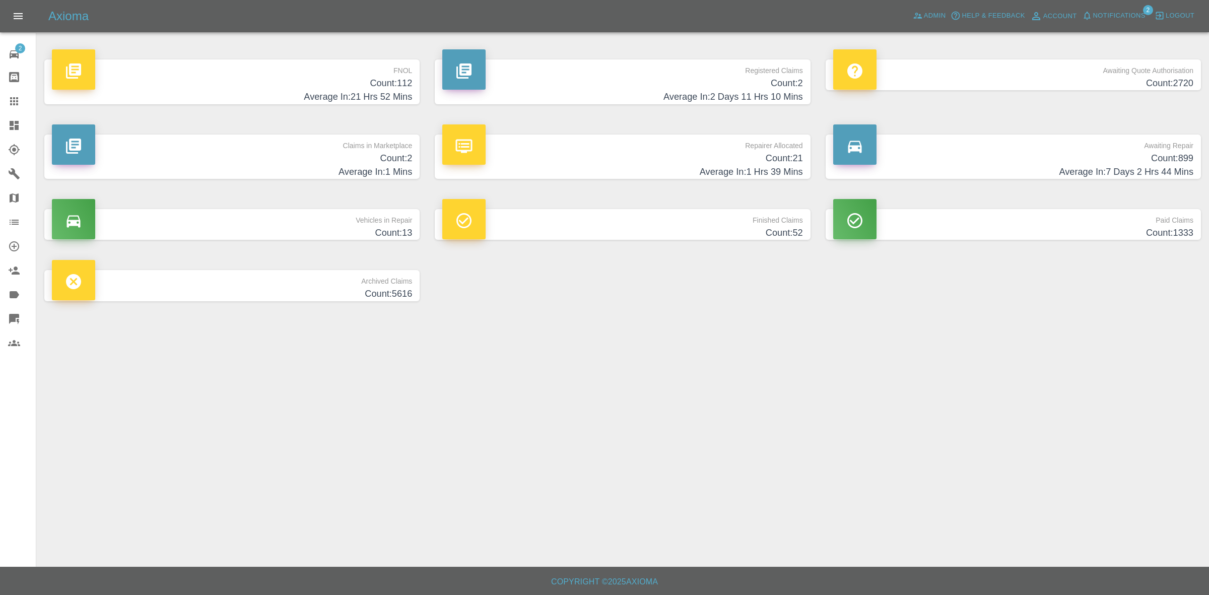
click at [353, 151] on p "Claims in Marketplace" at bounding box center [232, 142] width 360 height 17
click at [584, 152] on h4 "Count: 21" at bounding box center [622, 159] width 360 height 14
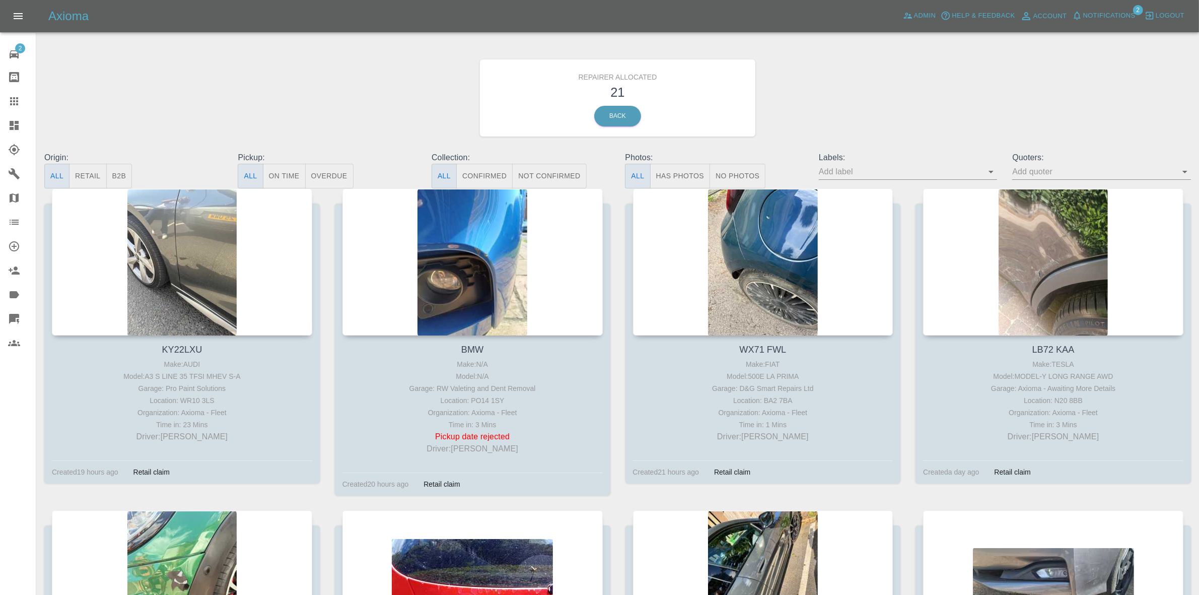
click at [102, 165] on button "Retail" at bounding box center [87, 176] width 37 height 25
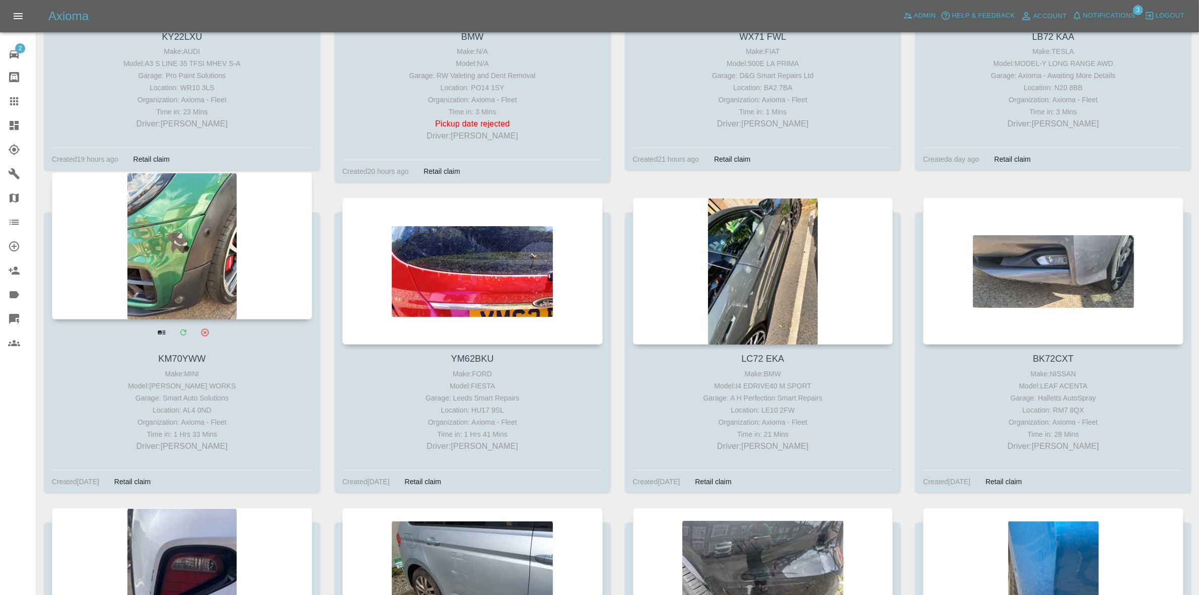
scroll to position [252, 0]
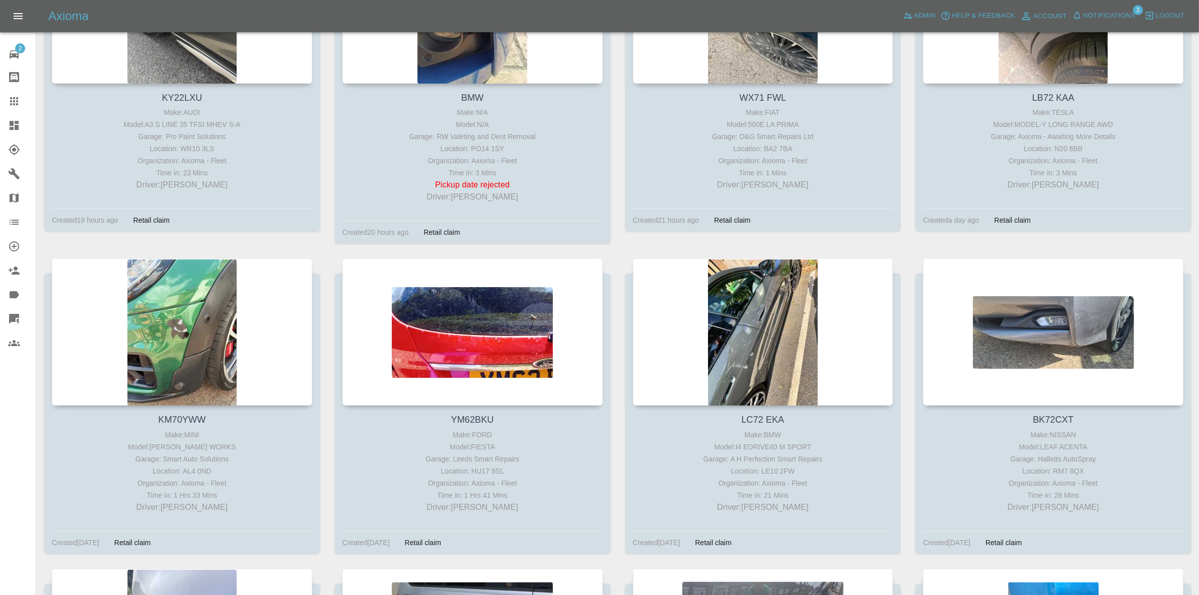
click at [1115, 3] on div "Axioma Admin Help & Feedback Account Notifications 3 Logout" at bounding box center [599, 16] width 1199 height 32
click at [1107, 11] on span "Notifications" at bounding box center [1109, 16] width 52 height 12
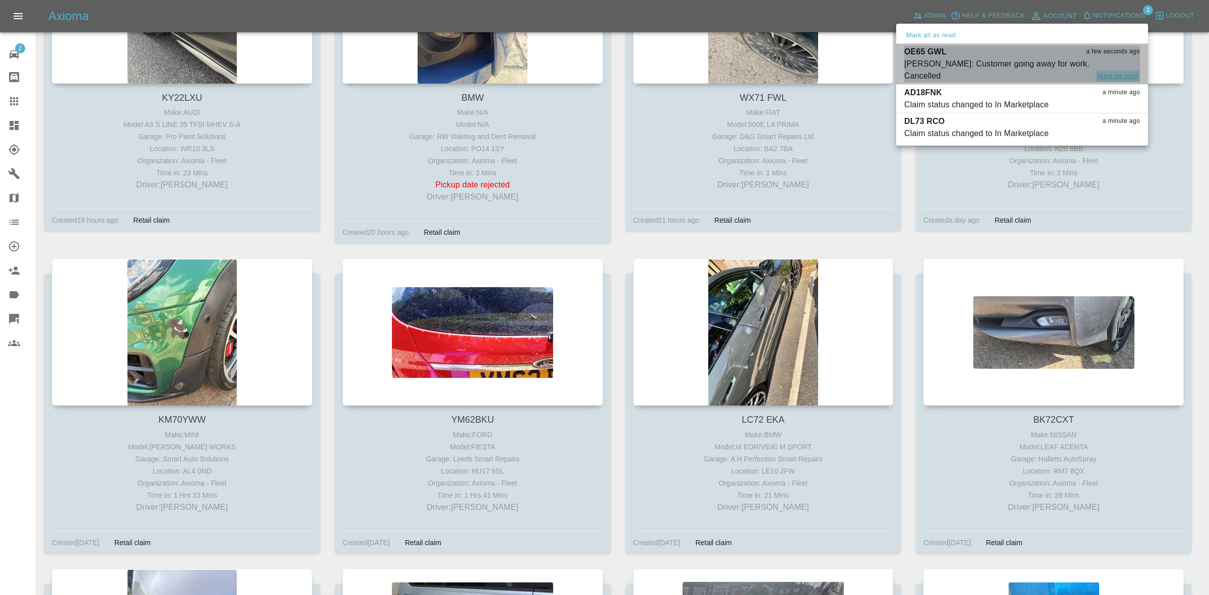
click at [1117, 76] on button "Mark as read" at bounding box center [1118, 77] width 44 height 12
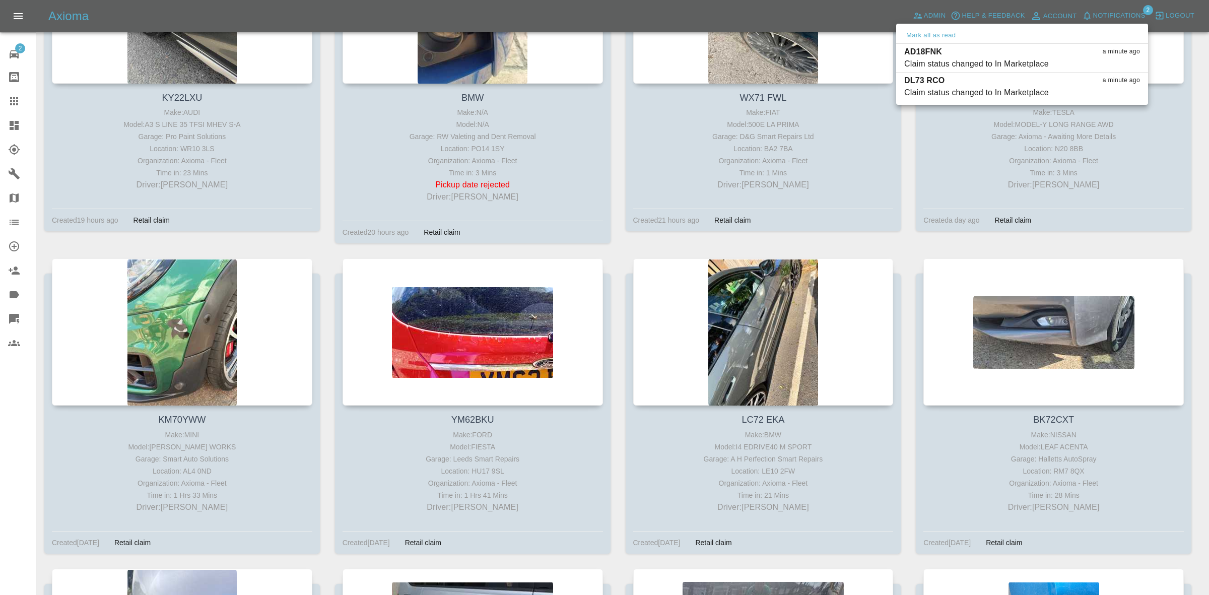
click at [917, 241] on div at bounding box center [604, 297] width 1209 height 595
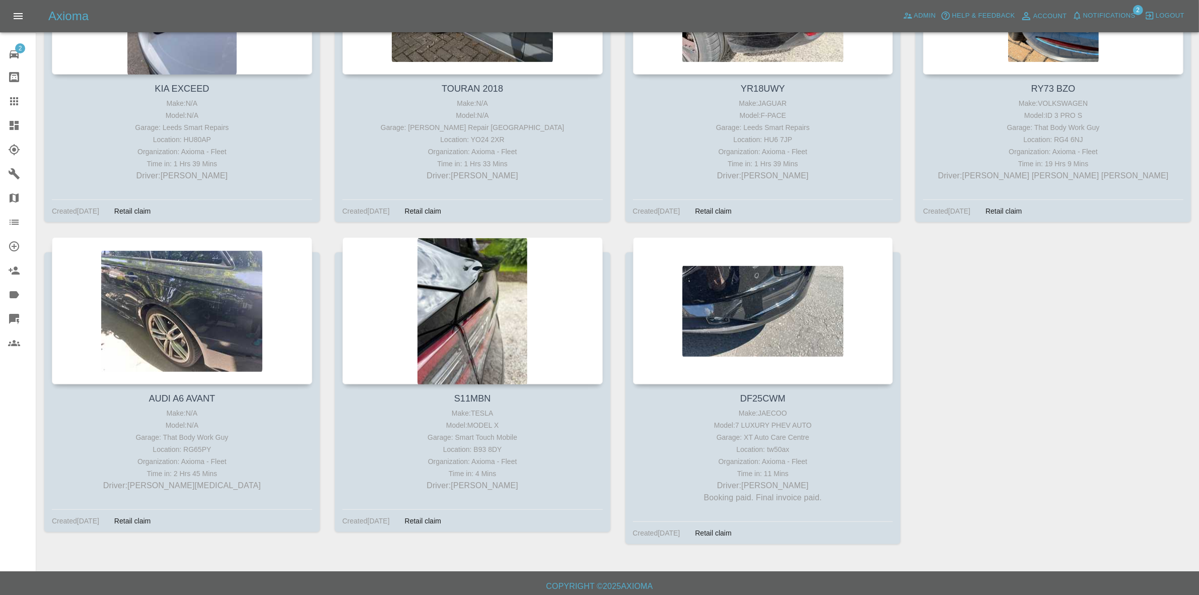
scroll to position [898, 0]
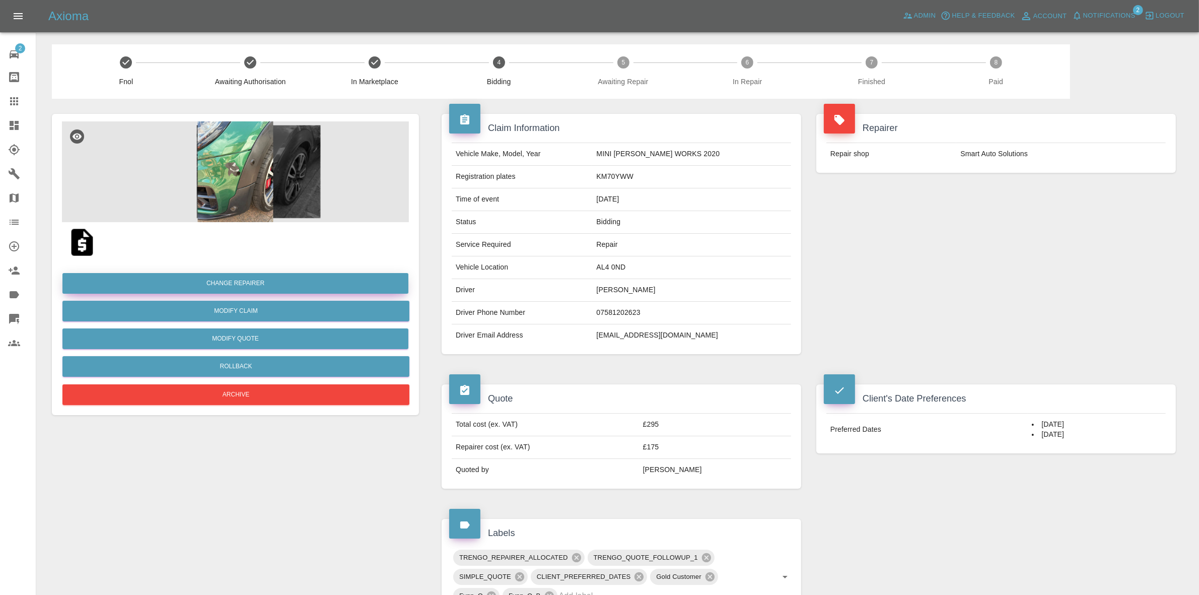
click at [242, 281] on button "Change Repairer" at bounding box center [235, 283] width 346 height 21
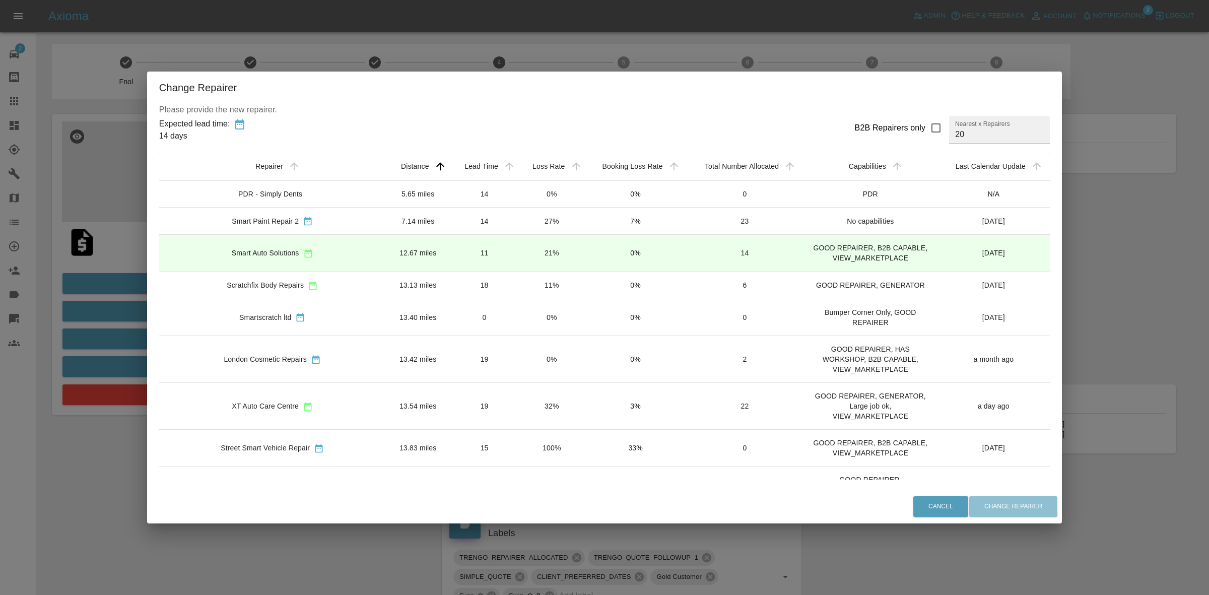
drag, startPoint x: 72, startPoint y: 336, endPoint x: 111, endPoint y: 345, distance: 39.7
click at [72, 336] on div "Change Repairer Please provide the new repairer. Expected lead time: 14 days B2…" at bounding box center [604, 297] width 1209 height 595
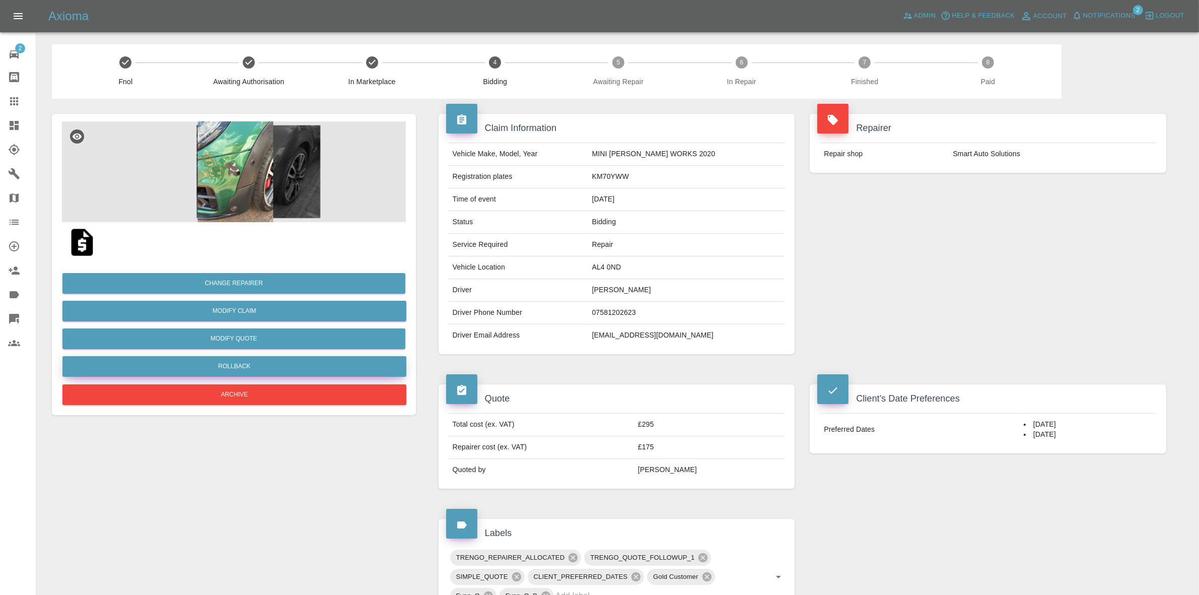
click at [226, 372] on button "Rollback" at bounding box center [234, 366] width 344 height 21
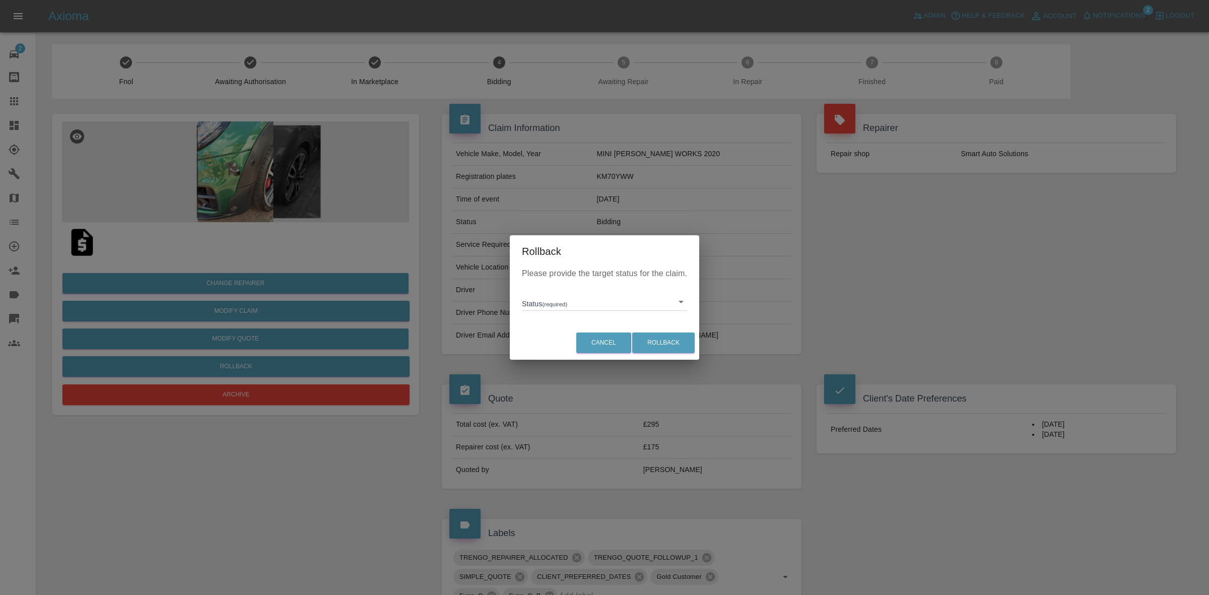
click at [531, 312] on div "Please provide the target status for the claim. Status (required) ​" at bounding box center [604, 296] width 189 height 58
click at [567, 313] on div "Please provide the target status for the claim. Status (required) ​" at bounding box center [604, 296] width 189 height 58
click at [570, 305] on body "Axioma Admin Help & Feedback Account Notifications 2 Logout 2 Repair home Bodys…" at bounding box center [604, 511] width 1209 height 1022
click at [588, 351] on li "In Marketplace" at bounding box center [604, 347] width 160 height 23
type input "in-marketplace"
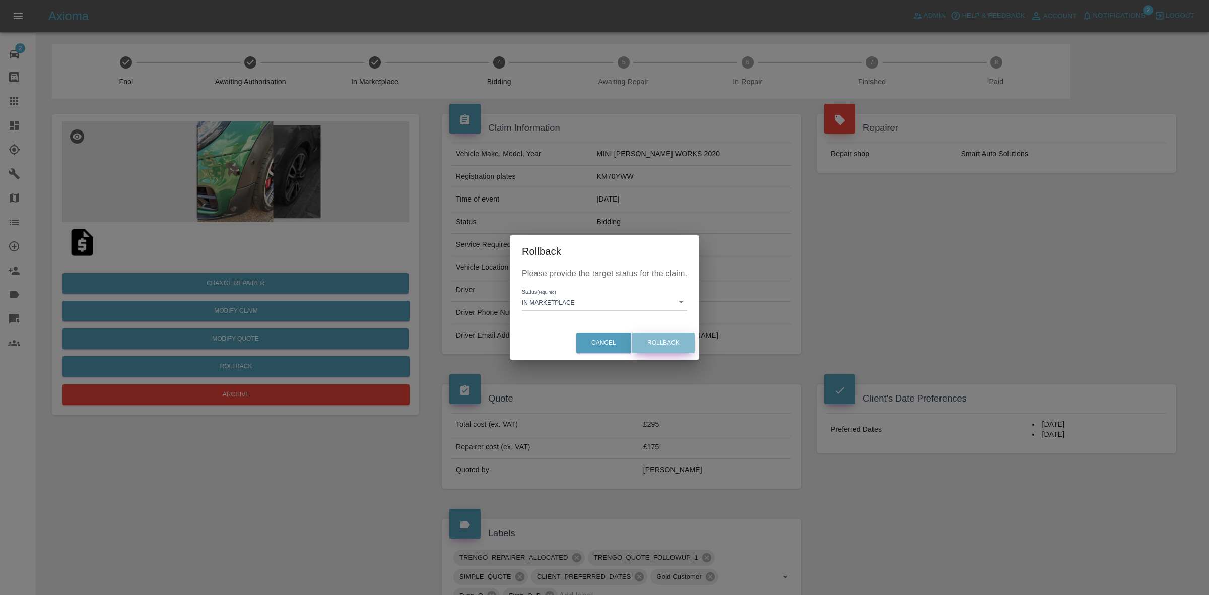
click at [656, 342] on button "Rollback" at bounding box center [663, 342] width 62 height 21
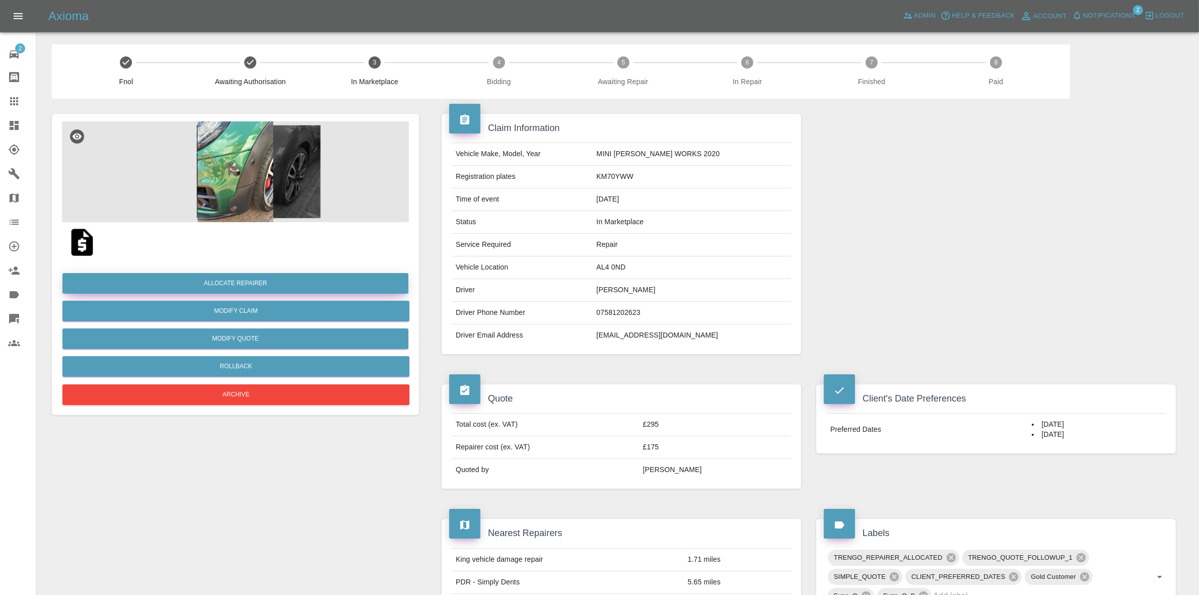
click at [214, 283] on button "Allocate Repairer" at bounding box center [235, 283] width 346 height 21
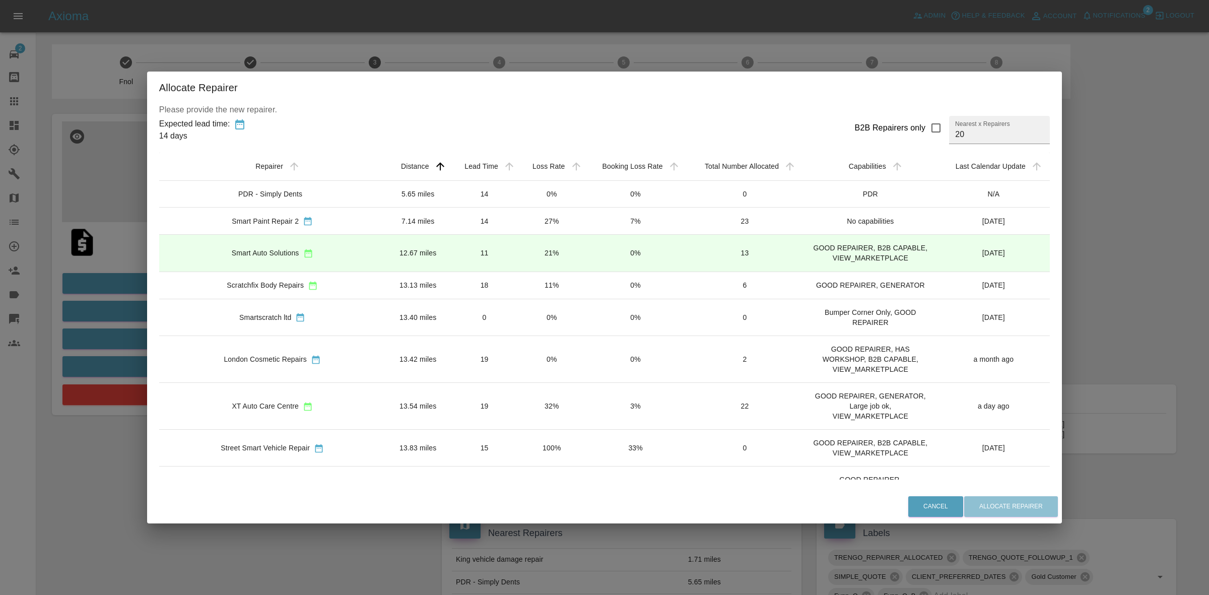
click at [1031, 326] on div "Please provide the new repairer. Expected lead time: 14 days B2B Repairers only…" at bounding box center [604, 297] width 915 height 386
click at [518, 198] on td "0%" at bounding box center [551, 194] width 66 height 27
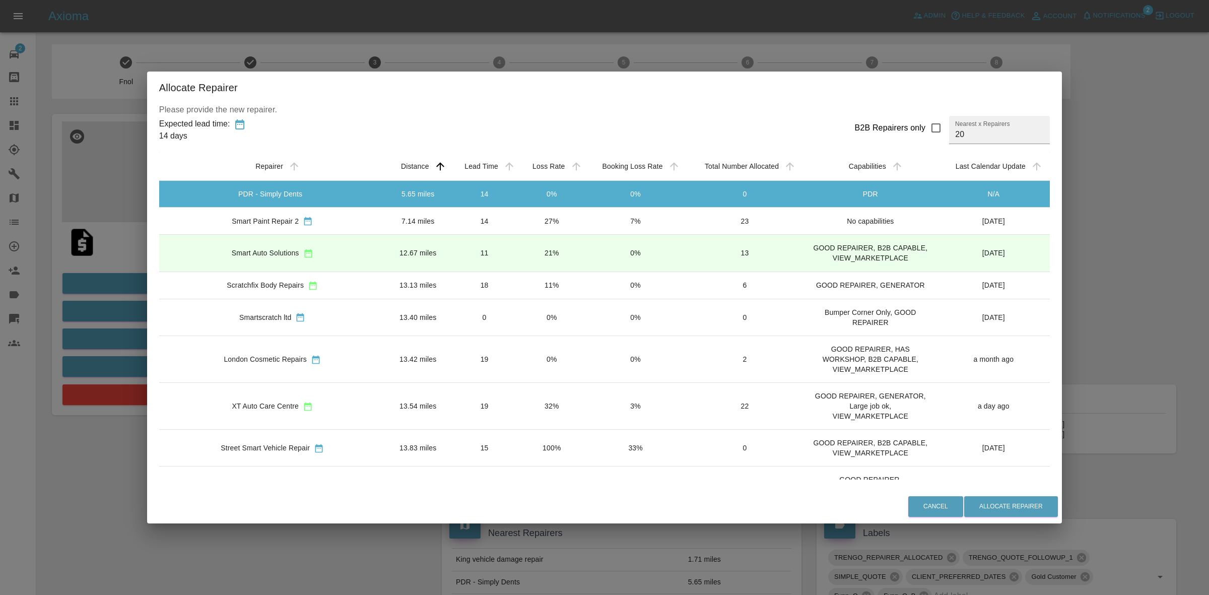
click at [518, 220] on td "27%" at bounding box center [551, 221] width 66 height 27
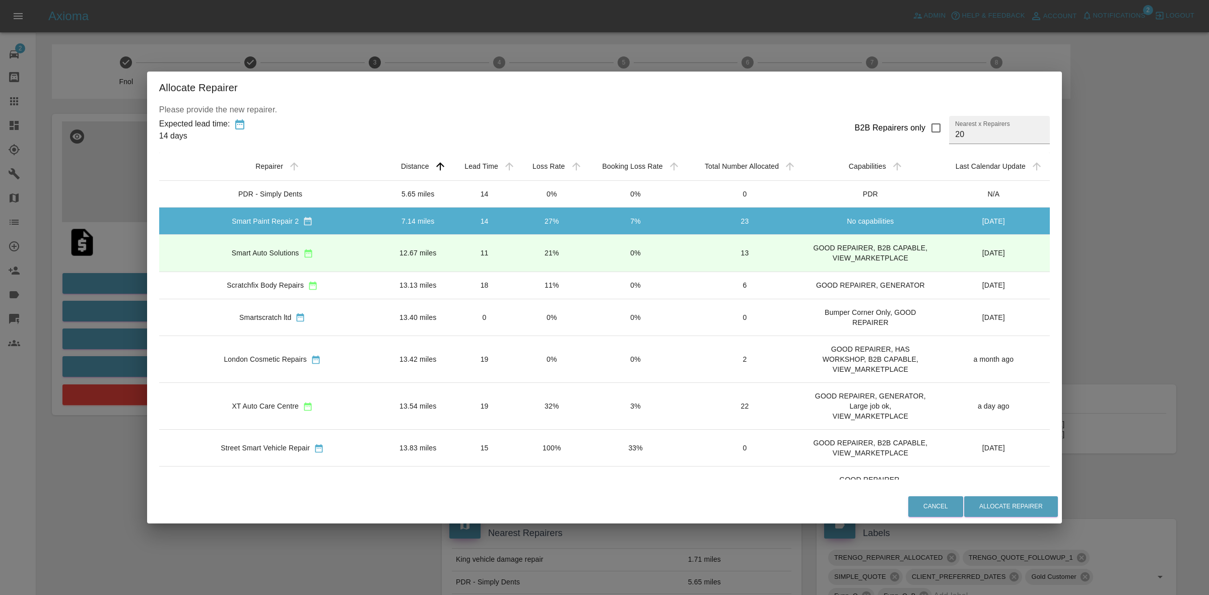
click at [518, 250] on td "21%" at bounding box center [551, 253] width 66 height 37
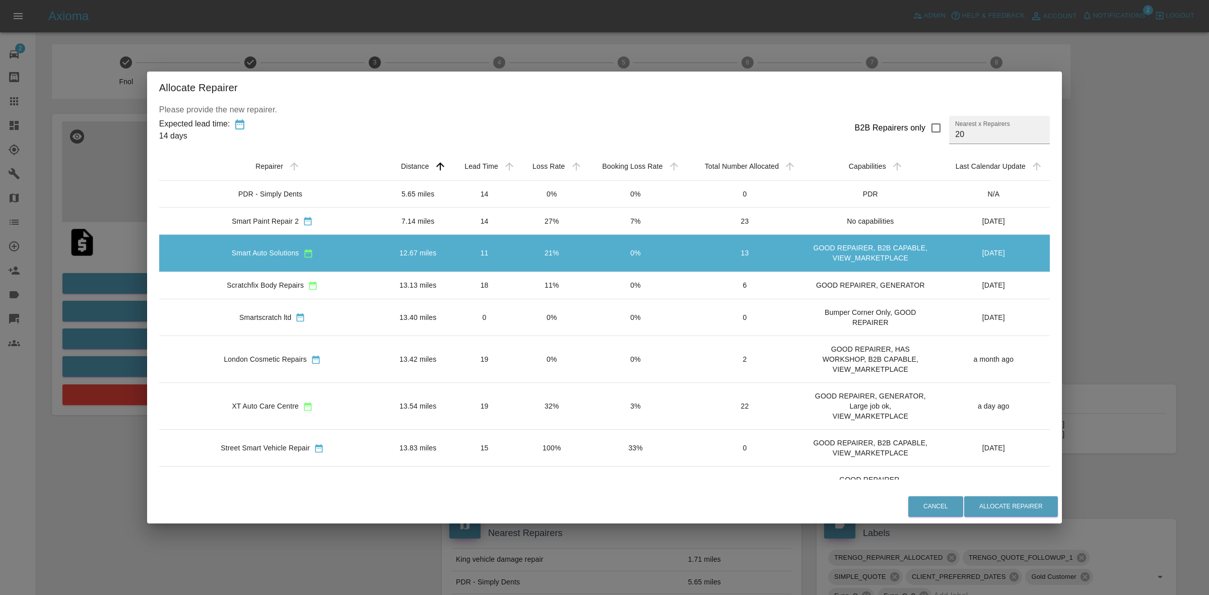
click at [518, 299] on td "11%" at bounding box center [551, 284] width 66 height 27
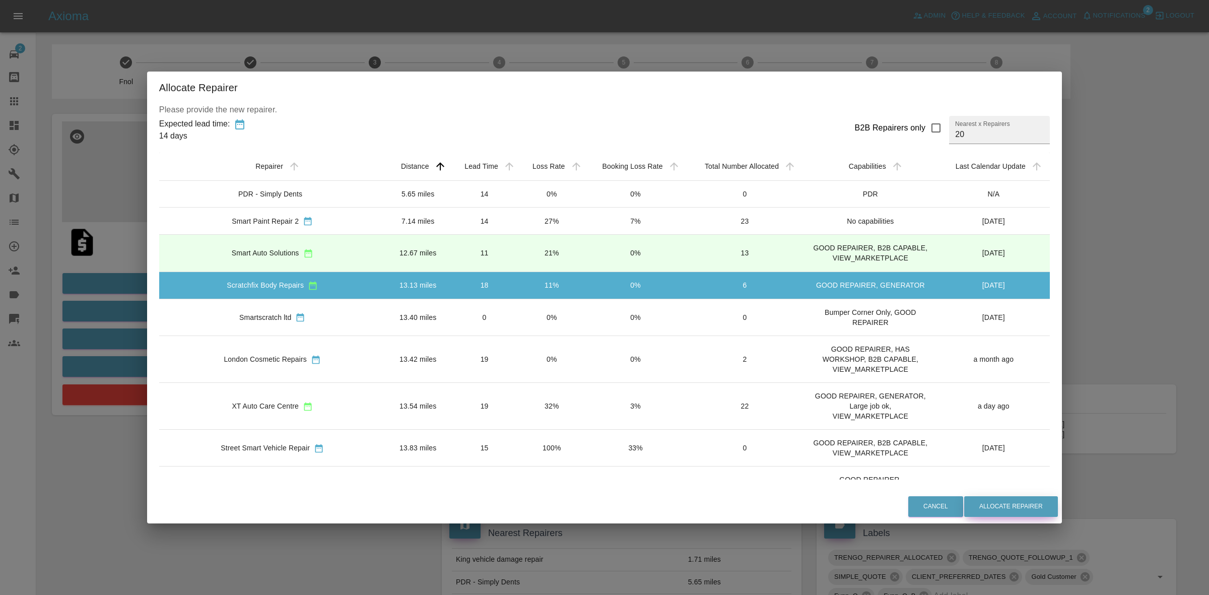
click at [971, 500] on button "Allocate Repairer" at bounding box center [1011, 506] width 94 height 21
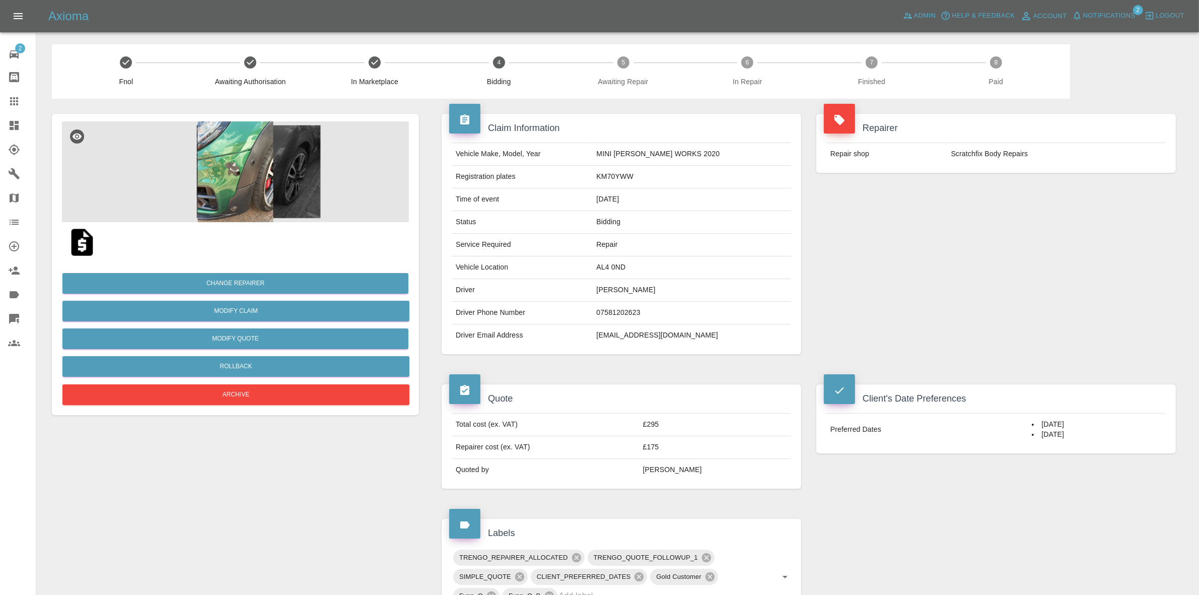
click at [990, 268] on div "Repairer Repair shop Scratchfix Body Repairs" at bounding box center [996, 234] width 375 height 270
click at [227, 336] on button "Modify Quote" at bounding box center [235, 338] width 346 height 21
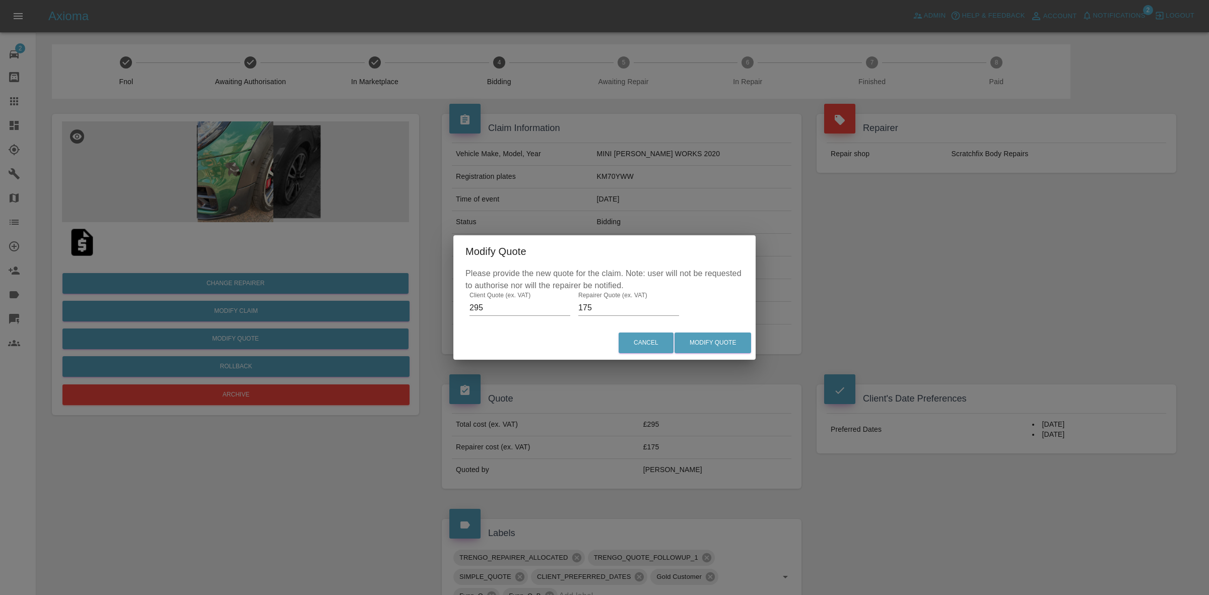
click at [596, 310] on input "175" at bounding box center [628, 308] width 101 height 16
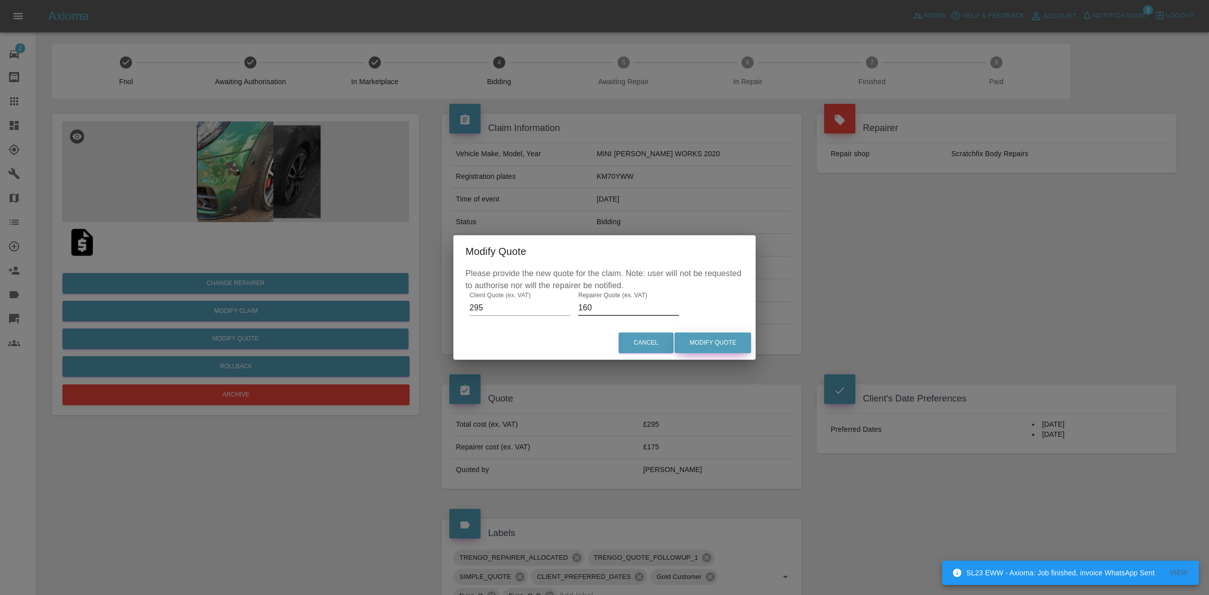
type input "160"
click at [705, 346] on button "Modify Quote" at bounding box center [712, 342] width 77 height 21
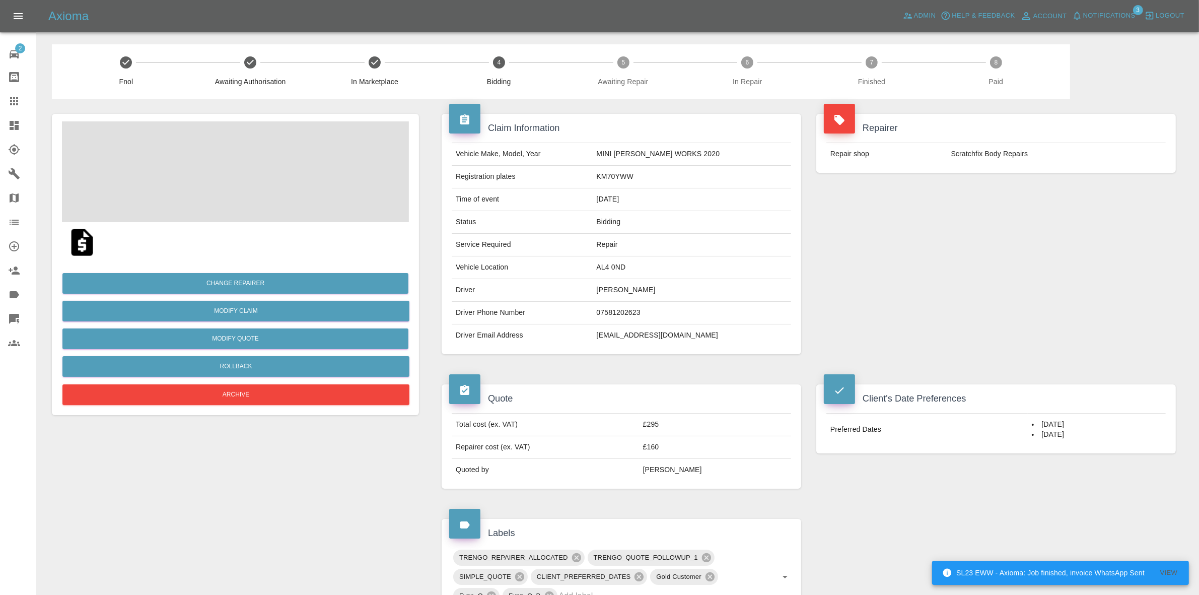
click at [1011, 310] on div "Repairer Repair shop Scratchfix Body Repairs" at bounding box center [996, 234] width 375 height 270
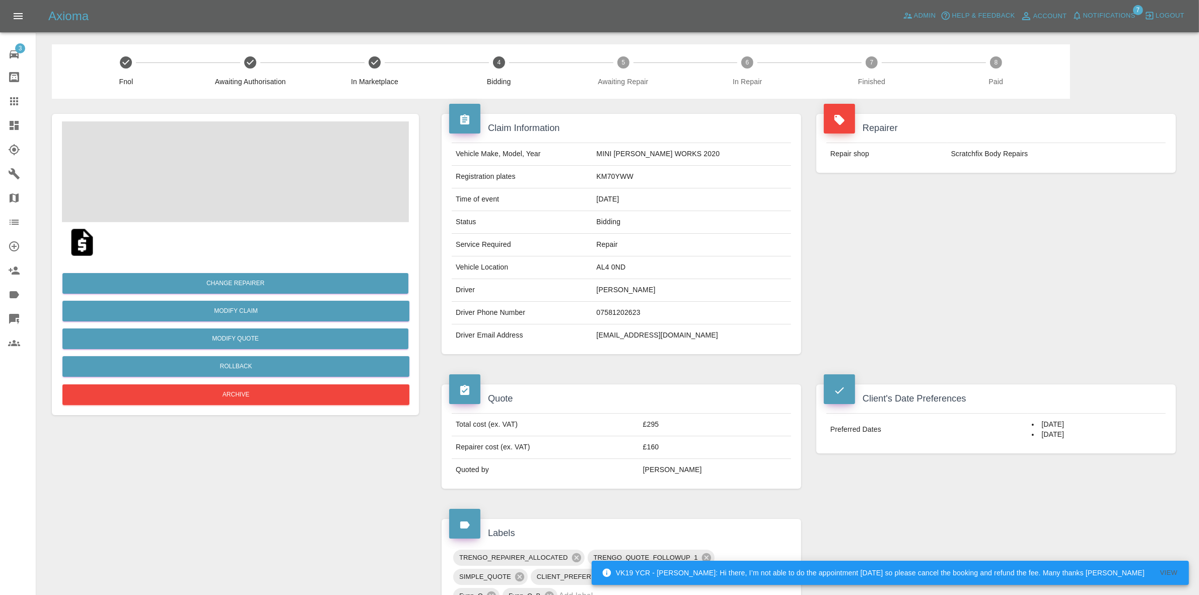
click at [1131, 18] on span "Notifications" at bounding box center [1109, 16] width 52 height 12
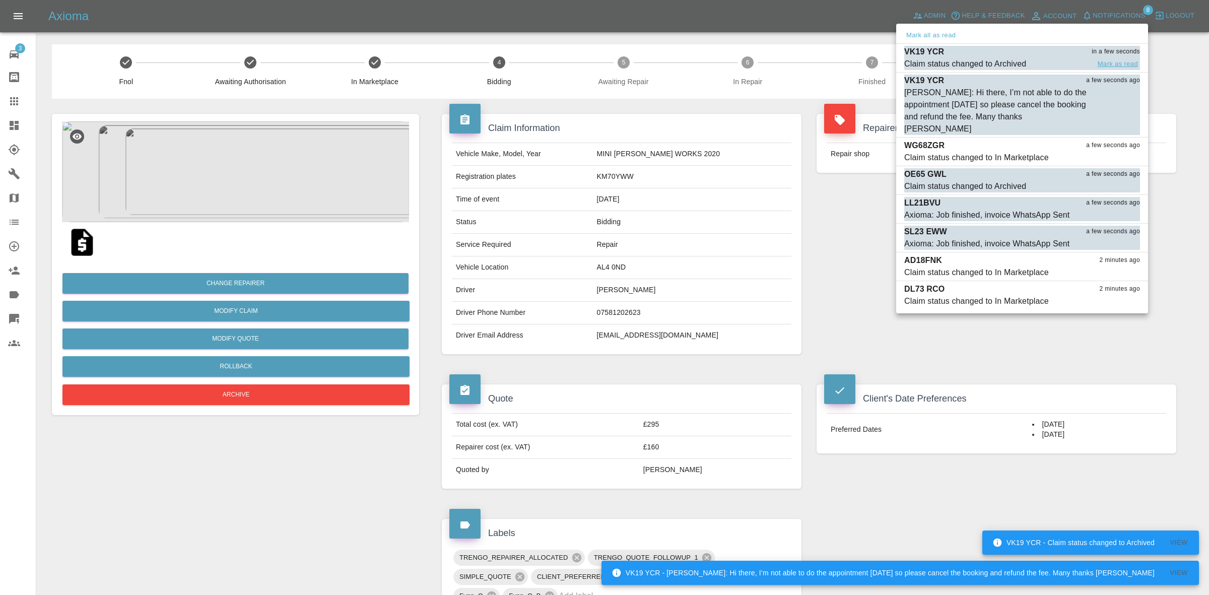
click at [1111, 63] on button "Mark as read" at bounding box center [1118, 64] width 44 height 12
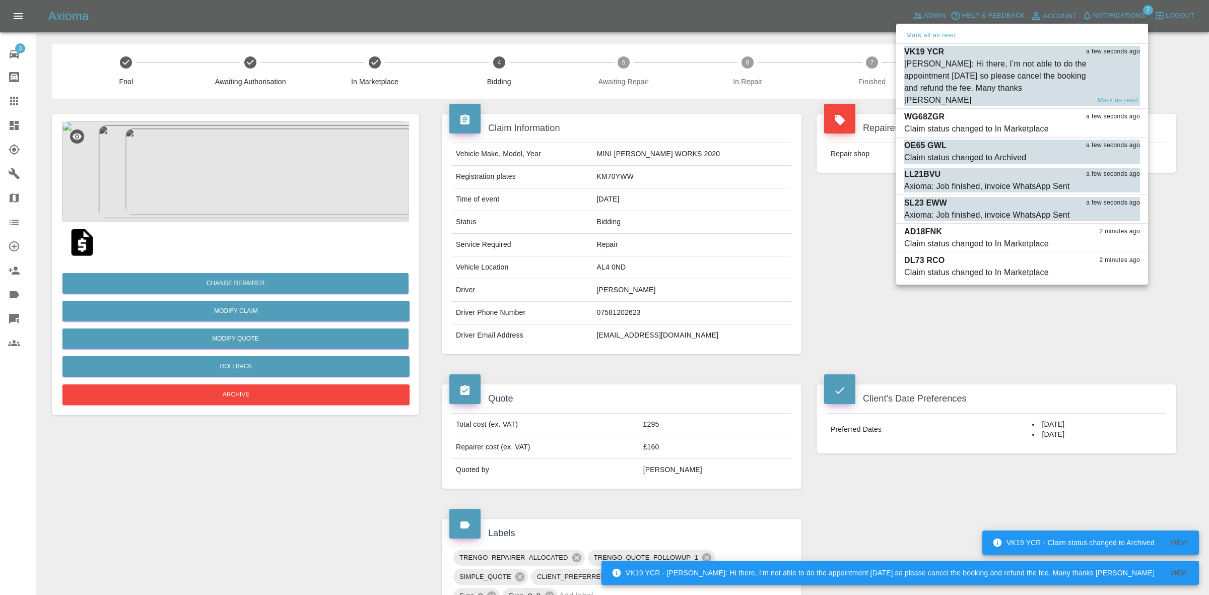
click at [1119, 95] on button "Mark as read" at bounding box center [1118, 101] width 44 height 12
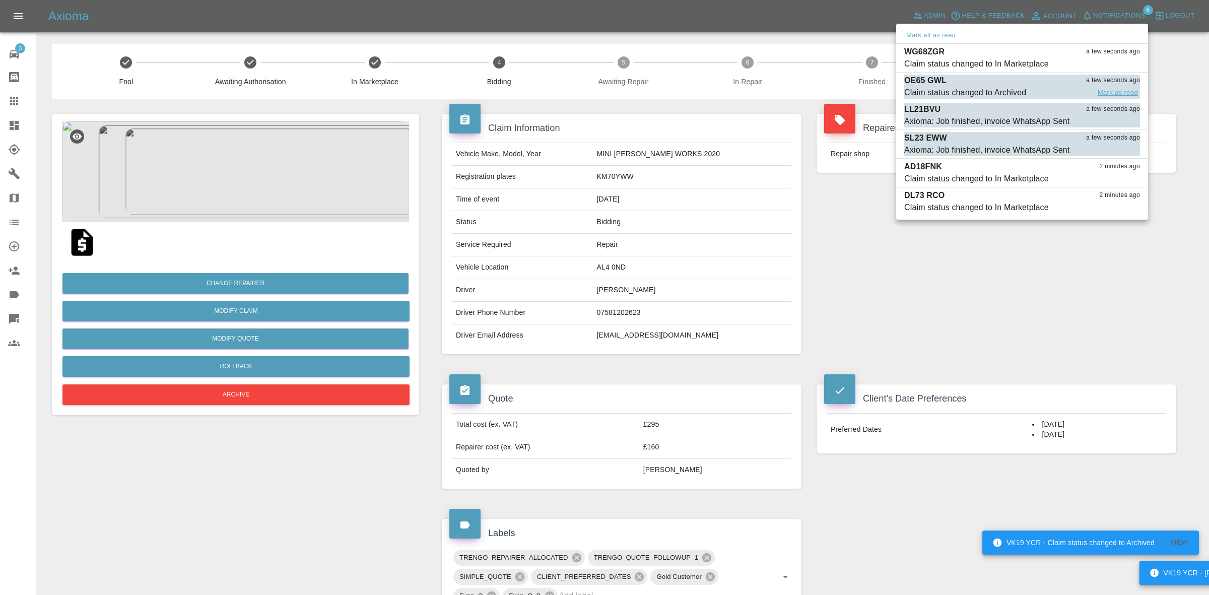
click at [1117, 94] on button "Mark as read" at bounding box center [1118, 93] width 44 height 12
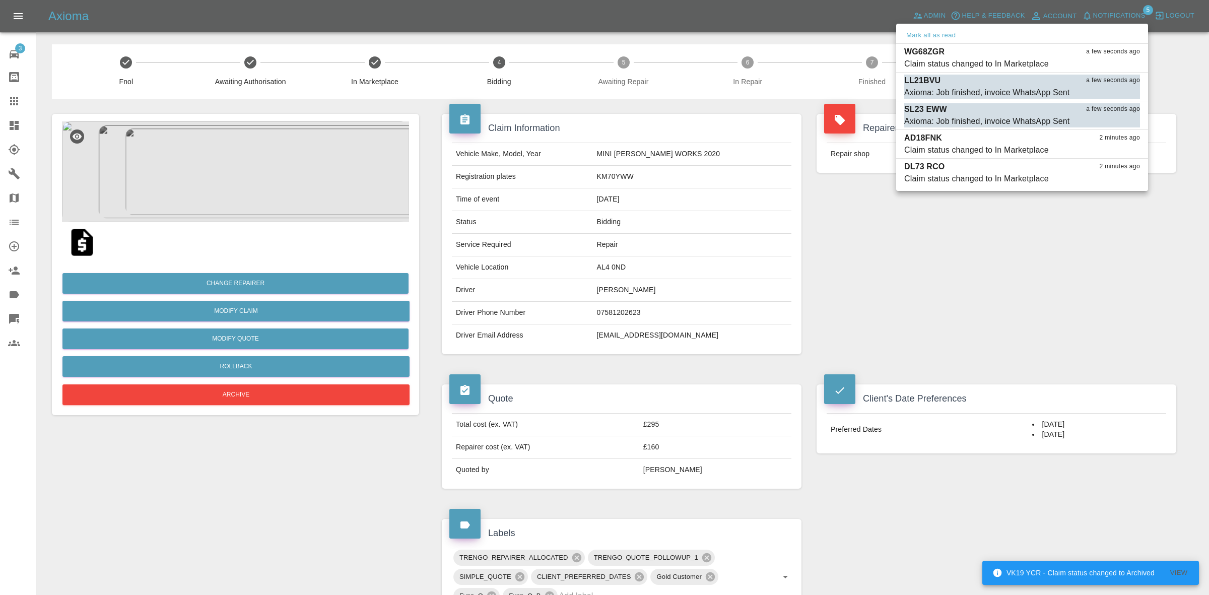
click at [1117, 94] on button "Mark as read" at bounding box center [1118, 93] width 44 height 12
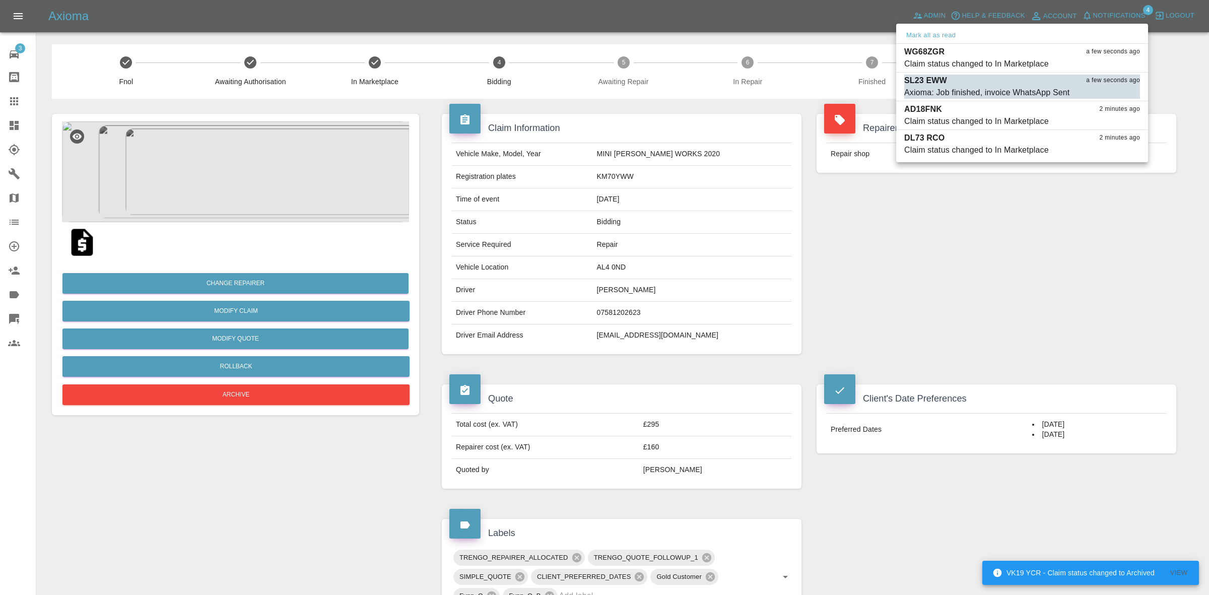
click at [1117, 94] on button "Mark as read" at bounding box center [1118, 93] width 44 height 12
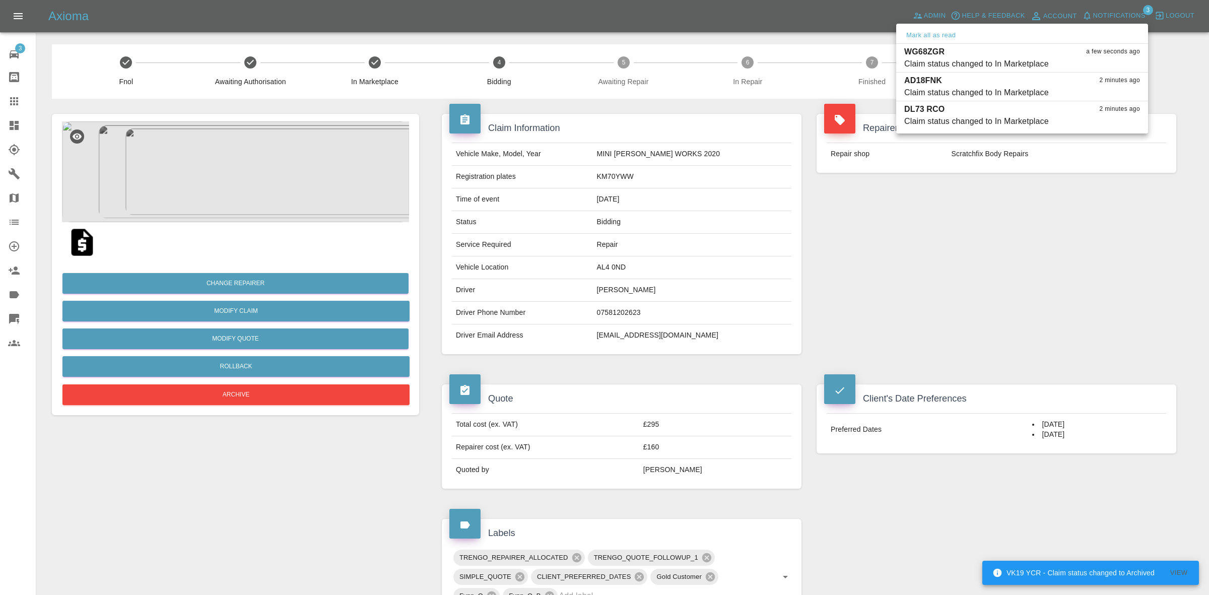
click at [1089, 279] on div at bounding box center [604, 297] width 1209 height 595
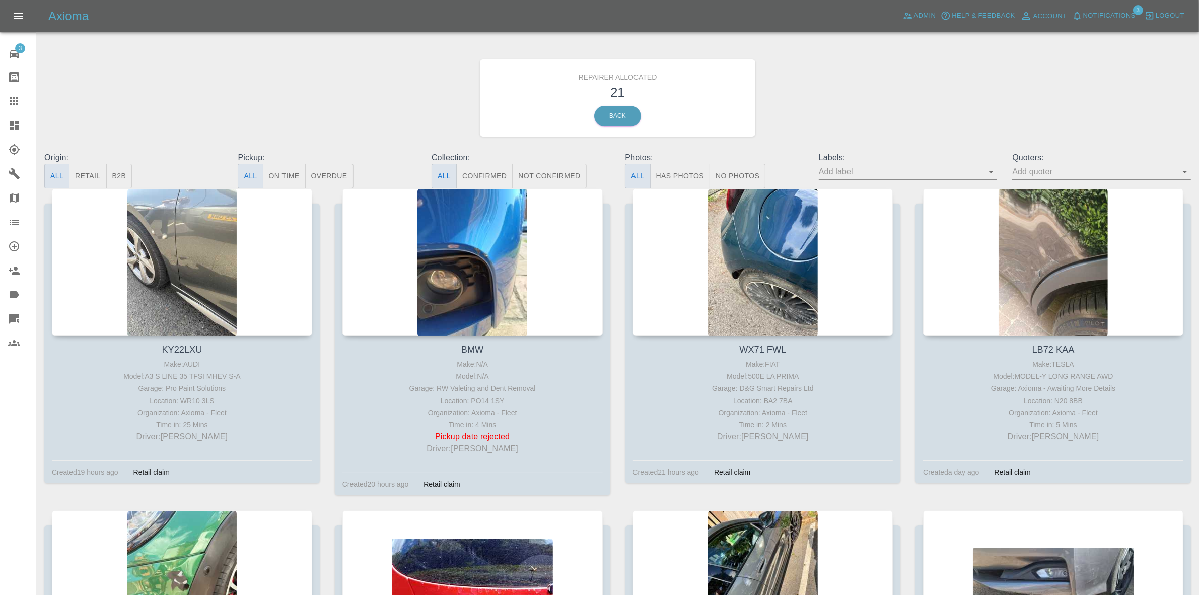
click at [78, 168] on button "Retail" at bounding box center [87, 176] width 37 height 25
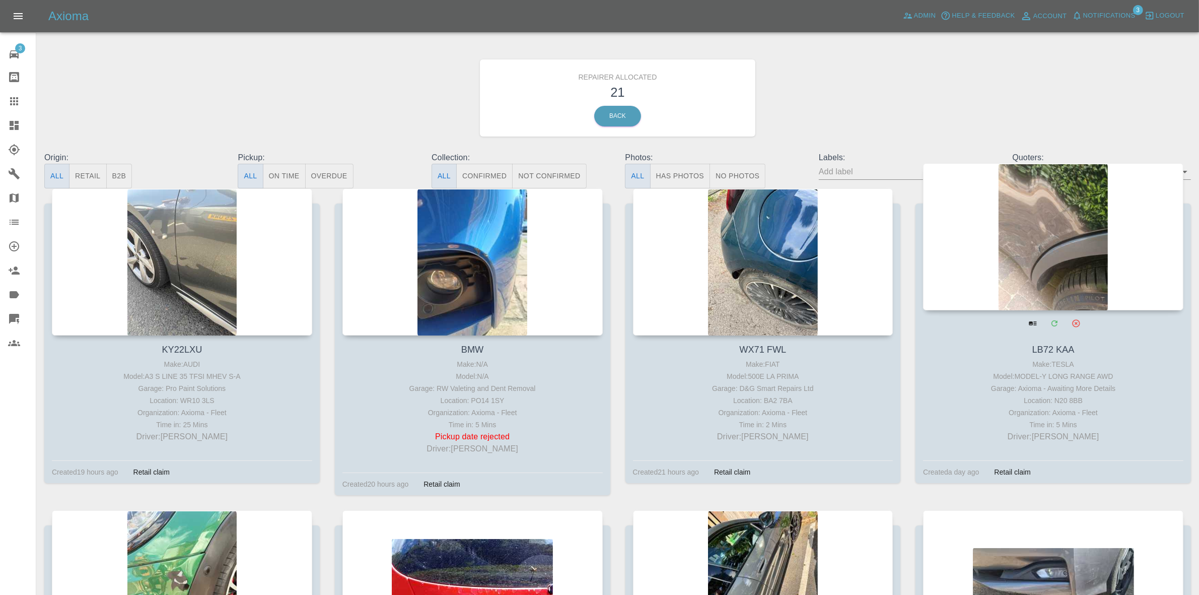
click at [1055, 217] on div at bounding box center [1053, 236] width 260 height 147
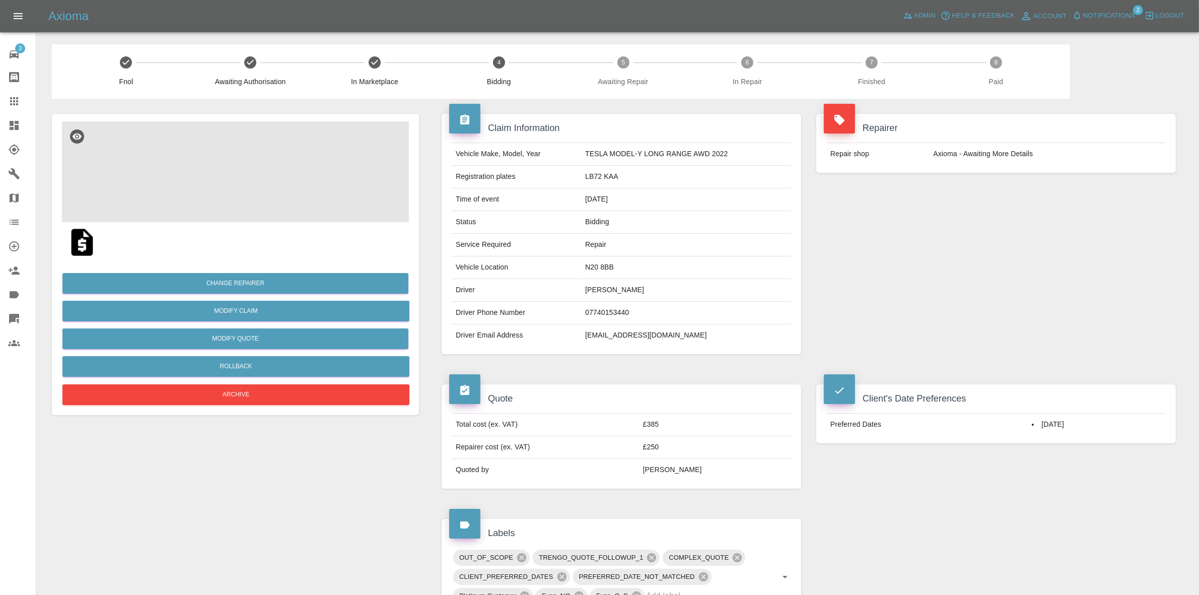
click at [258, 165] on img at bounding box center [235, 171] width 347 height 101
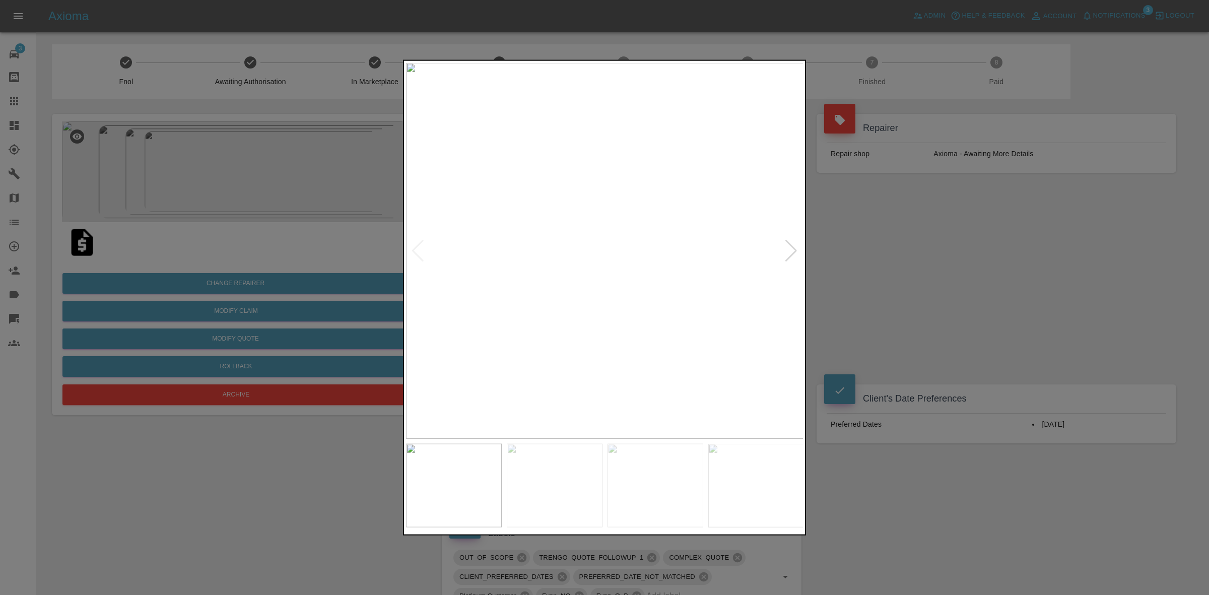
click at [789, 248] on div at bounding box center [791, 250] width 14 height 22
click at [789, 248] on img at bounding box center [605, 250] width 398 height 376
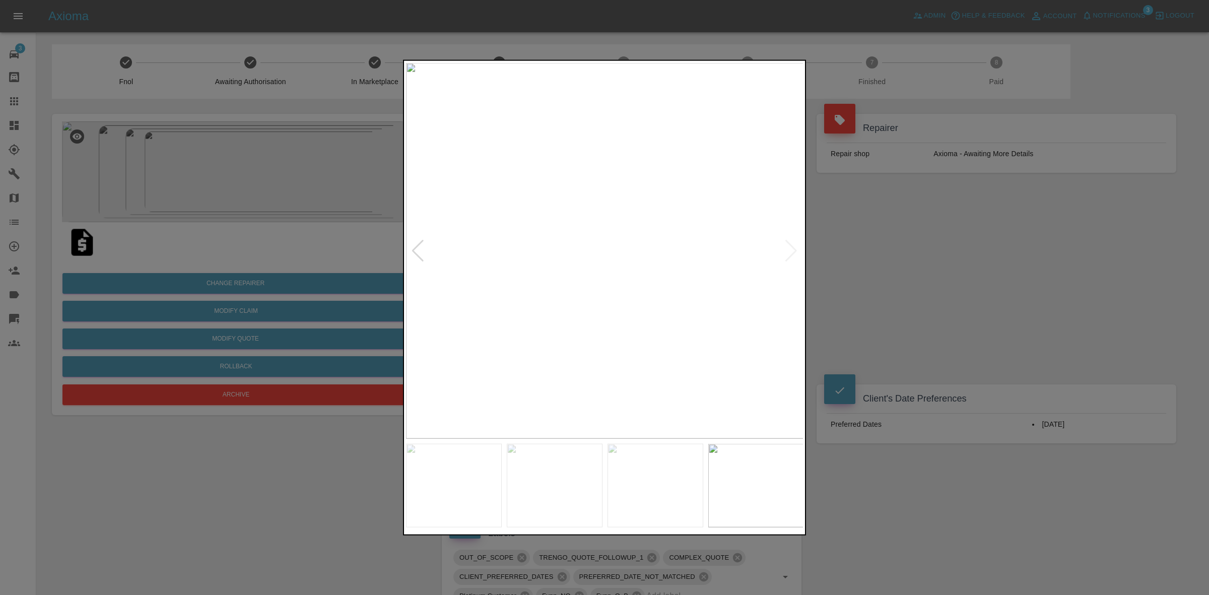
drag, startPoint x: 961, startPoint y: 255, endPoint x: 947, endPoint y: 255, distance: 13.6
click at [961, 255] on div at bounding box center [604, 297] width 1209 height 595
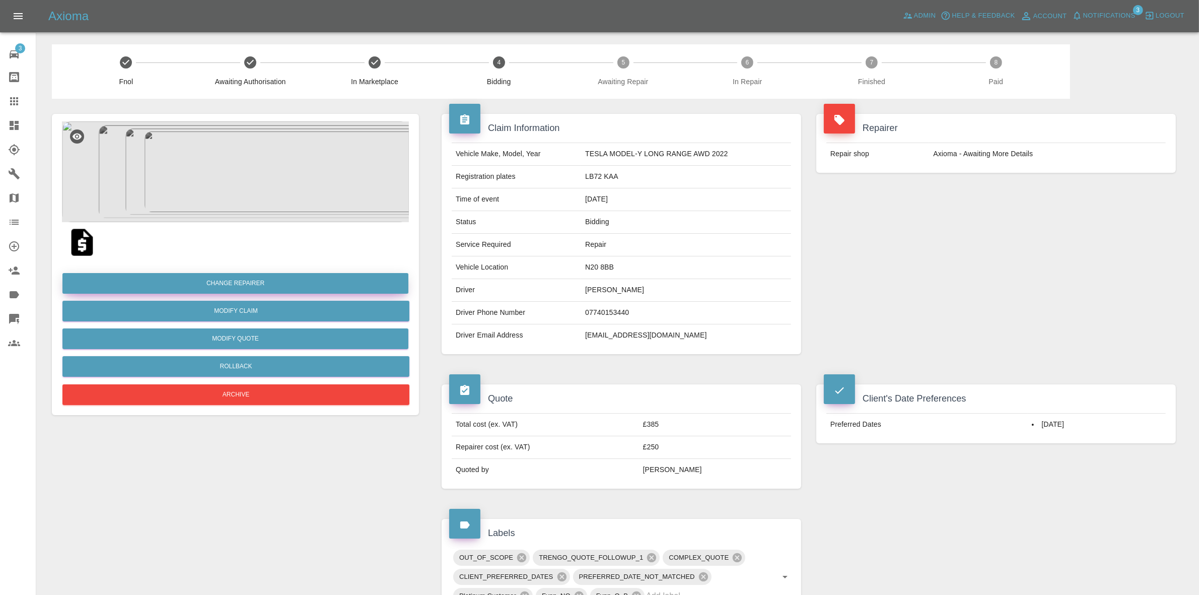
click at [233, 282] on button "Change Repairer" at bounding box center [235, 283] width 346 height 21
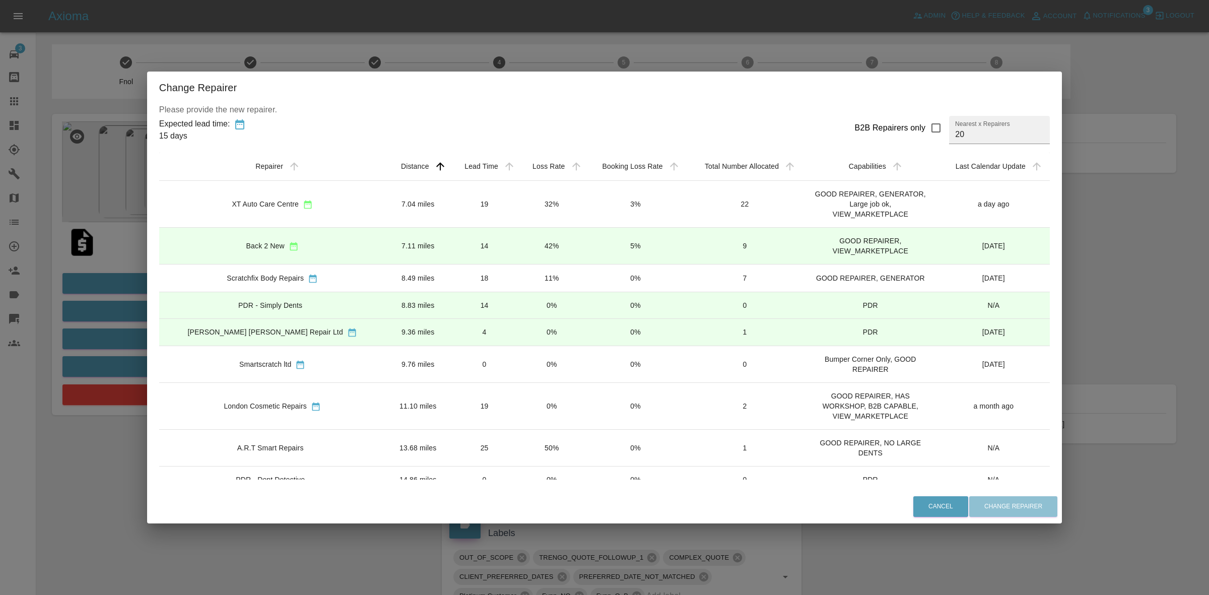
click at [130, 218] on div "Change Repairer Please provide the new repairer. Expected lead time: 15 days B2…" at bounding box center [604, 297] width 1209 height 595
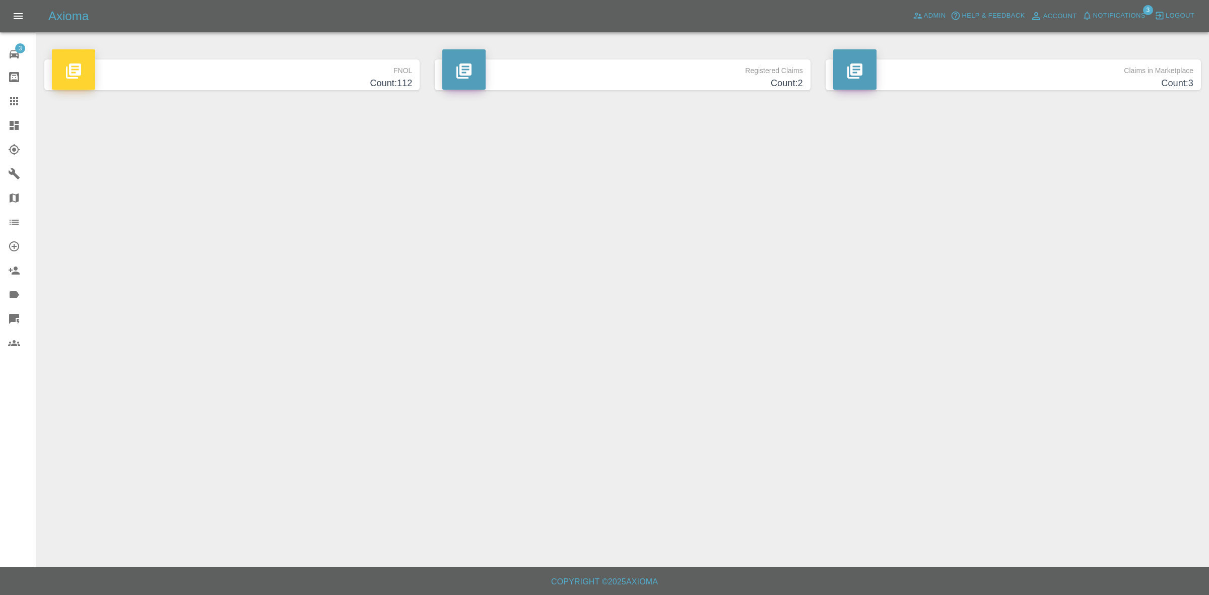
click at [1122, 13] on span "Notifications" at bounding box center [1119, 16] width 52 height 12
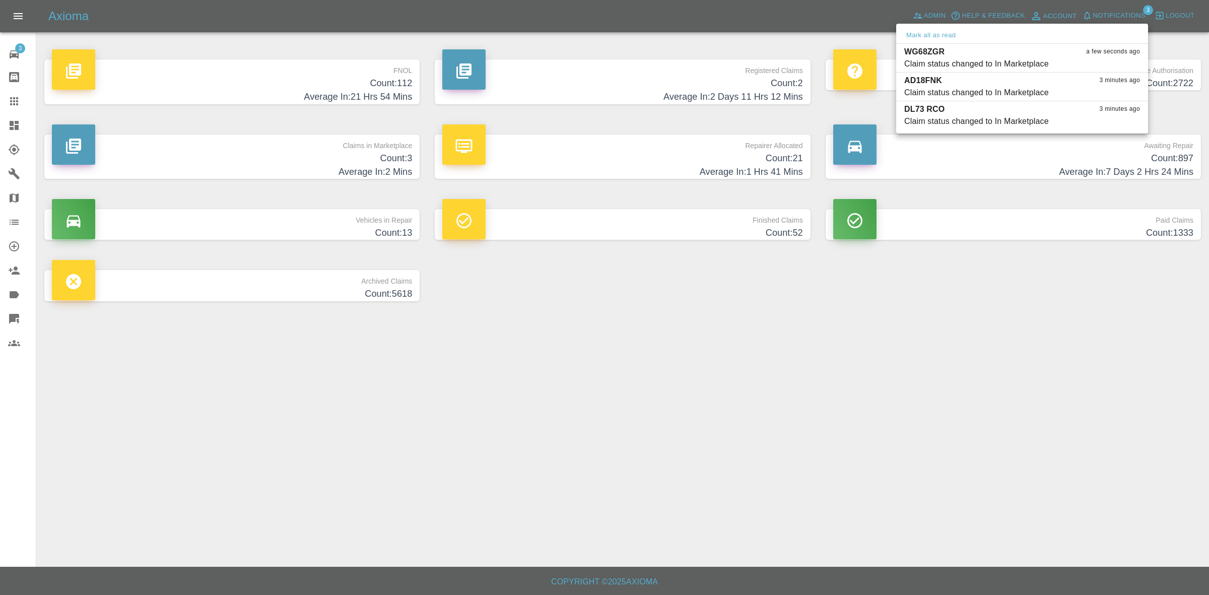
click at [982, 433] on div at bounding box center [604, 297] width 1209 height 595
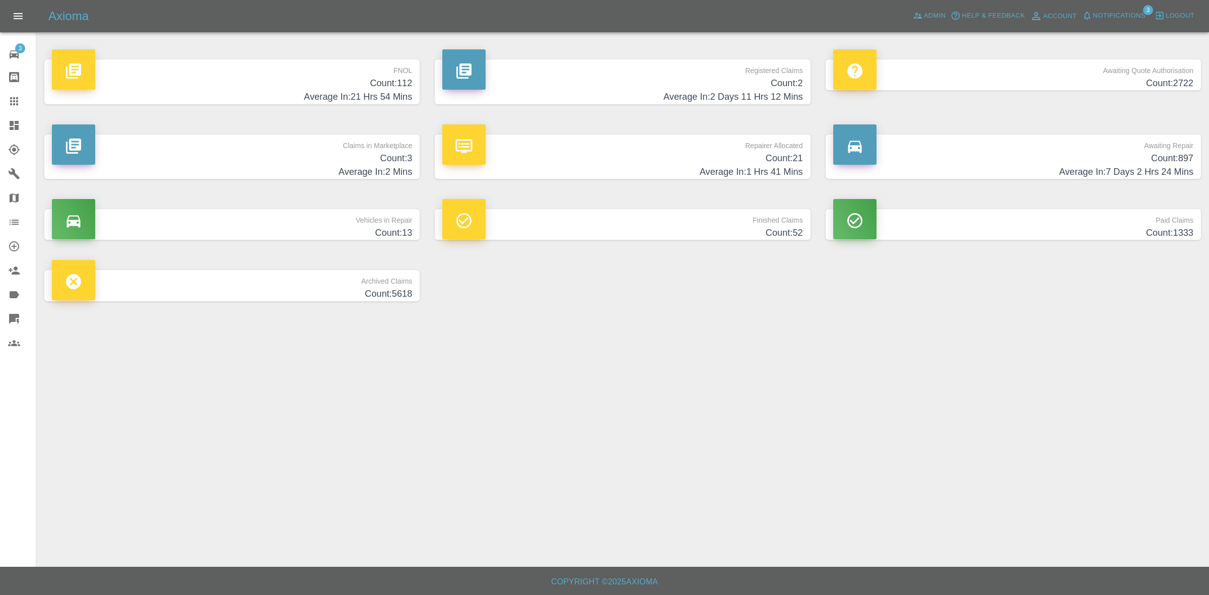
click at [365, 76] on p "FNOL" at bounding box center [232, 67] width 360 height 17
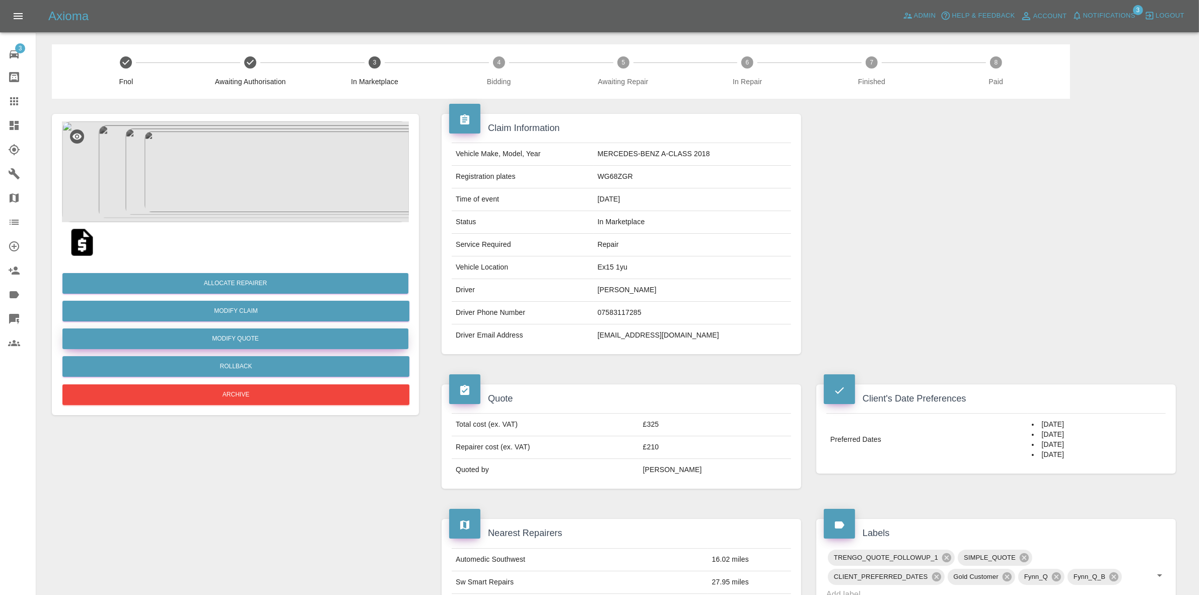
click at [241, 331] on button "Modify Quote" at bounding box center [235, 338] width 346 height 21
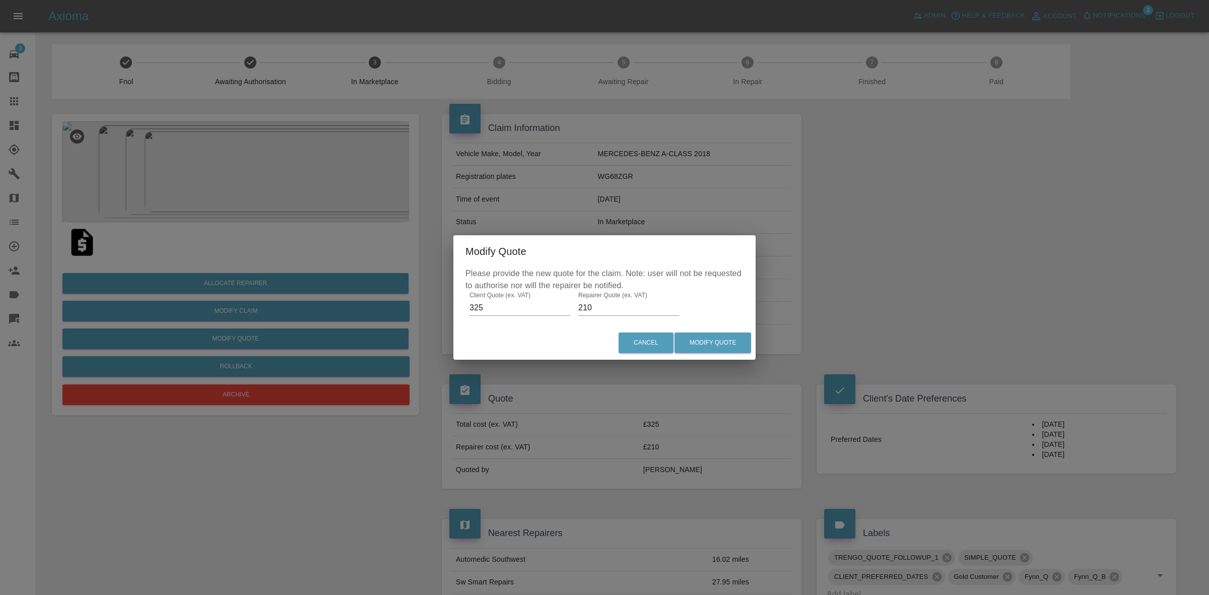
click at [500, 304] on input "325" at bounding box center [519, 308] width 101 height 16
type input "310"
click at [703, 349] on button "Modify Quote" at bounding box center [712, 342] width 77 height 21
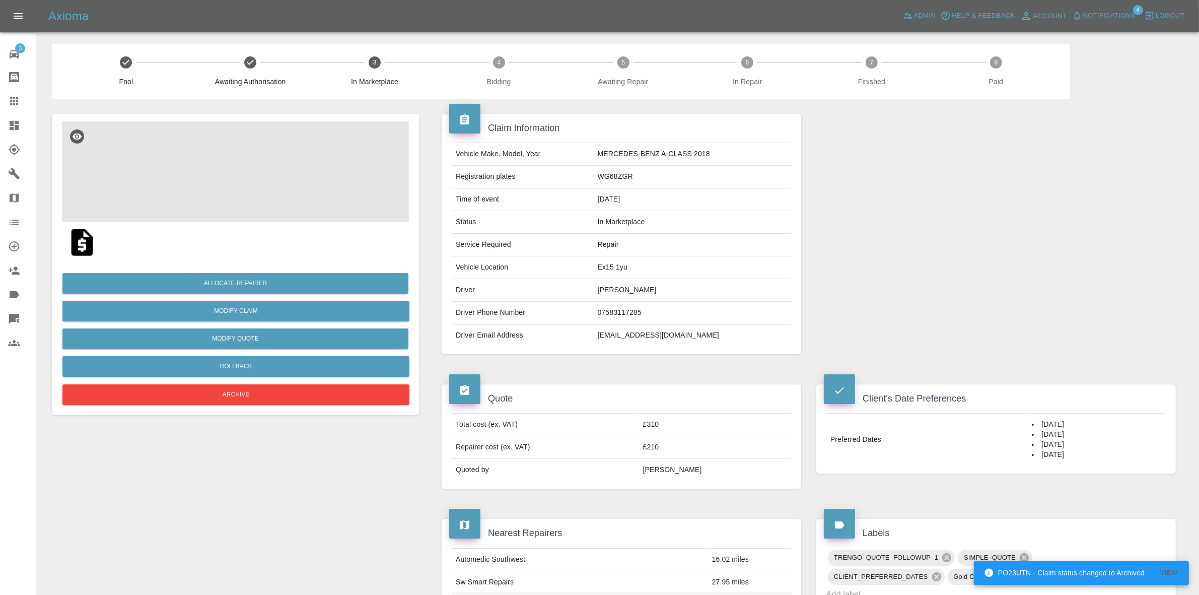
click at [369, 206] on img at bounding box center [235, 171] width 347 height 101
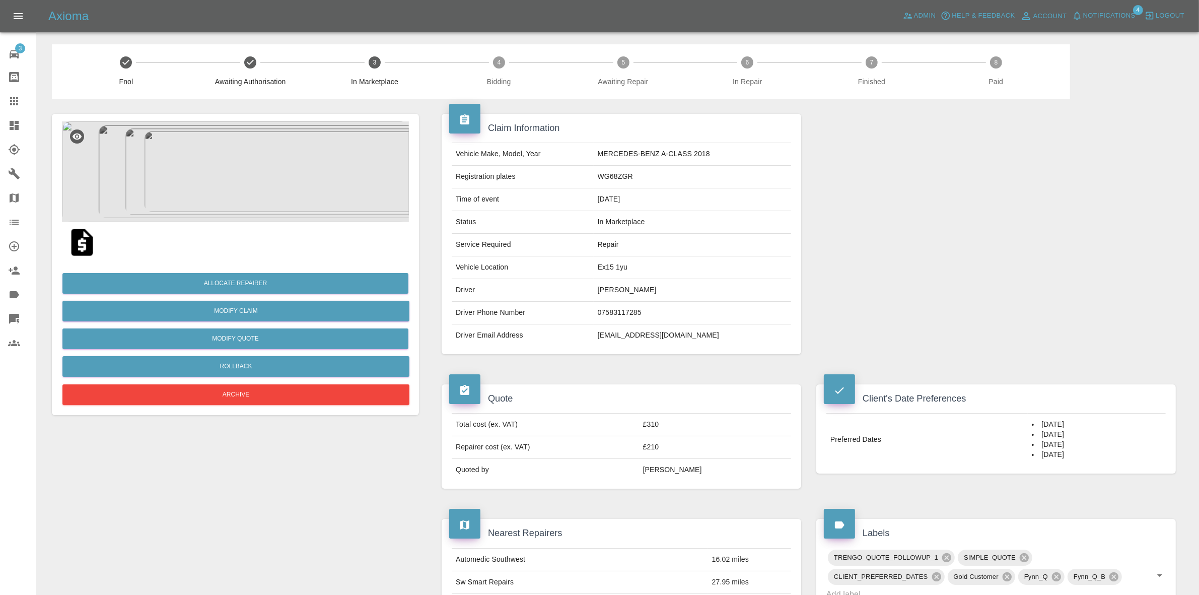
click at [227, 173] on img at bounding box center [235, 171] width 347 height 101
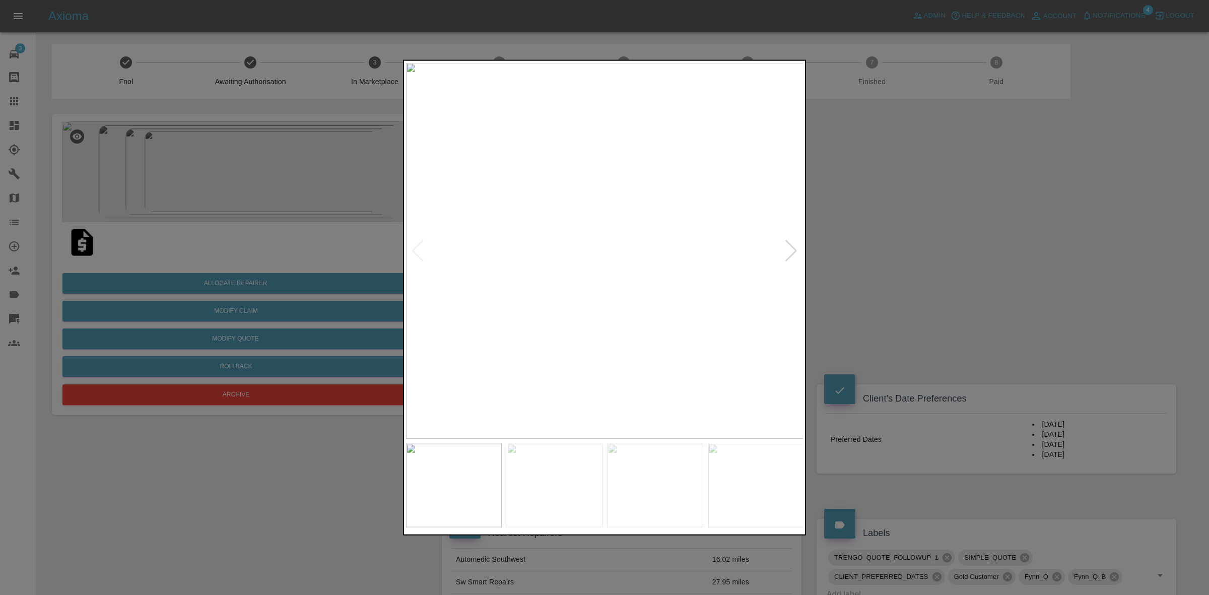
click at [786, 248] on div at bounding box center [791, 250] width 14 height 22
click at [786, 248] on img at bounding box center [605, 250] width 398 height 376
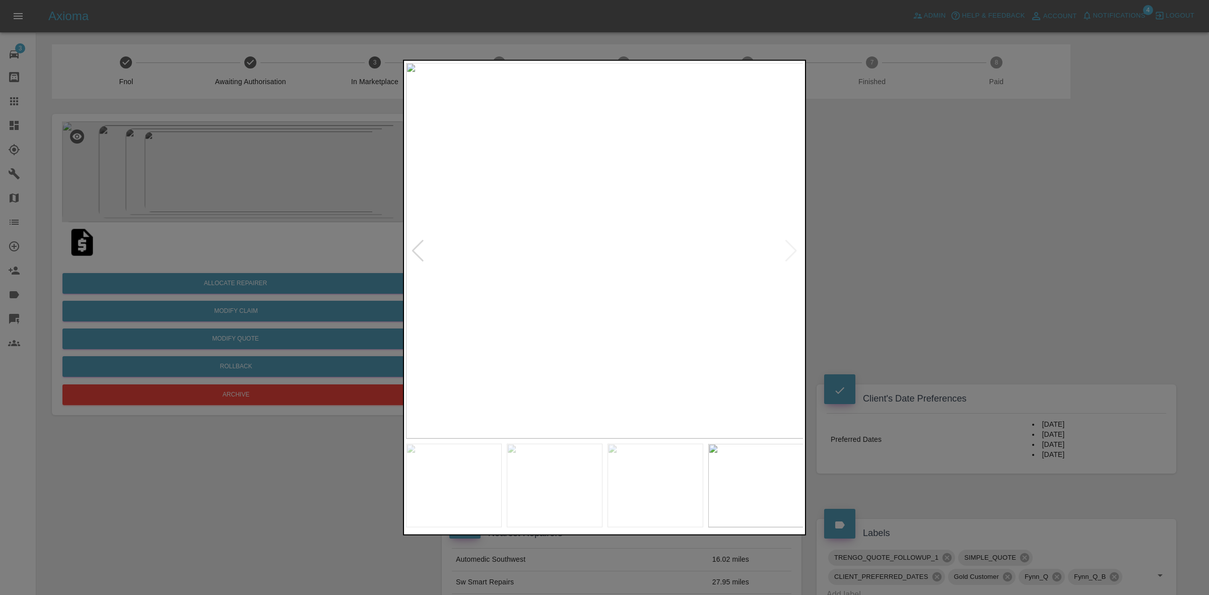
click at [870, 263] on div at bounding box center [604, 297] width 1209 height 595
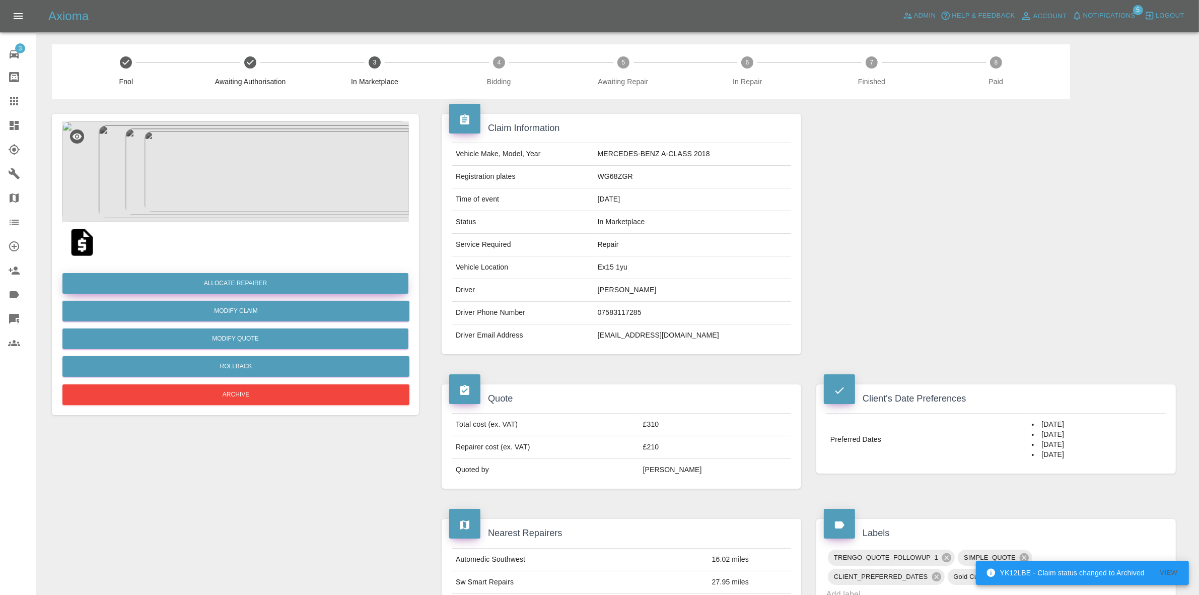
click at [236, 280] on button "Allocate Repairer" at bounding box center [235, 283] width 346 height 21
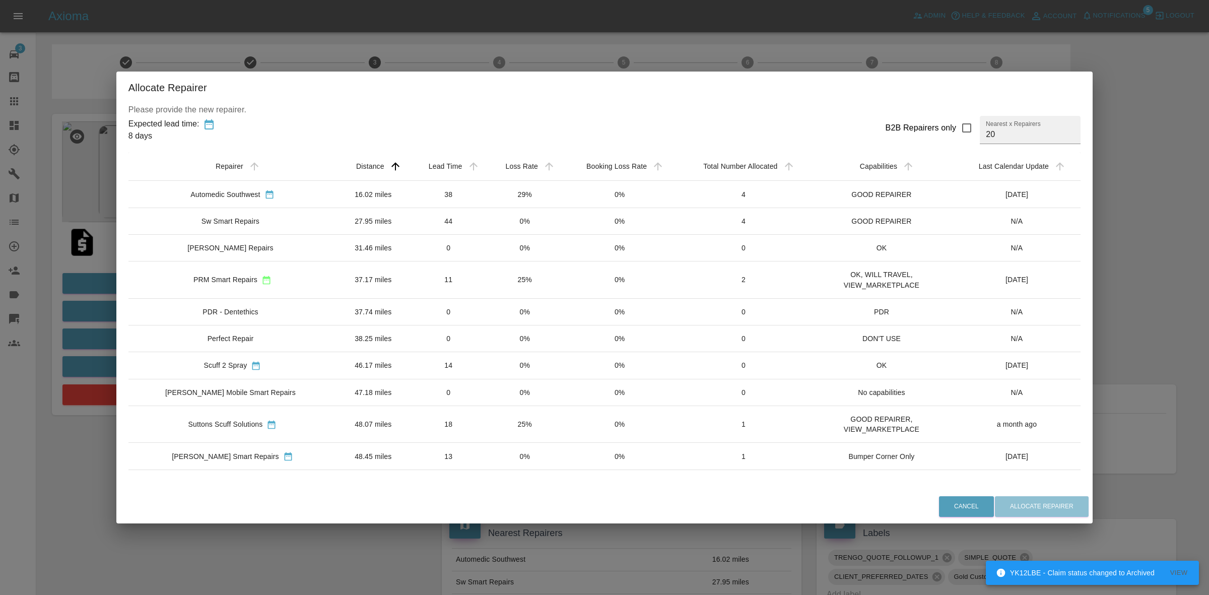
click at [563, 209] on td "0%" at bounding box center [620, 221] width 114 height 27
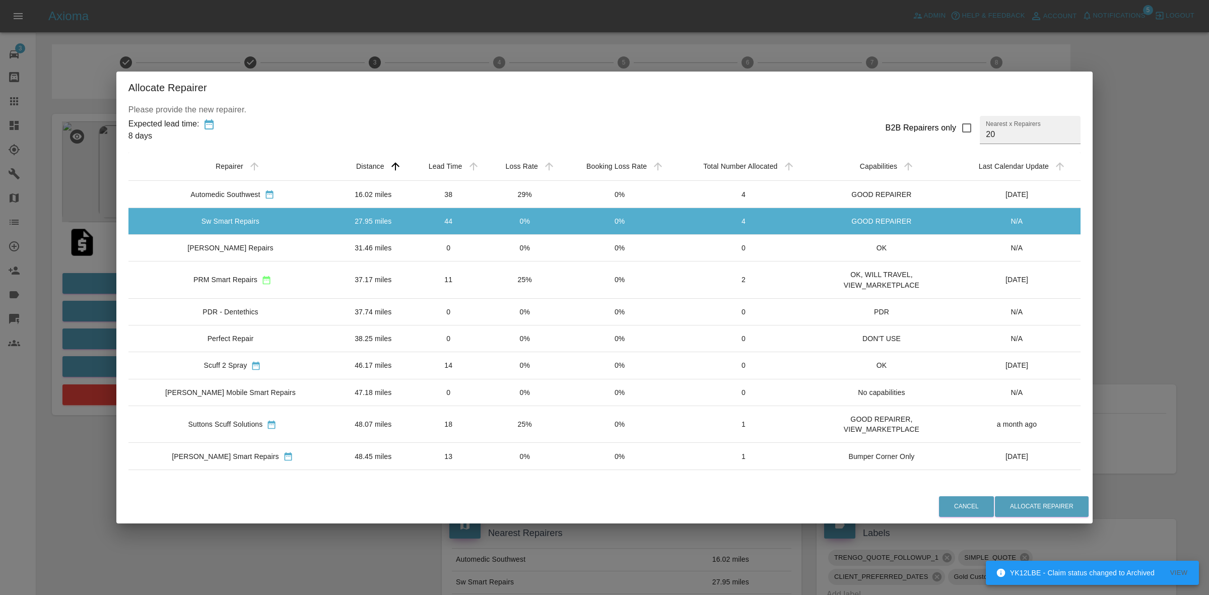
click at [502, 187] on td "29%" at bounding box center [525, 194] width 76 height 27
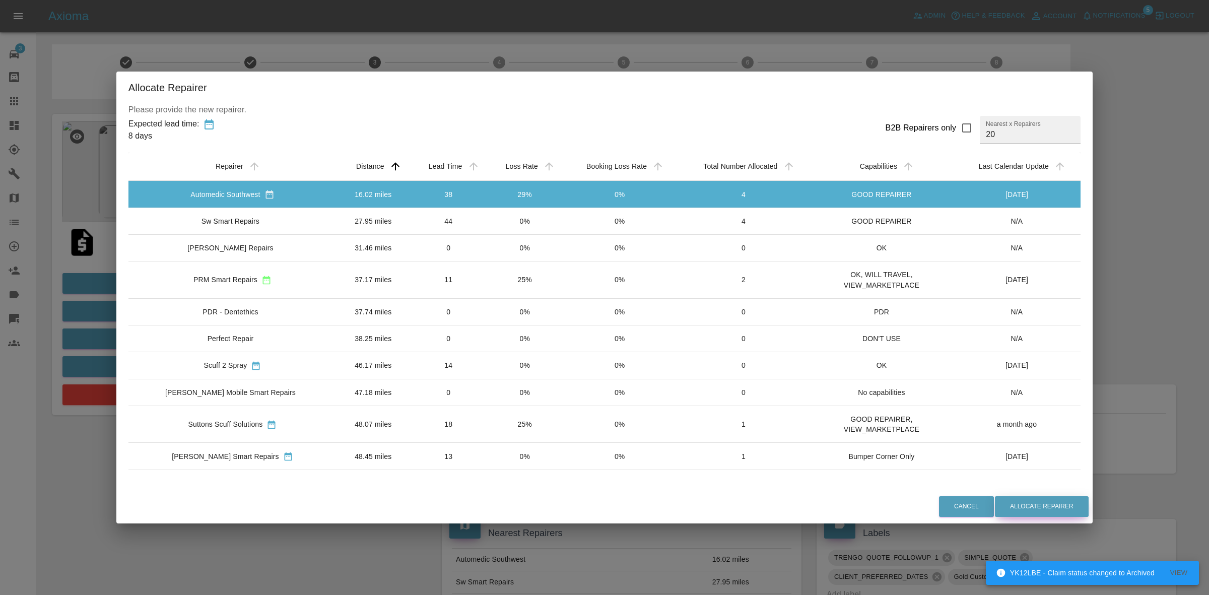
click at [1029, 504] on button "Allocate Repairer" at bounding box center [1042, 506] width 94 height 21
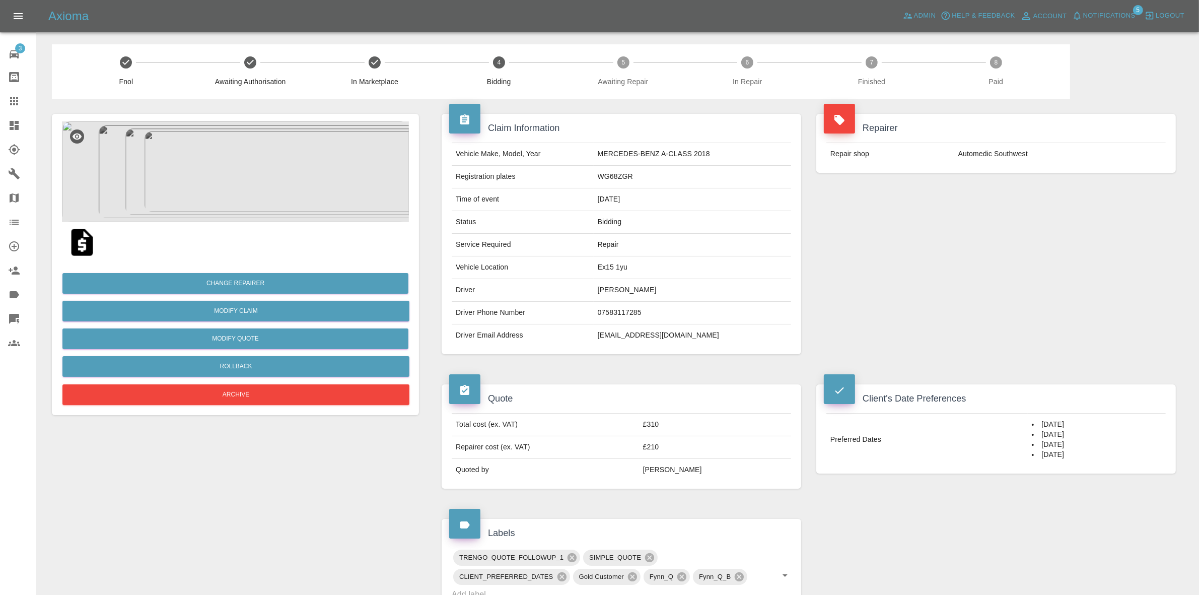
click at [1027, 245] on div "Repairer Repair shop Automedic Southwest" at bounding box center [996, 234] width 375 height 270
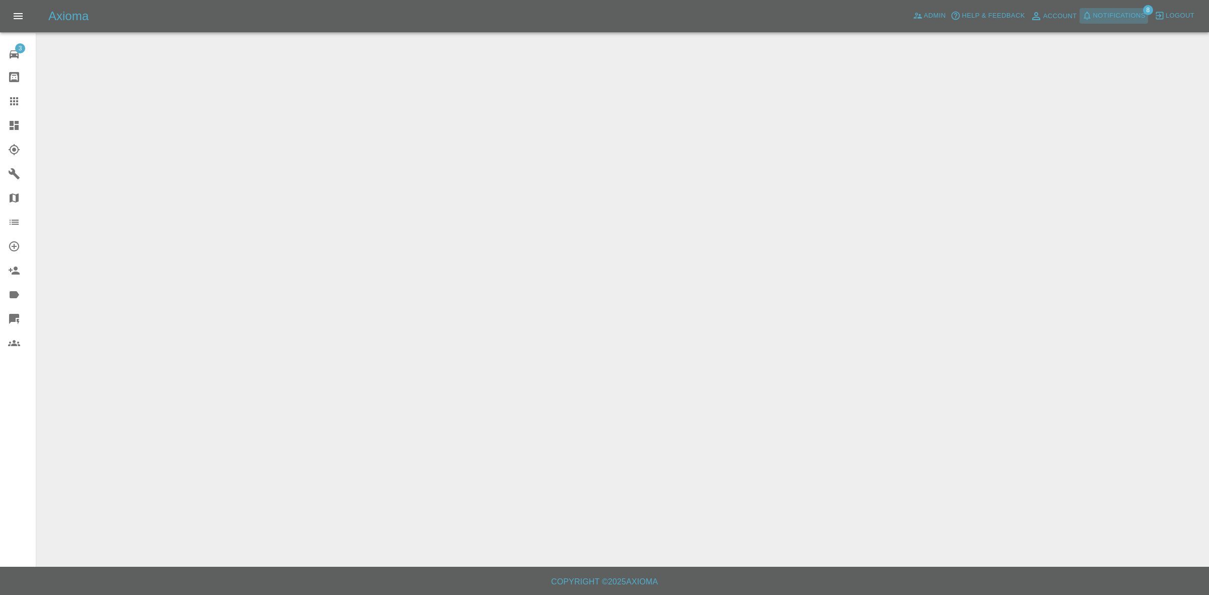
click at [1119, 21] on span "Notifications" at bounding box center [1119, 16] width 52 height 12
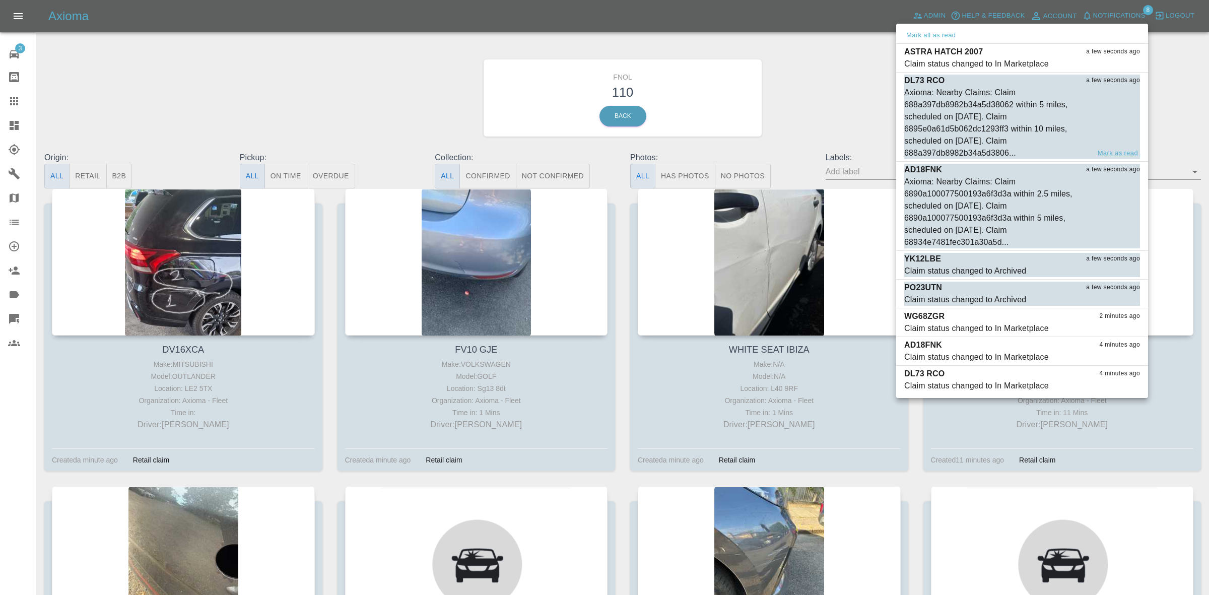
click at [1109, 152] on button "Mark as read" at bounding box center [1118, 154] width 44 height 12
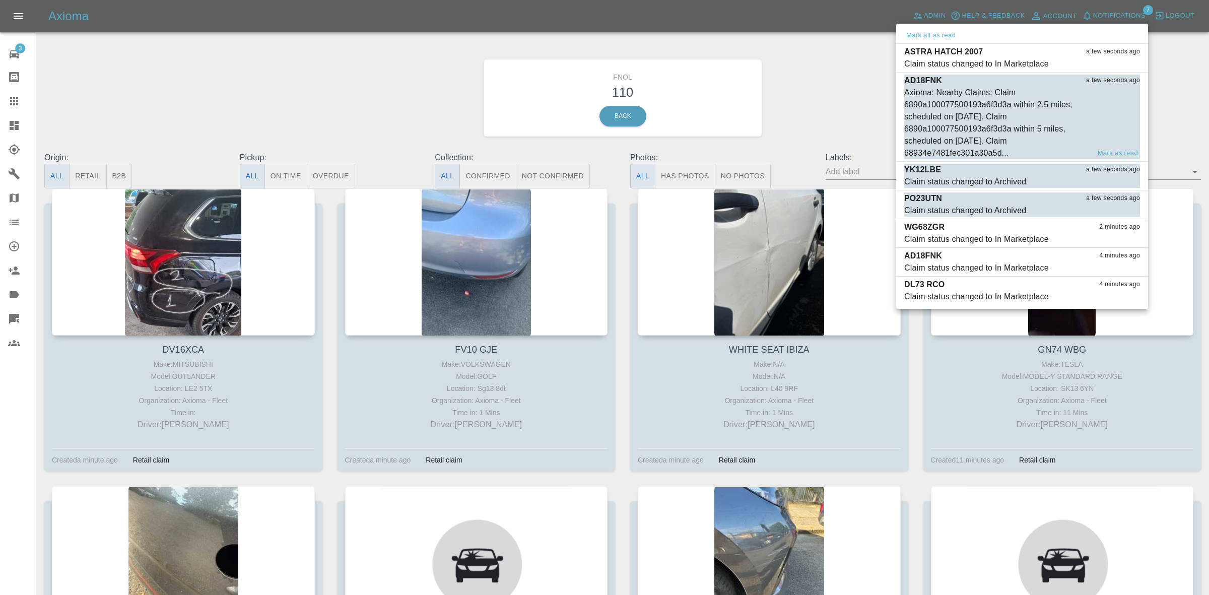
click at [1116, 150] on button "Mark as read" at bounding box center [1118, 154] width 44 height 12
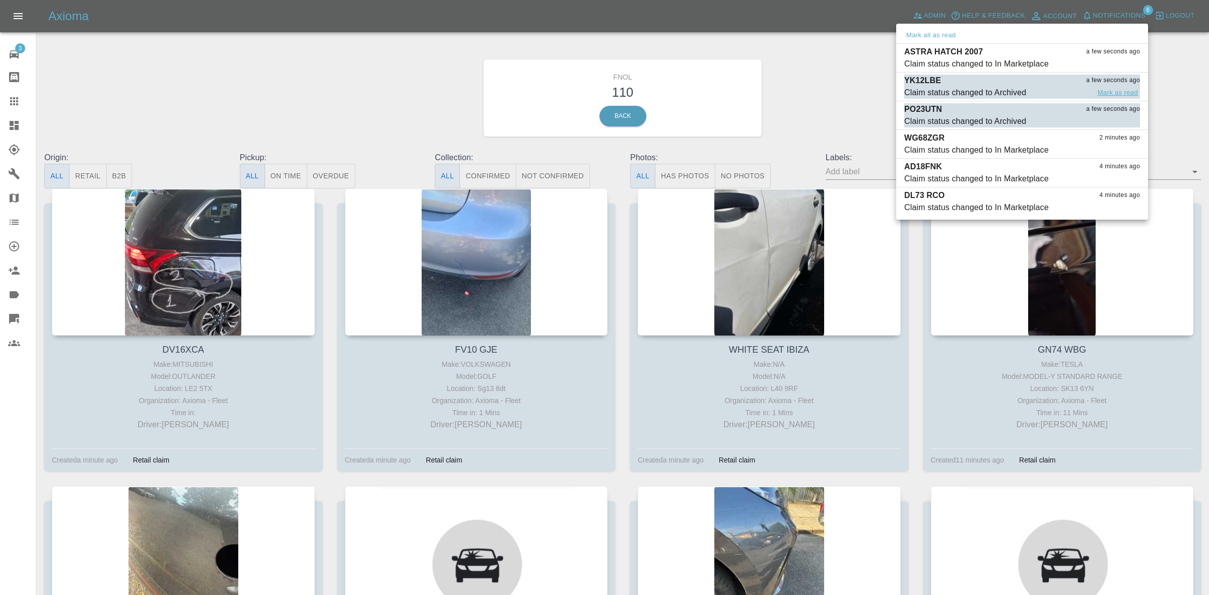
click at [1115, 91] on button "Mark as read" at bounding box center [1118, 93] width 44 height 12
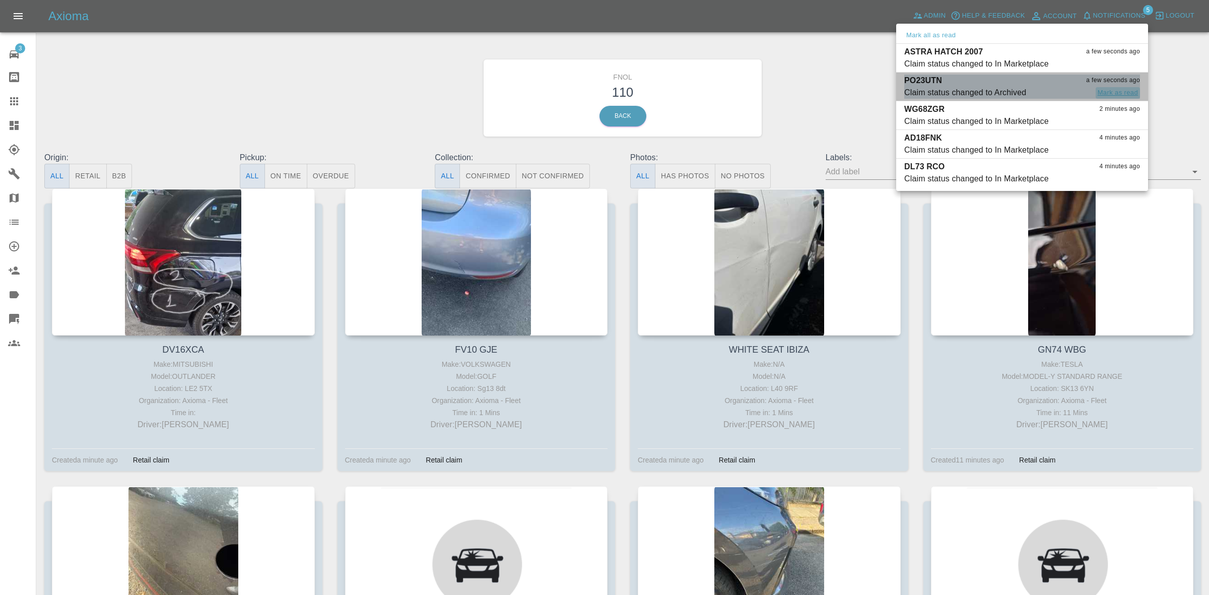
click at [1114, 92] on button "Mark as read" at bounding box center [1118, 93] width 44 height 12
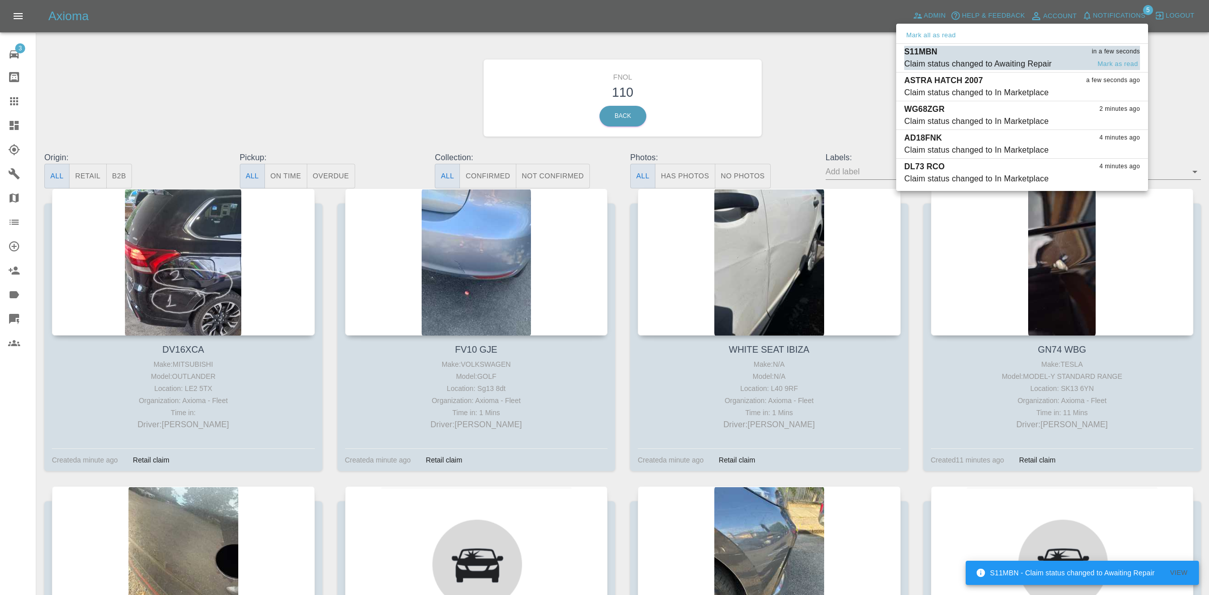
click at [1023, 58] on div "Claim status changed to Awaiting Repair" at bounding box center [978, 64] width 148 height 12
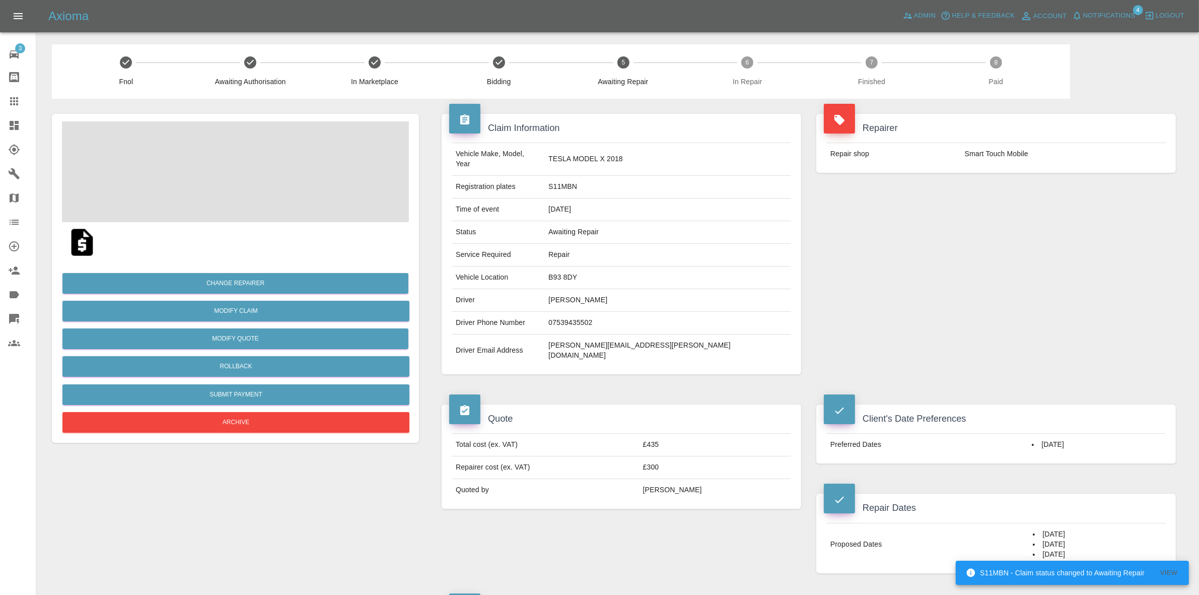
click at [1102, 16] on span "Notifications" at bounding box center [1109, 16] width 52 height 12
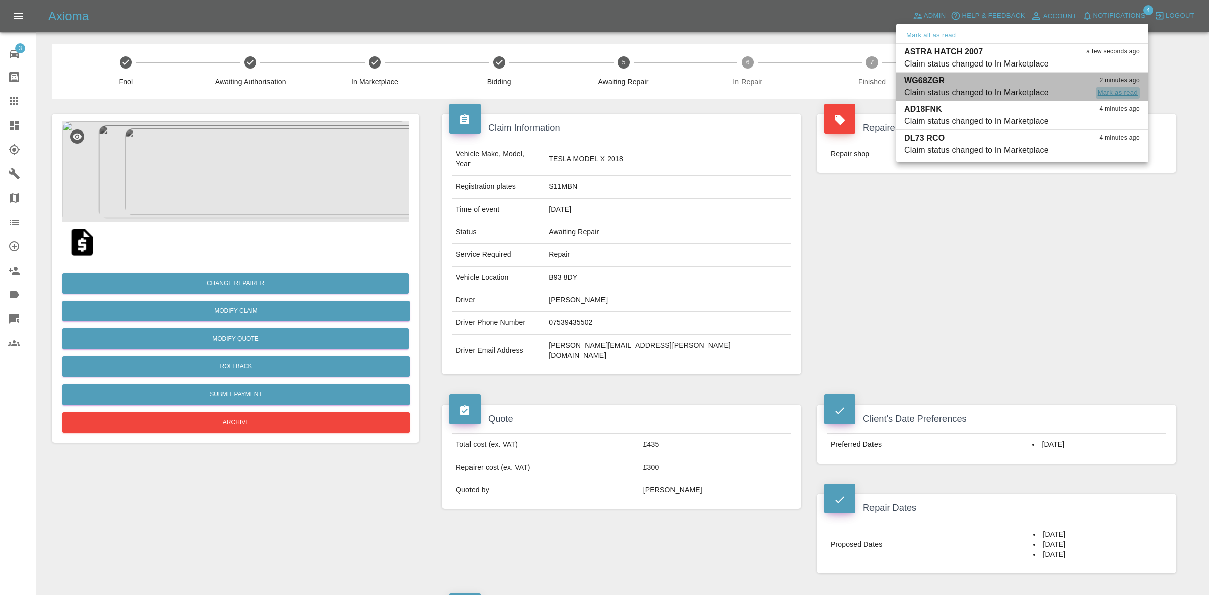
click at [1117, 91] on button "Mark as read" at bounding box center [1118, 93] width 44 height 12
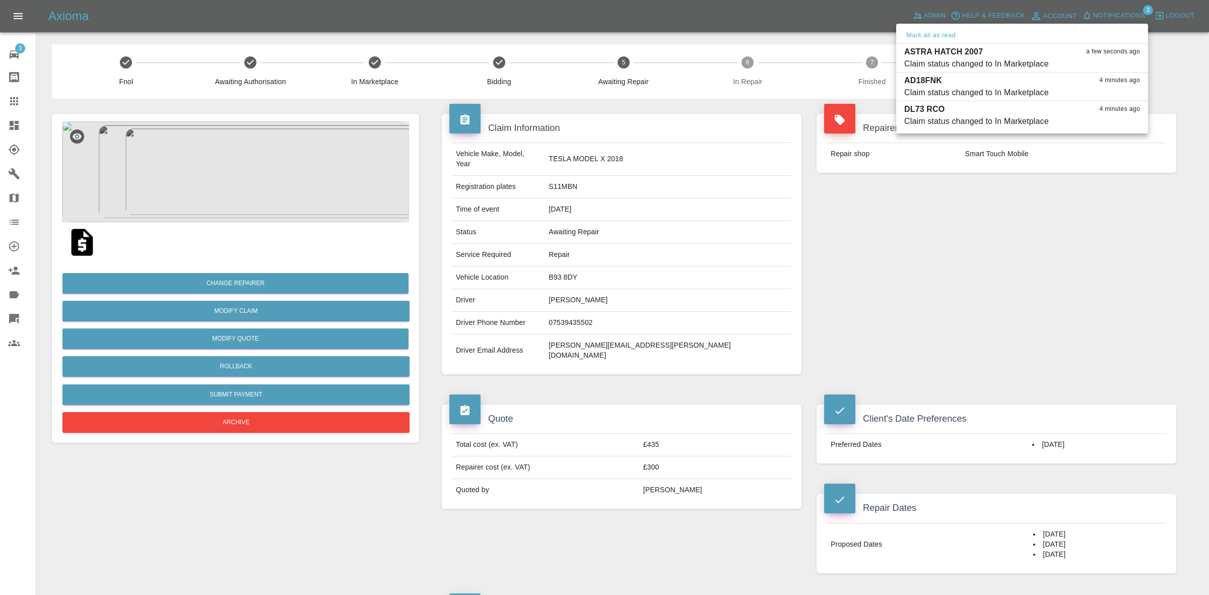
click at [1078, 237] on div at bounding box center [604, 297] width 1209 height 595
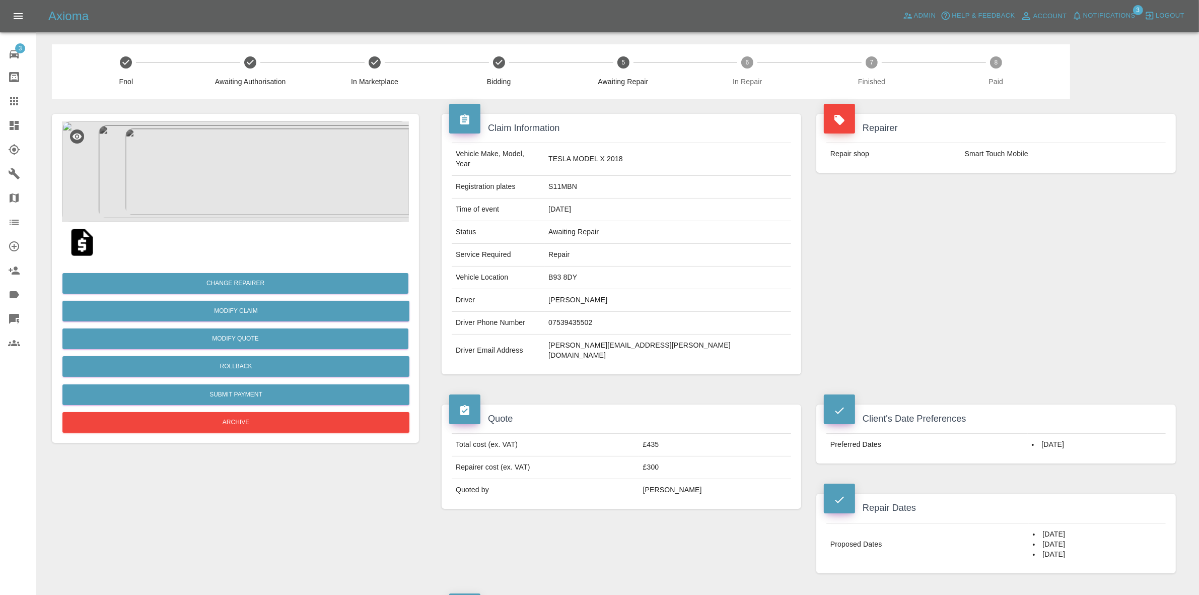
click at [21, 126] on div at bounding box center [22, 125] width 28 height 12
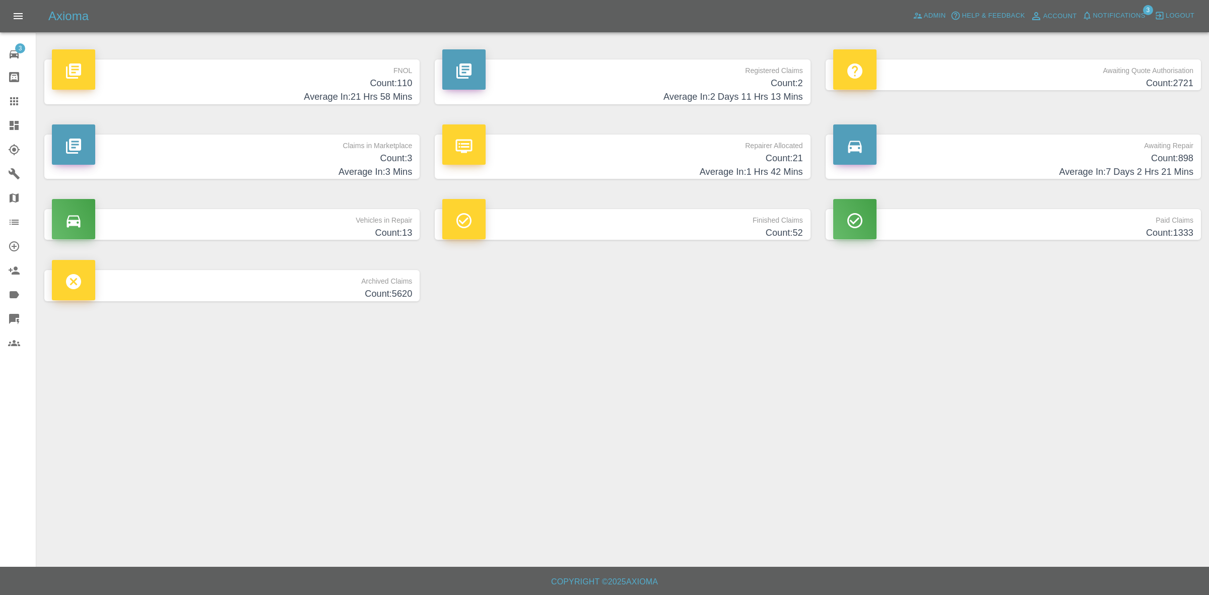
click at [297, 77] on h4 "Count: 110" at bounding box center [232, 84] width 360 height 14
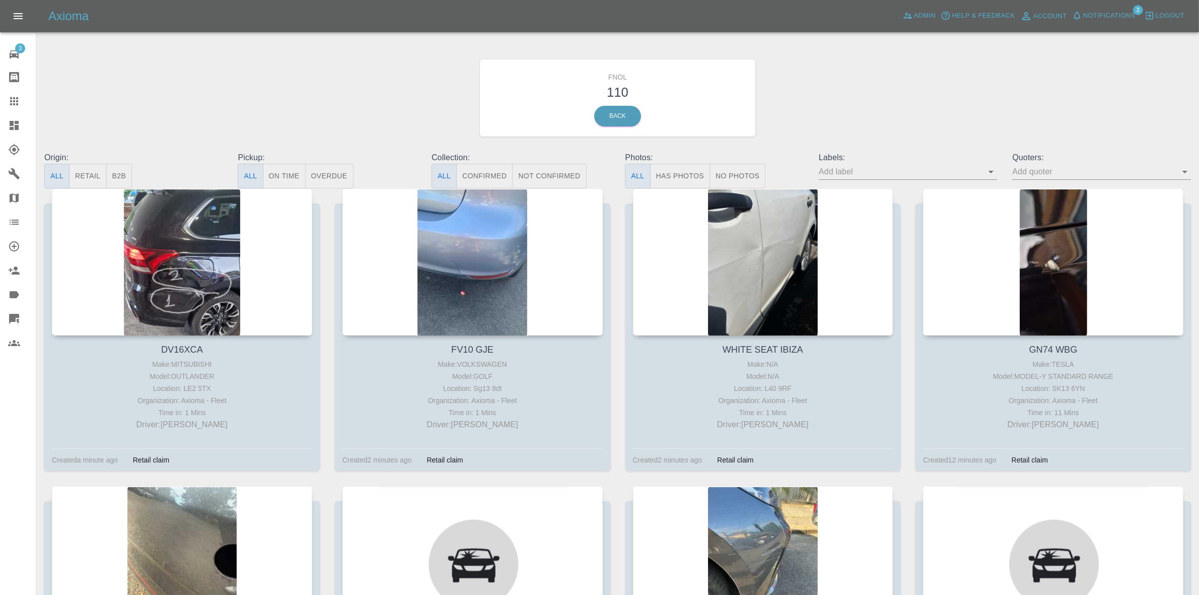
scroll to position [396, 0]
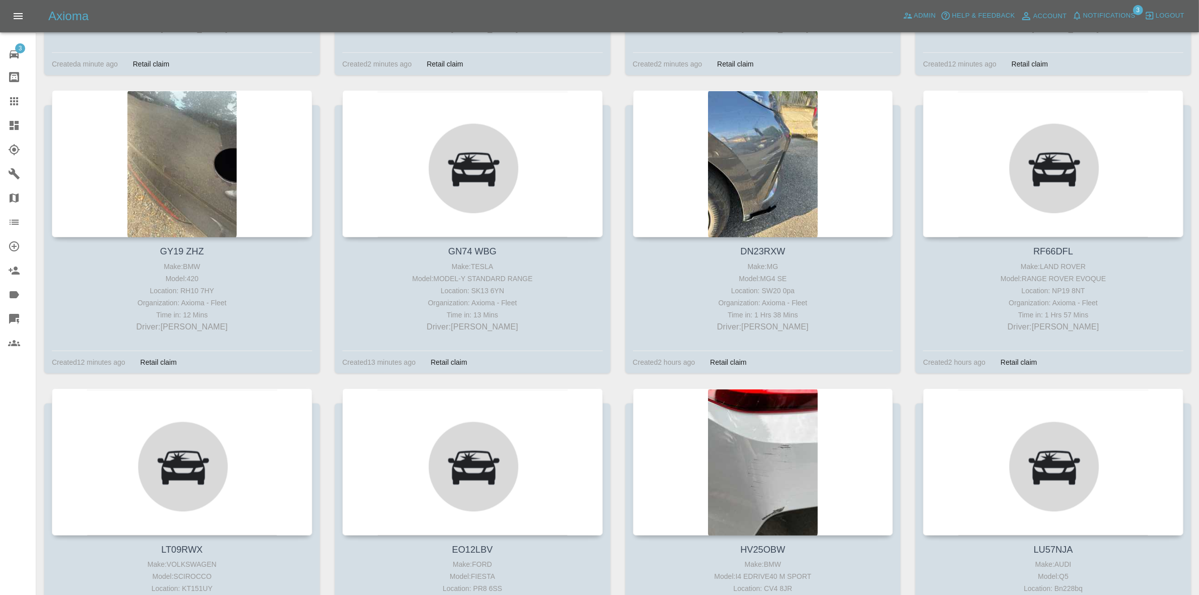
drag, startPoint x: 1208, startPoint y: 75, endPoint x: 959, endPoint y: 84, distance: 249.5
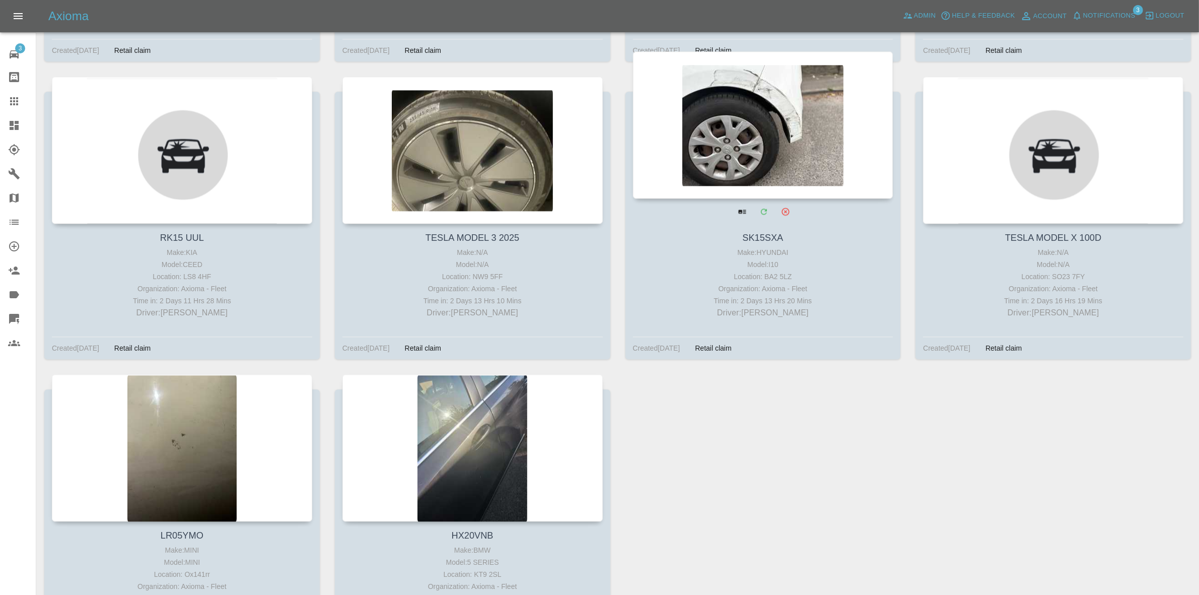
scroll to position [7788, 0]
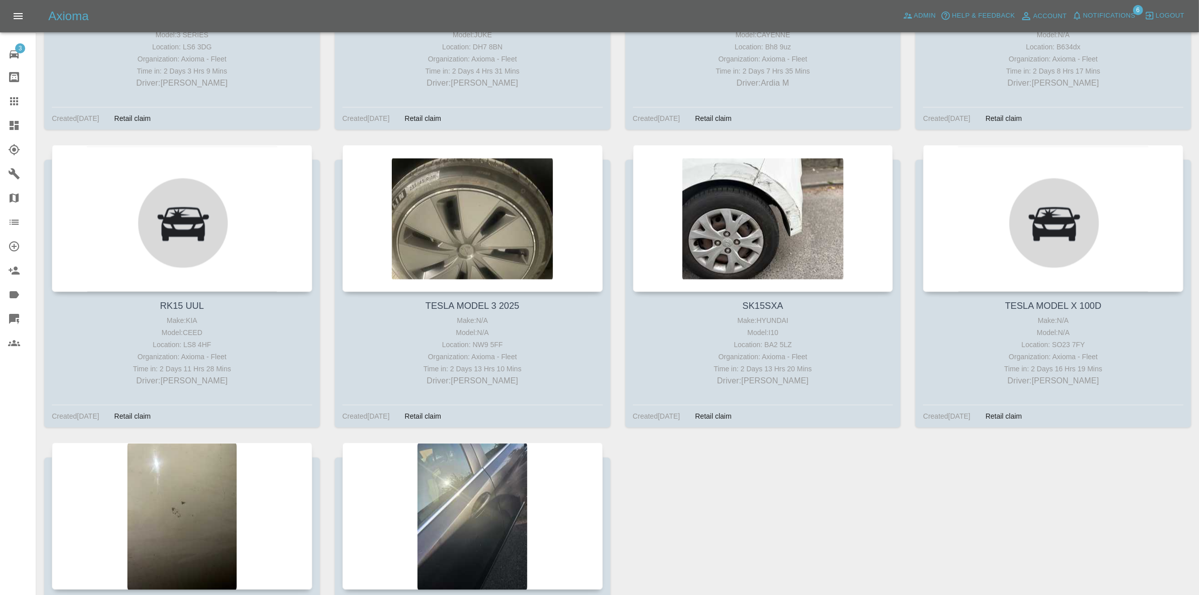
click at [0, 122] on link "Dashboard" at bounding box center [18, 125] width 36 height 24
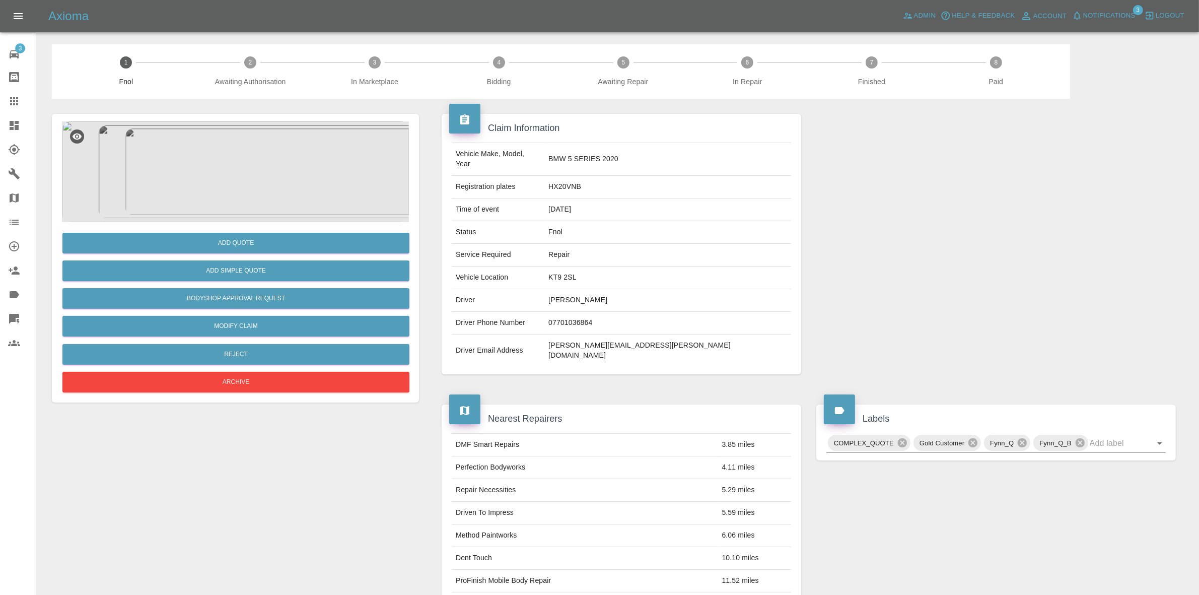
click at [242, 159] on img at bounding box center [235, 171] width 347 height 101
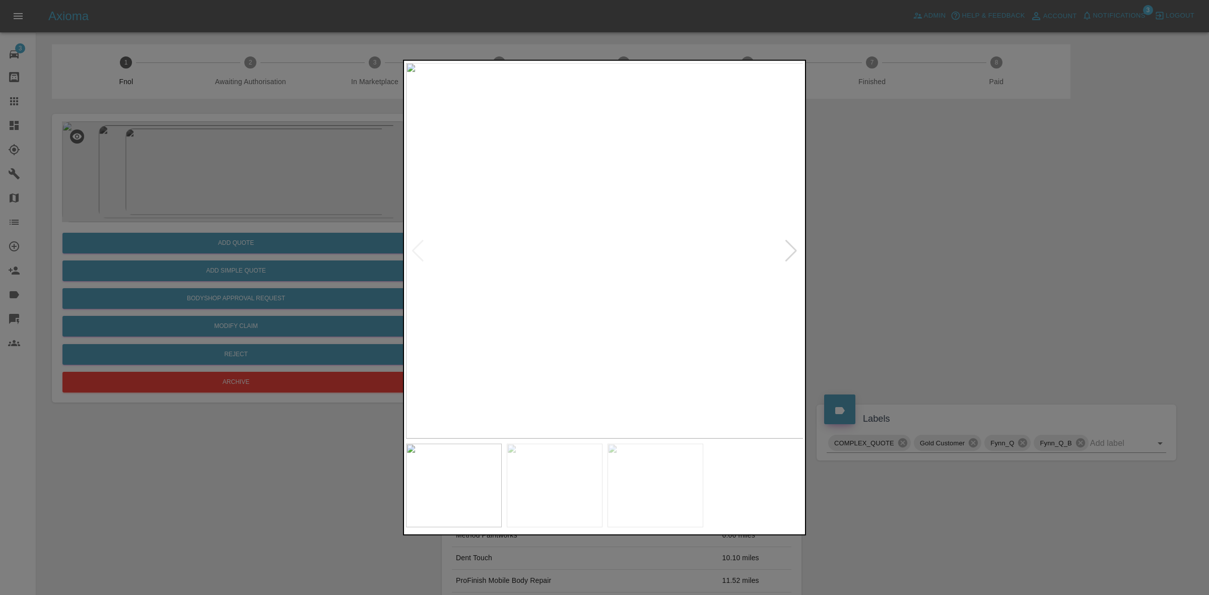
click at [795, 250] on div at bounding box center [791, 250] width 14 height 22
click at [795, 250] on img at bounding box center [605, 250] width 398 height 376
click at [421, 247] on div at bounding box center [418, 250] width 14 height 22
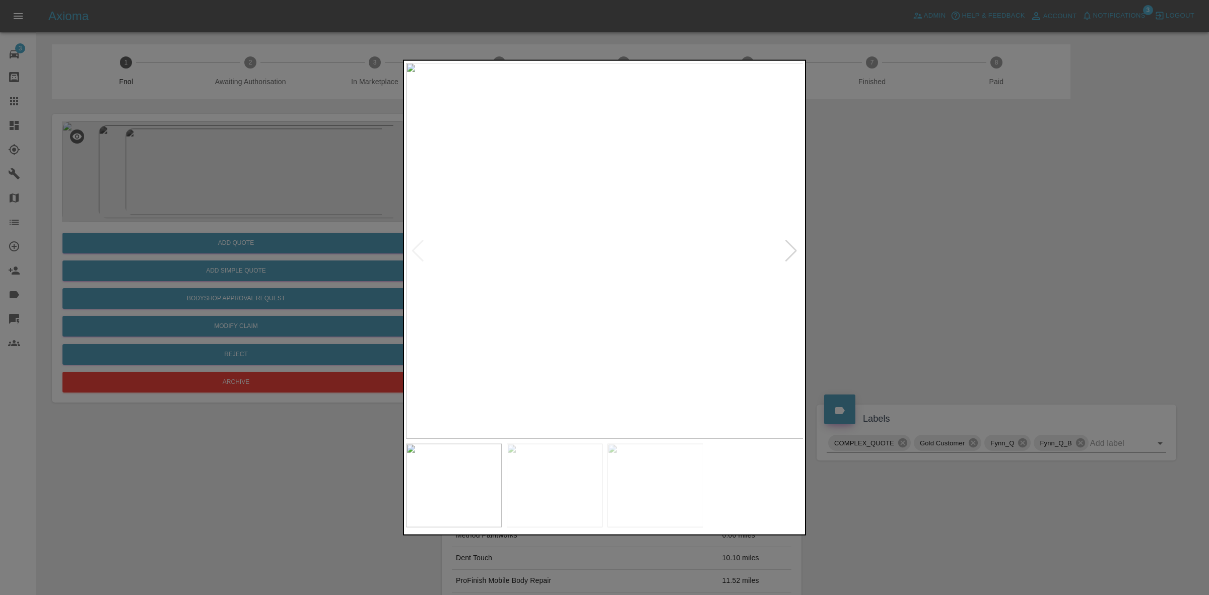
click at [622, 313] on img at bounding box center [605, 250] width 398 height 376
click at [489, 319] on img at bounding box center [457, 78] width 1194 height 1128
click at [542, 389] on img at bounding box center [410, 169] width 1194 height 1128
click at [653, 303] on img at bounding box center [448, 250] width 1194 height 1128
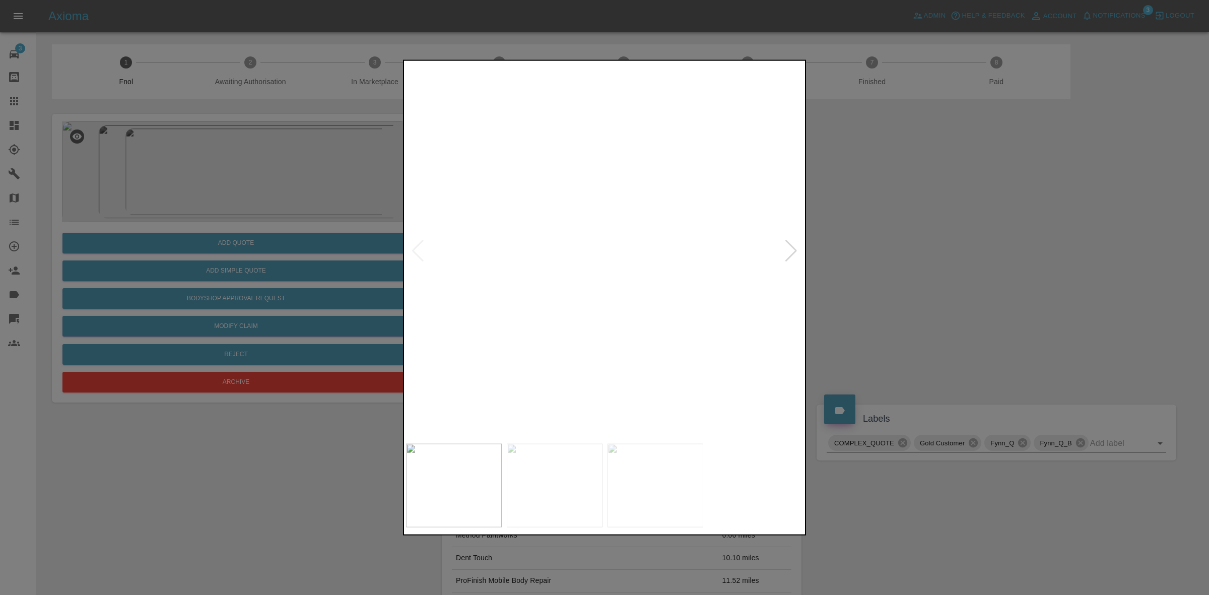
click at [623, 323] on img at bounding box center [578, 185] width 1194 height 1128
click at [624, 323] on img at bounding box center [578, 185] width 1194 height 1128
click at [923, 348] on div at bounding box center [604, 297] width 1209 height 595
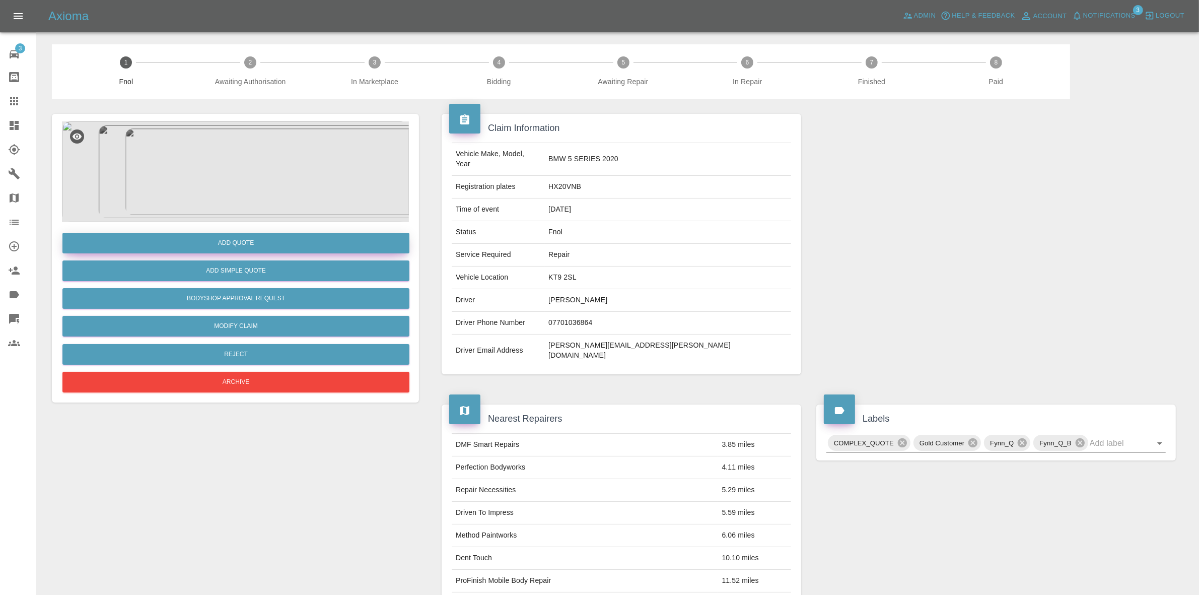
click at [241, 240] on button "Add Quote" at bounding box center [235, 243] width 347 height 21
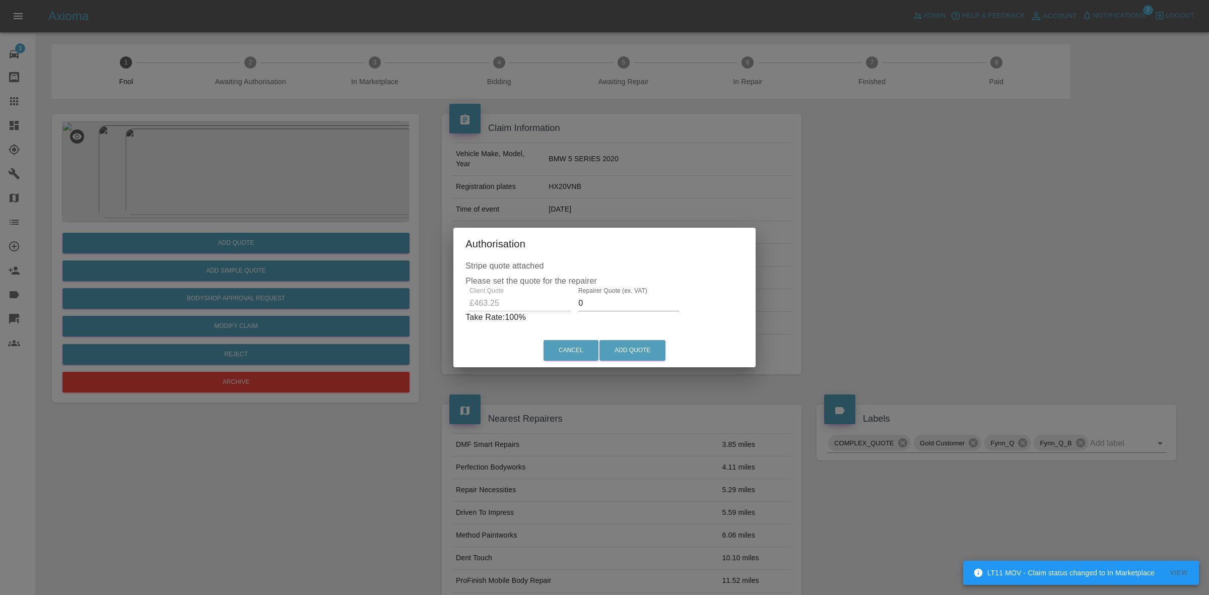
click at [602, 294] on label "Repairer Quote (ex. VAT)" at bounding box center [612, 290] width 69 height 9
click at [602, 295] on input "0" at bounding box center [628, 303] width 101 height 16
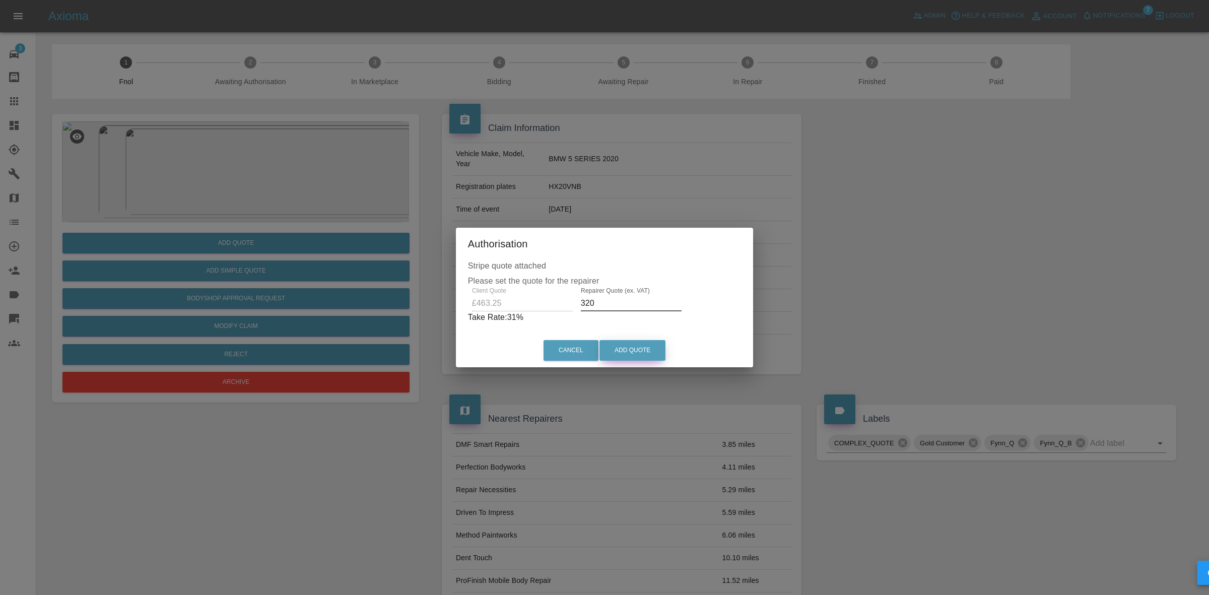
type input "320"
click at [628, 353] on button "Add Quote" at bounding box center [632, 350] width 66 height 21
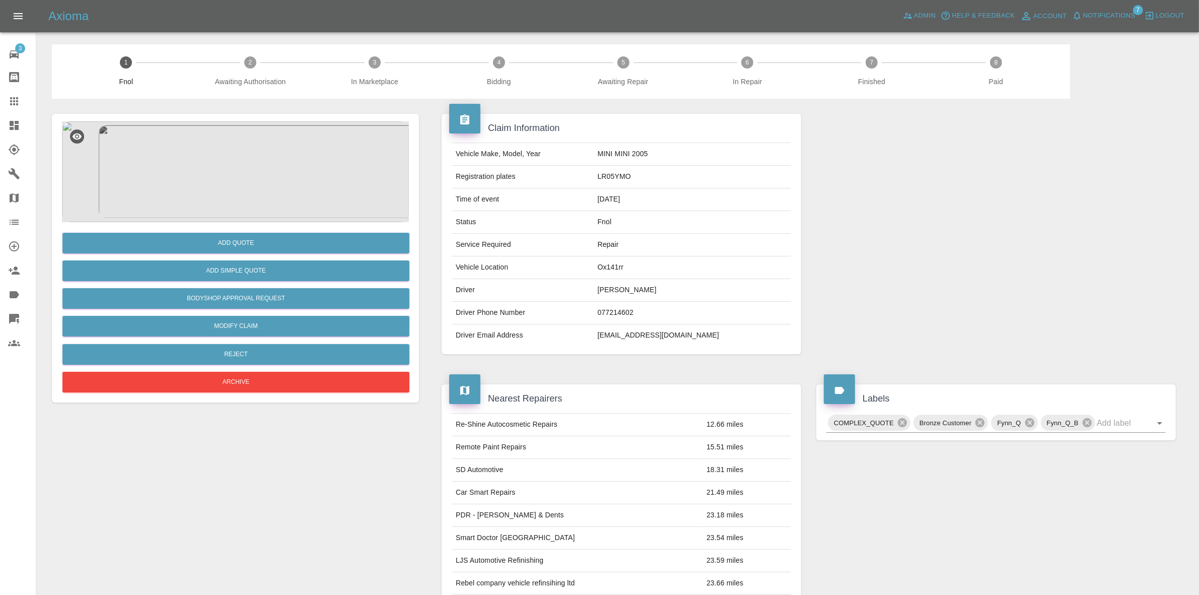
click at [190, 170] on img at bounding box center [235, 171] width 347 height 101
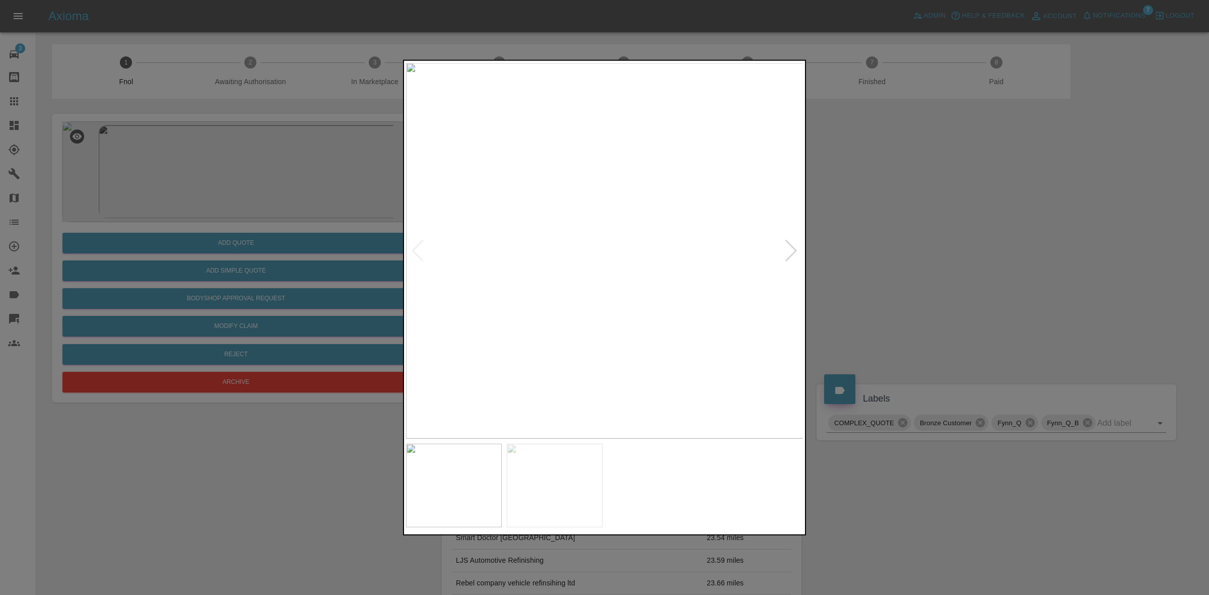
click at [791, 245] on div at bounding box center [791, 250] width 14 height 22
drag, startPoint x: 918, startPoint y: 281, endPoint x: 489, endPoint y: 270, distance: 428.8
click at [917, 281] on div at bounding box center [604, 297] width 1209 height 595
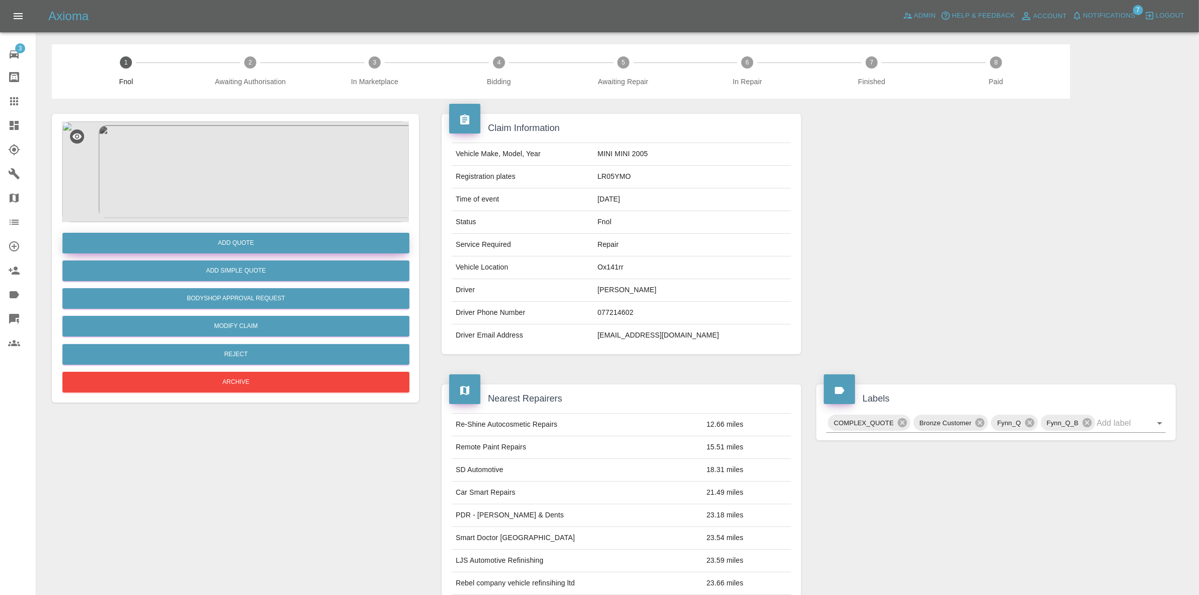
click at [281, 239] on button "Add Quote" at bounding box center [235, 243] width 347 height 21
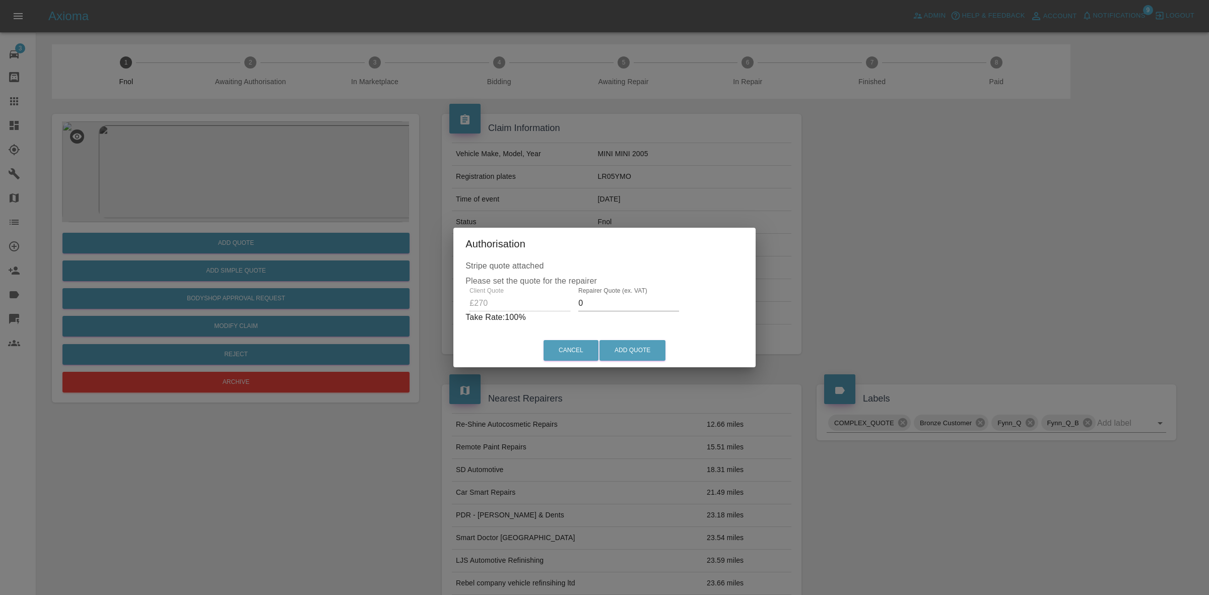
click at [628, 303] on input "0" at bounding box center [628, 303] width 101 height 16
type input "170"
click at [643, 351] on button "Add Quote" at bounding box center [632, 350] width 66 height 21
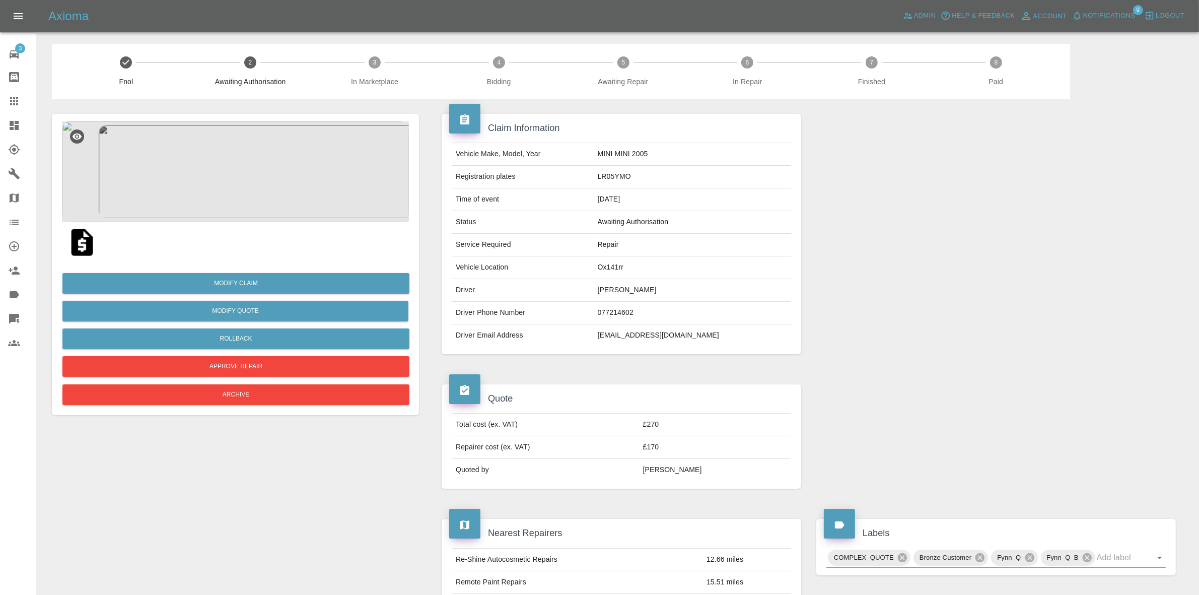
click at [1122, 7] on div "Axioma Admin Help & Feedback Account Notifications 9 Logout" at bounding box center [599, 16] width 1199 height 32
click at [1112, 16] on span "Notifications" at bounding box center [1109, 16] width 52 height 12
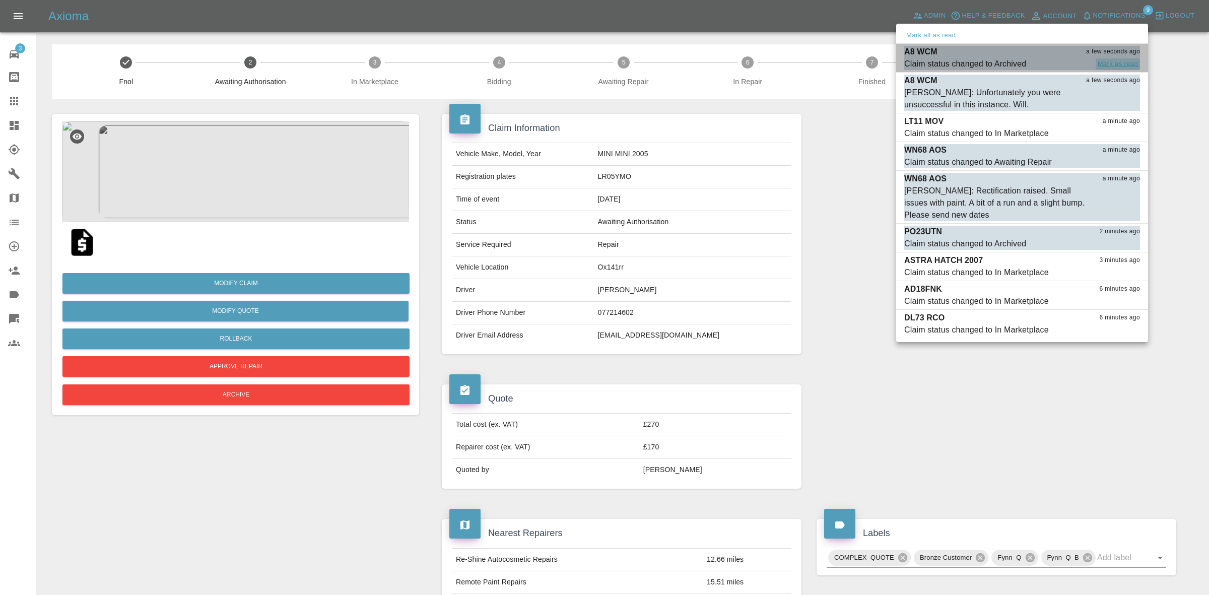
click at [1112, 64] on button "Mark as read" at bounding box center [1118, 64] width 44 height 12
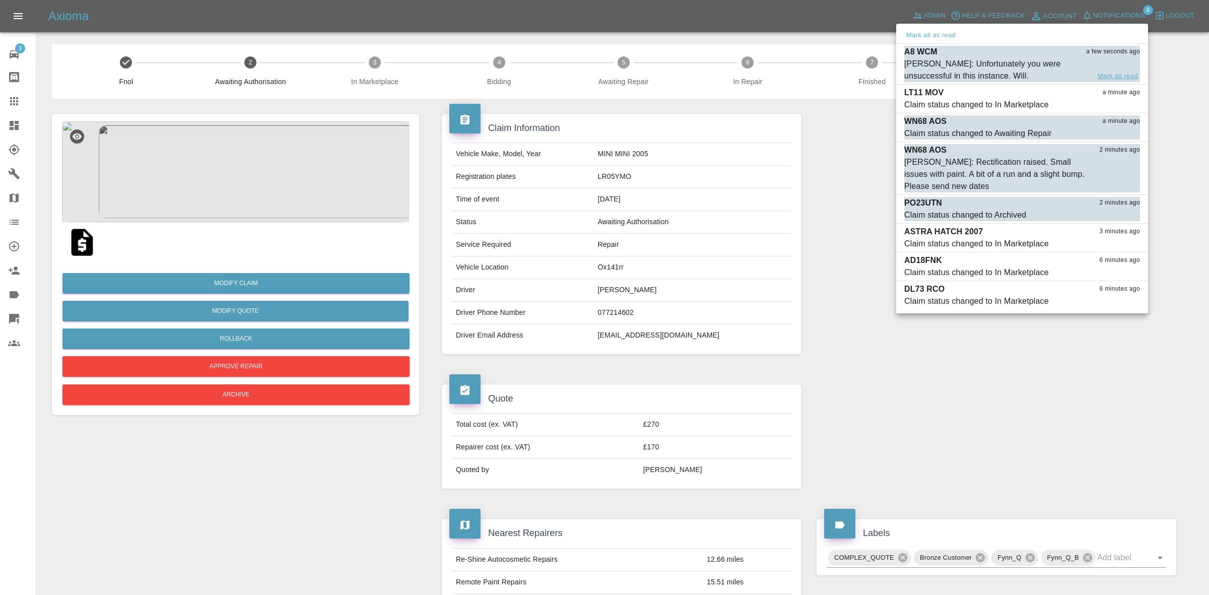
click at [1110, 77] on button "Mark as read" at bounding box center [1118, 77] width 44 height 12
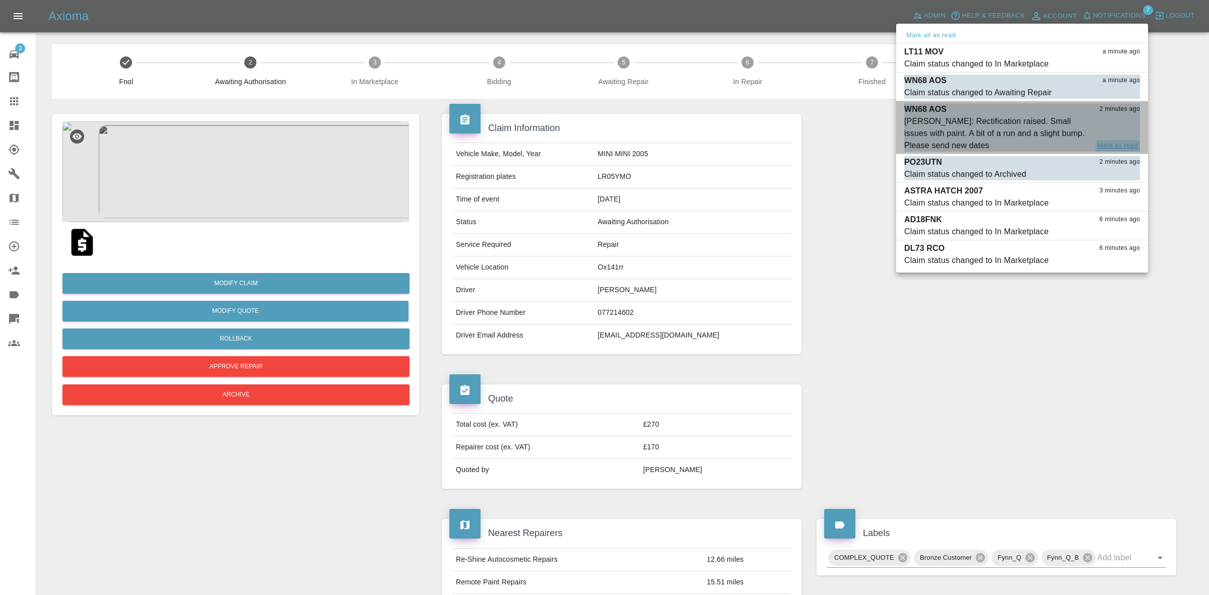
click at [1110, 144] on button "Mark as read" at bounding box center [1118, 146] width 44 height 12
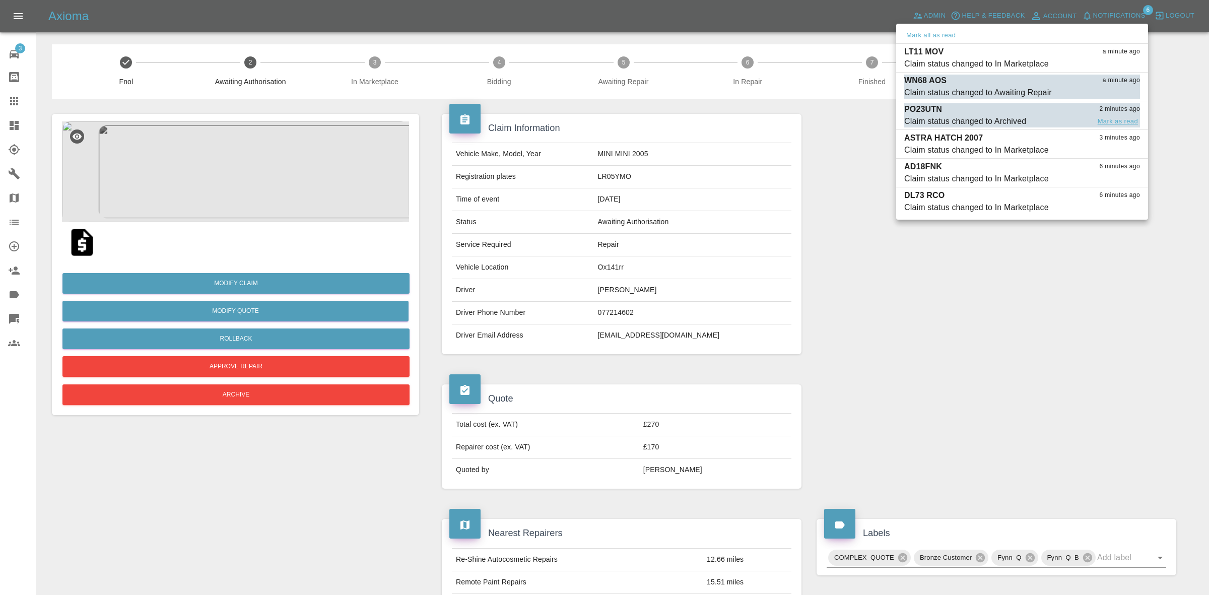
click at [1109, 121] on button "Mark as read" at bounding box center [1118, 122] width 44 height 12
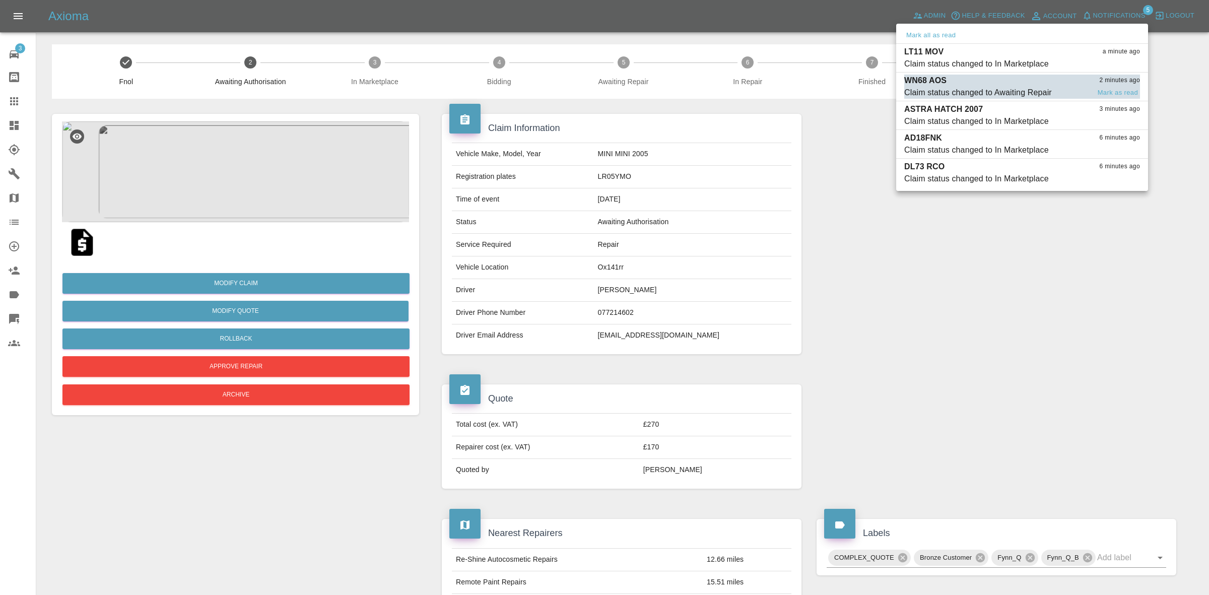
click at [1036, 88] on div "Claim status changed to Awaiting Repair" at bounding box center [978, 93] width 148 height 12
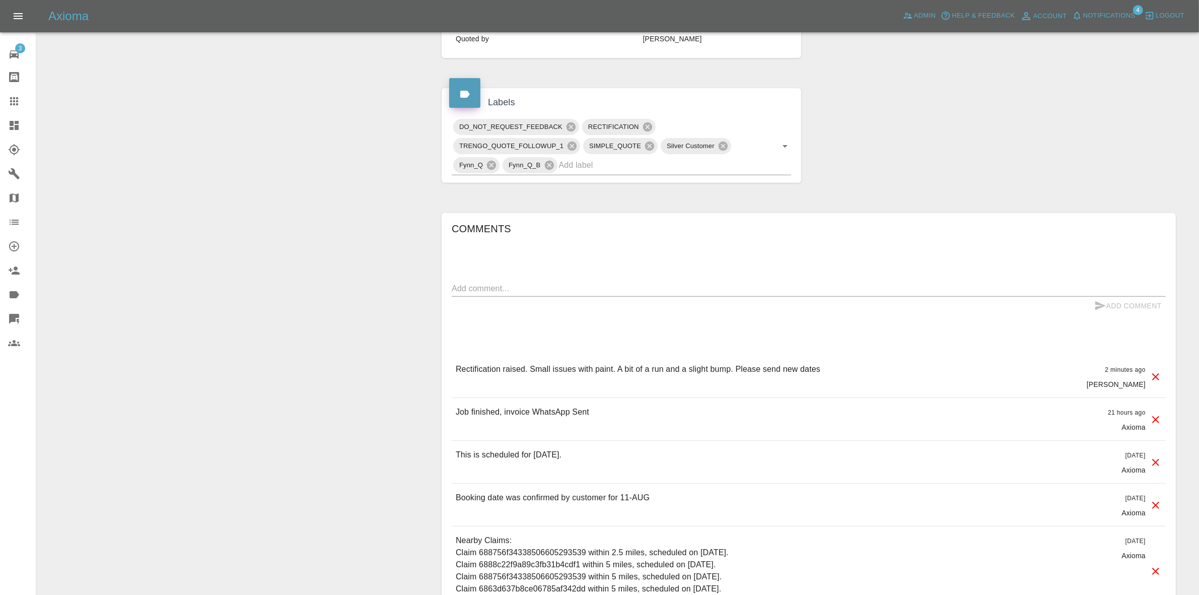
scroll to position [504, 0]
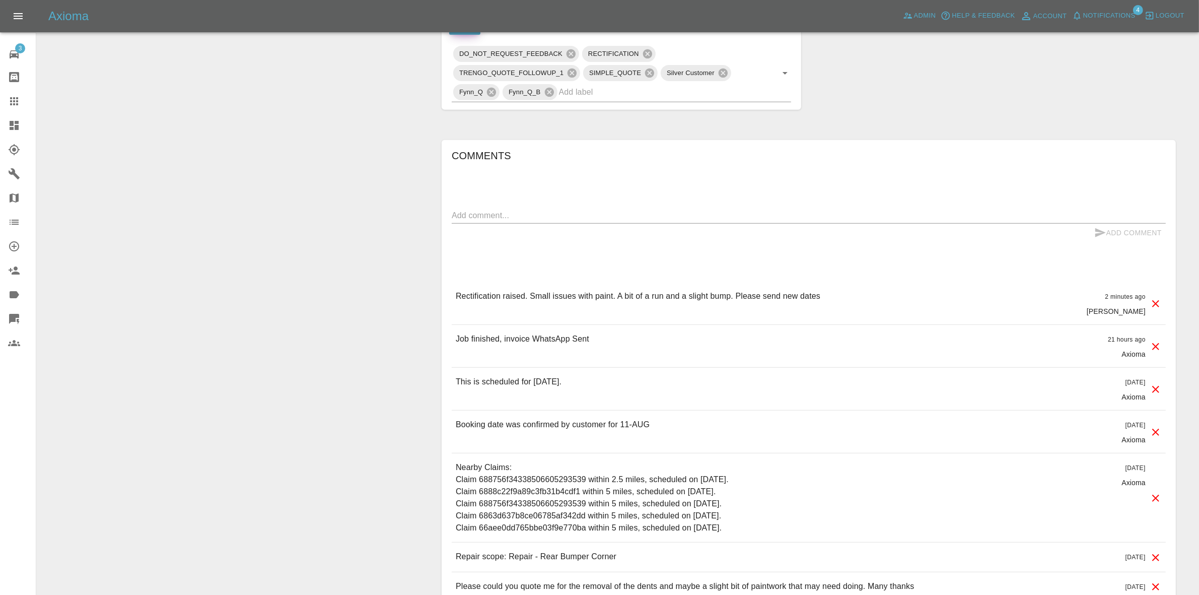
click at [993, 130] on div "Comments x Add Comment Rectification raised. Small issues with paint. A bit of …" at bounding box center [809, 374] width 750 height 499
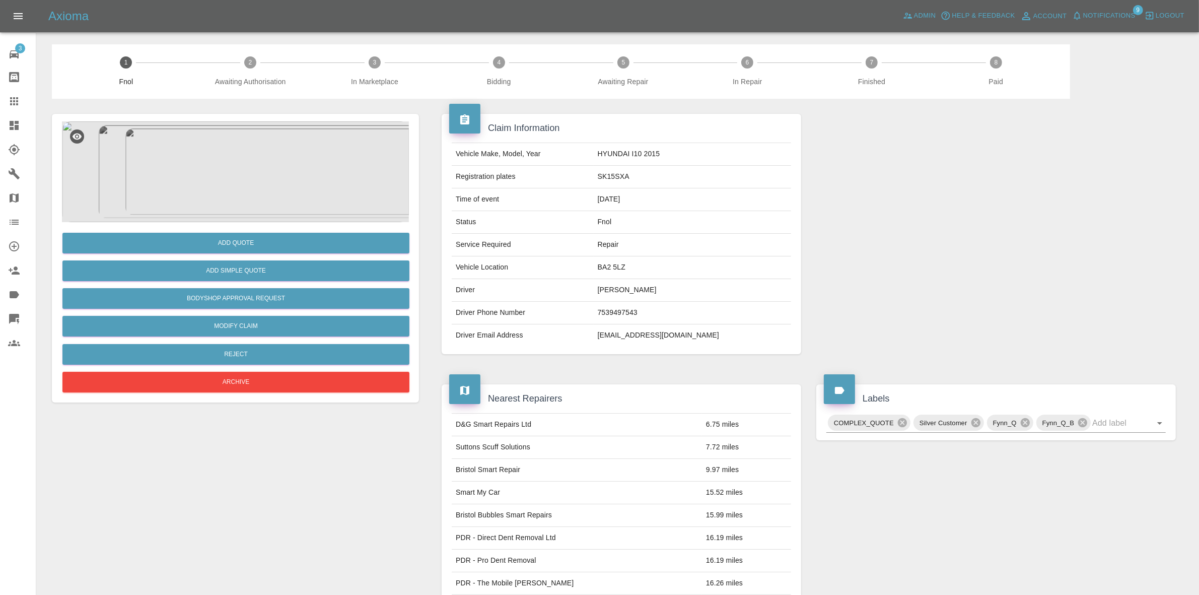
click at [339, 174] on img at bounding box center [235, 171] width 347 height 101
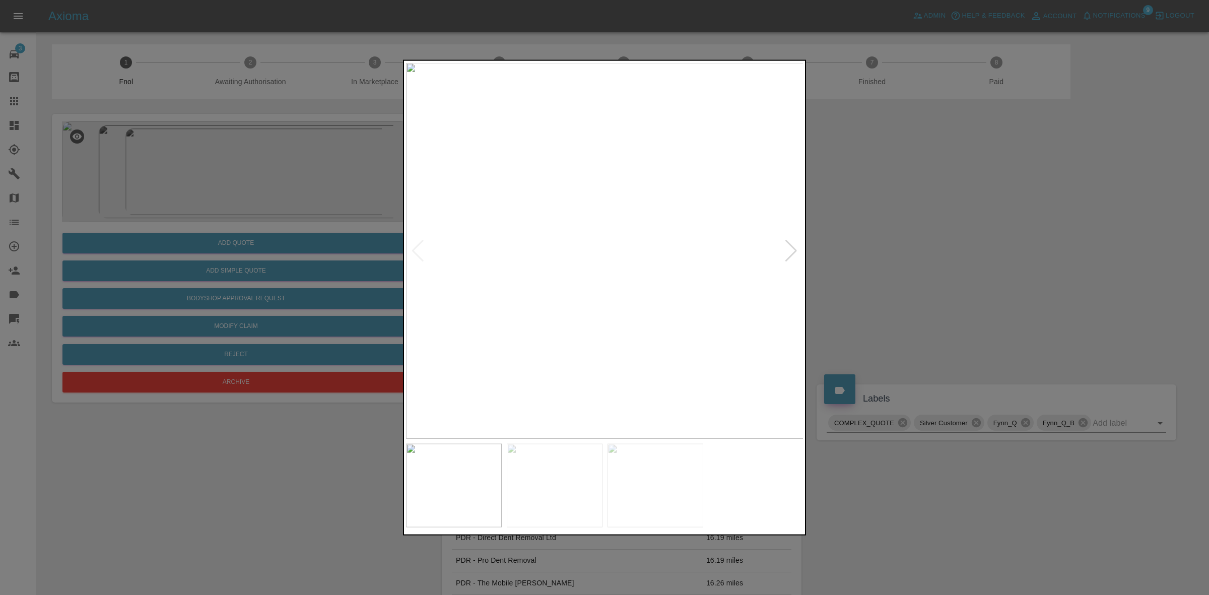
click at [850, 262] on div at bounding box center [604, 297] width 1209 height 595
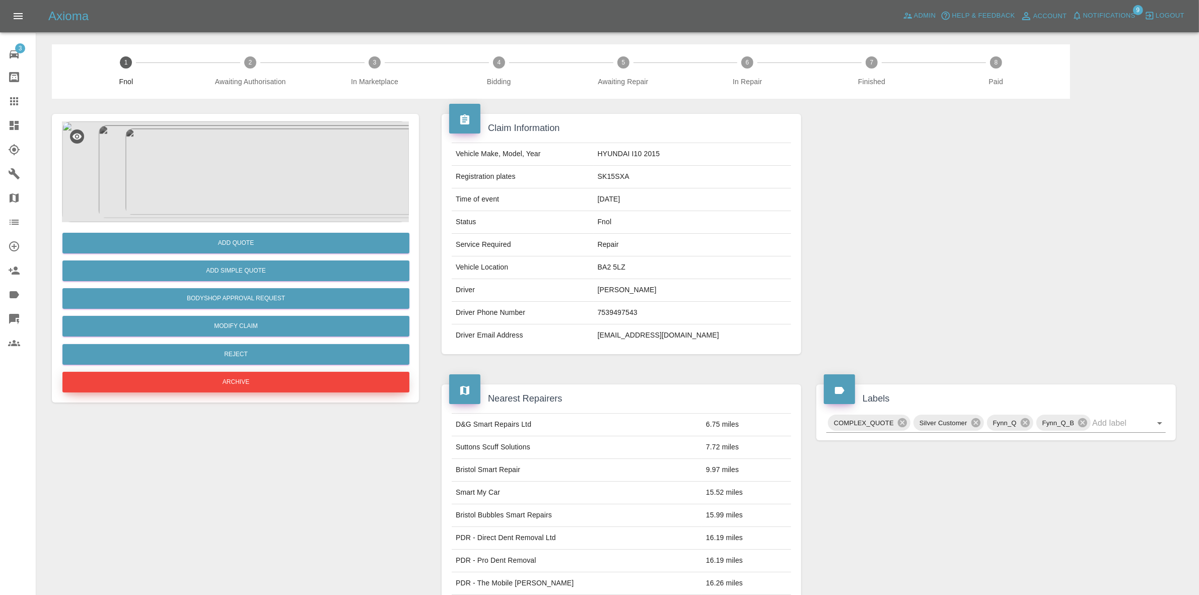
click at [215, 379] on button "Archive" at bounding box center [235, 382] width 347 height 21
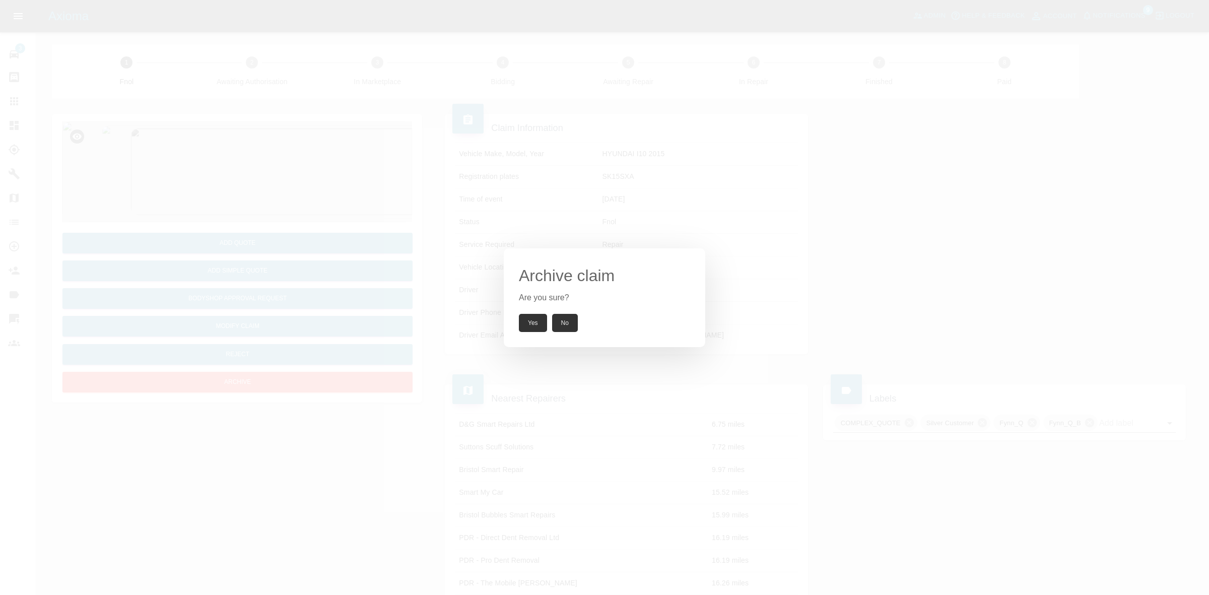
drag, startPoint x: 534, startPoint y: 323, endPoint x: 436, endPoint y: 275, distance: 110.2
click at [533, 323] on button "Yes" at bounding box center [533, 323] width 28 height 18
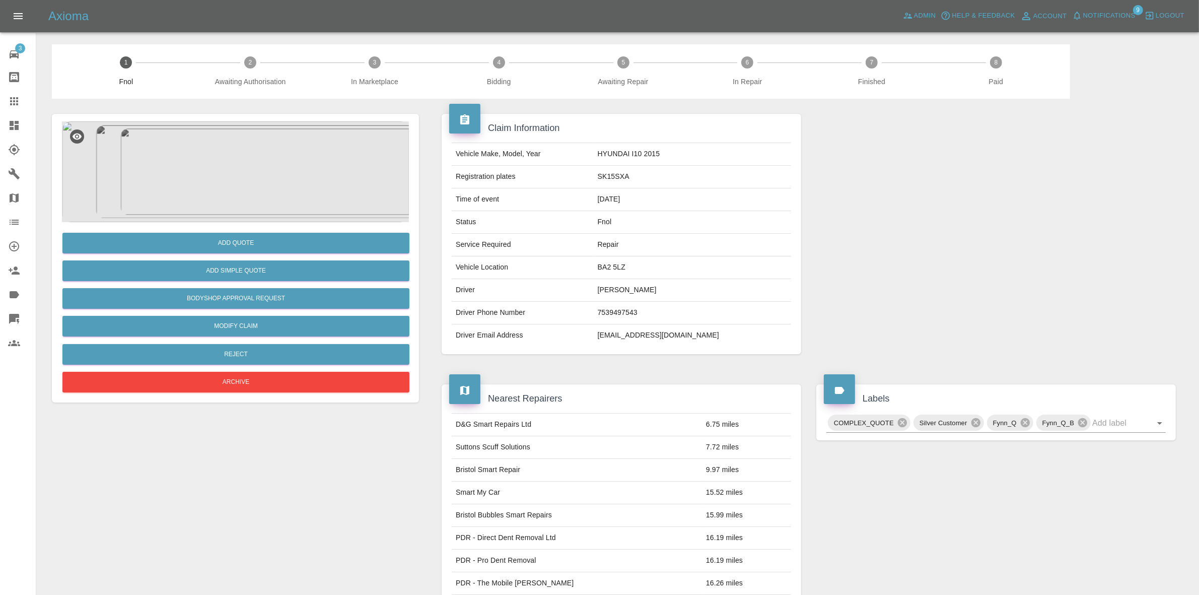
click at [171, 167] on img at bounding box center [235, 171] width 347 height 101
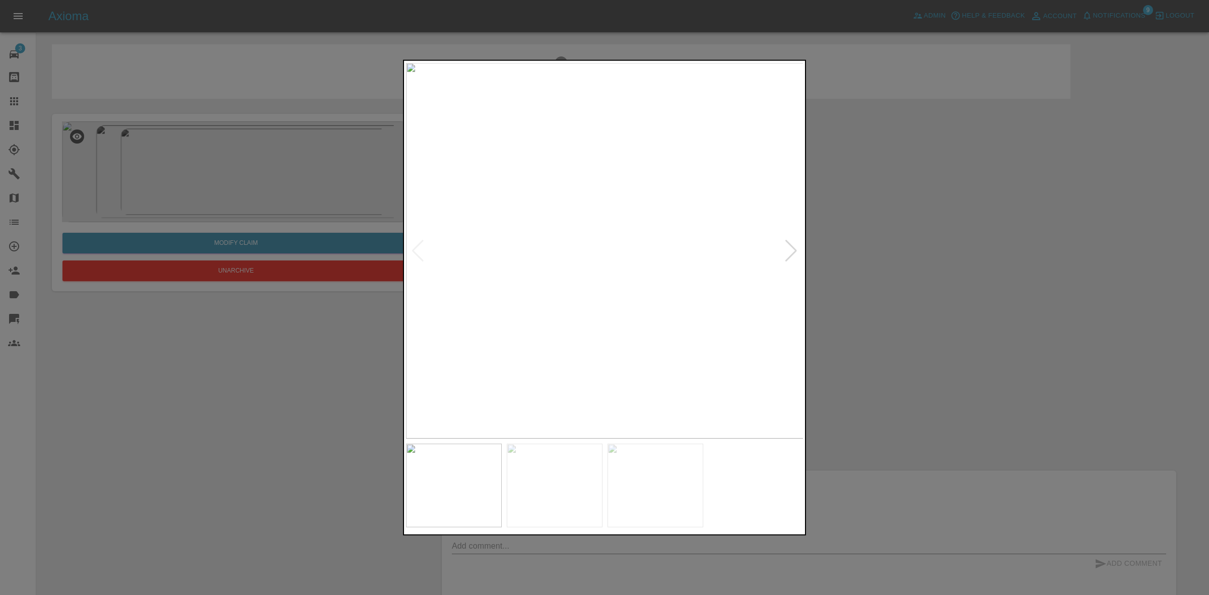
click at [589, 454] on img at bounding box center [555, 485] width 96 height 84
click at [880, 348] on div at bounding box center [604, 297] width 1209 height 595
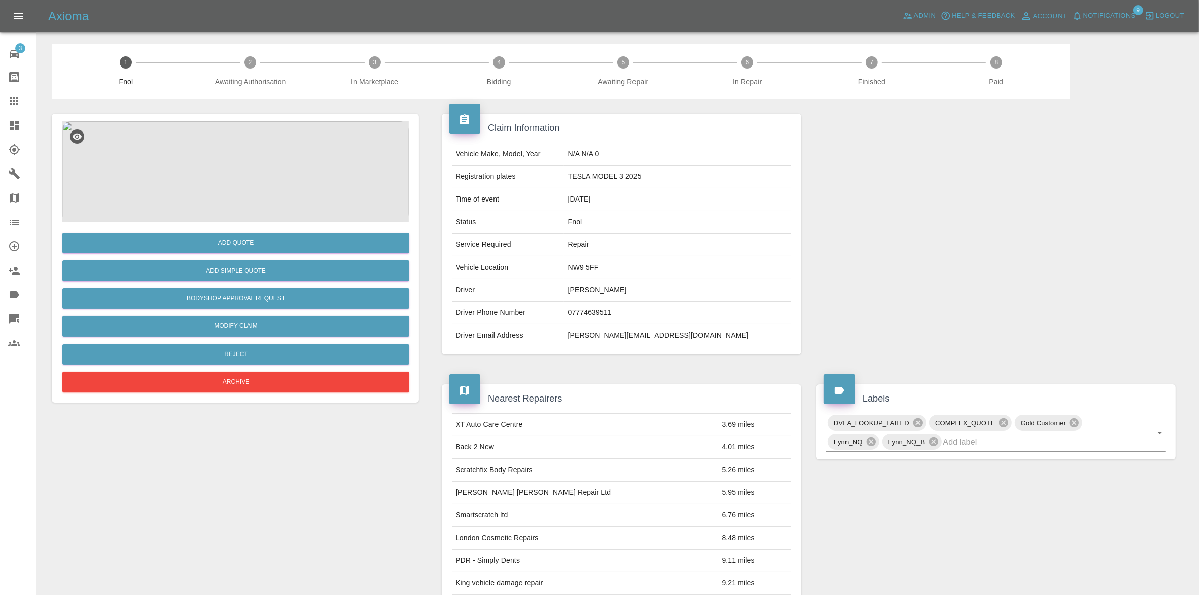
click at [293, 139] on img at bounding box center [235, 171] width 347 height 101
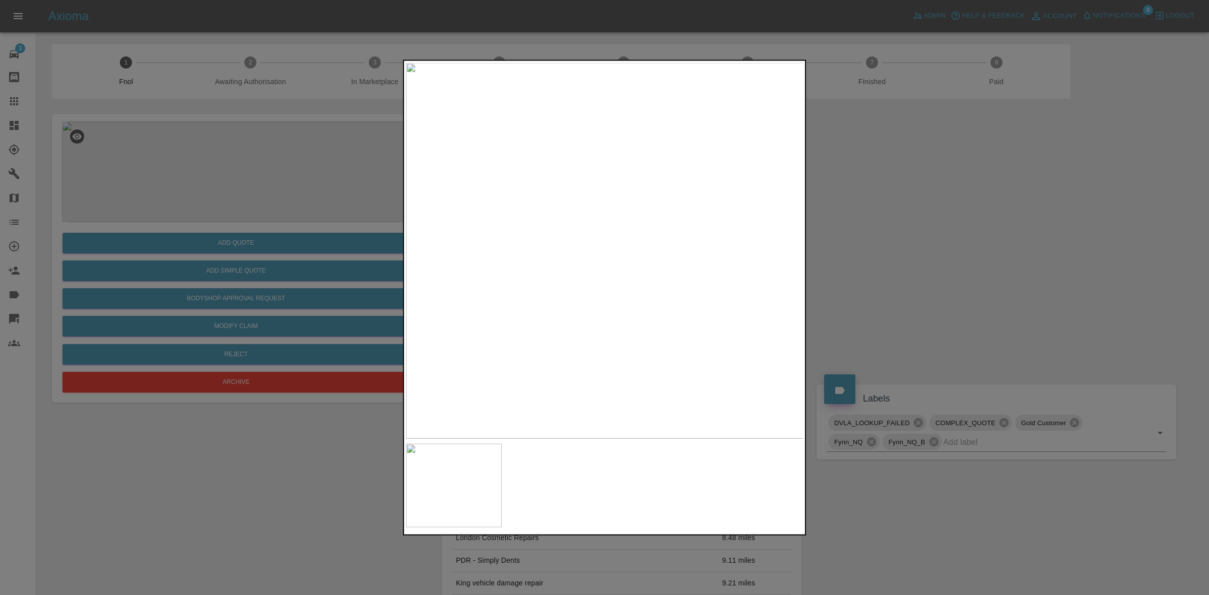
click at [850, 267] on div at bounding box center [604, 297] width 1209 height 595
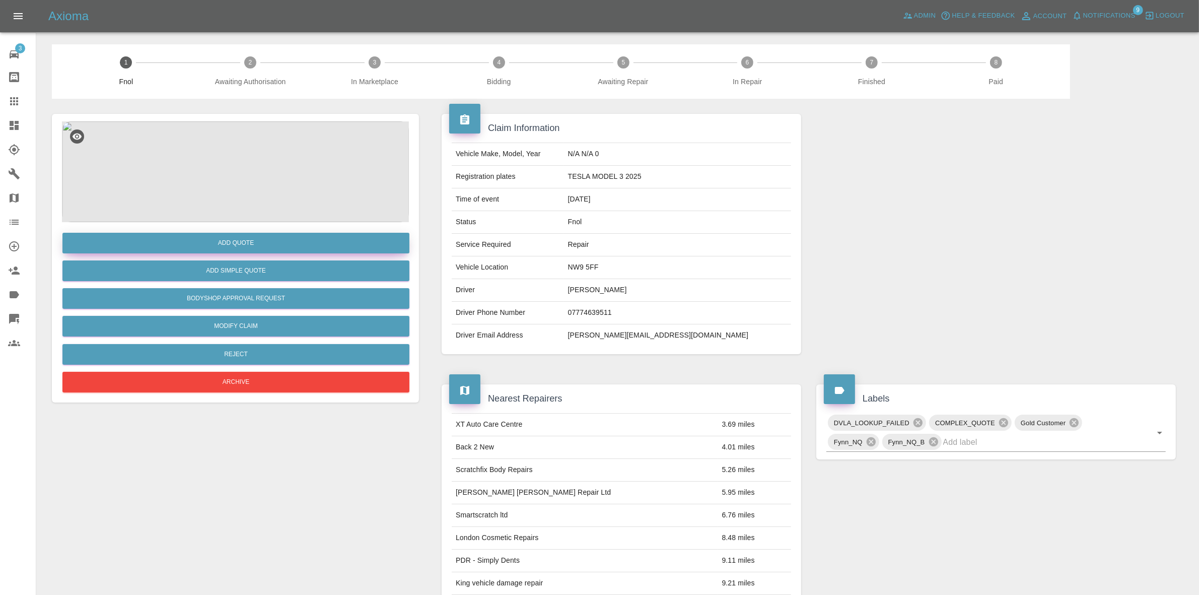
click at [251, 238] on button "Add Quote" at bounding box center [235, 243] width 347 height 21
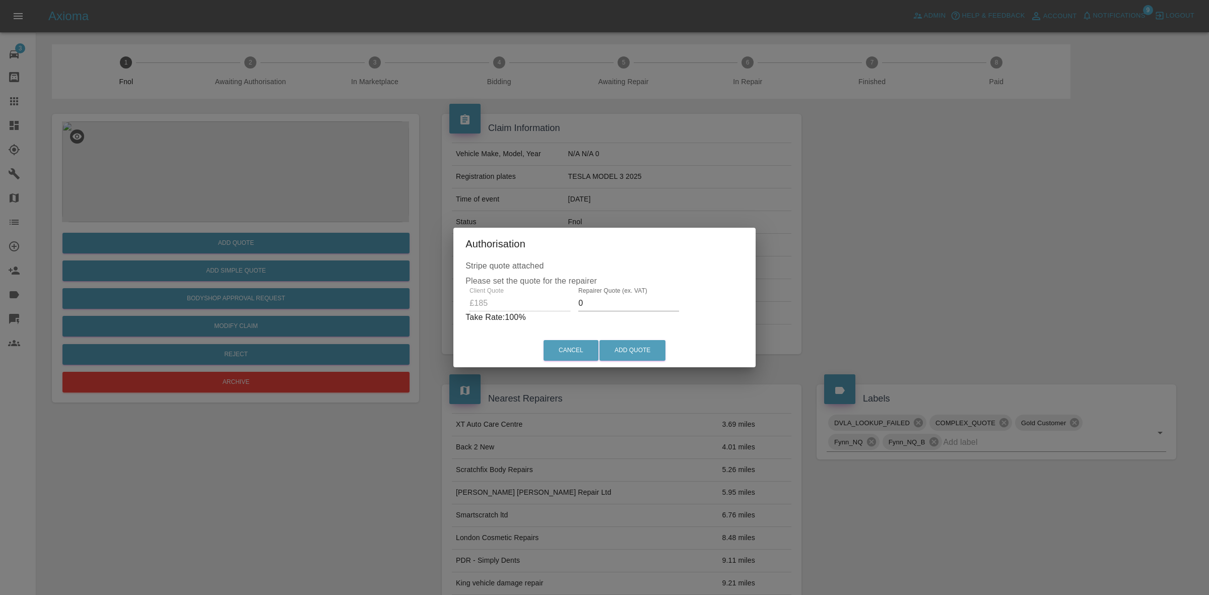
click at [607, 303] on input "0" at bounding box center [628, 303] width 101 height 16
type input "100"
click at [646, 353] on button "Add Quote" at bounding box center [632, 350] width 66 height 21
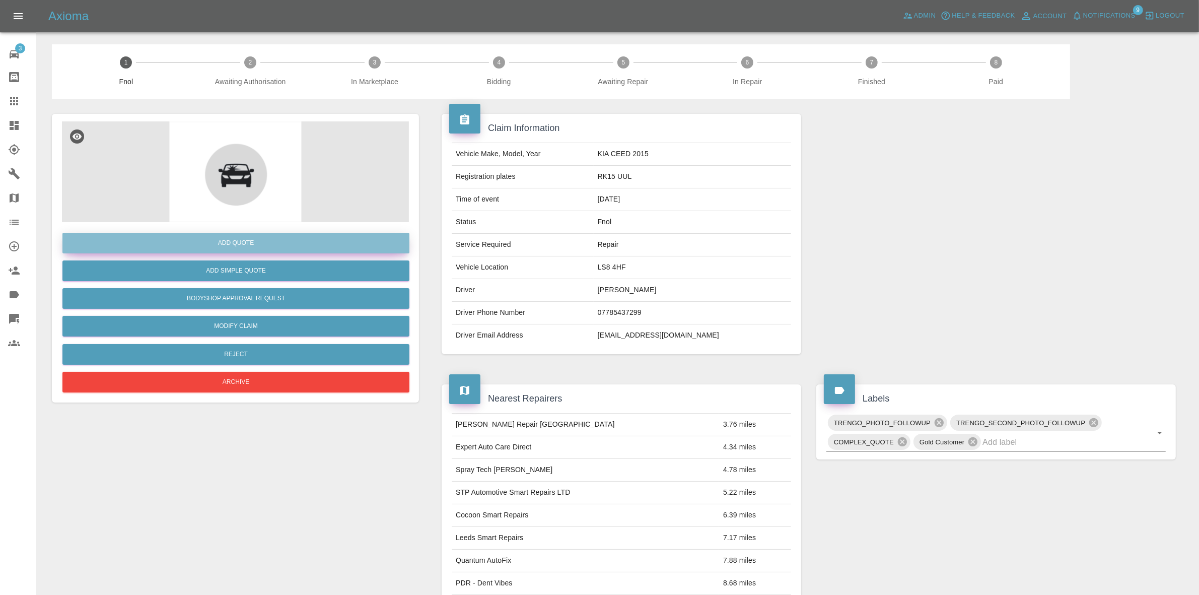
click at [232, 247] on button "Add Quote" at bounding box center [235, 243] width 347 height 21
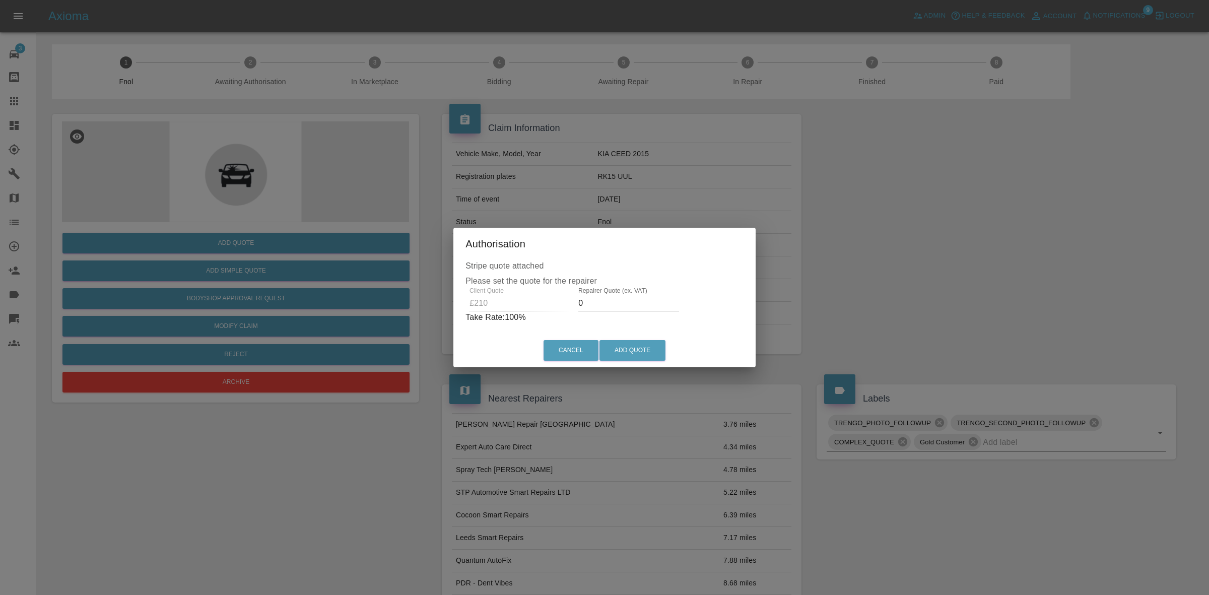
click at [615, 303] on input "0" at bounding box center [628, 303] width 101 height 16
type input "140"
click at [645, 359] on button "Add Quote" at bounding box center [632, 350] width 66 height 21
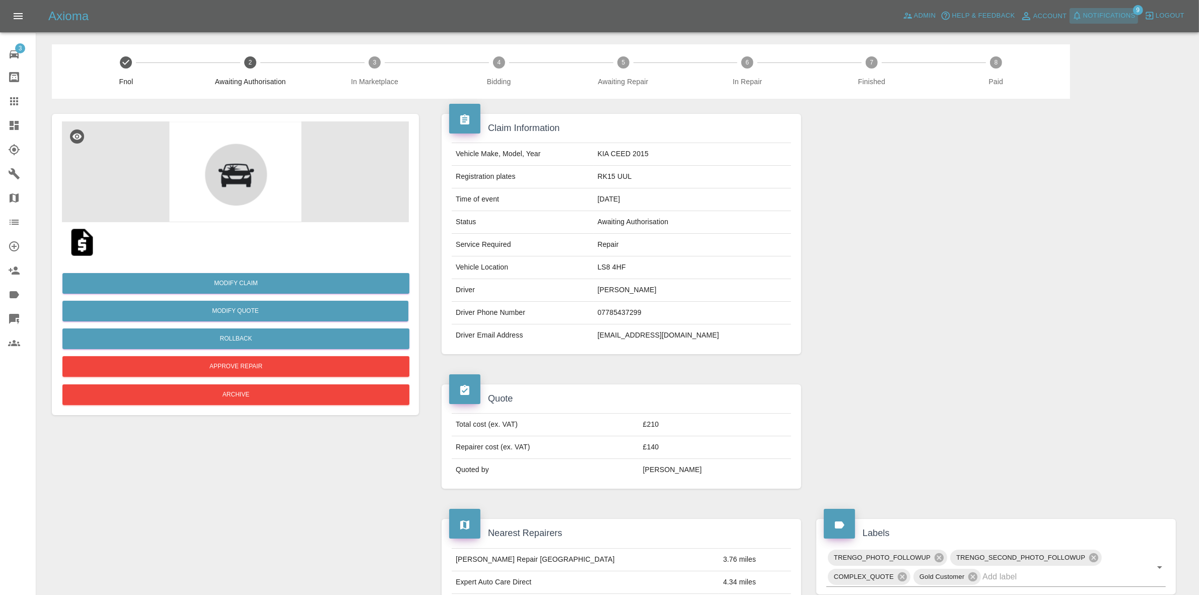
click at [1110, 13] on span "Notifications" at bounding box center [1109, 16] width 52 height 12
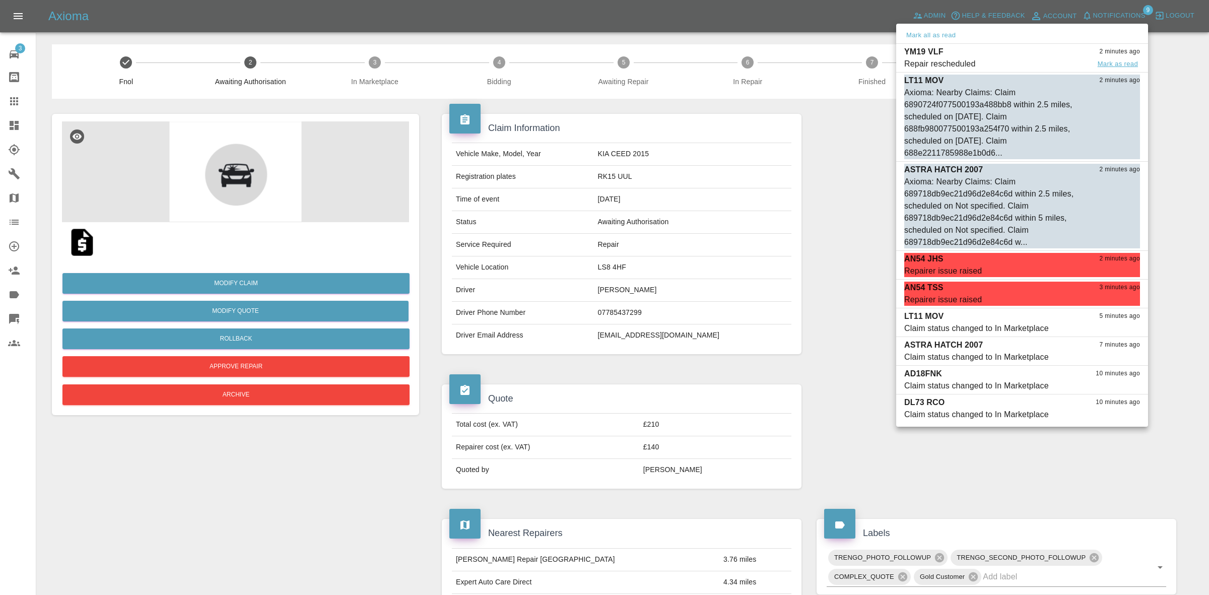
click at [1109, 63] on button "Mark as read" at bounding box center [1118, 64] width 44 height 12
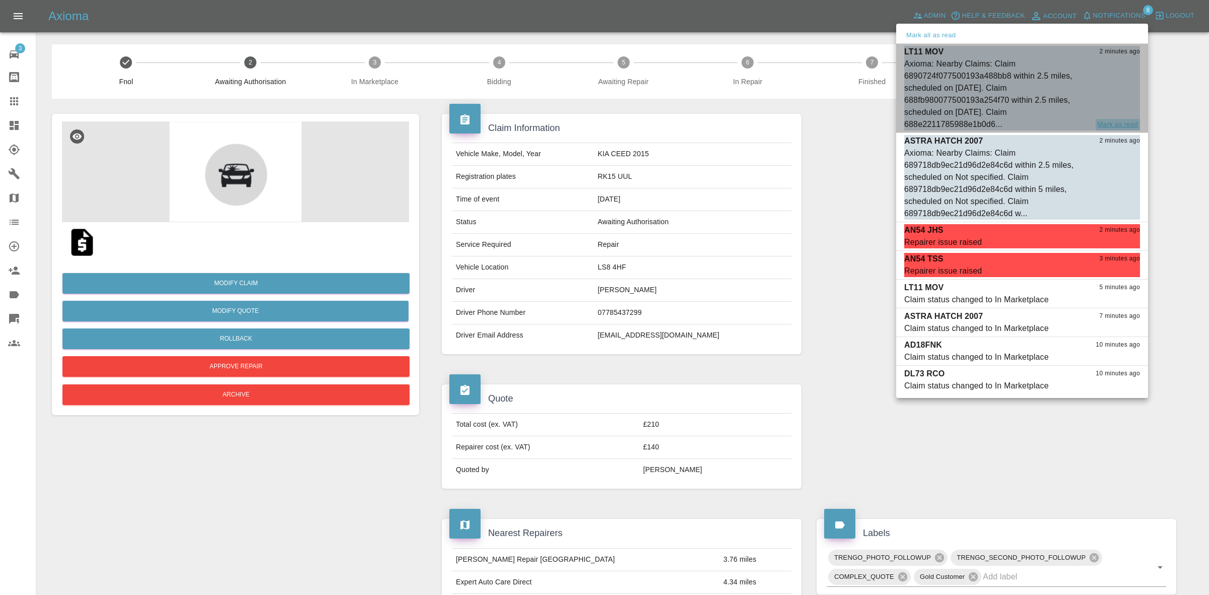
click at [1113, 124] on button "Mark as read" at bounding box center [1118, 125] width 44 height 12
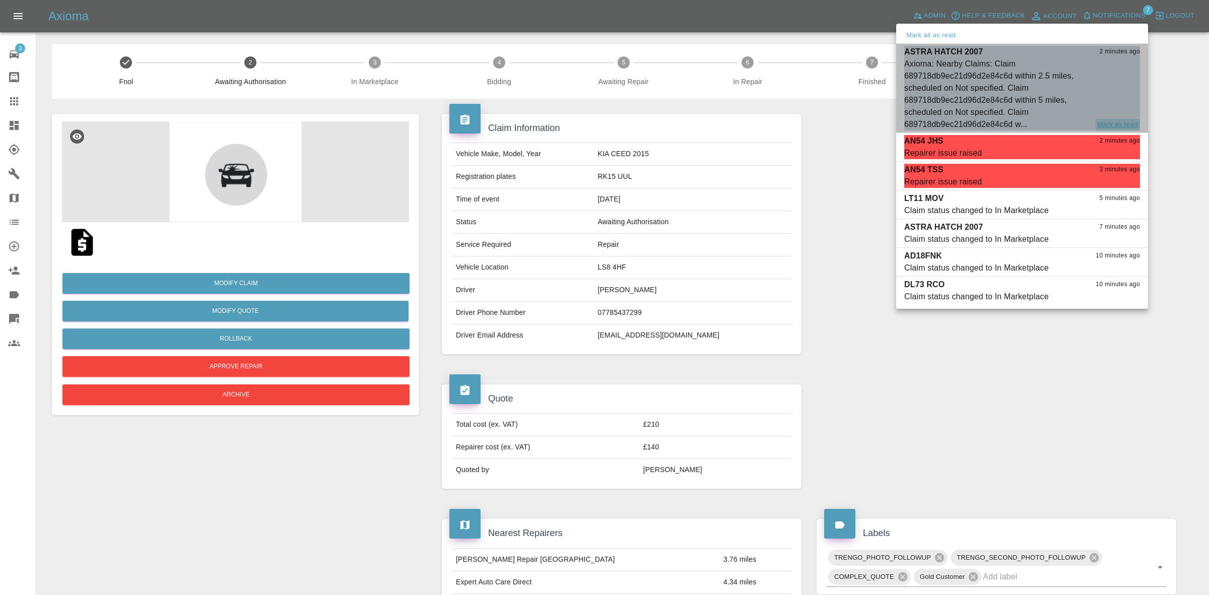
click at [1116, 121] on button "Mark as read" at bounding box center [1118, 125] width 44 height 12
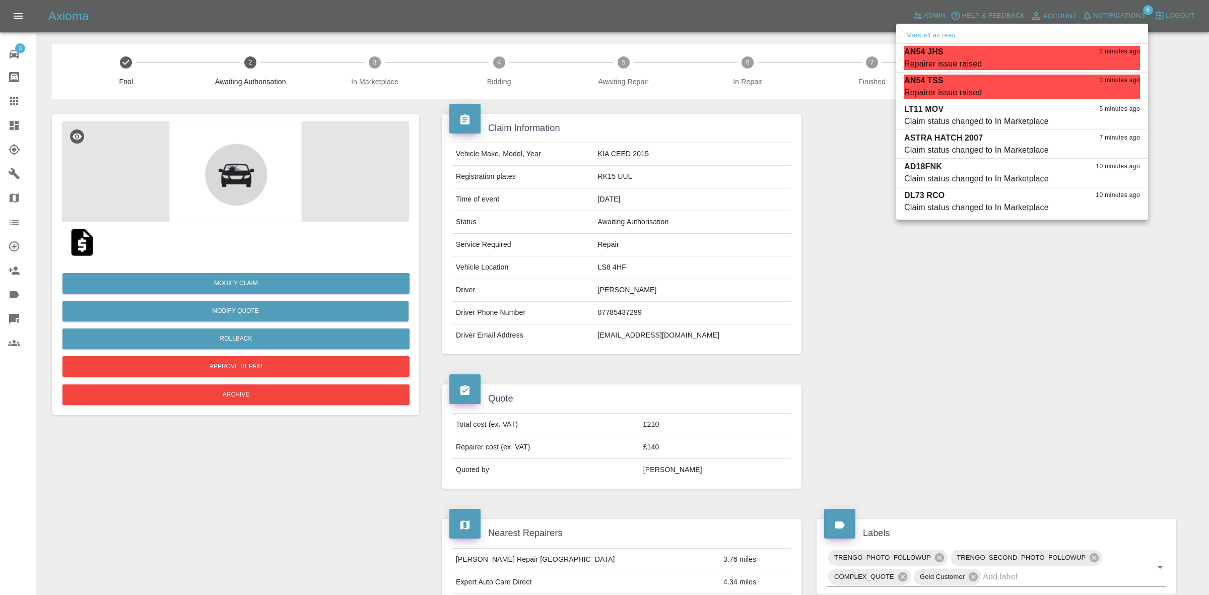
click at [609, 193] on div at bounding box center [604, 297] width 1209 height 595
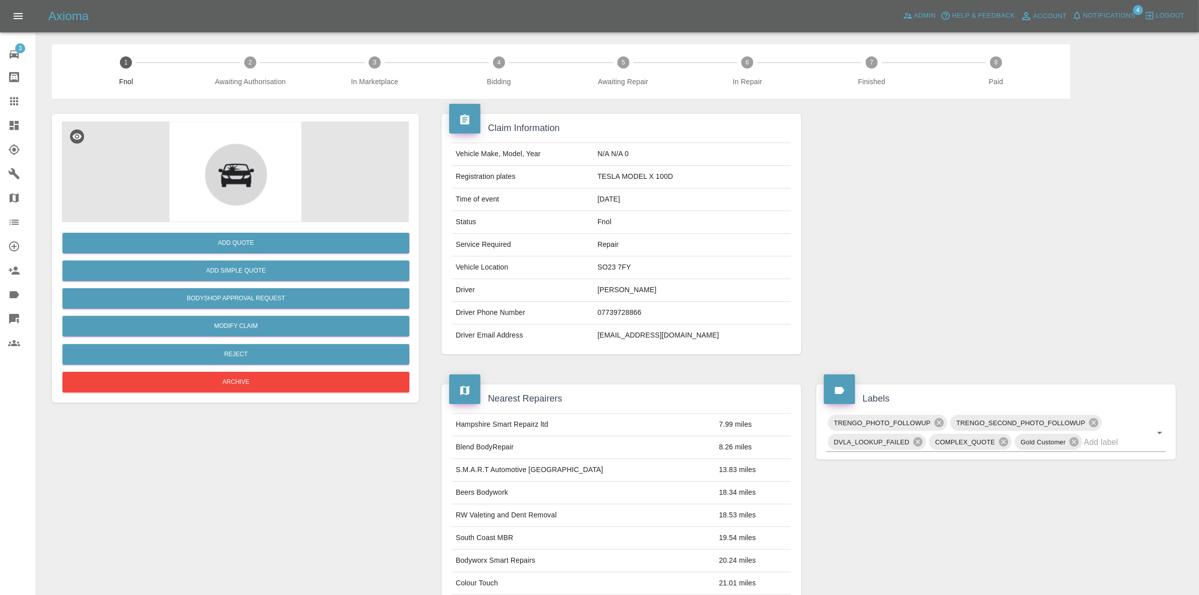
click at [1097, 11] on span "Notifications" at bounding box center [1109, 16] width 52 height 12
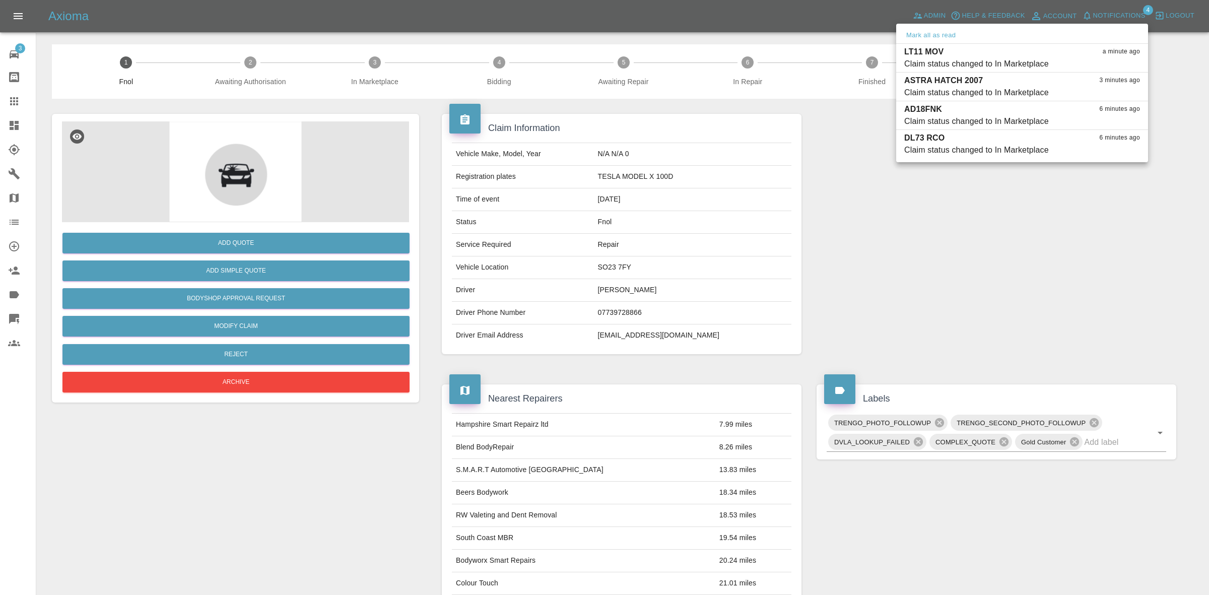
click at [695, 199] on div at bounding box center [604, 297] width 1209 height 595
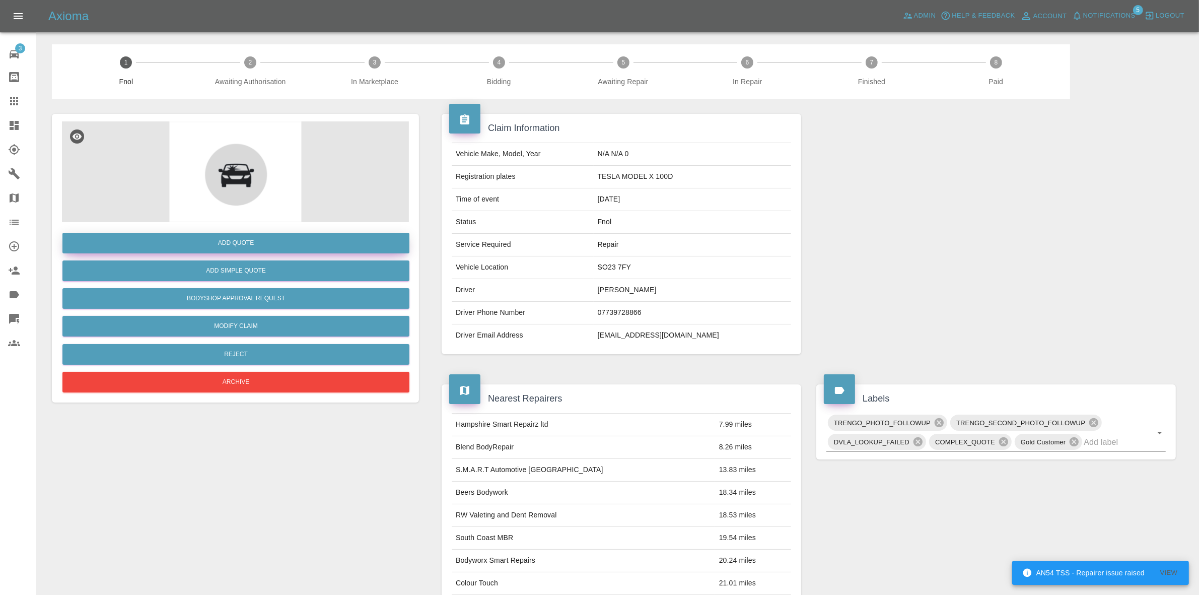
click at [236, 242] on button "Add Quote" at bounding box center [235, 243] width 347 height 21
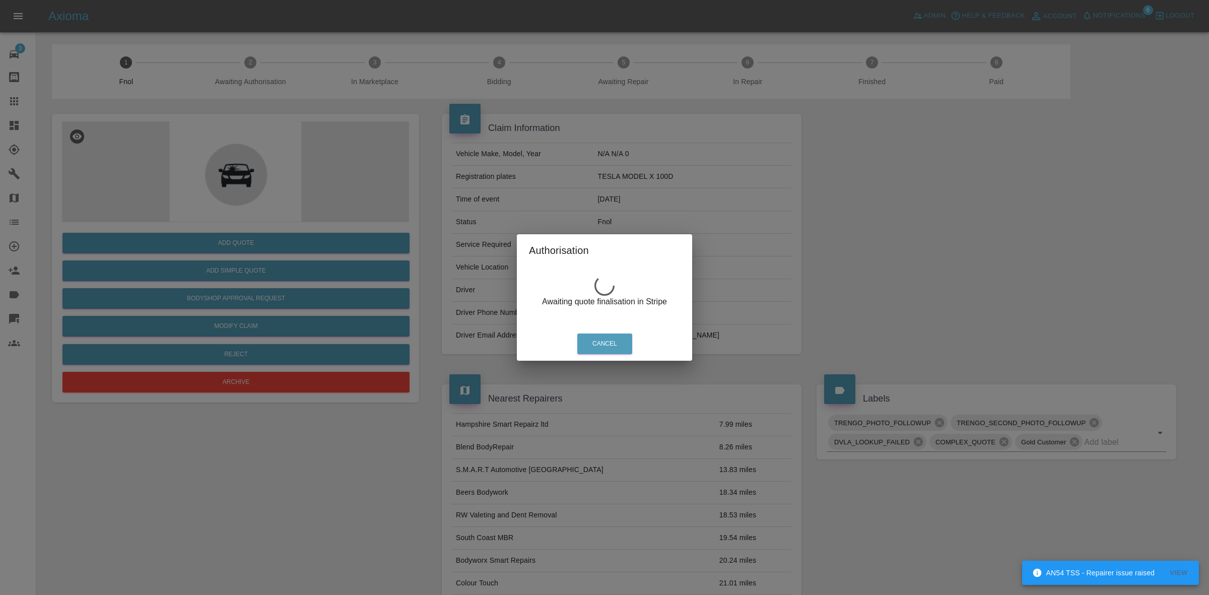
click at [446, 136] on div "Authorisation Awaiting quote finalisation in Stripe Cancel" at bounding box center [604, 297] width 1209 height 595
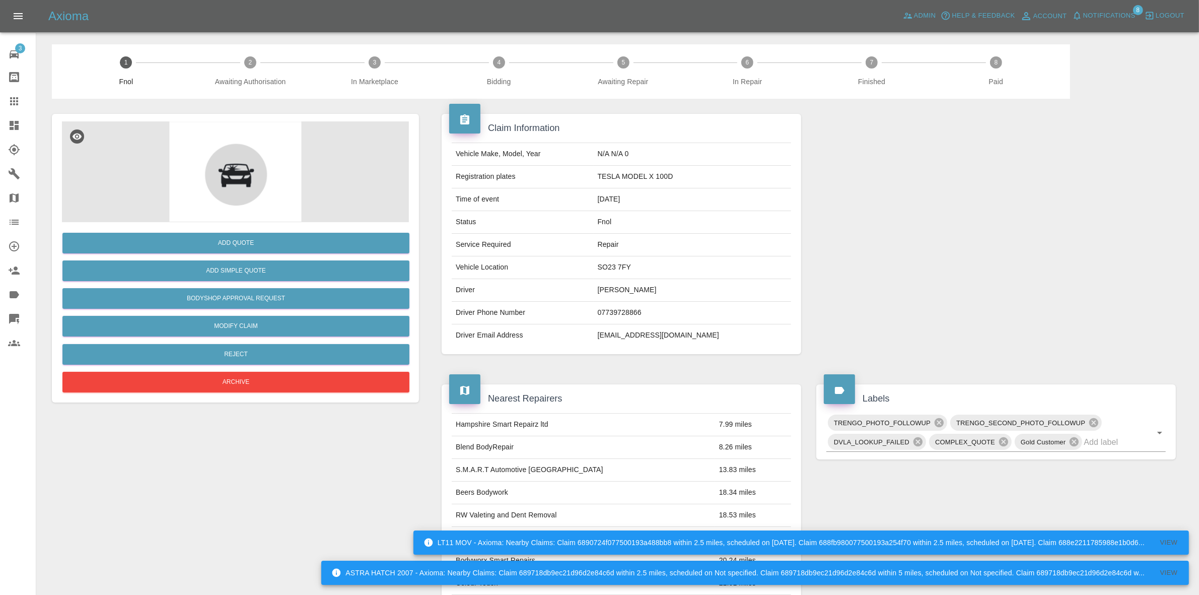
click at [1126, 13] on span "Notifications" at bounding box center [1109, 16] width 52 height 12
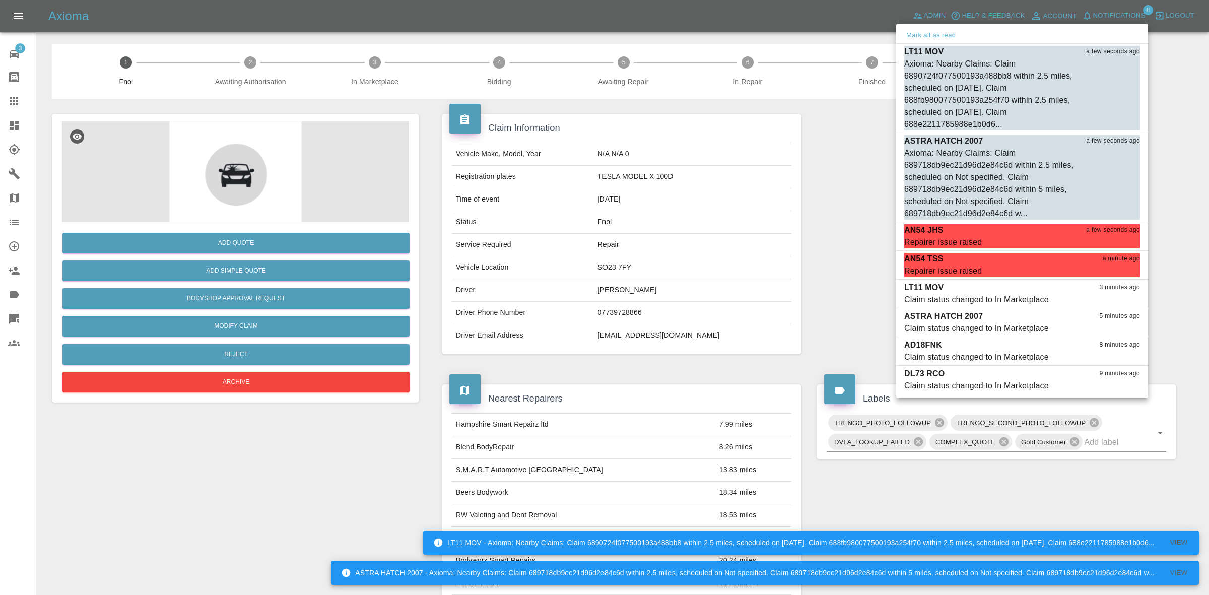
click at [806, 194] on div at bounding box center [604, 297] width 1209 height 595
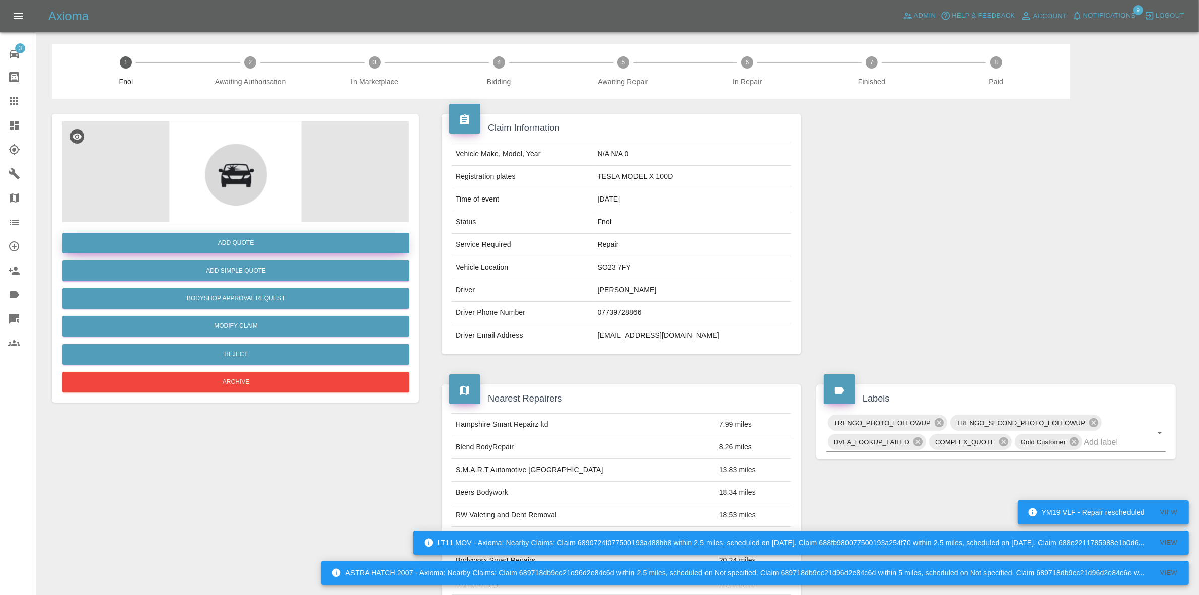
click at [194, 247] on button "Add Quote" at bounding box center [235, 243] width 347 height 21
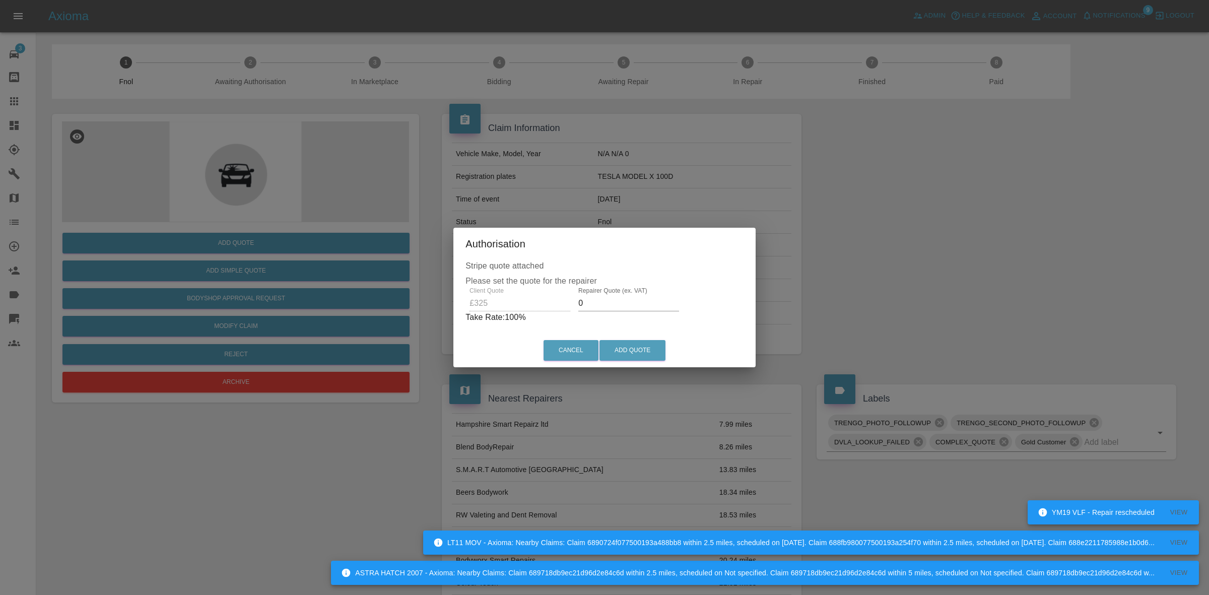
click at [605, 301] on input "0" at bounding box center [628, 303] width 101 height 16
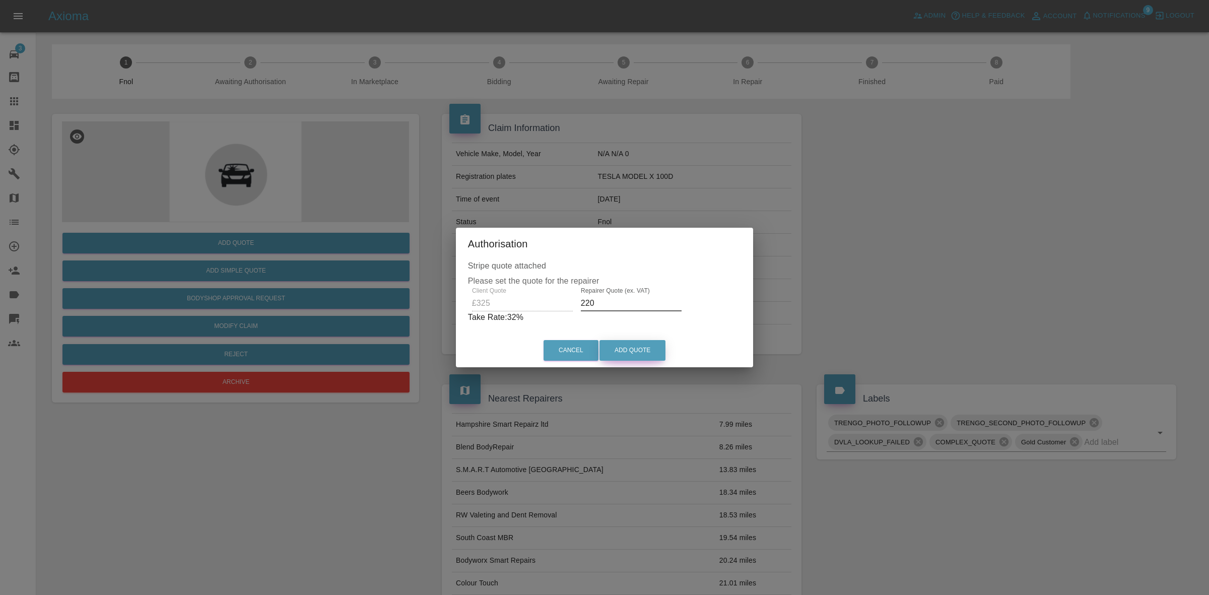
type input "220"
click at [635, 340] on button "Add Quote" at bounding box center [632, 350] width 66 height 21
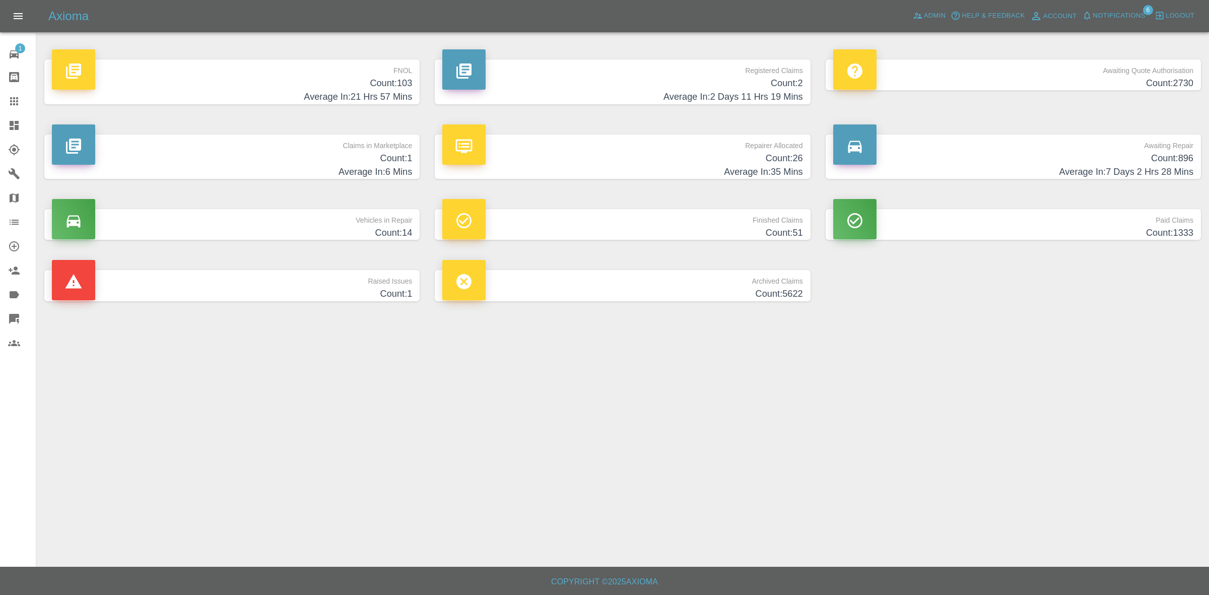
click at [658, 149] on p "Repairer Allocated" at bounding box center [622, 142] width 360 height 17
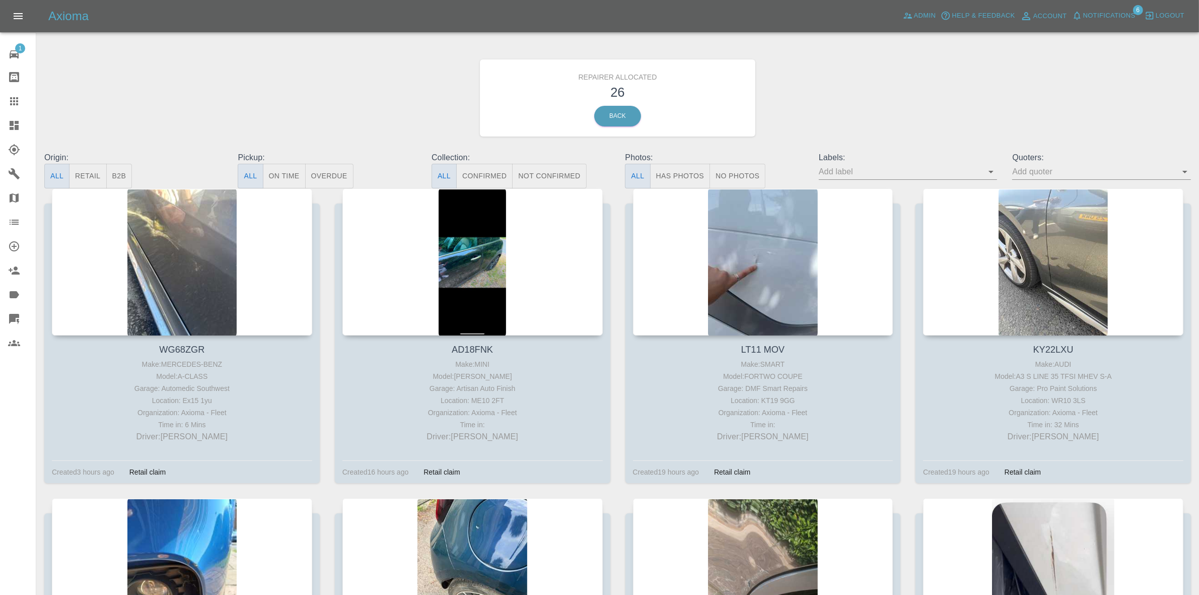
click at [95, 179] on button "Retail" at bounding box center [87, 176] width 37 height 25
click at [1109, 14] on span "Notifications" at bounding box center [1109, 16] width 52 height 12
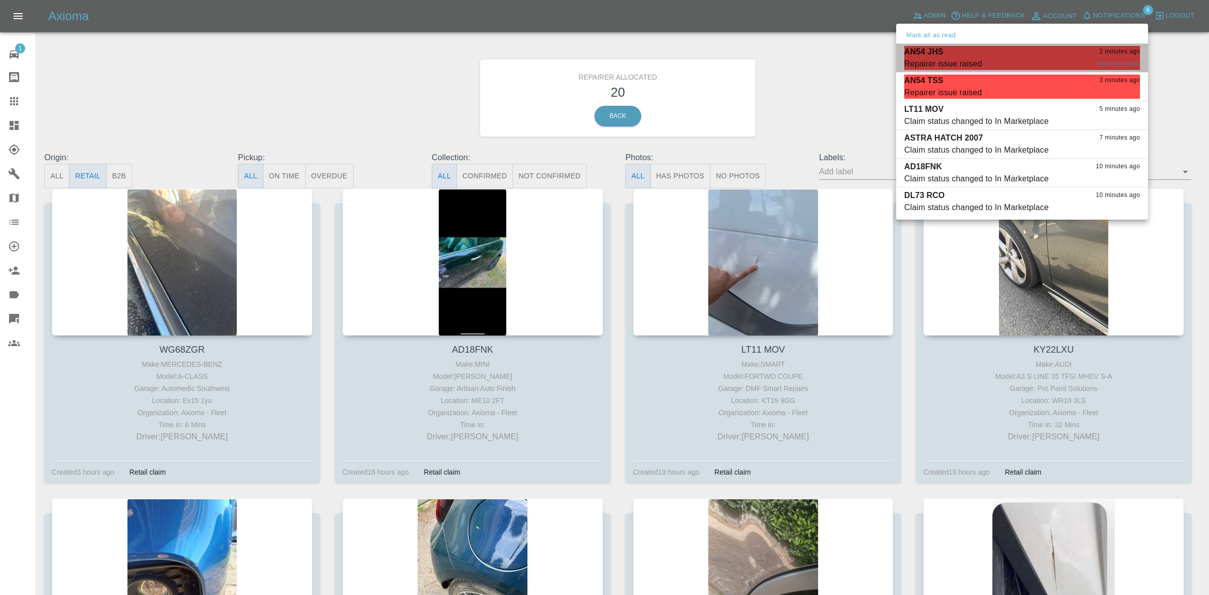
click at [993, 58] on span "Repairer issue raised" at bounding box center [996, 64] width 185 height 12
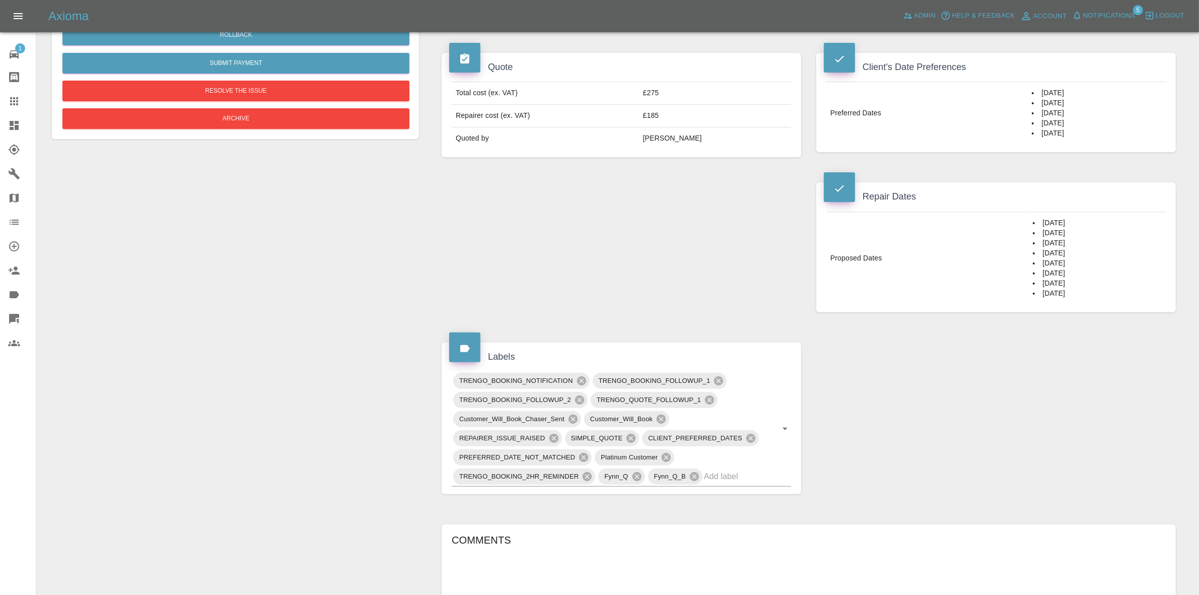
scroll to position [630, 0]
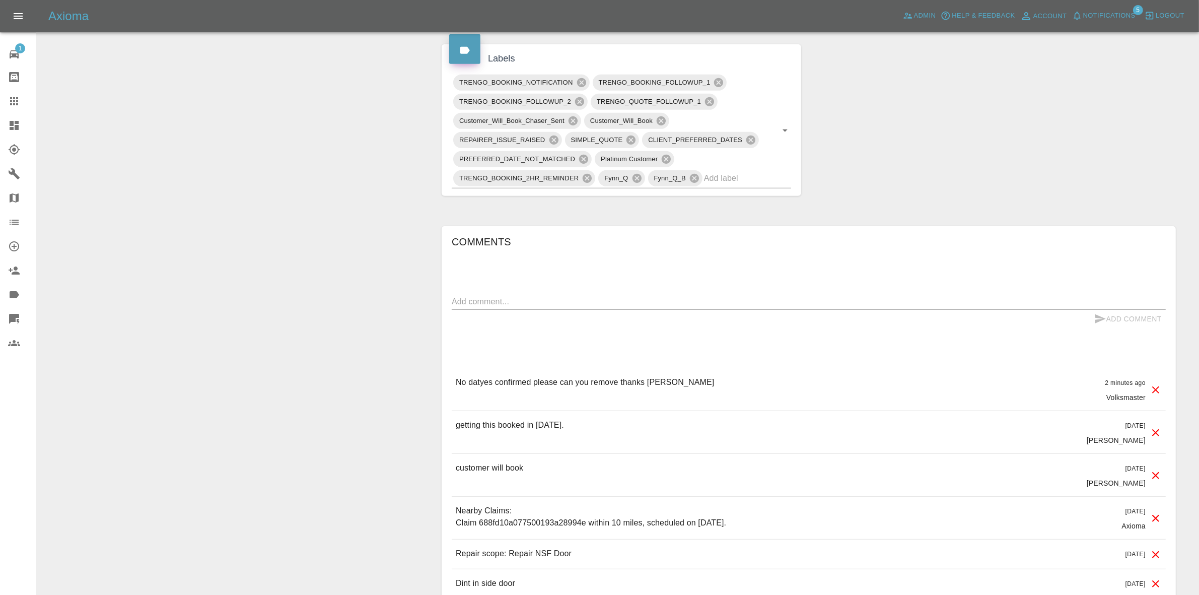
click at [525, 295] on div "x" at bounding box center [809, 302] width 714 height 16
type textarea "you can just amend available dates on this one to match your updated availabili…"
click at [1124, 316] on button "Add Comment" at bounding box center [1129, 319] width 76 height 19
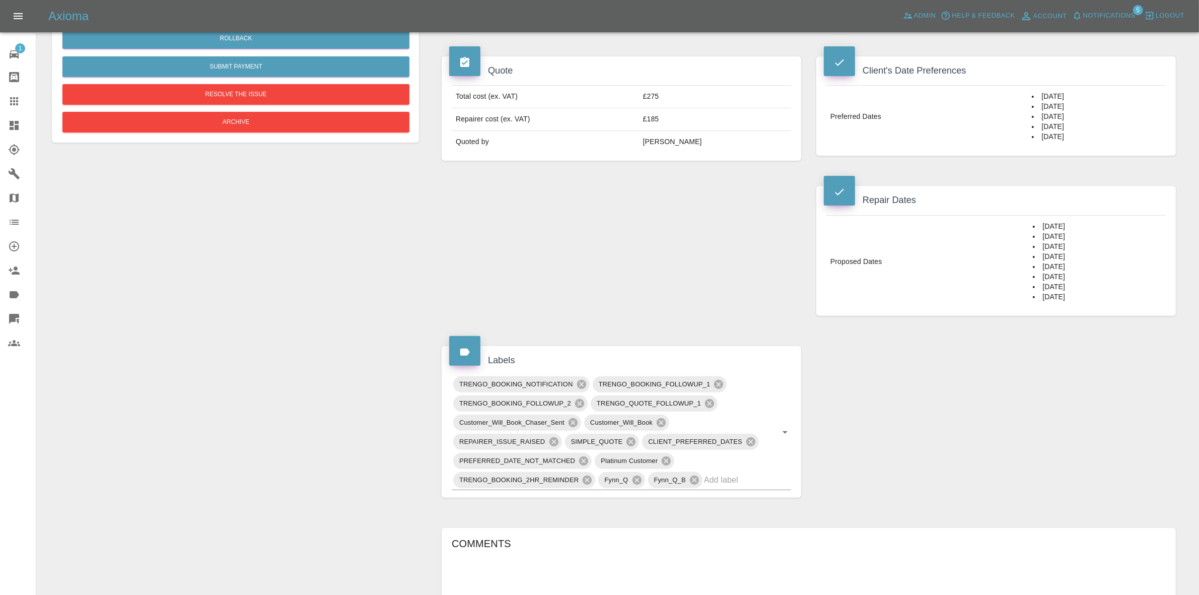
scroll to position [189, 0]
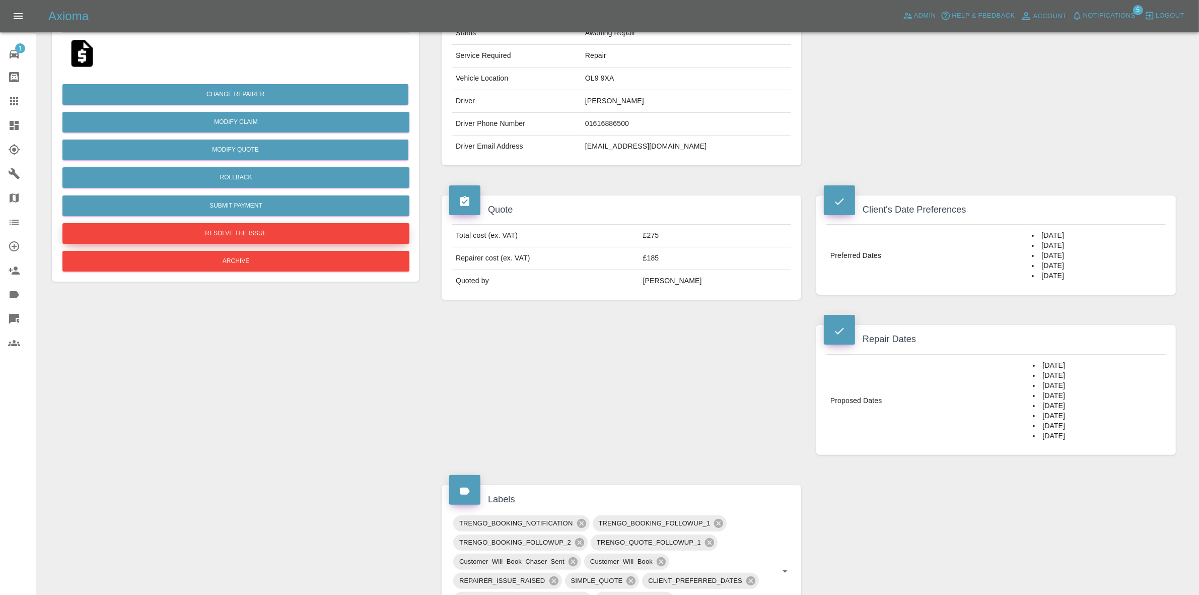
click at [213, 233] on button "Resolve the issue" at bounding box center [235, 233] width 347 height 21
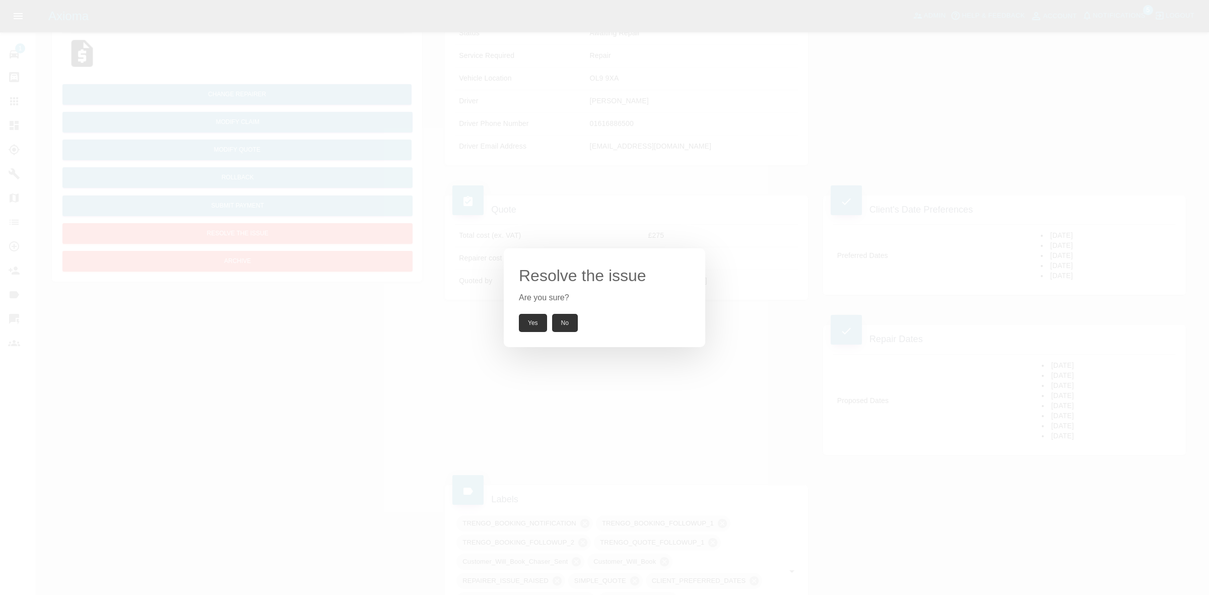
click at [539, 320] on button "Yes" at bounding box center [533, 323] width 28 height 18
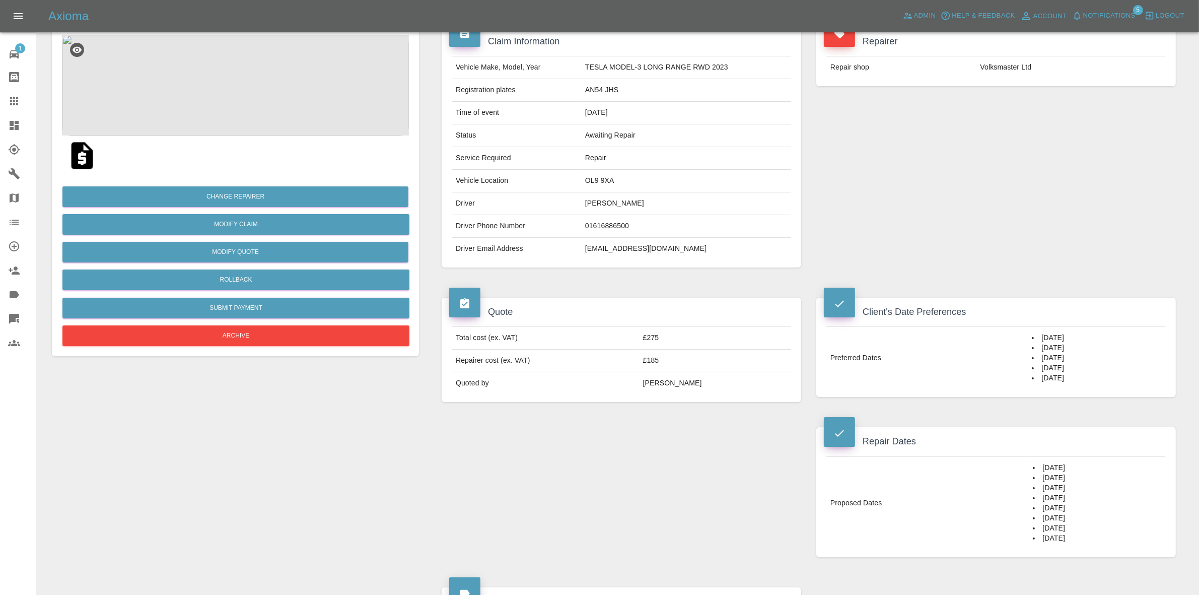
scroll to position [0, 0]
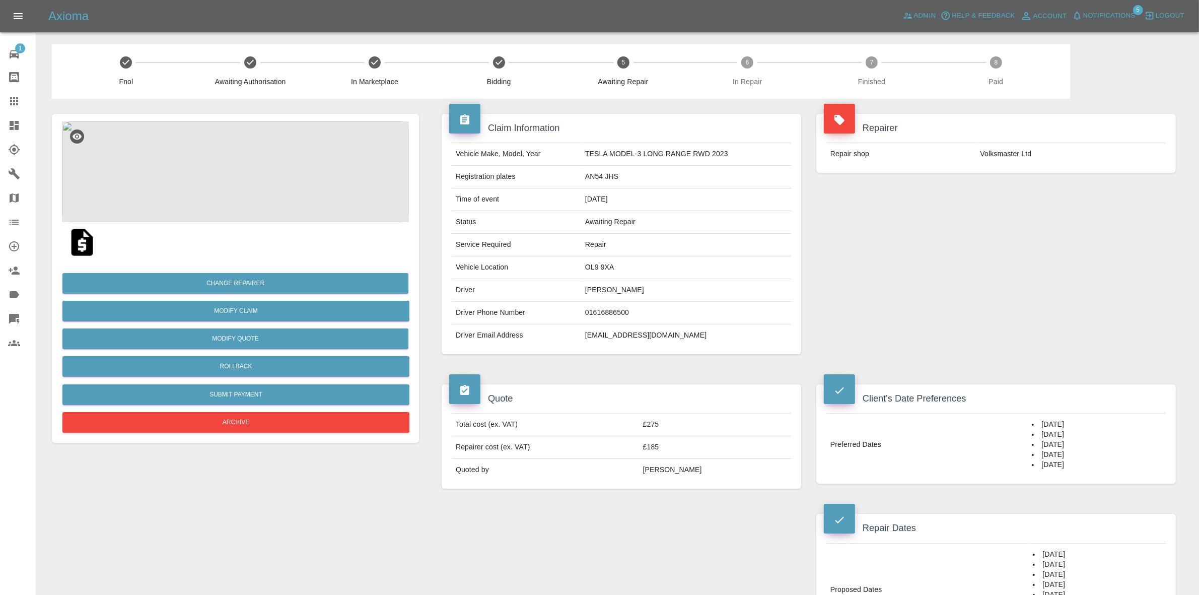
click at [1108, 14] on span "Notifications" at bounding box center [1109, 16] width 52 height 12
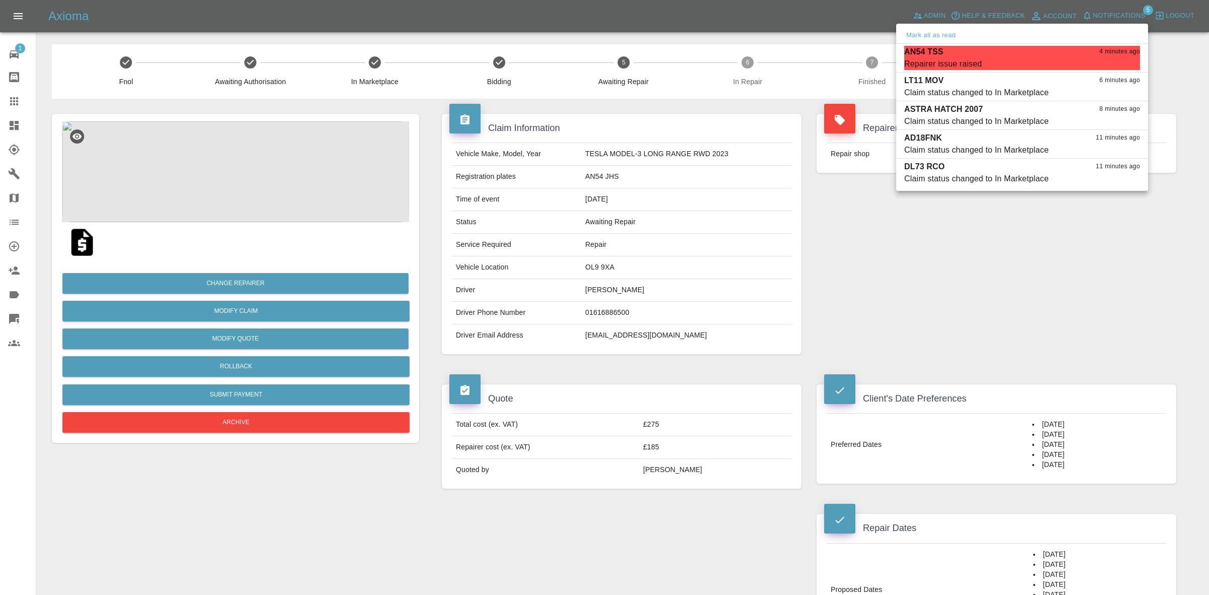
click at [1015, 40] on div "Mark all as read" at bounding box center [1022, 36] width 252 height 16
click at [1013, 51] on div "AN54 TSS 4 minutes ago" at bounding box center [1022, 52] width 236 height 12
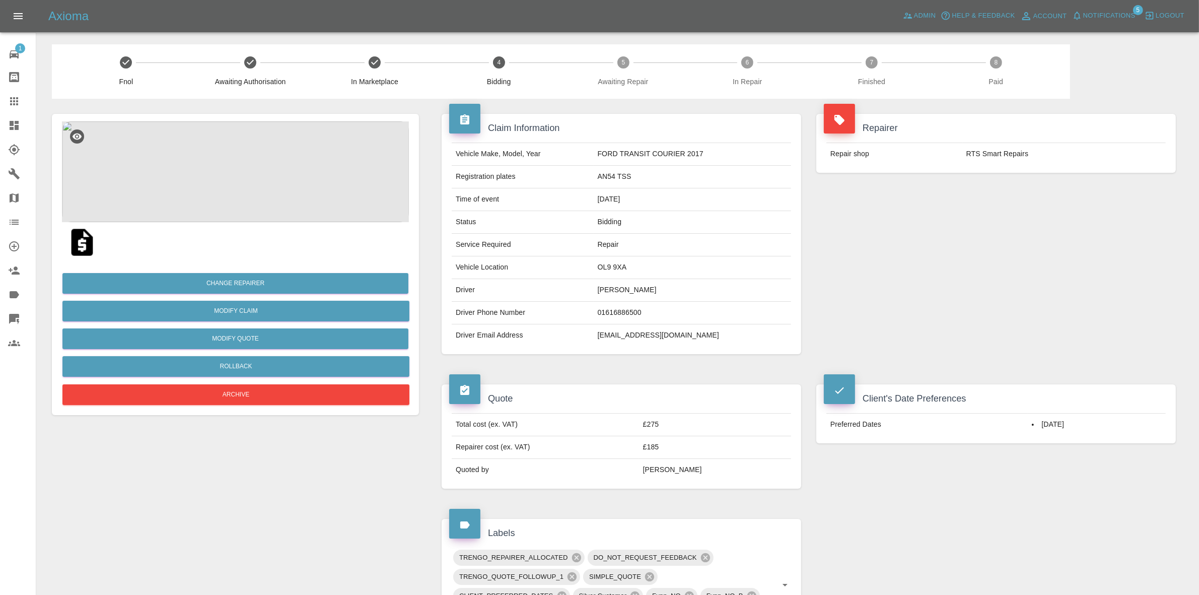
click at [218, 186] on img at bounding box center [235, 171] width 347 height 101
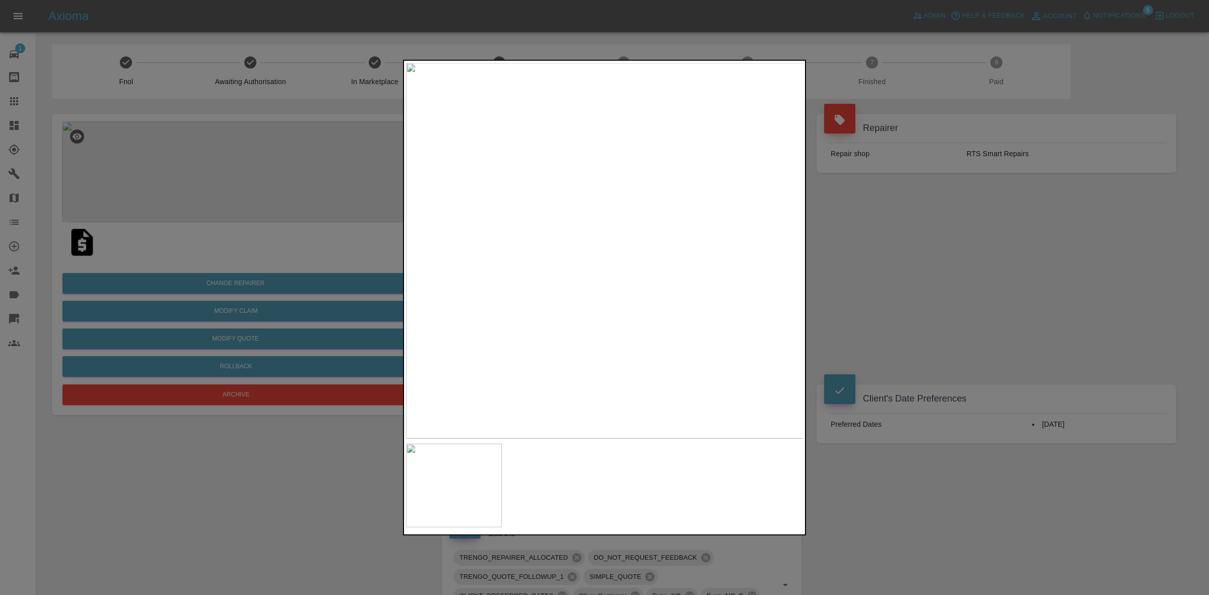
click at [849, 221] on div at bounding box center [604, 297] width 1209 height 595
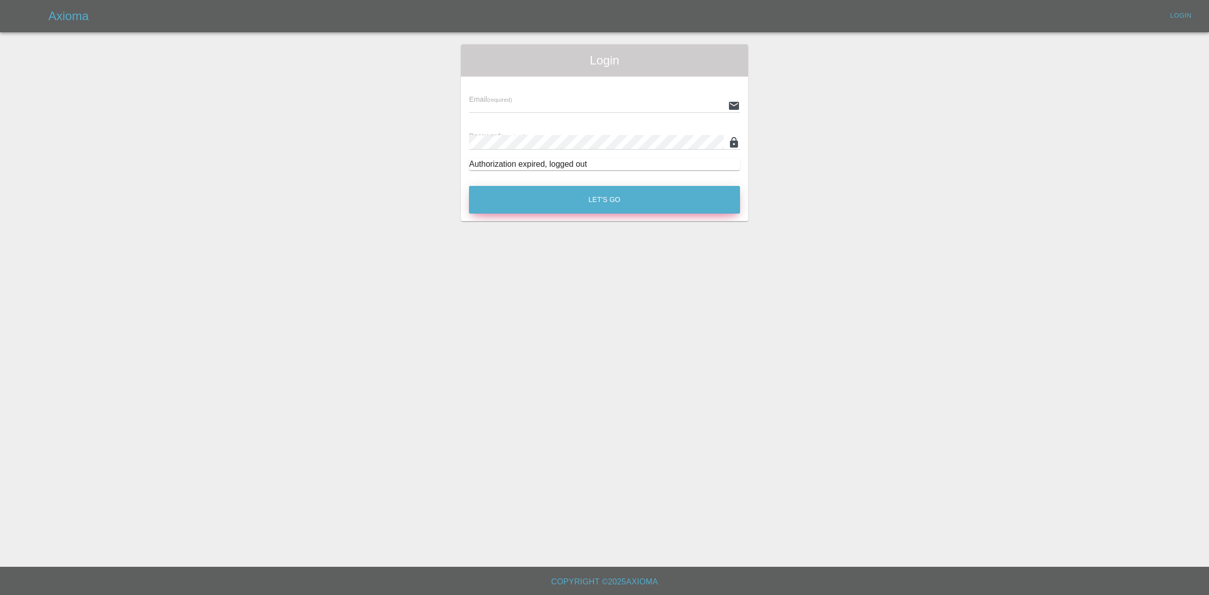
type input "[EMAIL_ADDRESS][DOMAIN_NAME]"
click at [617, 195] on button "Let's Go" at bounding box center [604, 200] width 271 height 28
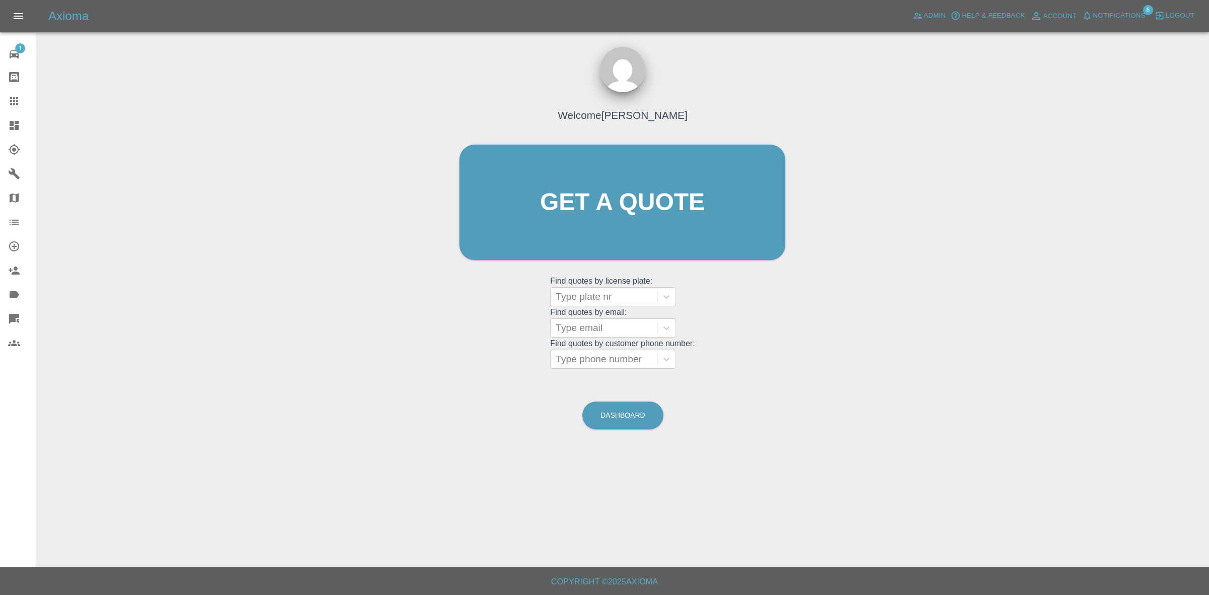
click at [0, 117] on link "Dashboard" at bounding box center [18, 125] width 36 height 24
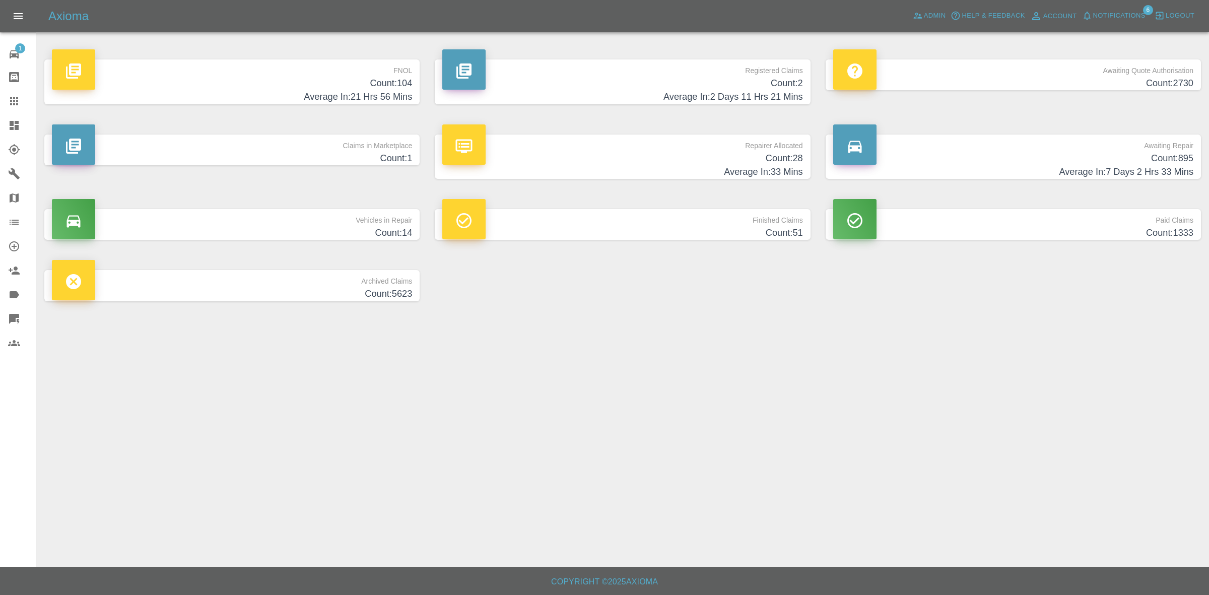
click at [335, 155] on h4 "Count: 1" at bounding box center [232, 159] width 360 height 14
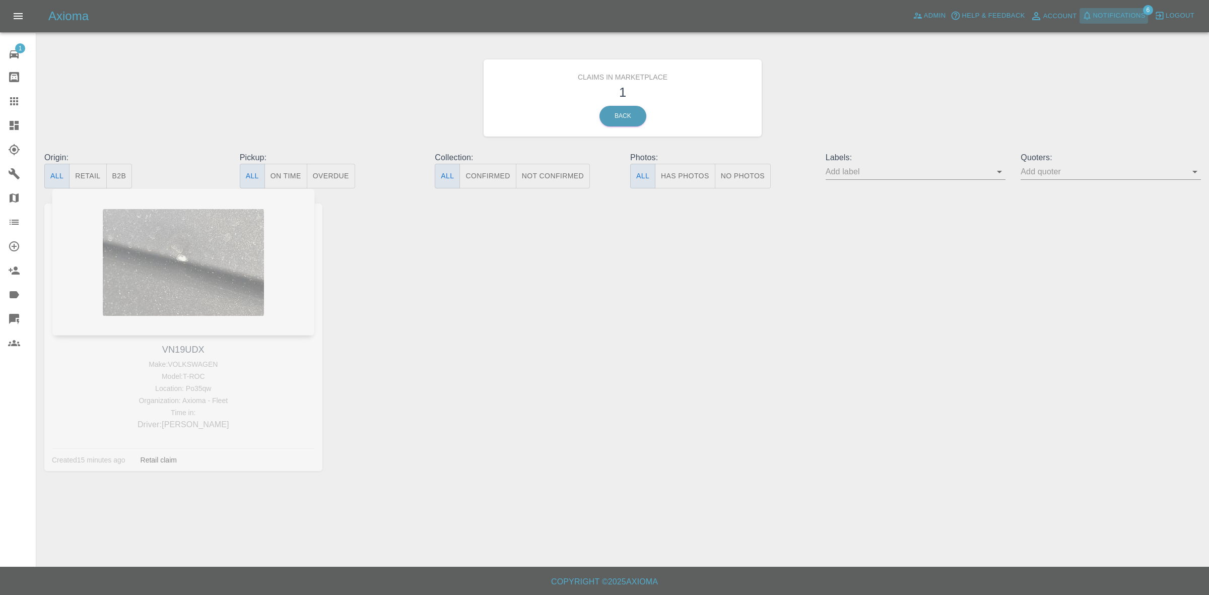
click at [1109, 21] on span "Notifications" at bounding box center [1119, 16] width 52 height 12
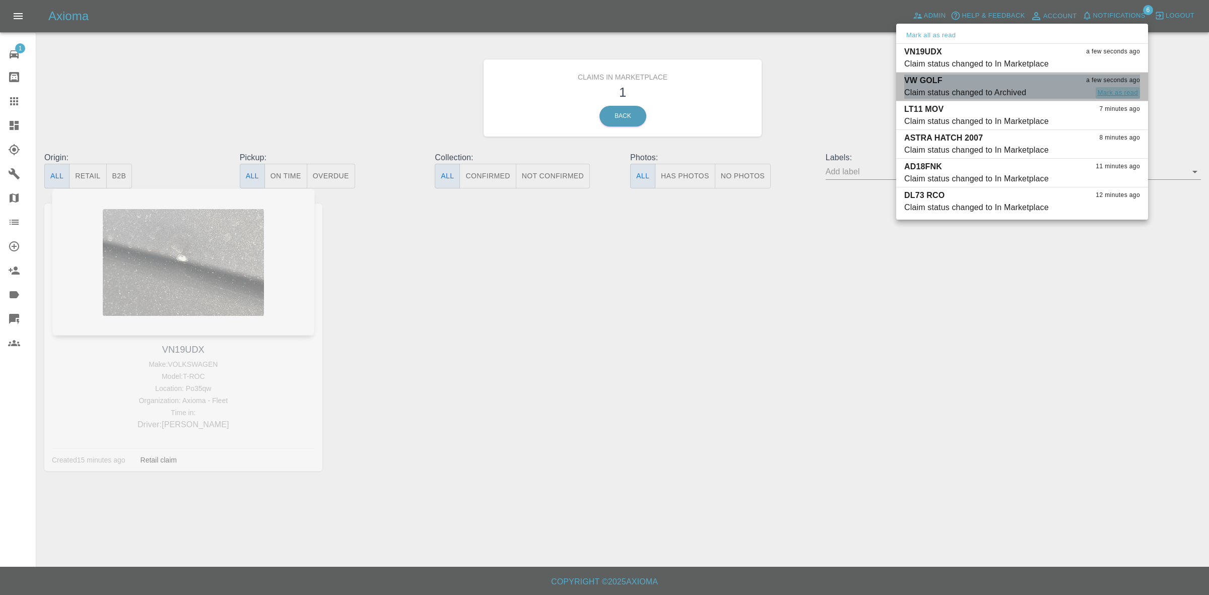
click at [1104, 92] on button "Mark as read" at bounding box center [1118, 93] width 44 height 12
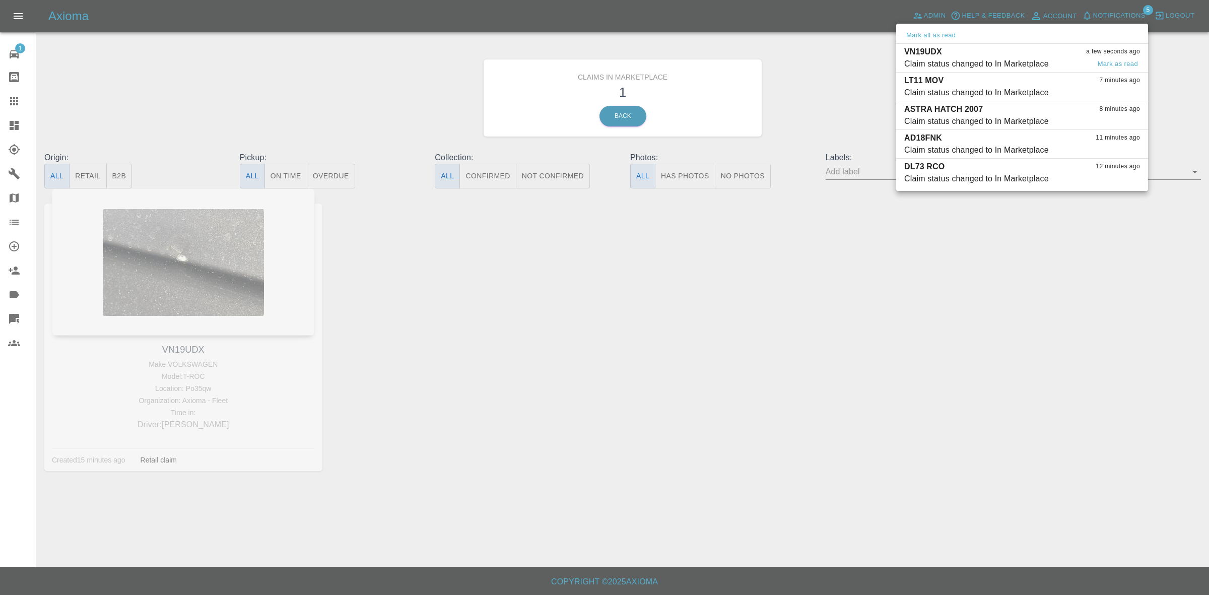
click at [1010, 56] on div "VN19UDX a few seconds ago" at bounding box center [1022, 52] width 236 height 12
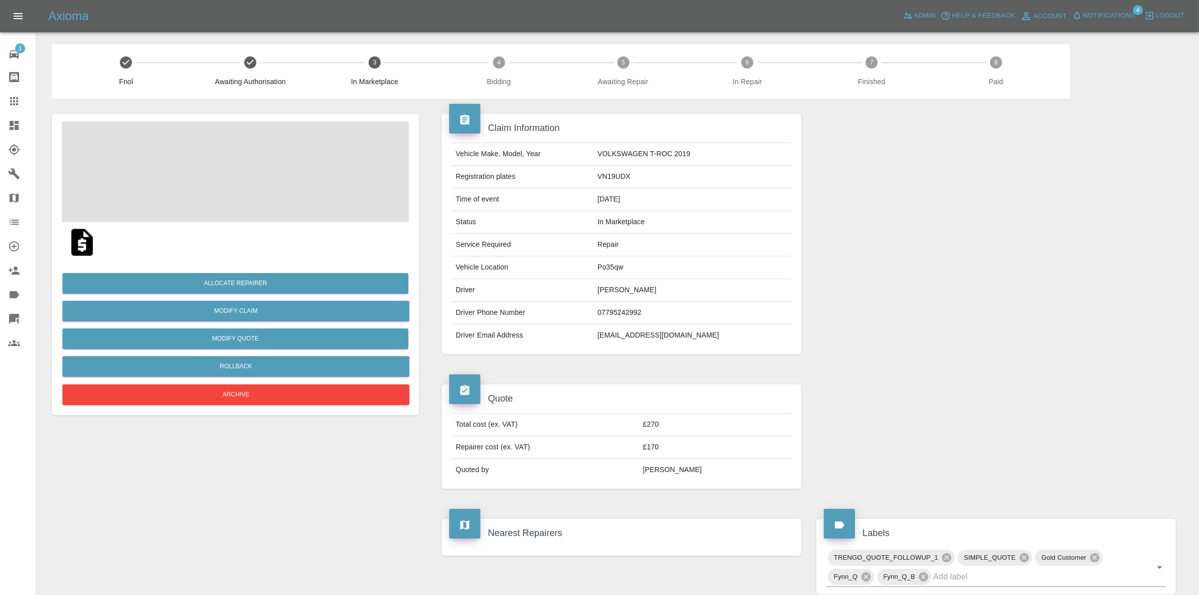
click at [1103, 13] on span "Notifications" at bounding box center [1109, 16] width 52 height 12
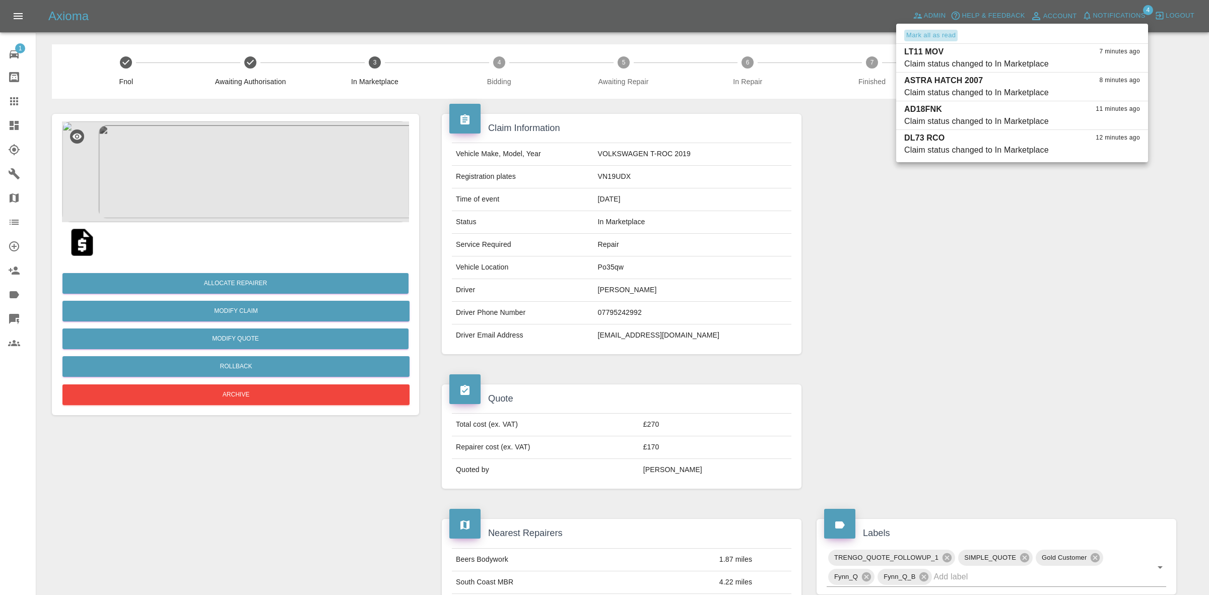
drag, startPoint x: 930, startPoint y: 35, endPoint x: 958, endPoint y: 96, distance: 66.5
click at [932, 38] on button "Mark all as read" at bounding box center [930, 36] width 53 height 12
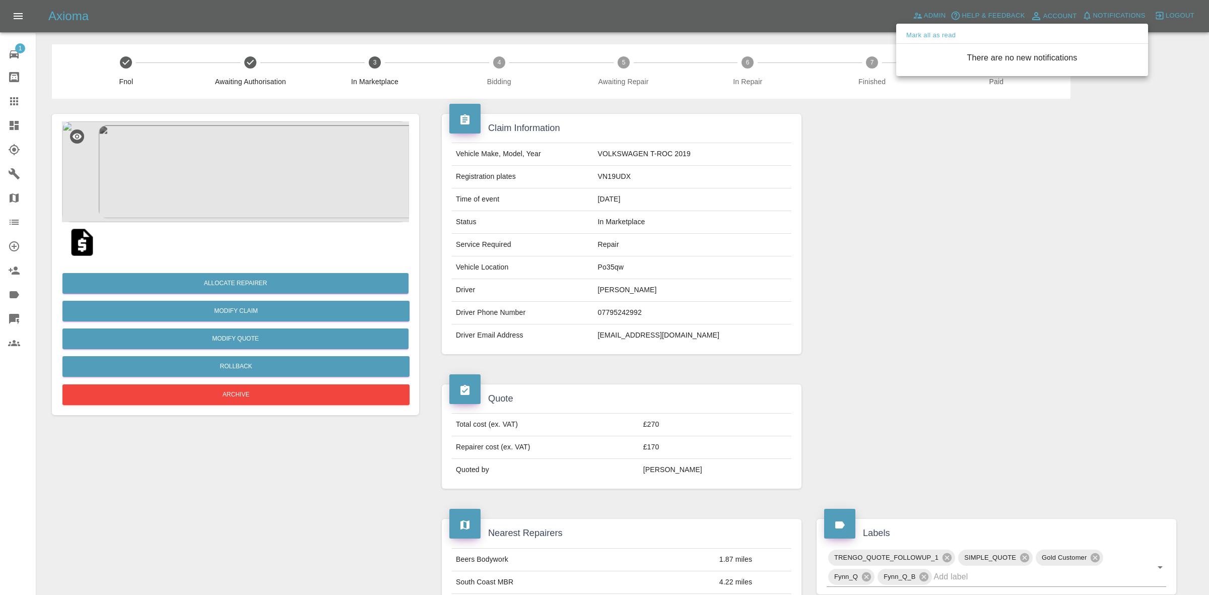
click at [1002, 177] on div at bounding box center [604, 297] width 1209 height 595
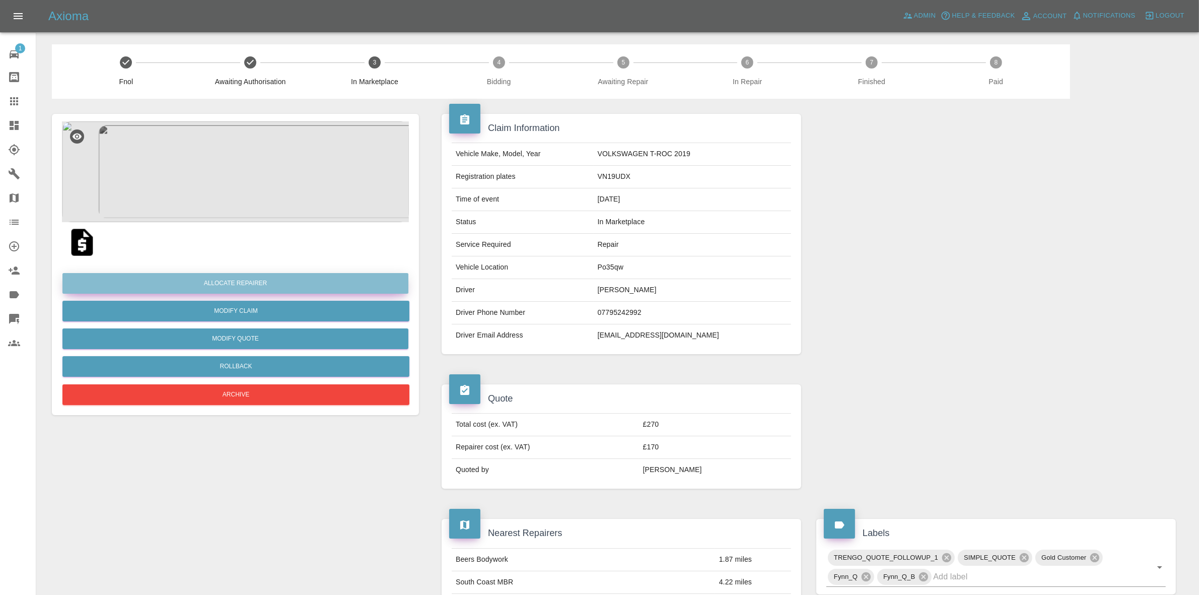
click at [235, 282] on button "Allocate Repairer" at bounding box center [235, 283] width 346 height 21
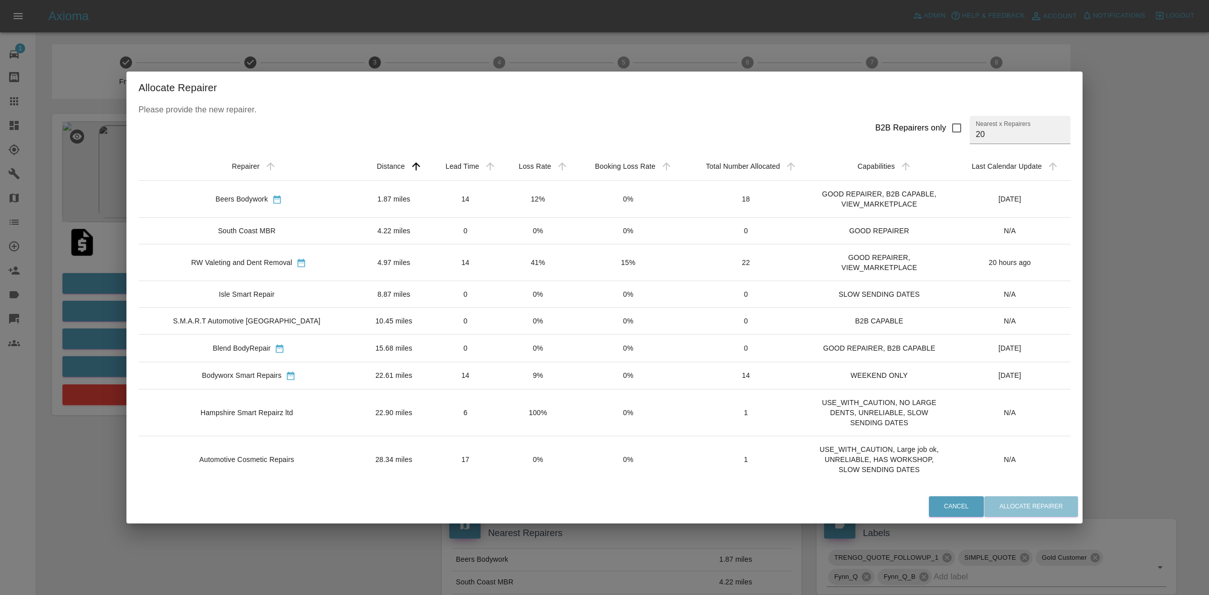
click at [502, 183] on td "12%" at bounding box center [538, 199] width 72 height 37
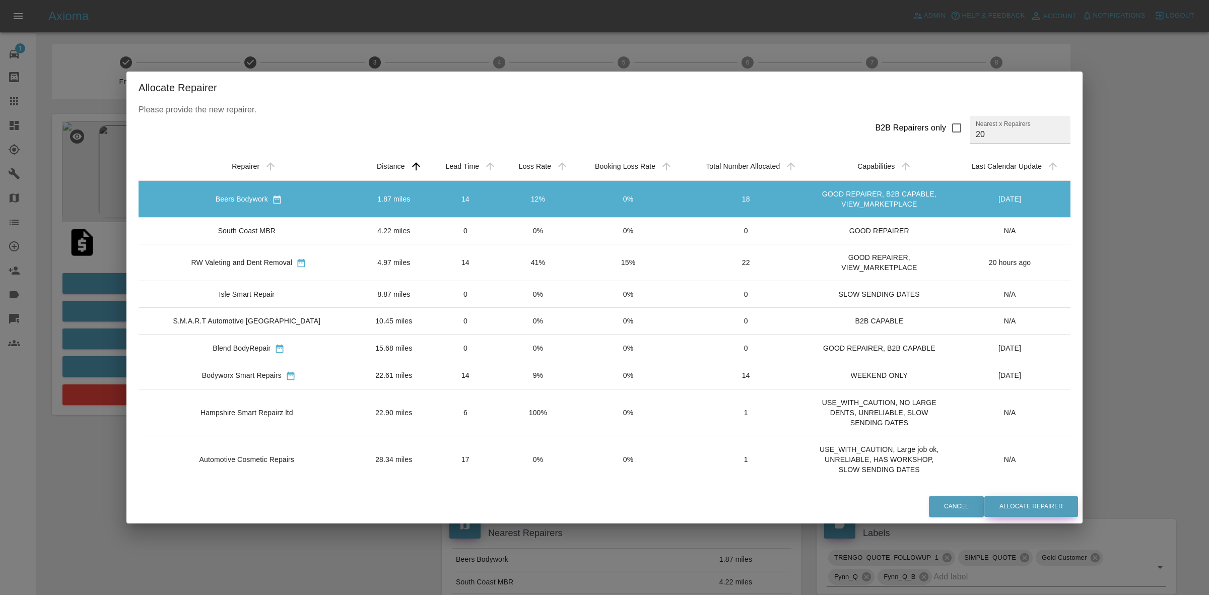
drag, startPoint x: 956, startPoint y: 504, endPoint x: 1003, endPoint y: 505, distance: 47.4
click at [1005, 502] on button "Allocate Repairer" at bounding box center [1031, 506] width 94 height 21
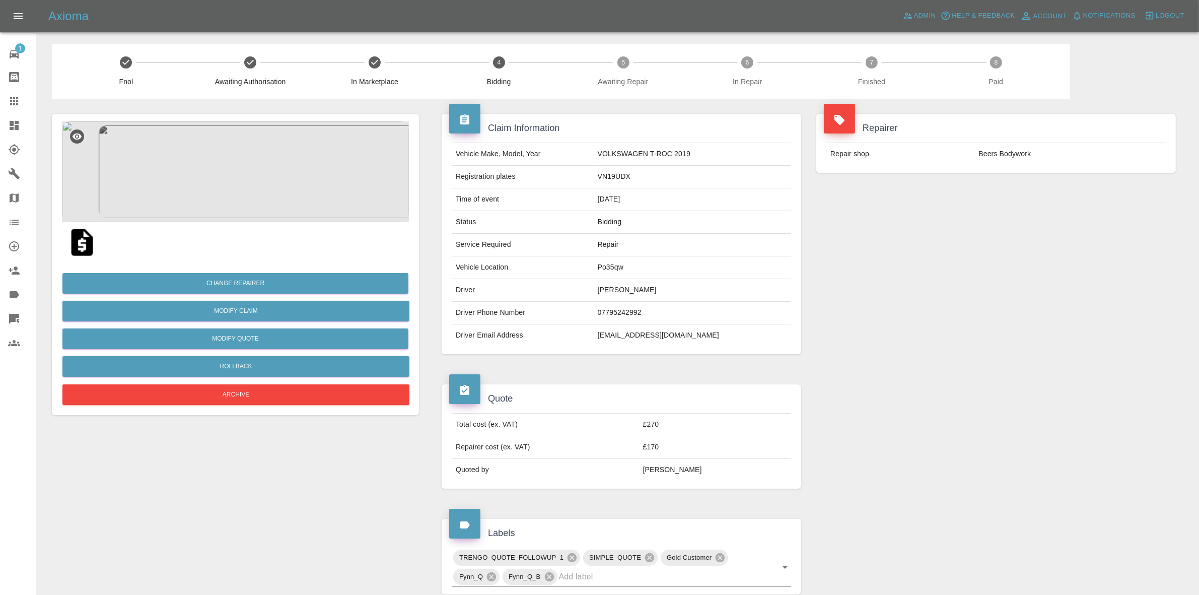
click at [1007, 240] on div "Repairer Repair shop Beers Bodywork" at bounding box center [996, 234] width 375 height 270
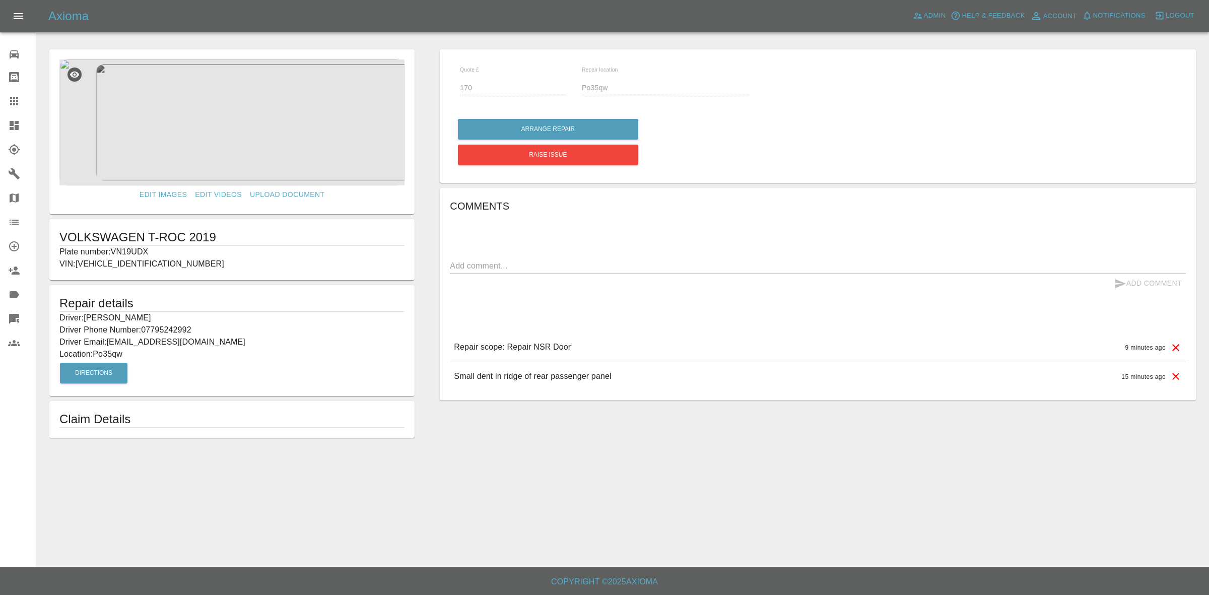
click at [1, 119] on link "Dashboard" at bounding box center [18, 125] width 36 height 24
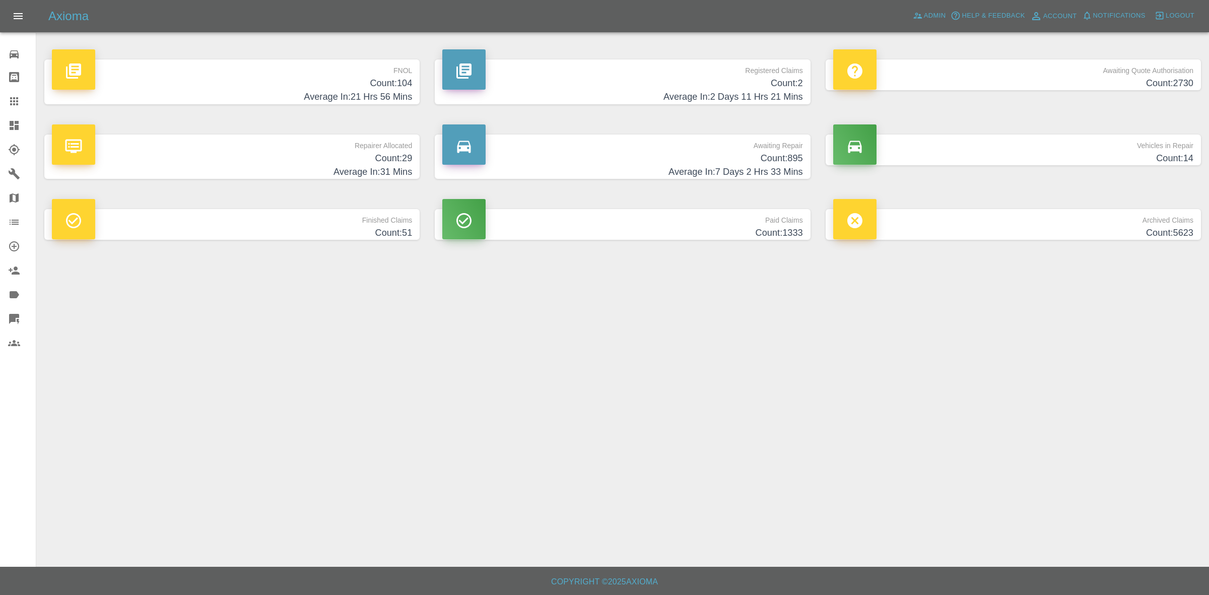
click at [283, 145] on p "Repairer Allocated" at bounding box center [232, 142] width 360 height 17
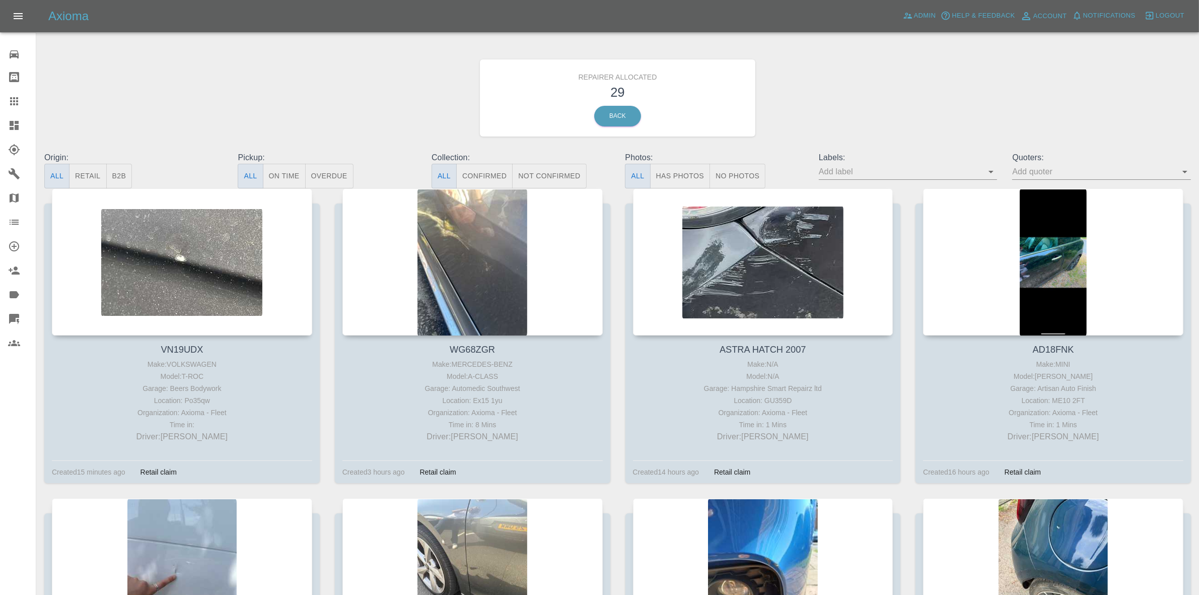
click at [90, 172] on button "Retail" at bounding box center [87, 176] width 37 height 25
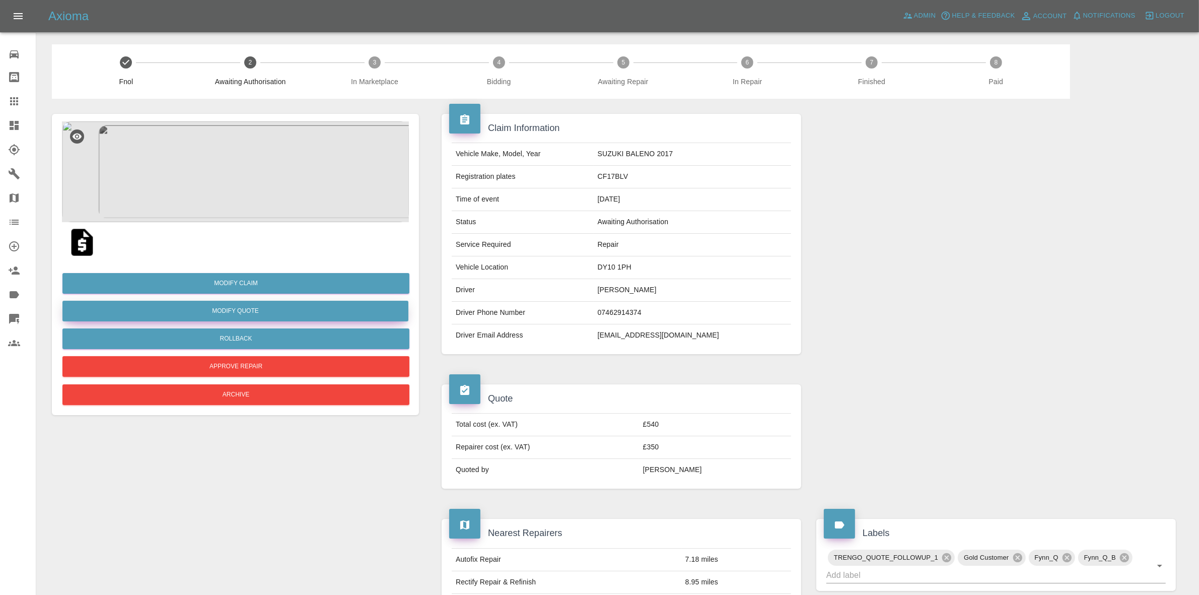
click at [233, 318] on button "Modify Quote" at bounding box center [235, 311] width 346 height 21
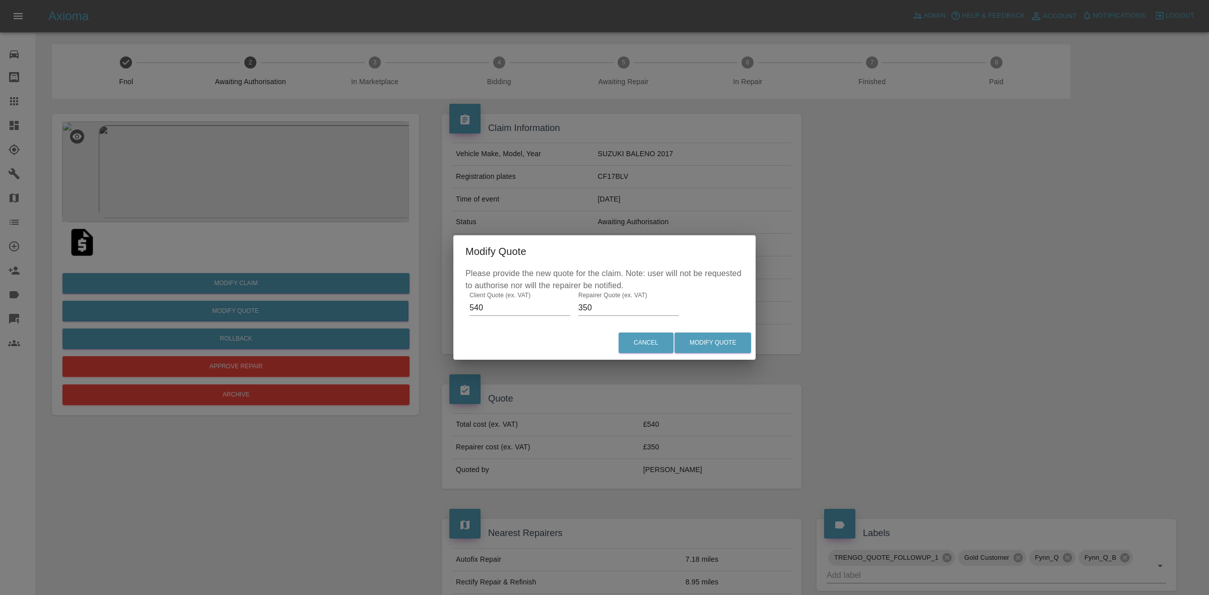
click at [499, 316] on div "Please provide the new quote for the claim. Note: user will not be requested to…" at bounding box center [604, 296] width 302 height 58
click at [512, 305] on input "540" at bounding box center [519, 308] width 101 height 16
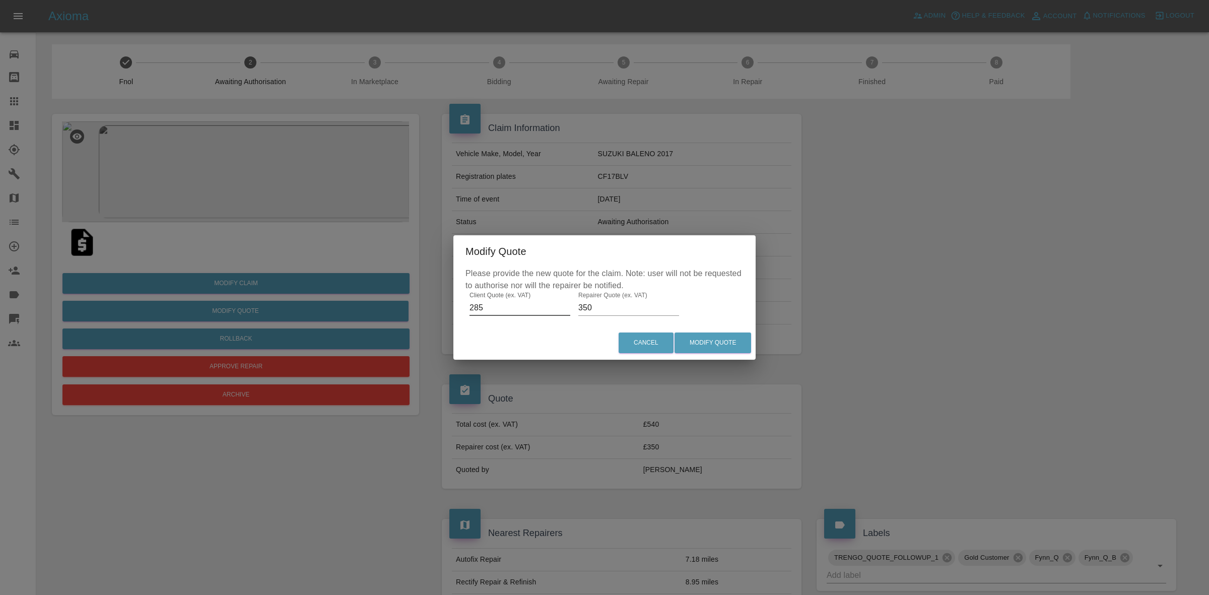
type input "285"
click at [591, 303] on input "350" at bounding box center [628, 308] width 101 height 16
type input "190"
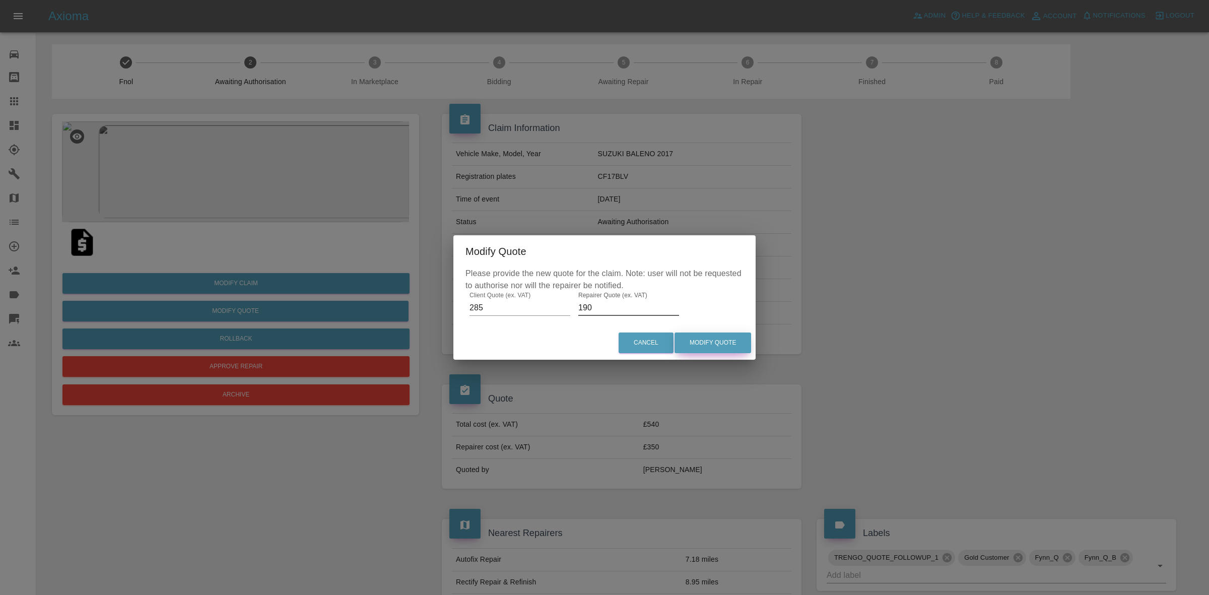
click at [710, 342] on button "Modify Quote" at bounding box center [712, 342] width 77 height 21
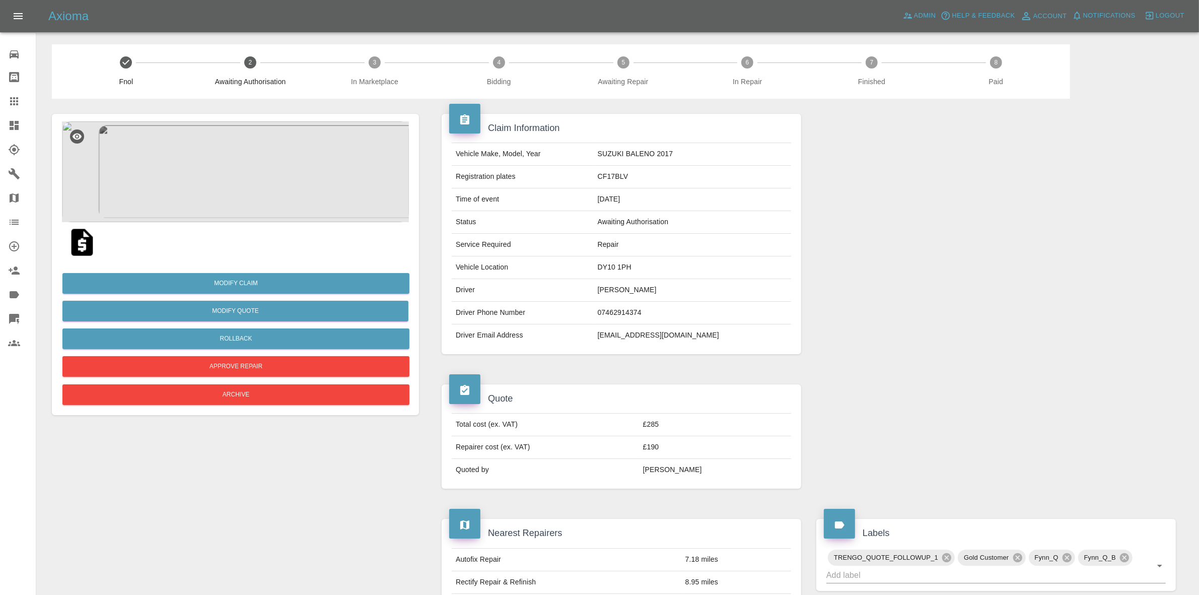
click at [0, 120] on link "Dashboard" at bounding box center [18, 125] width 36 height 24
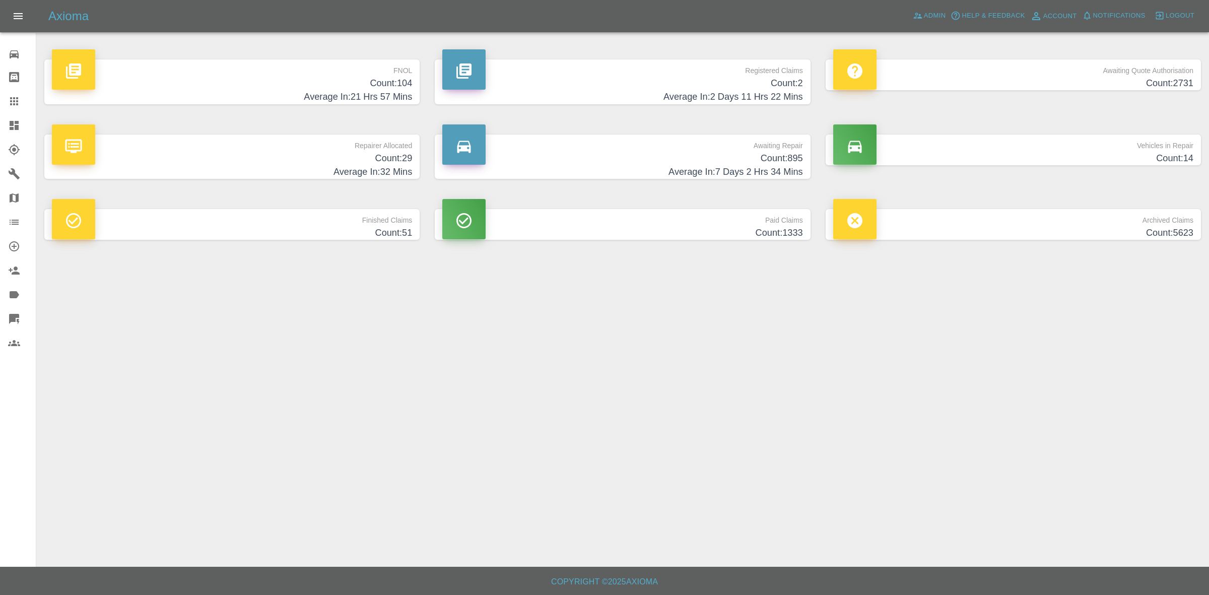
click at [303, 160] on h4 "Count: 29" at bounding box center [232, 159] width 360 height 14
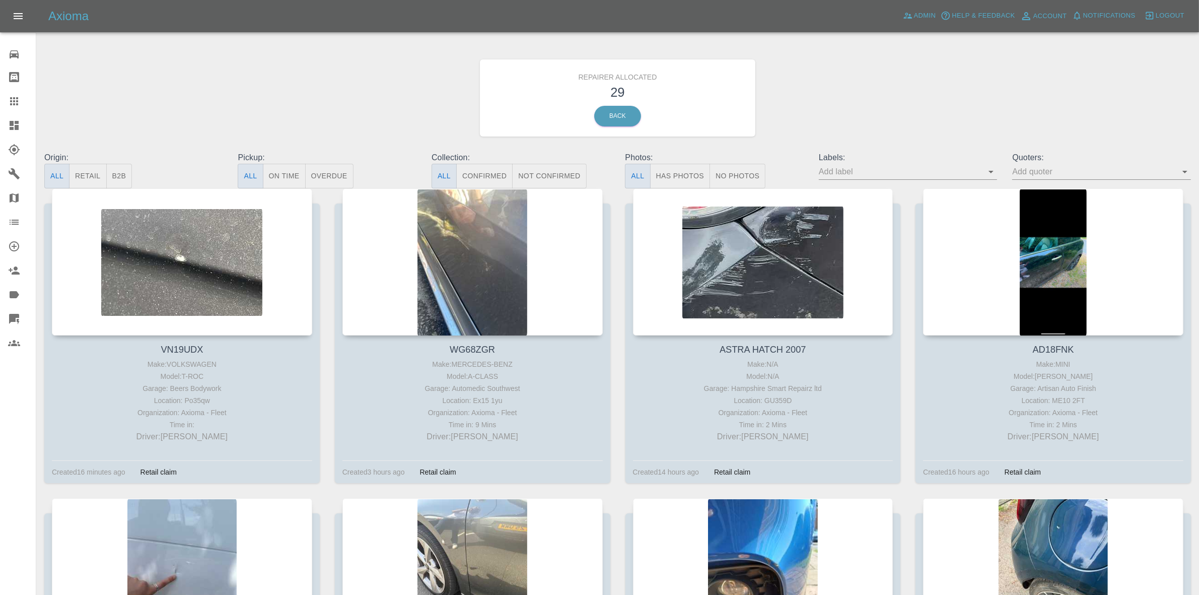
click at [92, 169] on button "Retail" at bounding box center [87, 176] width 37 height 25
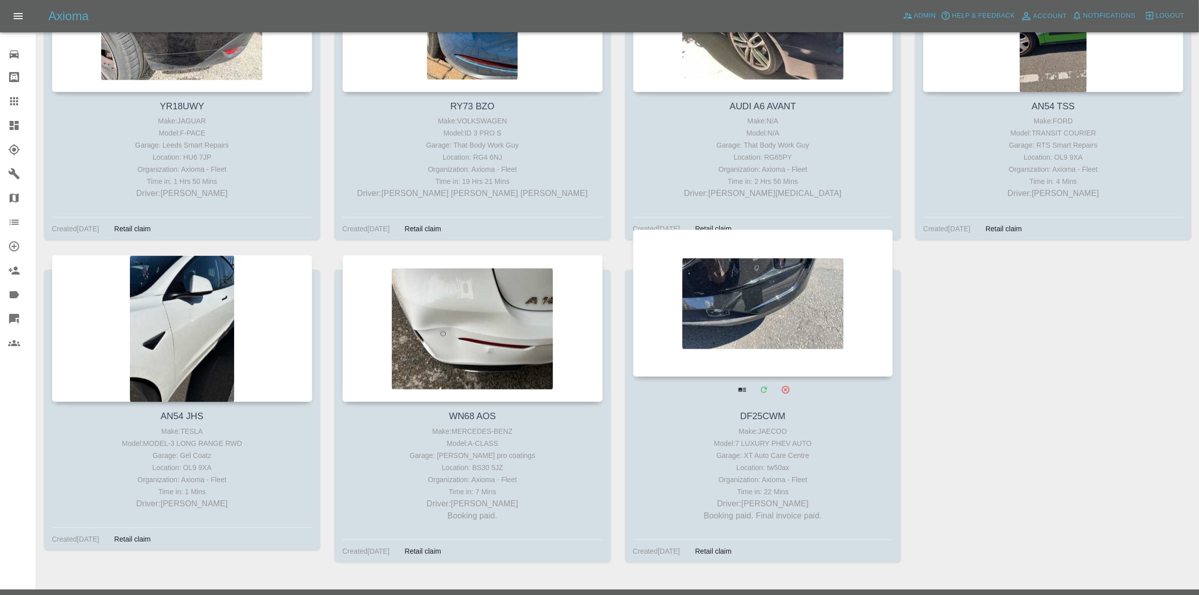
scroll to position [1511, 0]
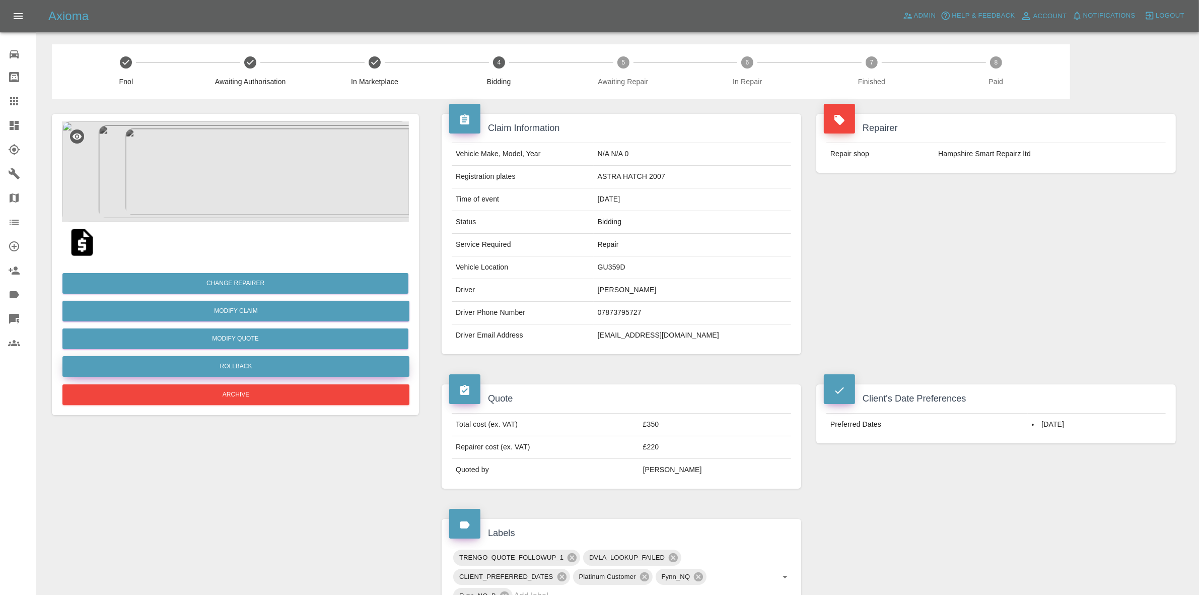
click at [238, 365] on button "Rollback" at bounding box center [235, 366] width 347 height 21
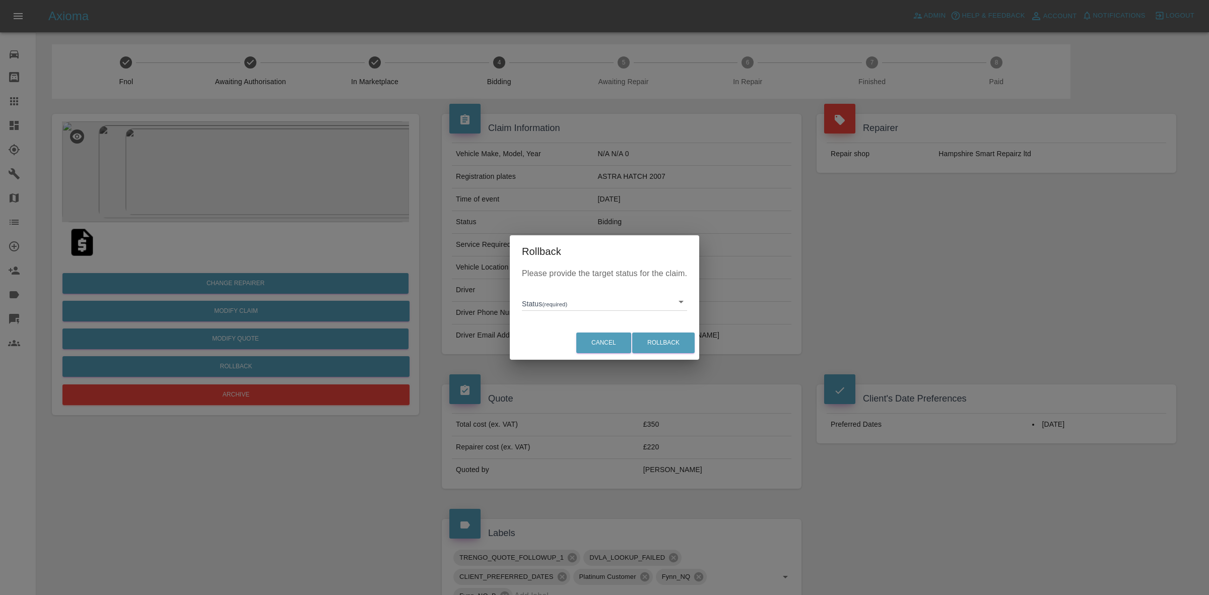
click at [592, 300] on body "Axioma Admin Help & Feedback Account Notifications 0 Logout Repair home Bodysho…" at bounding box center [604, 516] width 1209 height 1033
click at [560, 349] on li "In Marketplace" at bounding box center [604, 347] width 160 height 23
type input "in-marketplace"
click at [656, 343] on button "Rollback" at bounding box center [663, 342] width 62 height 21
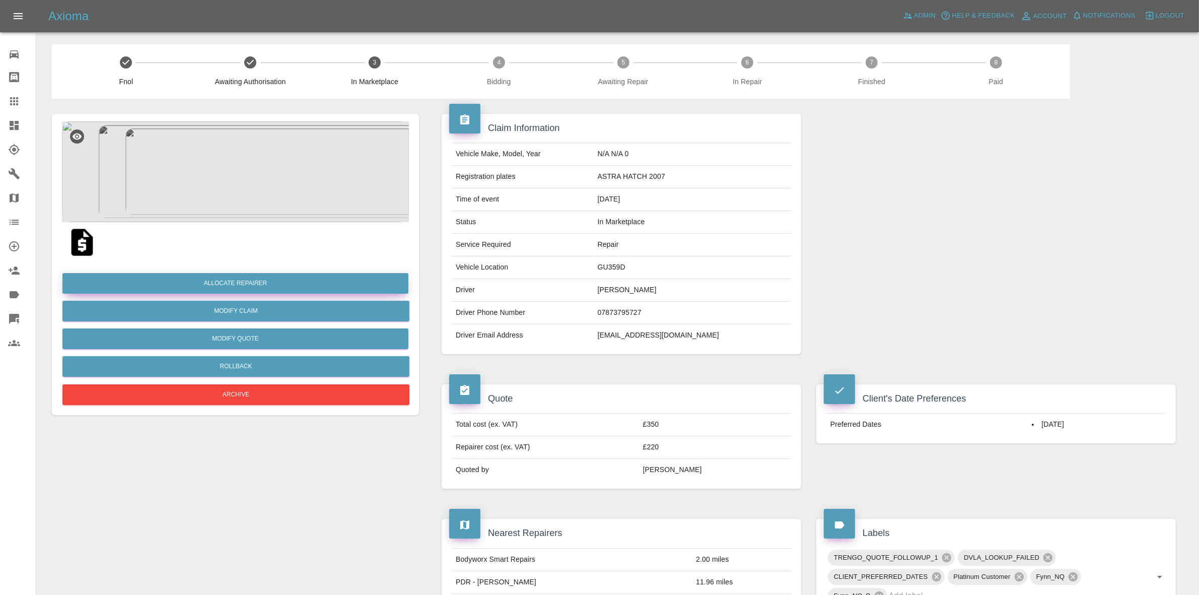
click at [245, 285] on button "Allocate Repairer" at bounding box center [235, 283] width 346 height 21
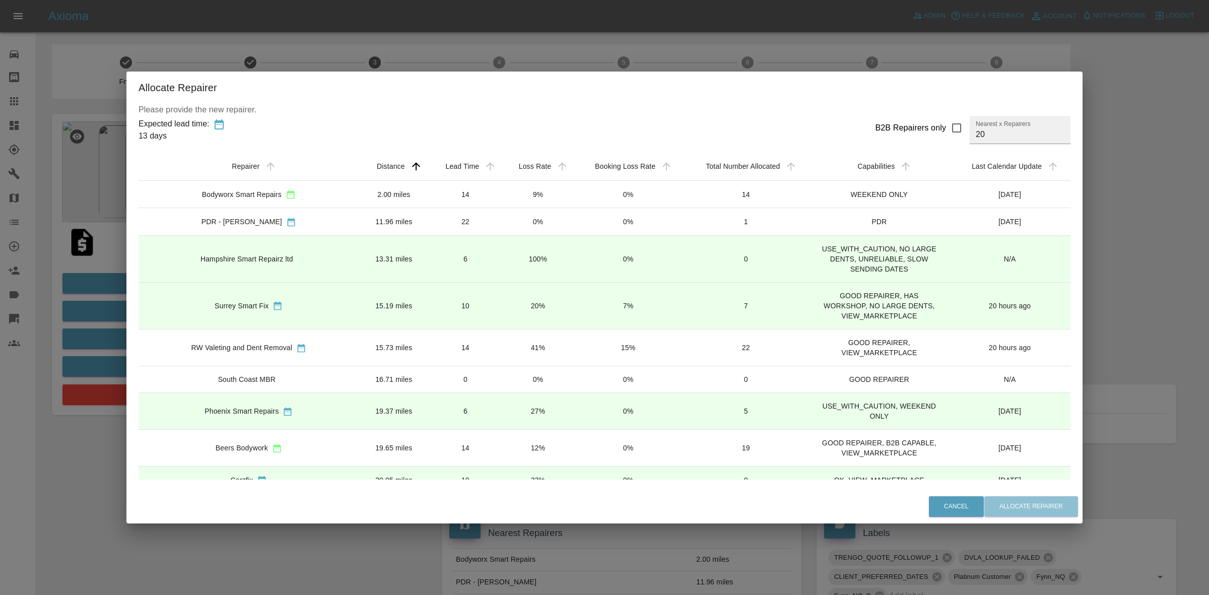
click at [502, 195] on td "9%" at bounding box center [538, 194] width 72 height 27
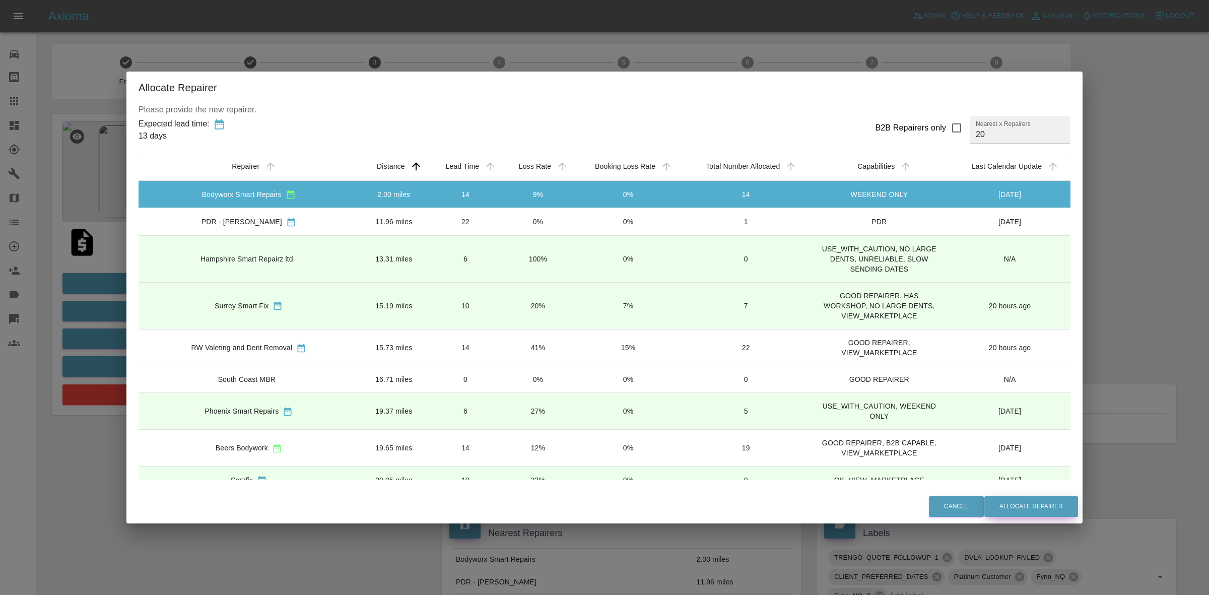
click at [1032, 502] on button "Allocate Repairer" at bounding box center [1031, 506] width 94 height 21
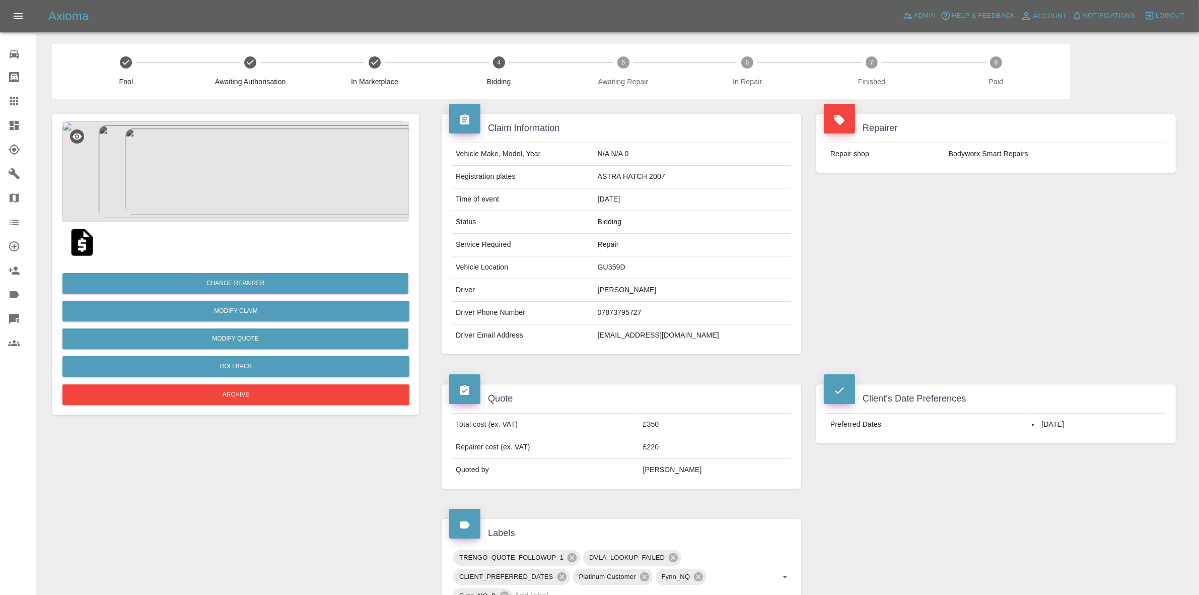
click at [1011, 218] on div "Repairer Repair shop Bodyworx Smart Repairs" at bounding box center [996, 234] width 375 height 270
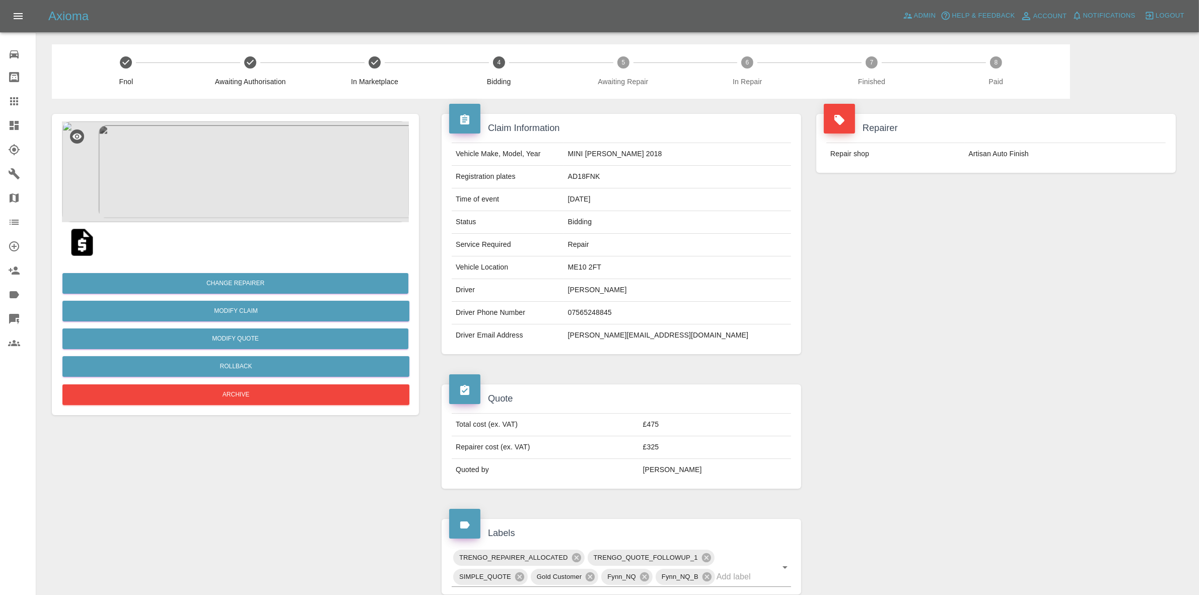
click at [259, 128] on img at bounding box center [235, 171] width 347 height 101
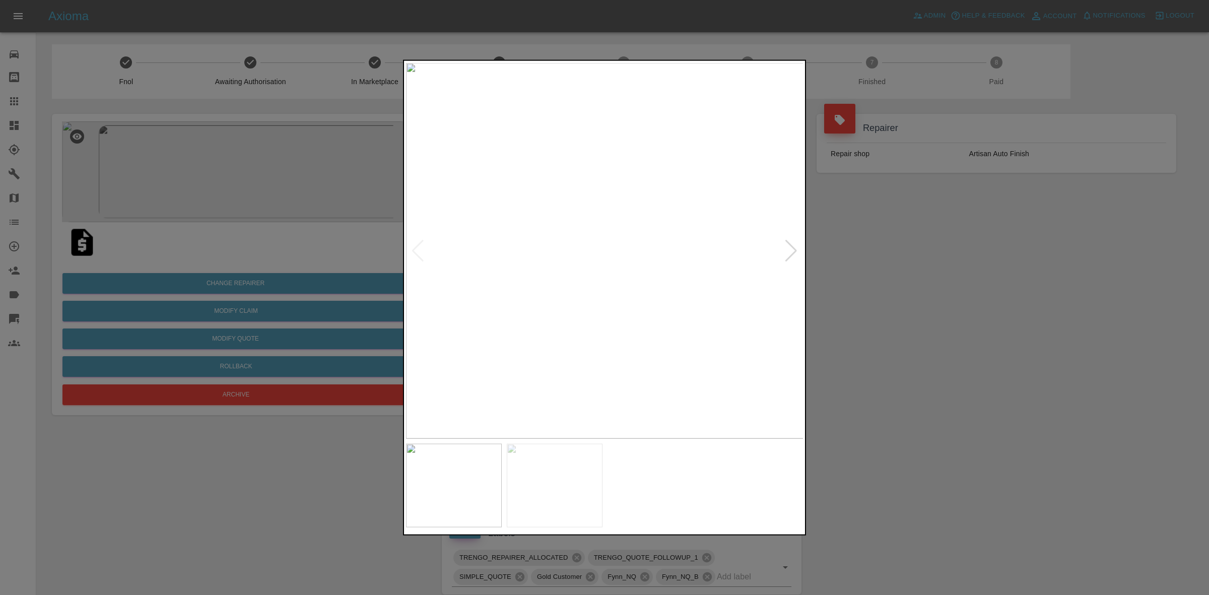
click at [796, 255] on div at bounding box center [791, 250] width 14 height 22
click at [861, 257] on div at bounding box center [604, 297] width 1209 height 595
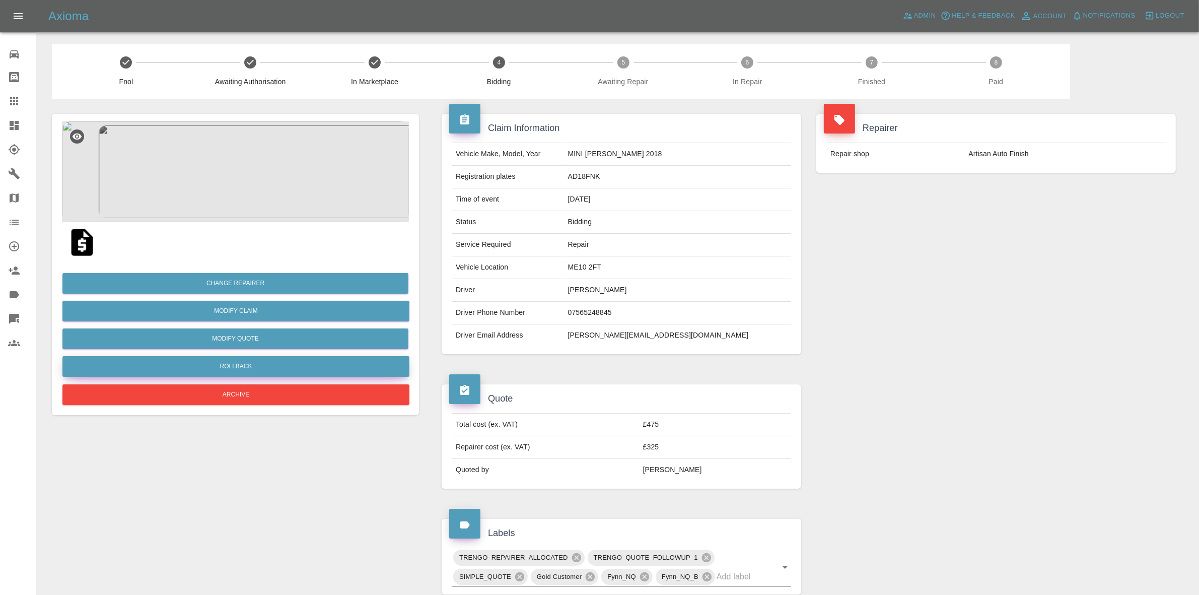
click at [282, 359] on button "Rollback" at bounding box center [235, 366] width 347 height 21
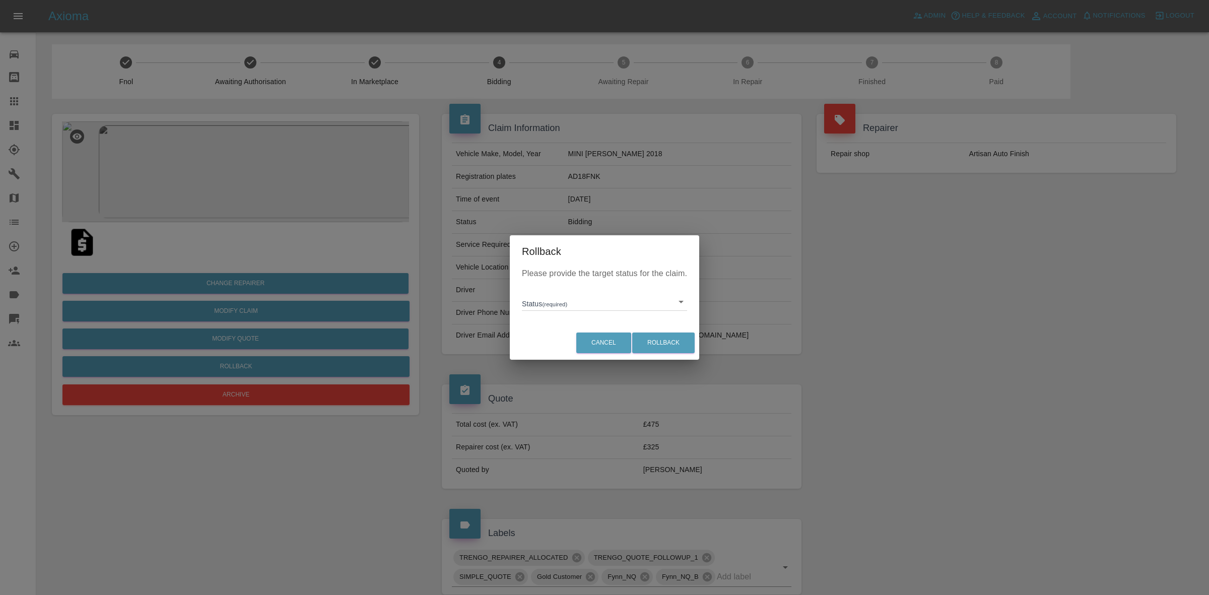
click at [564, 303] on body "Axioma Admin Help & Feedback Account Notifications 0 Logout Repair home Bodysho…" at bounding box center [604, 501] width 1209 height 1003
drag, startPoint x: 570, startPoint y: 339, endPoint x: 633, endPoint y: 349, distance: 63.8
click at [573, 341] on li "In Marketplace" at bounding box center [604, 347] width 160 height 23
type input "in-marketplace"
click at [649, 342] on button "Rollback" at bounding box center [663, 342] width 62 height 21
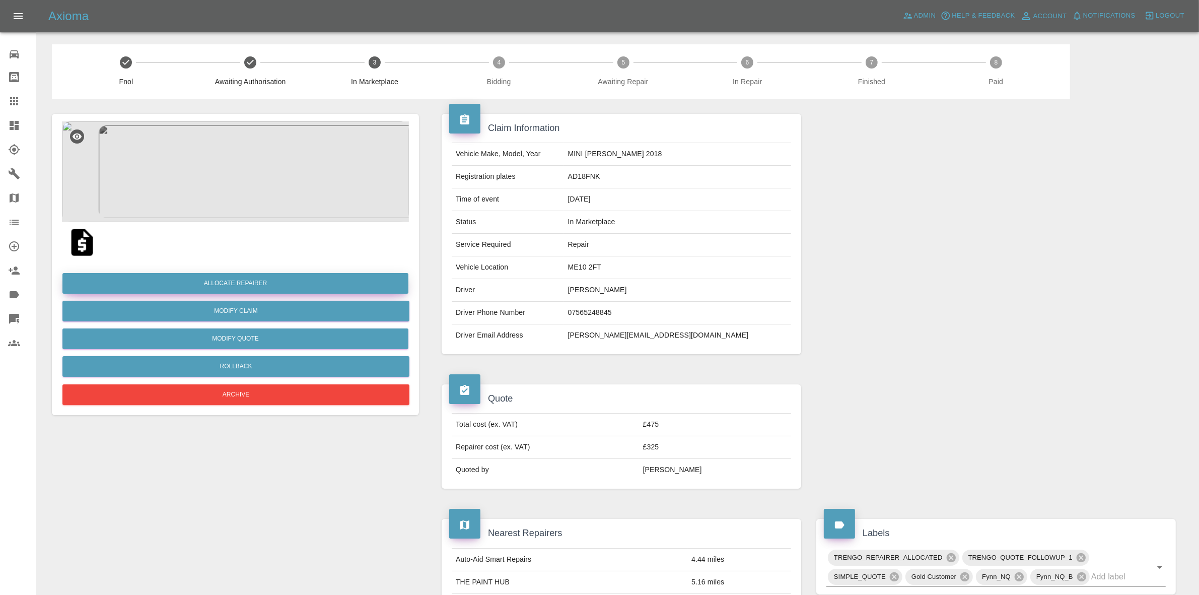
click at [255, 280] on button "Allocate Repairer" at bounding box center [235, 283] width 346 height 21
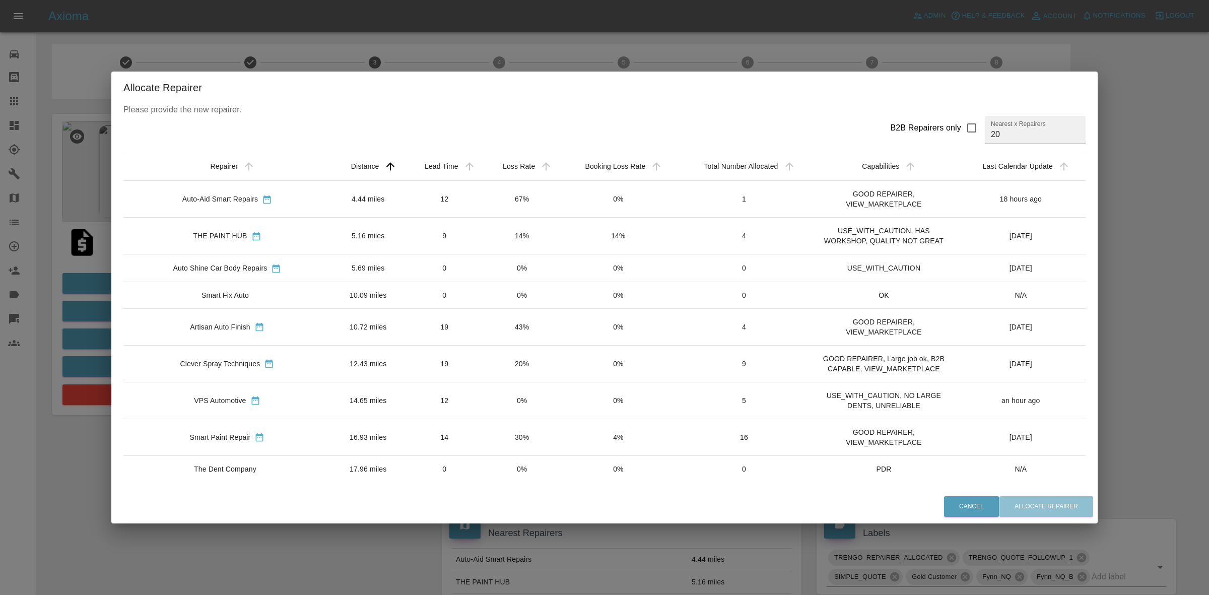
click at [510, 184] on td "67%" at bounding box center [522, 199] width 77 height 37
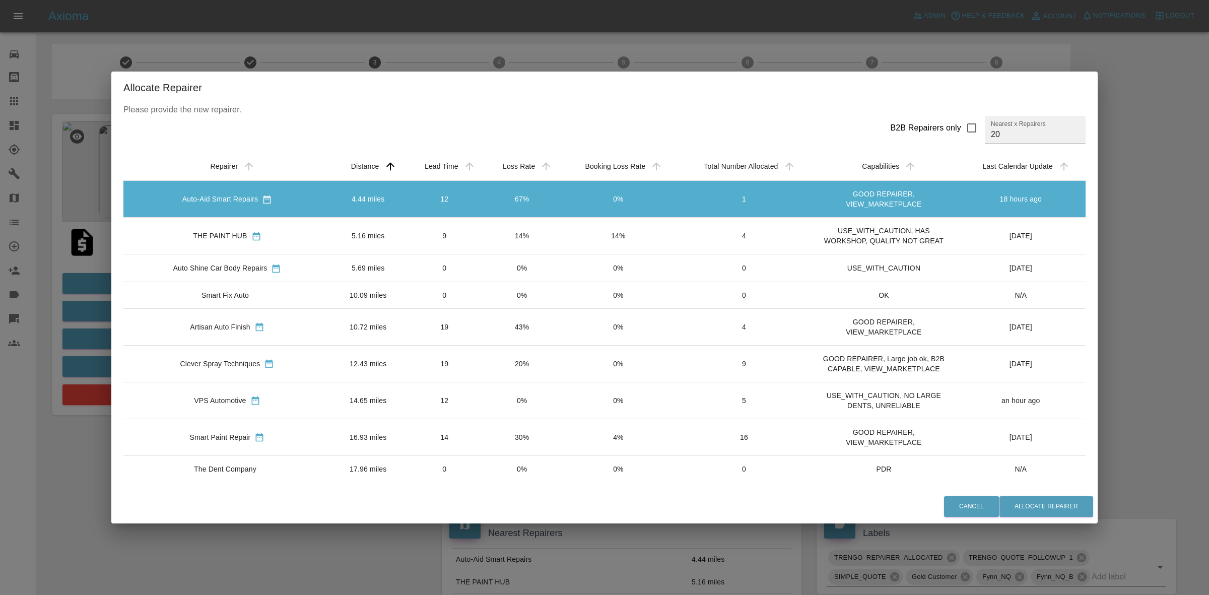
click at [509, 362] on td "20%" at bounding box center [522, 363] width 77 height 37
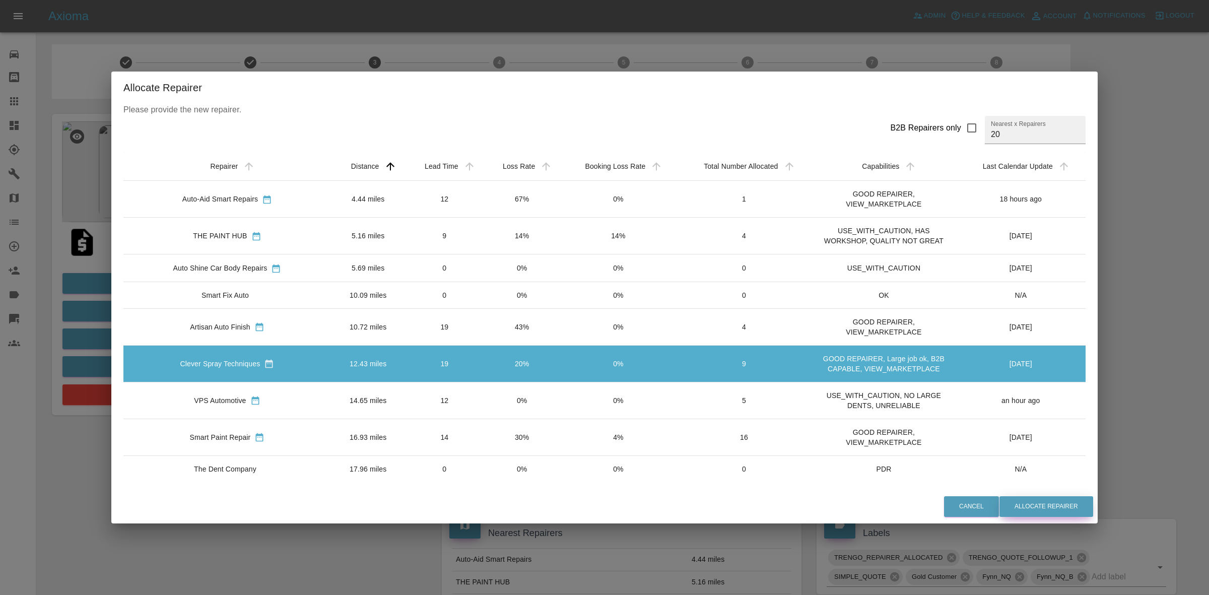
click at [1015, 510] on button "Allocate Repairer" at bounding box center [1046, 506] width 94 height 21
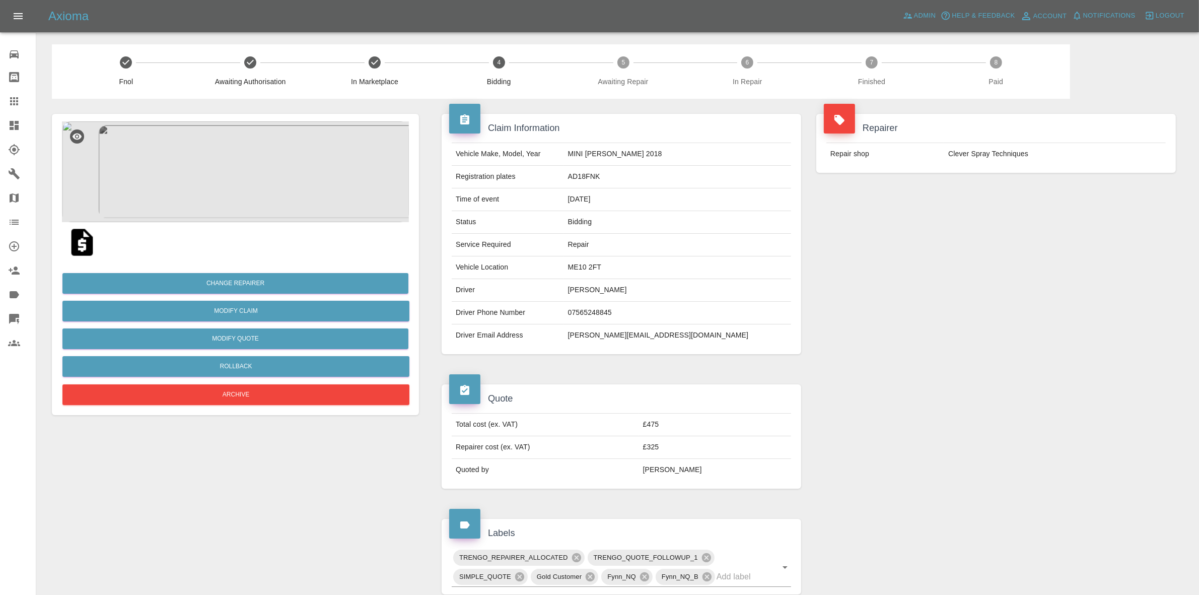
click at [991, 215] on div "Repairer Repair shop Clever Spray Techniques" at bounding box center [996, 234] width 375 height 270
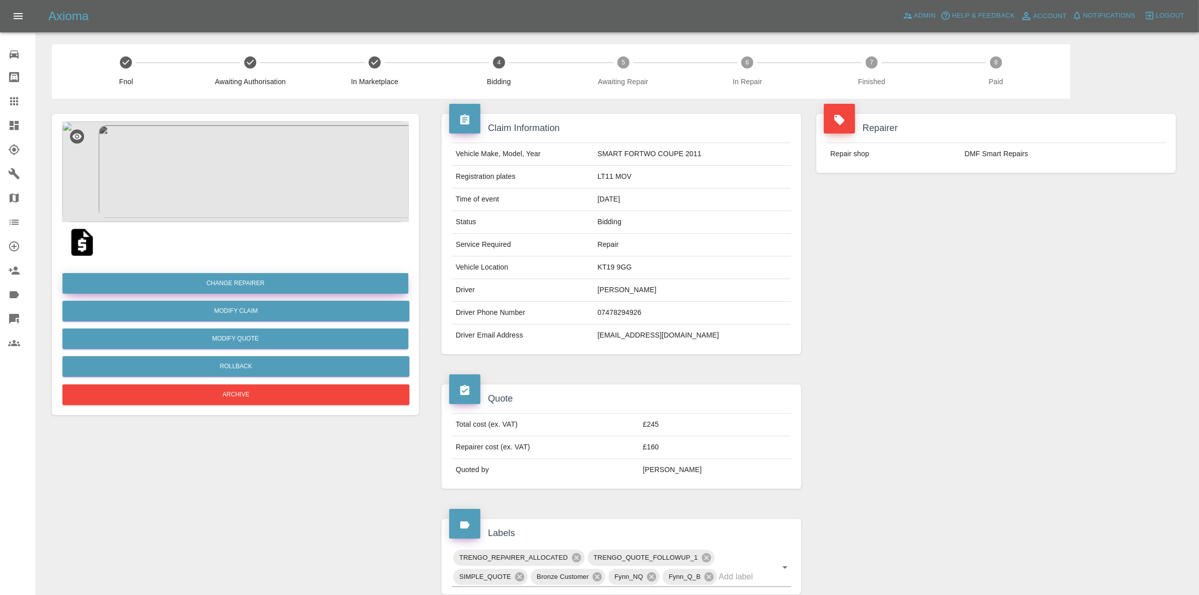
click at [247, 281] on button "Change Repairer" at bounding box center [235, 283] width 346 height 21
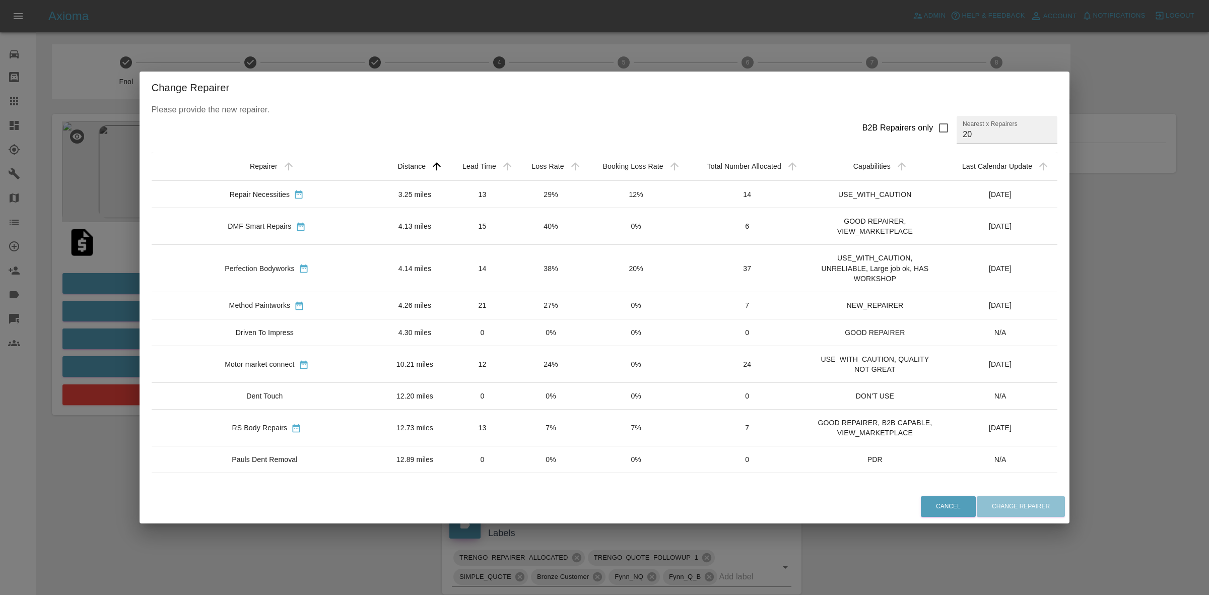
click at [524, 19] on div "Change Repairer Please provide the new repairer. B2B Repairers only Nearest x R…" at bounding box center [604, 297] width 1209 height 595
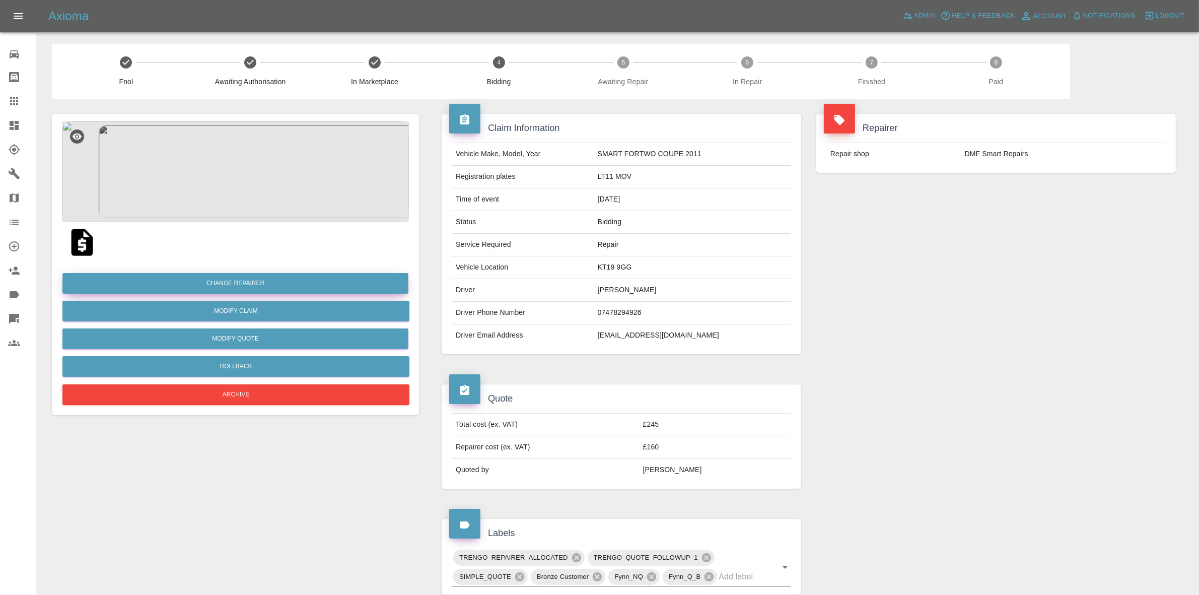
click at [228, 281] on button "Change Repairer" at bounding box center [235, 283] width 346 height 21
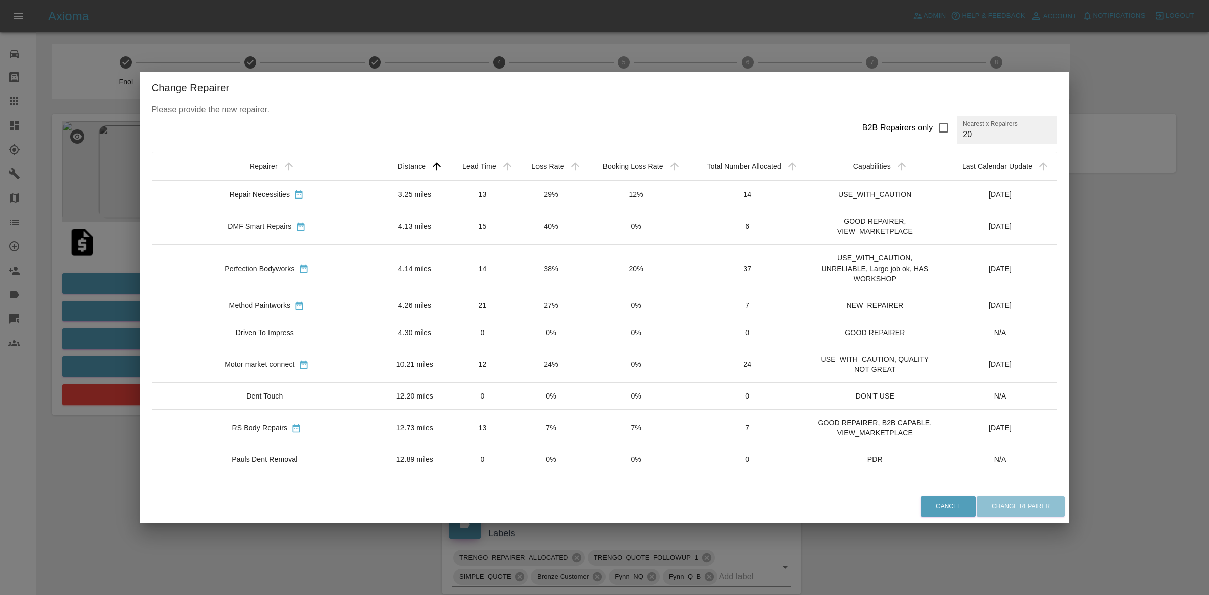
click at [517, 313] on td "27%" at bounding box center [551, 305] width 68 height 27
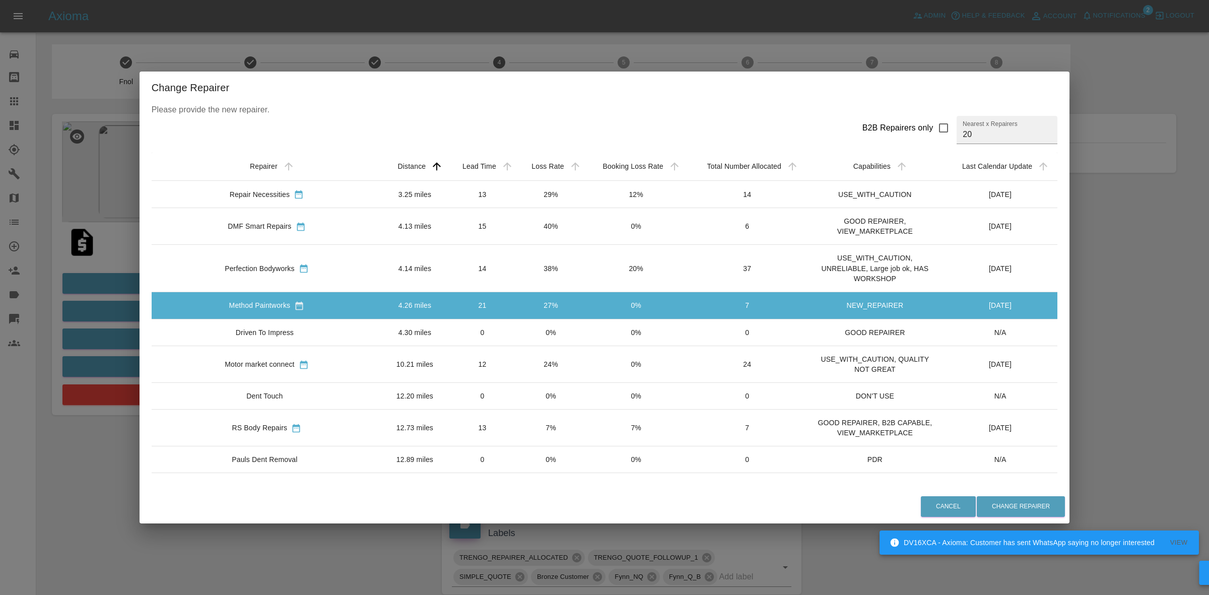
click at [102, 289] on div "Change Repairer Please provide the new repairer. B2B Repairers only Nearest x R…" at bounding box center [604, 297] width 1209 height 595
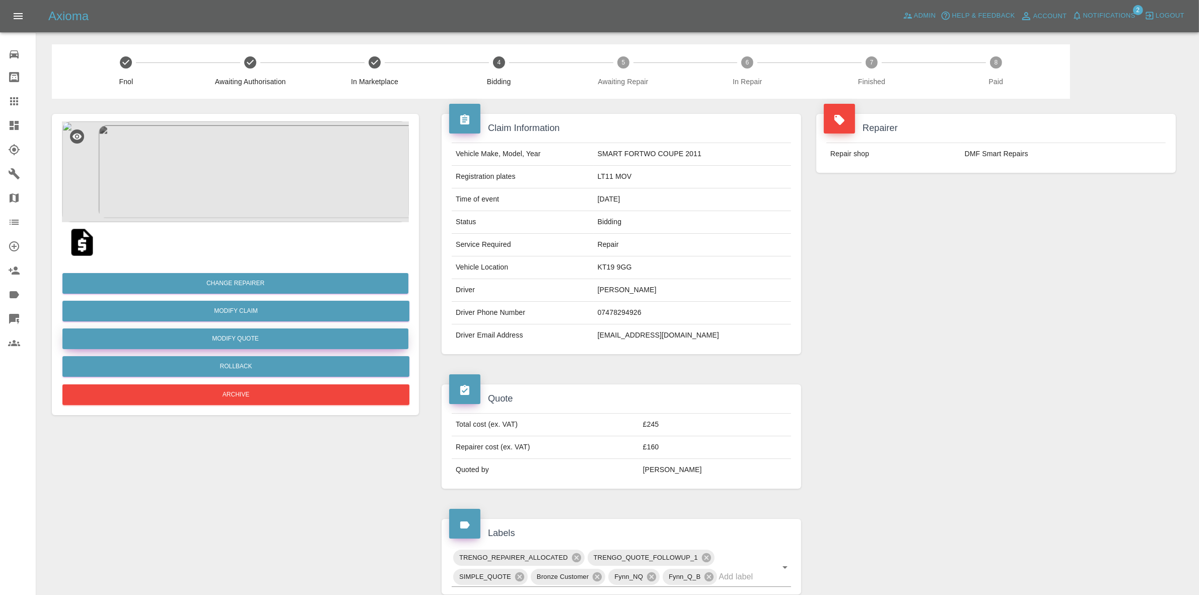
click at [236, 333] on button "Modify Quote" at bounding box center [235, 338] width 346 height 21
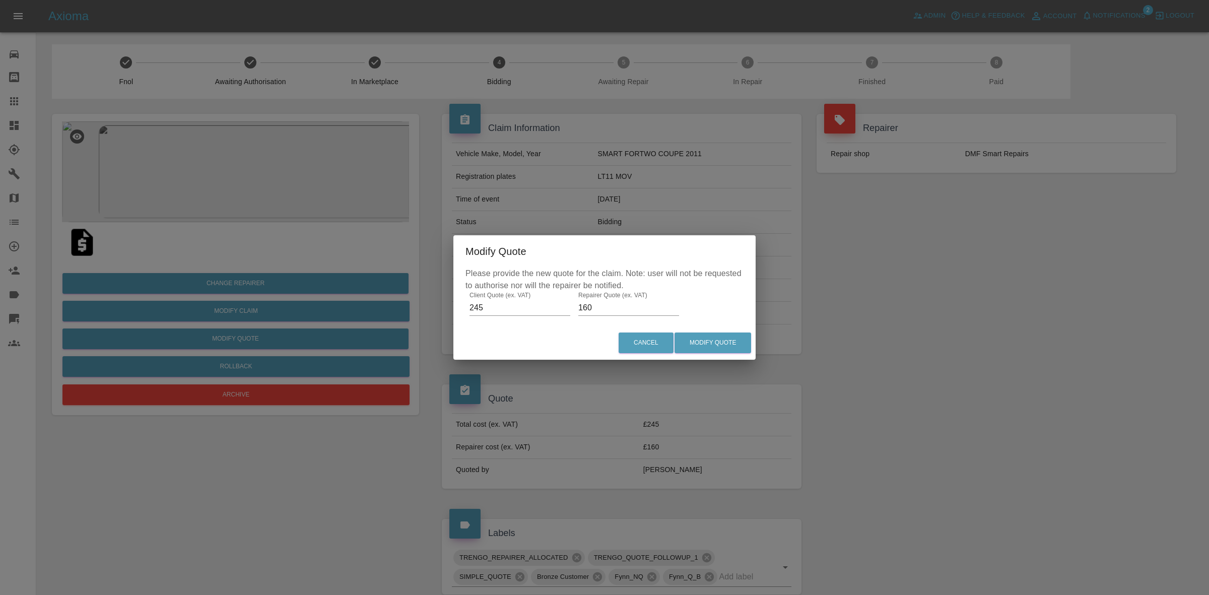
click at [313, 306] on div "Modify Quote Please provide the new quote for the claim. Note: user will not be…" at bounding box center [604, 297] width 1209 height 595
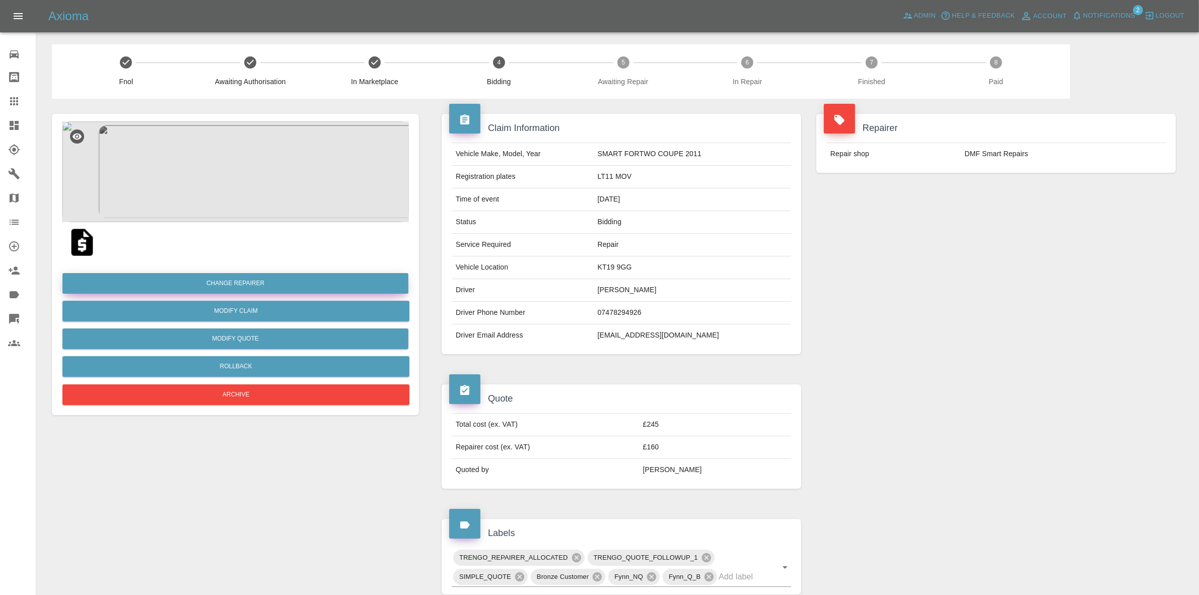
click at [230, 278] on button "Change Repairer" at bounding box center [235, 283] width 346 height 21
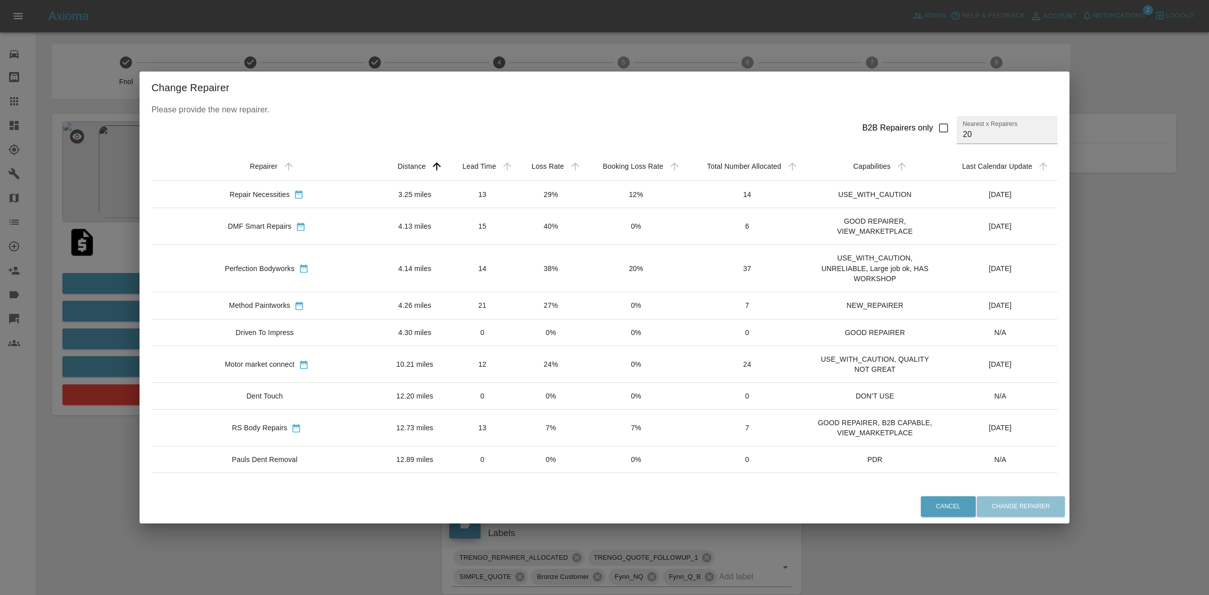
click at [517, 308] on td "27%" at bounding box center [551, 305] width 68 height 27
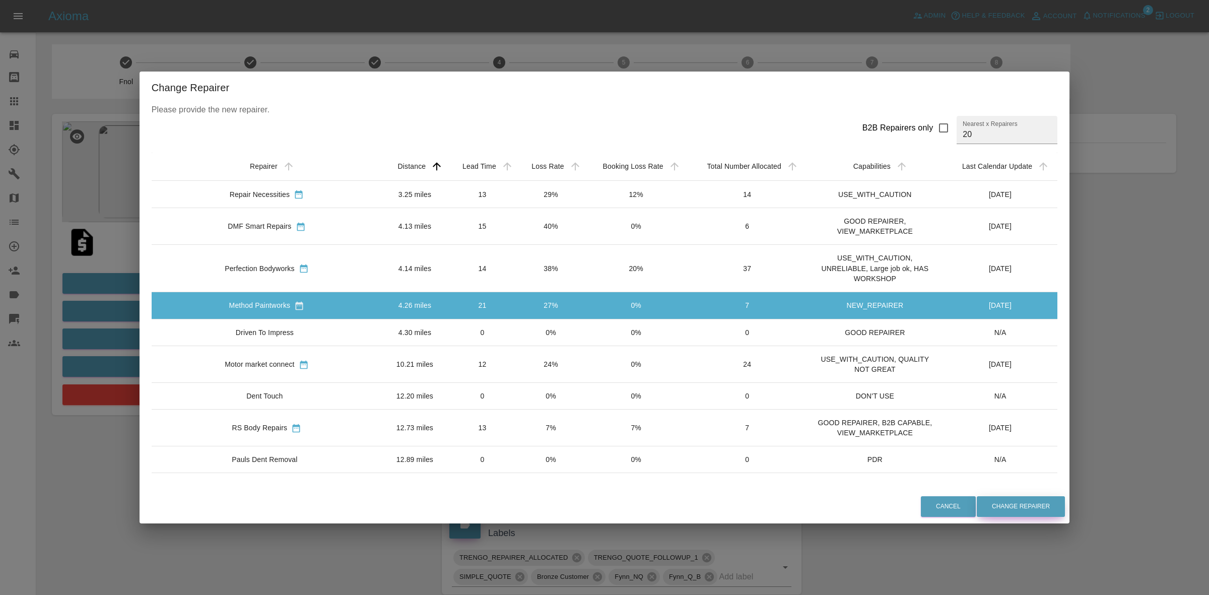
drag, startPoint x: 980, startPoint y: 505, endPoint x: 946, endPoint y: 517, distance: 36.2
click at [980, 506] on button "Change Repairer" at bounding box center [1021, 506] width 88 height 21
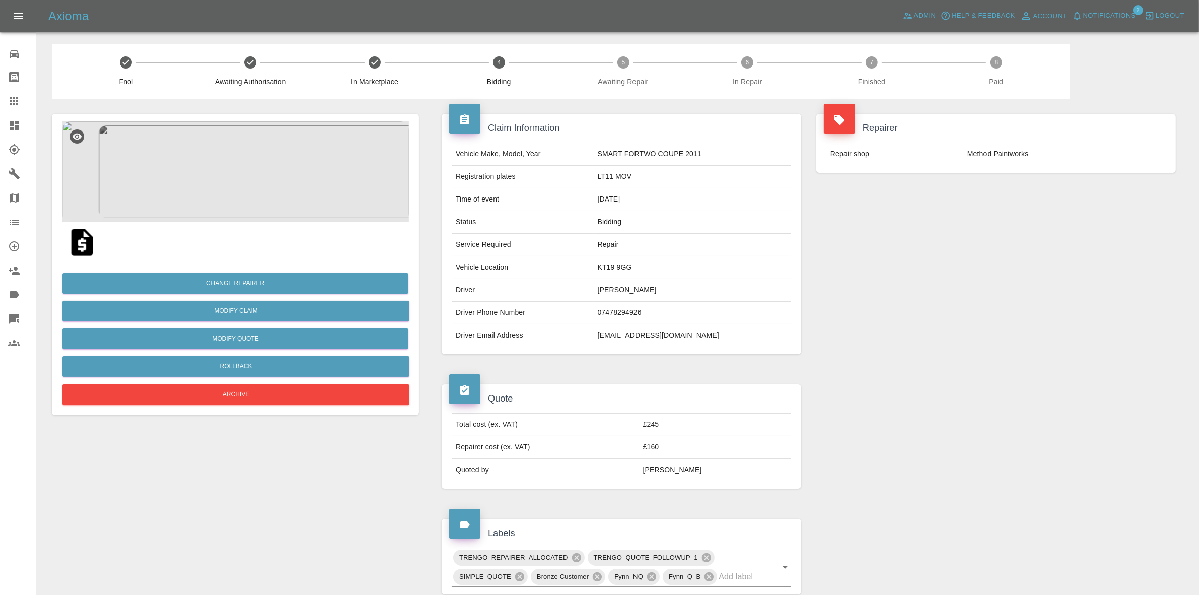
click at [943, 243] on div "Repairer Repair shop Method Paintworks" at bounding box center [996, 234] width 375 height 270
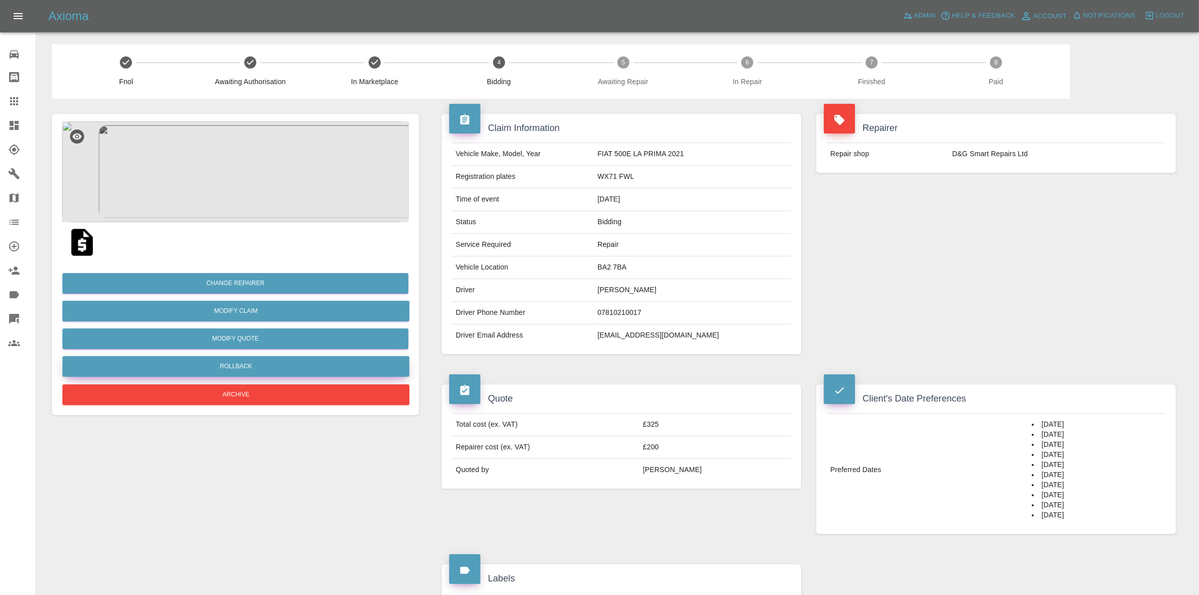
click at [247, 363] on button "Rollback" at bounding box center [235, 366] width 347 height 21
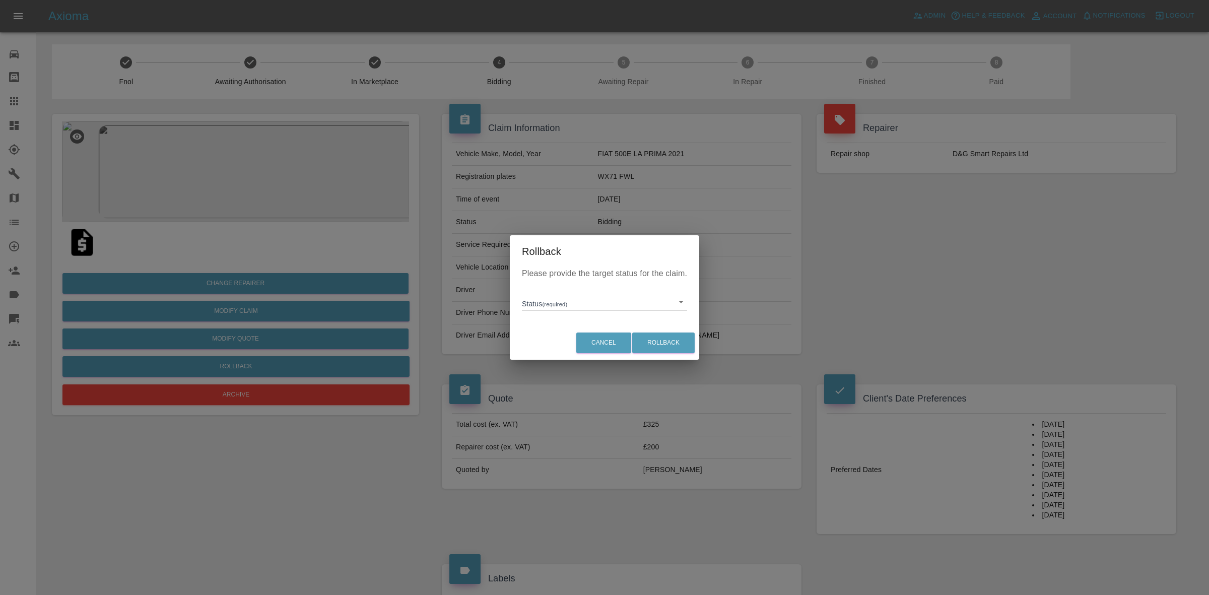
click at [552, 306] on body "Axioma Admin Help & Feedback Account Notifications 2 Logout Repair home Bodysho…" at bounding box center [604, 541] width 1209 height 1083
drag, startPoint x: 579, startPoint y: 348, endPoint x: 634, endPoint y: 348, distance: 54.4
click at [581, 348] on li "In Marketplace" at bounding box center [604, 347] width 160 height 23
type input "in-marketplace"
click at [663, 348] on button "Rollback" at bounding box center [663, 342] width 62 height 21
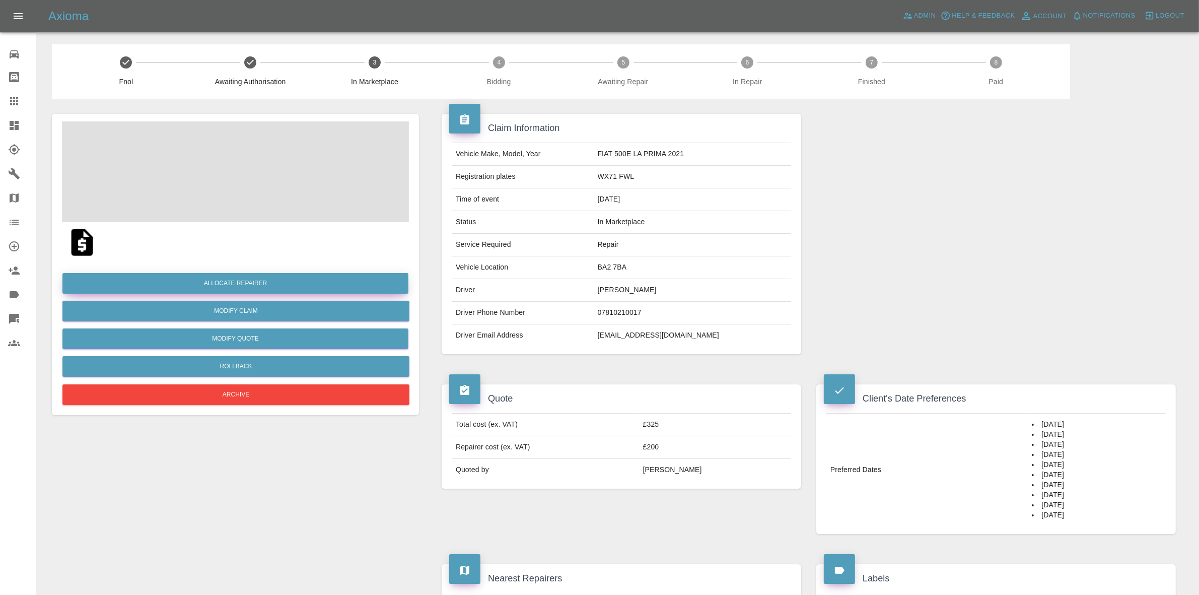
click at [245, 280] on button "Allocate Repairer" at bounding box center [235, 283] width 346 height 21
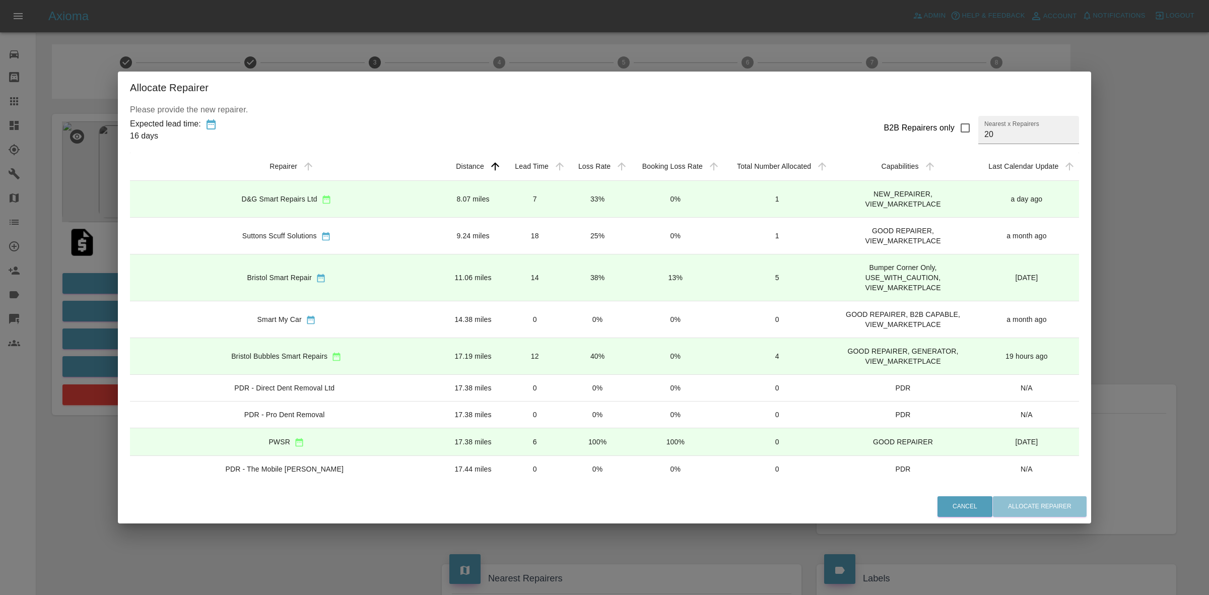
click at [512, 201] on td "7" at bounding box center [534, 199] width 63 height 37
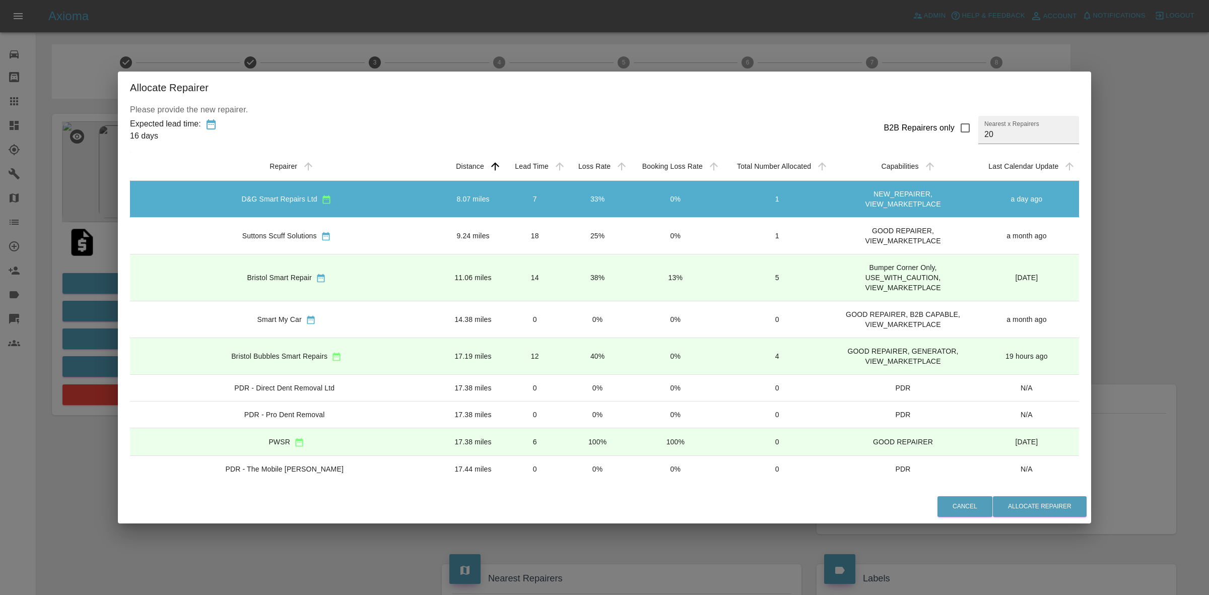
click at [527, 241] on td "18" at bounding box center [534, 236] width 63 height 37
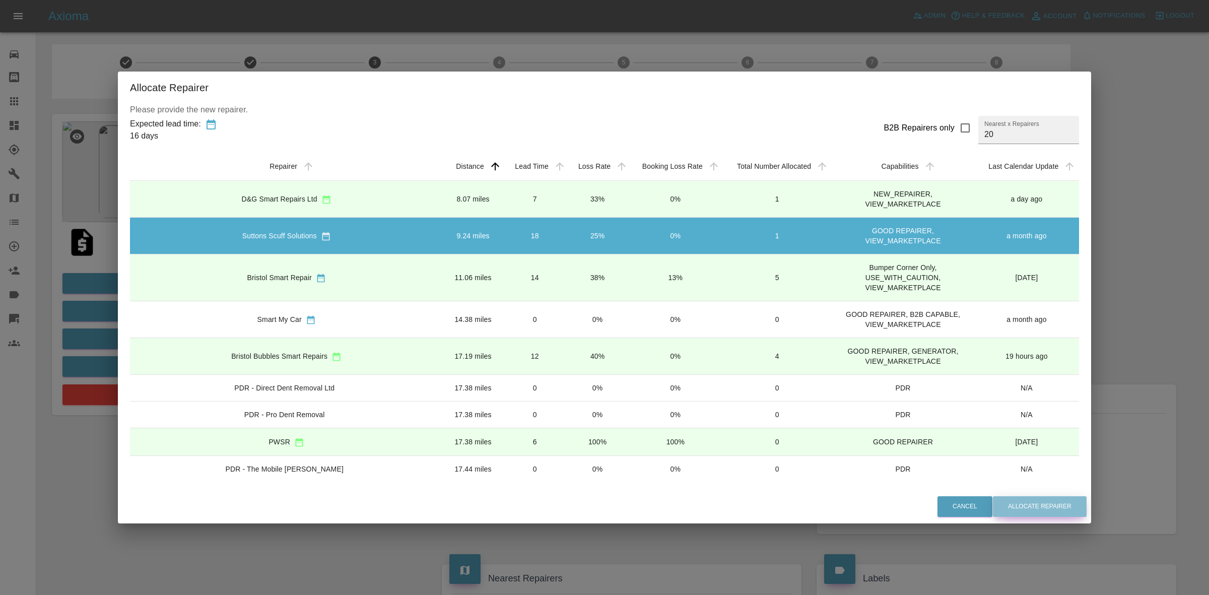
click at [1020, 503] on button "Allocate Repairer" at bounding box center [1040, 506] width 94 height 21
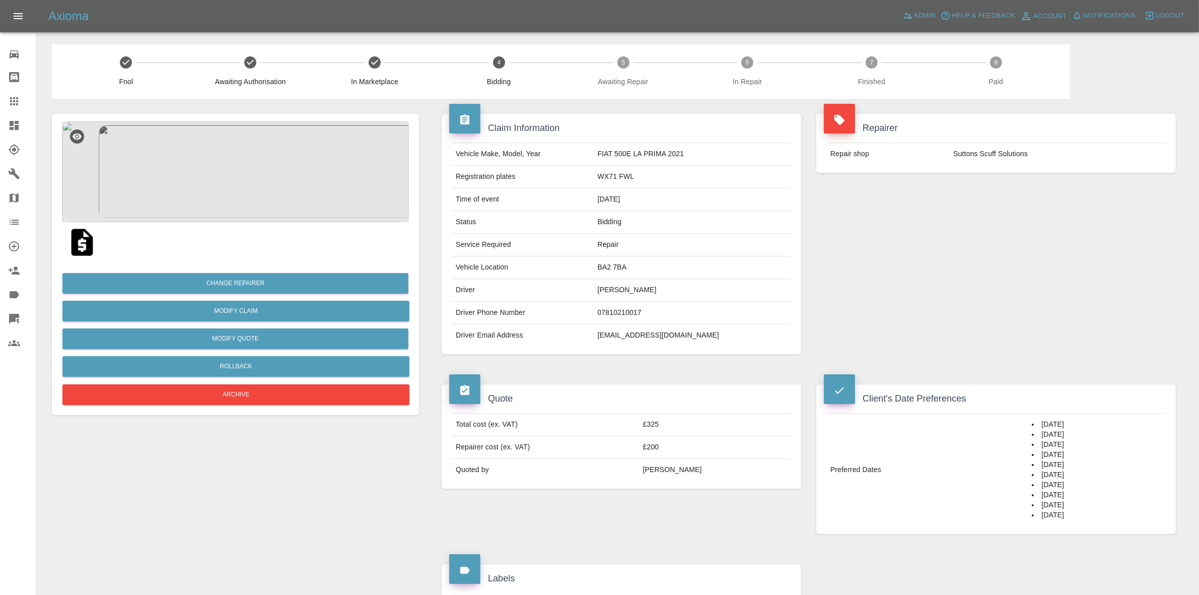
click at [960, 222] on div "Repairer Repair shop Suttons Scuff Solutions" at bounding box center [996, 234] width 375 height 270
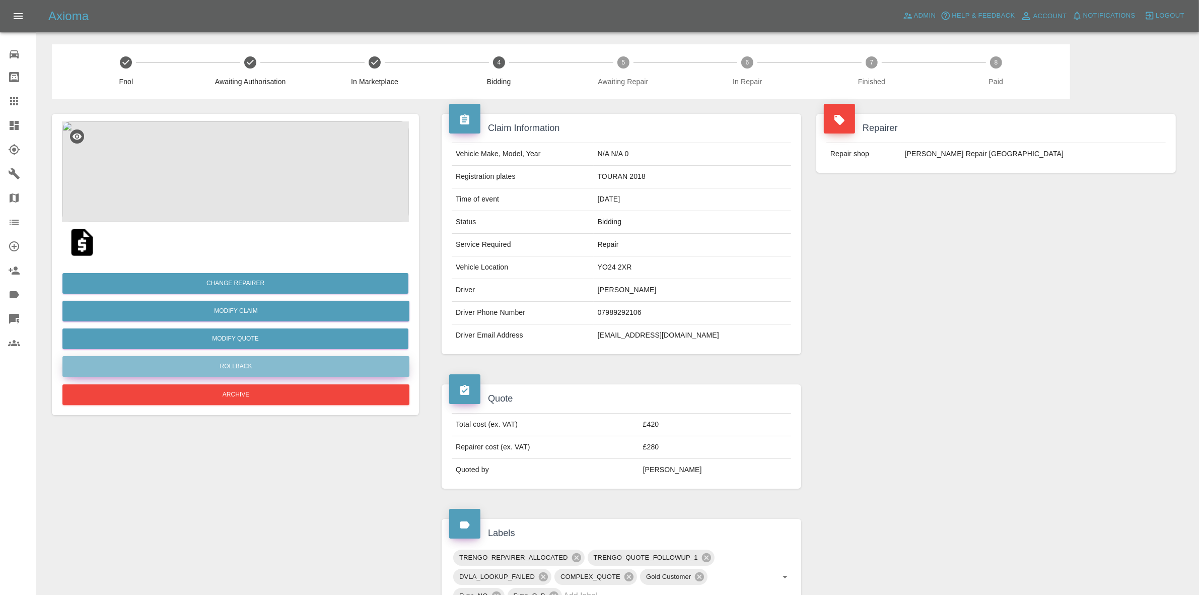
click at [238, 357] on button "Rollback" at bounding box center [235, 366] width 347 height 21
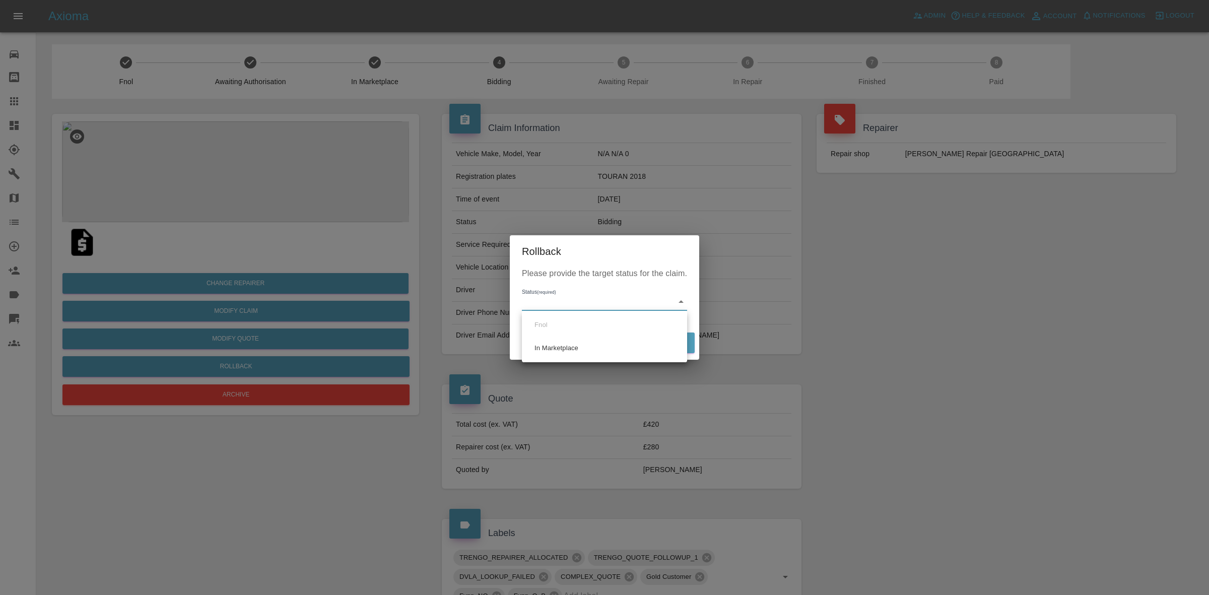
click at [563, 292] on body "Axioma Admin Help & Feedback Account Notifications 2 Logout Repair home Bodysho…" at bounding box center [604, 478] width 1209 height 957
drag, startPoint x: 588, startPoint y: 356, endPoint x: 593, endPoint y: 354, distance: 5.7
click at [589, 356] on li "In Marketplace" at bounding box center [604, 347] width 160 height 23
type input "in-marketplace"
click at [648, 338] on button "Rollback" at bounding box center [663, 342] width 62 height 21
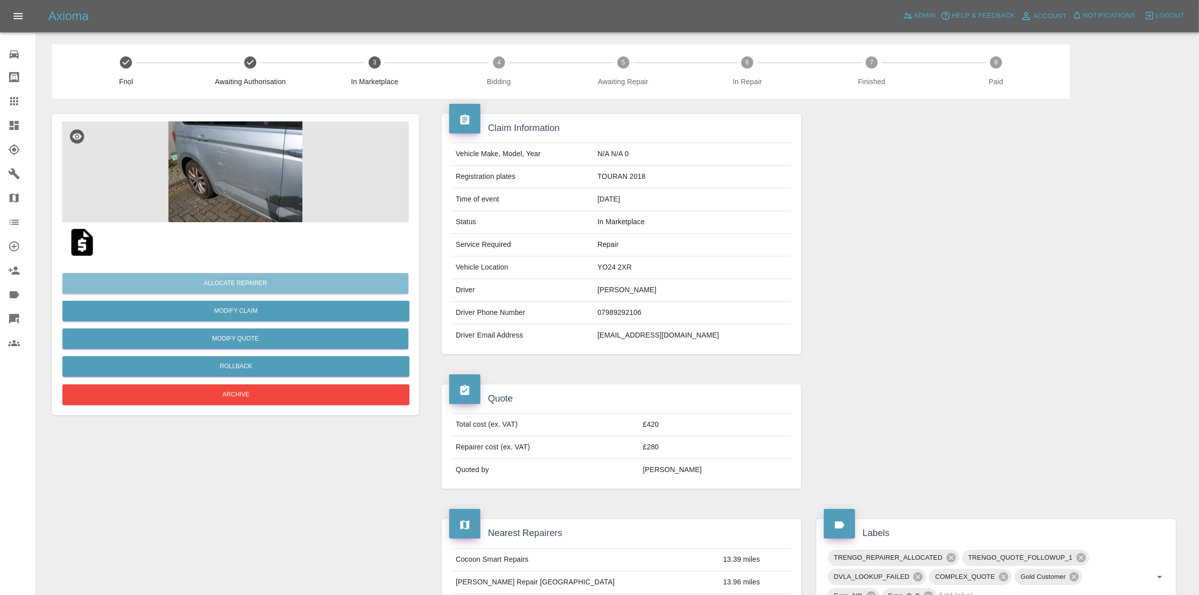
click at [241, 280] on button "Allocate Repairer" at bounding box center [235, 283] width 346 height 21
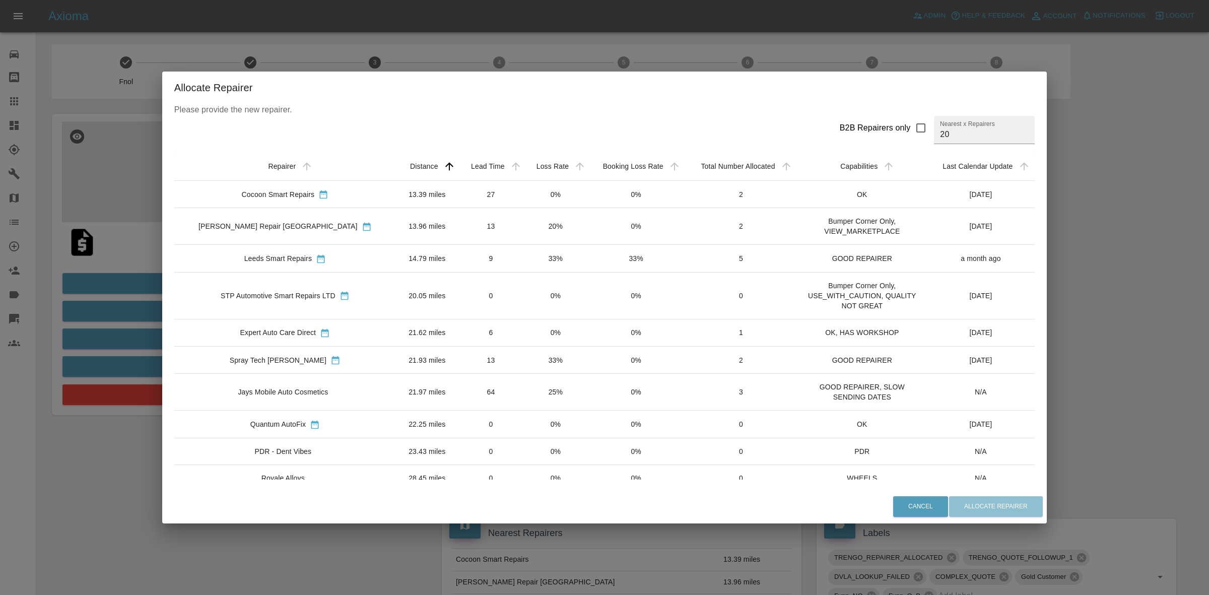
drag, startPoint x: 491, startPoint y: 359, endPoint x: 484, endPoint y: 365, distance: 9.3
click at [492, 360] on td "13" at bounding box center [490, 360] width 65 height 27
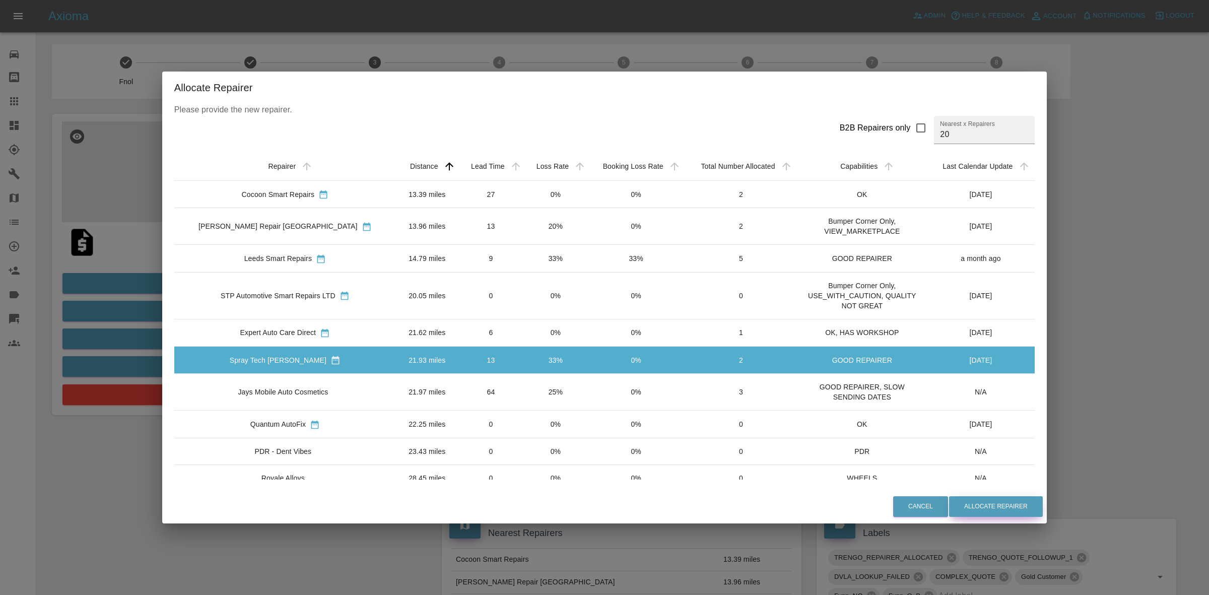
click at [973, 508] on button "Allocate Repairer" at bounding box center [996, 506] width 94 height 21
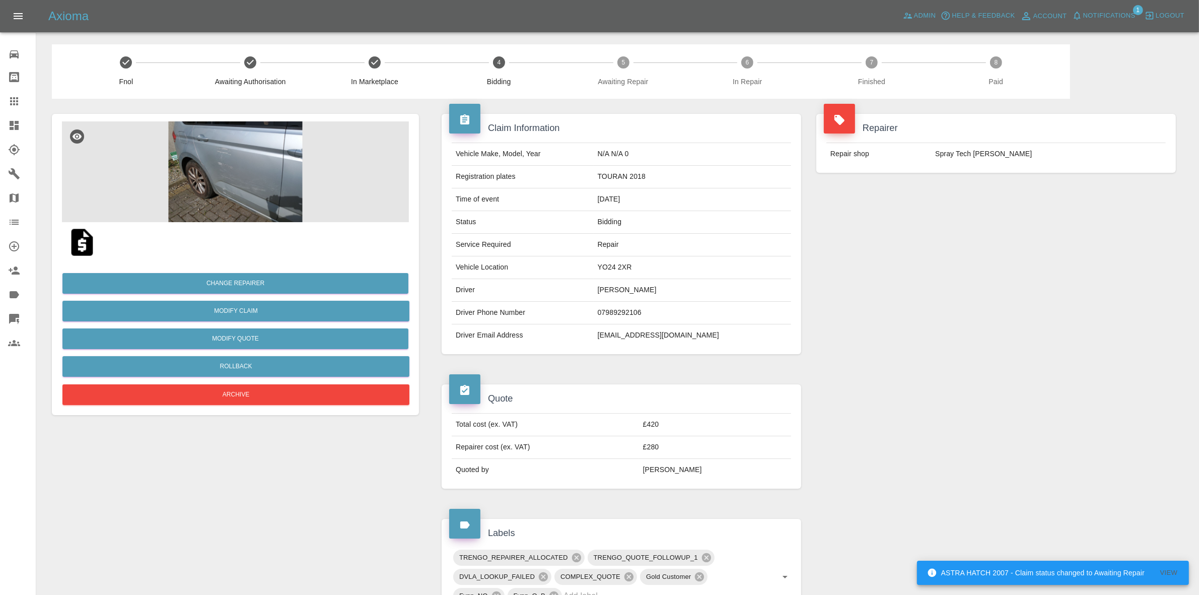
click at [987, 210] on div "Repairer Repair shop Spray Tech John" at bounding box center [996, 234] width 375 height 270
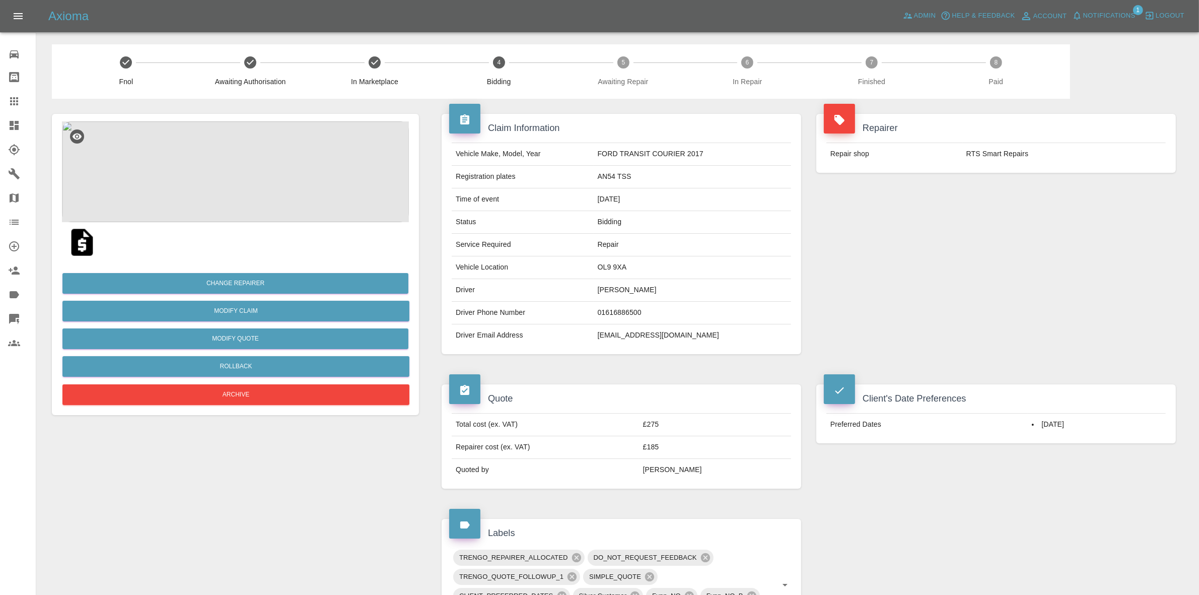
click at [1010, 280] on div "Repairer Repair shop RTS Smart Repairs" at bounding box center [996, 234] width 375 height 270
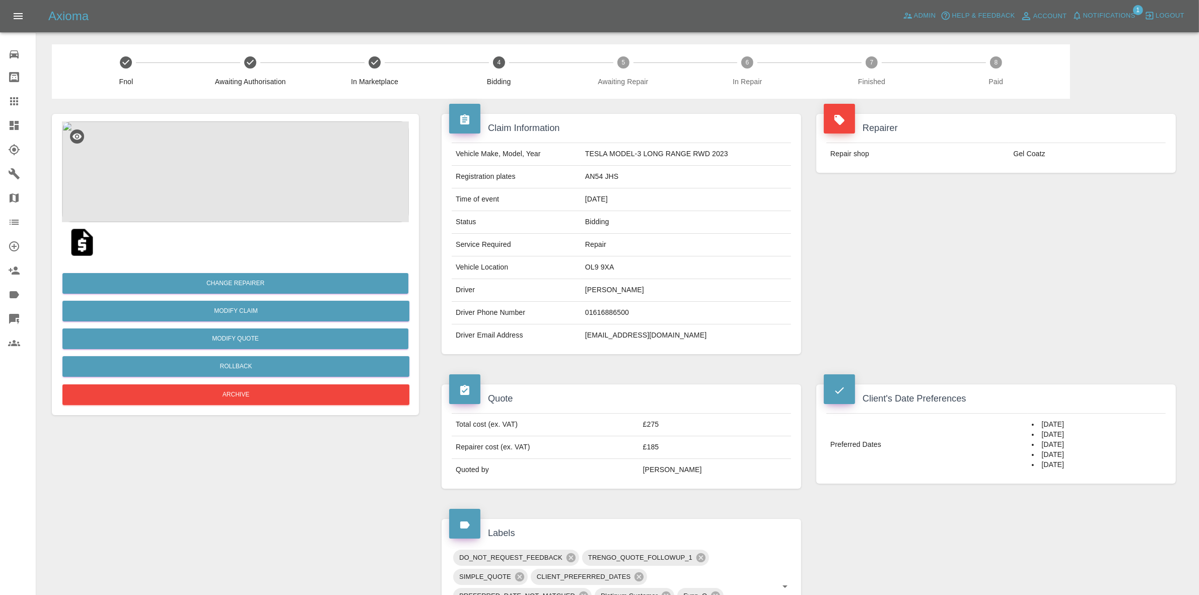
click at [1094, 6] on div "Axioma Admin Help & Feedback Account Notifications 1 Logout" at bounding box center [599, 16] width 1199 height 32
click at [1096, 23] on button "Notifications" at bounding box center [1104, 16] width 69 height 16
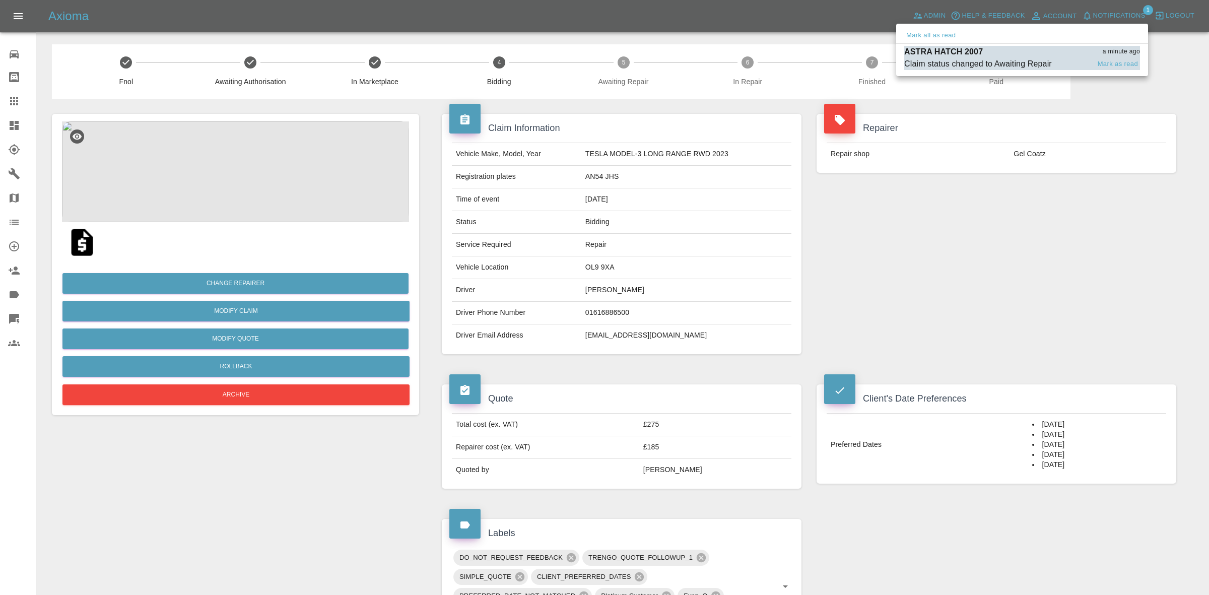
click at [948, 56] on p "ASTRA HATCH 2007" at bounding box center [943, 52] width 79 height 12
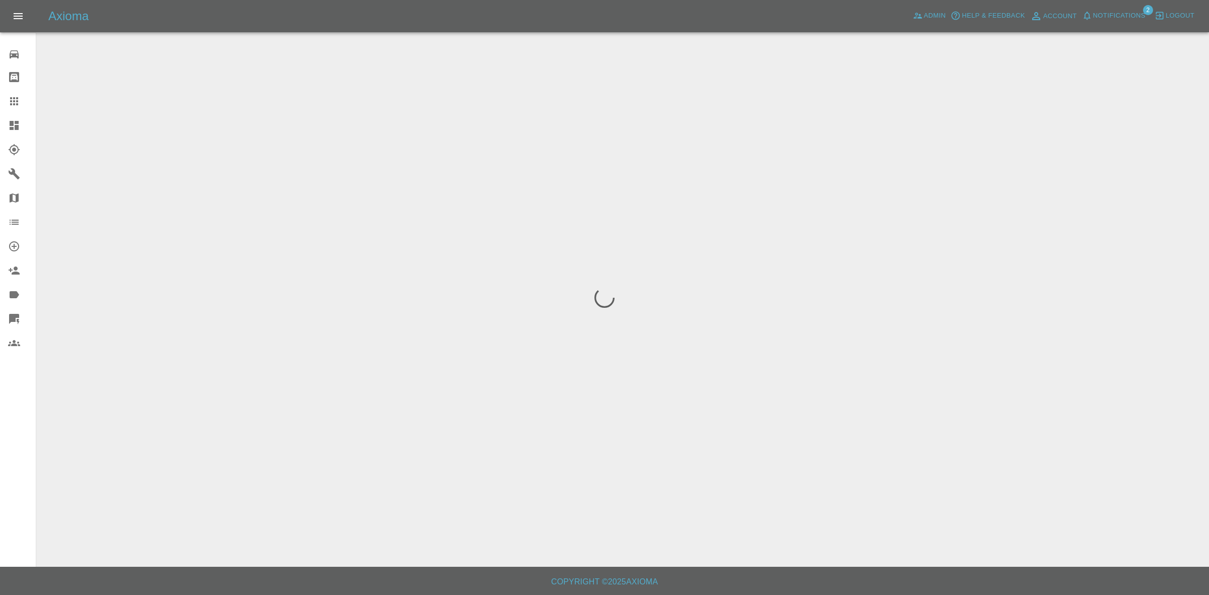
click at [1106, 23] on button "Notifications" at bounding box center [1113, 16] width 69 height 16
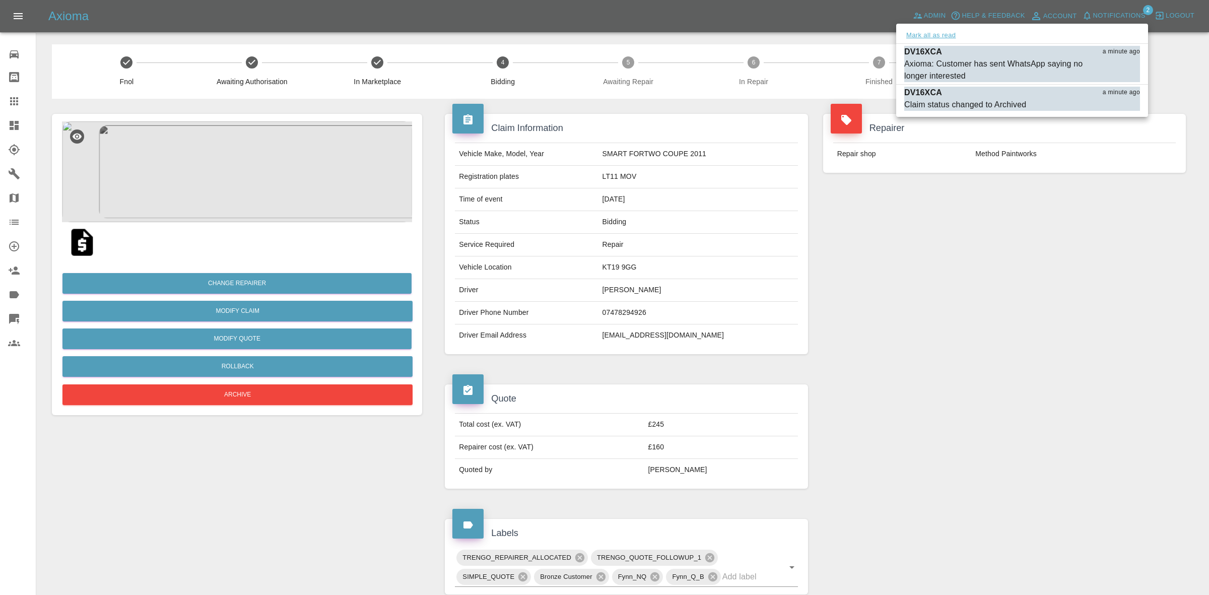
click at [933, 33] on button "Mark all as read" at bounding box center [930, 36] width 53 height 12
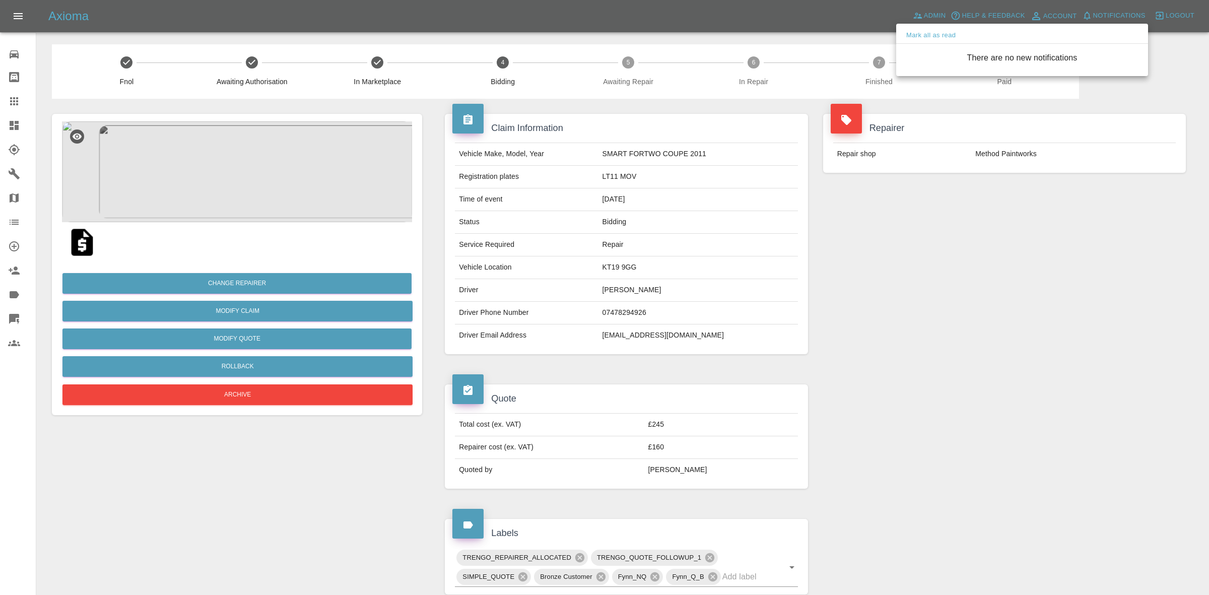
click at [1143, 368] on div at bounding box center [604, 297] width 1209 height 595
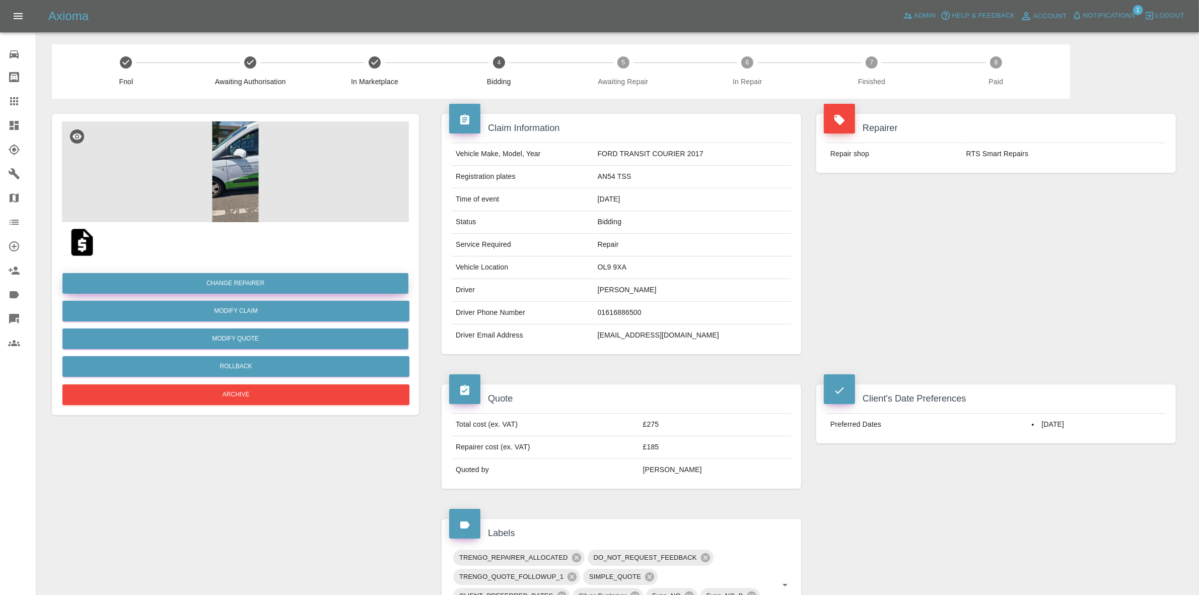
click at [281, 280] on button "Change Repairer" at bounding box center [235, 283] width 346 height 21
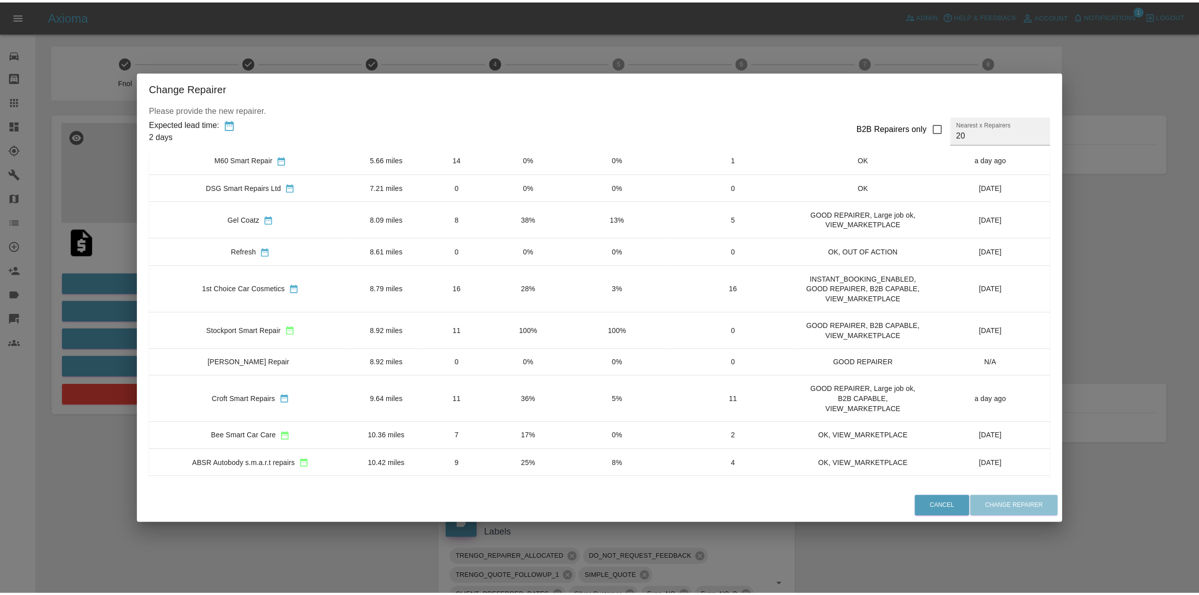
scroll to position [365, 0]
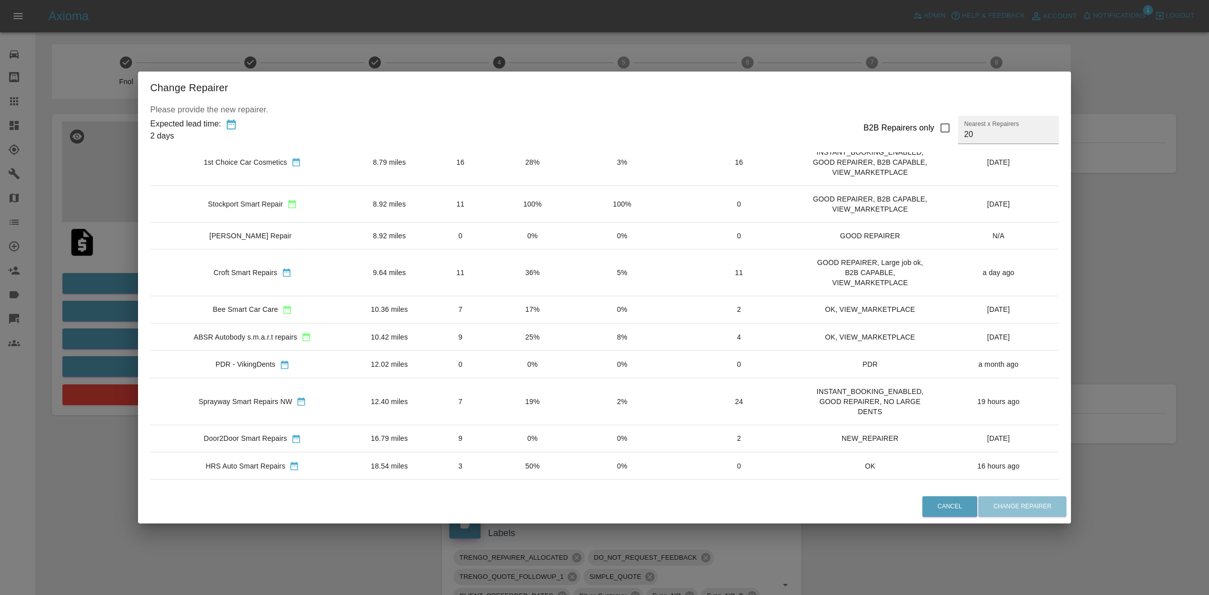
click at [479, 405] on td "7" at bounding box center [460, 401] width 73 height 47
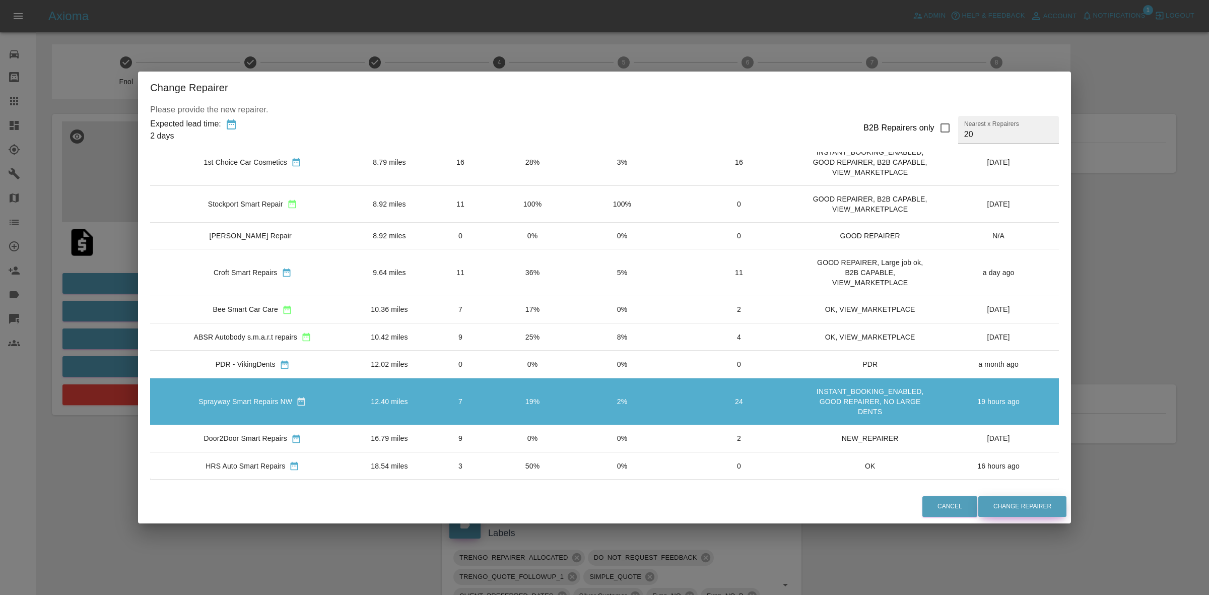
click at [1014, 507] on button "Change Repairer" at bounding box center [1022, 506] width 88 height 21
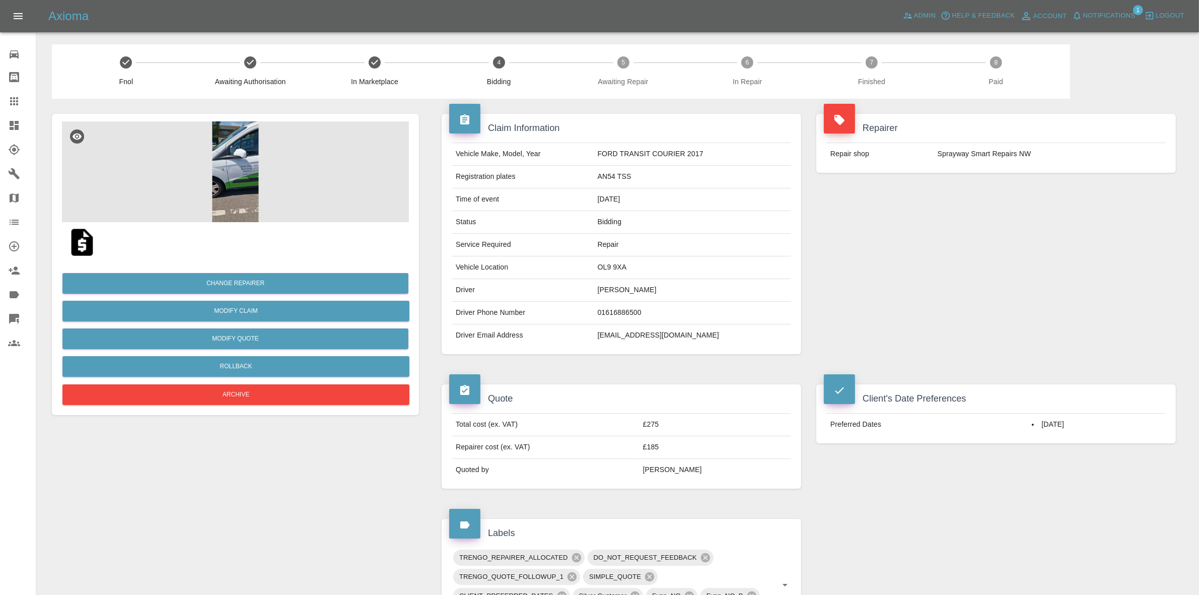
click at [1007, 238] on div "Repairer Repair shop Sprayway Smart Repairs NW" at bounding box center [996, 234] width 375 height 270
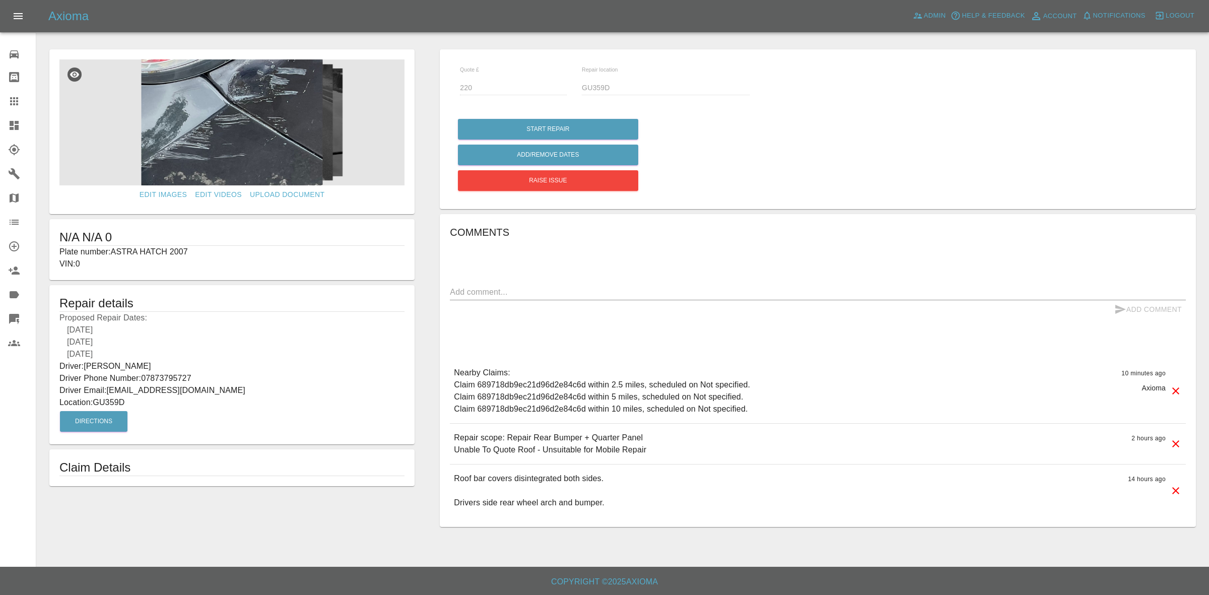
click at [281, 140] on img at bounding box center [231, 122] width 345 height 126
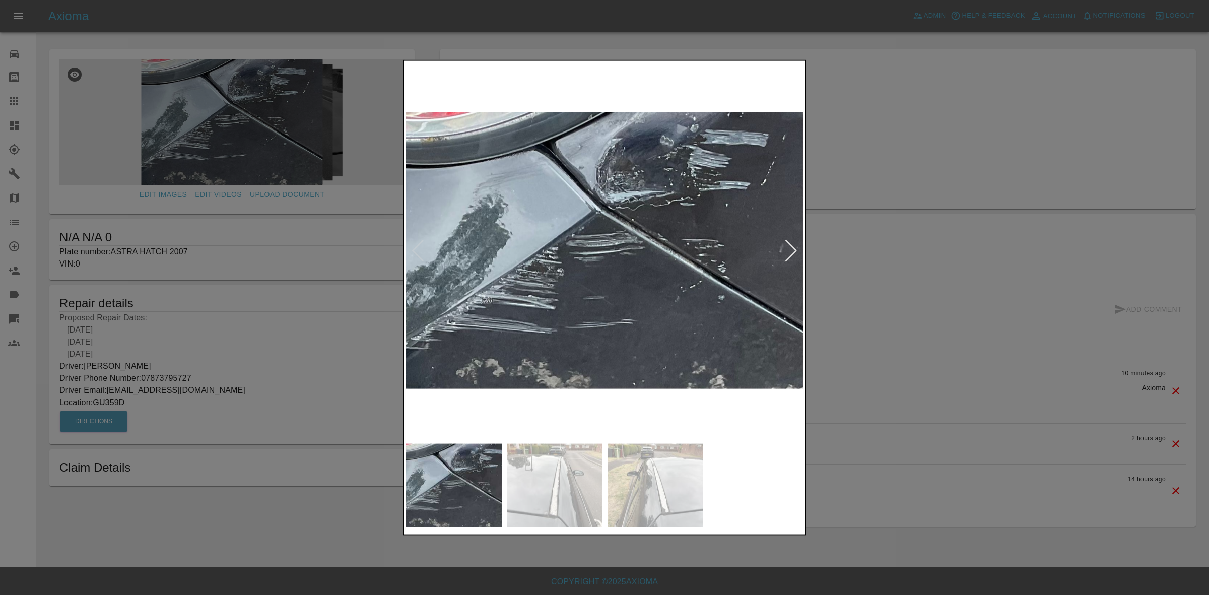
click at [787, 255] on div at bounding box center [791, 250] width 14 height 22
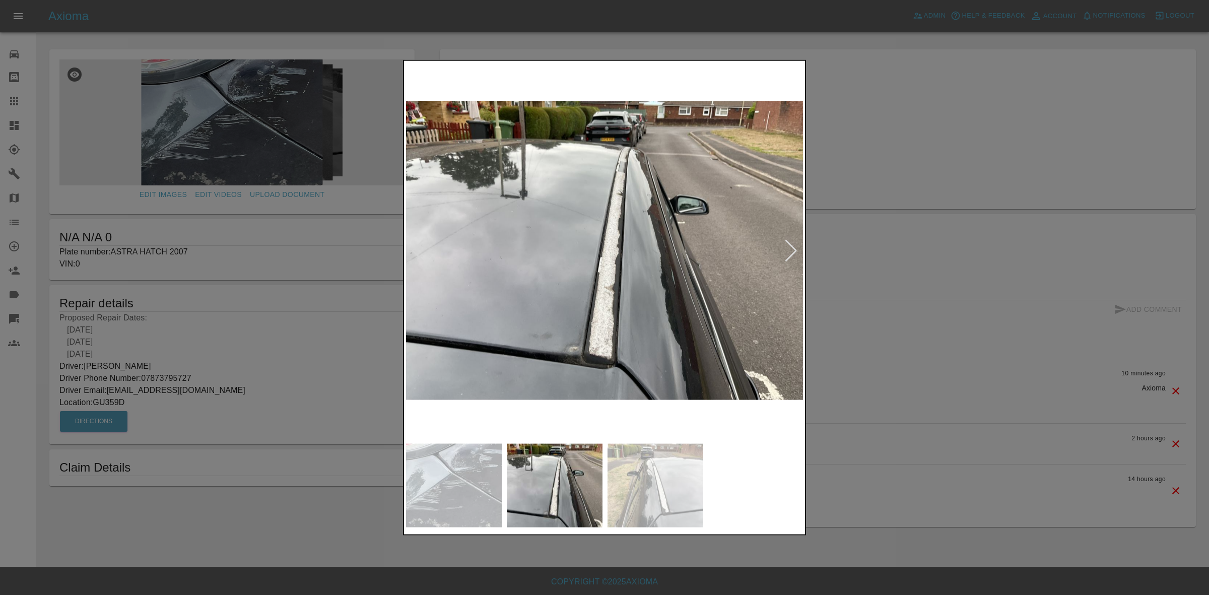
click at [787, 255] on div at bounding box center [791, 250] width 14 height 22
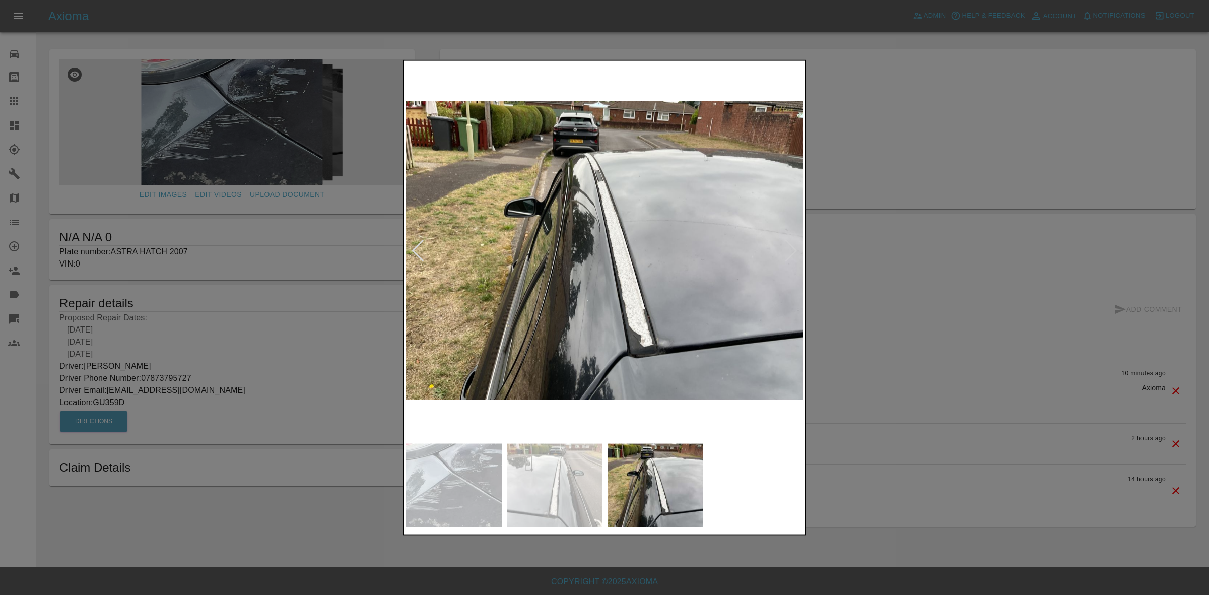
click at [787, 255] on img at bounding box center [605, 250] width 398 height 376
click at [942, 326] on div at bounding box center [604, 297] width 1209 height 595
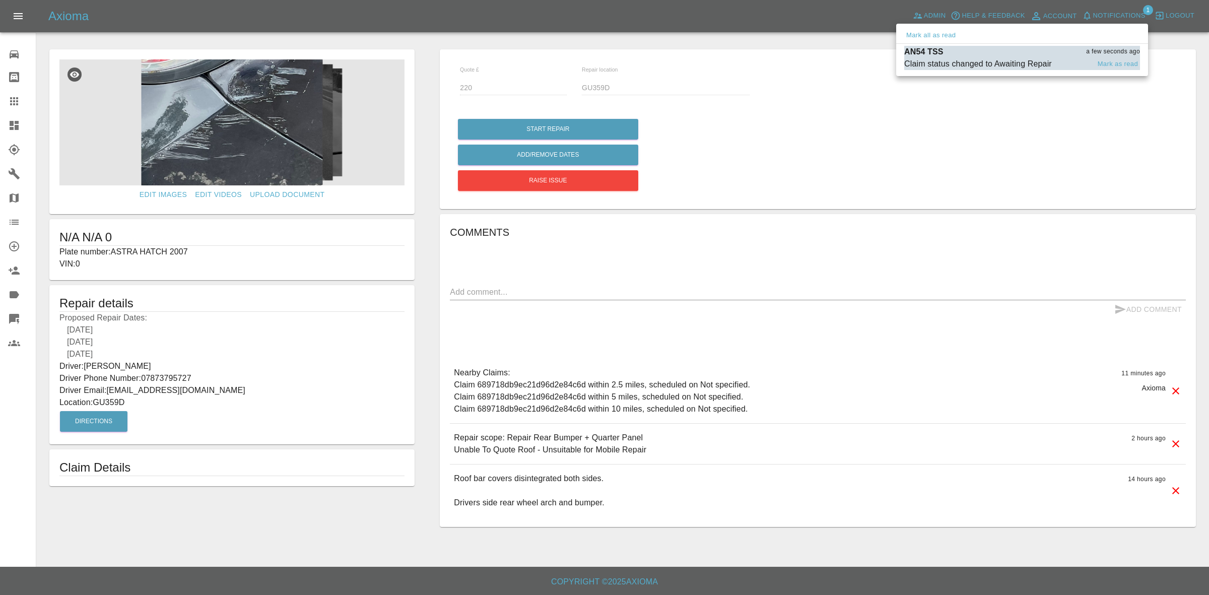
click at [968, 59] on div "Claim status changed to Awaiting Repair" at bounding box center [978, 64] width 148 height 12
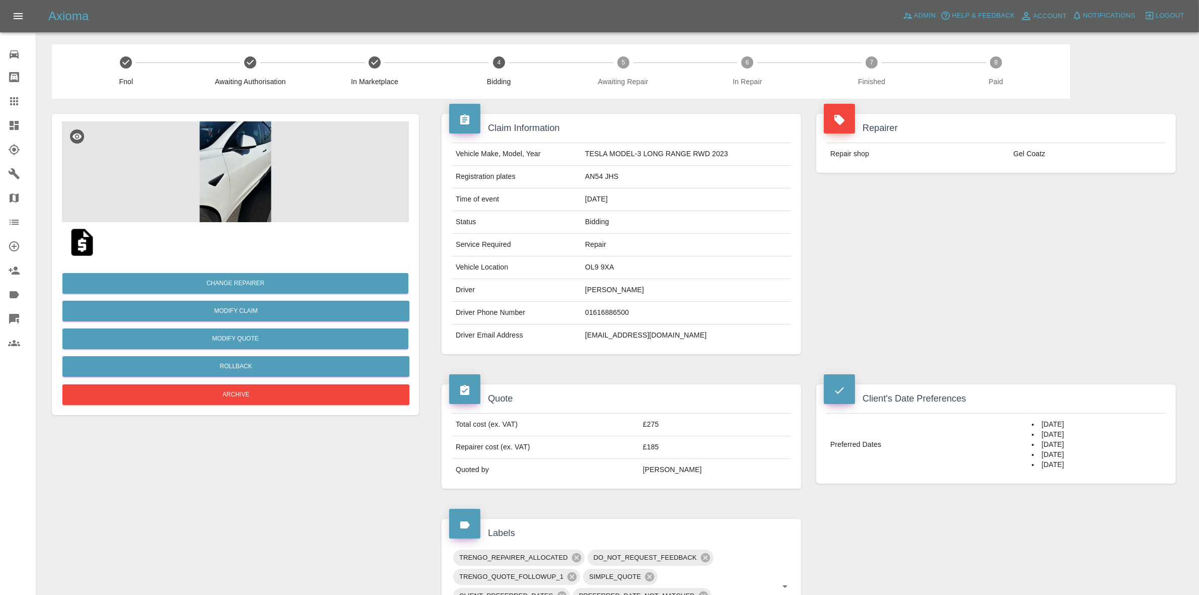
click at [972, 210] on div "Repairer Repair shop Gel Coatz" at bounding box center [996, 234] width 375 height 270
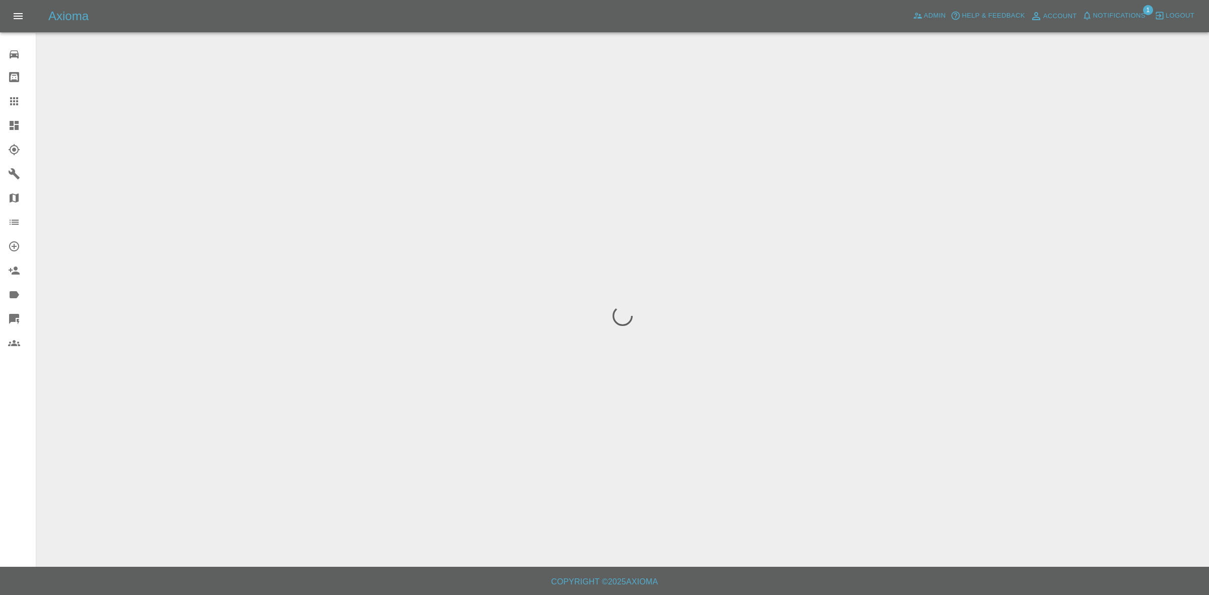
click at [1112, 17] on span "Notifications" at bounding box center [1119, 16] width 52 height 12
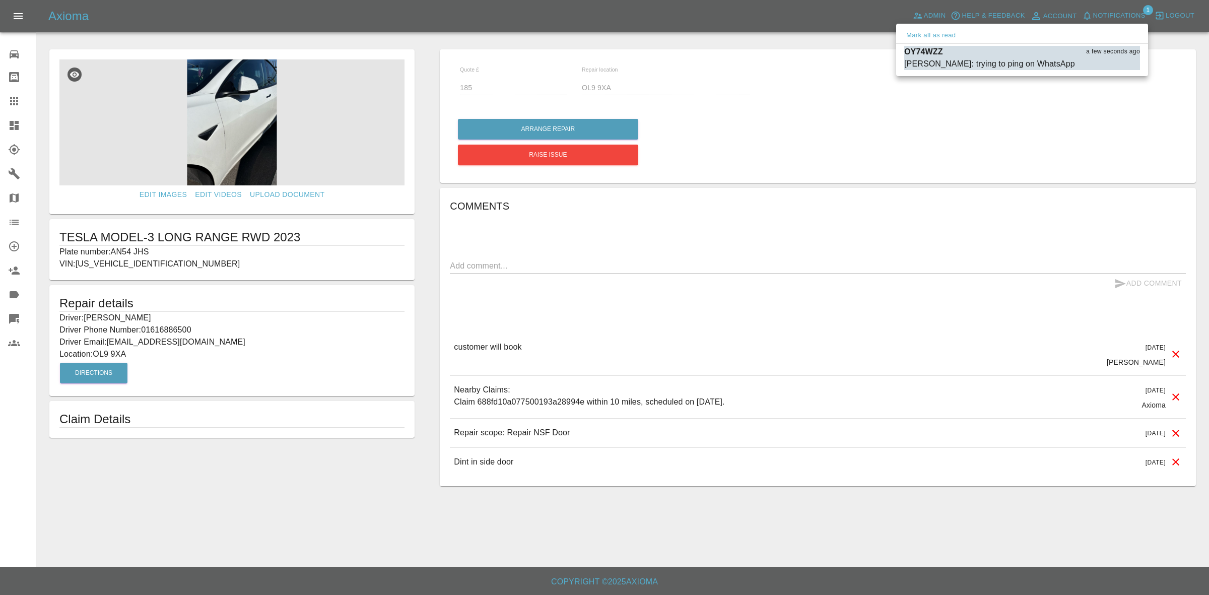
click at [938, 36] on button "Mark all as read" at bounding box center [930, 36] width 53 height 12
drag, startPoint x: 948, startPoint y: 114, endPoint x: 654, endPoint y: 26, distance: 307.6
click at [948, 116] on div at bounding box center [604, 297] width 1209 height 595
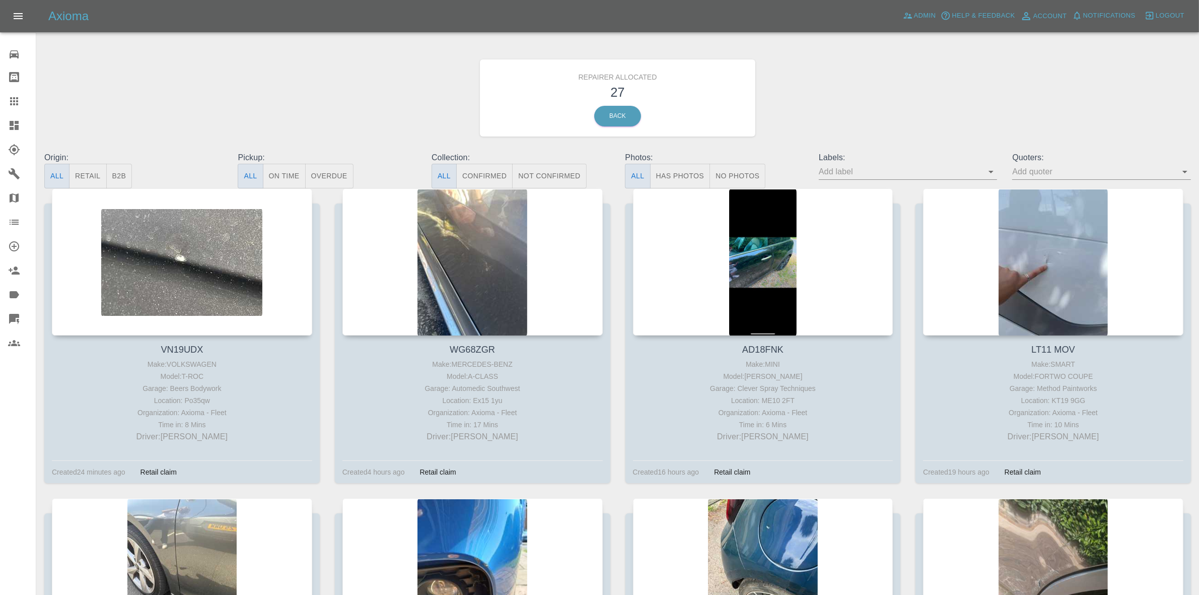
click at [101, 174] on button "Retail" at bounding box center [87, 176] width 37 height 25
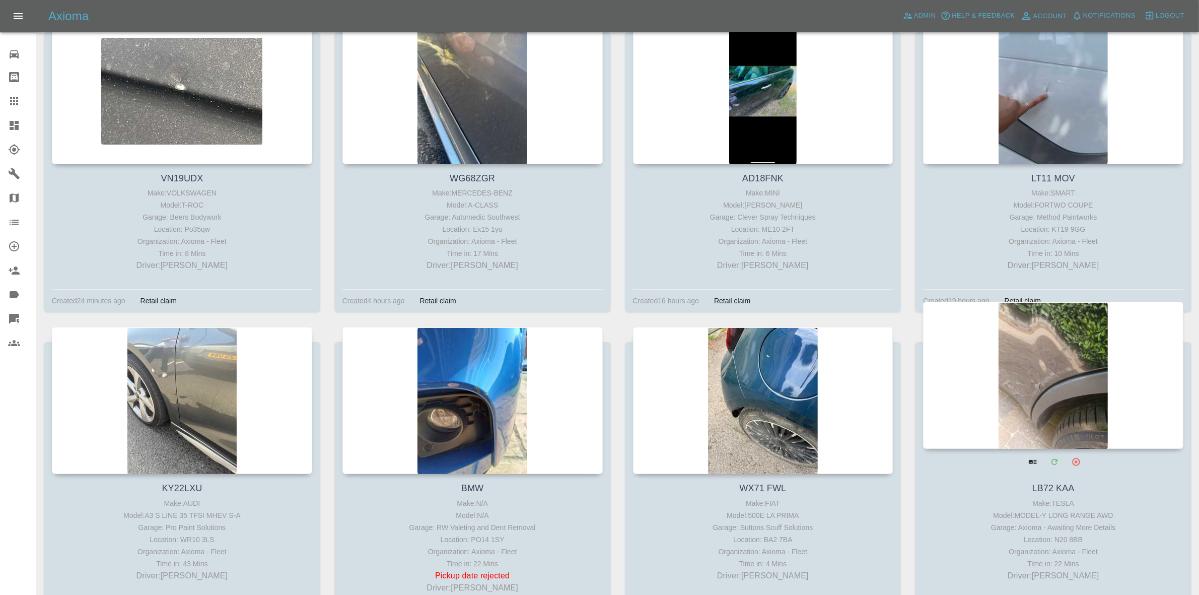
scroll to position [252, 0]
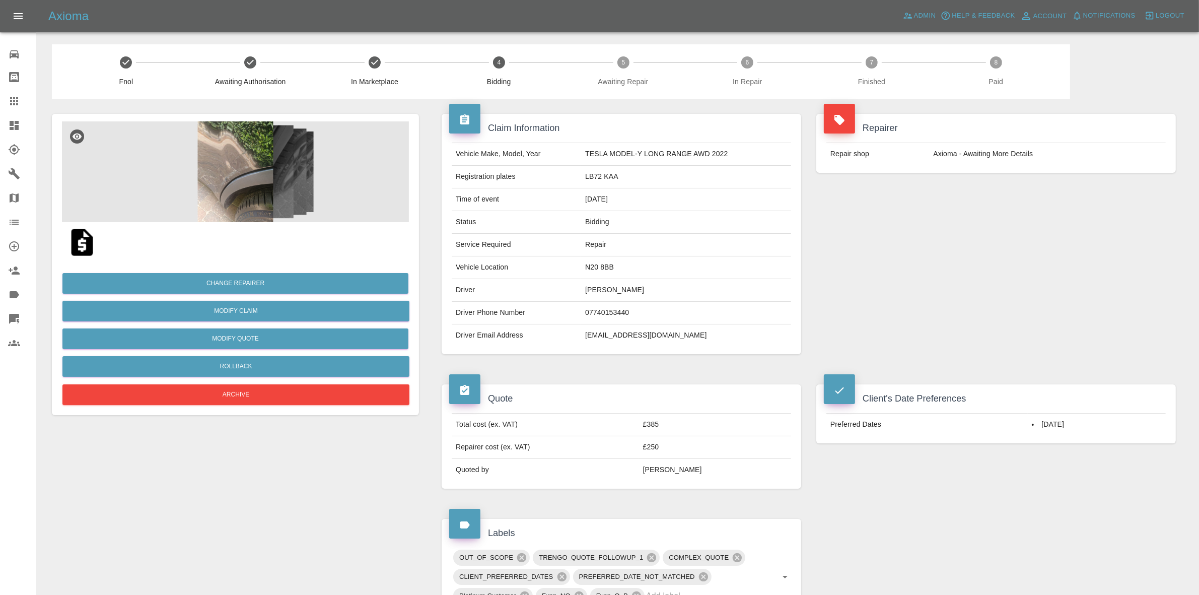
click at [257, 222] on div at bounding box center [235, 242] width 347 height 40
click at [269, 194] on img at bounding box center [235, 171] width 347 height 101
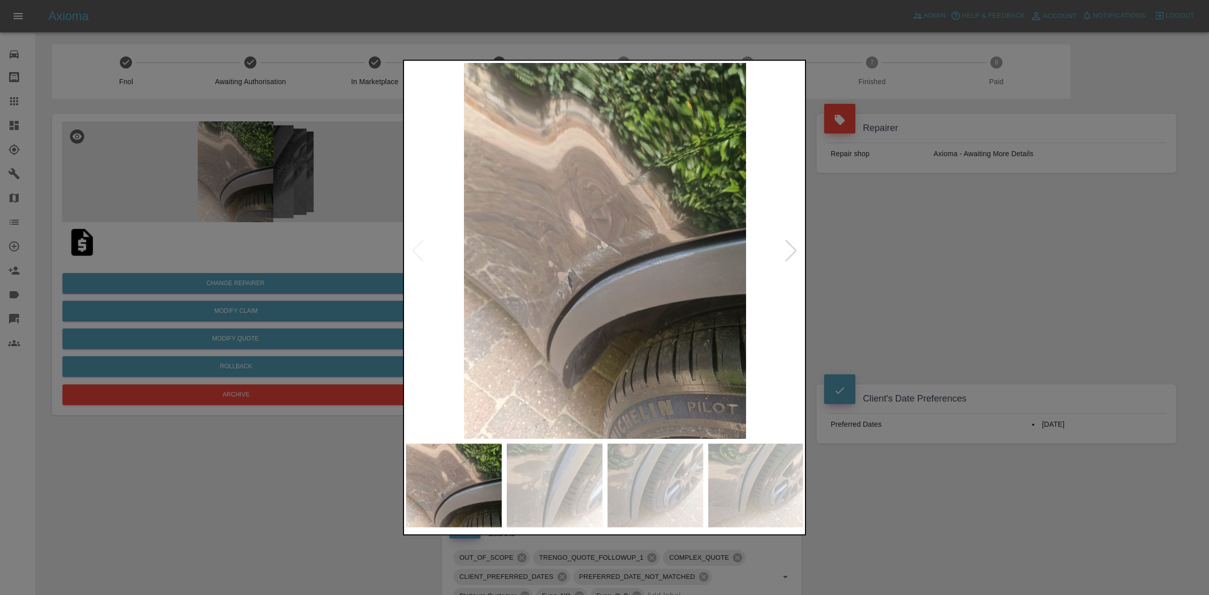
click at [792, 253] on div at bounding box center [791, 250] width 14 height 22
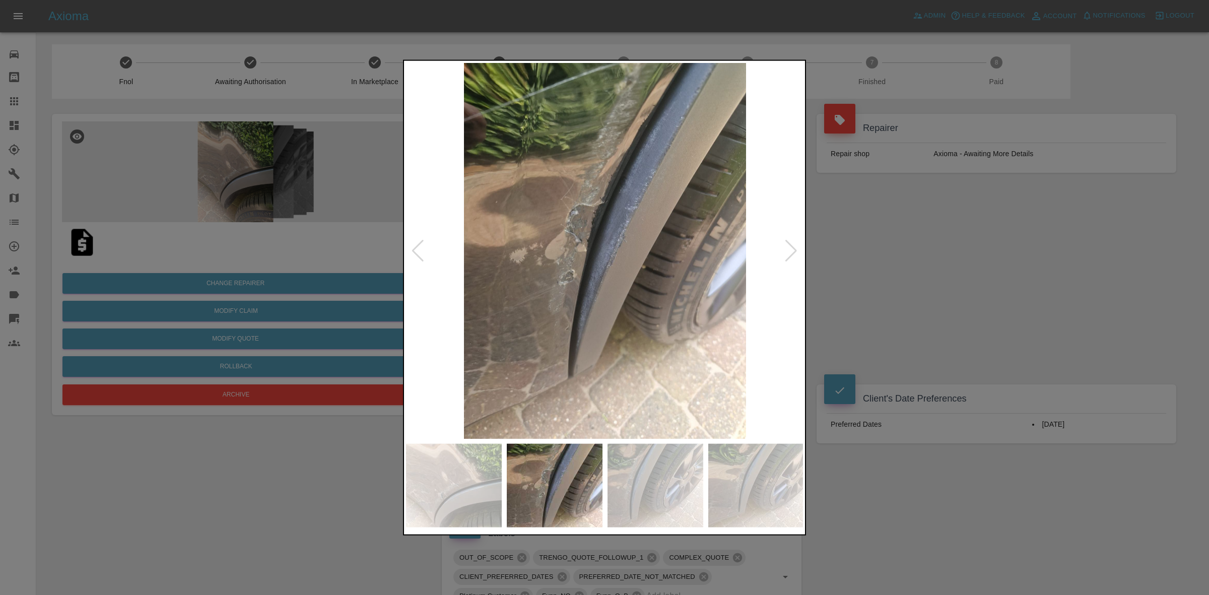
click at [587, 246] on img at bounding box center [605, 250] width 398 height 376
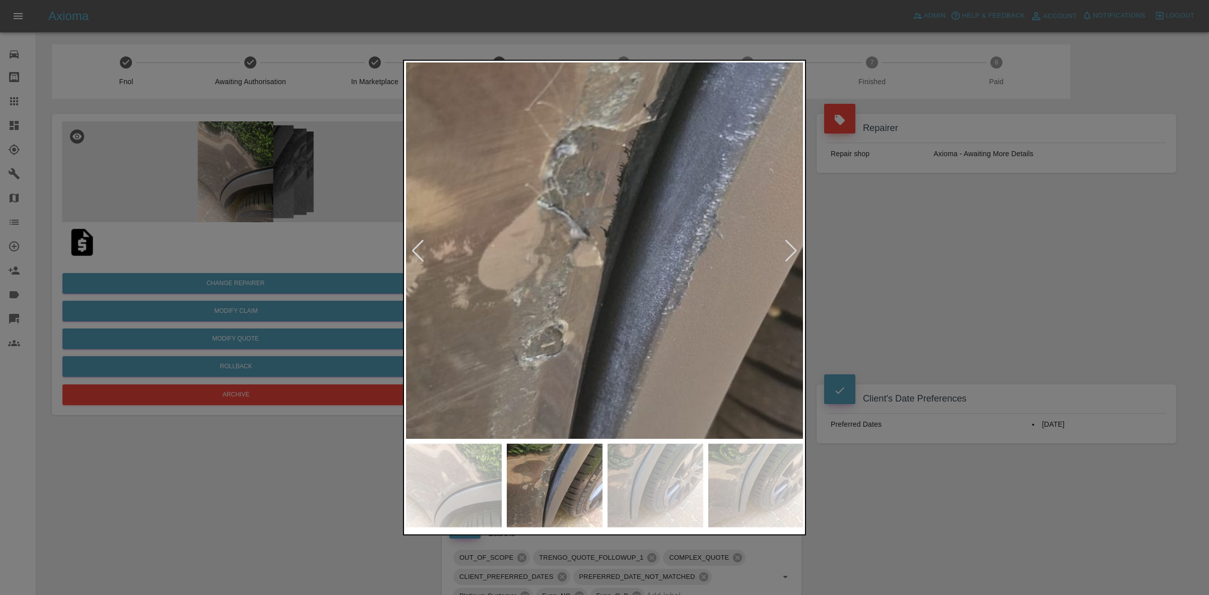
click at [615, 233] on img at bounding box center [658, 264] width 1194 height 1128
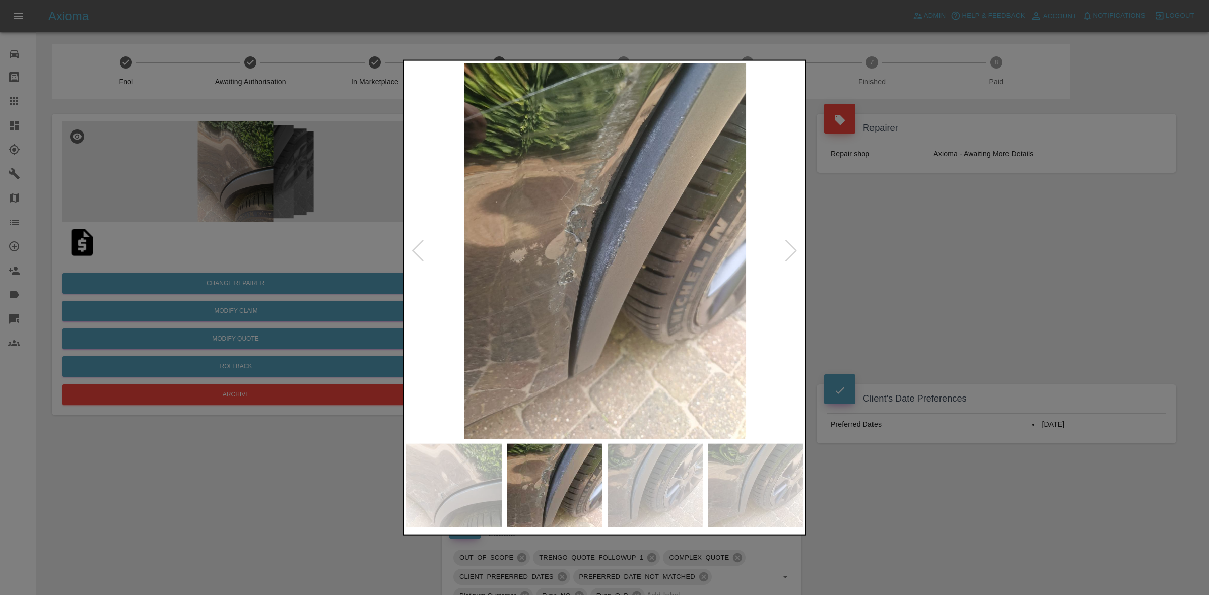
click at [790, 247] on div at bounding box center [791, 250] width 14 height 22
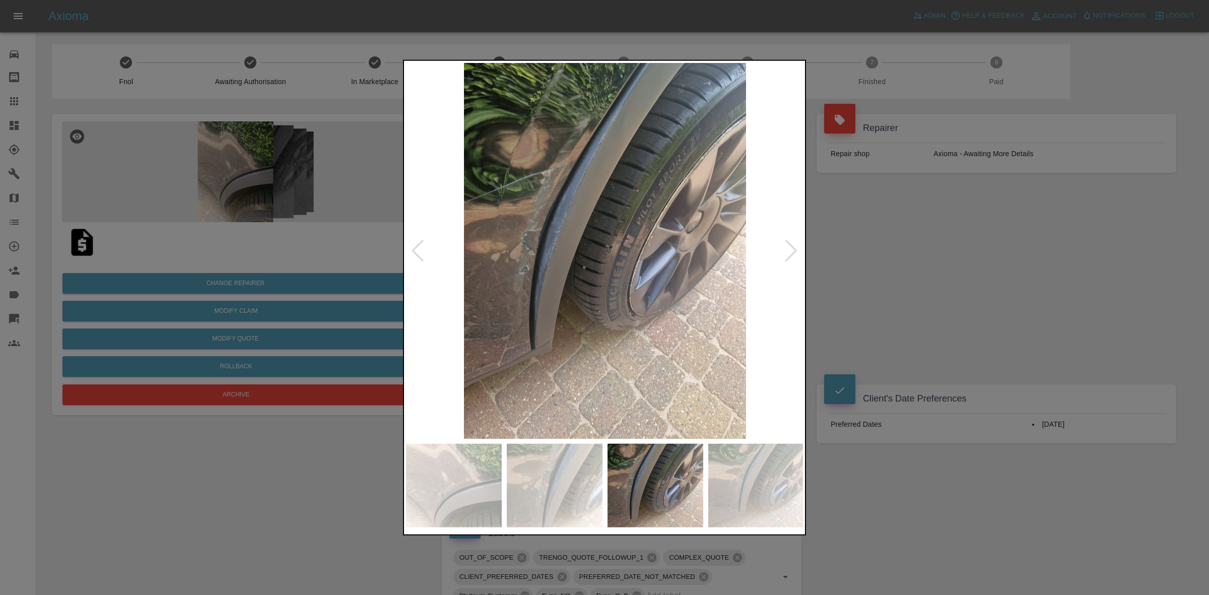
click at [790, 247] on div at bounding box center [791, 250] width 14 height 22
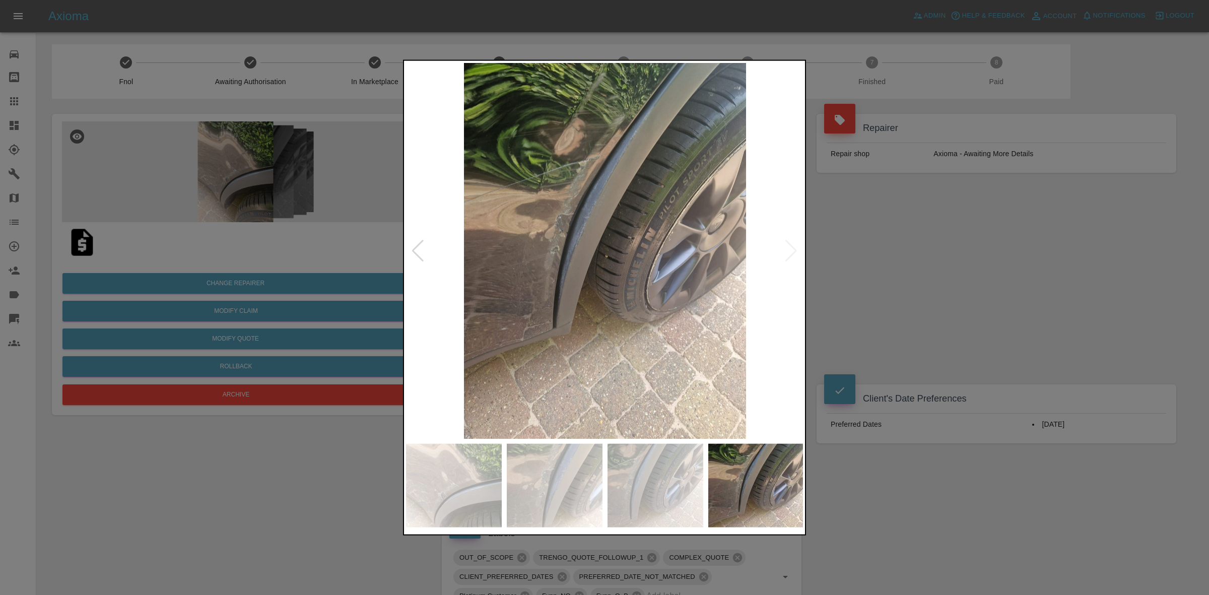
click at [790, 247] on img at bounding box center [605, 250] width 398 height 376
click at [935, 281] on div at bounding box center [604, 297] width 1209 height 595
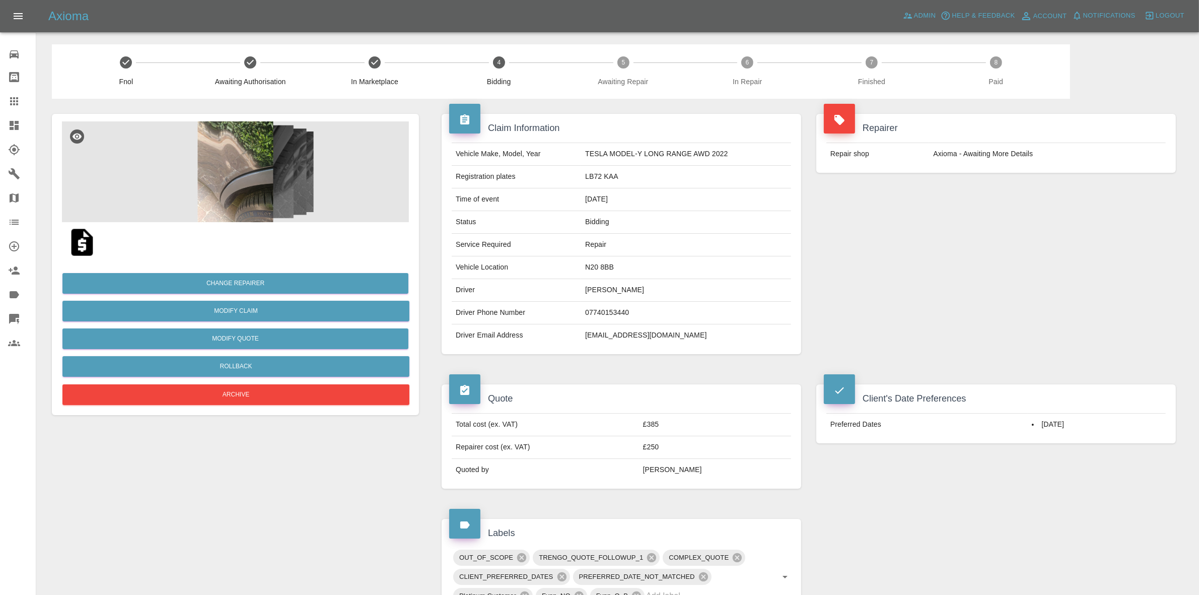
click at [290, 162] on img at bounding box center [235, 171] width 347 height 101
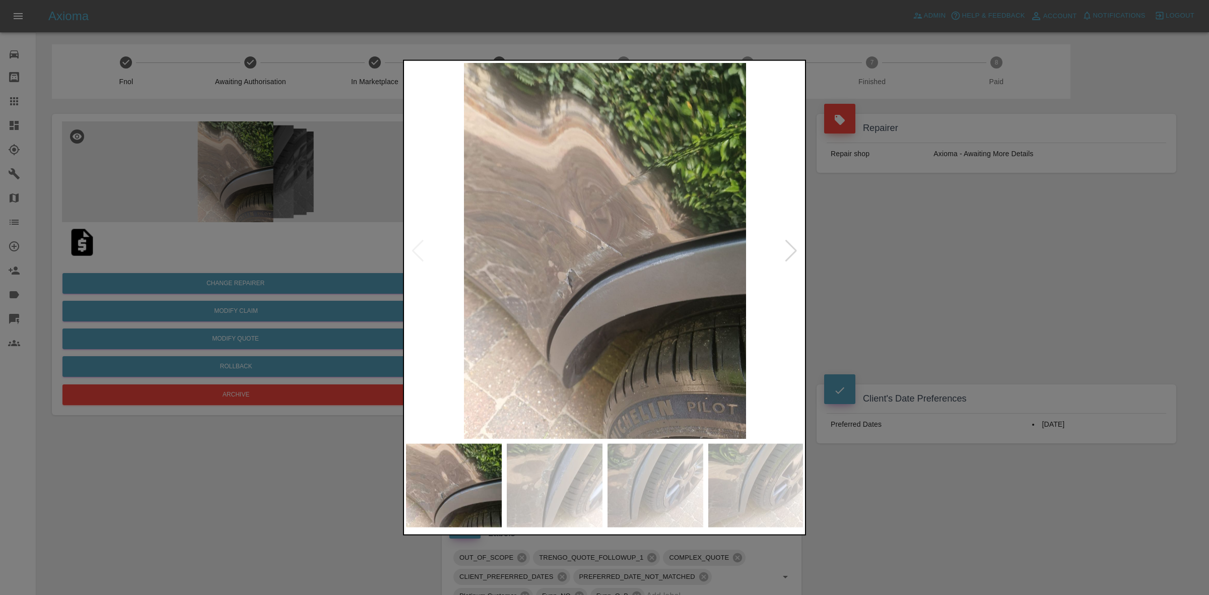
click at [794, 247] on div at bounding box center [791, 250] width 14 height 22
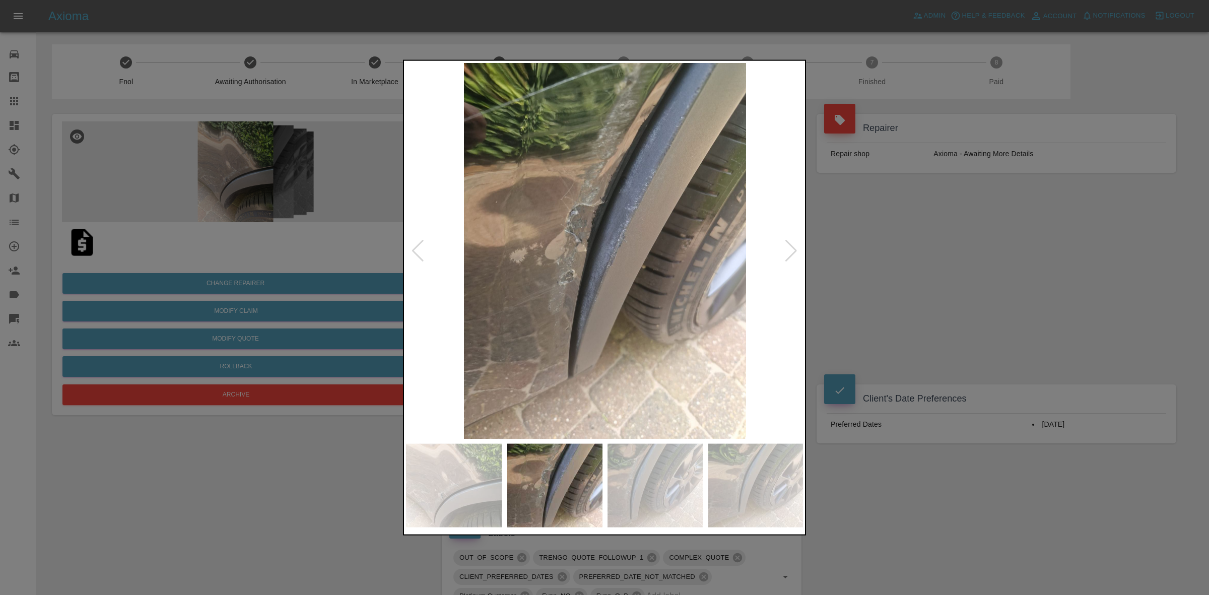
click at [794, 247] on div at bounding box center [791, 250] width 14 height 22
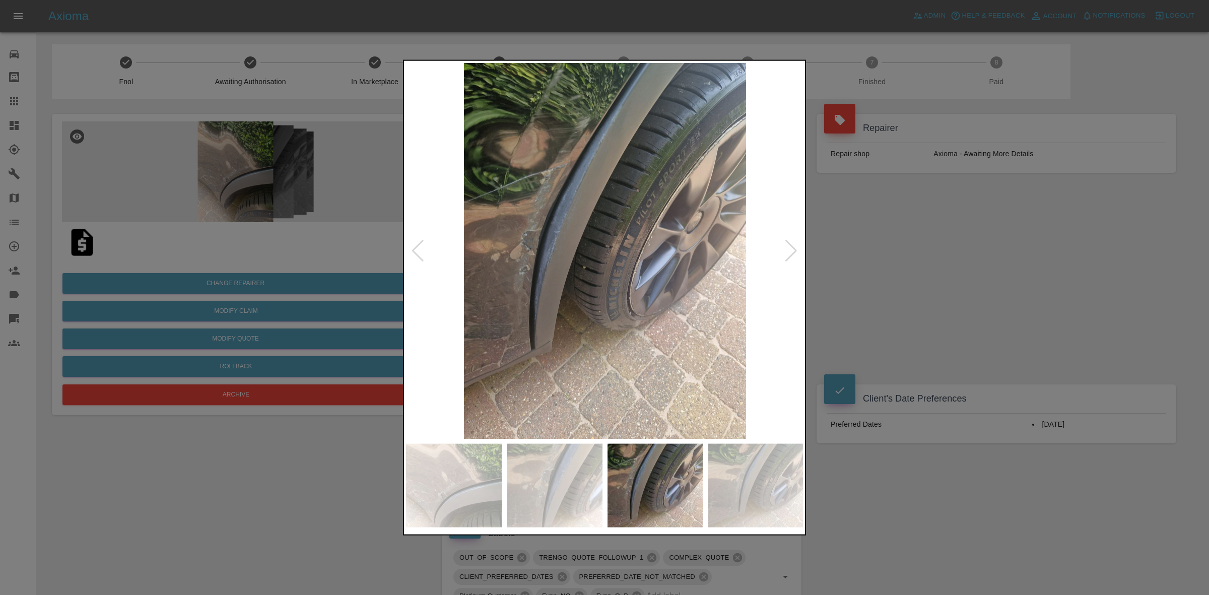
click at [794, 247] on div at bounding box center [791, 250] width 14 height 22
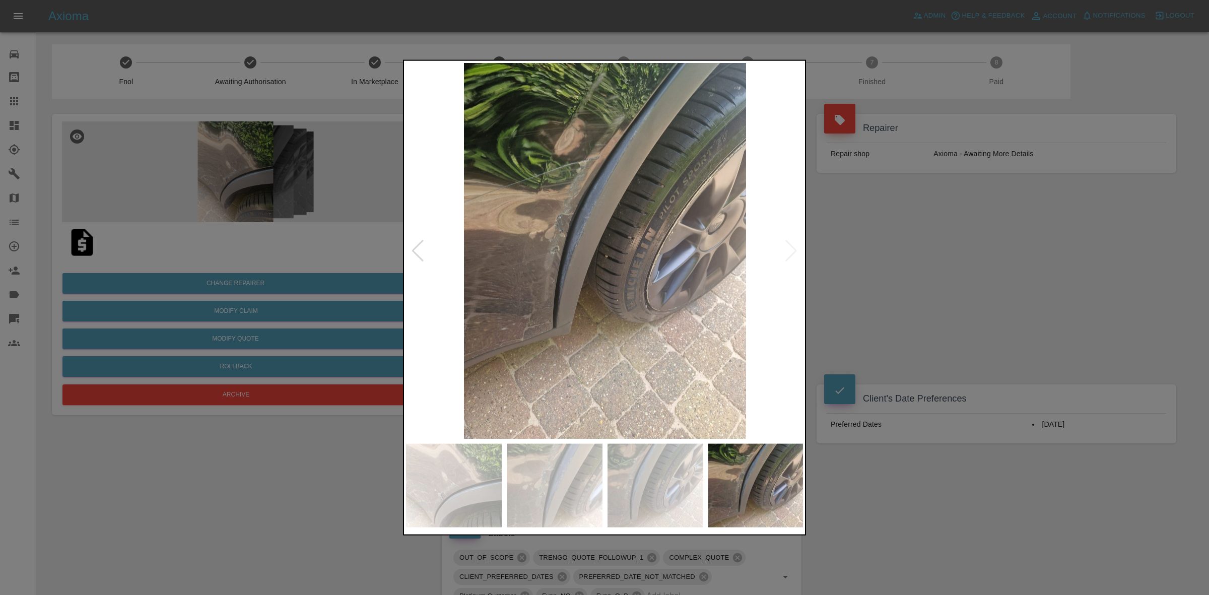
click at [794, 247] on img at bounding box center [605, 250] width 398 height 376
click at [419, 252] on div at bounding box center [418, 250] width 14 height 22
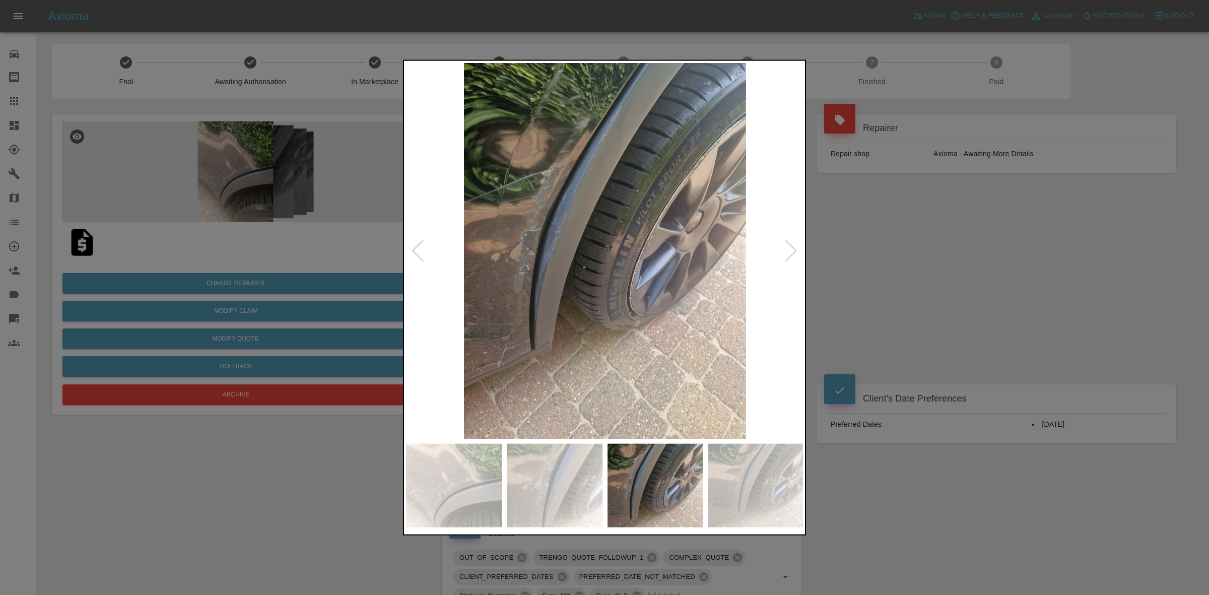
click at [419, 252] on div at bounding box center [418, 250] width 14 height 22
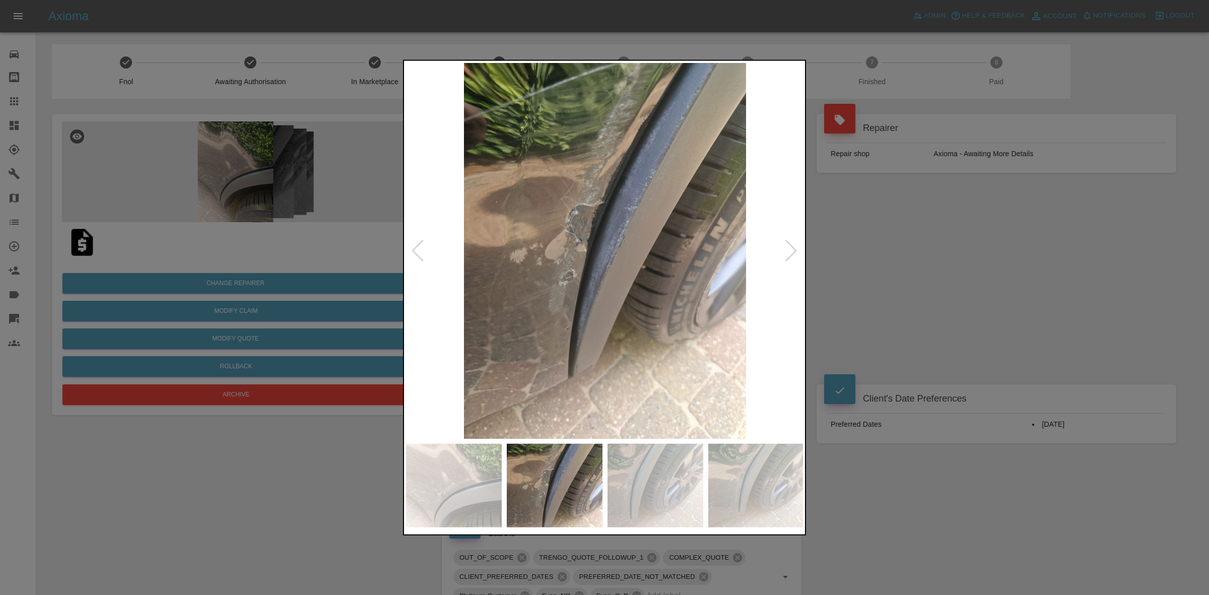
click at [419, 252] on div at bounding box center [418, 250] width 14 height 22
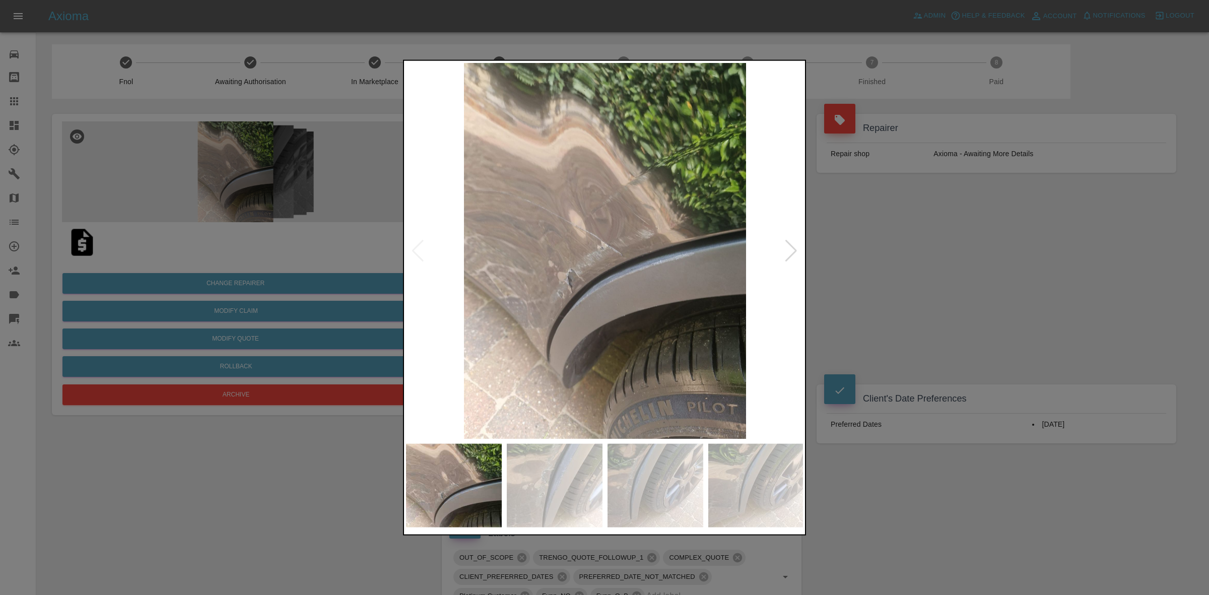
click at [419, 252] on img at bounding box center [605, 250] width 398 height 376
click at [789, 252] on div at bounding box center [791, 250] width 14 height 22
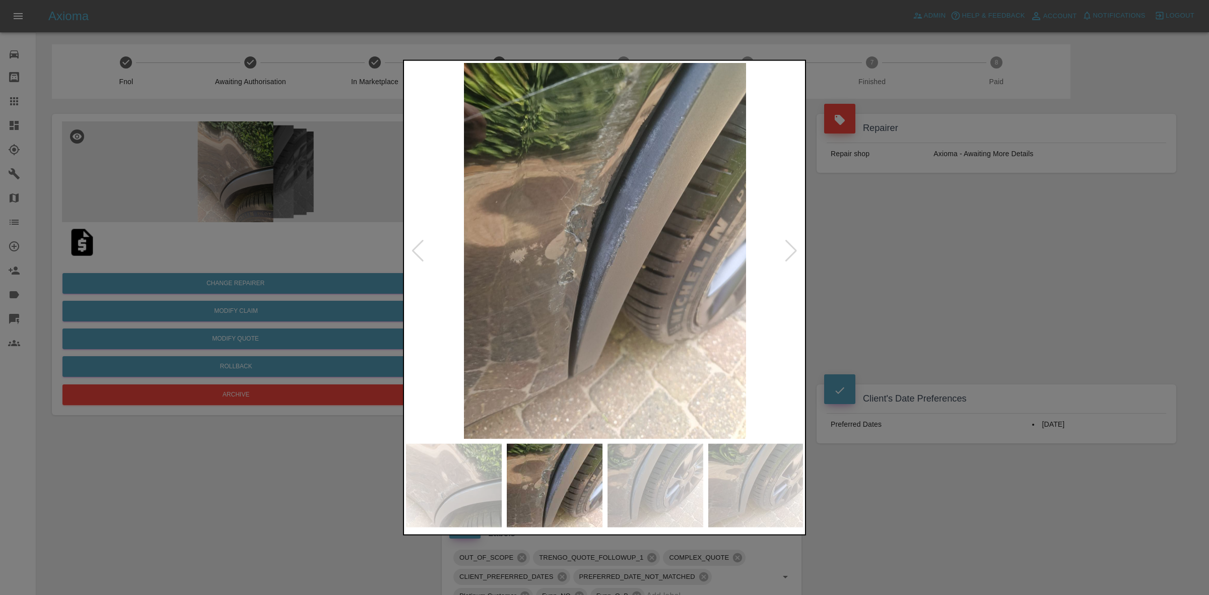
click at [789, 252] on div at bounding box center [791, 250] width 14 height 22
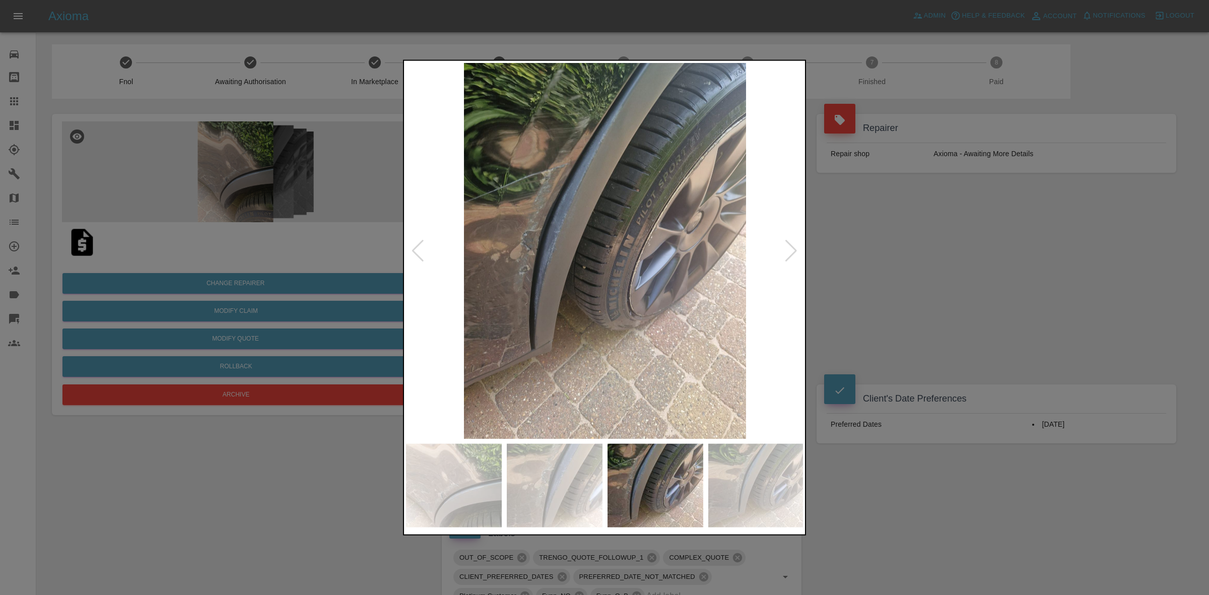
click at [789, 252] on div at bounding box center [791, 250] width 14 height 22
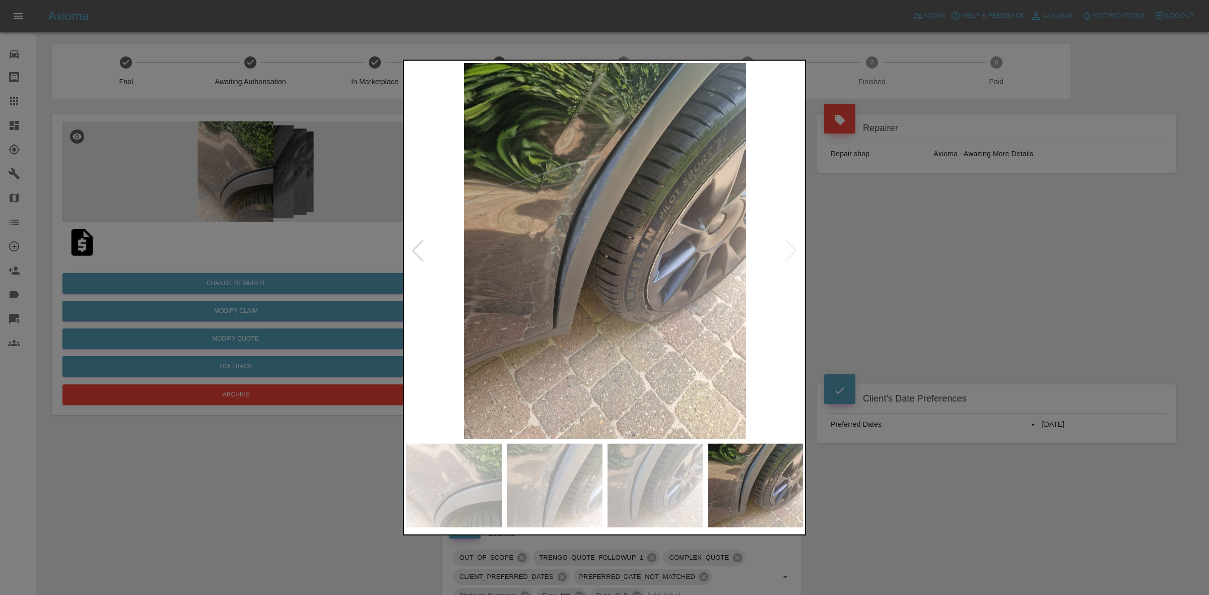
click at [789, 252] on img at bounding box center [605, 250] width 398 height 376
click at [418, 246] on div at bounding box center [418, 250] width 14 height 22
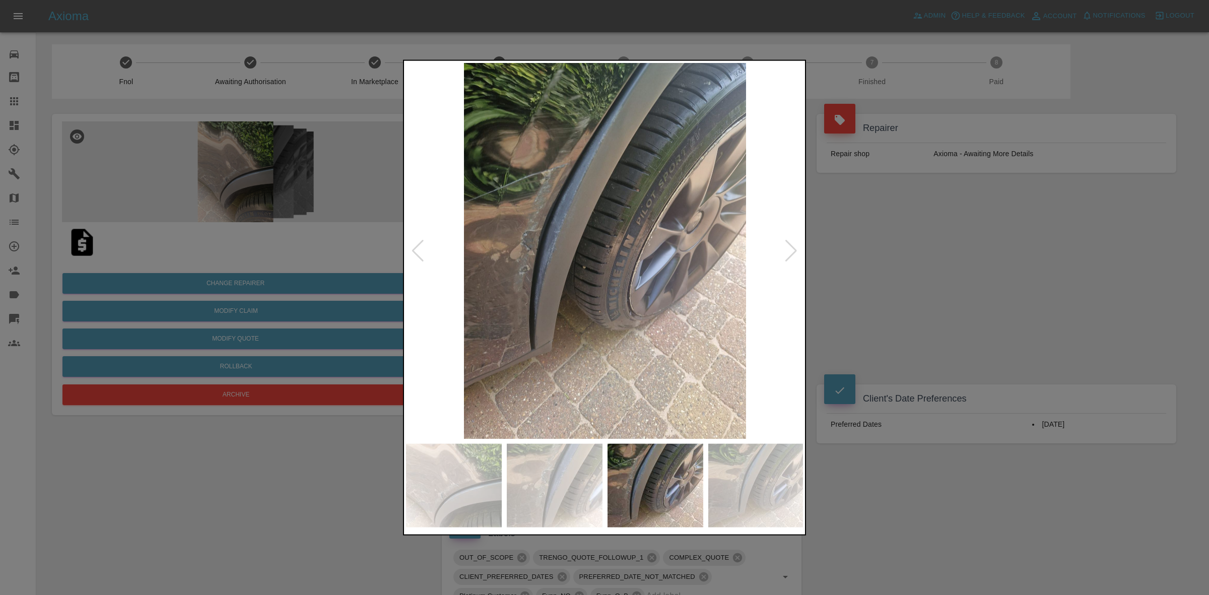
click at [788, 248] on div at bounding box center [791, 250] width 14 height 22
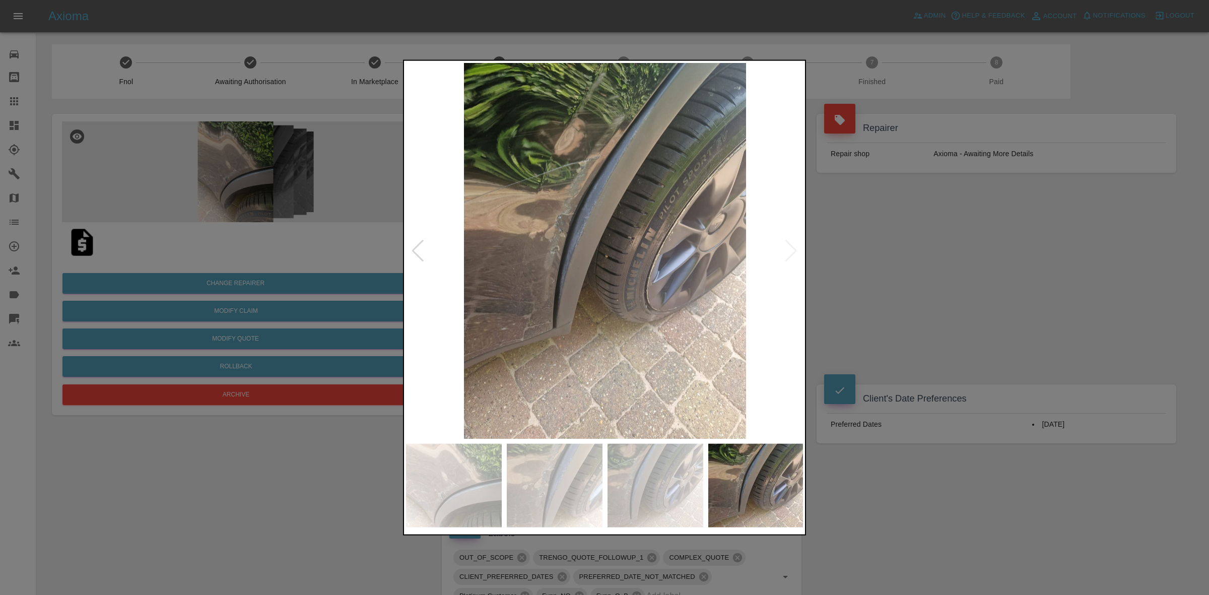
click at [420, 247] on div at bounding box center [418, 250] width 14 height 22
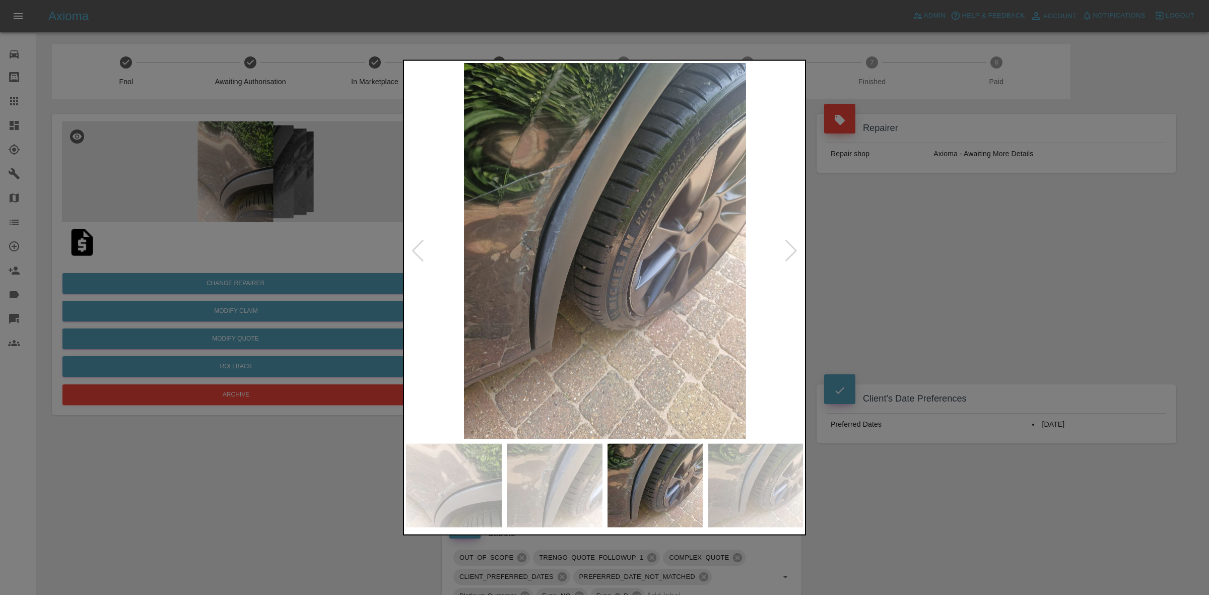
click at [420, 247] on div at bounding box center [418, 250] width 14 height 22
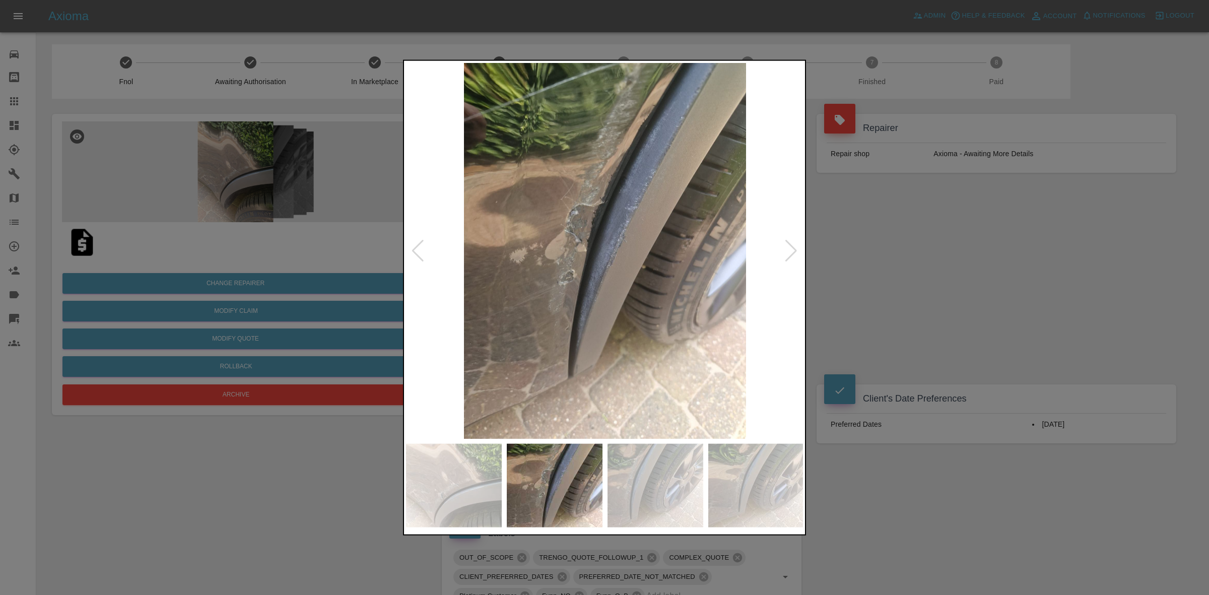
click at [420, 247] on div at bounding box center [418, 250] width 14 height 22
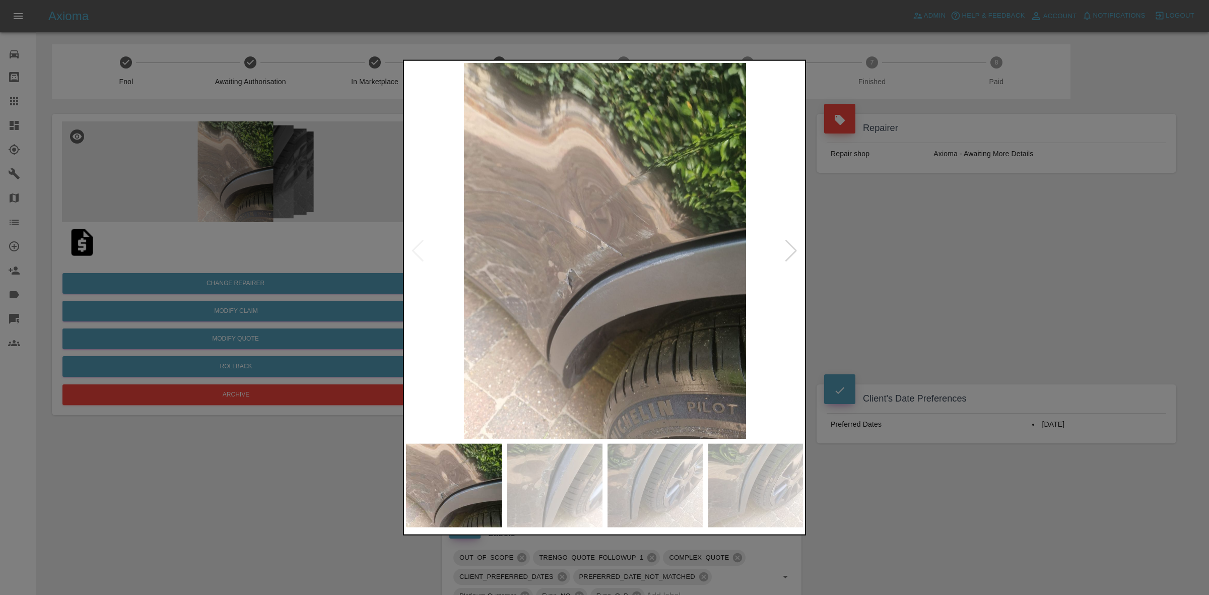
click at [420, 247] on img at bounding box center [605, 250] width 398 height 376
click at [787, 247] on div at bounding box center [791, 250] width 14 height 22
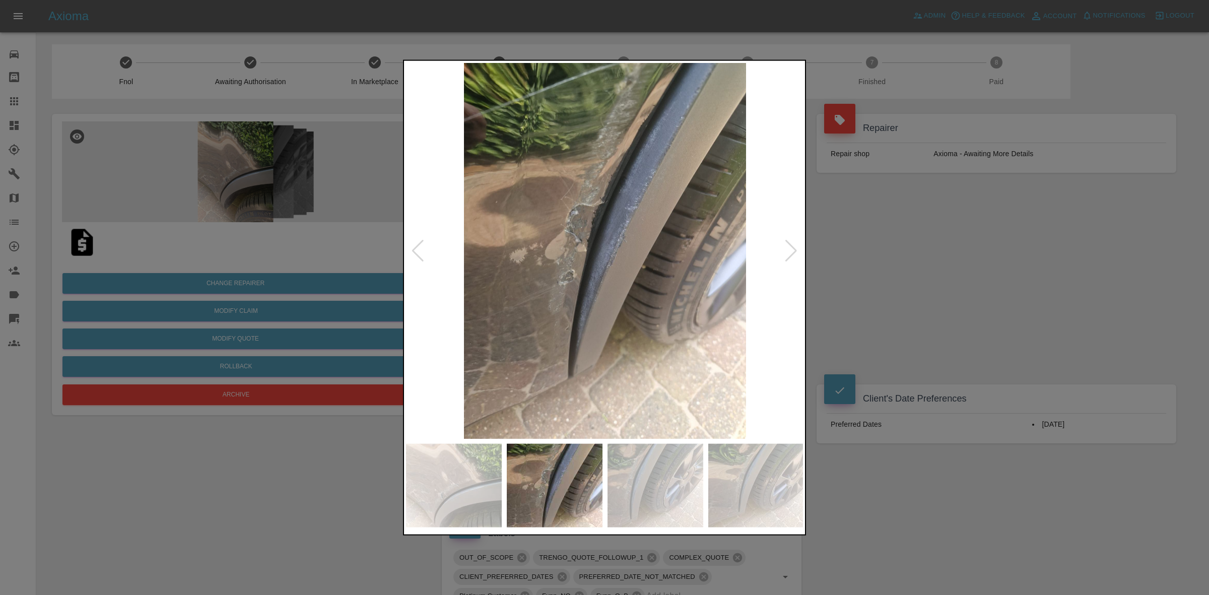
click at [787, 247] on div at bounding box center [791, 250] width 14 height 22
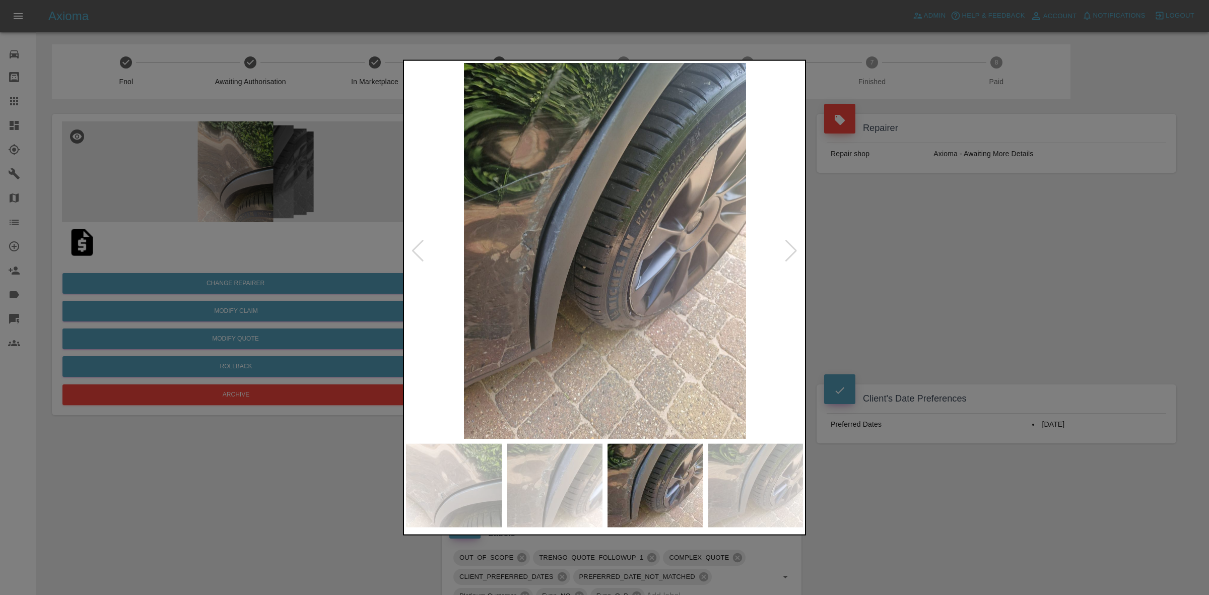
click at [787, 247] on div at bounding box center [791, 250] width 14 height 22
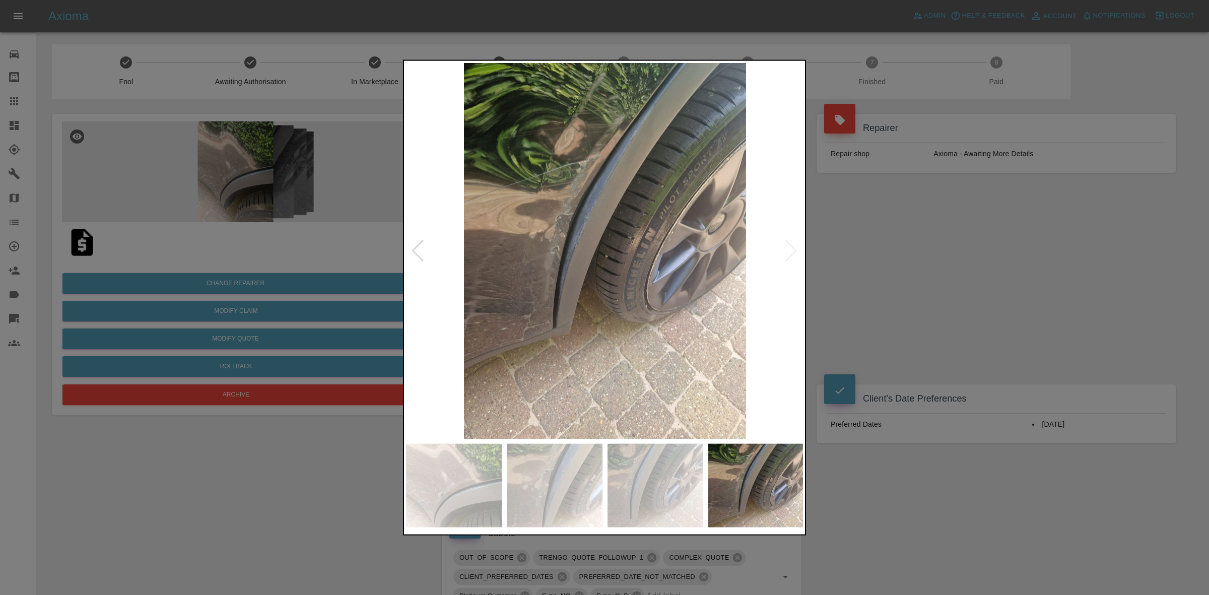
click at [787, 247] on img at bounding box center [605, 250] width 398 height 376
drag, startPoint x: 1028, startPoint y: 258, endPoint x: 1033, endPoint y: 258, distance: 5.6
click at [1033, 258] on div at bounding box center [604, 297] width 1209 height 595
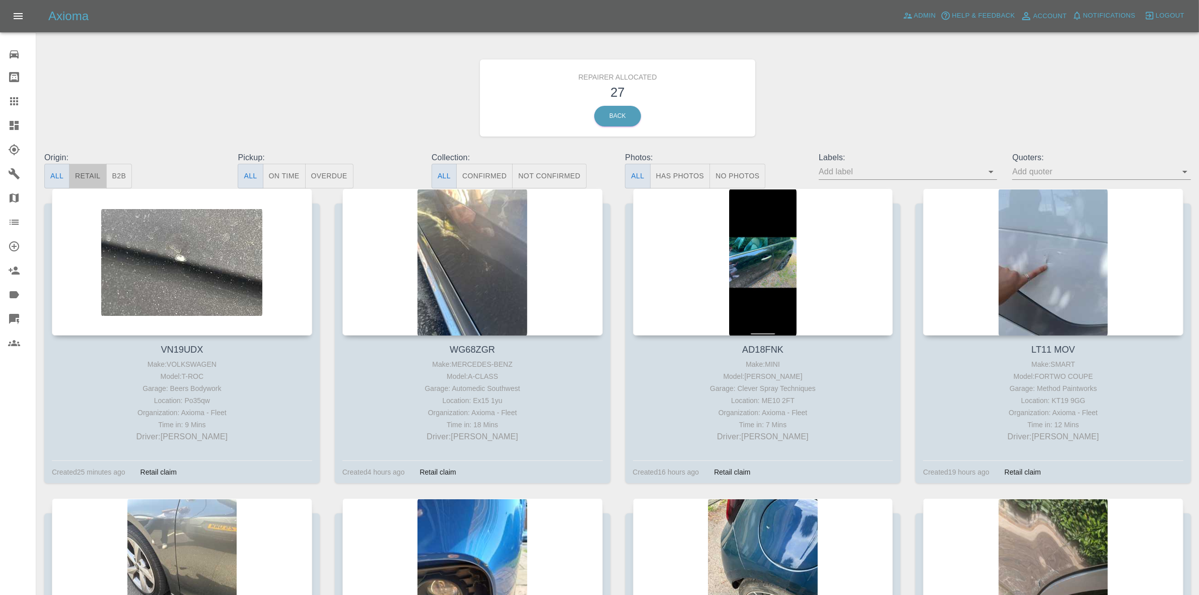
click at [87, 170] on button "Retail" at bounding box center [87, 176] width 37 height 25
click at [95, 172] on button "Retail" at bounding box center [87, 176] width 37 height 25
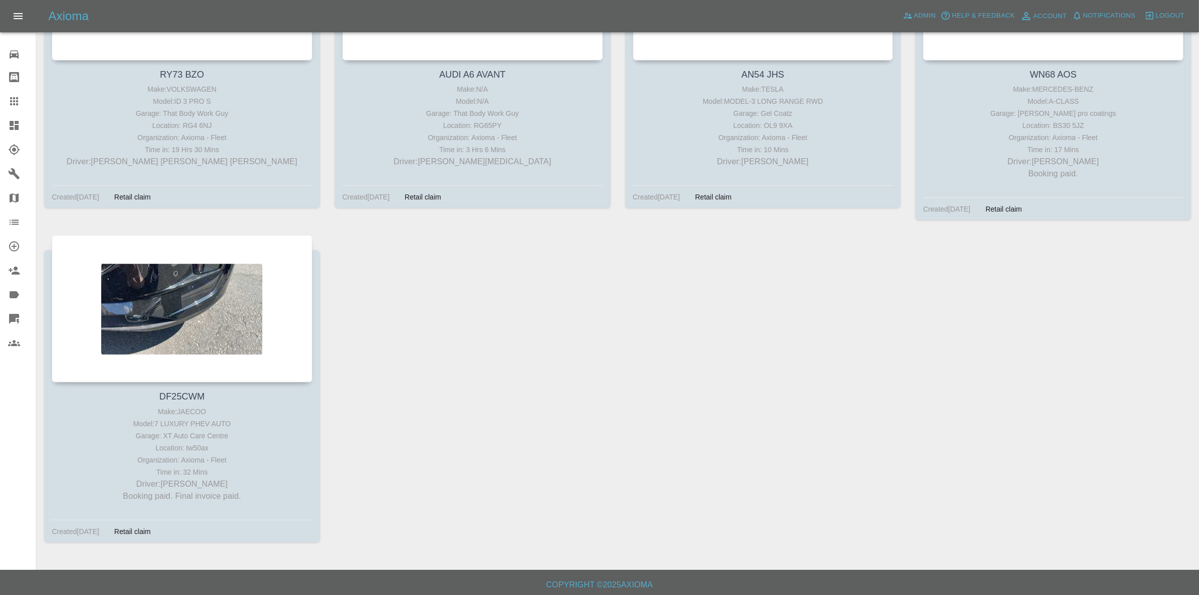
scroll to position [1530, 0]
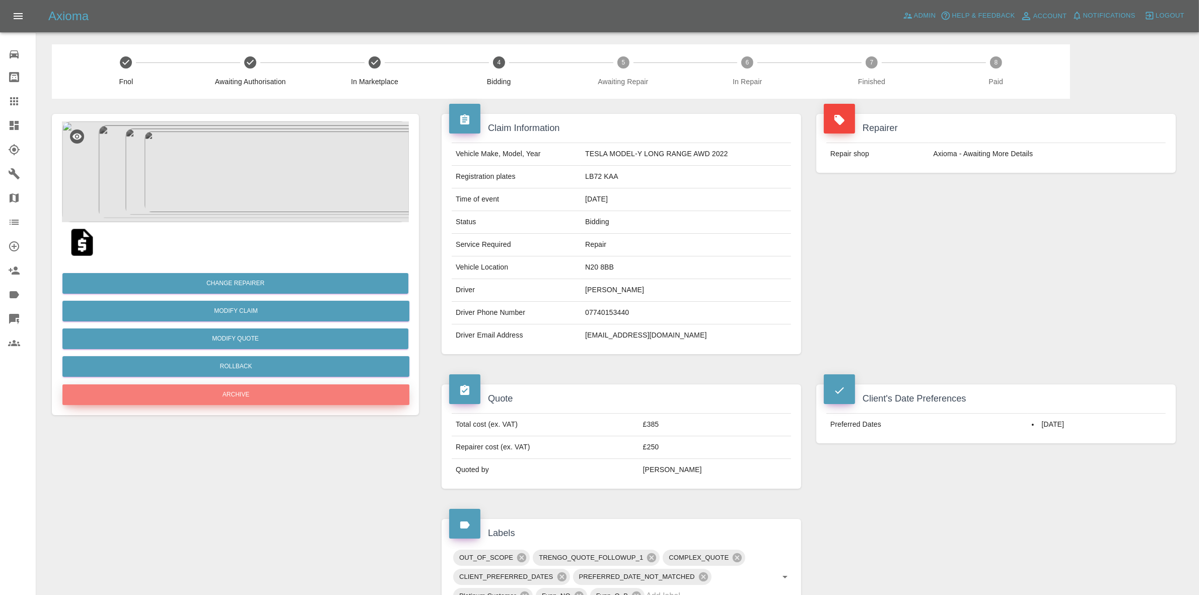
click at [243, 389] on button "Archive" at bounding box center [235, 394] width 347 height 21
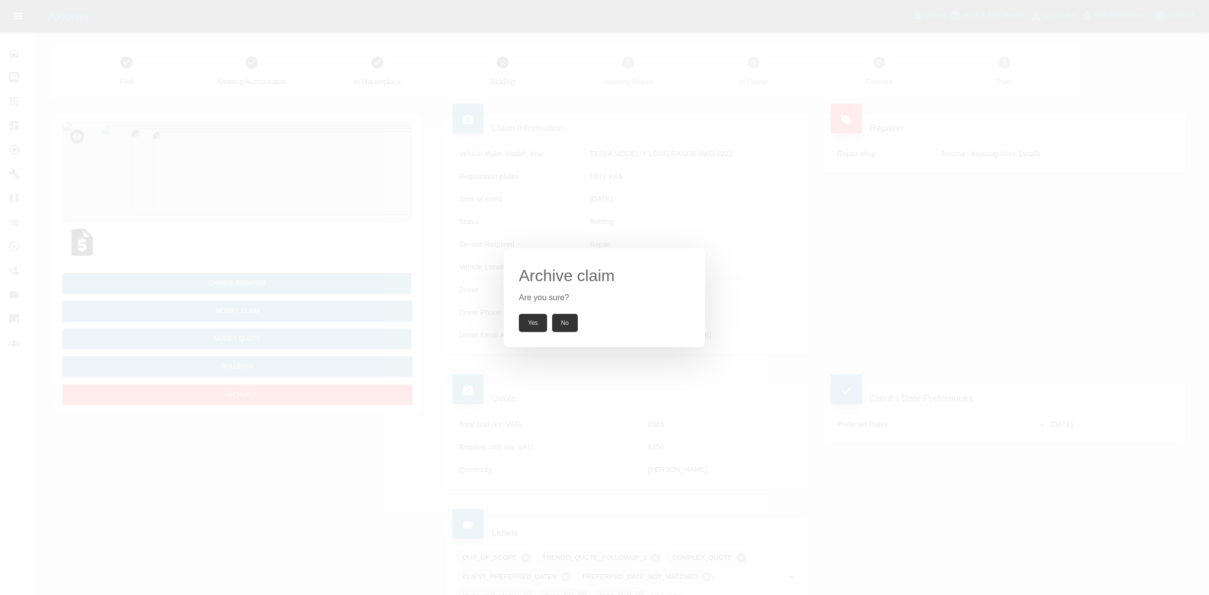
click at [533, 323] on button "Yes" at bounding box center [533, 323] width 28 height 18
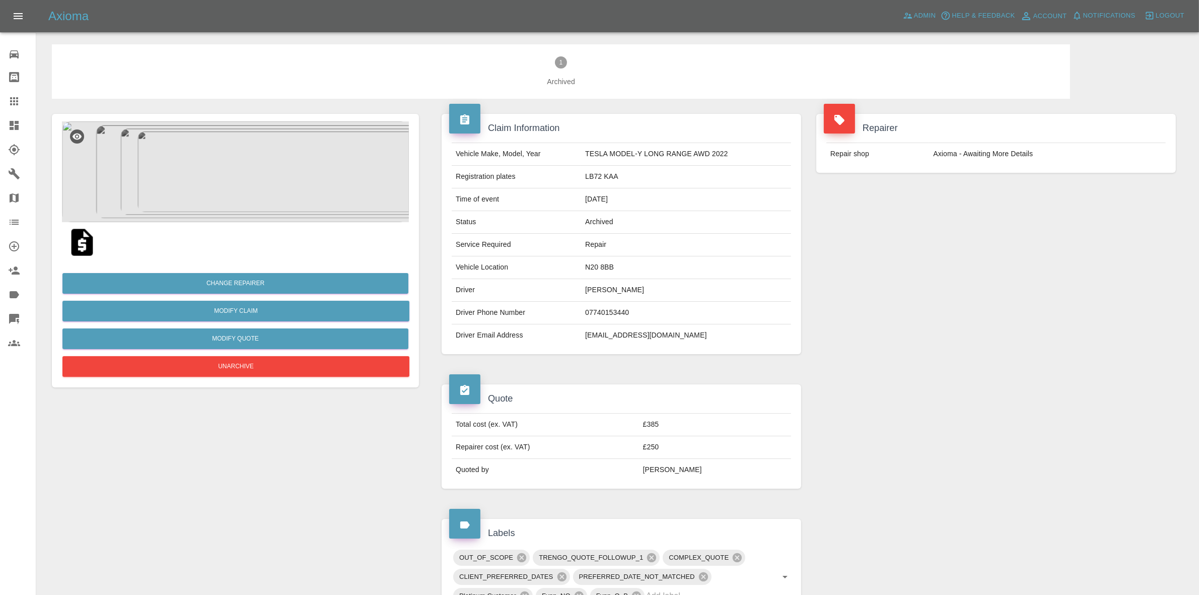
click at [628, 338] on td "mschaffer@hotmail.co.uk" at bounding box center [686, 335] width 210 height 22
copy div "mschaffer@hotmail.co.uk"
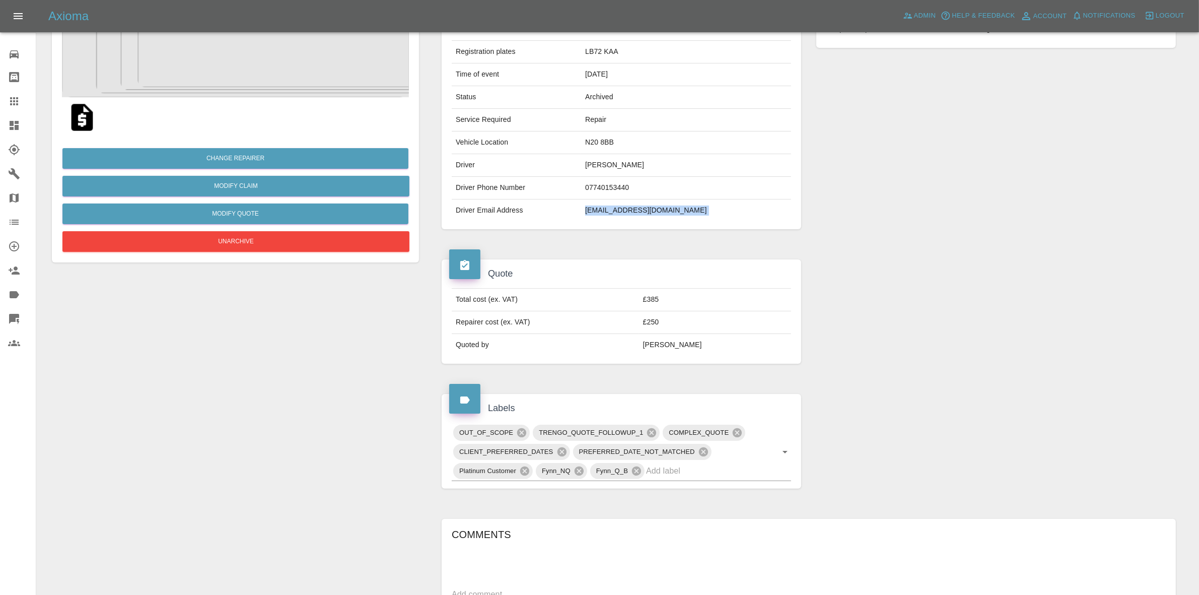
scroll to position [126, 0]
click at [698, 470] on input "text" at bounding box center [704, 470] width 117 height 16
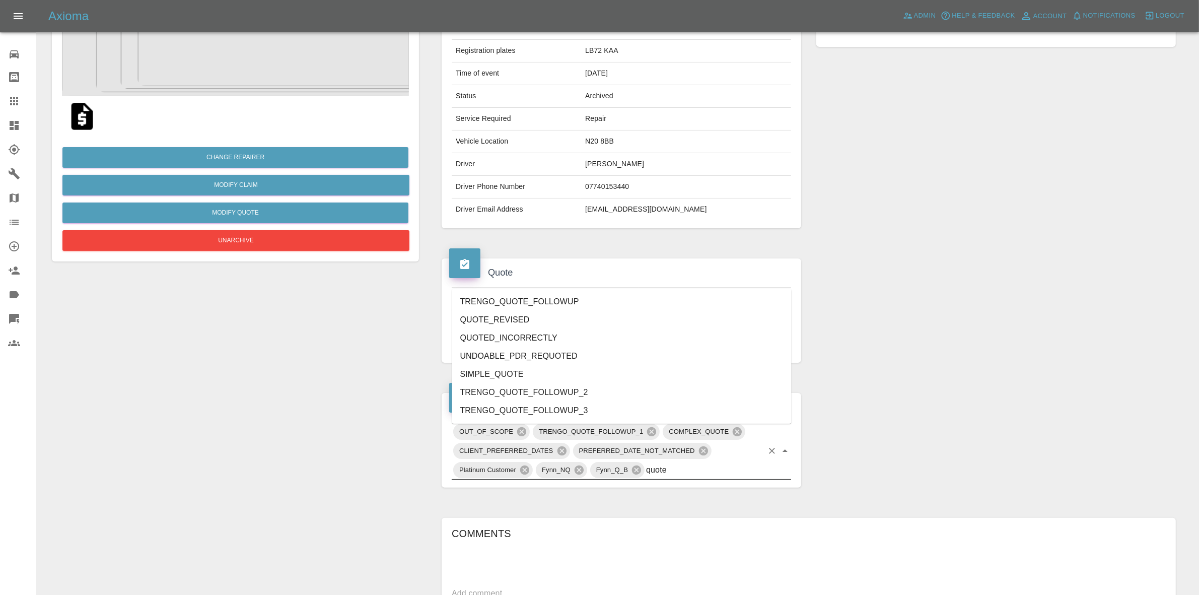
type input "quoted"
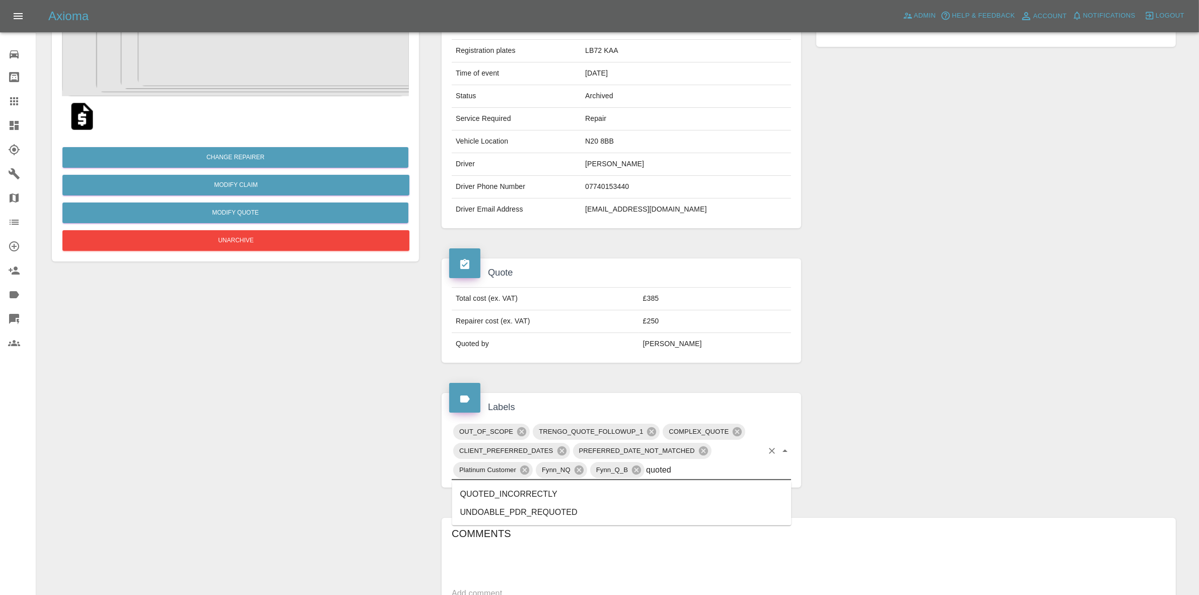
click at [532, 497] on li "QUOTED_INCORRECTLY" at bounding box center [621, 494] width 339 height 18
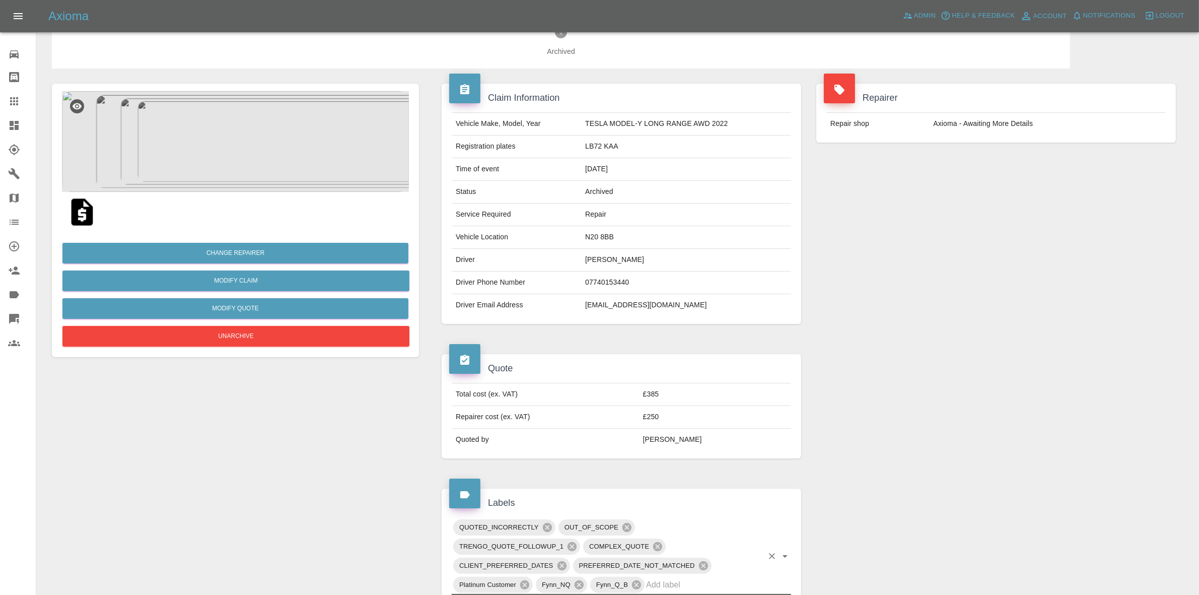
scroll to position [0, 0]
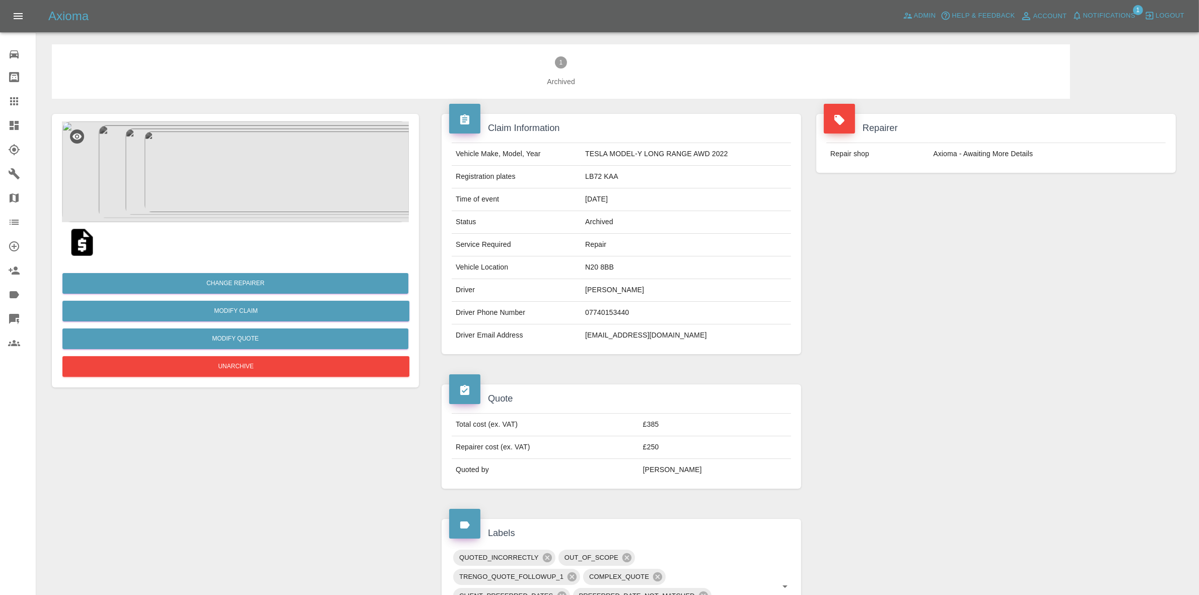
click at [1121, 12] on span "Notifications" at bounding box center [1109, 16] width 52 height 12
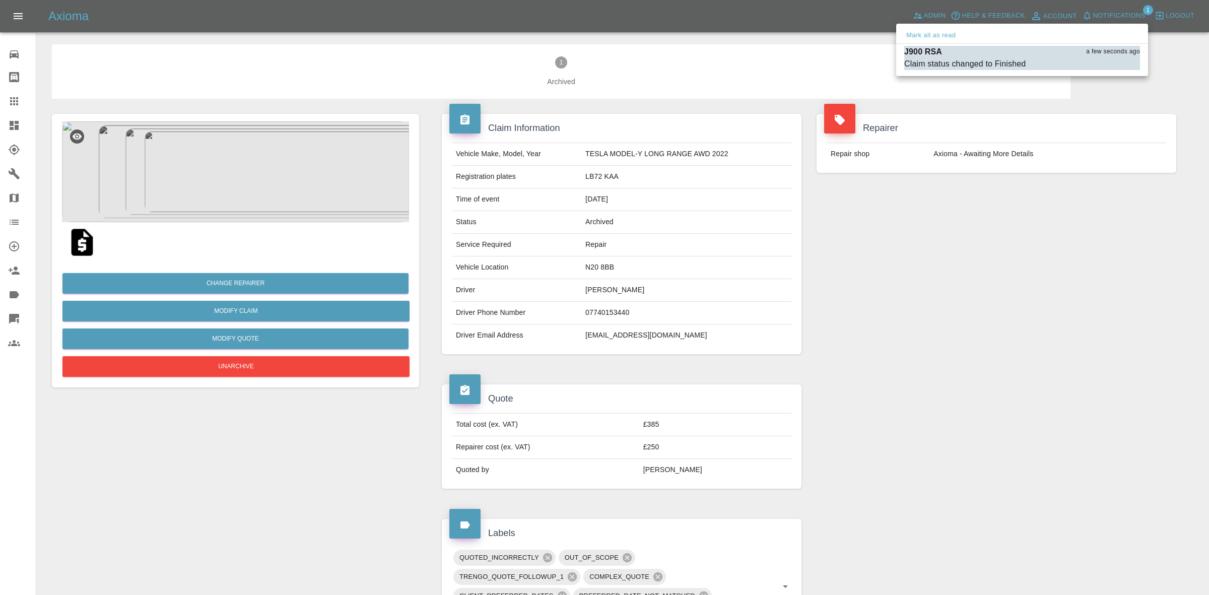
drag, startPoint x: 933, startPoint y: 33, endPoint x: 1014, endPoint y: 189, distance: 175.9
click at [933, 34] on button "Mark all as read" at bounding box center [930, 36] width 53 height 12
drag, startPoint x: 1044, startPoint y: 233, endPoint x: 928, endPoint y: 233, distance: 115.3
click at [1047, 240] on div at bounding box center [604, 297] width 1209 height 595
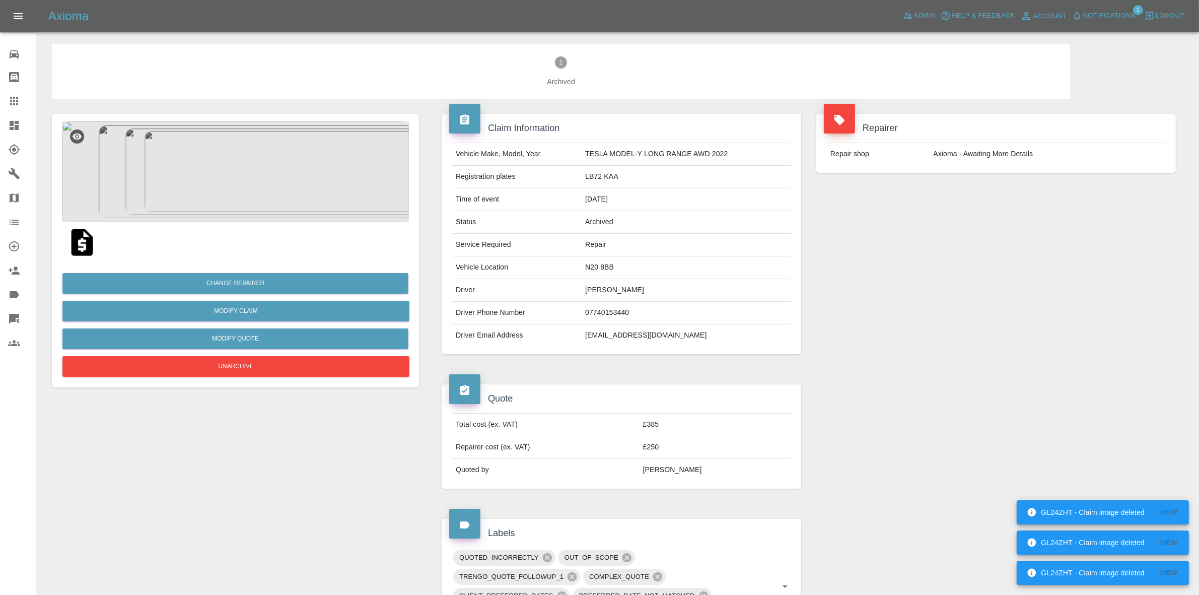
click at [1109, 16] on span "Notifications" at bounding box center [1109, 16] width 52 height 12
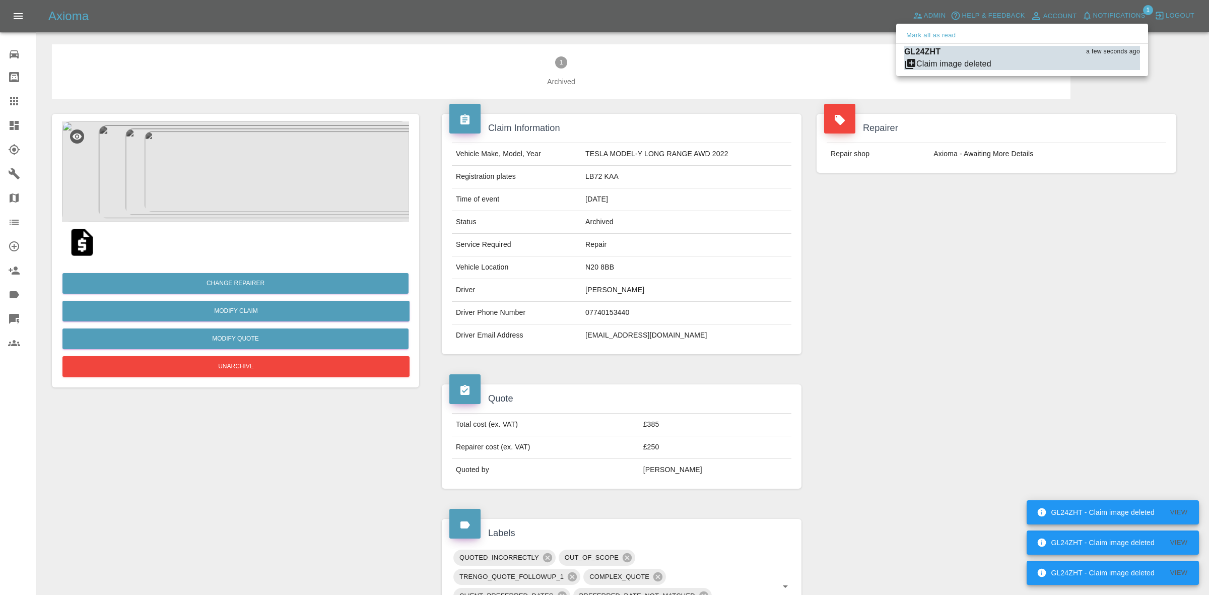
click at [928, 29] on div "Mark all as read" at bounding box center [1022, 36] width 252 height 16
click at [928, 34] on button "Mark all as read" at bounding box center [930, 36] width 53 height 12
drag, startPoint x: 1028, startPoint y: 184, endPoint x: 731, endPoint y: 131, distance: 301.8
click at [1038, 205] on div at bounding box center [604, 297] width 1209 height 595
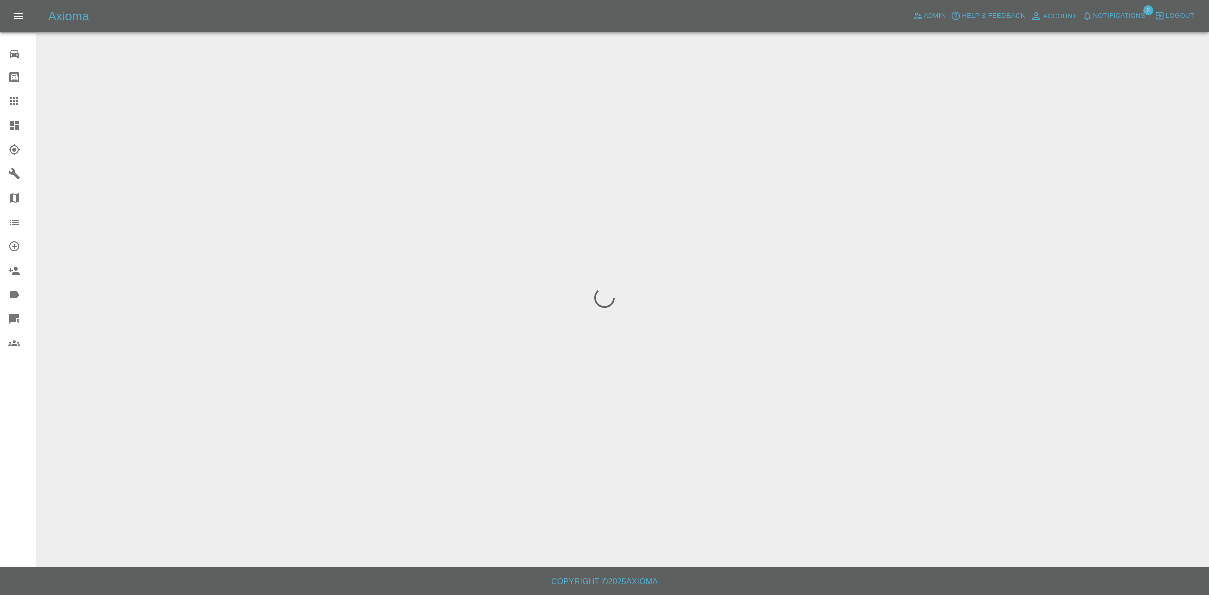
click at [1140, 13] on span "Notifications" at bounding box center [1119, 16] width 52 height 12
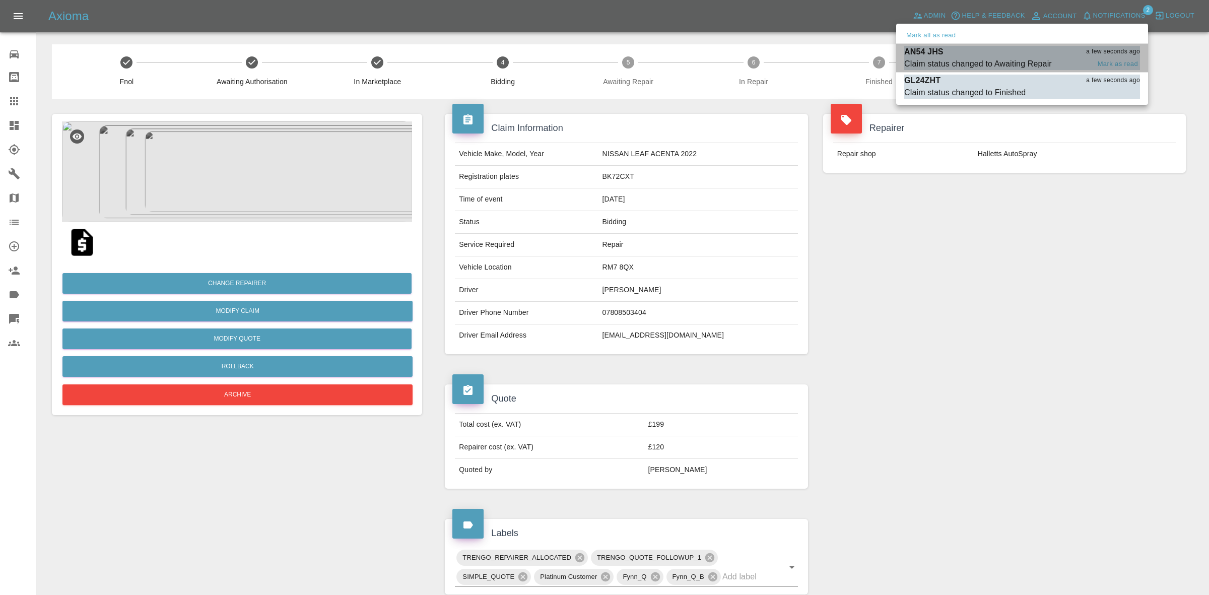
click at [1015, 46] on div "AN54 JHS a few seconds ago" at bounding box center [1022, 52] width 236 height 12
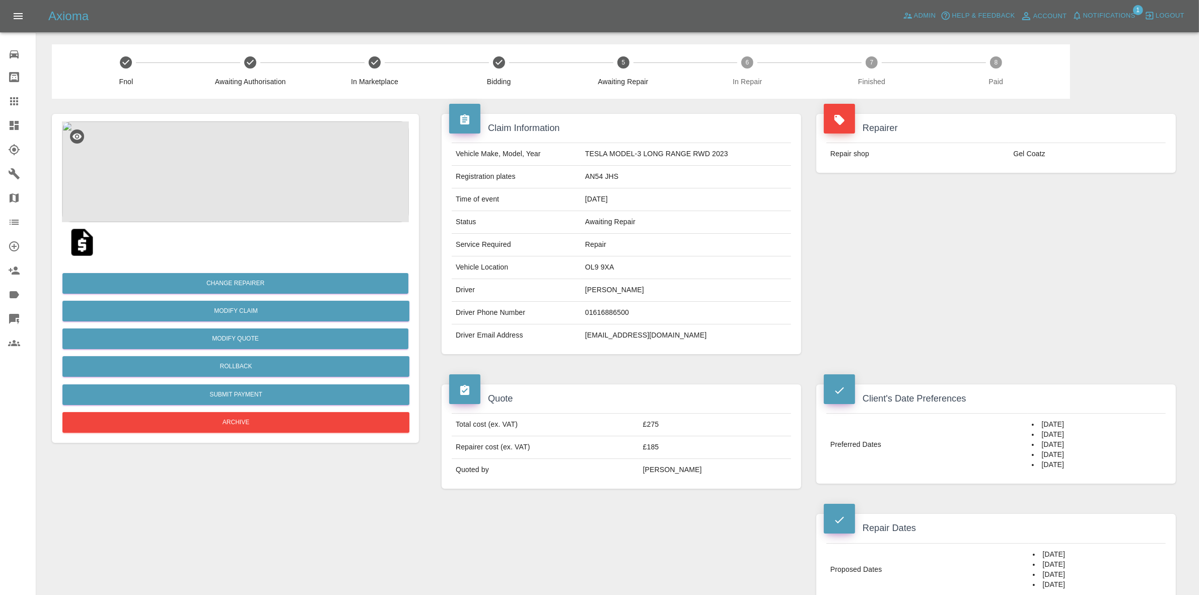
click at [1102, 12] on span "Notifications" at bounding box center [1109, 16] width 52 height 12
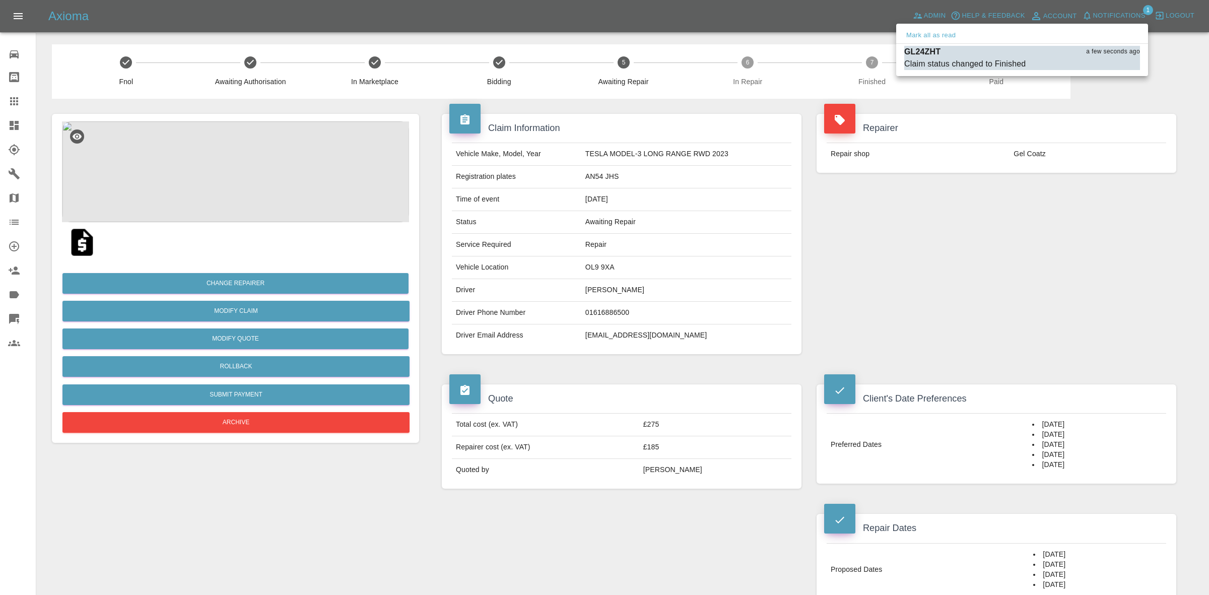
click at [930, 35] on button "Mark all as read" at bounding box center [930, 36] width 53 height 12
click at [1004, 174] on div at bounding box center [604, 297] width 1209 height 595
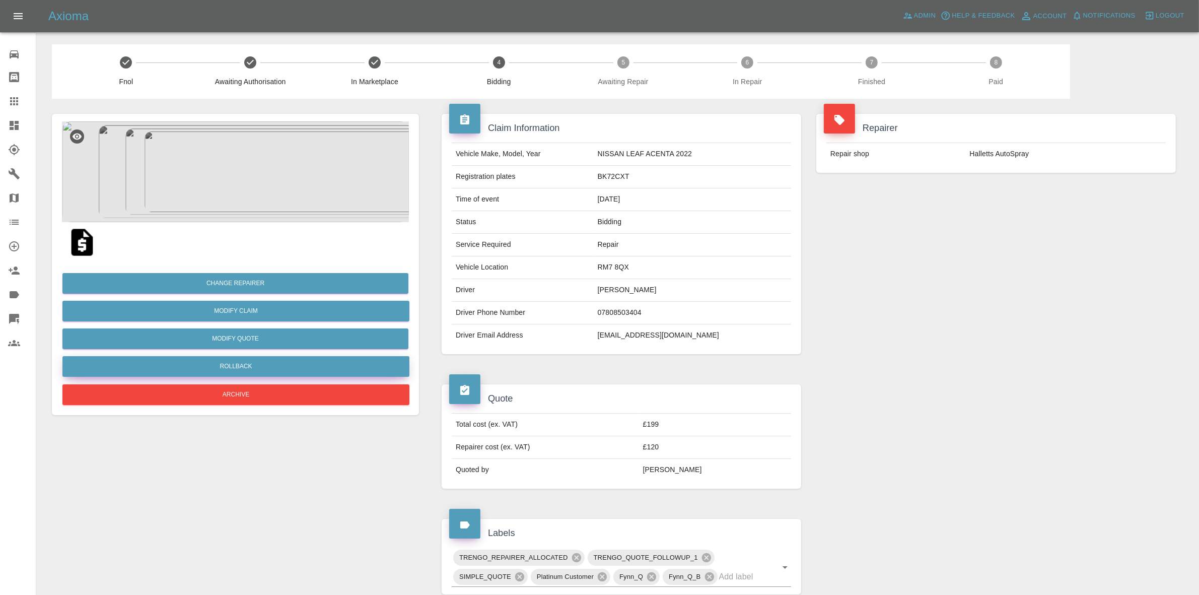
click at [236, 368] on button "Rollback" at bounding box center [235, 366] width 347 height 21
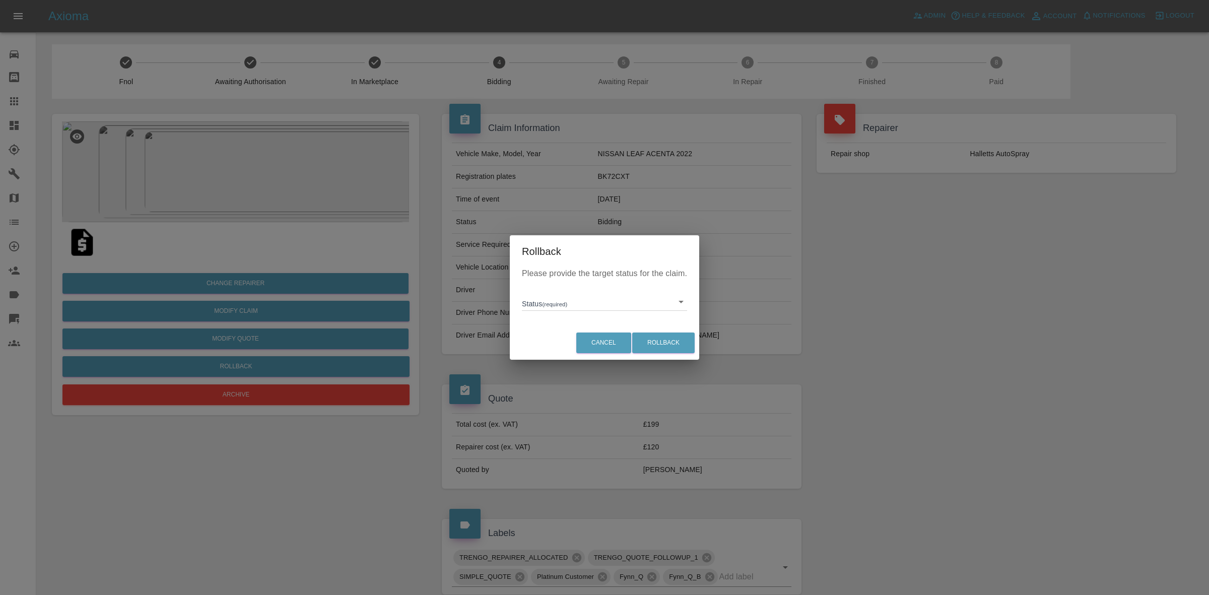
click at [555, 309] on body "Axioma Admin Help & Feedback Account Notifications 0 Logout Repair home Bodysho…" at bounding box center [604, 501] width 1209 height 1003
click at [563, 351] on li "In Marketplace" at bounding box center [604, 347] width 160 height 23
type input "in-marketplace"
click at [660, 335] on button "Rollback" at bounding box center [663, 342] width 62 height 21
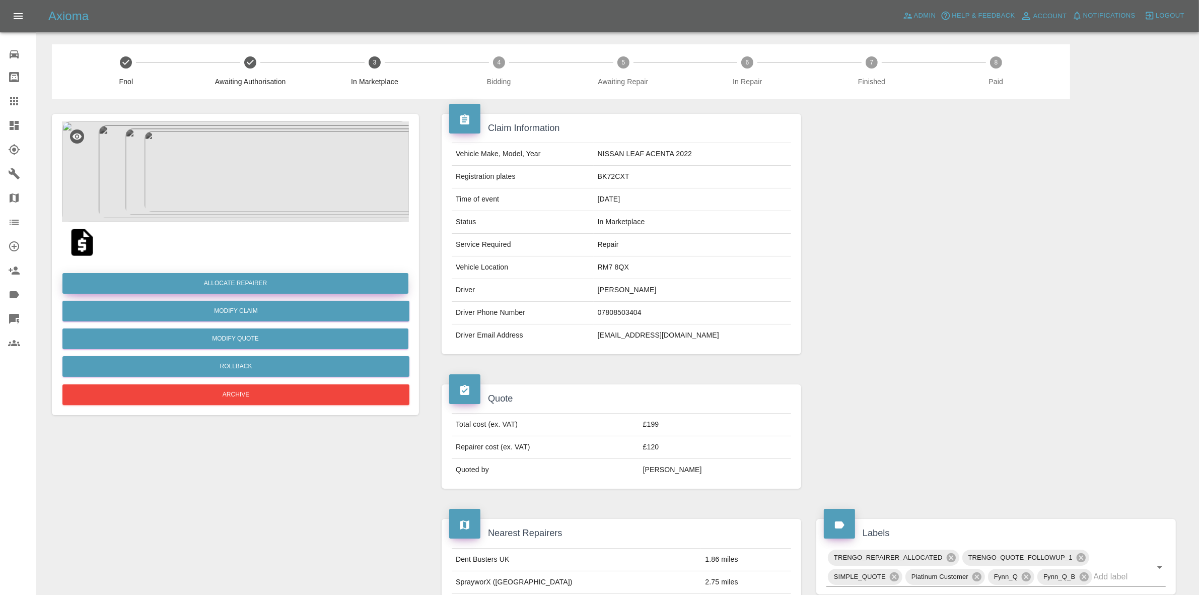
click at [242, 278] on button "Allocate Repairer" at bounding box center [235, 283] width 346 height 21
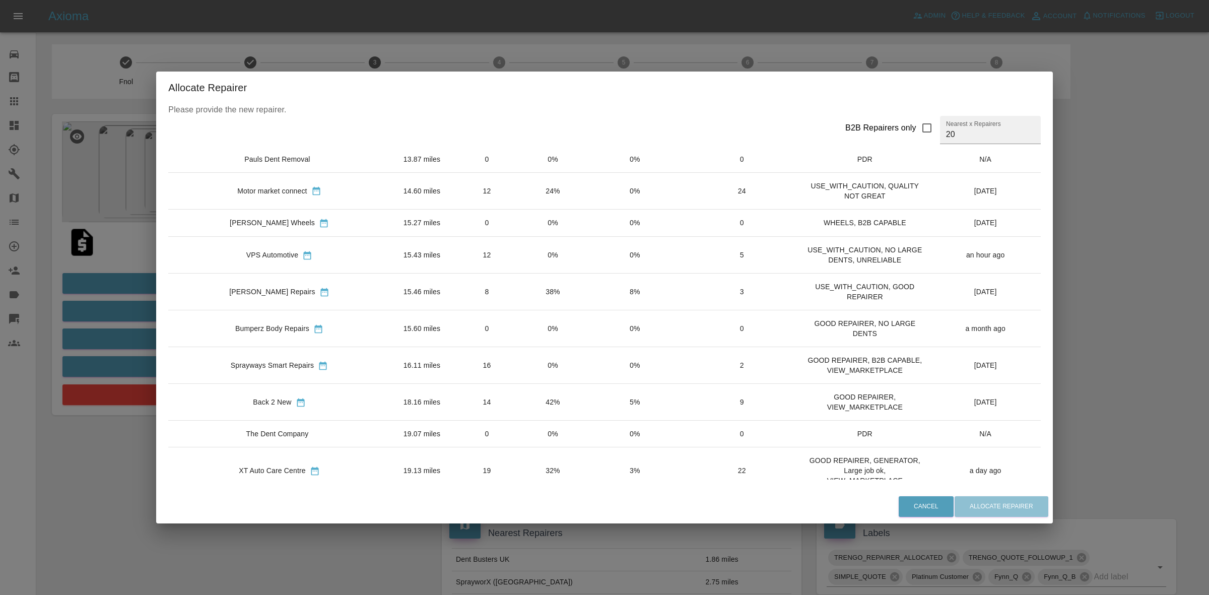
scroll to position [189, 0]
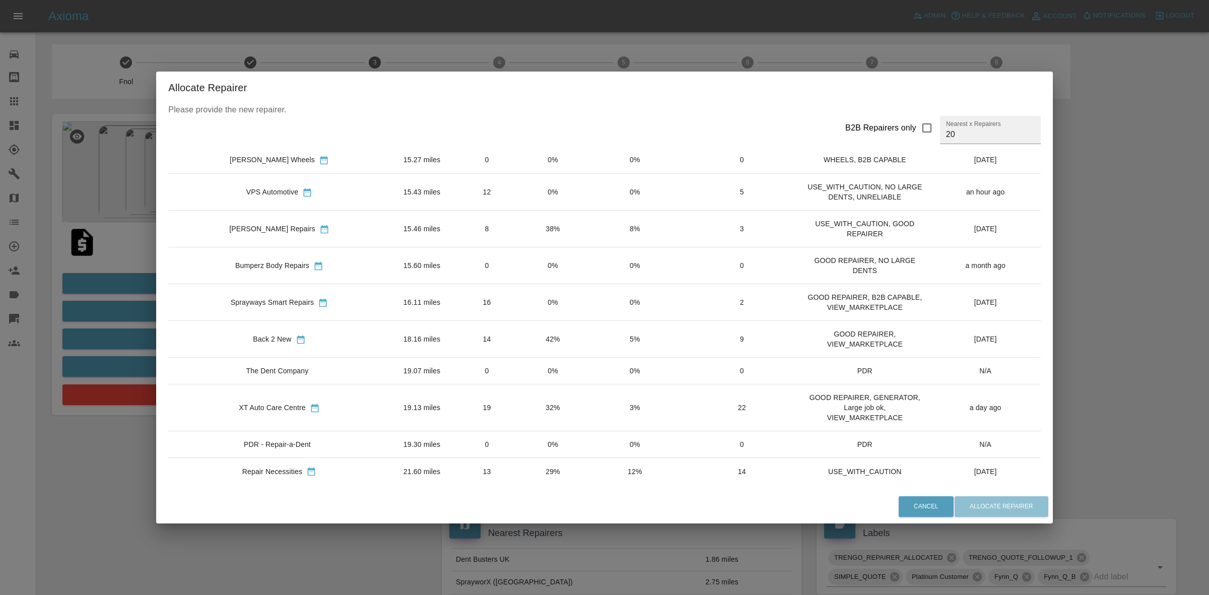
click at [520, 318] on td "0%" at bounding box center [552, 302] width 65 height 37
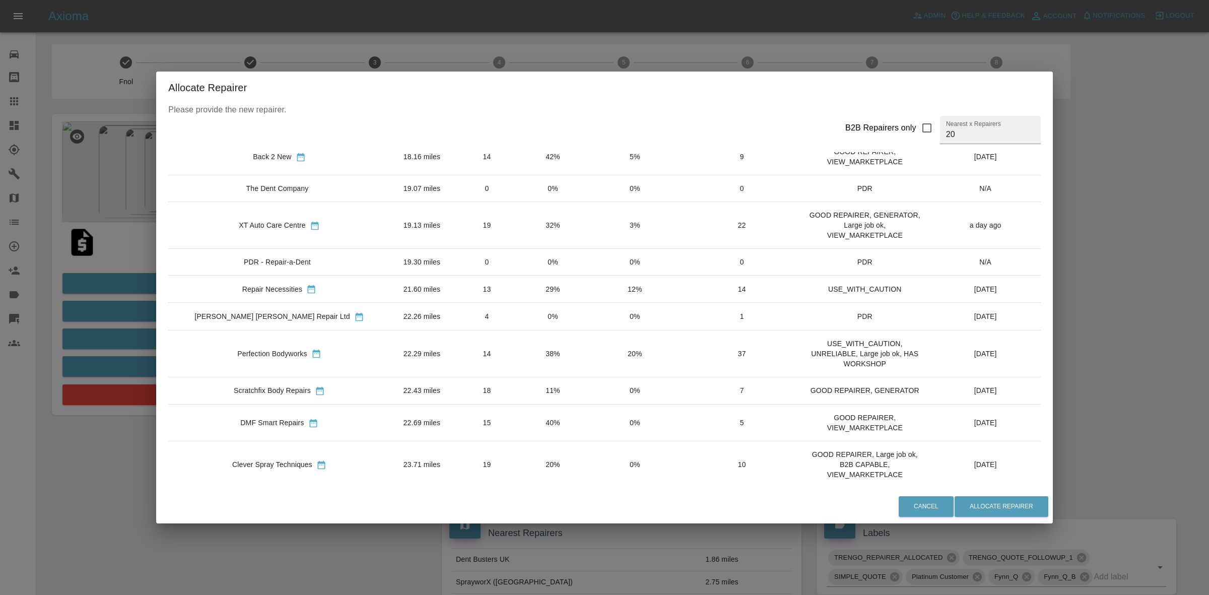
scroll to position [412, 0]
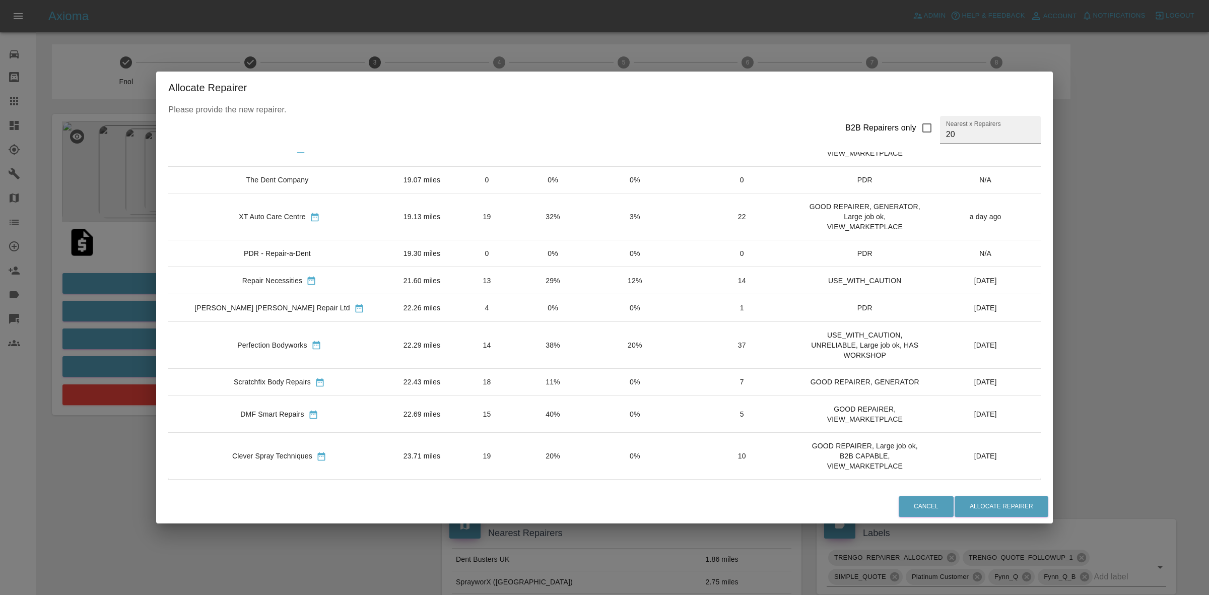
click at [940, 141] on input "20" at bounding box center [990, 130] width 101 height 28
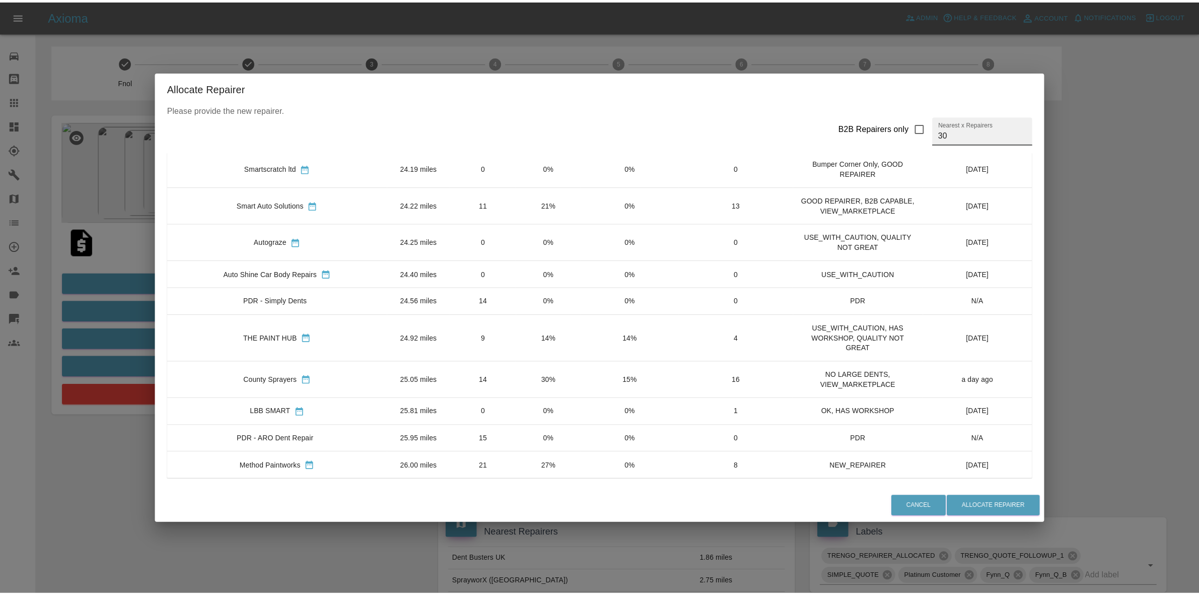
scroll to position [753, 0]
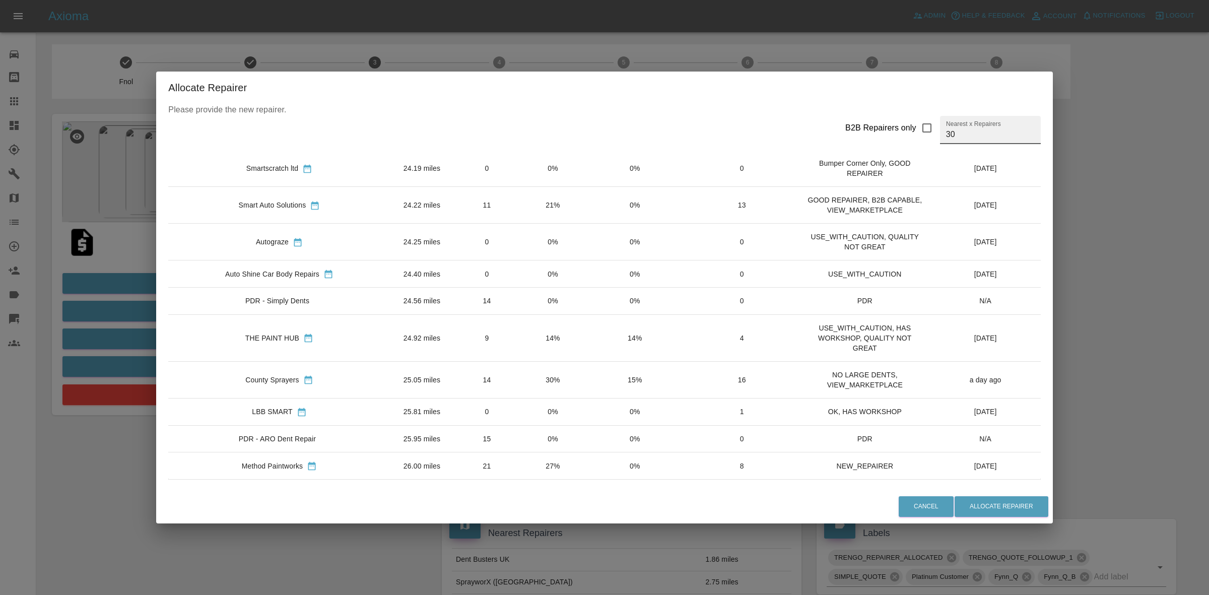
type input "30"
click at [527, 376] on td "30%" at bounding box center [552, 379] width 65 height 37
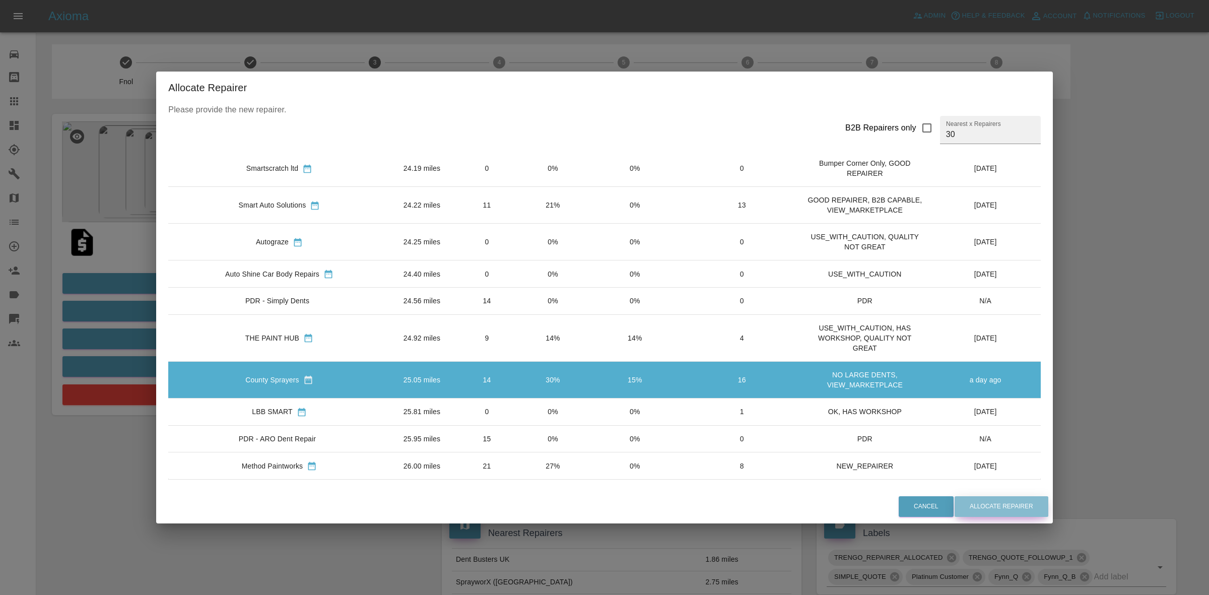
click at [985, 505] on button "Allocate Repairer" at bounding box center [1002, 506] width 94 height 21
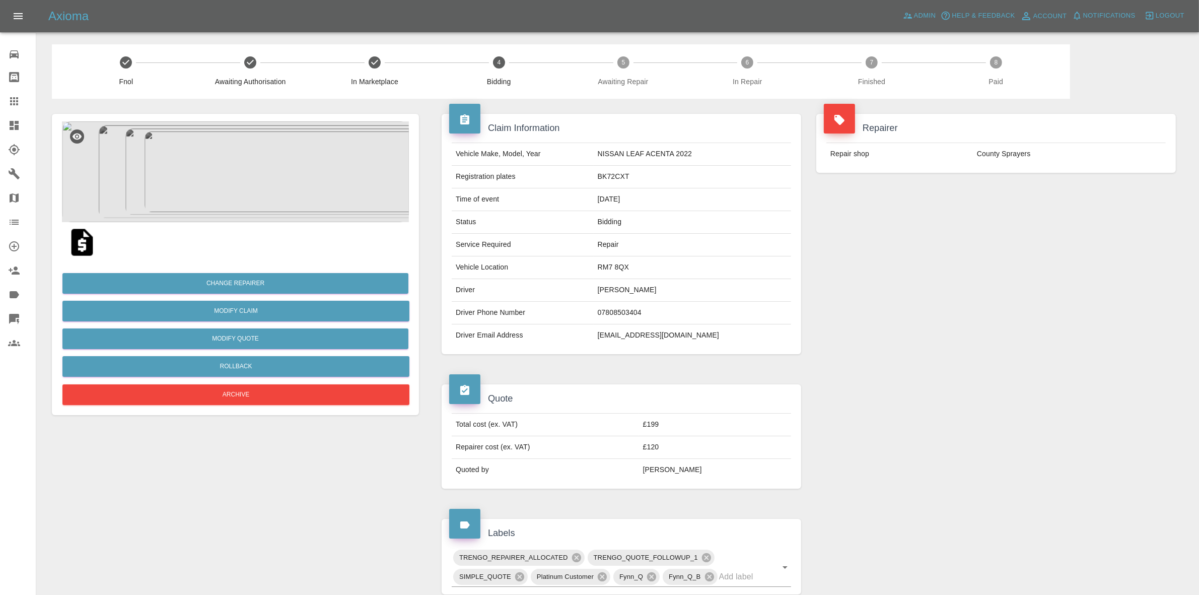
click at [953, 190] on div "Repairer Repair shop County Sprayers" at bounding box center [996, 234] width 375 height 270
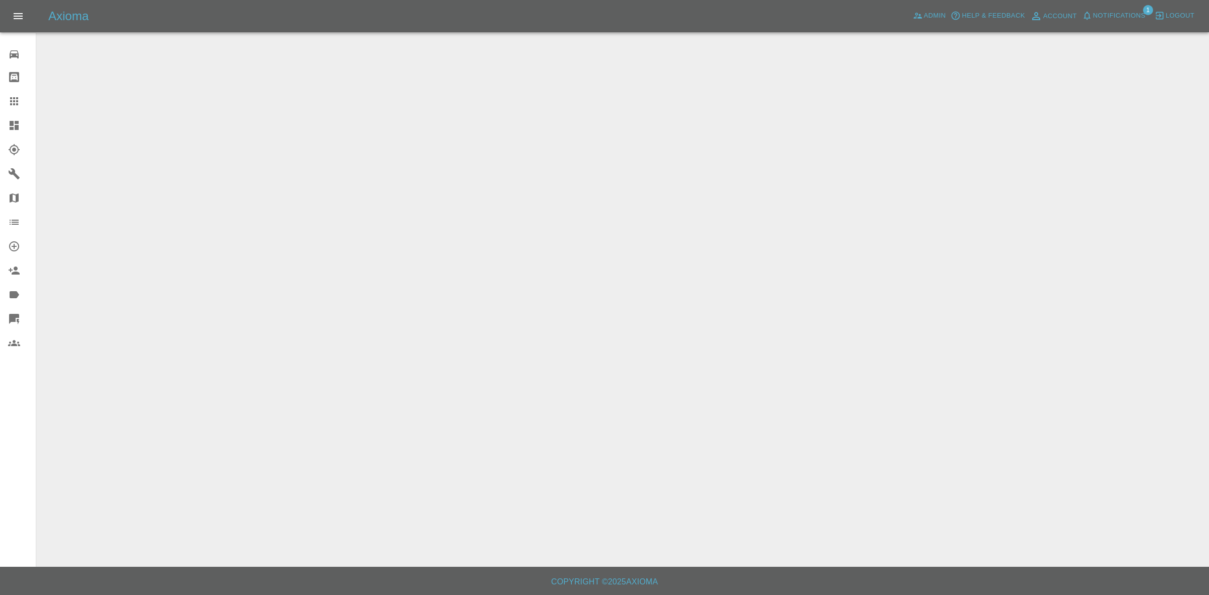
click at [1118, 18] on span "Notifications" at bounding box center [1119, 16] width 52 height 12
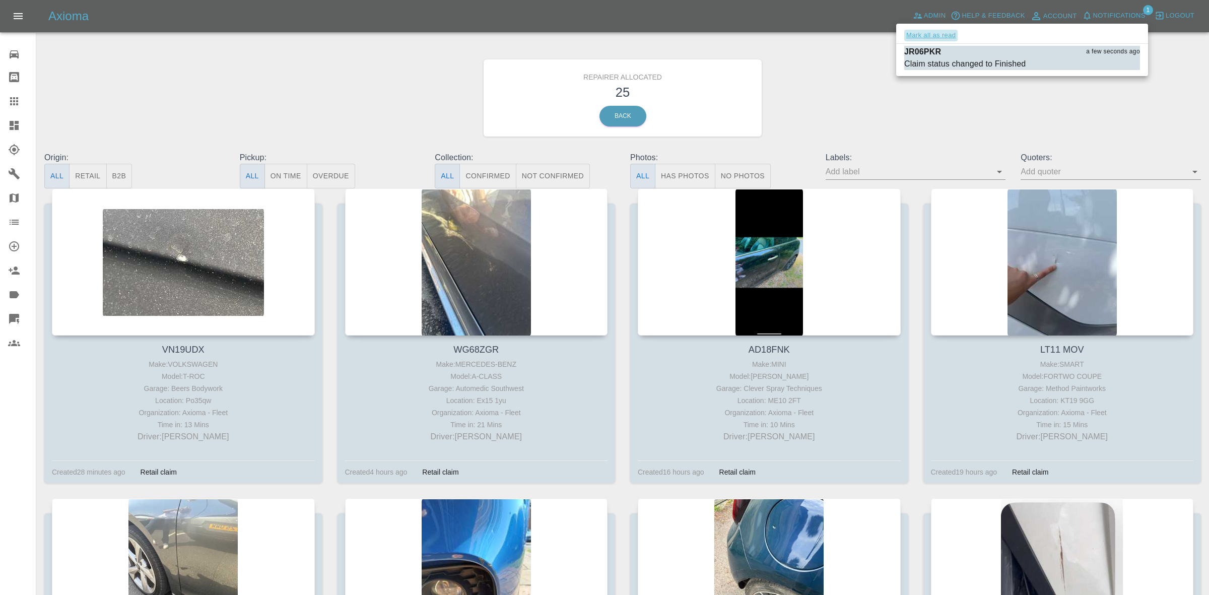
click at [938, 33] on button "Mark all as read" at bounding box center [930, 36] width 53 height 12
drag, startPoint x: 856, startPoint y: 73, endPoint x: 852, endPoint y: 78, distance: 6.8
click at [855, 74] on div at bounding box center [604, 297] width 1209 height 595
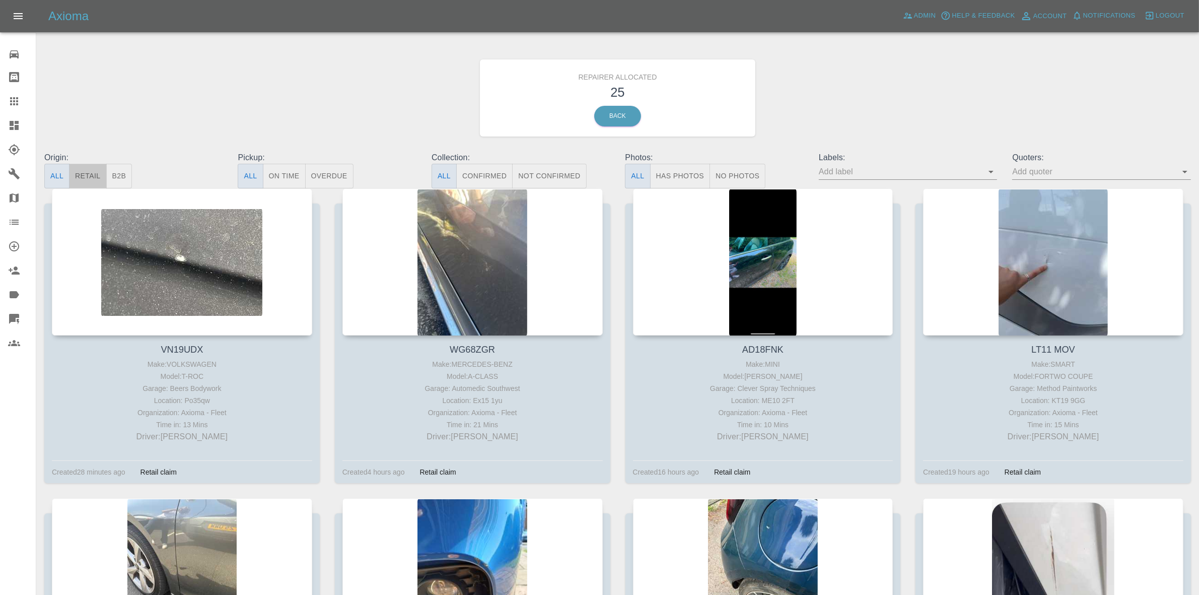
click at [90, 180] on button "Retail" at bounding box center [87, 176] width 37 height 25
click at [82, 179] on button "Retail" at bounding box center [87, 176] width 37 height 25
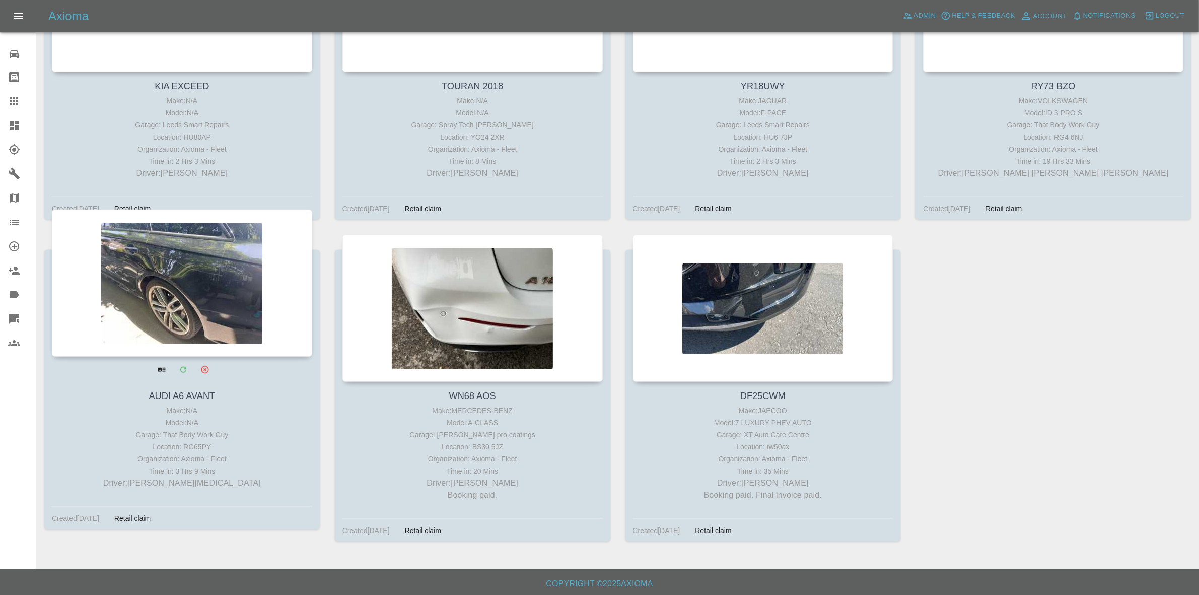
scroll to position [1208, 0]
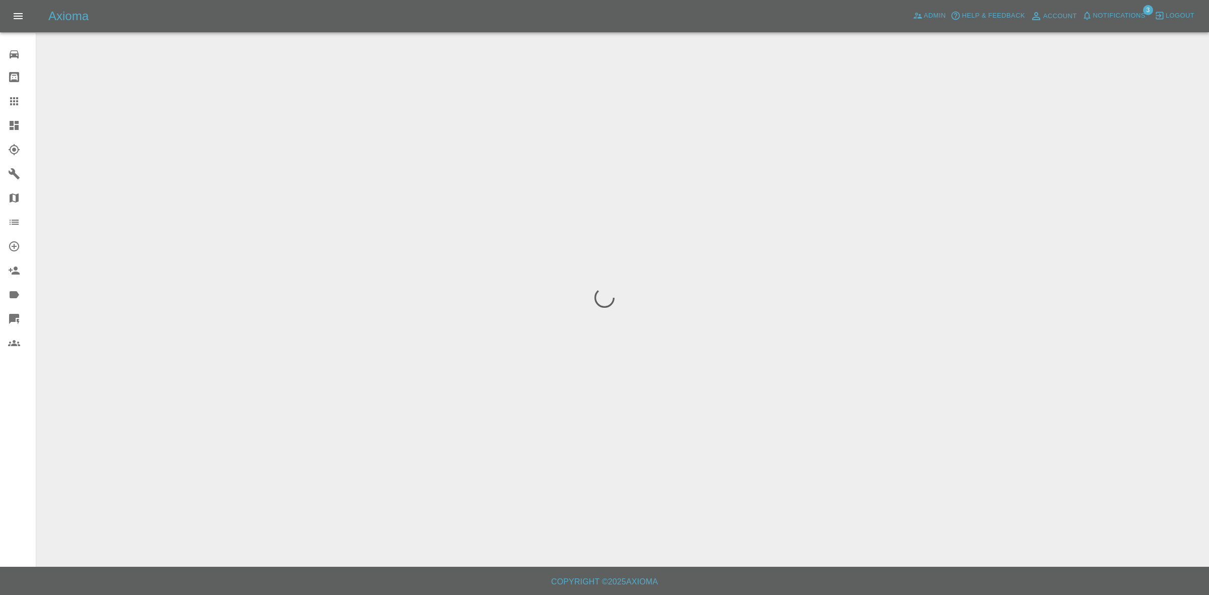
click at [1105, 17] on span "Notifications" at bounding box center [1119, 16] width 52 height 12
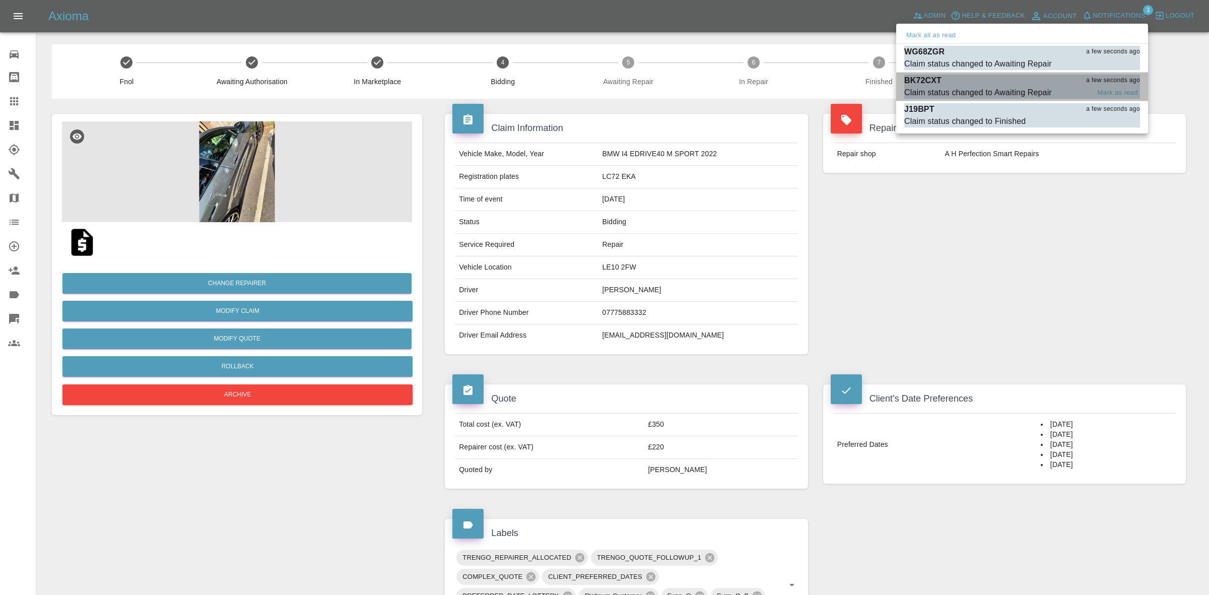
click at [1016, 86] on div "BK72CXT a few seconds ago" at bounding box center [1022, 81] width 236 height 12
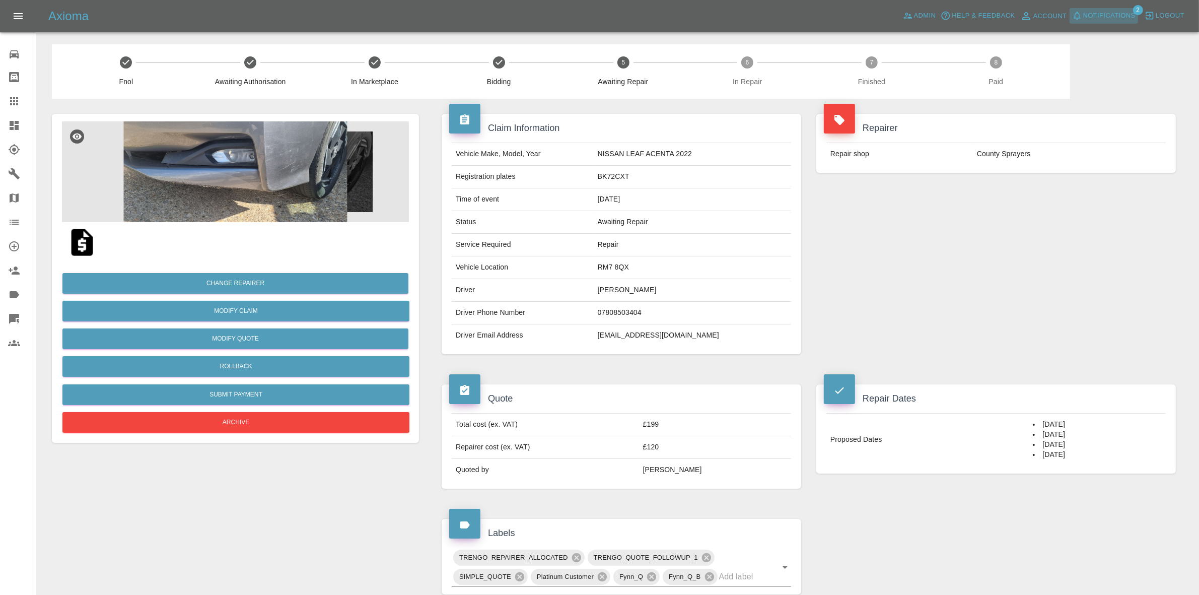
click at [1106, 13] on span "Notifications" at bounding box center [1109, 16] width 52 height 12
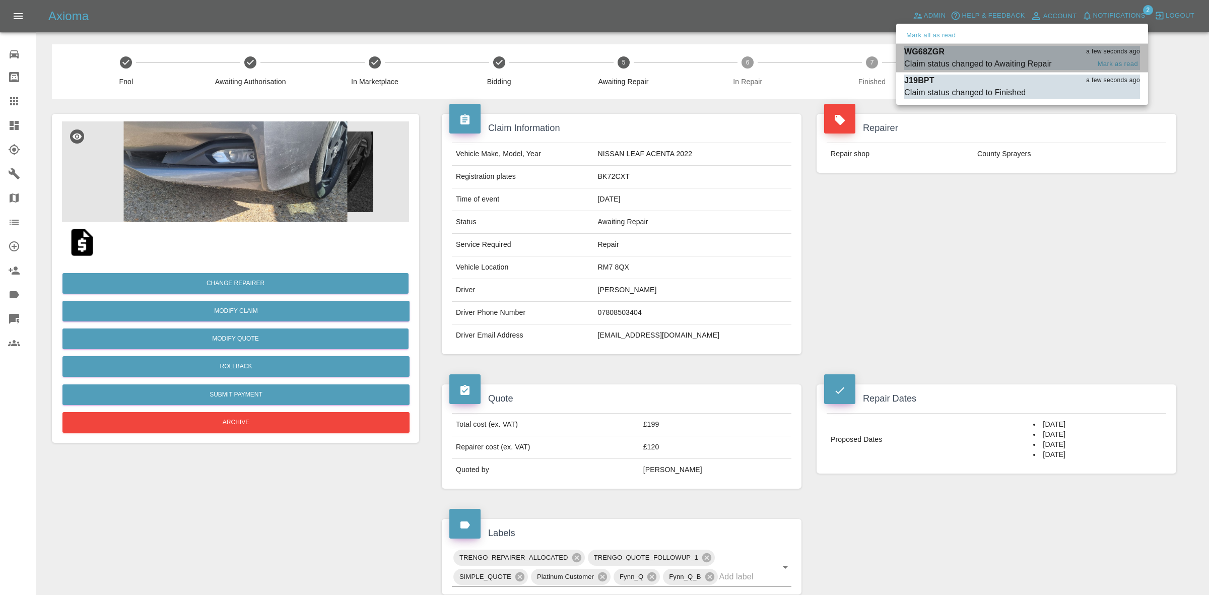
click at [1028, 49] on div "WG68ZGR a few seconds ago" at bounding box center [1022, 52] width 236 height 12
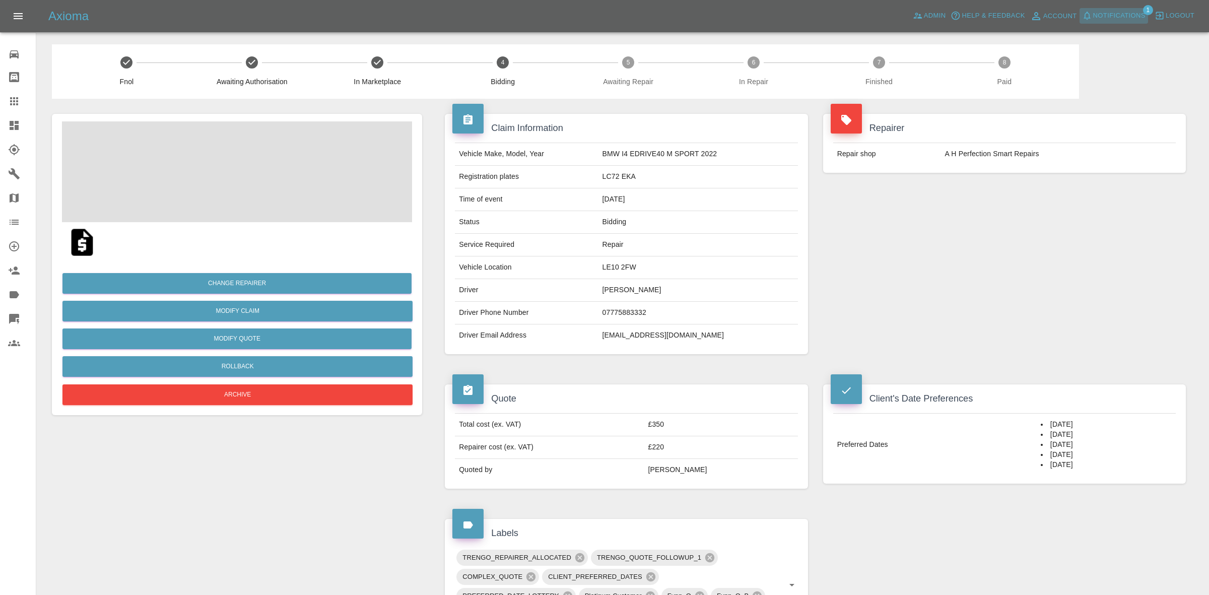
click at [1113, 16] on span "Notifications" at bounding box center [1119, 16] width 52 height 12
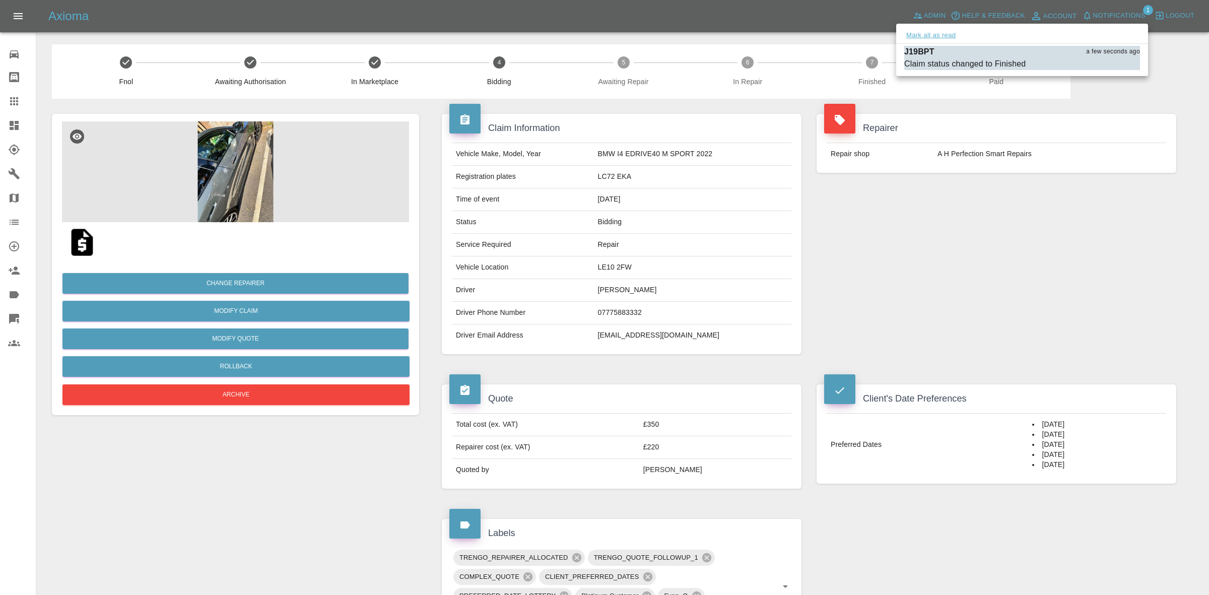
click at [935, 34] on button "Mark all as read" at bounding box center [930, 36] width 53 height 12
click at [963, 306] on div at bounding box center [604, 297] width 1209 height 595
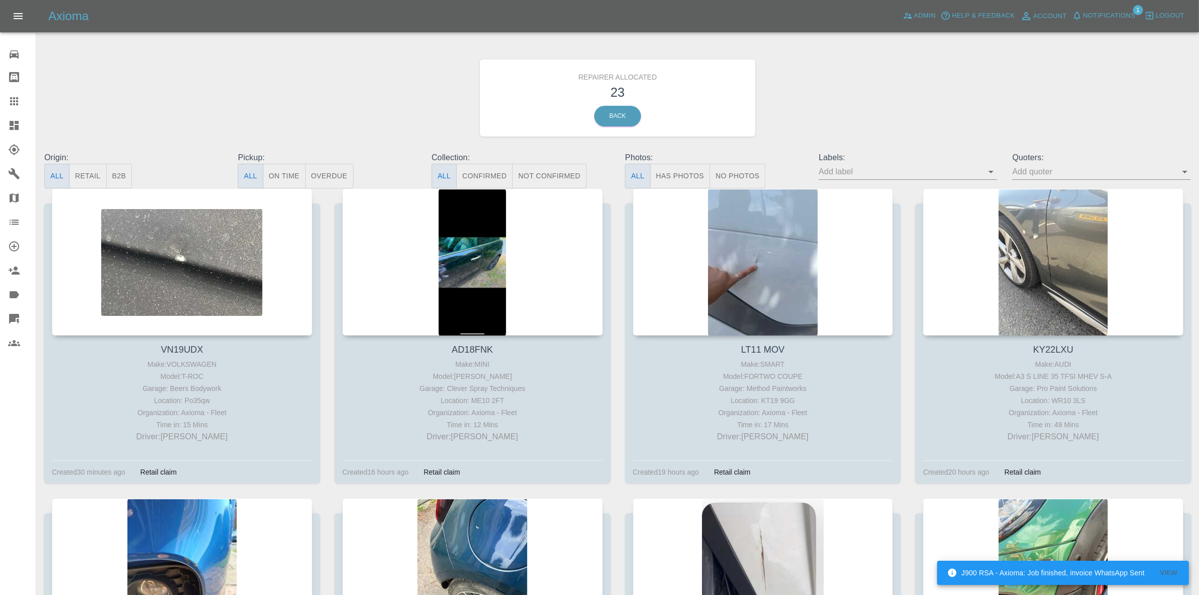
click at [101, 172] on button "Retail" at bounding box center [87, 176] width 37 height 25
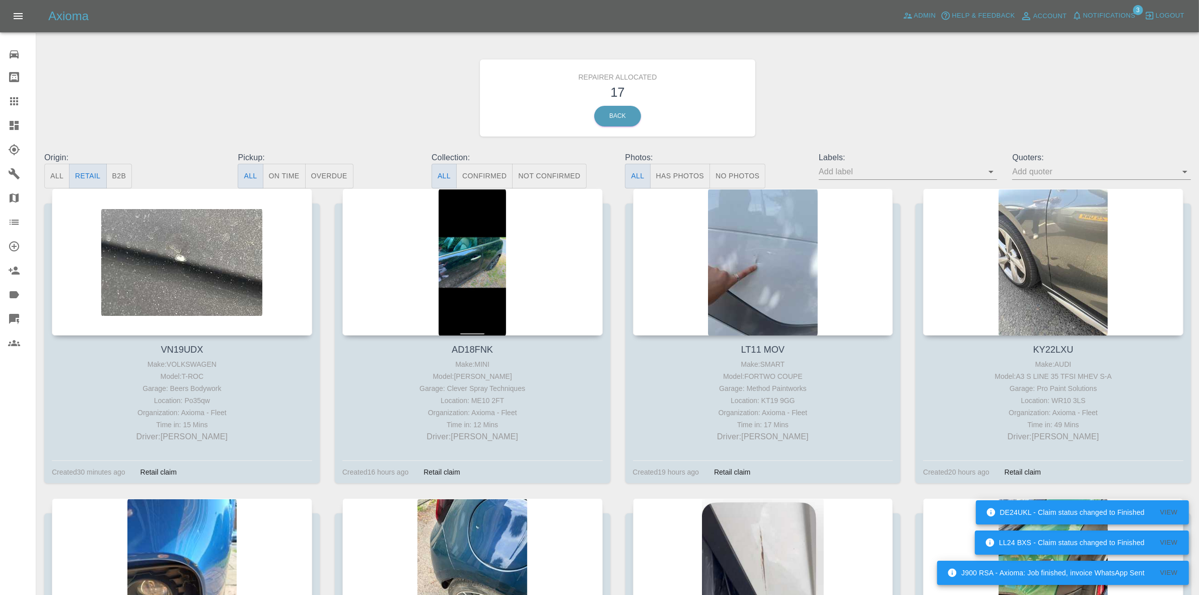
click at [1099, 9] on button "Notifications" at bounding box center [1104, 16] width 69 height 16
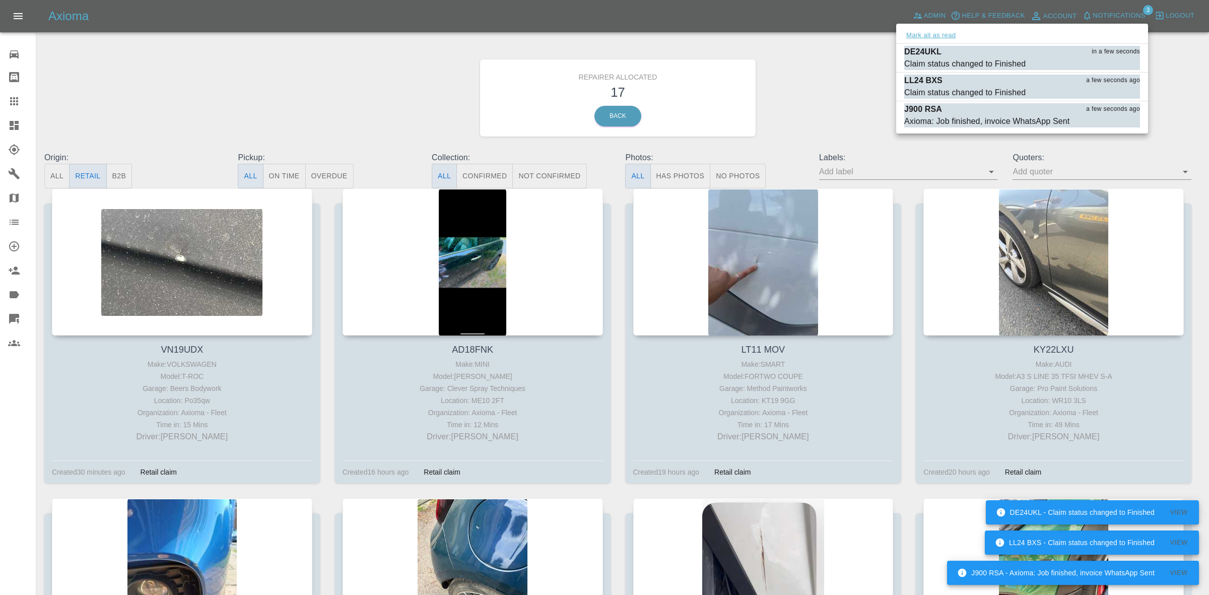
click at [949, 37] on button "Mark all as read" at bounding box center [930, 36] width 53 height 12
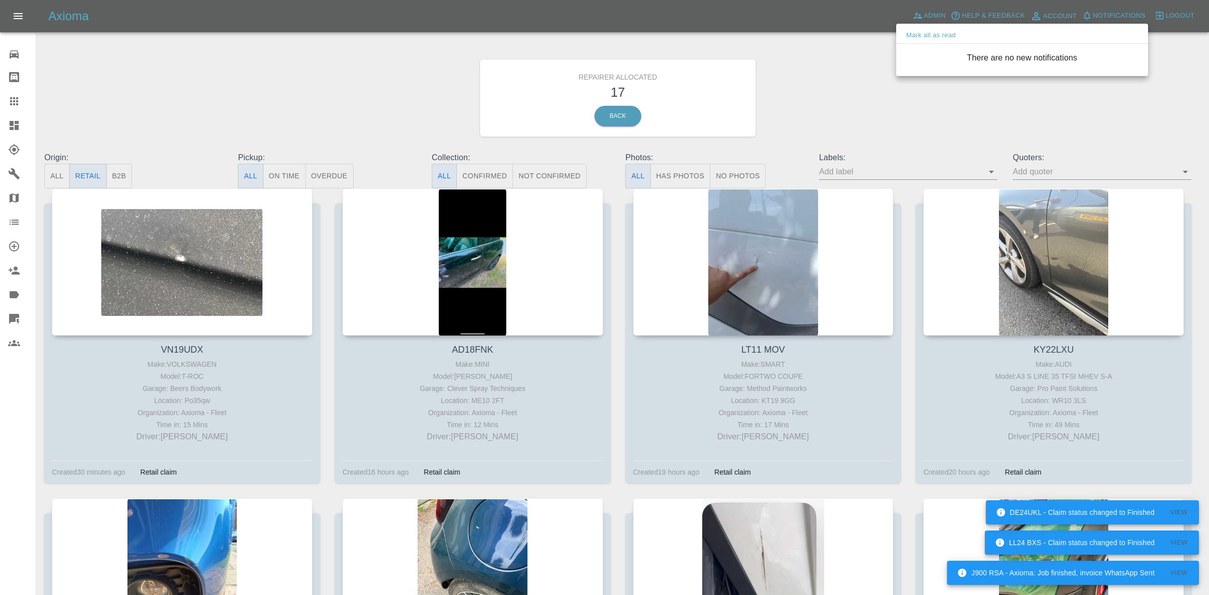
click at [839, 87] on div at bounding box center [604, 297] width 1209 height 595
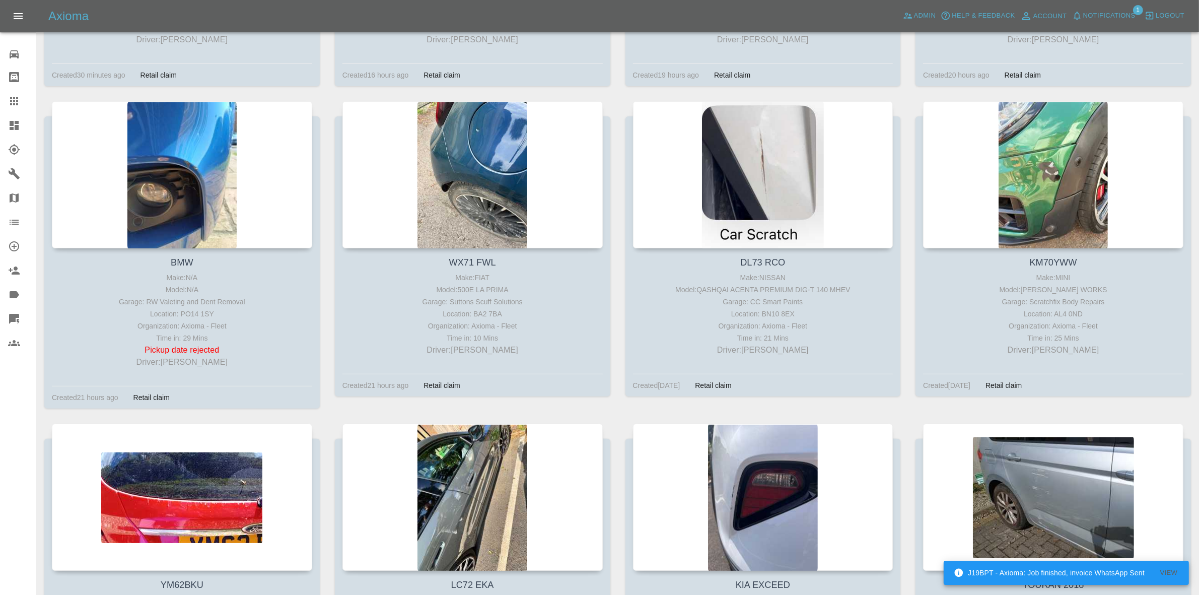
scroll to position [338, 0]
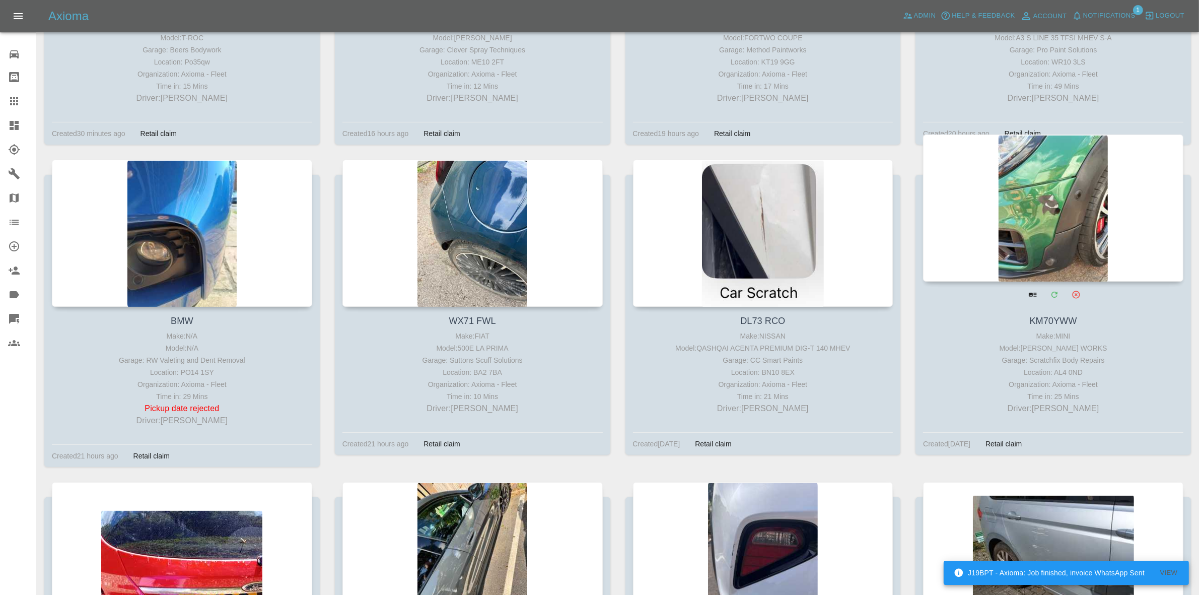
click at [1033, 220] on div at bounding box center [1053, 207] width 260 height 147
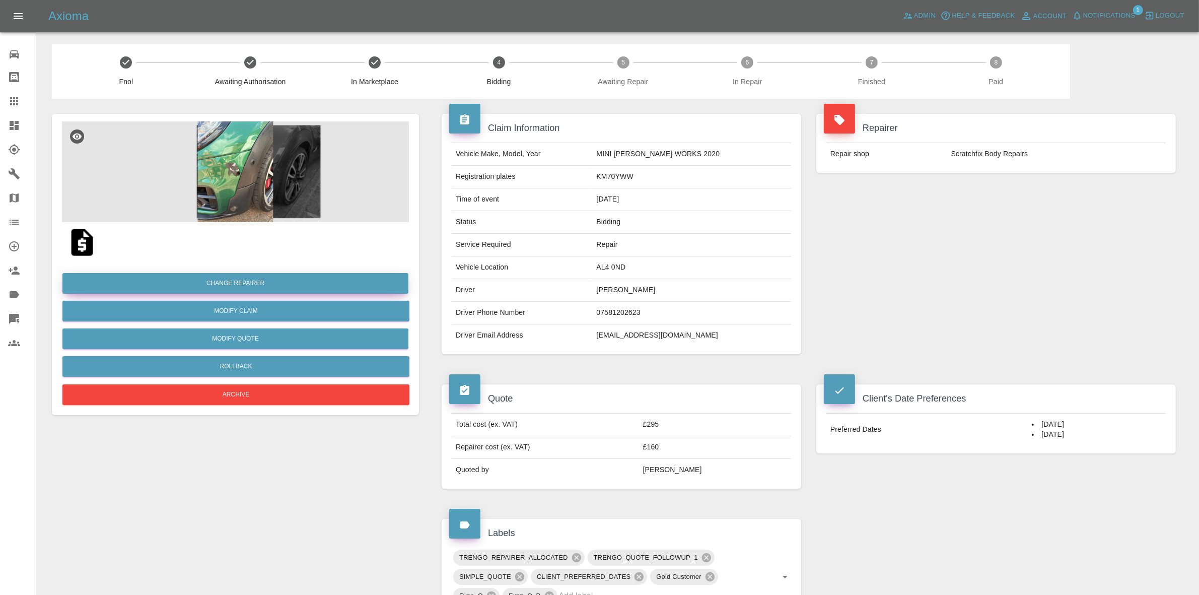
click at [217, 281] on button "Change Repairer" at bounding box center [235, 283] width 346 height 21
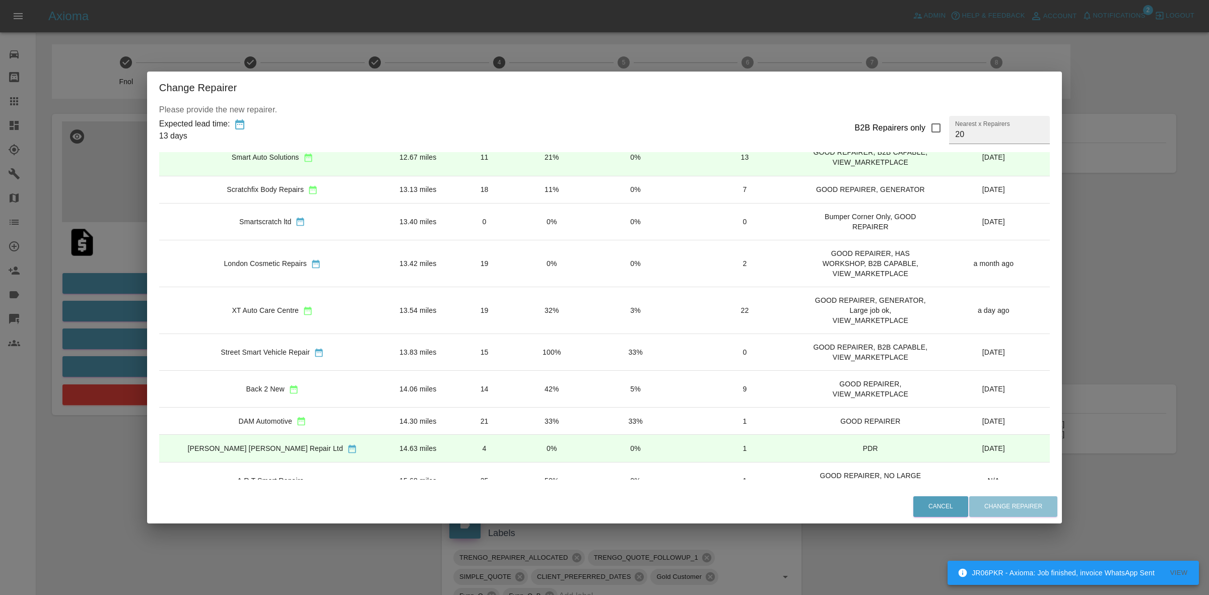
scroll to position [126, 0]
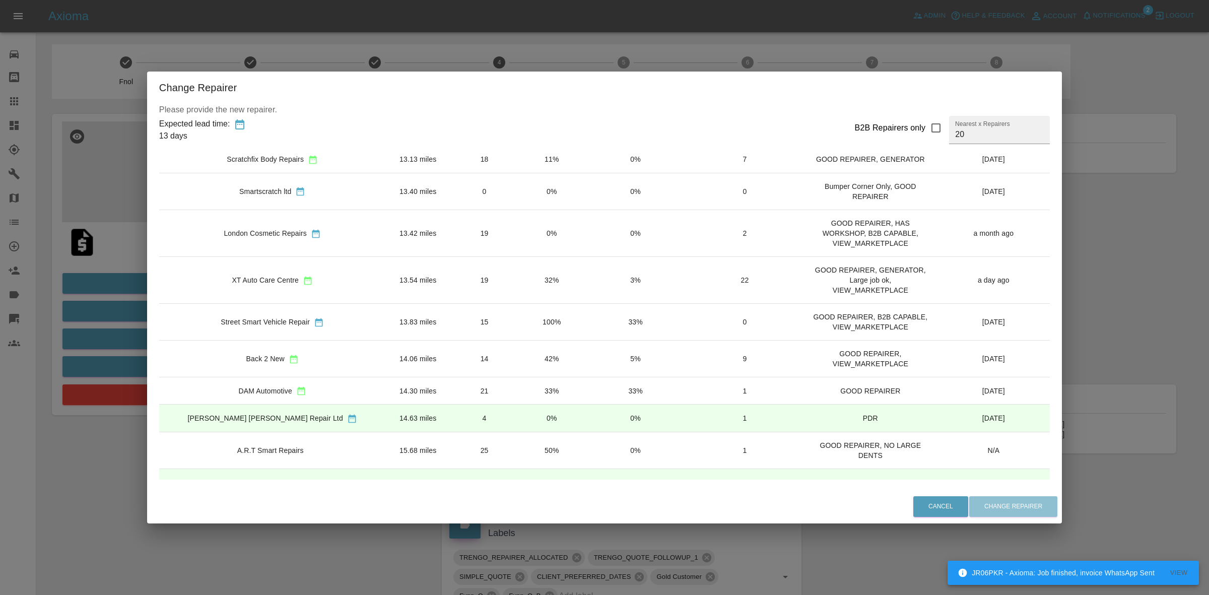
click at [1156, 288] on div "Change Repairer Please provide the new repairer. Expected lead time: 13 days B2…" at bounding box center [604, 297] width 1209 height 595
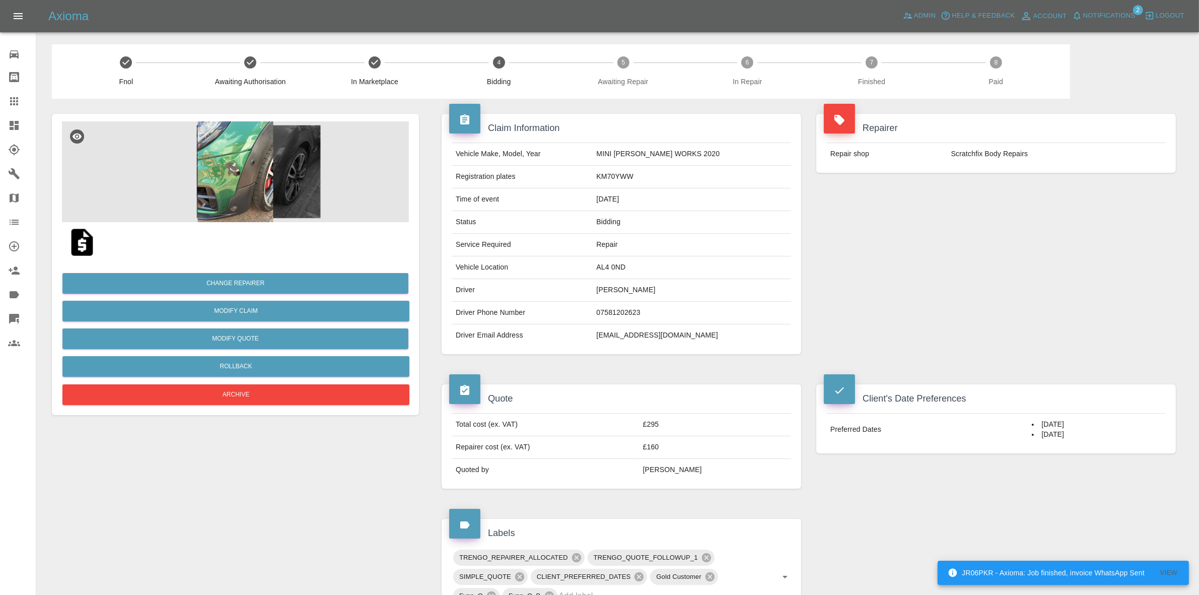
click at [17, 130] on icon at bounding box center [14, 125] width 12 height 12
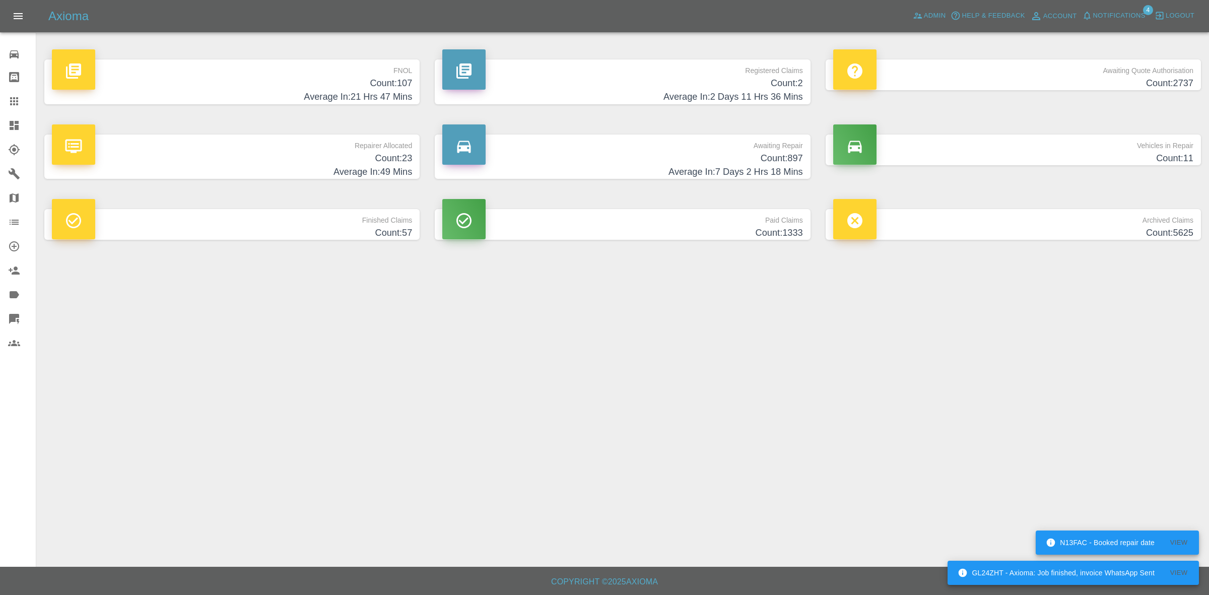
click at [1113, 22] on button "Notifications" at bounding box center [1113, 16] width 69 height 16
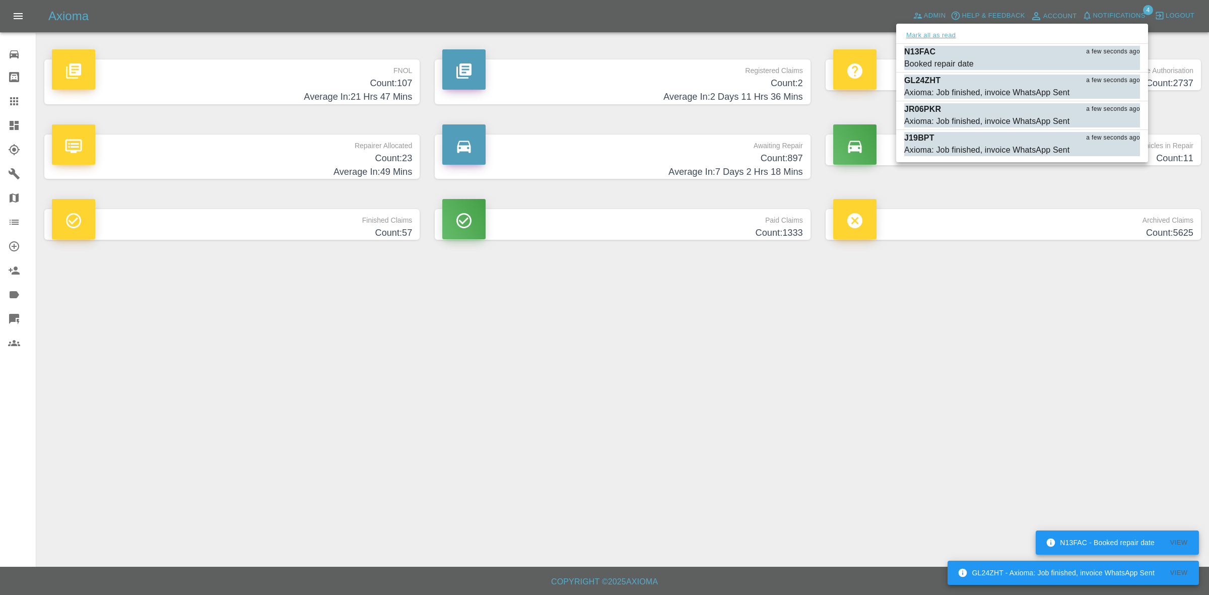
click at [936, 35] on button "Mark all as read" at bounding box center [930, 36] width 53 height 12
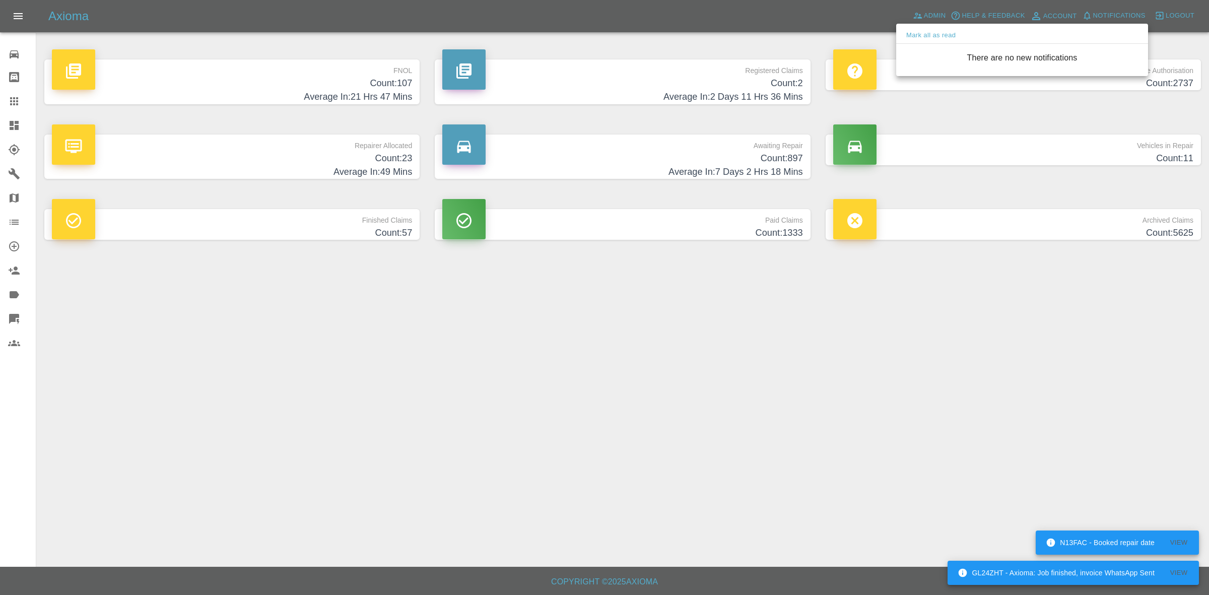
click at [1053, 406] on div at bounding box center [604, 297] width 1209 height 595
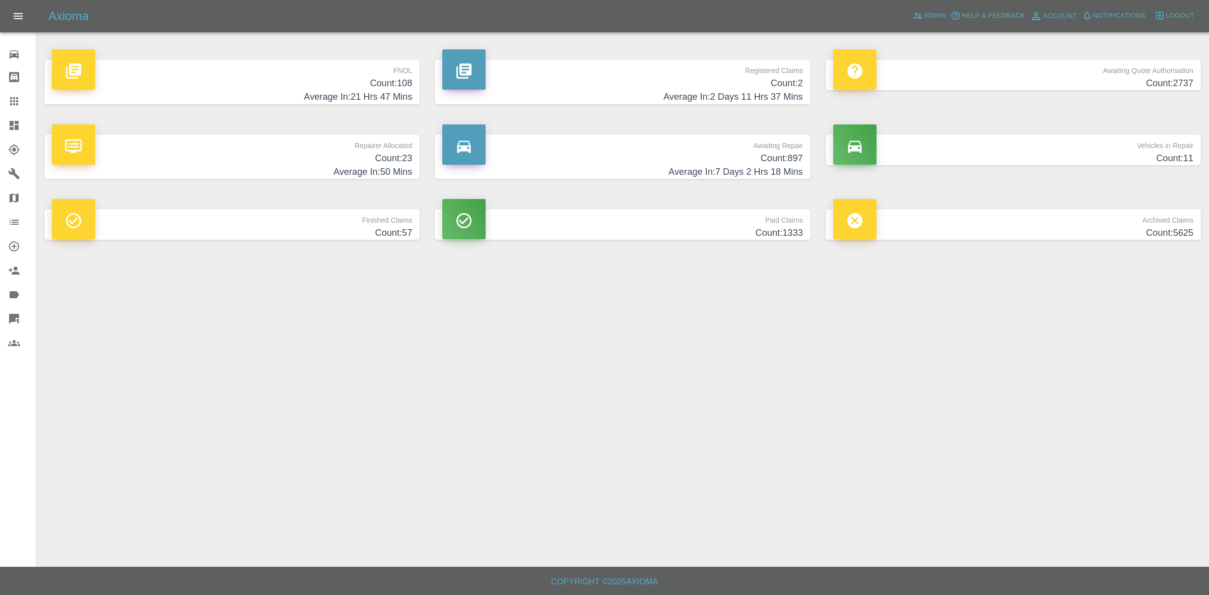
click at [274, 74] on p "FNOL" at bounding box center [232, 67] width 360 height 17
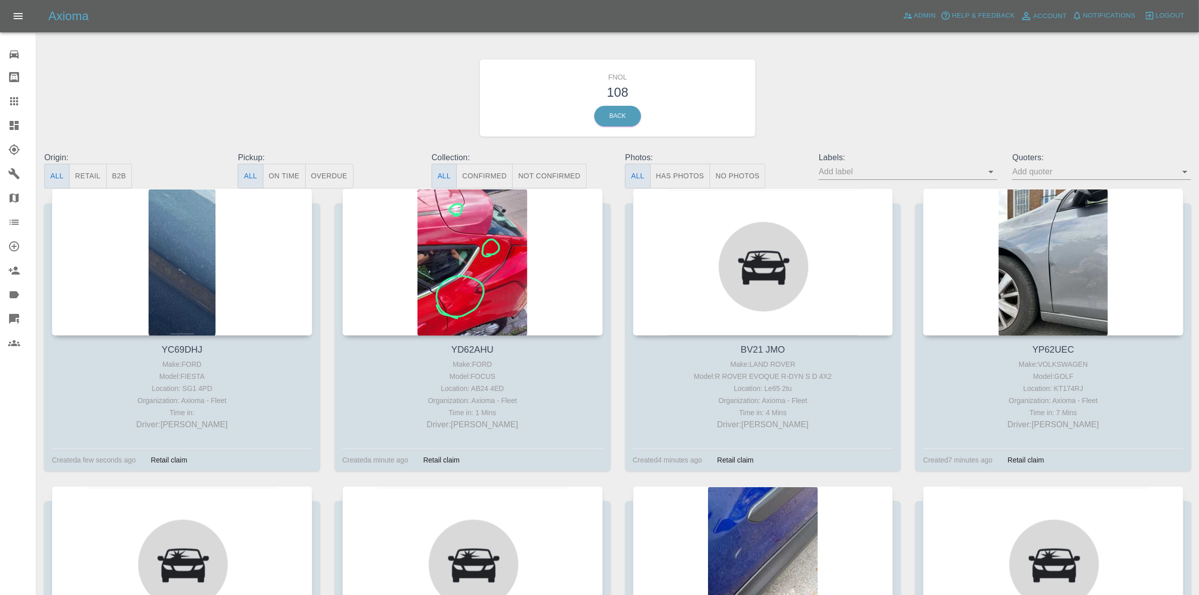
scroll to position [7679, 0]
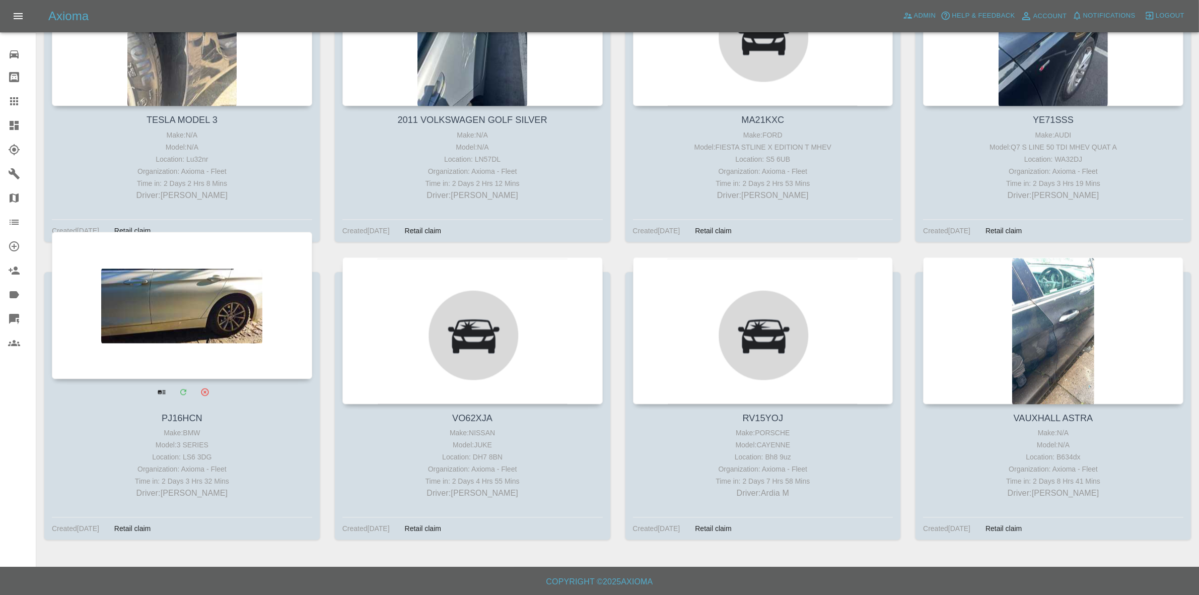
drag, startPoint x: 233, startPoint y: 321, endPoint x: 262, endPoint y: 323, distance: 28.8
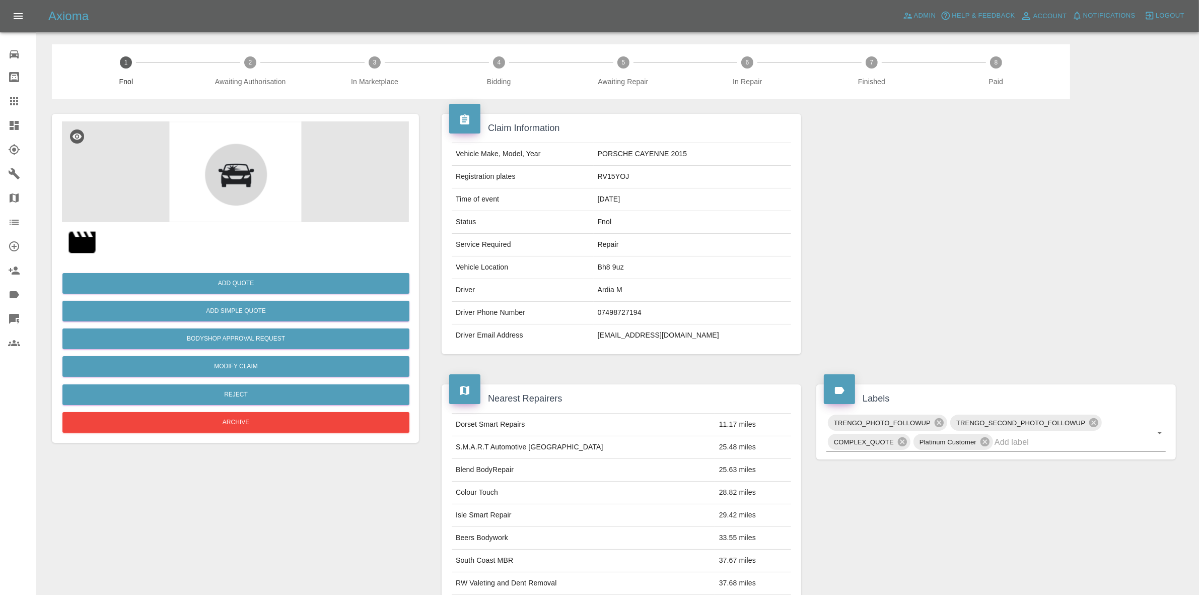
click at [94, 232] on img at bounding box center [82, 242] width 32 height 32
drag, startPoint x: 87, startPoint y: 238, endPoint x: 104, endPoint y: 240, distance: 16.7
click at [87, 238] on img at bounding box center [82, 242] width 32 height 32
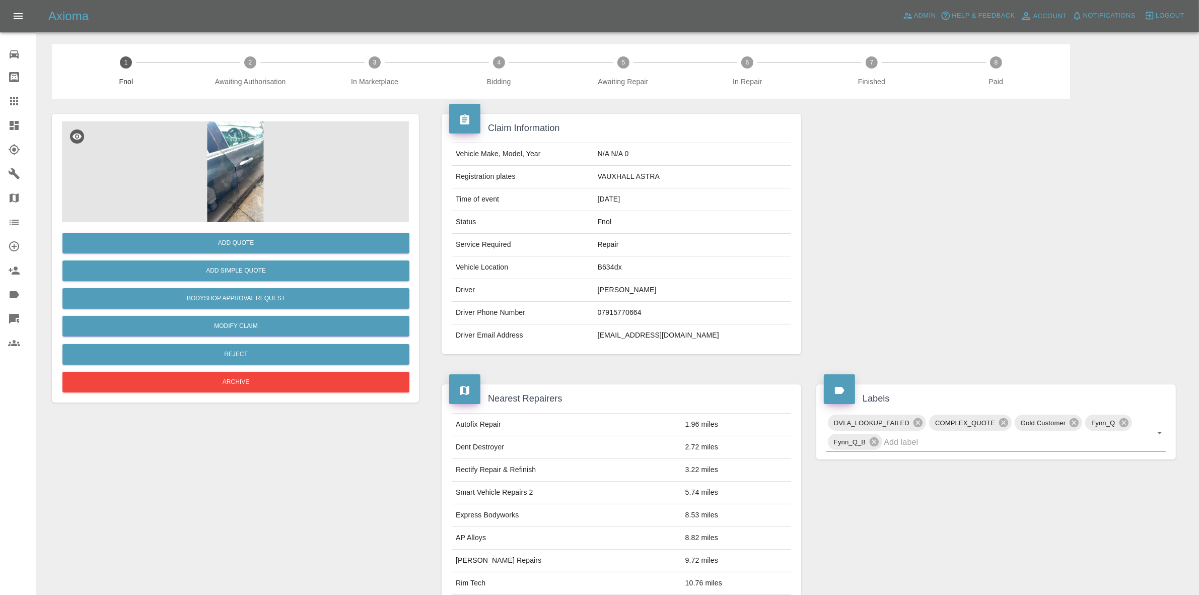
click at [268, 131] on img at bounding box center [235, 171] width 347 height 101
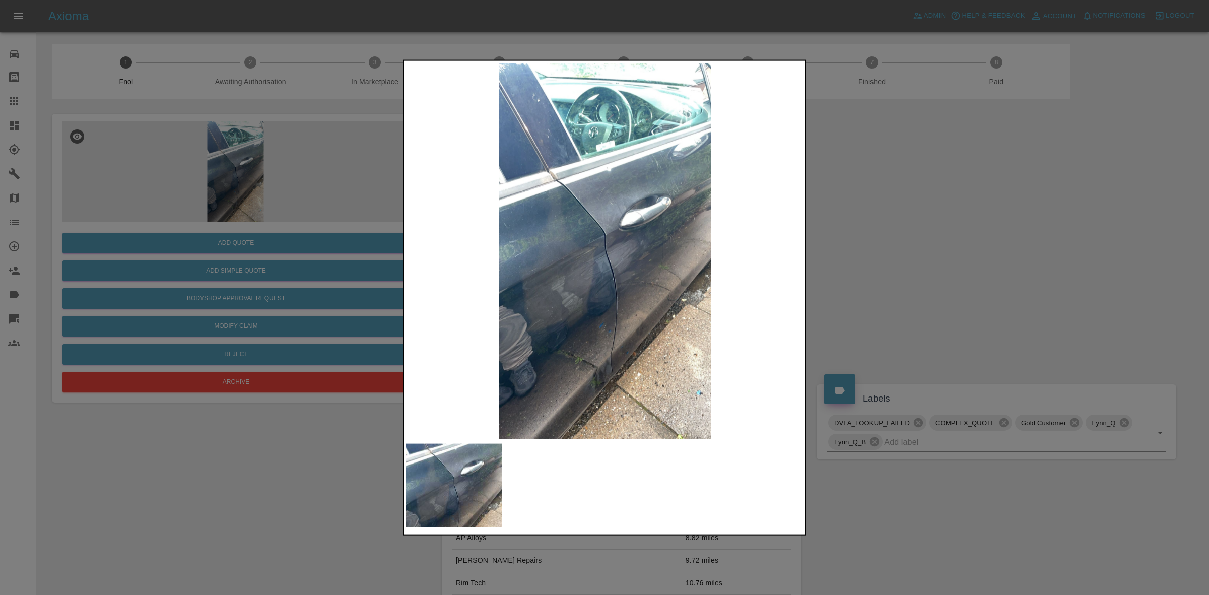
click at [782, 248] on img at bounding box center [605, 250] width 398 height 376
click at [879, 262] on div at bounding box center [604, 297] width 1209 height 595
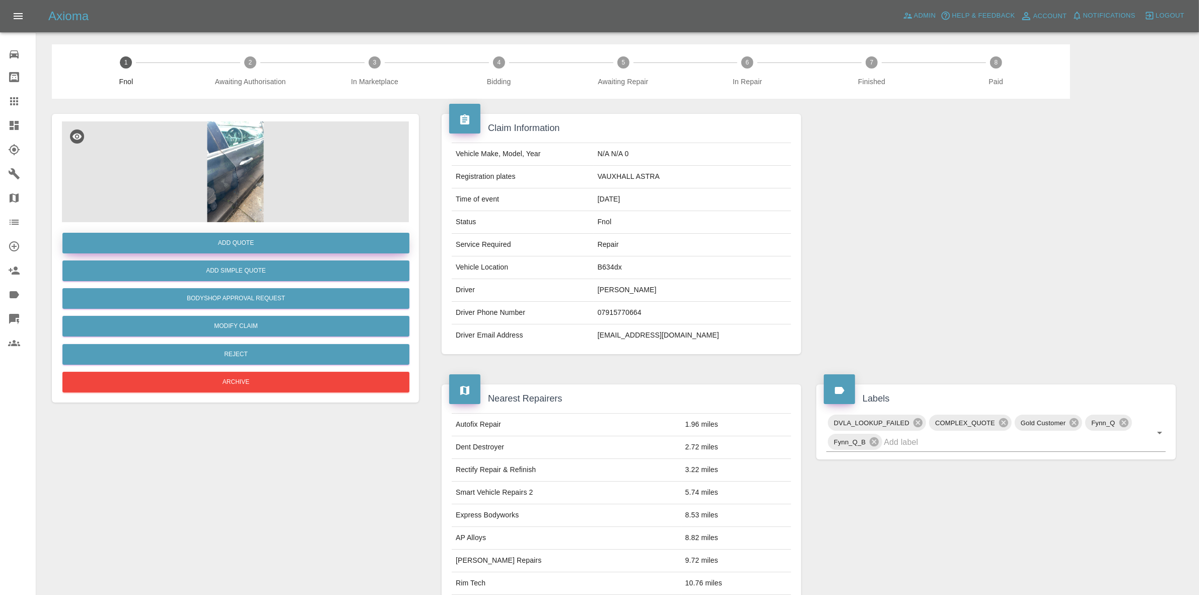
click at [263, 242] on button "Add Quote" at bounding box center [235, 243] width 347 height 21
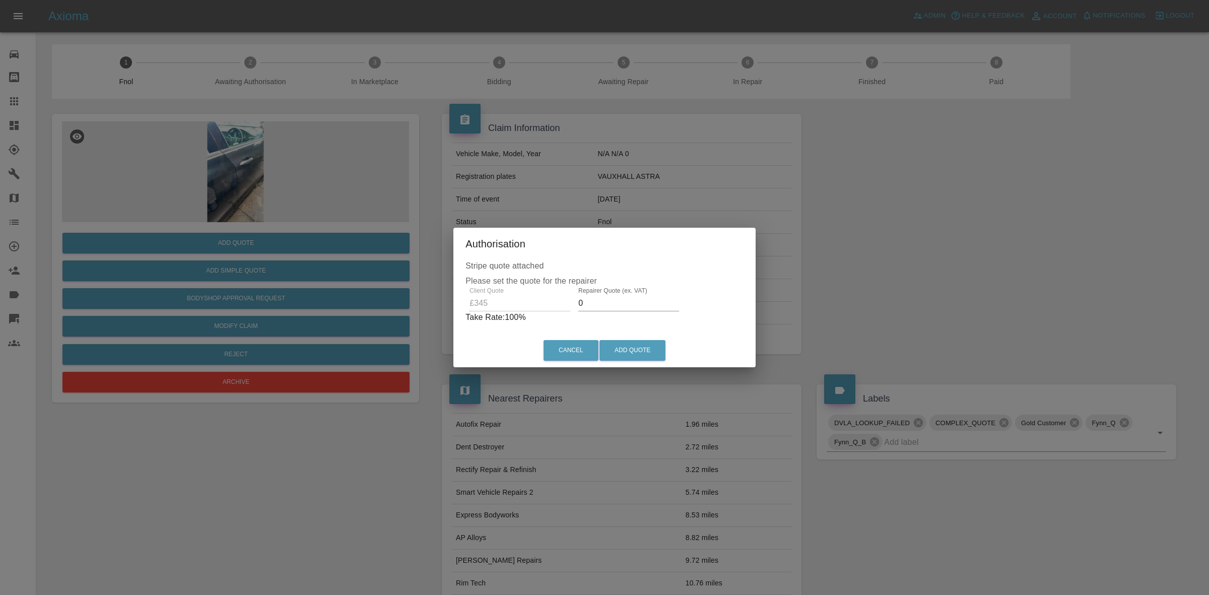
click at [621, 308] on input "0" at bounding box center [628, 303] width 101 height 16
type input "220"
click at [636, 343] on button "Add Quote" at bounding box center [632, 350] width 66 height 21
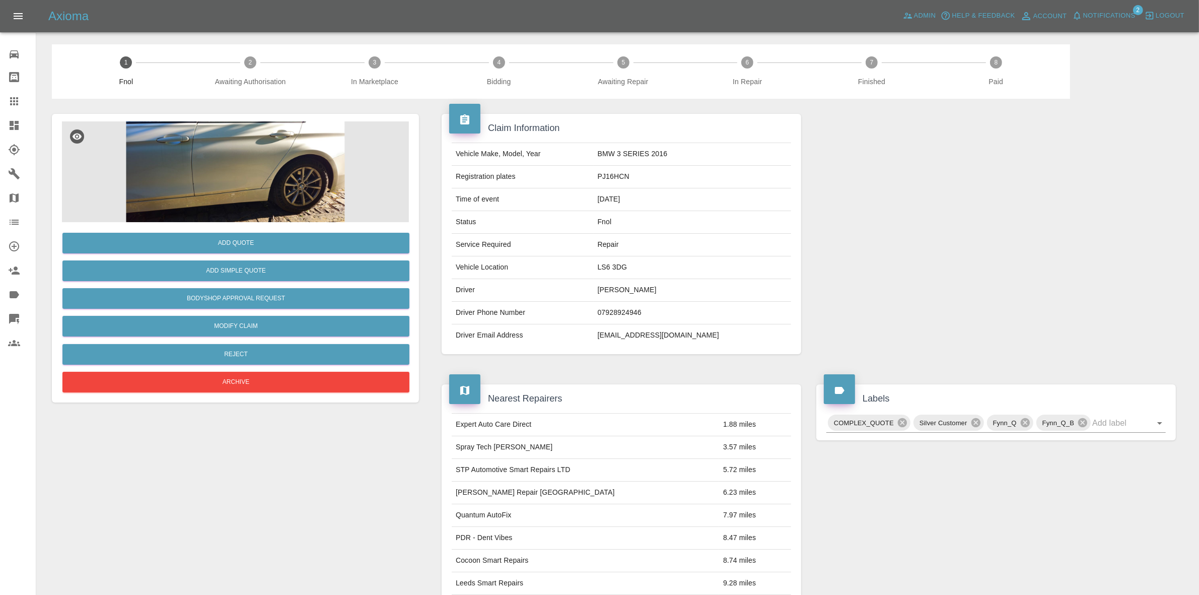
click at [275, 153] on img at bounding box center [235, 171] width 347 height 101
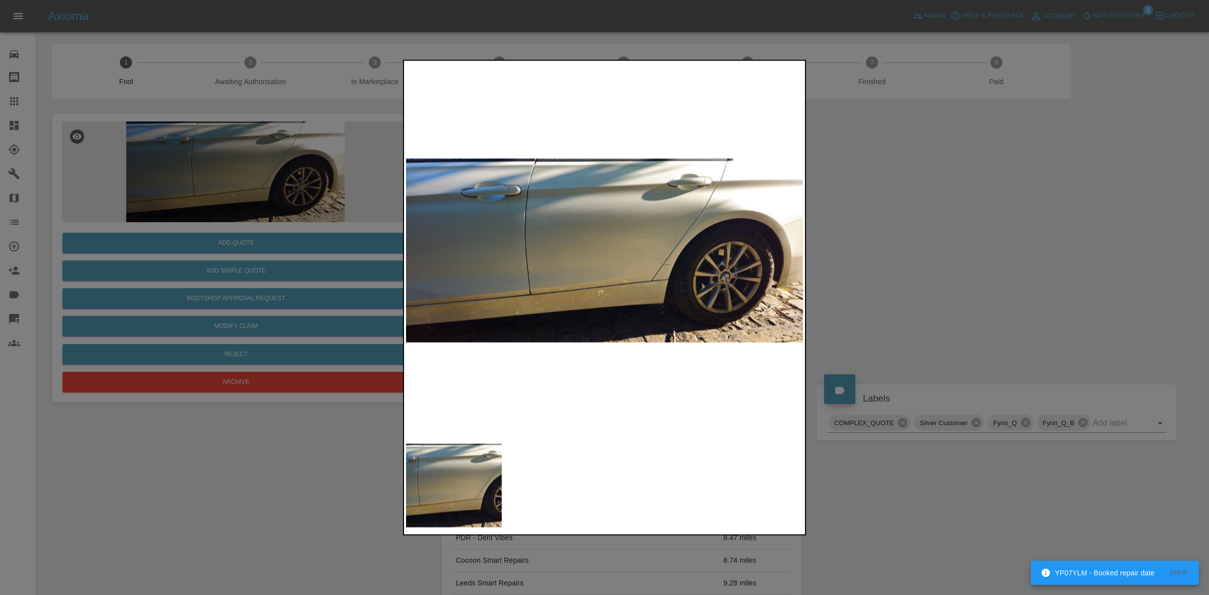
click at [787, 248] on img at bounding box center [605, 250] width 398 height 376
click at [653, 279] on img at bounding box center [605, 250] width 398 height 376
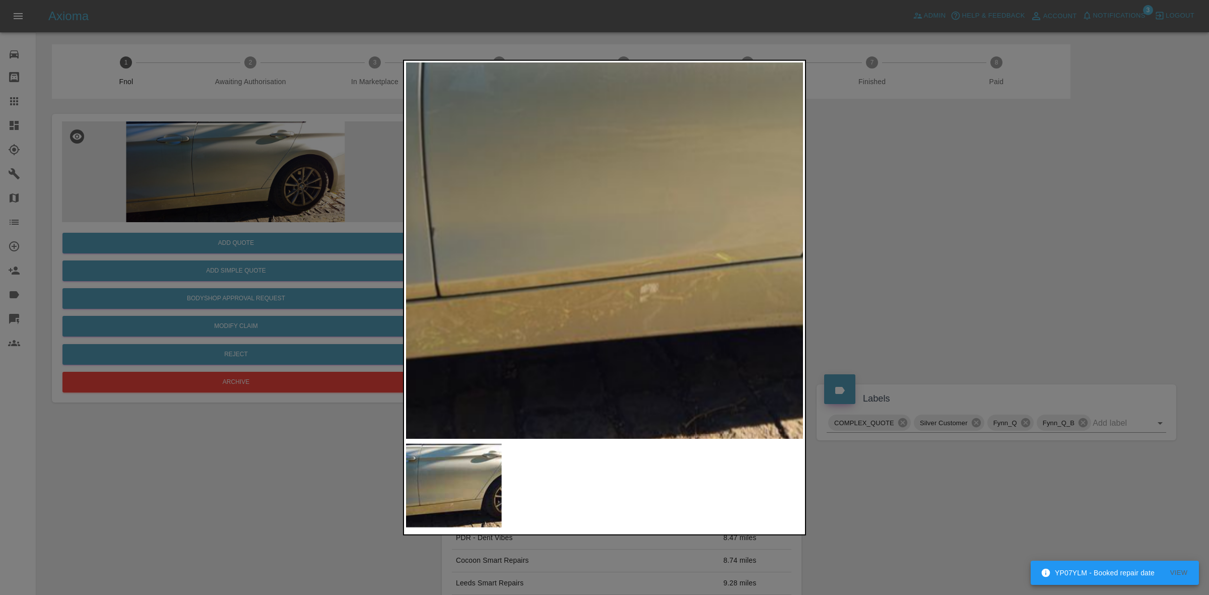
click at [840, 255] on div at bounding box center [604, 297] width 1209 height 595
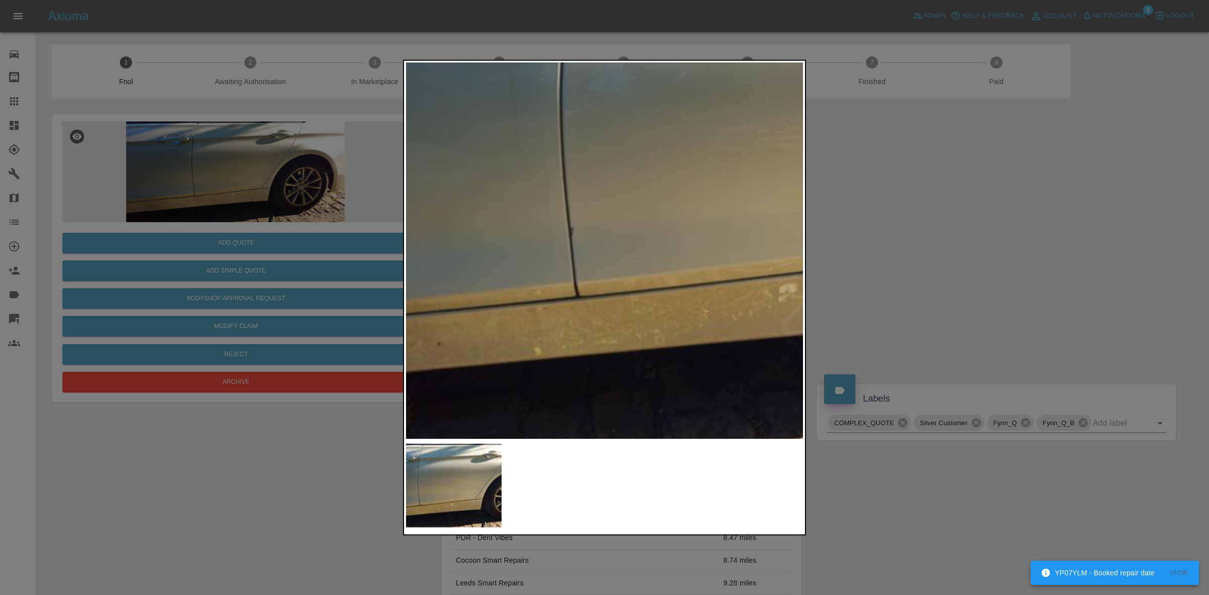
click at [980, 295] on div at bounding box center [604, 297] width 1209 height 595
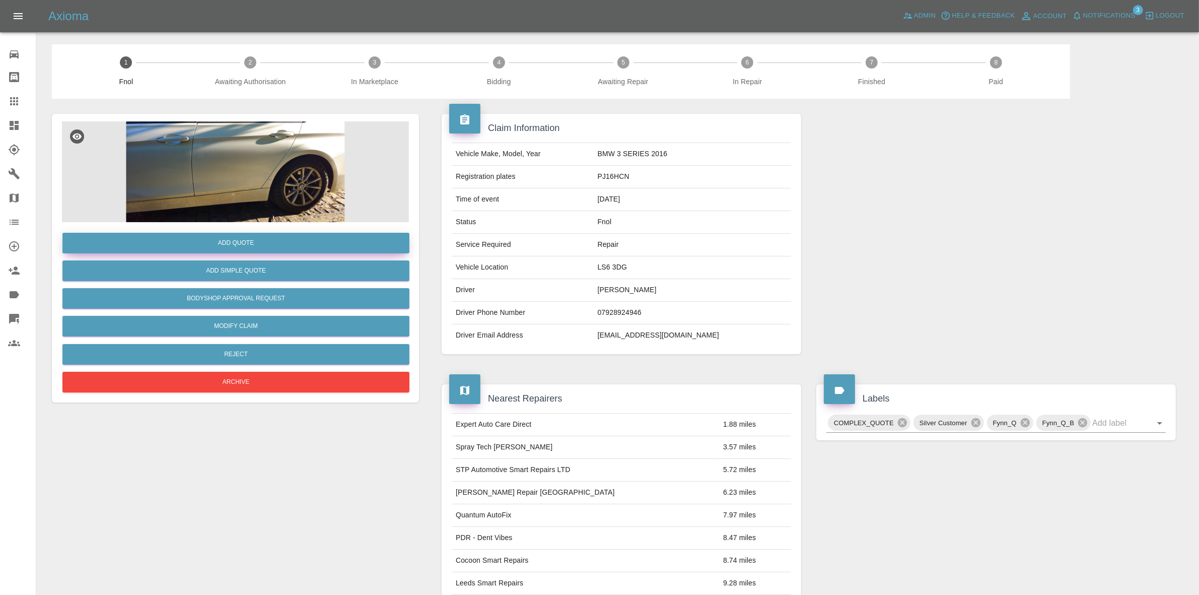
click at [259, 238] on button "Add Quote" at bounding box center [235, 243] width 347 height 21
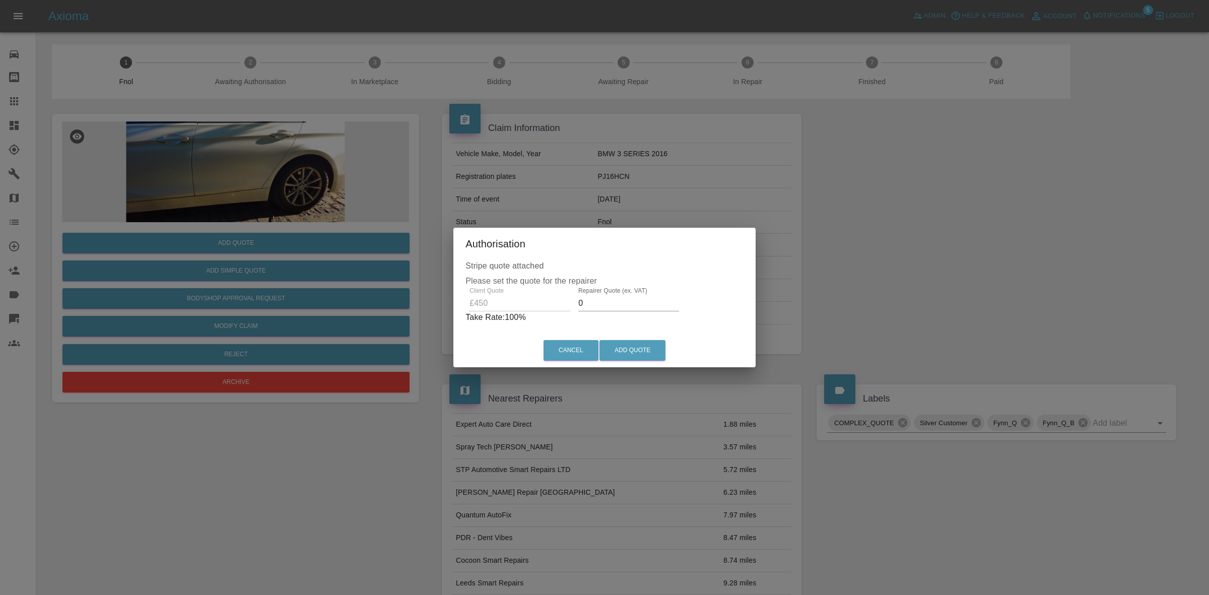
click at [593, 301] on input "0" at bounding box center [628, 303] width 101 height 16
type input "300"
click at [630, 349] on button "Add Quote" at bounding box center [632, 350] width 66 height 21
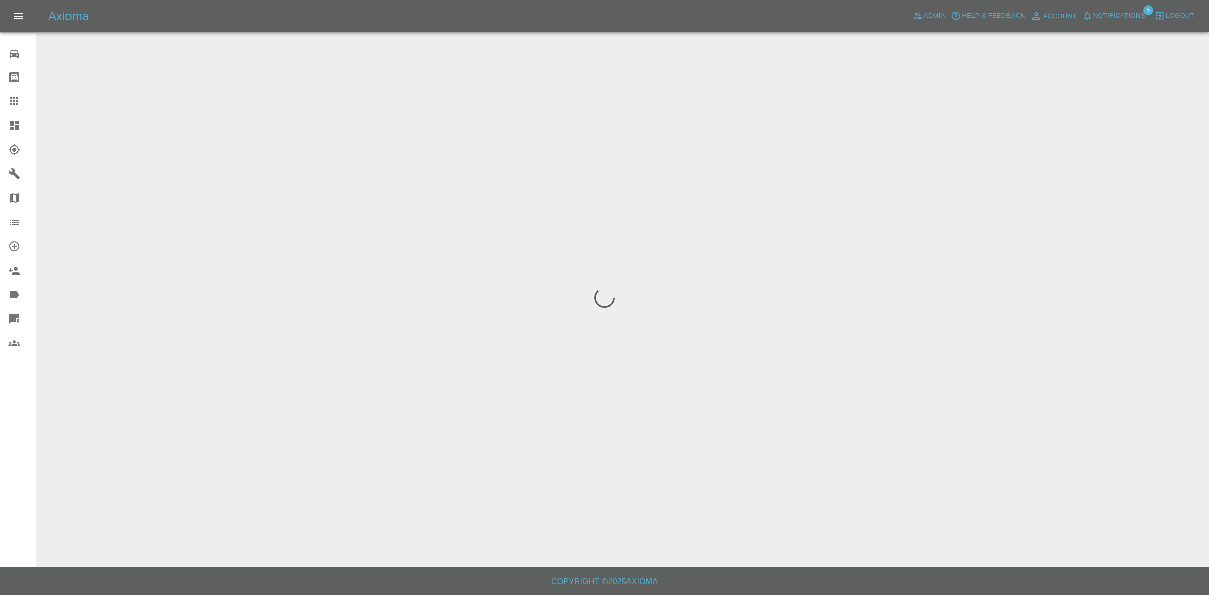
click at [1124, 18] on span "Notifications" at bounding box center [1119, 16] width 52 height 12
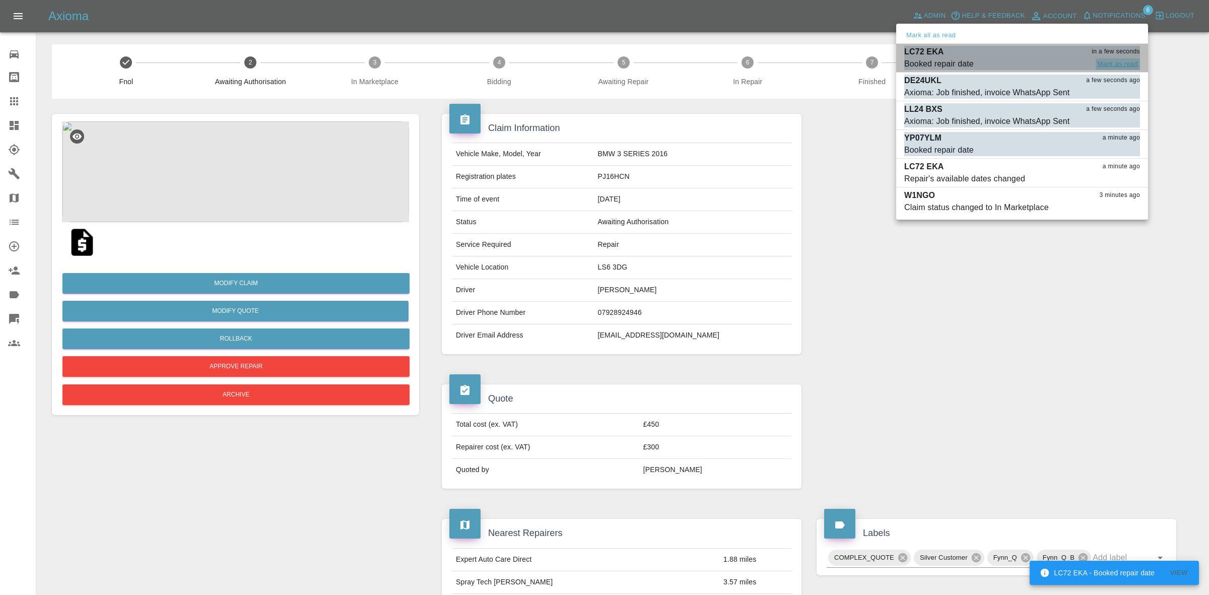
click at [1118, 59] on button "Mark as read" at bounding box center [1118, 64] width 44 height 12
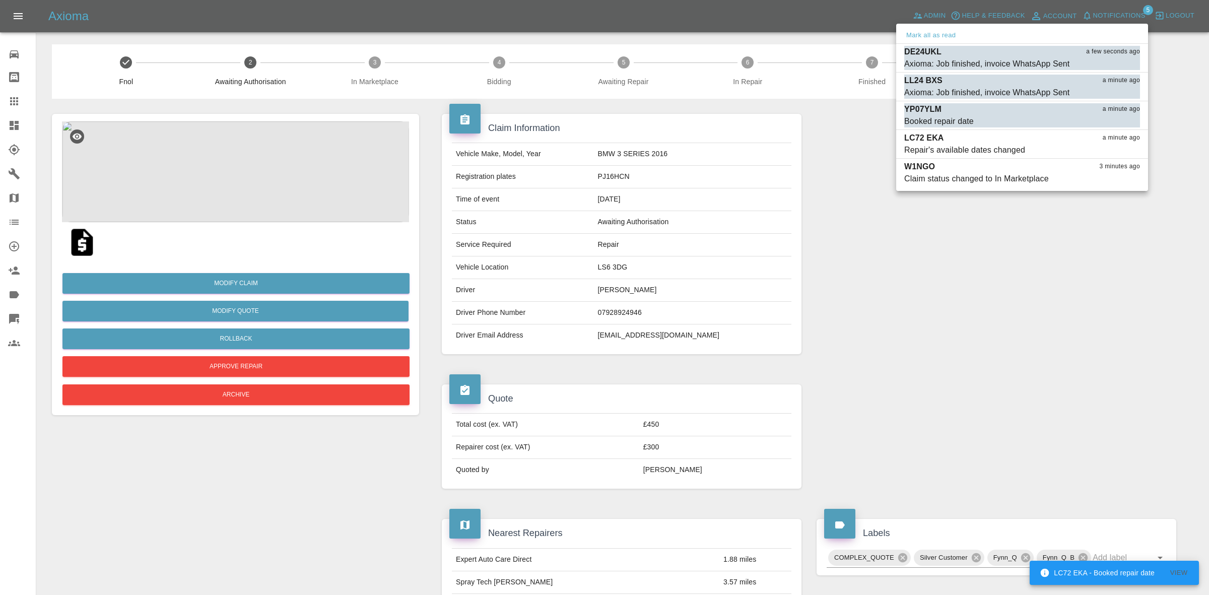
click at [1118, 59] on button "Mark as read" at bounding box center [1118, 64] width 44 height 12
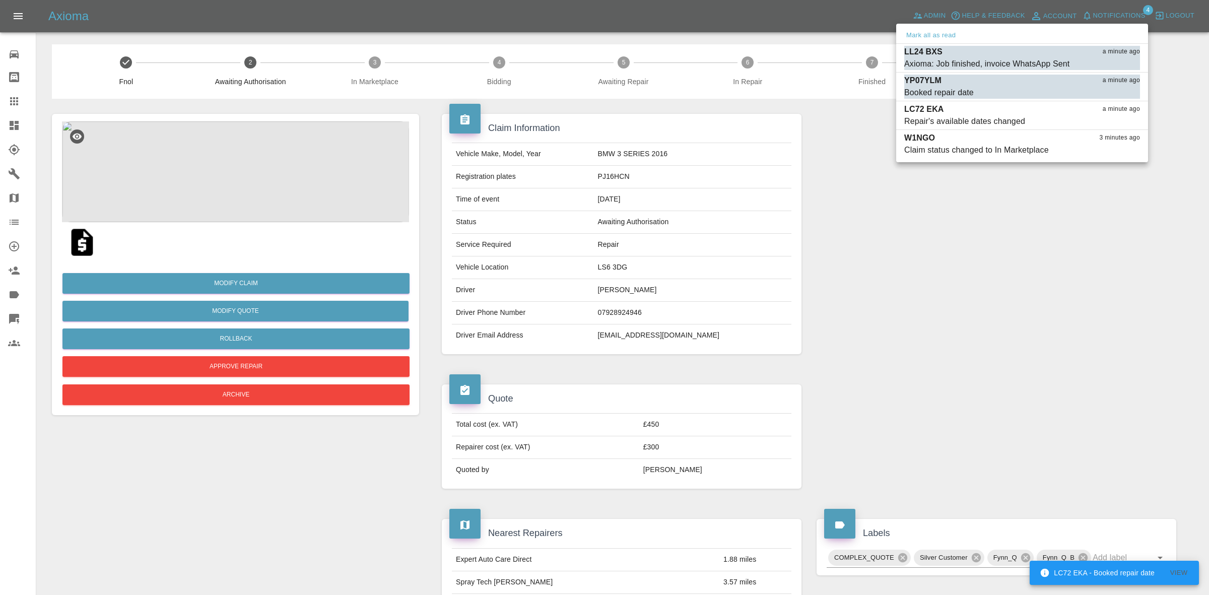
click at [1118, 59] on button "Mark as read" at bounding box center [1118, 64] width 44 height 12
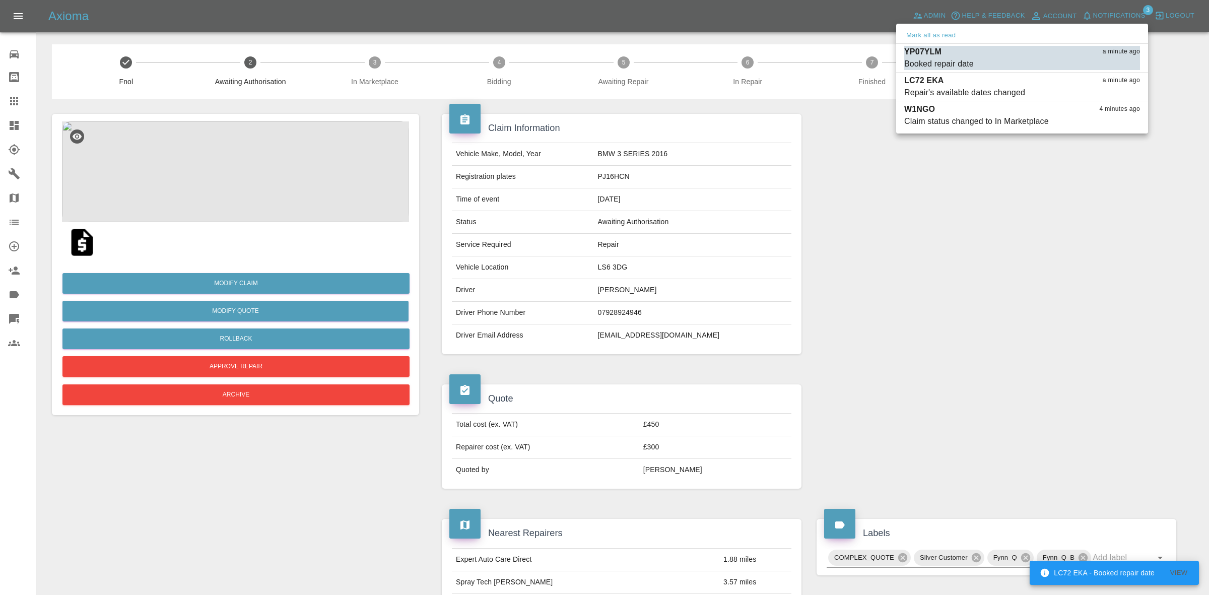
click at [1118, 59] on button "Mark as read" at bounding box center [1118, 64] width 44 height 12
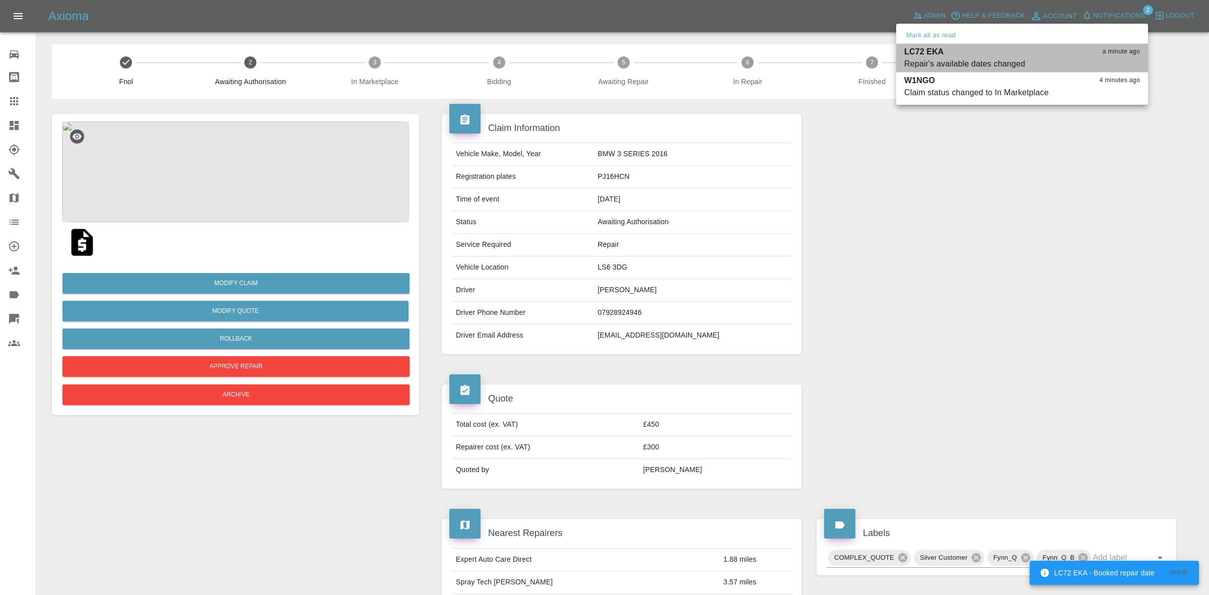
click at [1118, 59] on button "Mark as read" at bounding box center [1118, 64] width 44 height 12
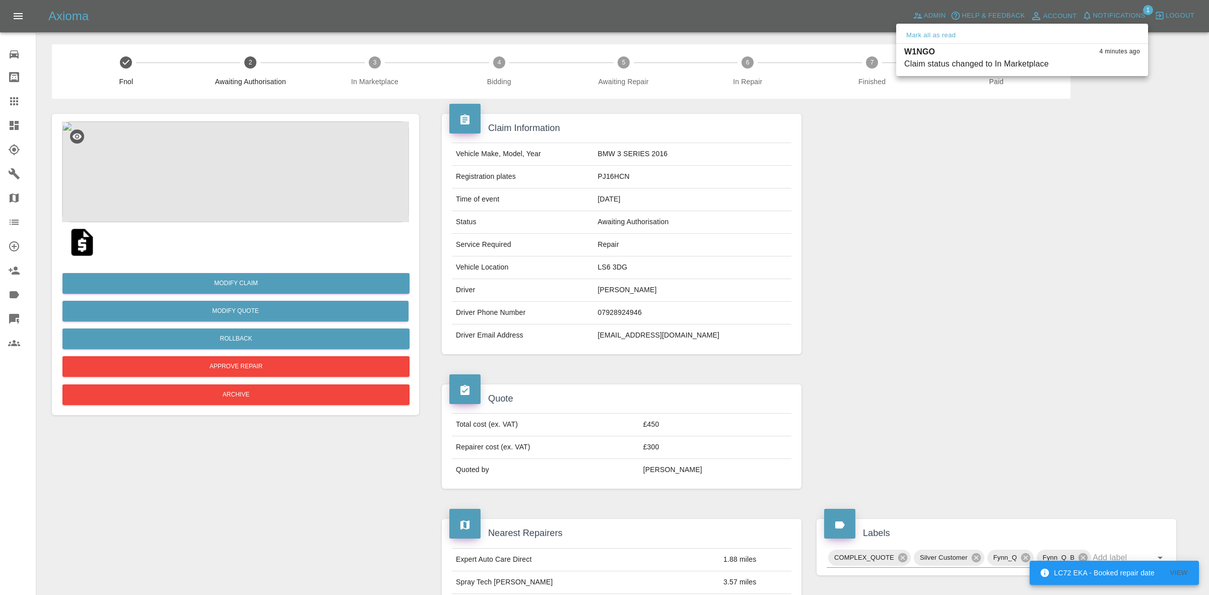
drag, startPoint x: 1005, startPoint y: 324, endPoint x: 845, endPoint y: 234, distance: 183.6
click at [1005, 326] on div at bounding box center [604, 297] width 1209 height 595
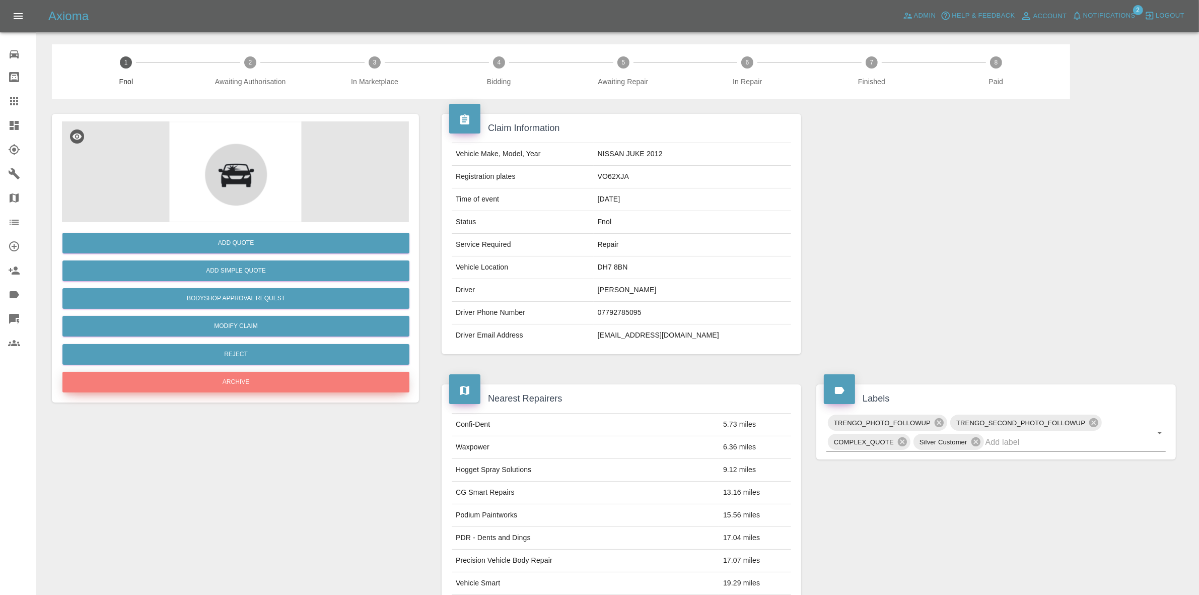
click at [216, 379] on button "Archive" at bounding box center [235, 382] width 347 height 21
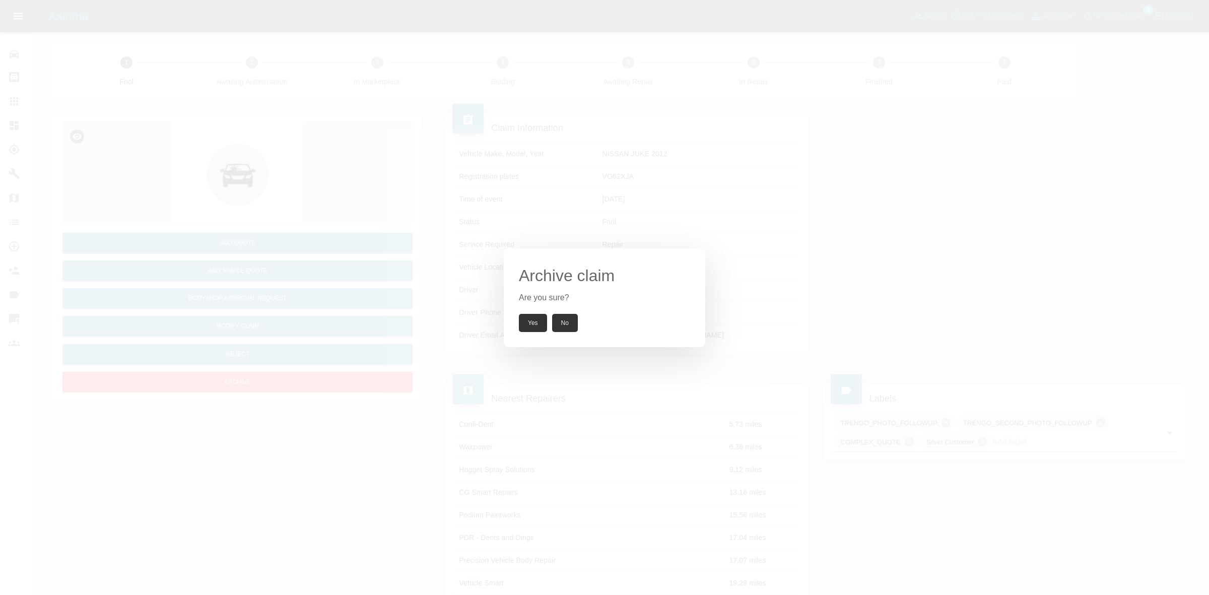
drag, startPoint x: 530, startPoint y: 320, endPoint x: 532, endPoint y: 314, distance: 6.7
click at [531, 319] on button "Yes" at bounding box center [533, 323] width 28 height 18
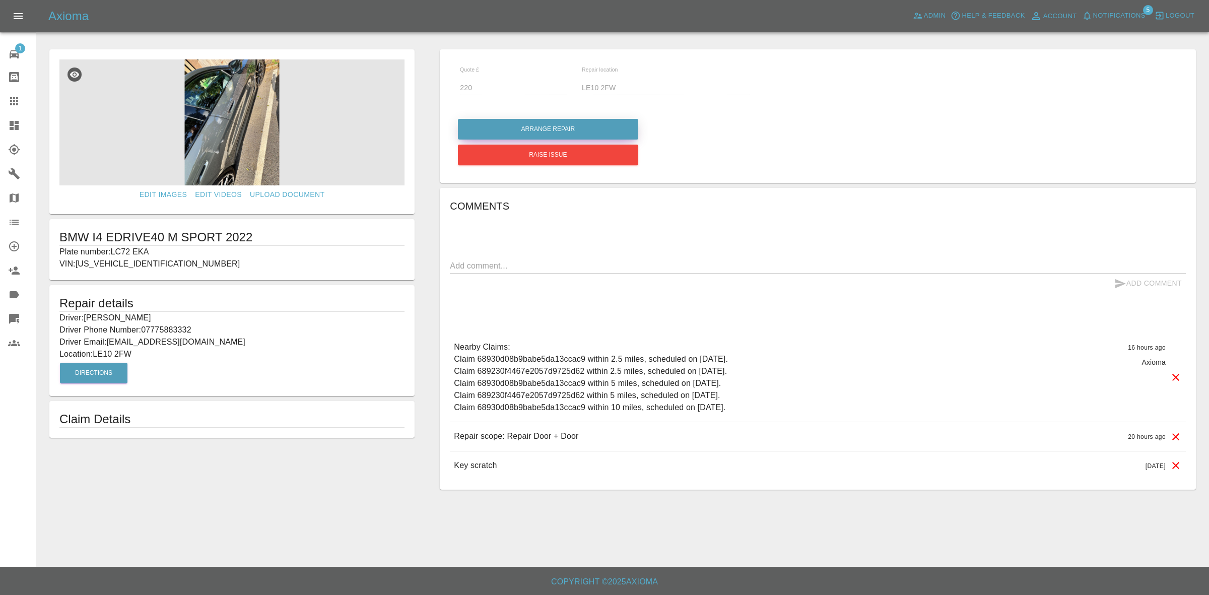
click at [556, 126] on button "Arrange Repair" at bounding box center [548, 129] width 180 height 21
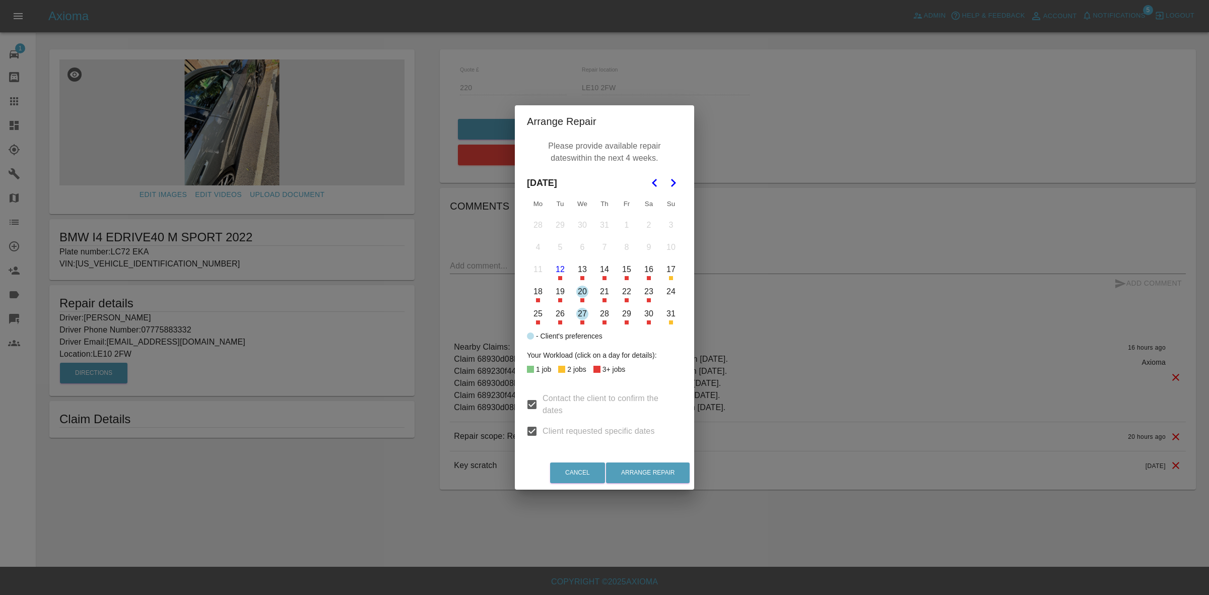
click at [673, 184] on polygon "Go to the Next Month" at bounding box center [673, 183] width 5 height 8
click at [651, 182] on icon "Go to the Previous Month" at bounding box center [655, 183] width 12 height 12
click at [600, 290] on button "21" at bounding box center [604, 291] width 21 height 21
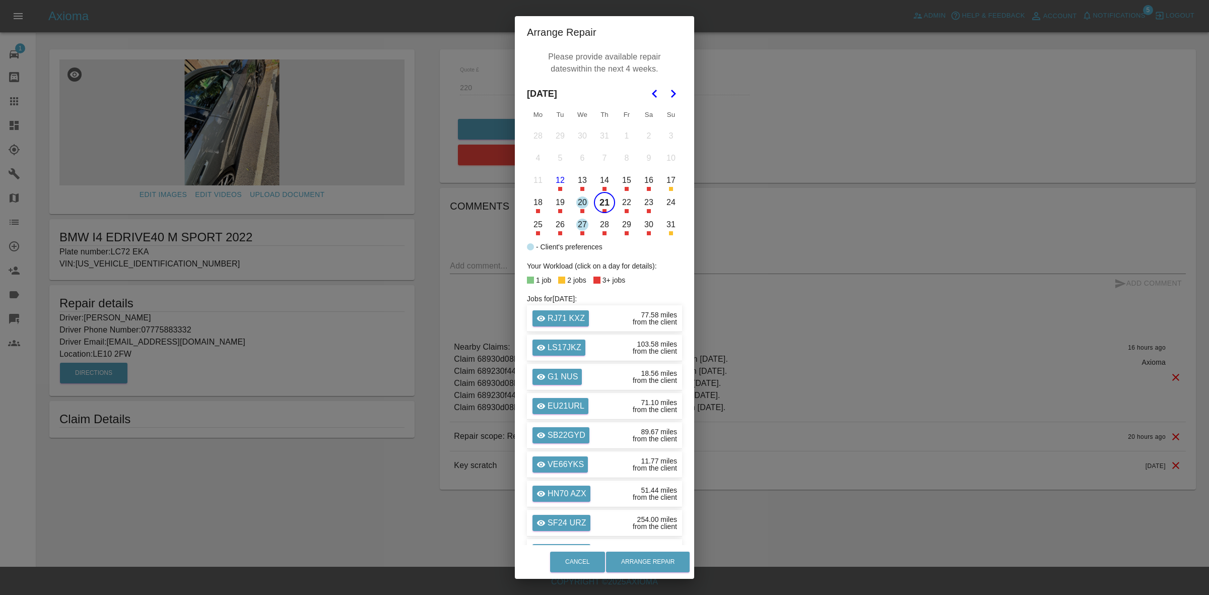
click at [671, 96] on icon "Go to the Next Month" at bounding box center [673, 94] width 12 height 12
click at [582, 155] on button "10" at bounding box center [582, 158] width 21 height 21
click at [601, 155] on button "11" at bounding box center [604, 158] width 21 height 21
click at [640, 562] on button "Arrange Repair" at bounding box center [648, 562] width 84 height 21
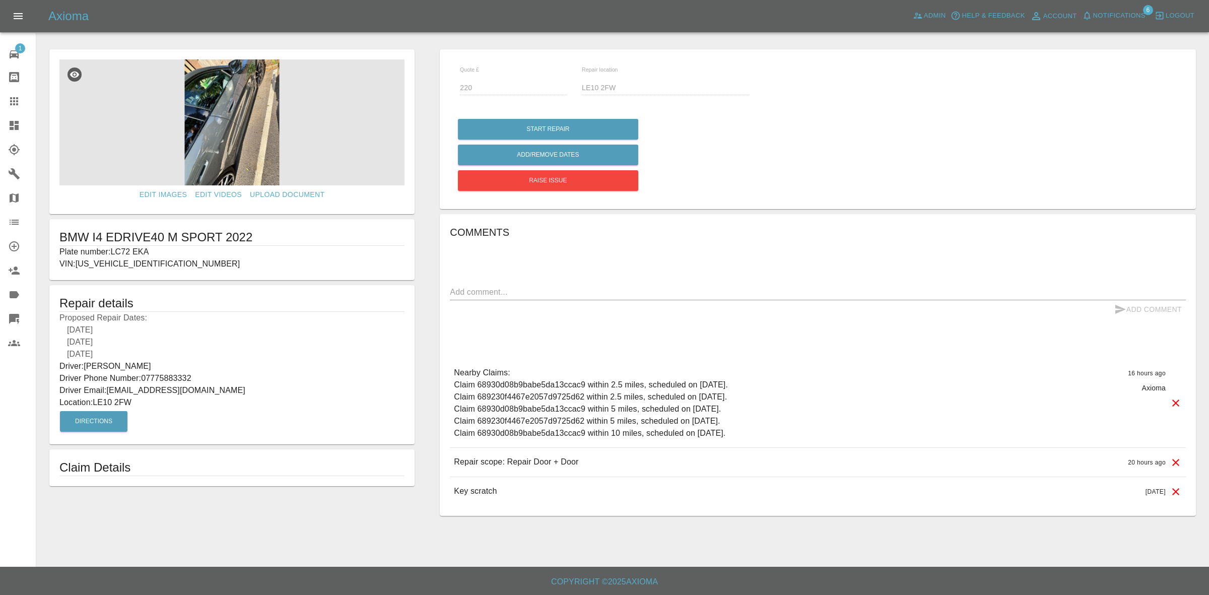
click at [1125, 18] on span "Notifications" at bounding box center [1119, 16] width 52 height 12
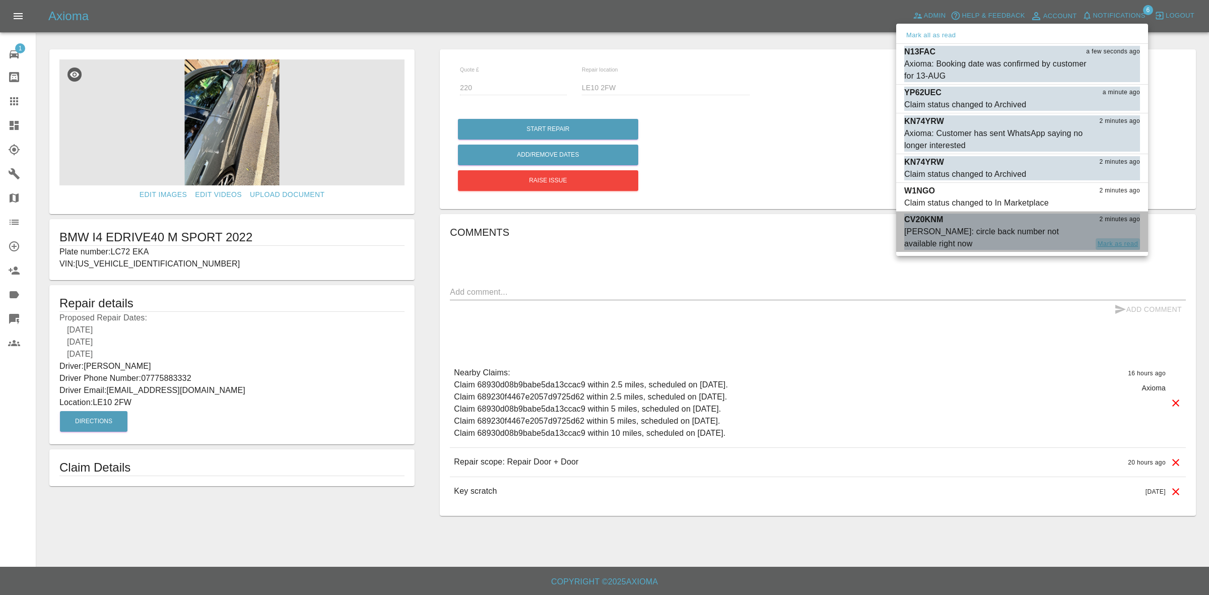
click at [1107, 238] on button "Mark as read" at bounding box center [1118, 244] width 44 height 12
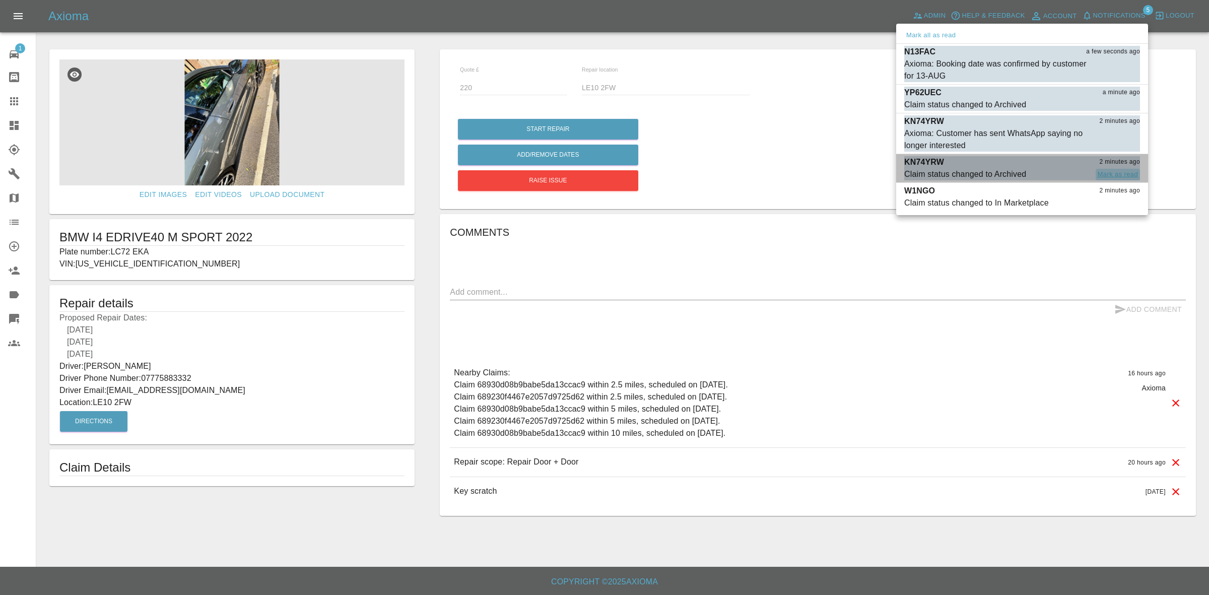
click at [1119, 172] on button "Mark as read" at bounding box center [1118, 175] width 44 height 12
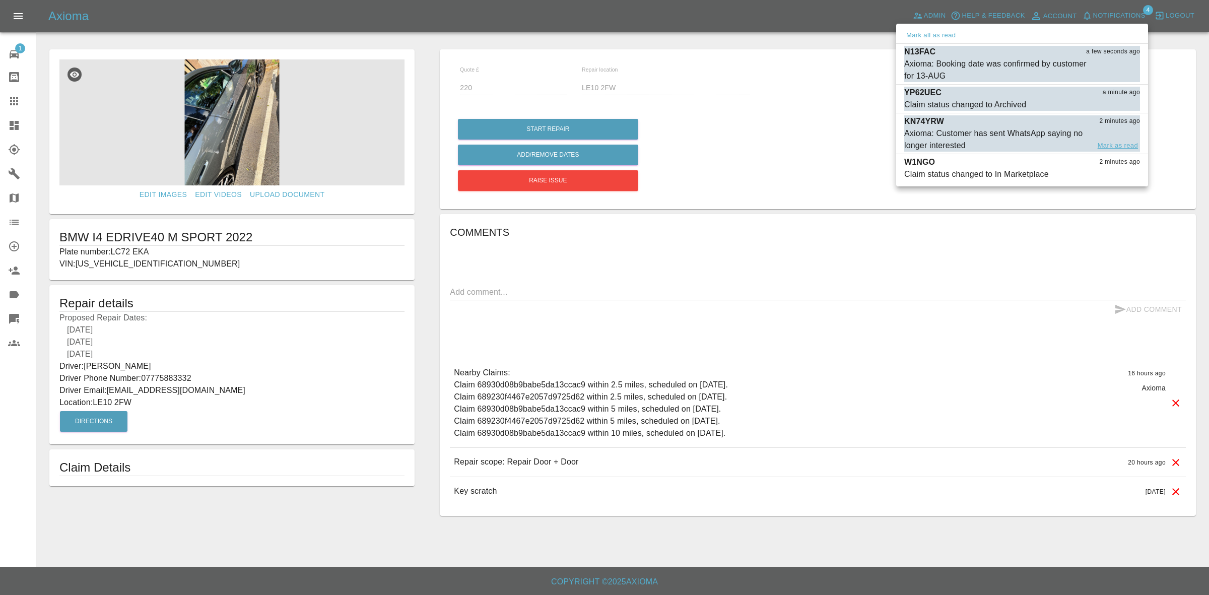
click at [1117, 144] on button "Mark as read" at bounding box center [1118, 146] width 44 height 12
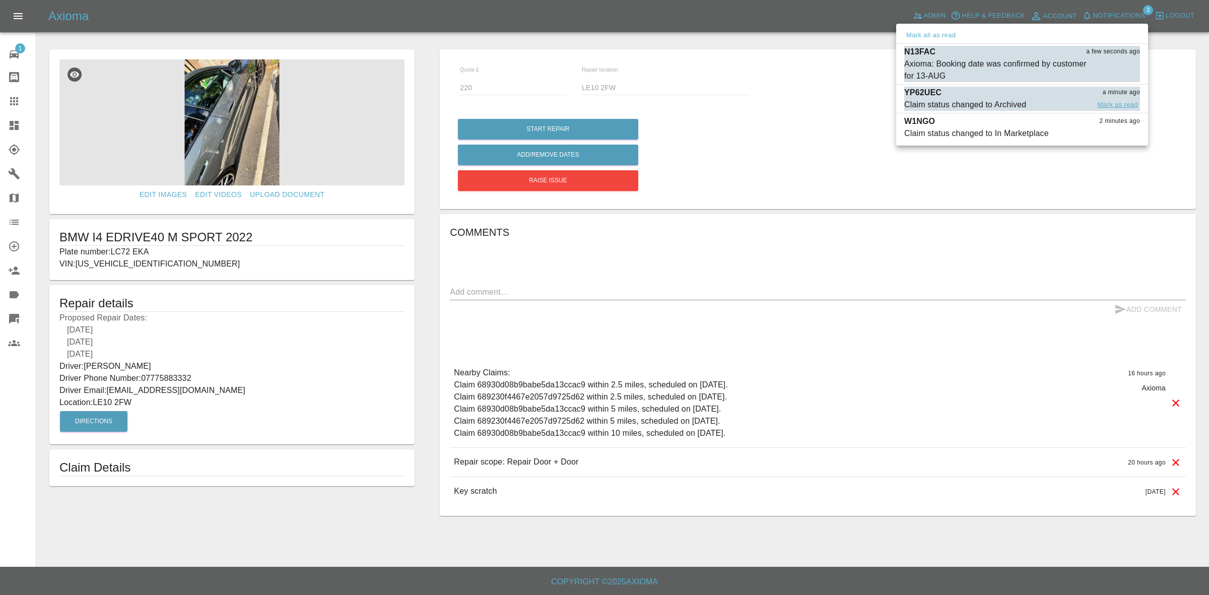
click at [1115, 104] on button "Mark as read" at bounding box center [1118, 105] width 44 height 12
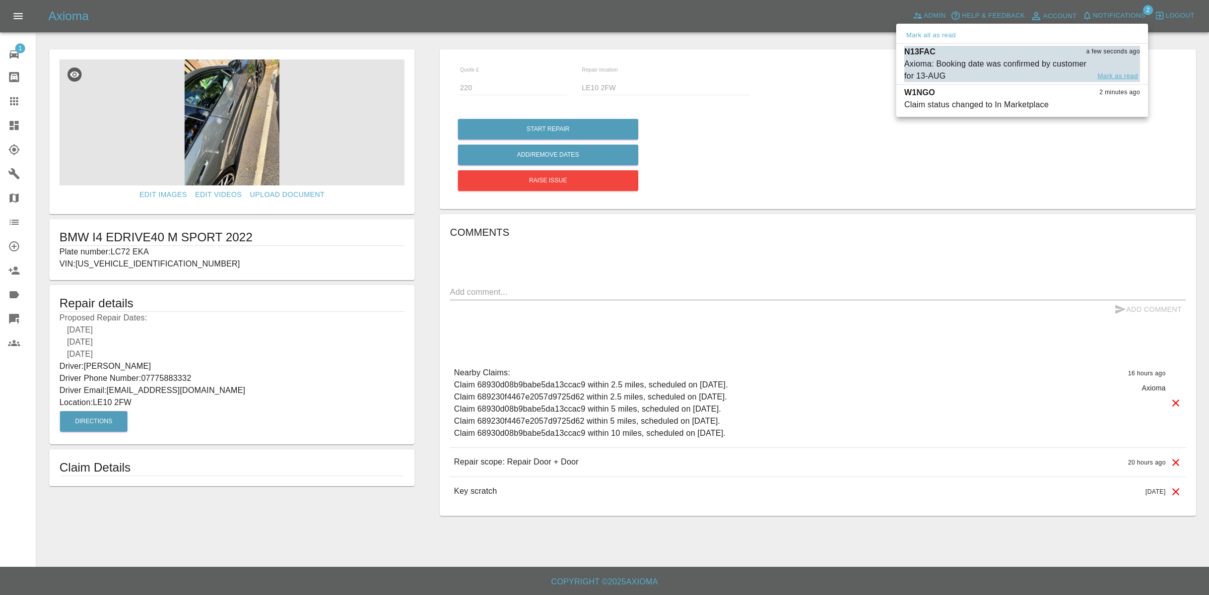
click at [1109, 75] on button "Mark as read" at bounding box center [1118, 77] width 44 height 12
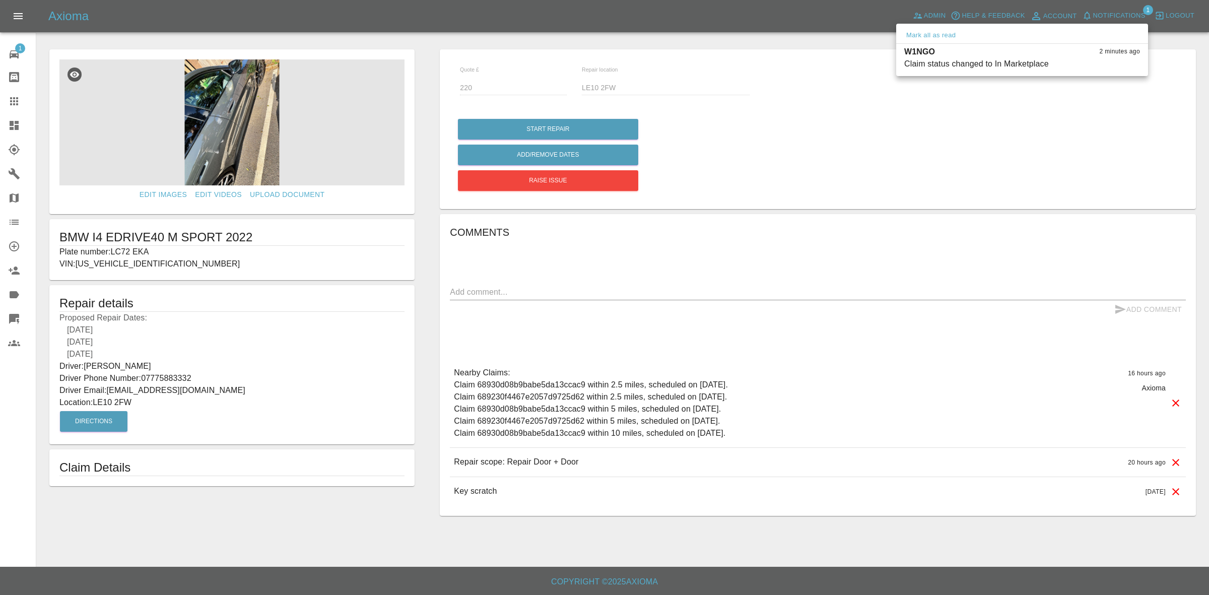
click at [1077, 262] on div at bounding box center [604, 297] width 1209 height 595
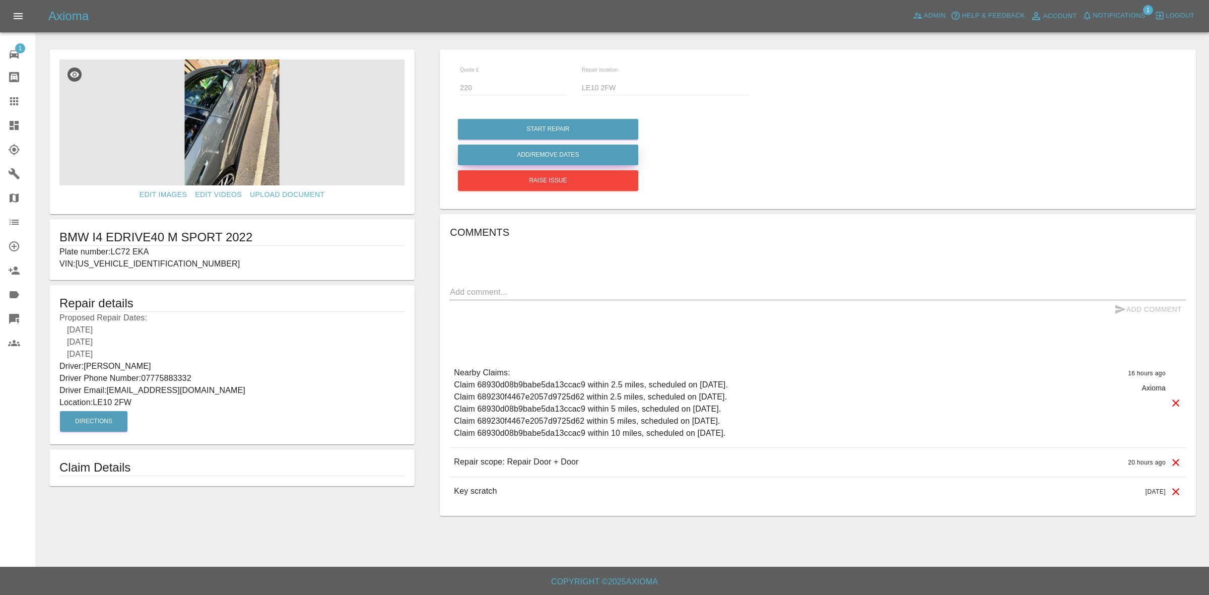
click at [541, 140] on button "Add/Remove Dates" at bounding box center [548, 129] width 180 height 21
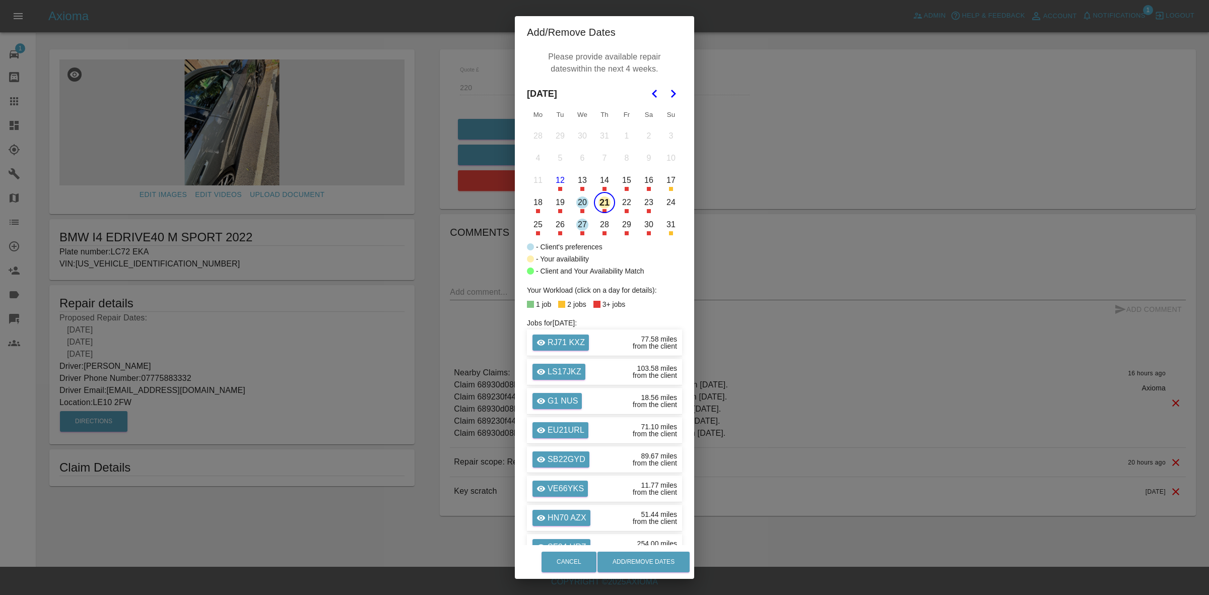
click at [669, 88] on icon "Go to the Next Month" at bounding box center [673, 94] width 12 height 12
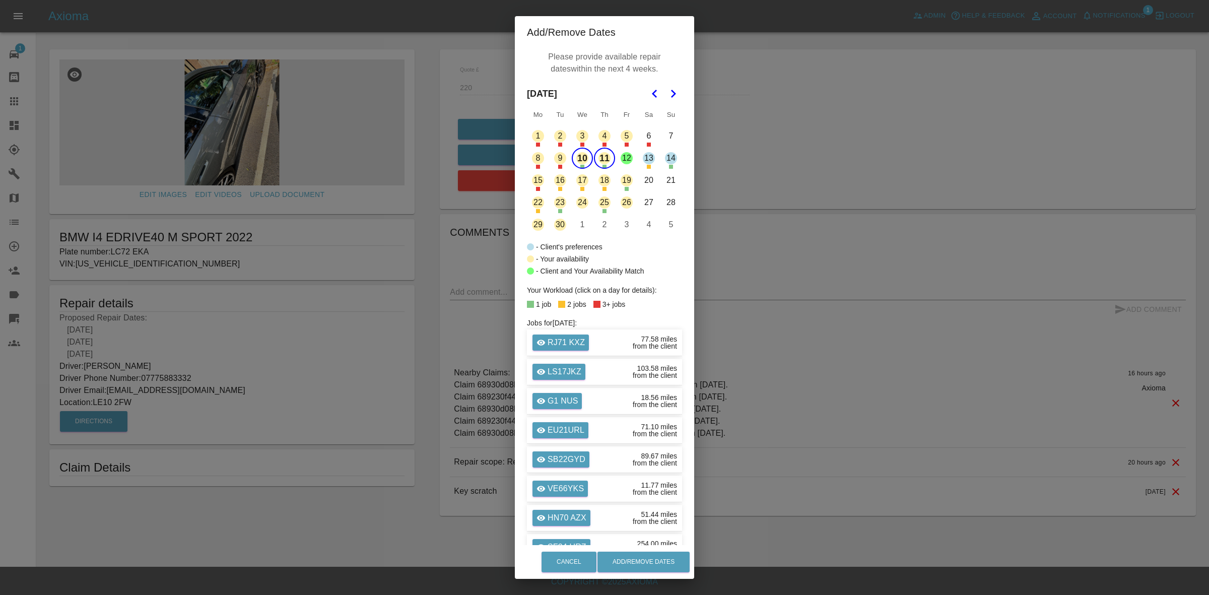
click at [620, 154] on button "12" at bounding box center [626, 158] width 21 height 21
click at [634, 564] on button "Add/Remove Dates" at bounding box center [643, 562] width 92 height 21
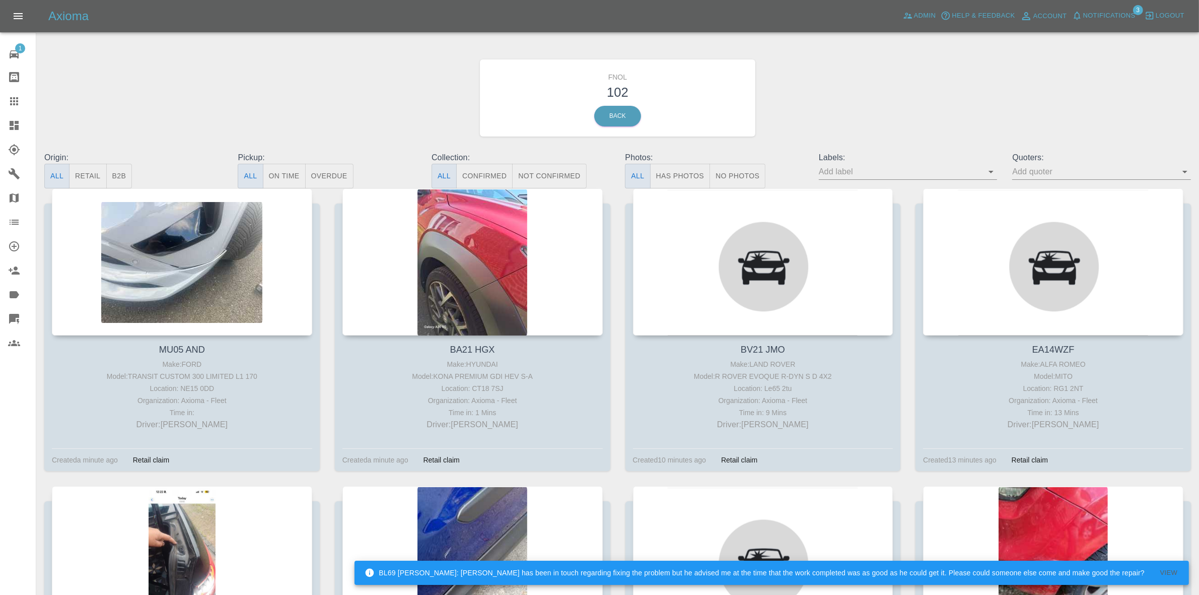
click at [1116, 13] on span "Notifications" at bounding box center [1109, 16] width 52 height 12
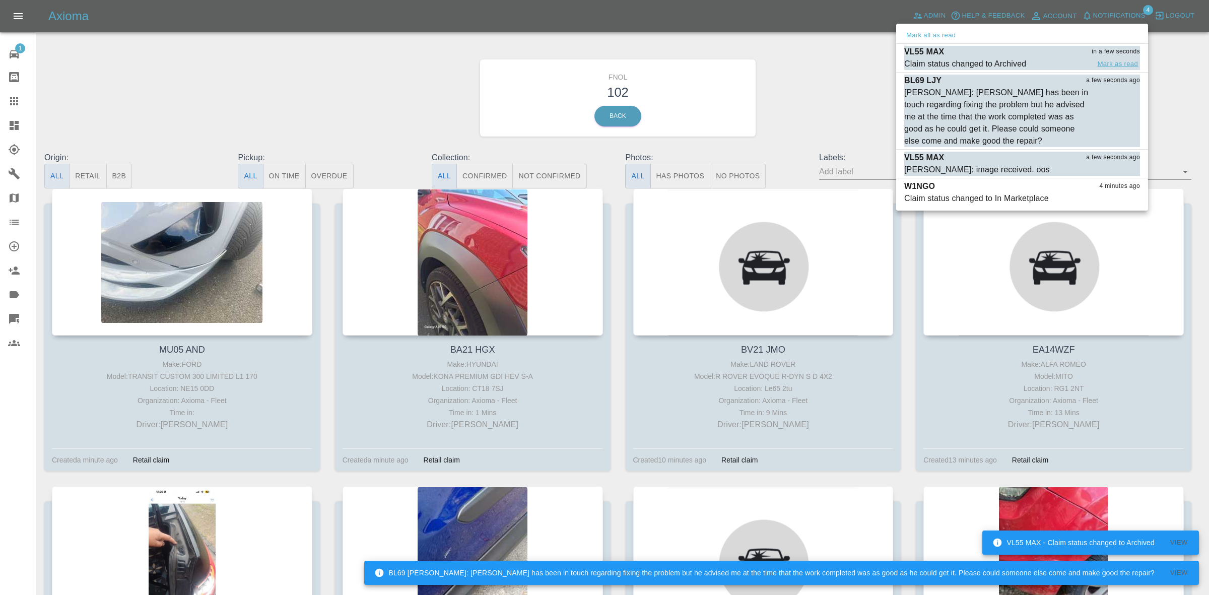
click at [1118, 62] on button "Mark as read" at bounding box center [1118, 64] width 44 height 12
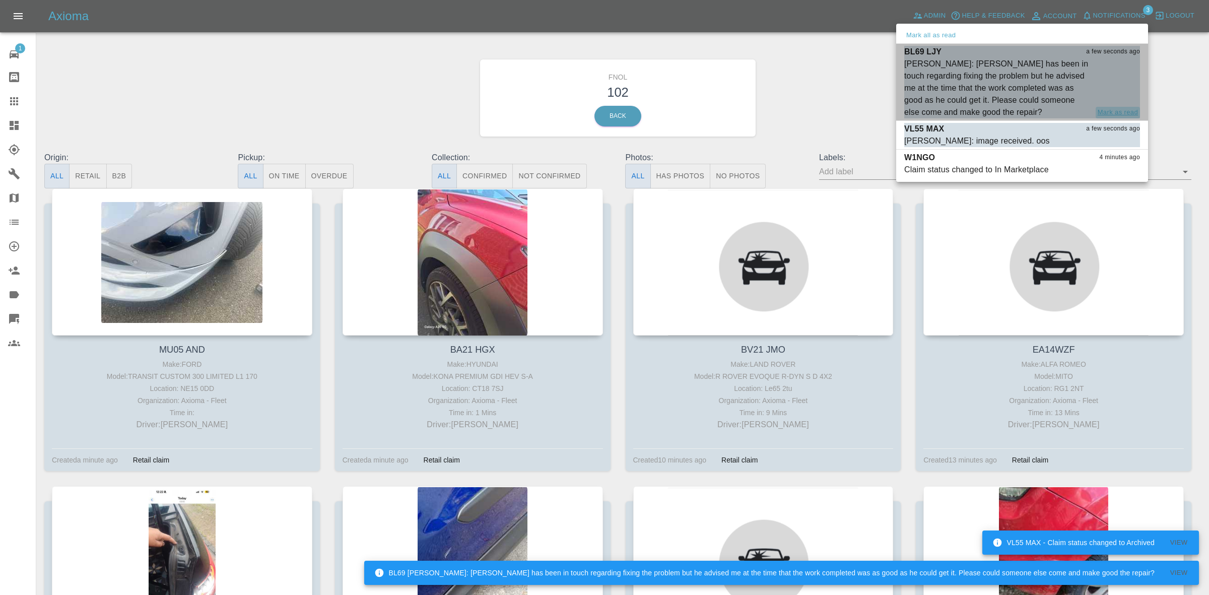
click at [1105, 110] on button "Mark as read" at bounding box center [1118, 113] width 44 height 12
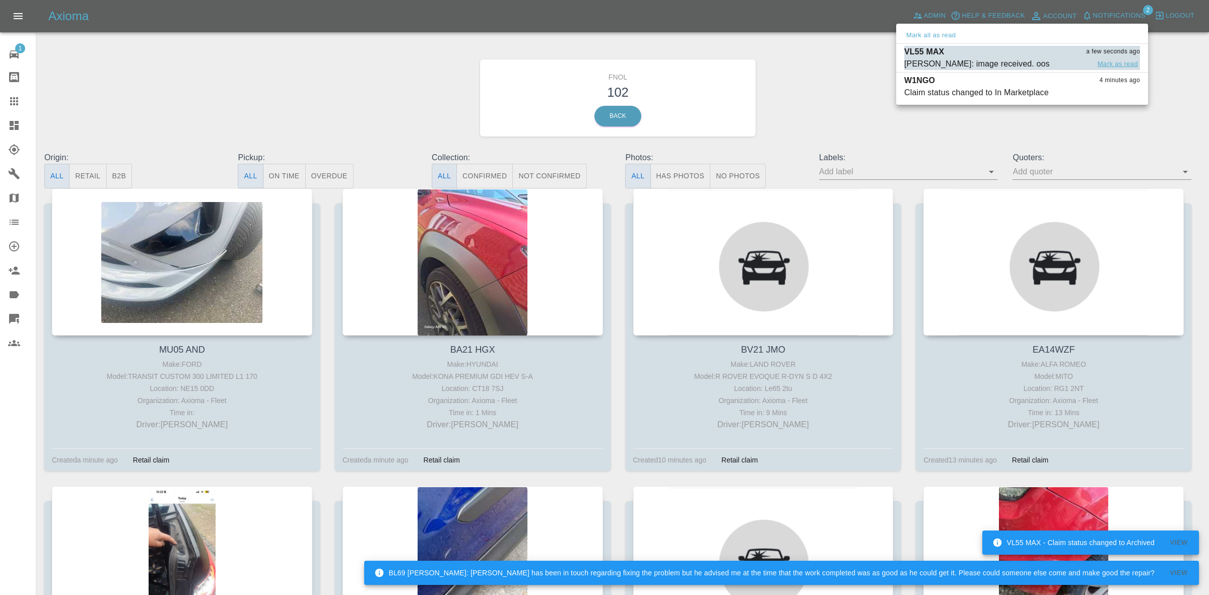
click at [1112, 63] on button "Mark as read" at bounding box center [1118, 64] width 44 height 12
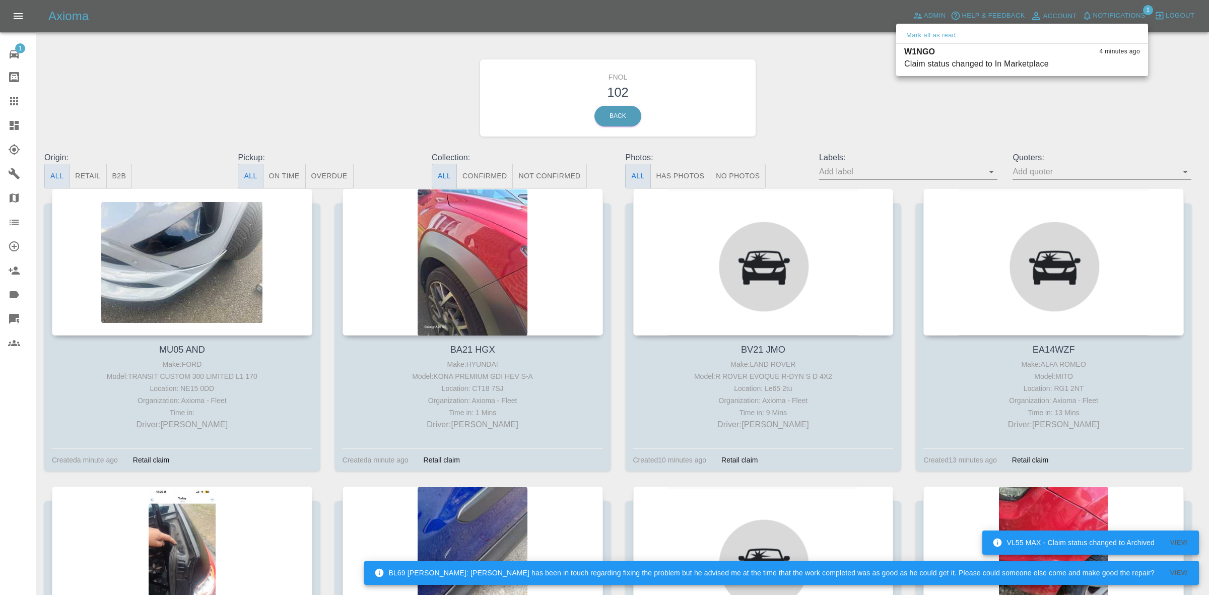
drag, startPoint x: 785, startPoint y: 94, endPoint x: 887, endPoint y: 99, distance: 102.4
click at [791, 94] on div at bounding box center [604, 297] width 1209 height 595
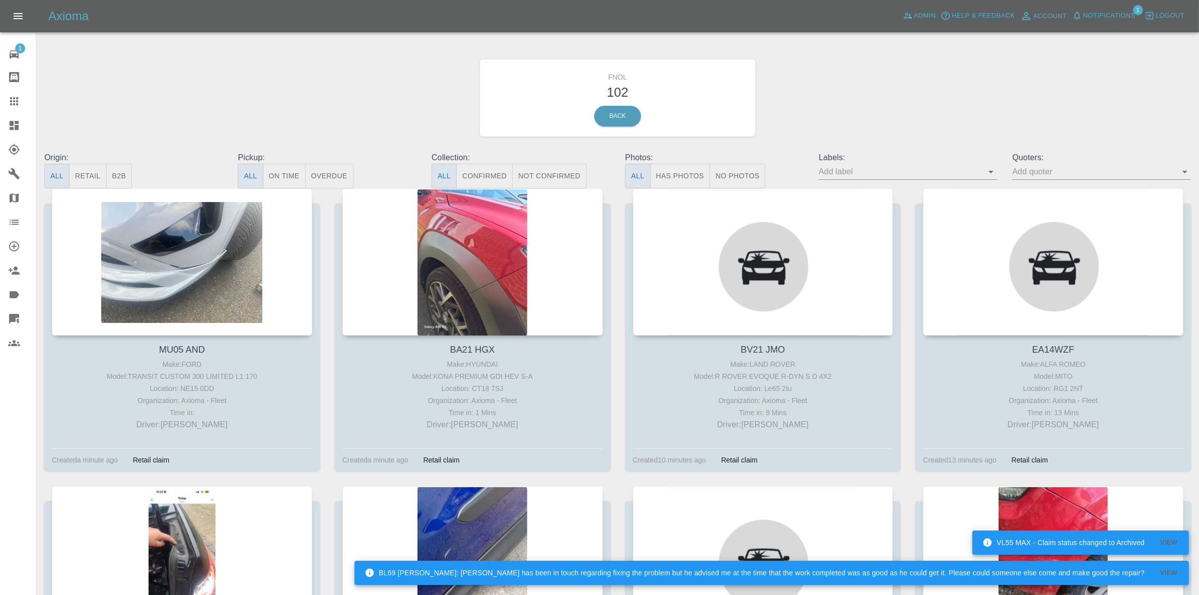
scroll to position [7381, 0]
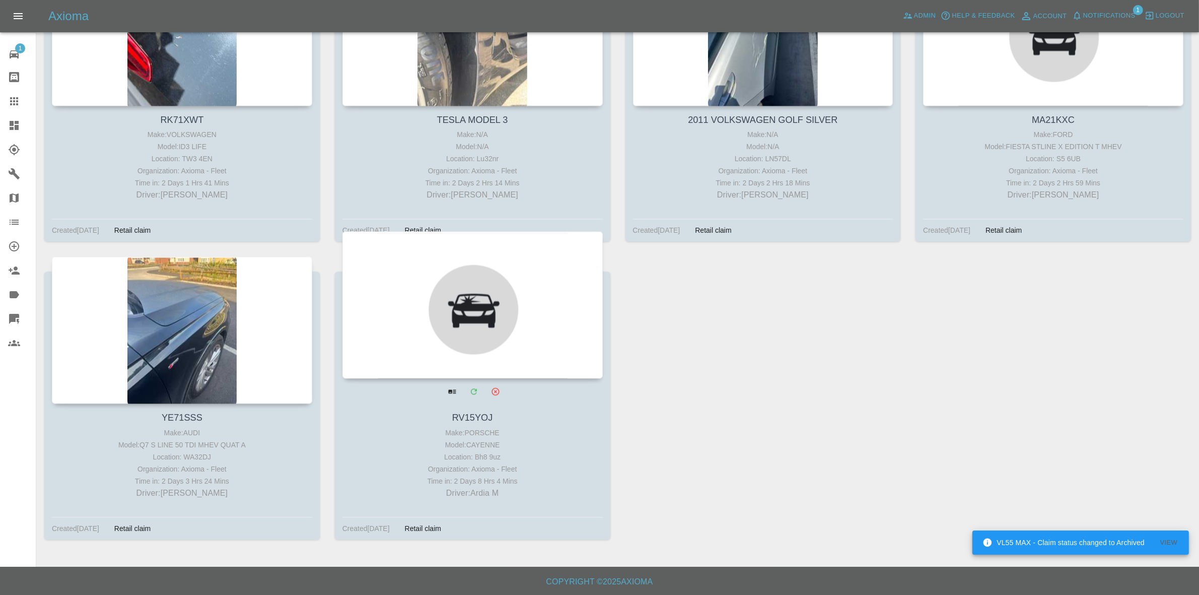
drag, startPoint x: 234, startPoint y: 325, endPoint x: 340, endPoint y: 322, distance: 106.3
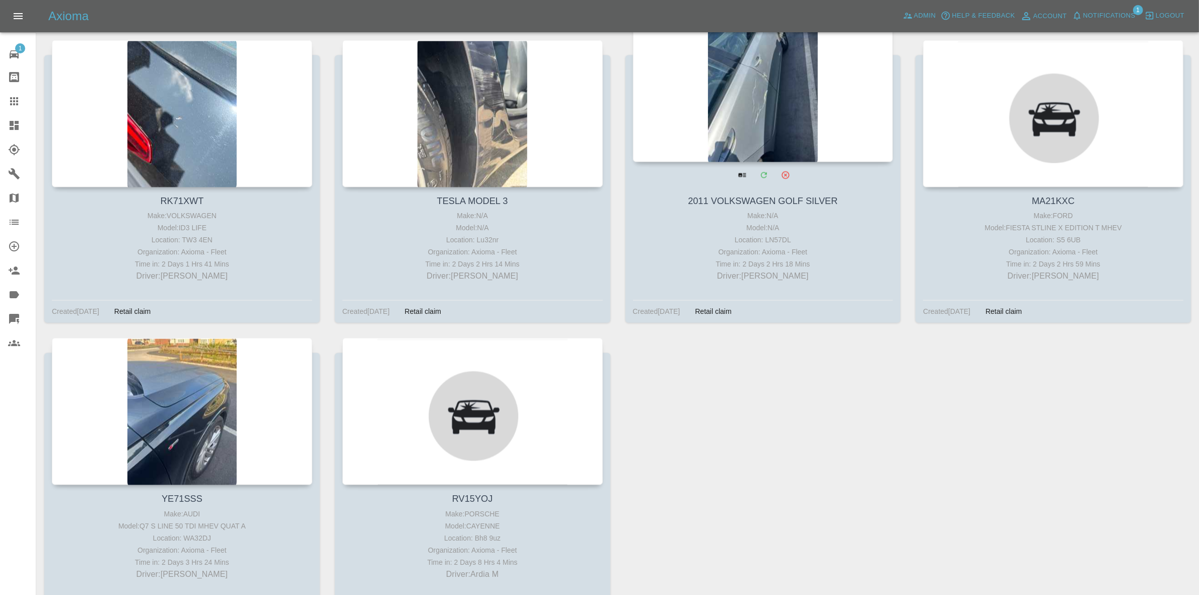
scroll to position [7255, 0]
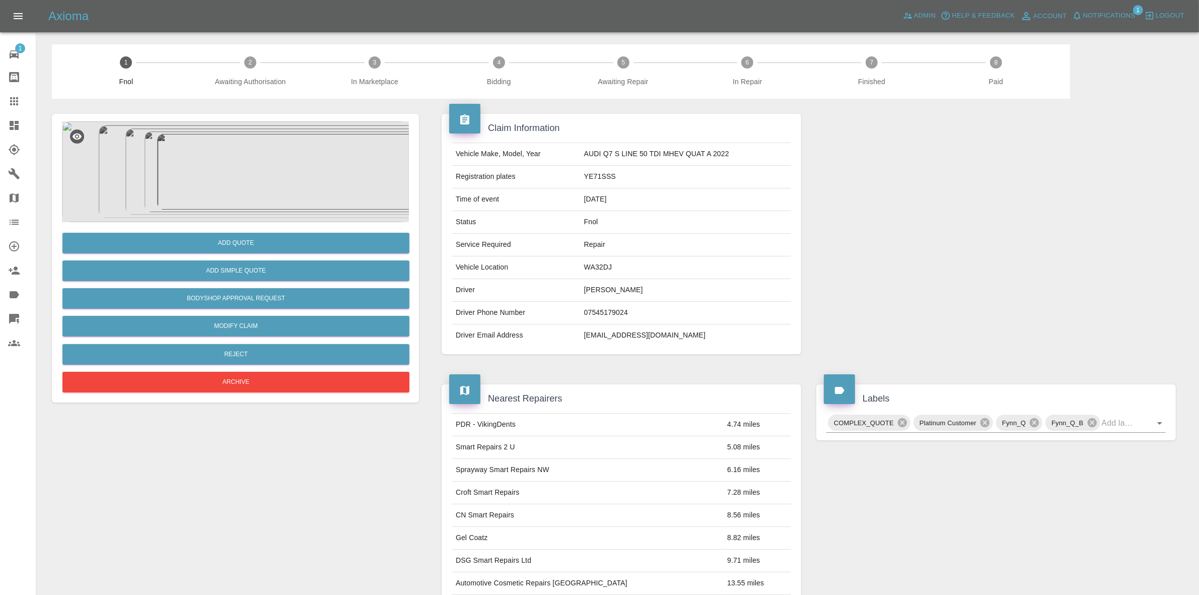
click at [247, 162] on img at bounding box center [235, 171] width 347 height 101
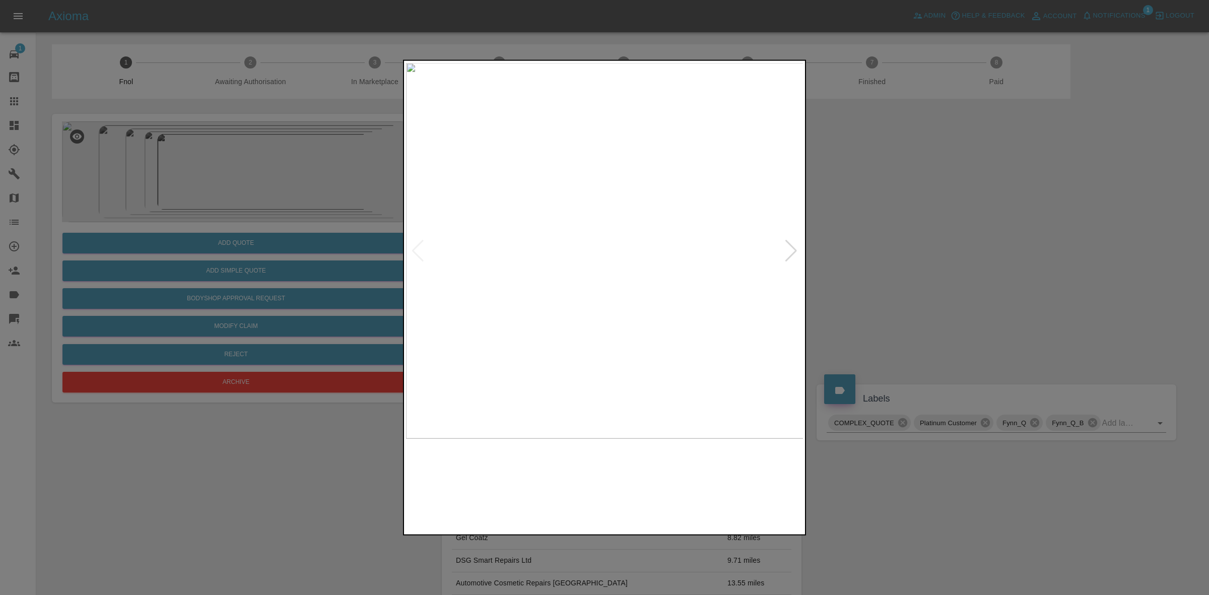
click at [801, 252] on img at bounding box center [605, 250] width 398 height 376
click at [796, 251] on div at bounding box center [791, 250] width 14 height 22
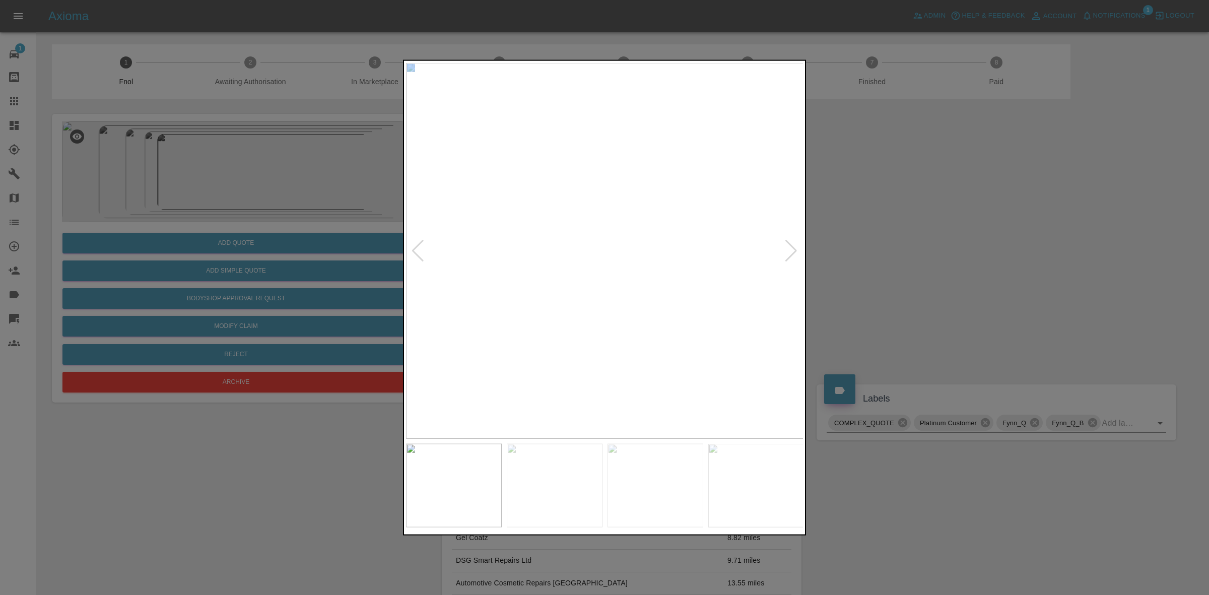
click at [796, 251] on div at bounding box center [791, 250] width 14 height 22
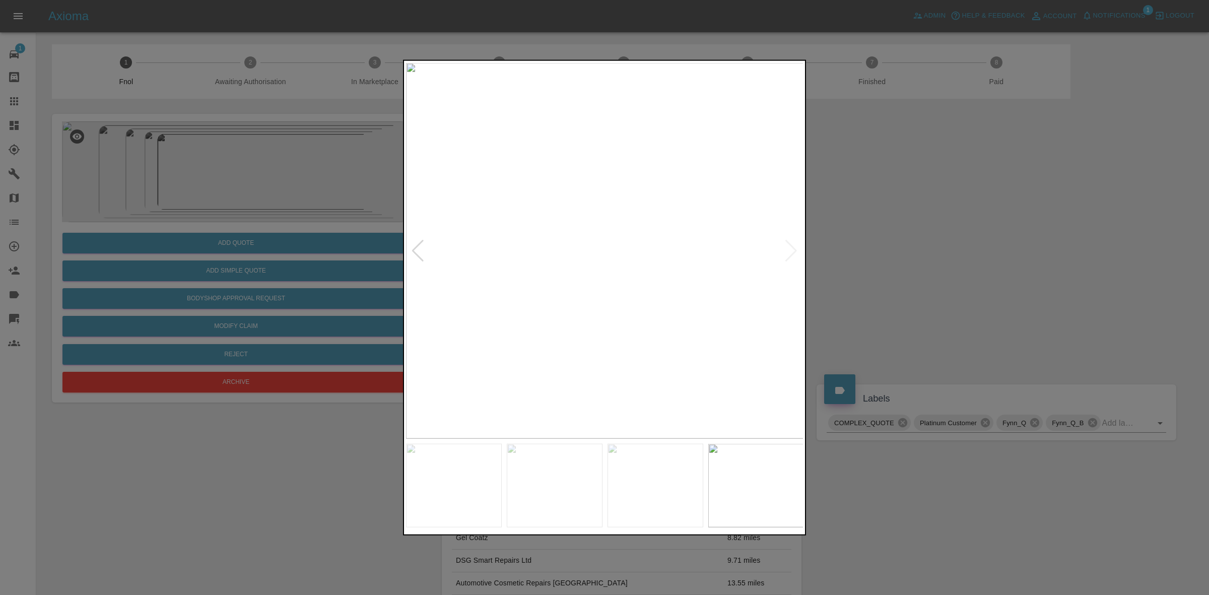
click at [796, 251] on img at bounding box center [605, 250] width 398 height 376
drag, startPoint x: 966, startPoint y: 280, endPoint x: 946, endPoint y: 279, distance: 19.7
click at [972, 283] on div at bounding box center [604, 297] width 1209 height 595
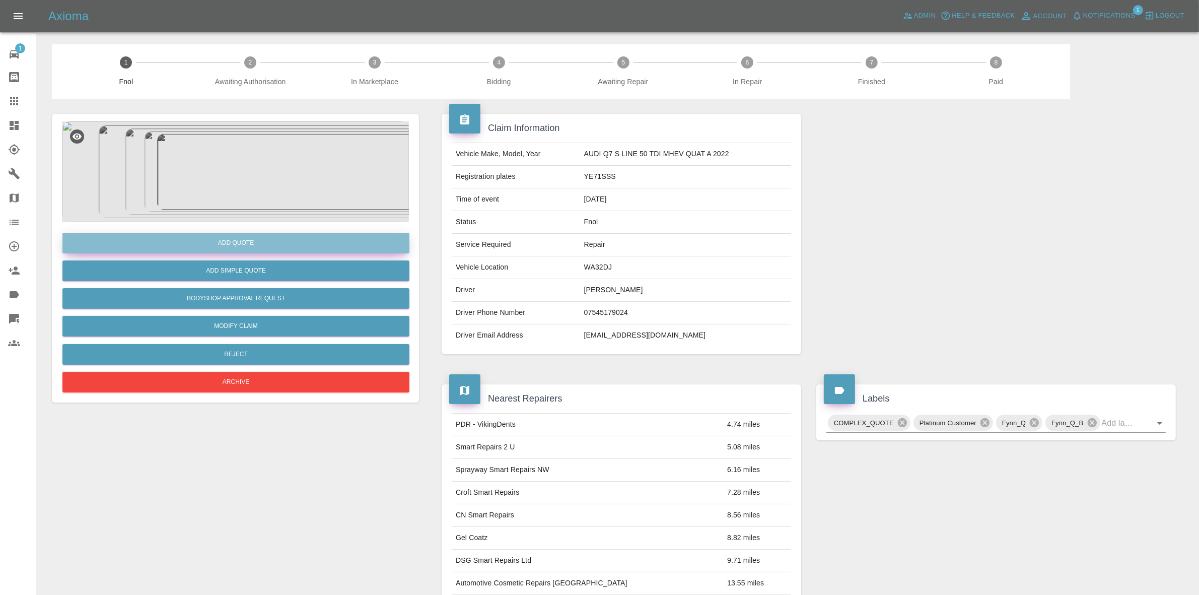
click at [240, 242] on button "Add Quote" at bounding box center [235, 243] width 347 height 21
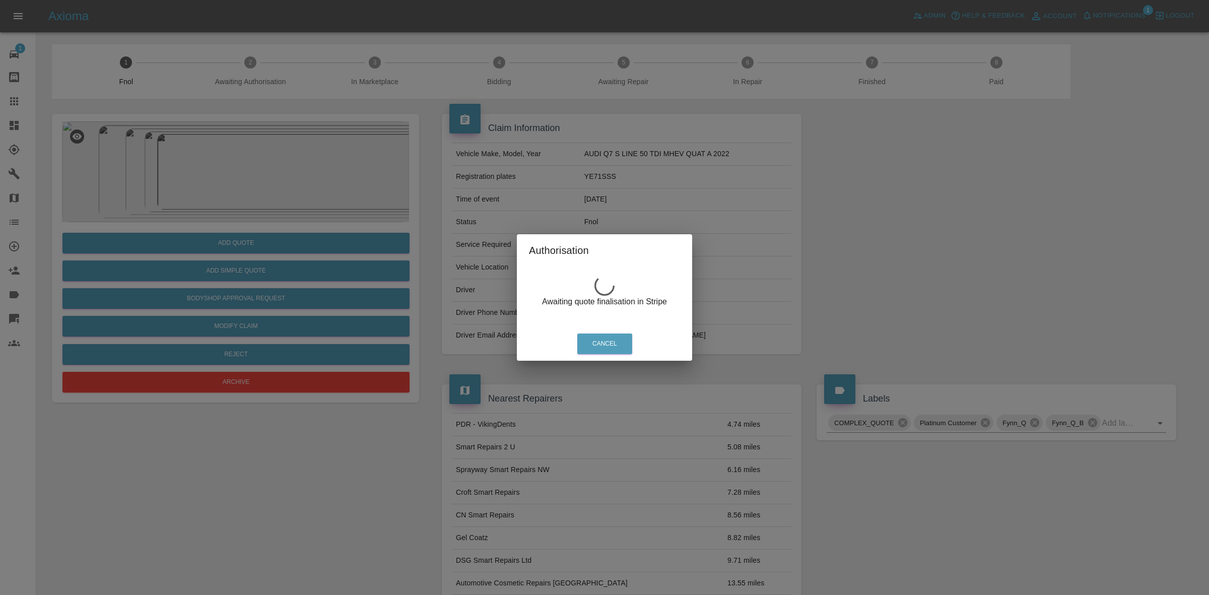
click at [266, 130] on div "Authorisation Awaiting quote finalisation in Stripe Cancel" at bounding box center [604, 297] width 1209 height 595
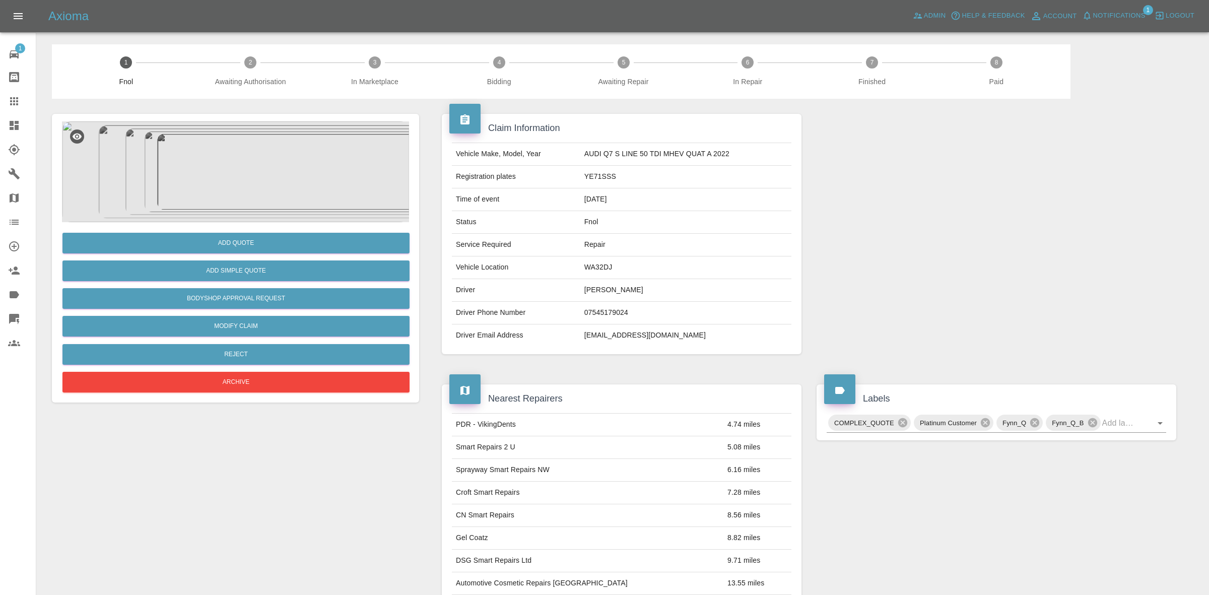
click at [243, 167] on img at bounding box center [235, 171] width 347 height 101
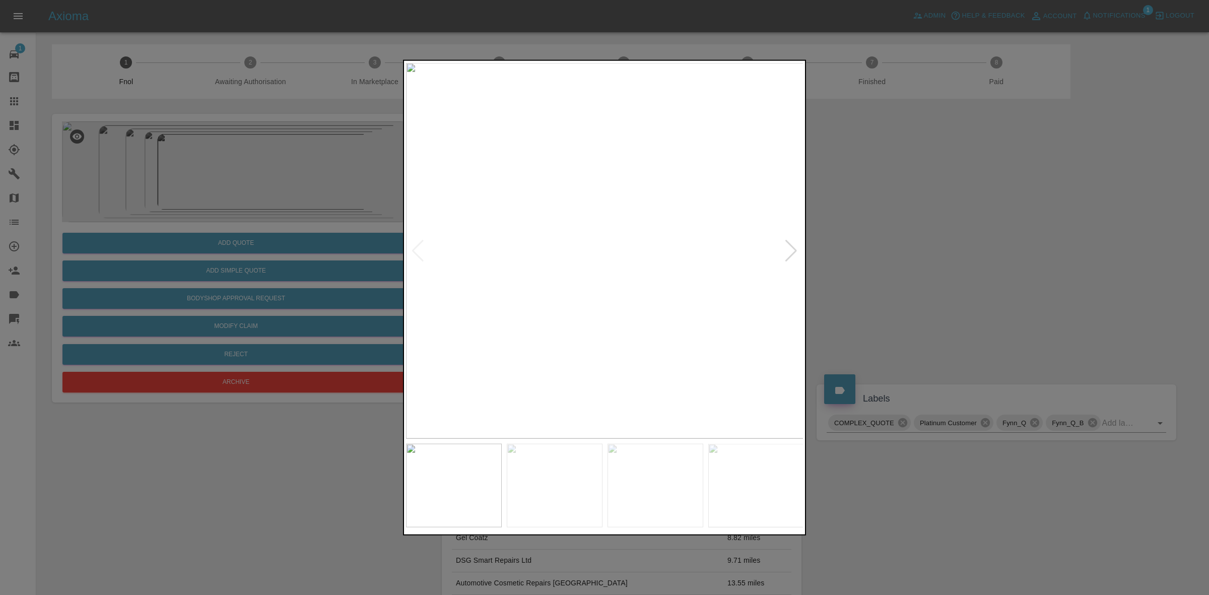
click at [792, 248] on div at bounding box center [791, 250] width 14 height 22
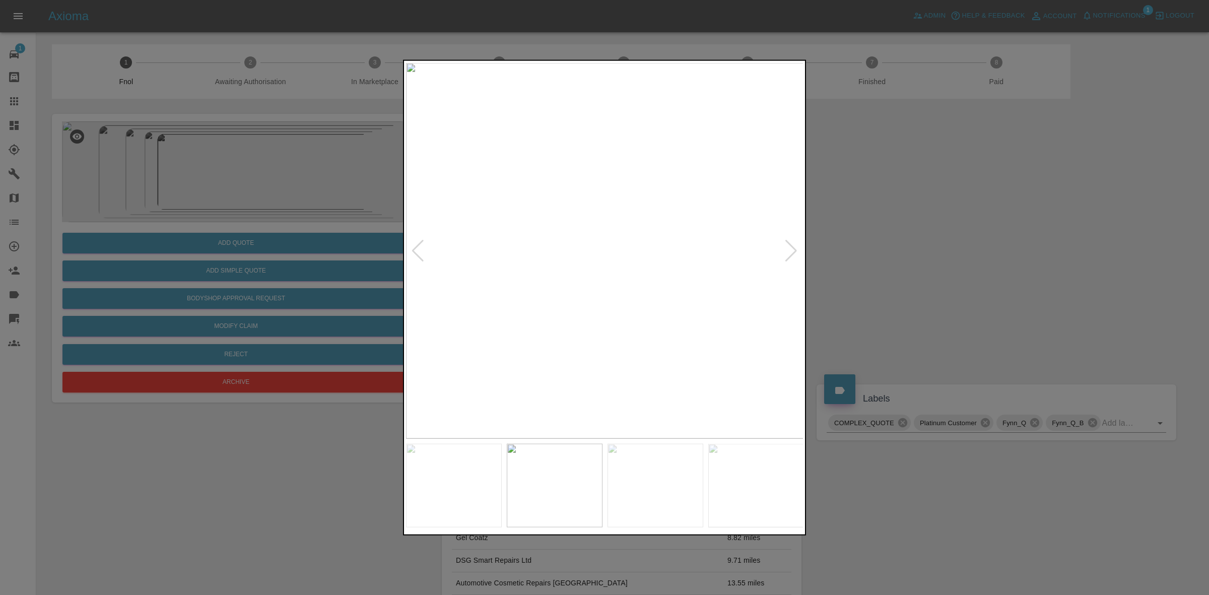
click at [792, 248] on div at bounding box center [791, 250] width 14 height 22
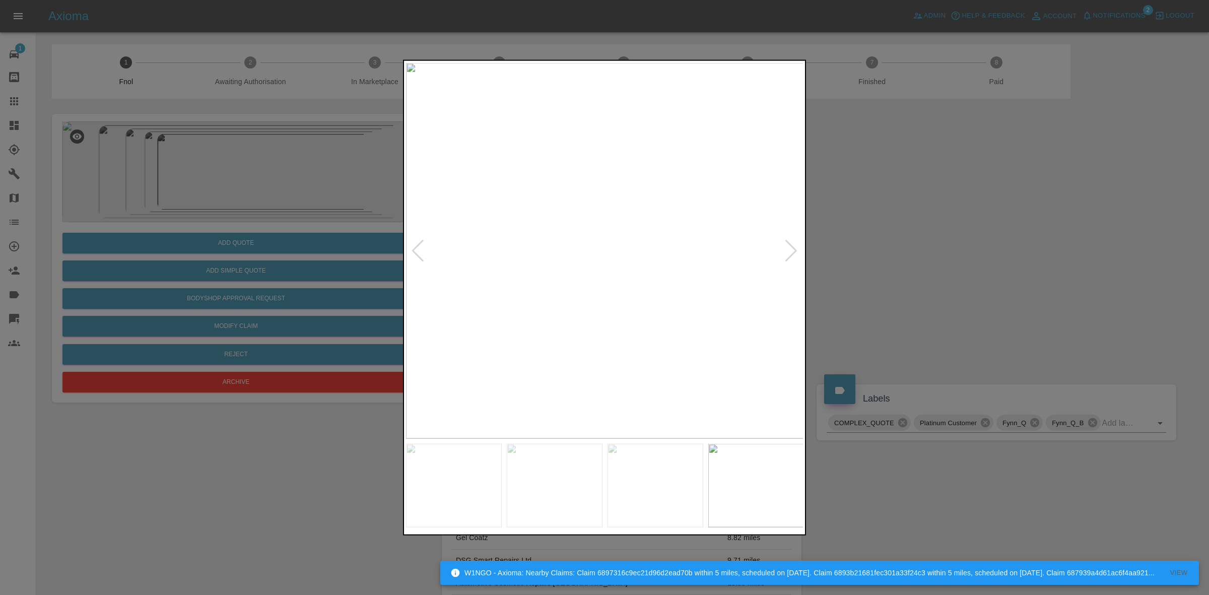
click at [792, 248] on div at bounding box center [791, 250] width 14 height 22
click at [792, 248] on img at bounding box center [605, 250] width 398 height 376
drag, startPoint x: 260, startPoint y: 263, endPoint x: 248, endPoint y: 250, distance: 18.2
click at [260, 262] on div at bounding box center [604, 297] width 1209 height 595
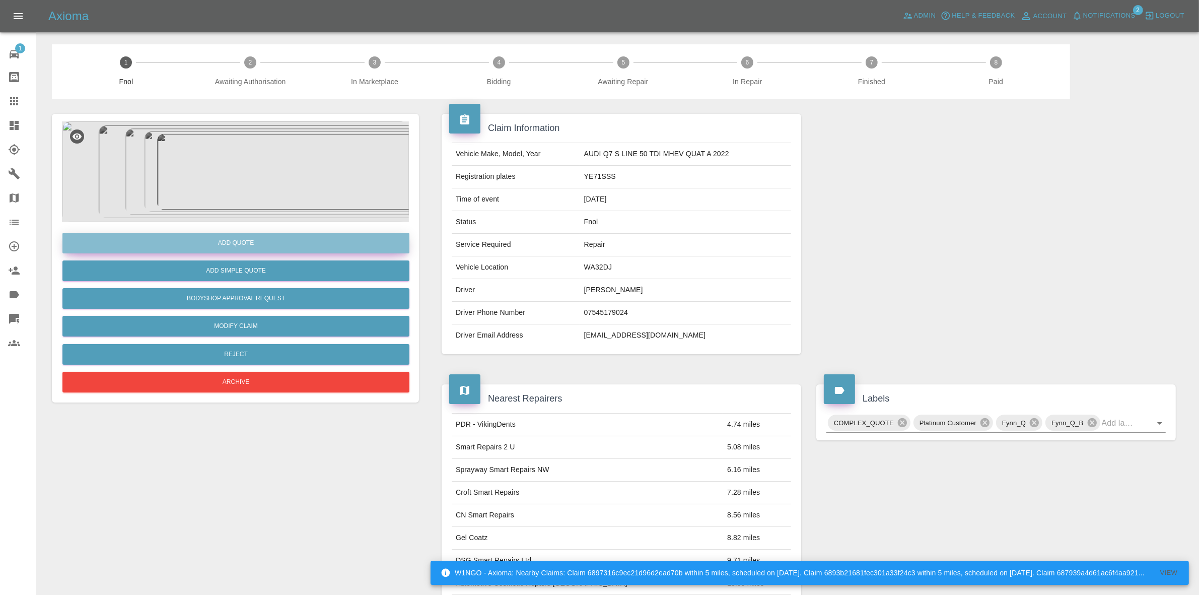
click at [240, 243] on button "Add Quote" at bounding box center [235, 243] width 347 height 21
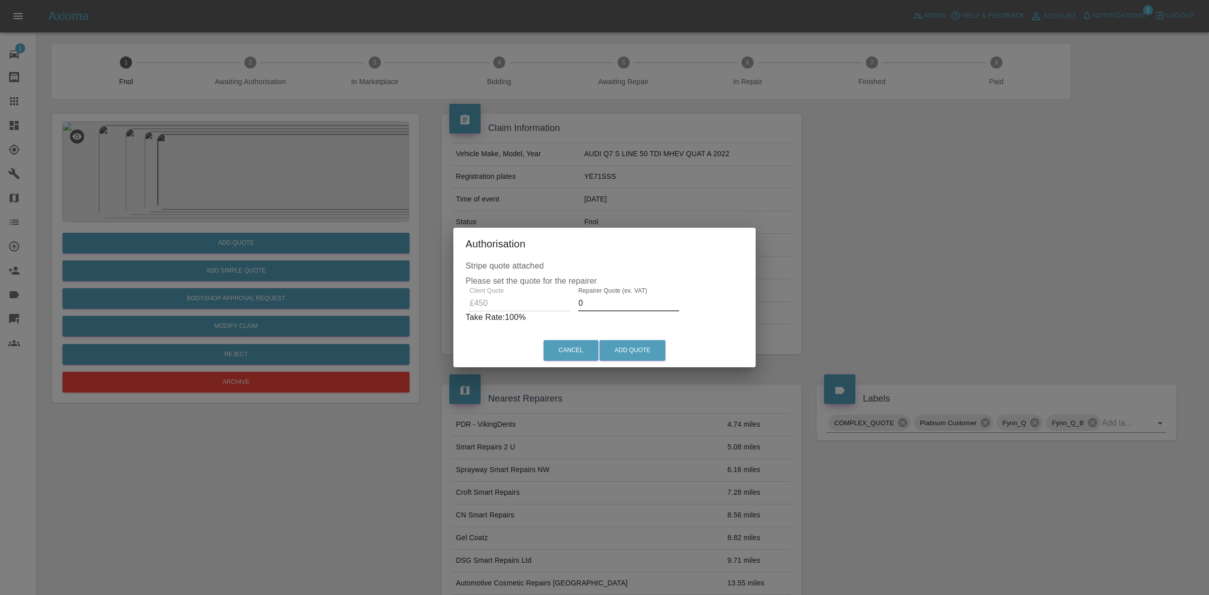
click at [593, 303] on input "0" at bounding box center [628, 303] width 101 height 16
type input "300"
click at [623, 353] on button "Add Quote" at bounding box center [632, 350] width 66 height 21
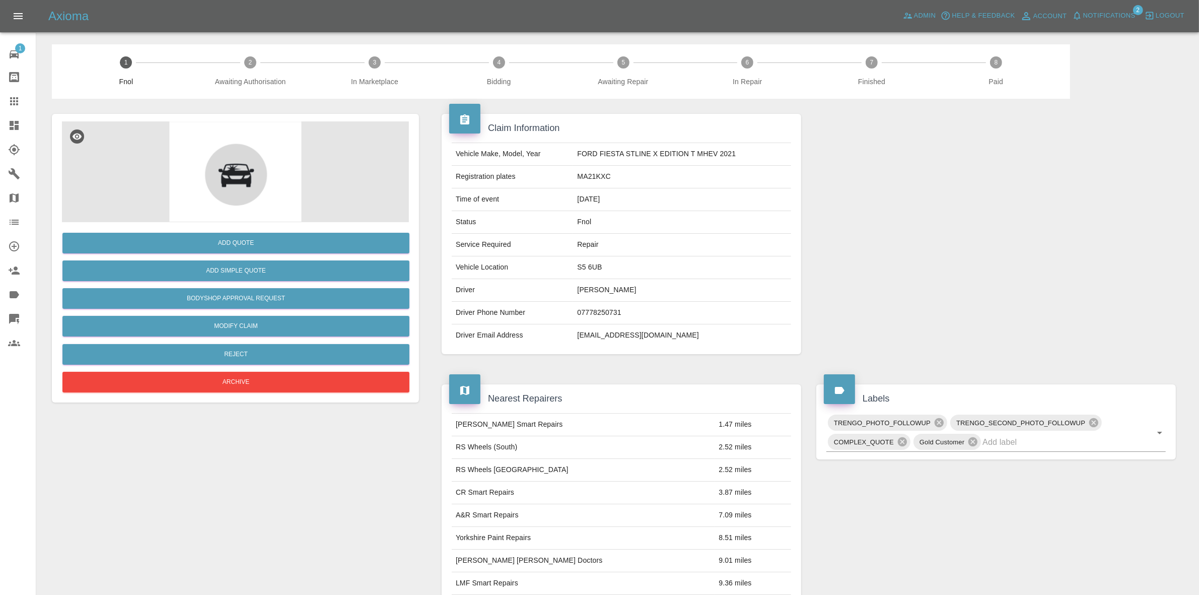
click at [253, 228] on div "Add Quote Add Simple Quote Bodyshop Approval Request Modify Claim Reject Archive" at bounding box center [235, 308] width 347 height 173
click at [252, 240] on button "Add Quote" at bounding box center [235, 243] width 347 height 21
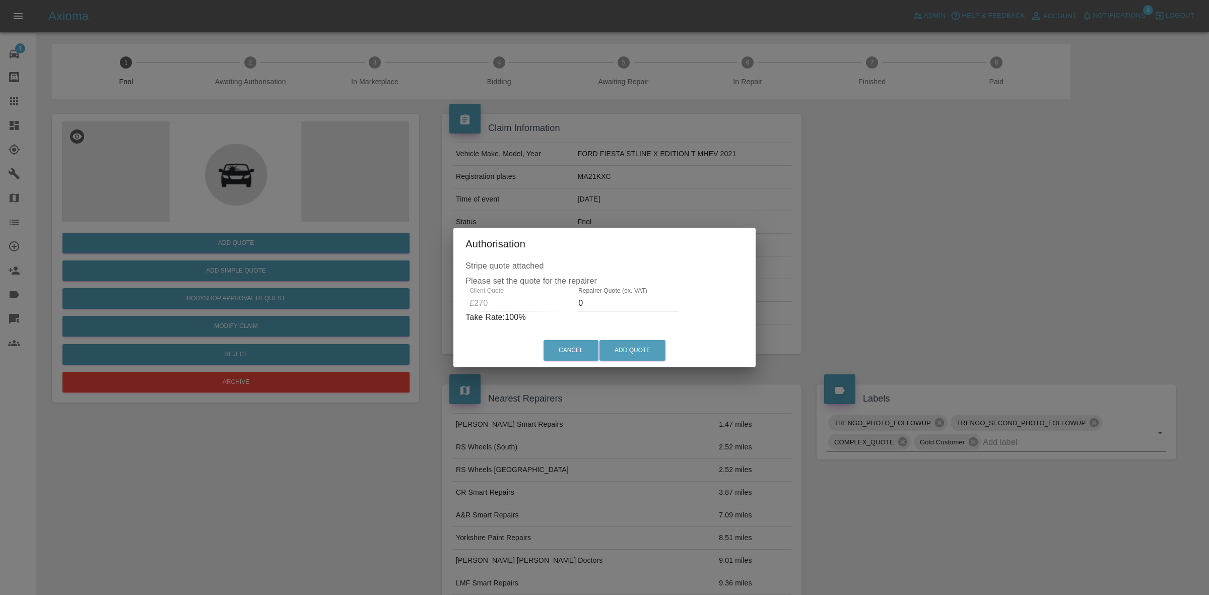
click at [590, 304] on input "0" at bounding box center [628, 303] width 101 height 16
type input "170"
click at [626, 351] on button "Add Quote" at bounding box center [632, 350] width 66 height 21
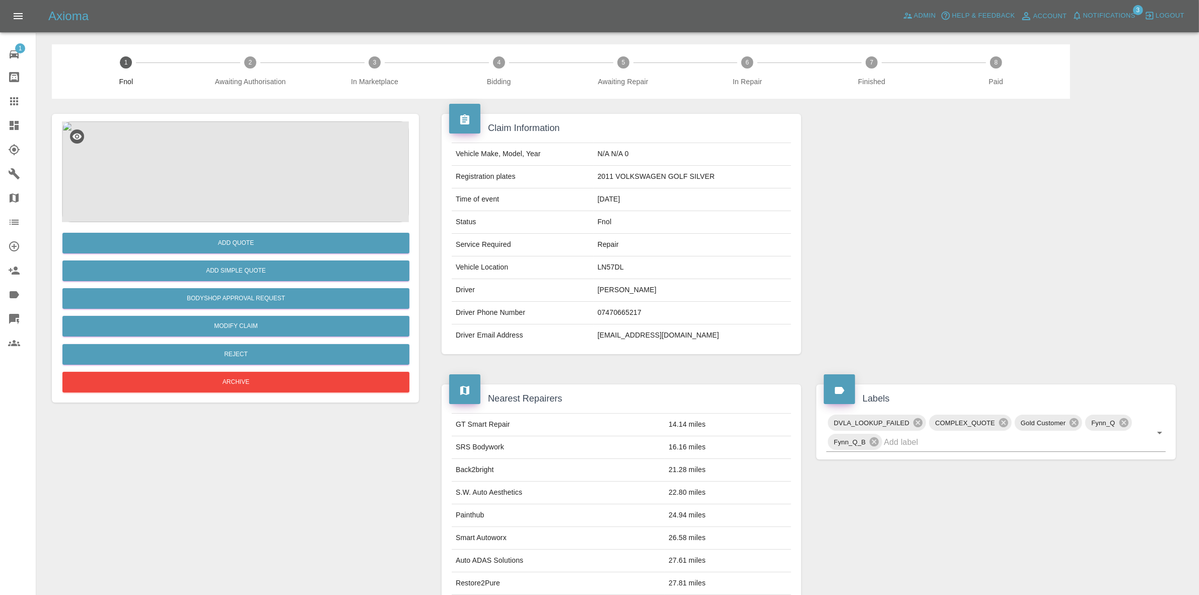
click at [214, 141] on img at bounding box center [235, 171] width 347 height 101
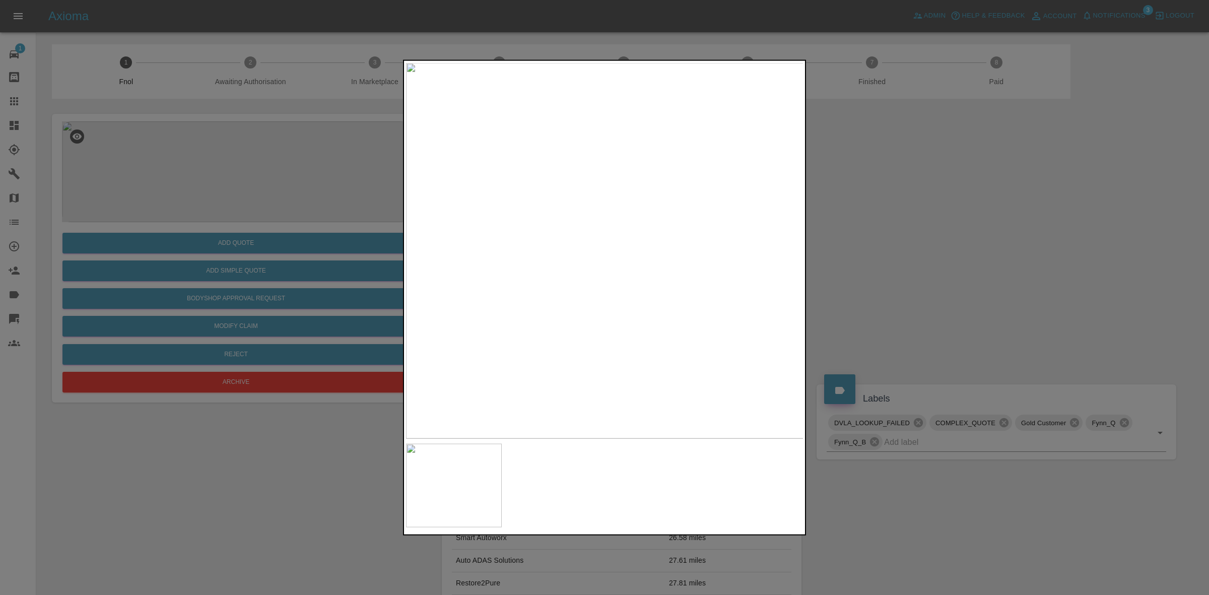
click at [588, 265] on img at bounding box center [605, 250] width 398 height 376
click at [647, 310] on img at bounding box center [648, 298] width 1194 height 1128
click at [656, 288] on img at bounding box center [626, 349] width 1194 height 1128
click at [646, 278] on img at bounding box center [634, 316] width 1194 height 1128
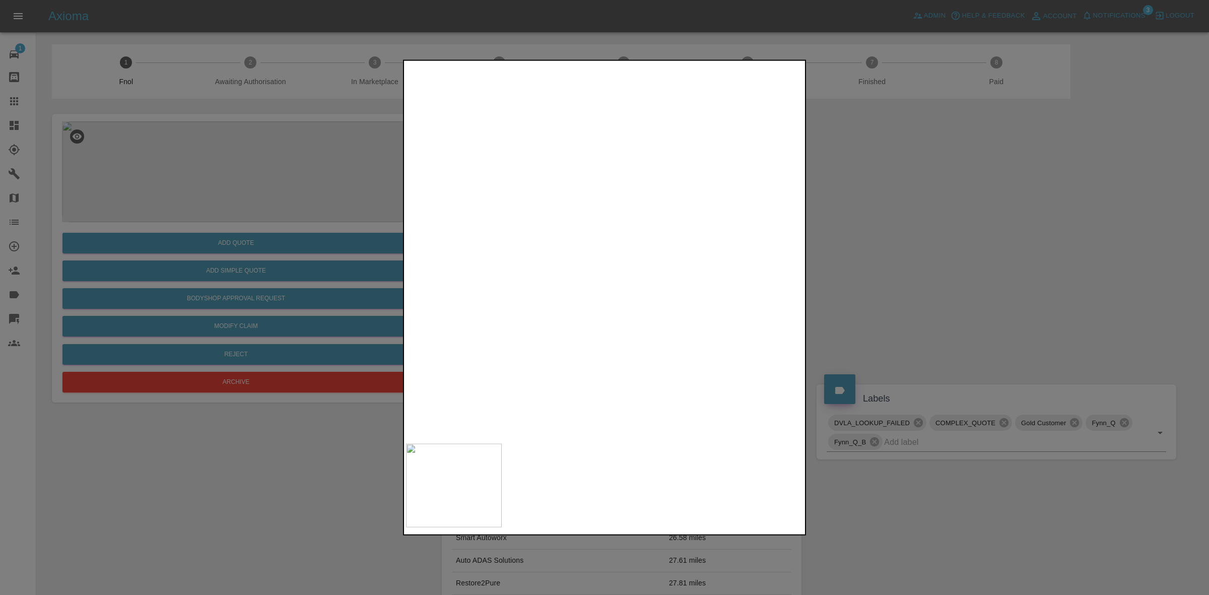
click at [651, 258] on img at bounding box center [621, 294] width 1194 height 1128
click at [615, 204] on img at bounding box center [559, 189] width 1194 height 1128
click at [658, 185] on img at bounding box center [627, 76] width 1194 height 1128
click at [632, 321] on img at bounding box center [641, 79] width 1194 height 1128
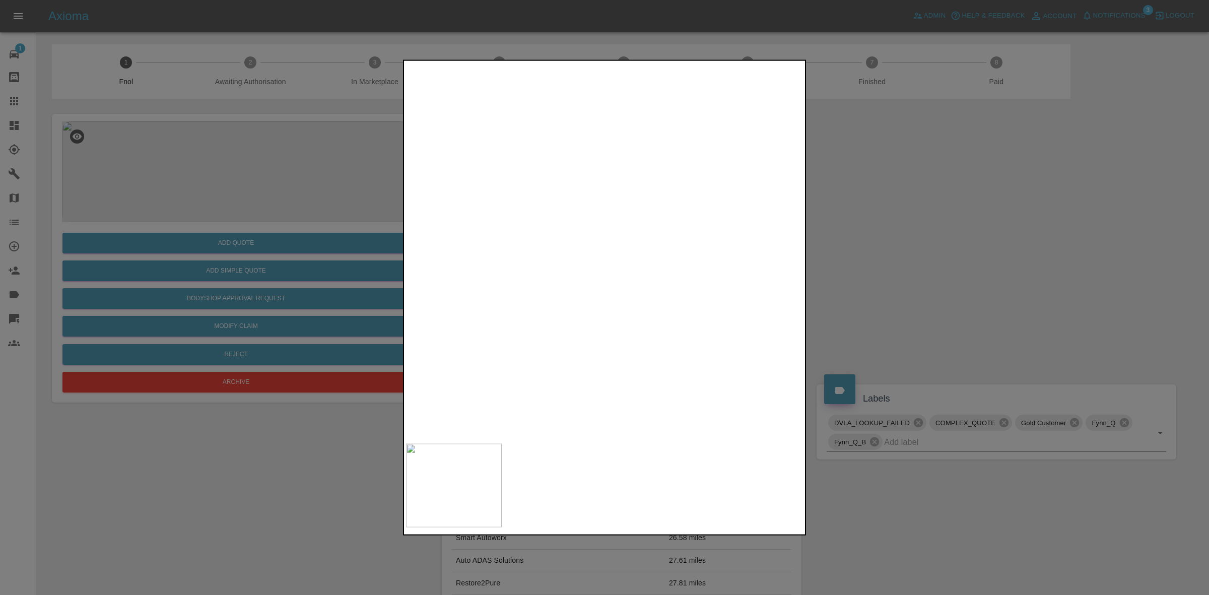
click at [632, 316] on img at bounding box center [593, 224] width 1194 height 1128
click at [633, 316] on img at bounding box center [593, 224] width 1194 height 1128
click at [615, 379] on img at bounding box center [605, 250] width 398 height 376
click at [905, 239] on div at bounding box center [604, 297] width 1209 height 595
